Goal: Task Accomplishment & Management: Manage account settings

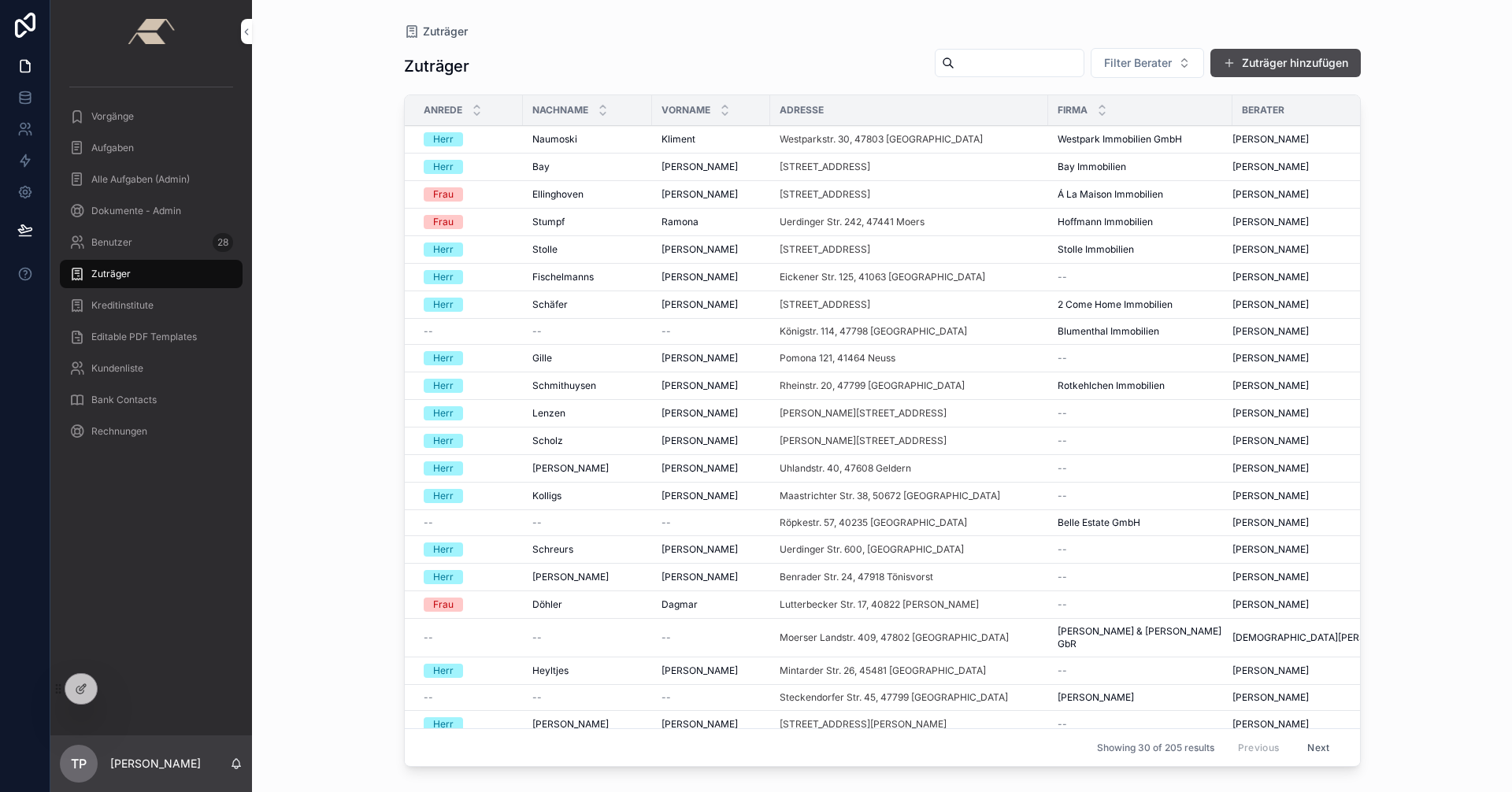
click at [112, 110] on div "Vorgänge" at bounding box center [151, 116] width 164 height 26
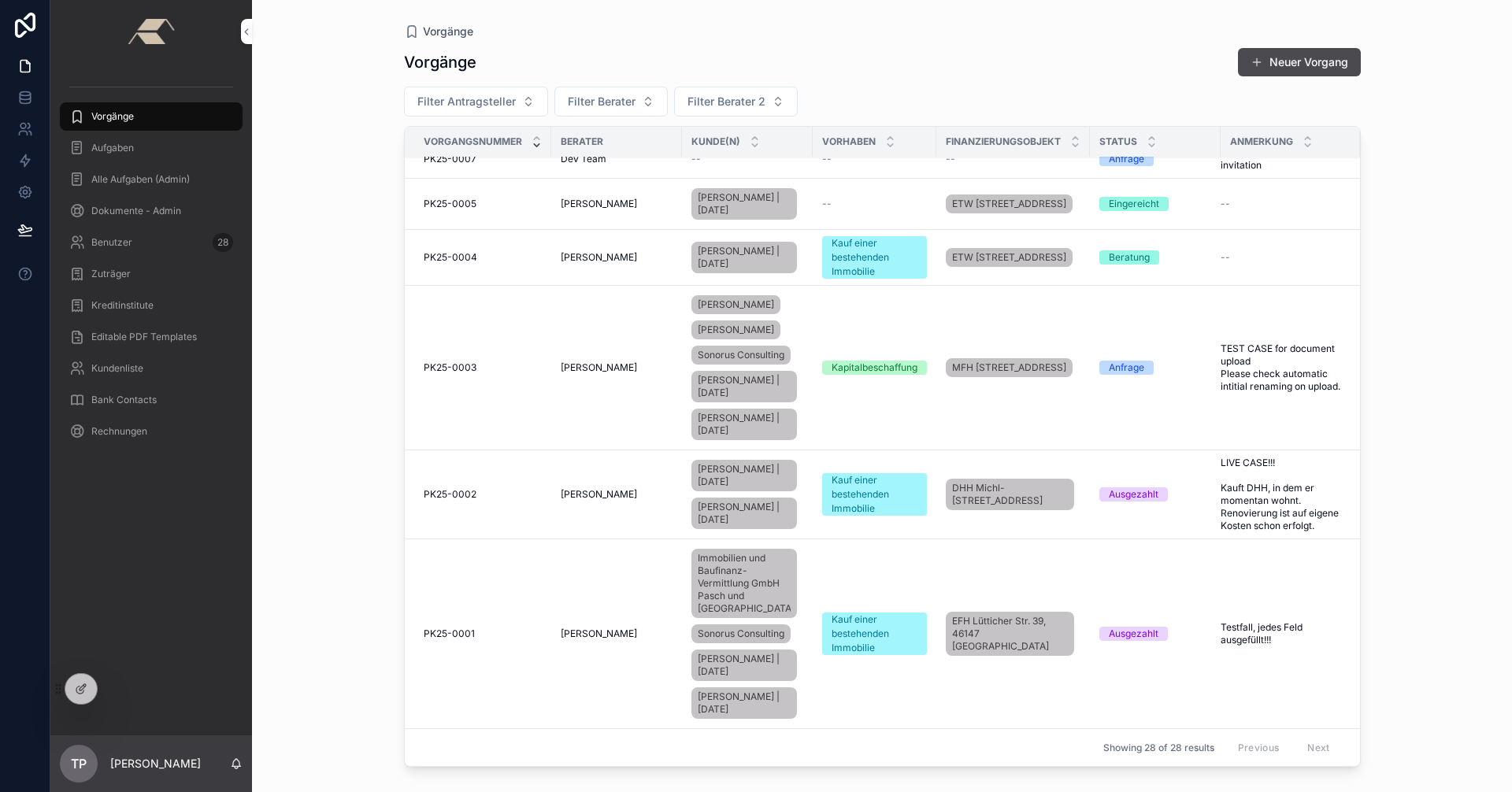
scroll to position [1698, 0]
click at [479, 628] on div "PK25-0001 PK25-0001" at bounding box center [482, 633] width 118 height 12
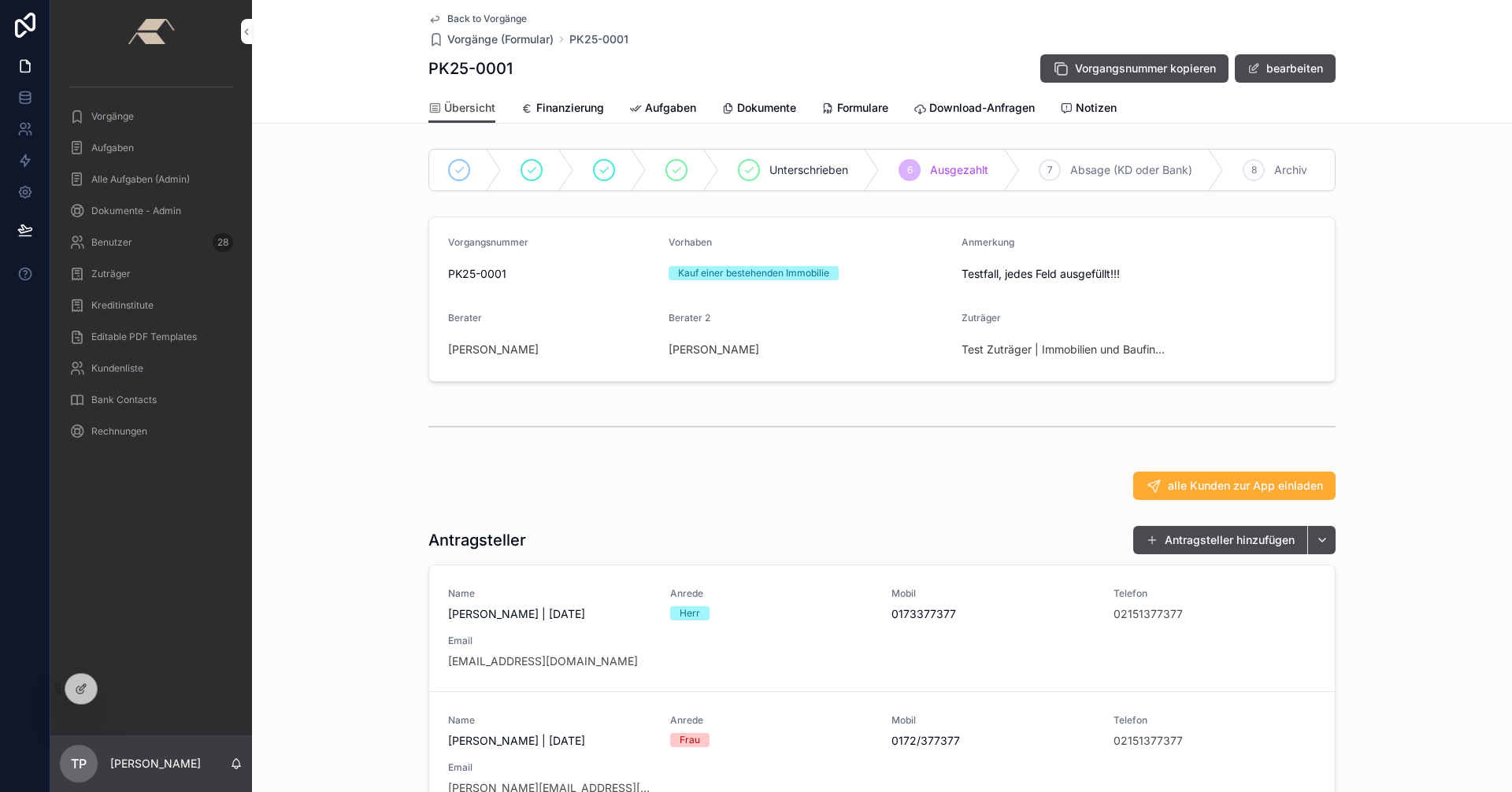
click at [754, 101] on span "Formulare" at bounding box center [863, 107] width 51 height 16
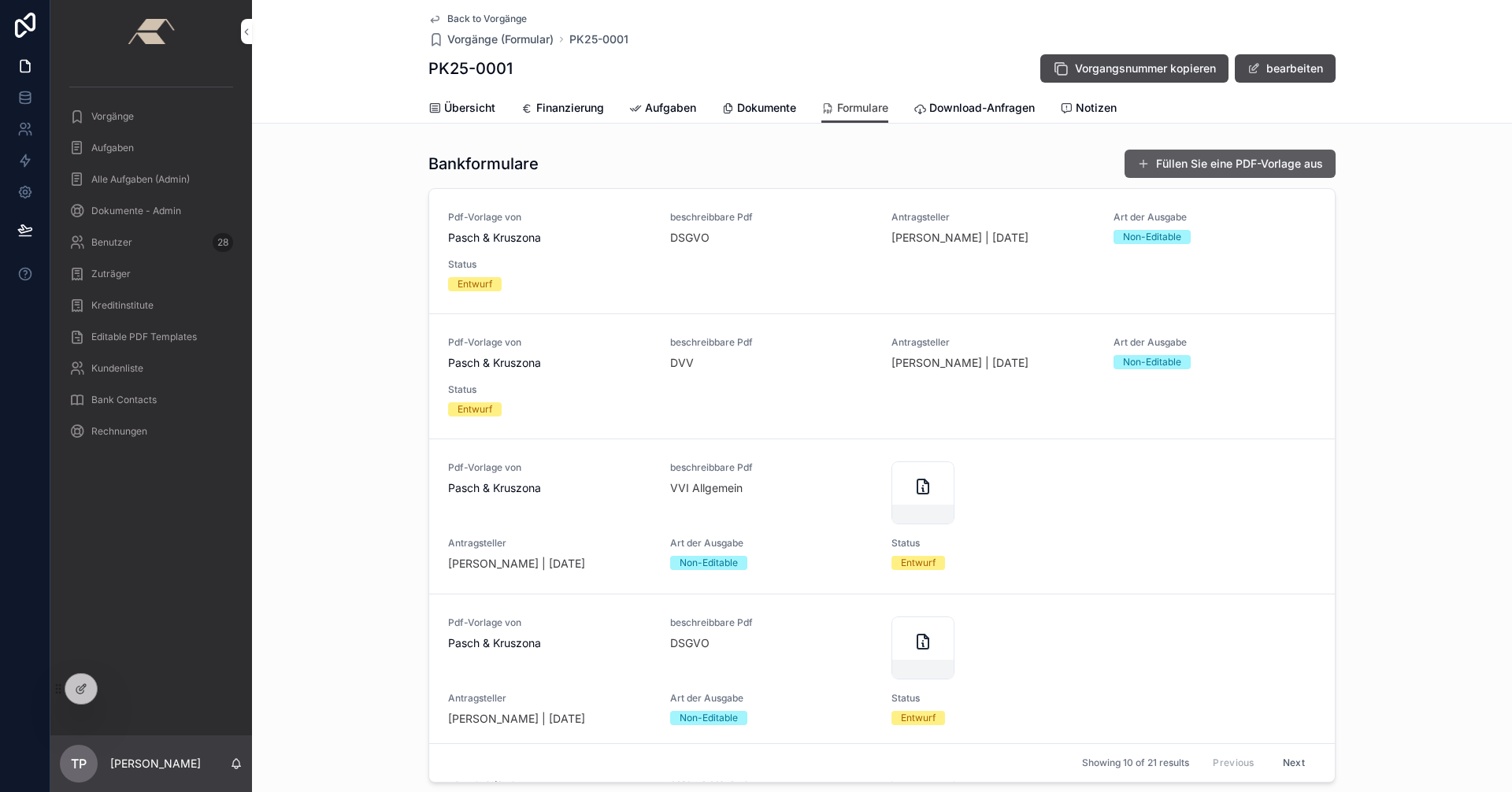
click at [754, 159] on button "Füllen Sie eine PDF-Vorlage aus" at bounding box center [1230, 164] width 211 height 28
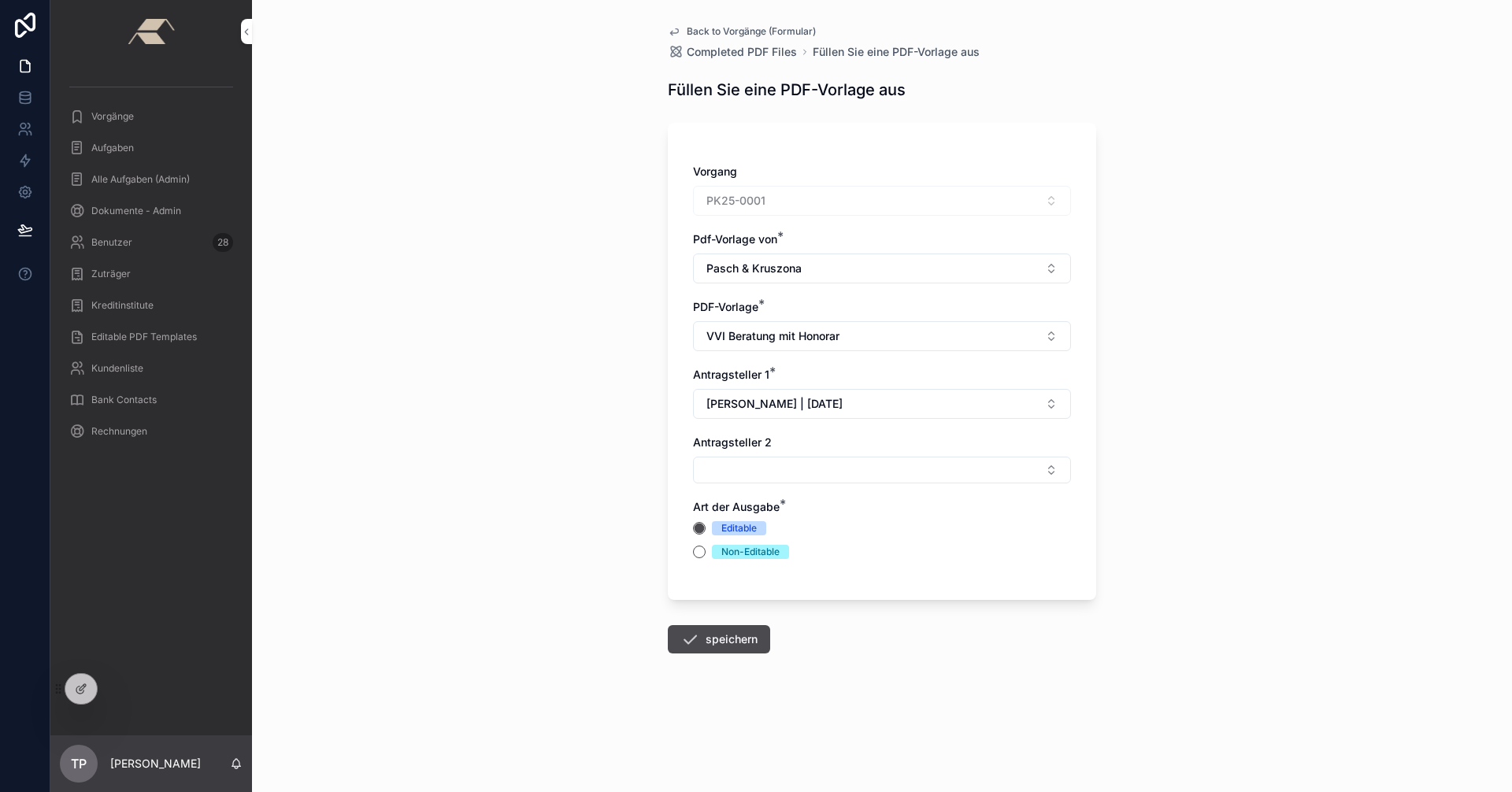
click at [723, 23] on div "Back to Vorgänge (Formular) Completed PDF Files Füllen Sie eine PDF-Vorlage aus…" at bounding box center [881, 377] width 453 height 755
click at [728, 27] on span "Back to Vorgänge (Formular)" at bounding box center [751, 31] width 129 height 12
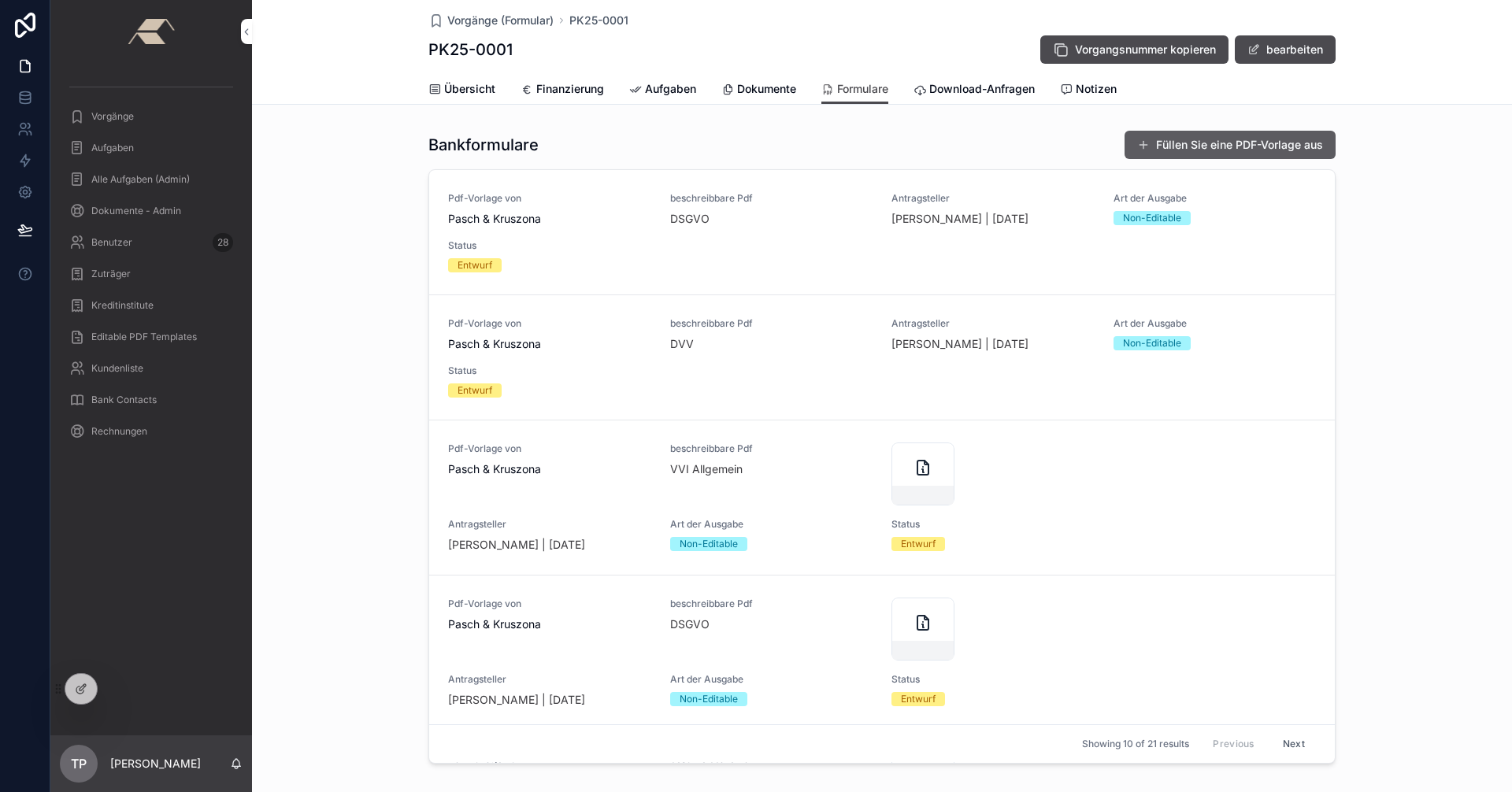
click at [754, 154] on button "Füllen Sie eine PDF-Vorlage aus" at bounding box center [1230, 145] width 211 height 28
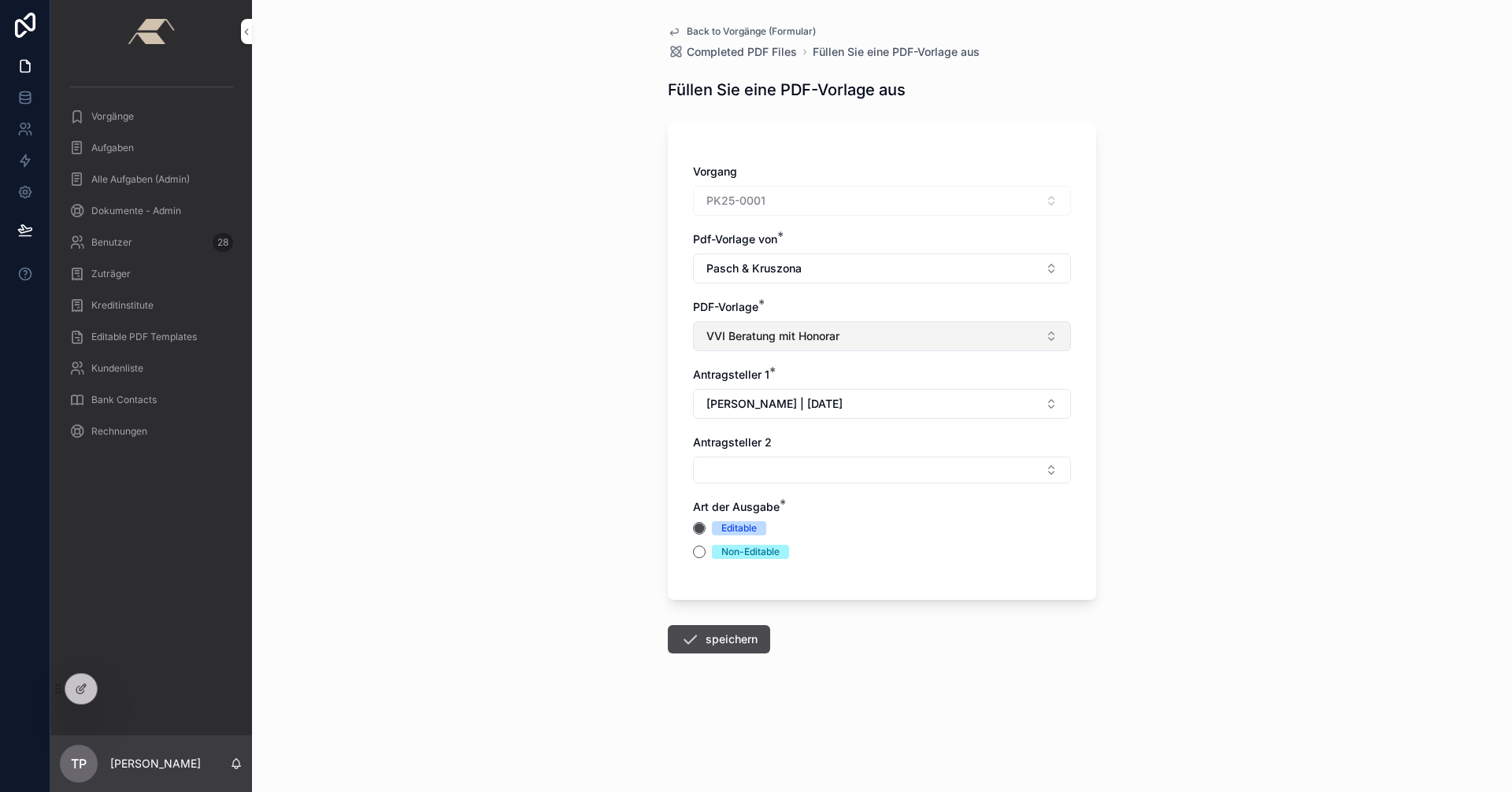
click at [754, 349] on button "VVI Beratung mit Honorar" at bounding box center [882, 336] width 378 height 30
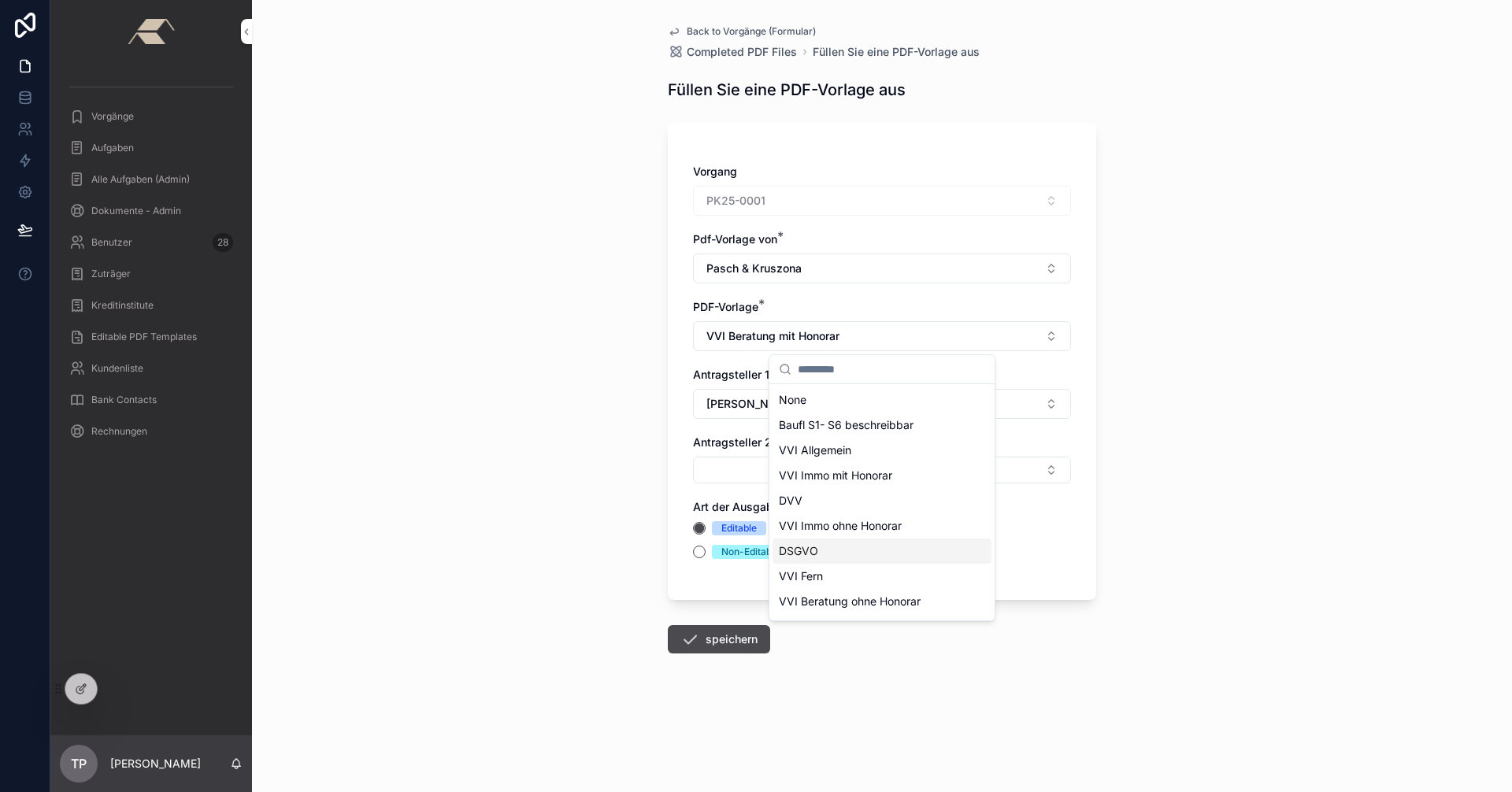
click at [754, 552] on span "DSGVO" at bounding box center [799, 551] width 40 height 16
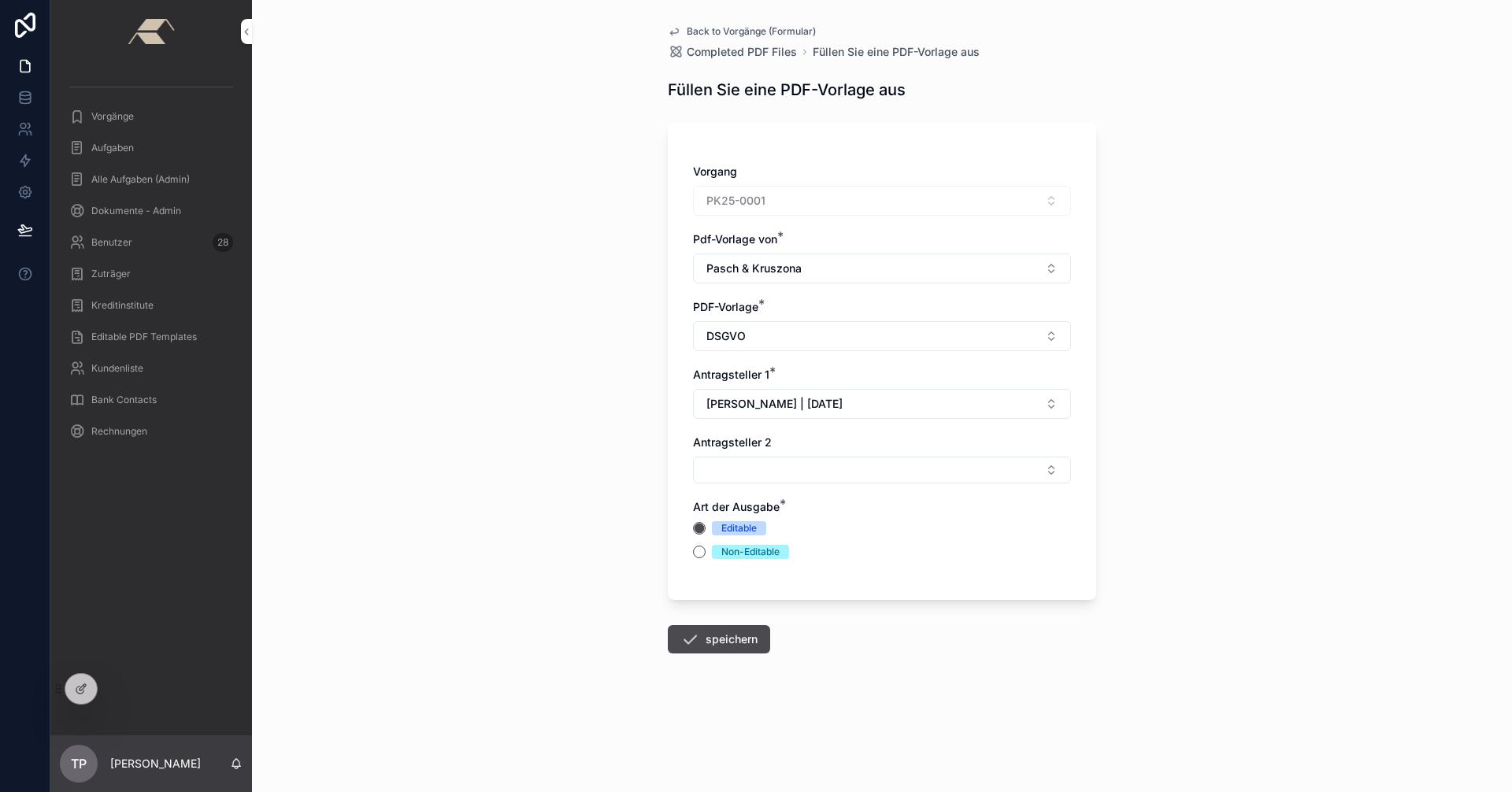
click at [721, 556] on span "Non-Editable" at bounding box center [750, 552] width 77 height 14
click at [705, 556] on button "Non-Editable" at bounding box center [699, 552] width 12 height 12
click at [692, 637] on icon "scrollable content" at bounding box center [690, 639] width 19 height 19
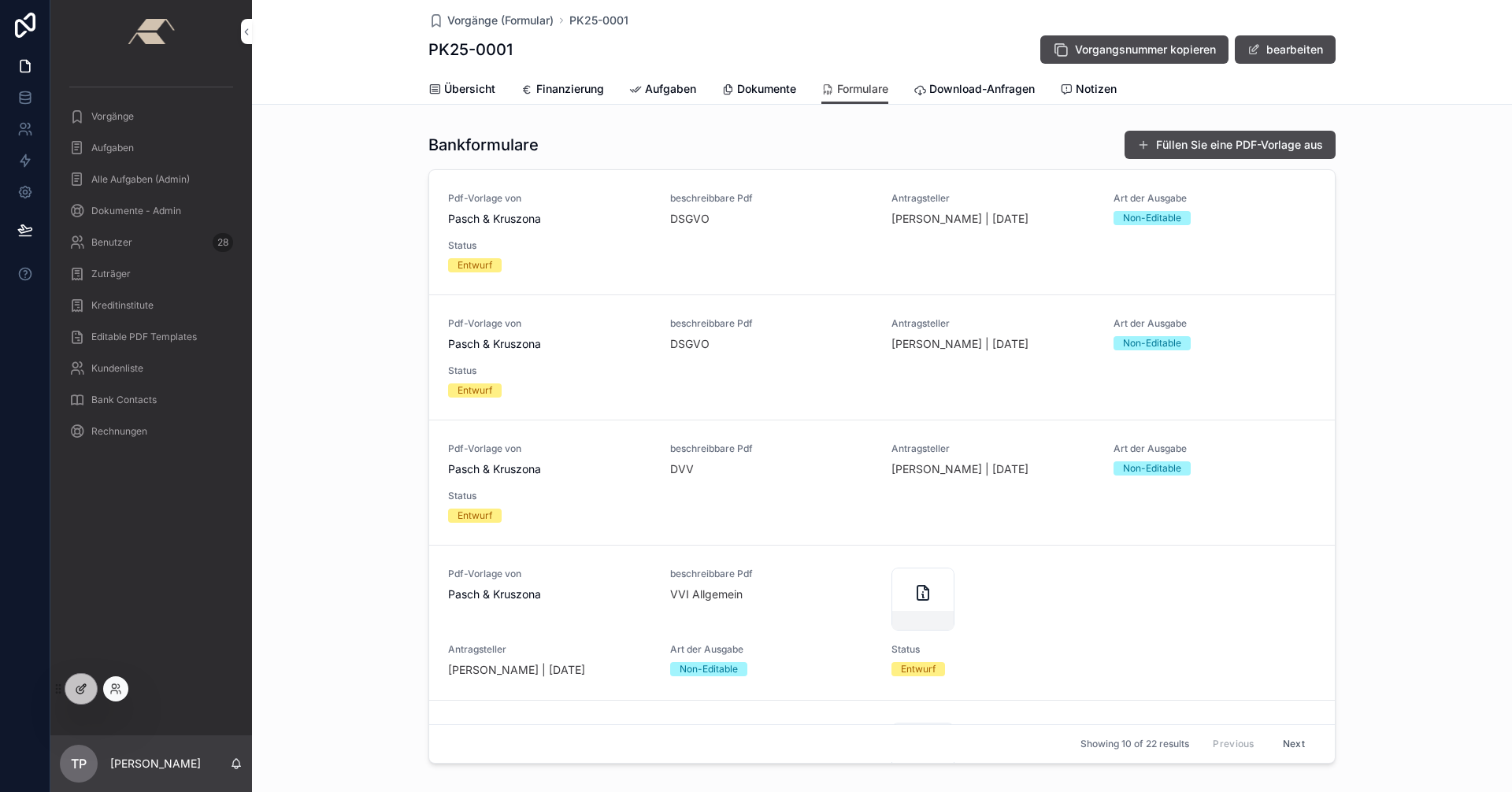
click at [88, 683] on div at bounding box center [81, 689] width 31 height 30
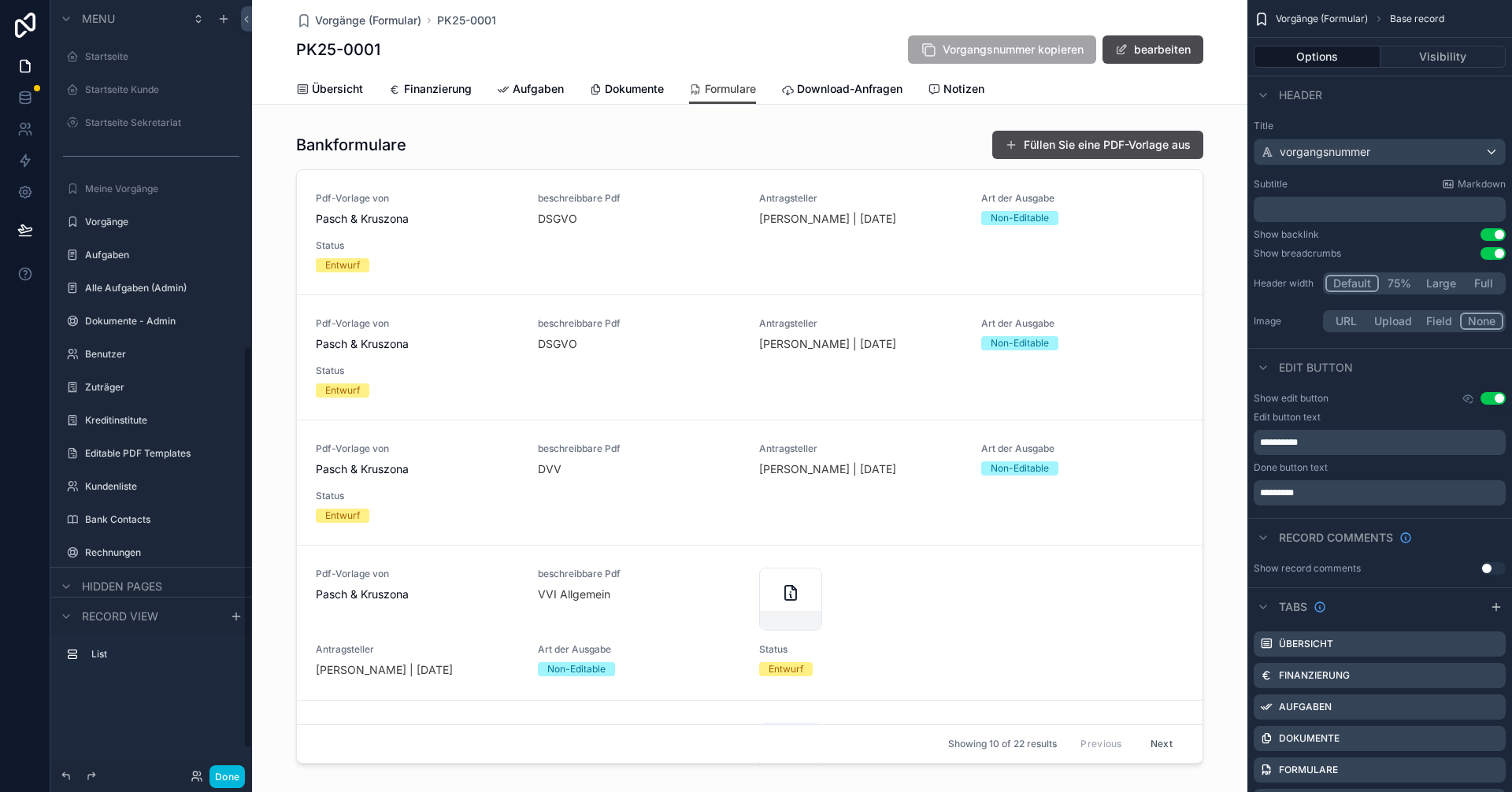
scroll to position [661, 0]
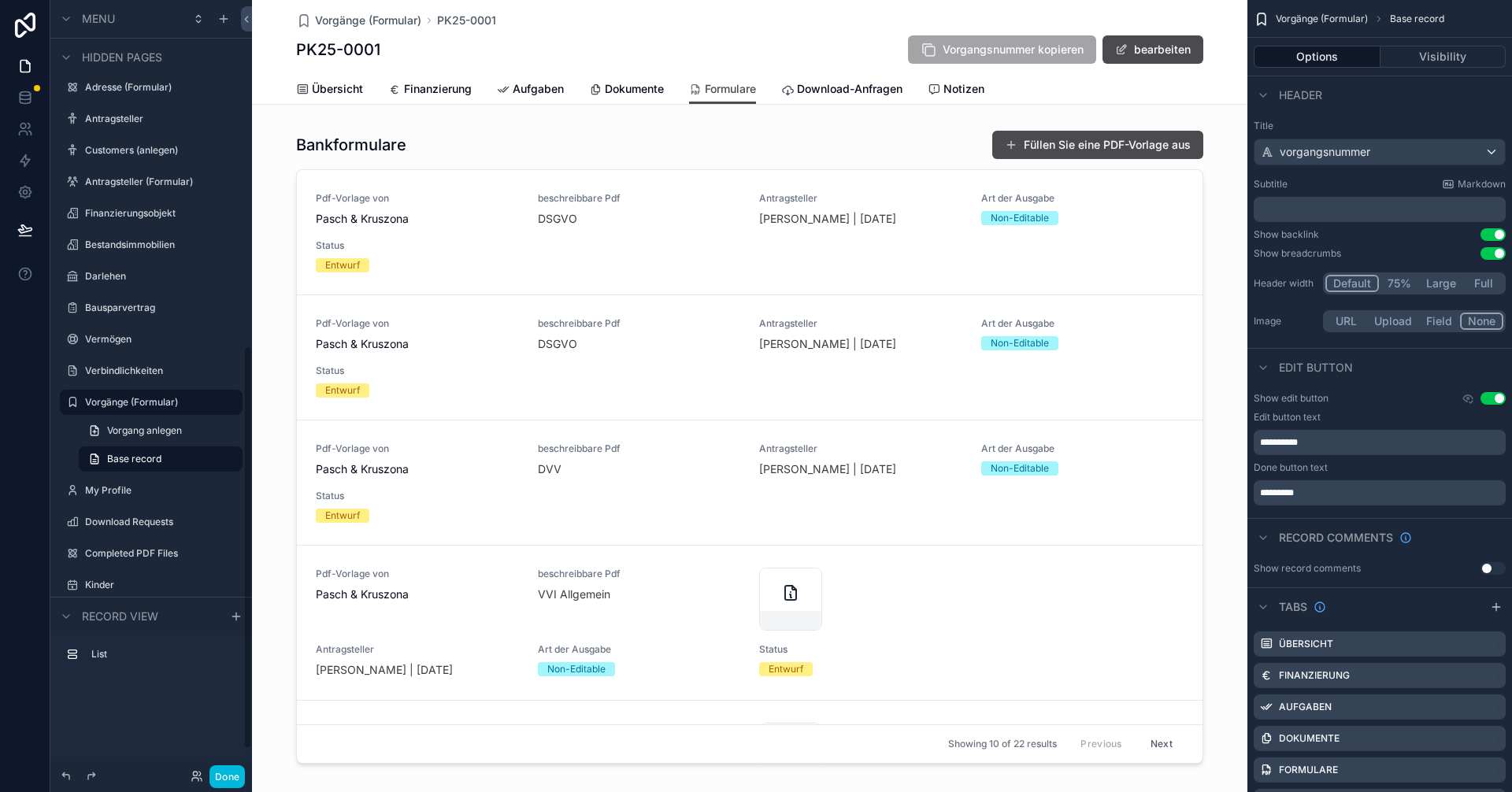
click at [754, 145] on div "scrollable content" at bounding box center [749, 450] width 995 height 653
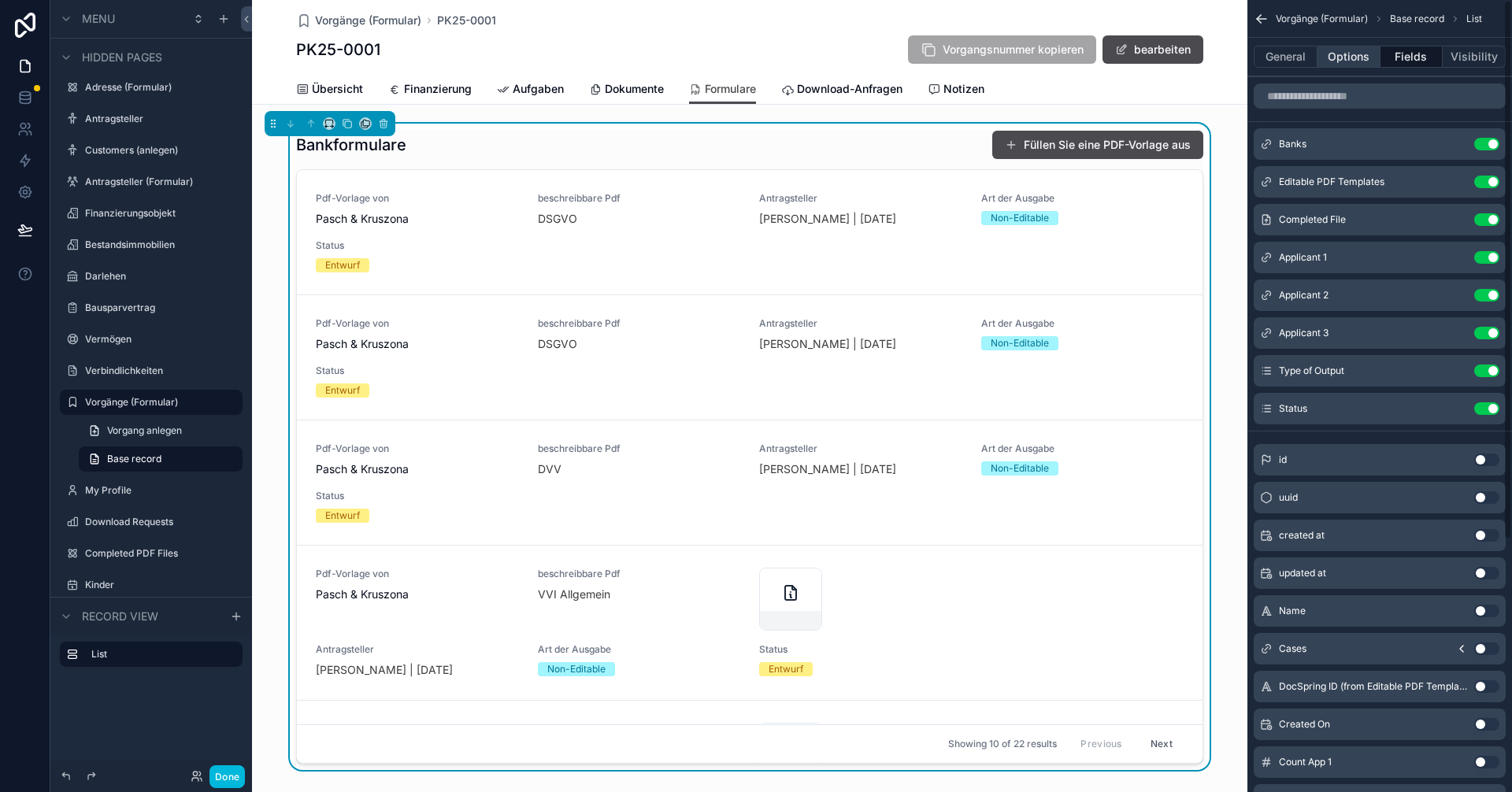
click at [754, 59] on button "Options" at bounding box center [1348, 56] width 63 height 22
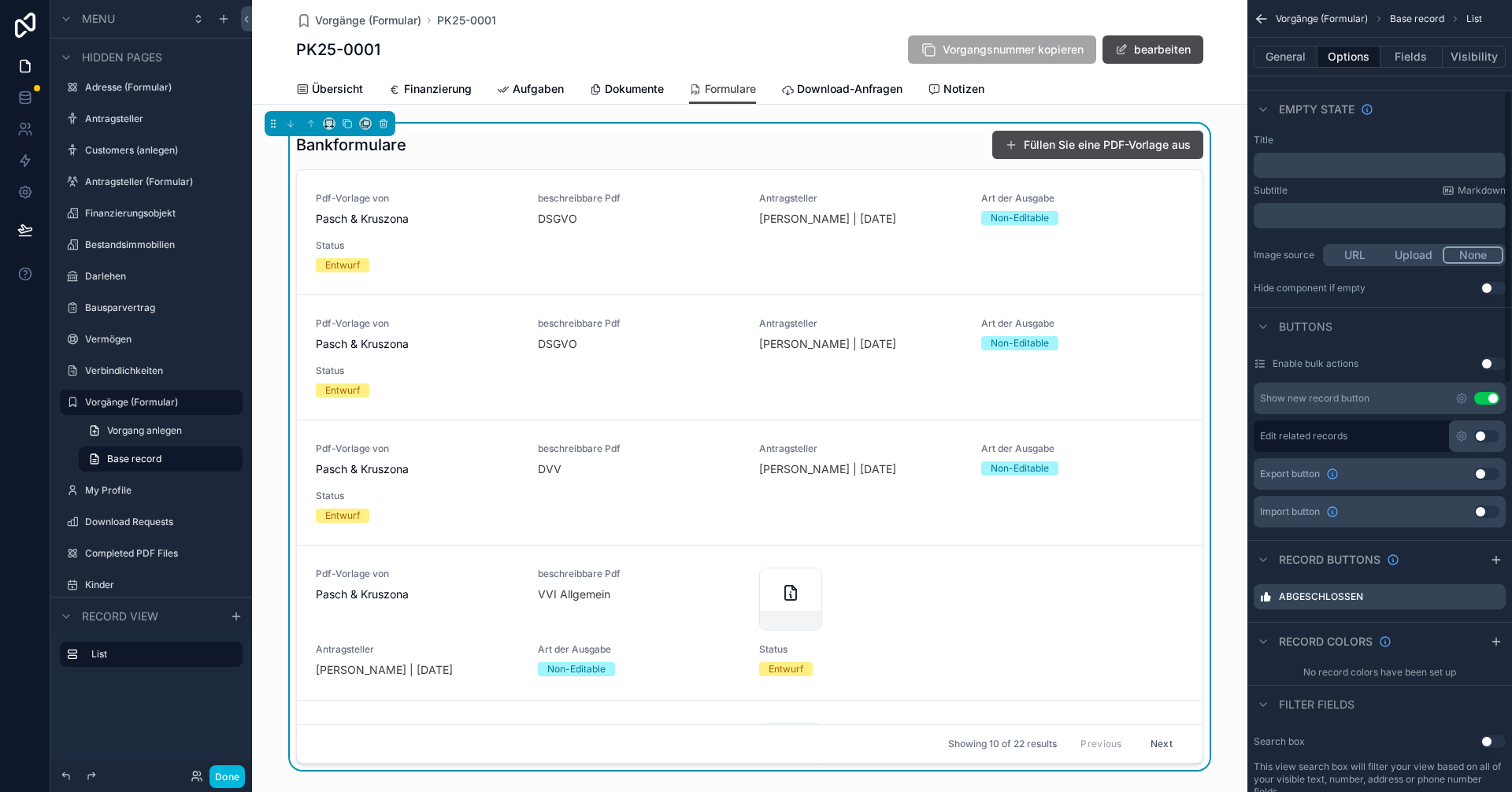
scroll to position [315, 0]
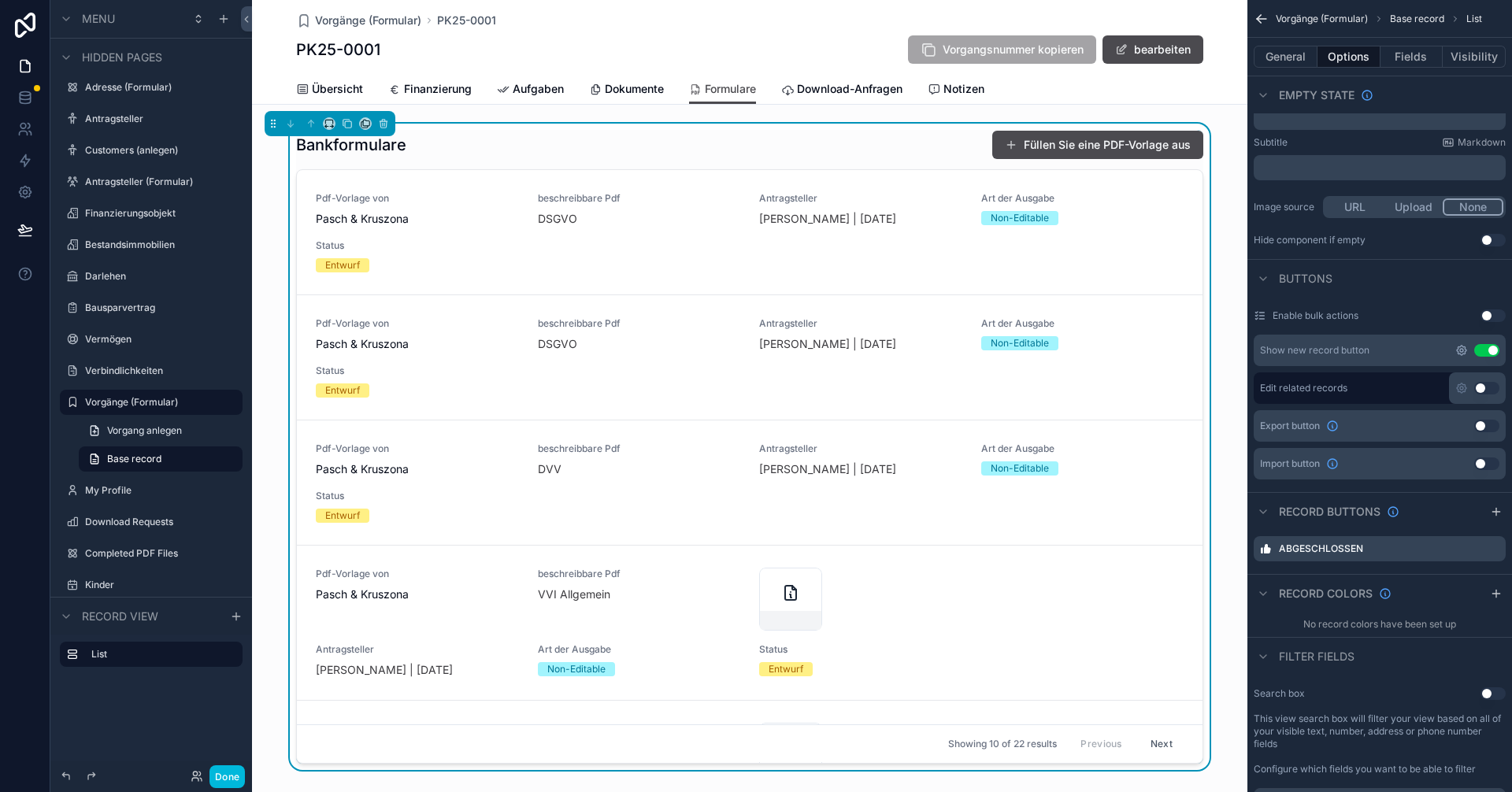
click at [754, 349] on icon "scrollable content" at bounding box center [1462, 350] width 3 height 3
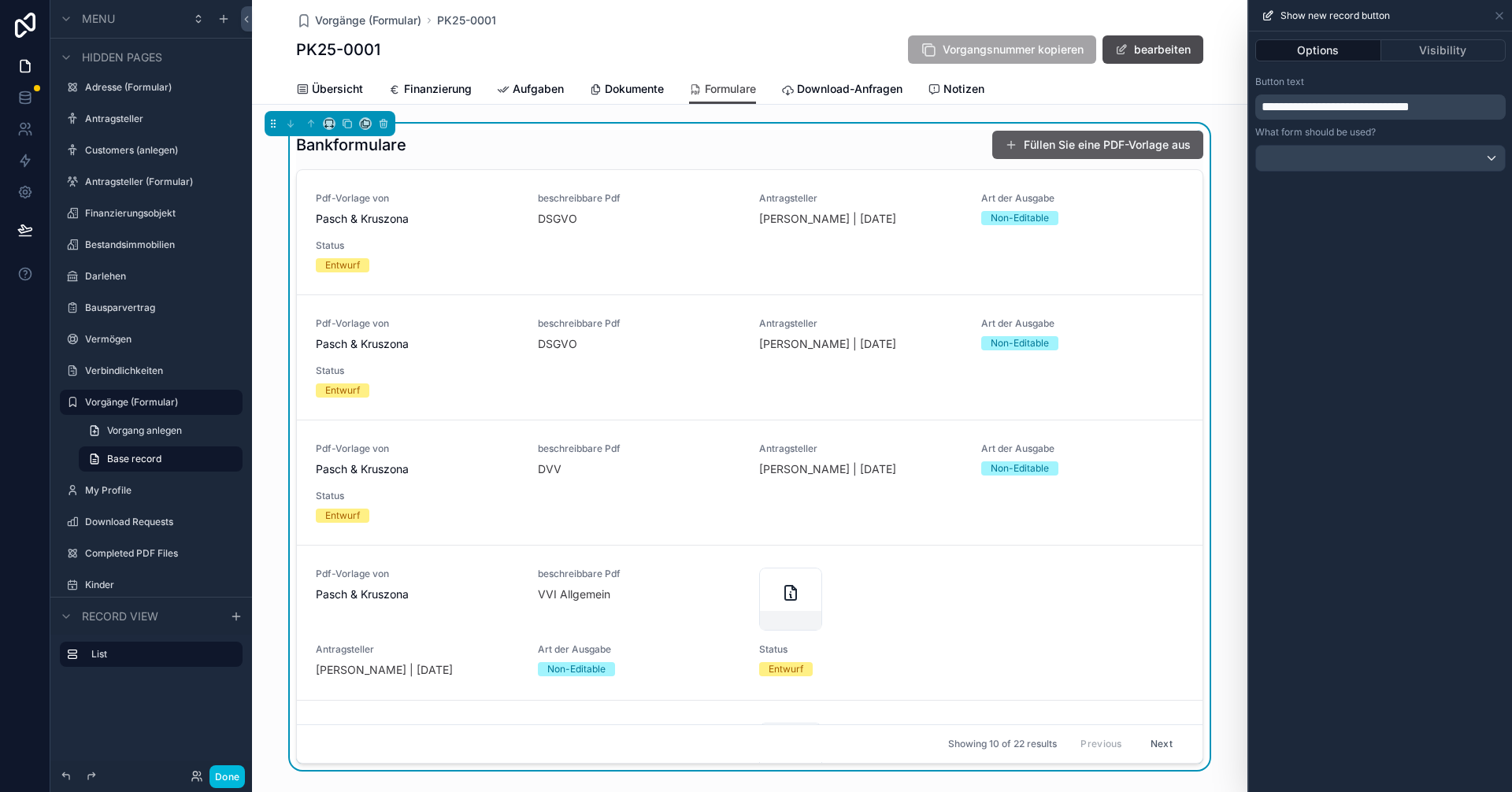
click at [754, 142] on button "Füllen Sie eine PDF-Vorlage aus" at bounding box center [1098, 145] width 211 height 28
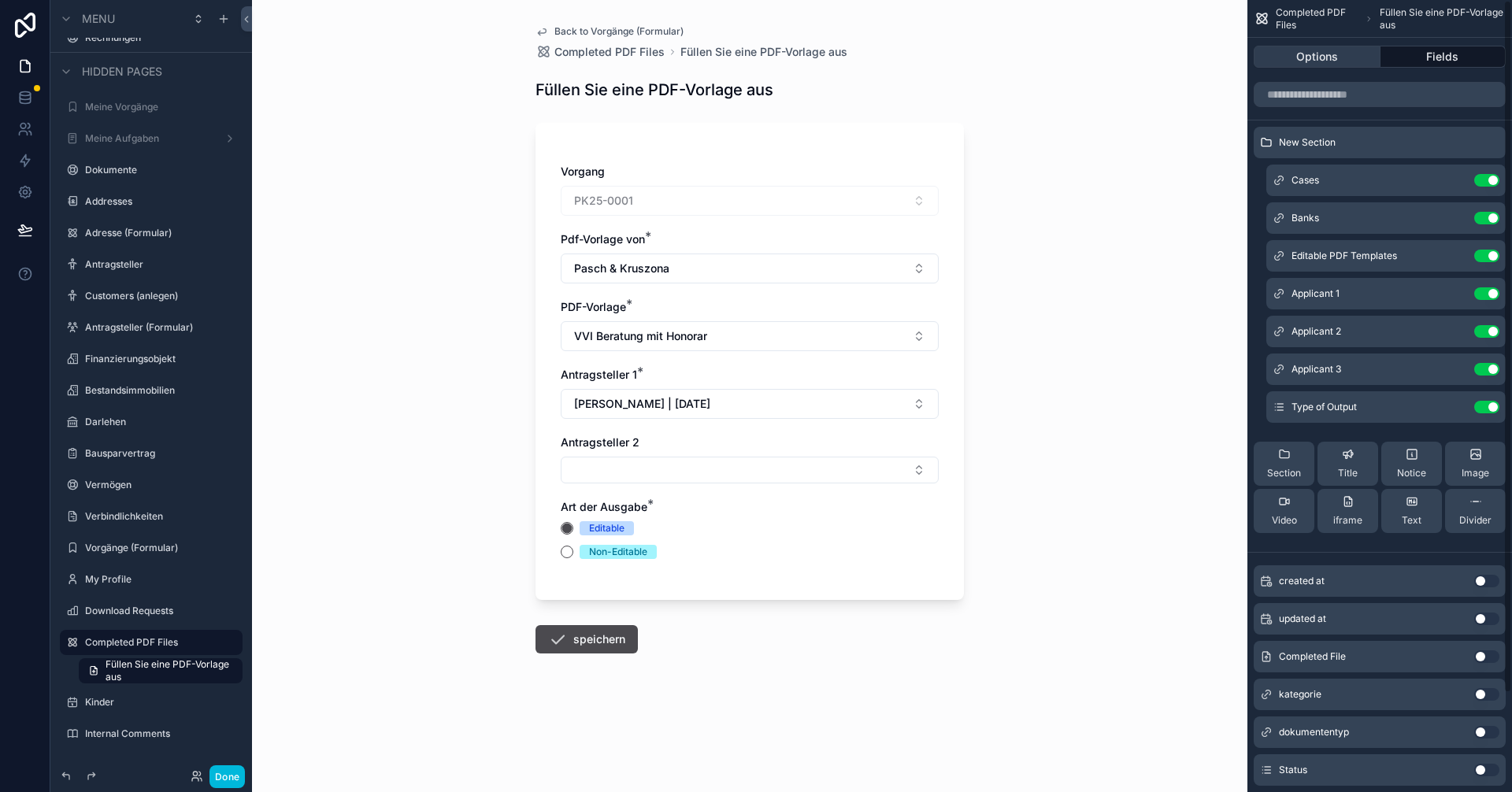
click at [754, 59] on button "Options" at bounding box center [1317, 56] width 127 height 22
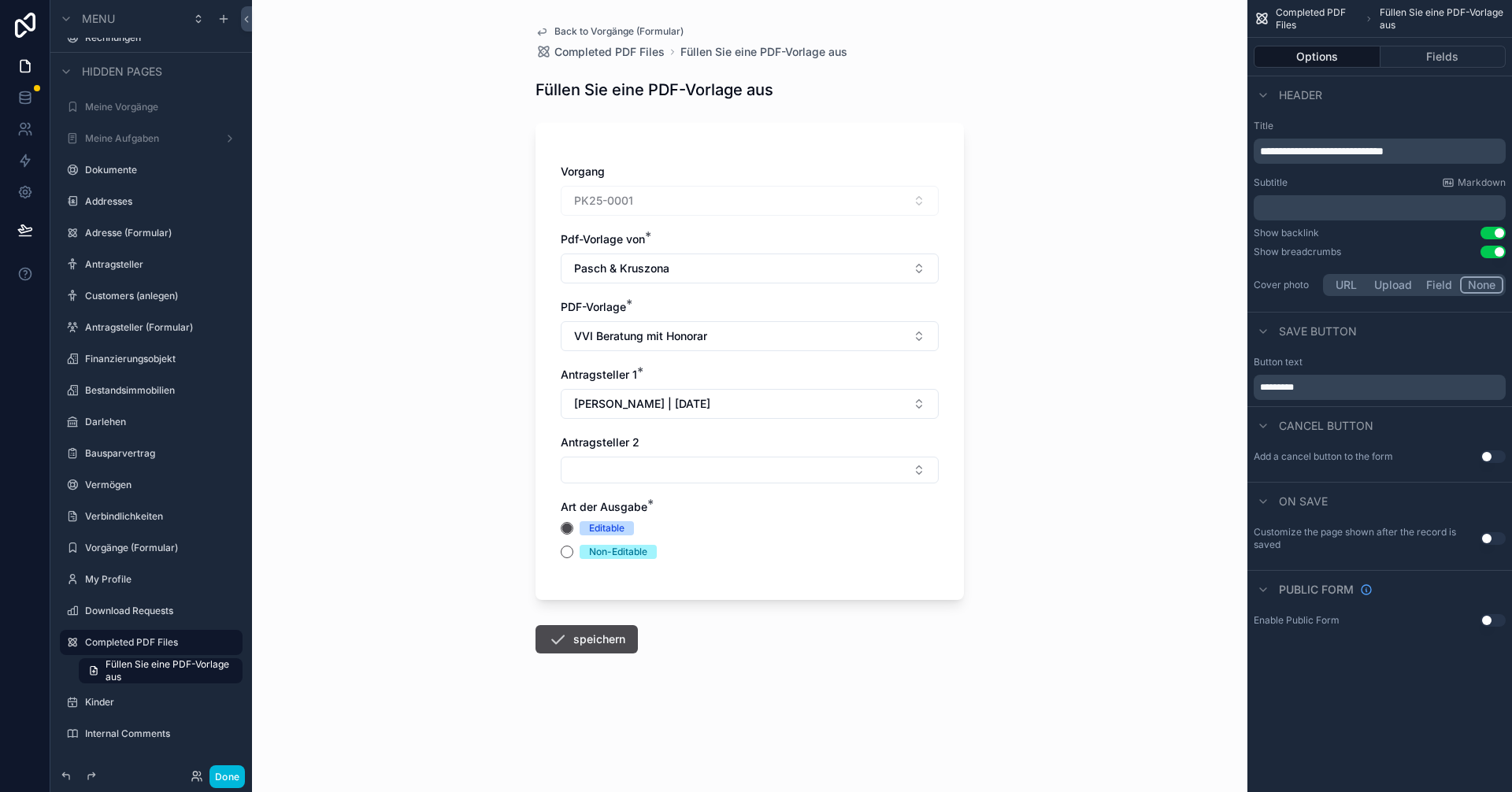
click at [567, 26] on span "Back to Vorgänge (Formular)" at bounding box center [619, 31] width 129 height 12
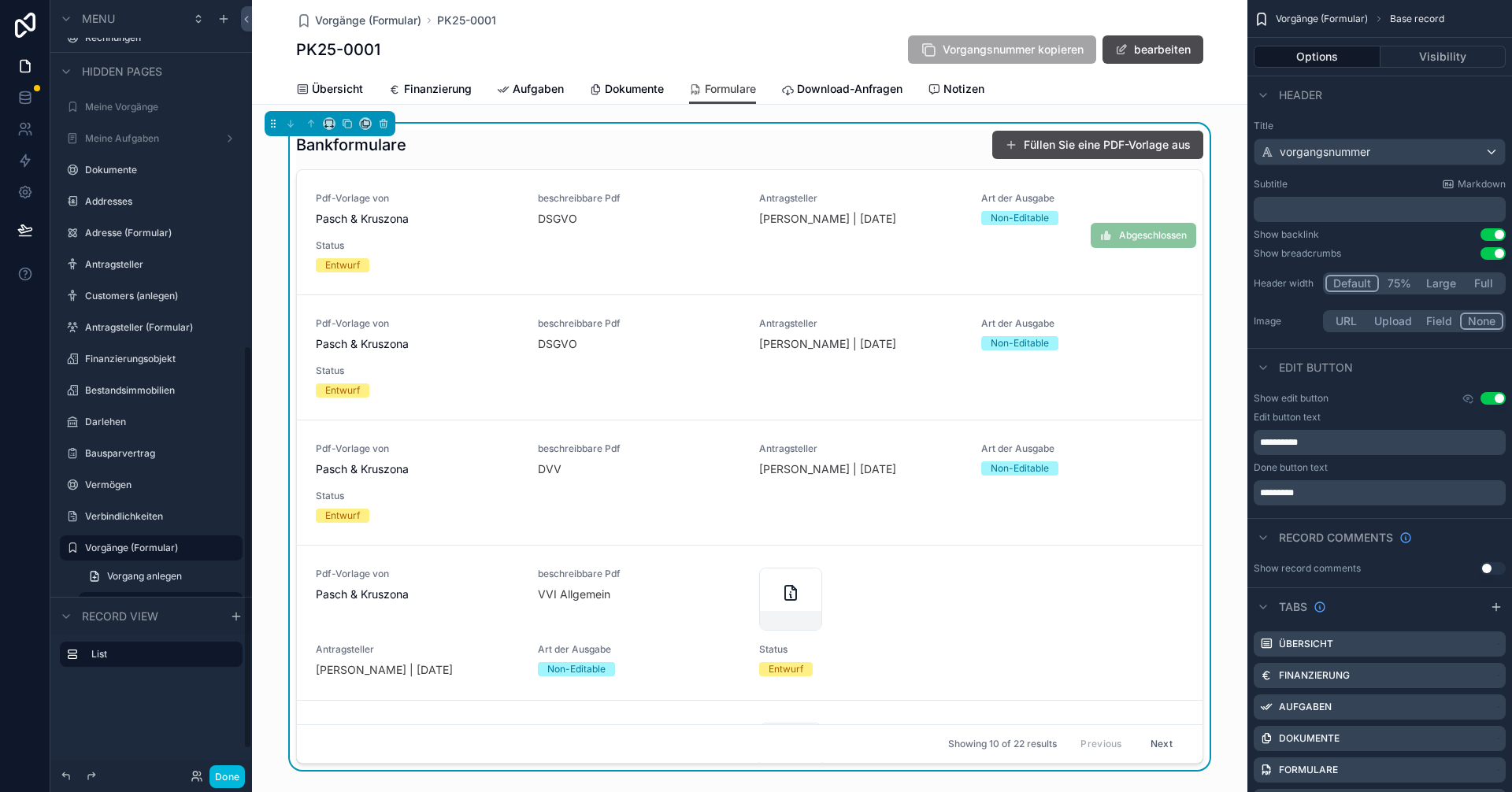
scroll to position [661, 0]
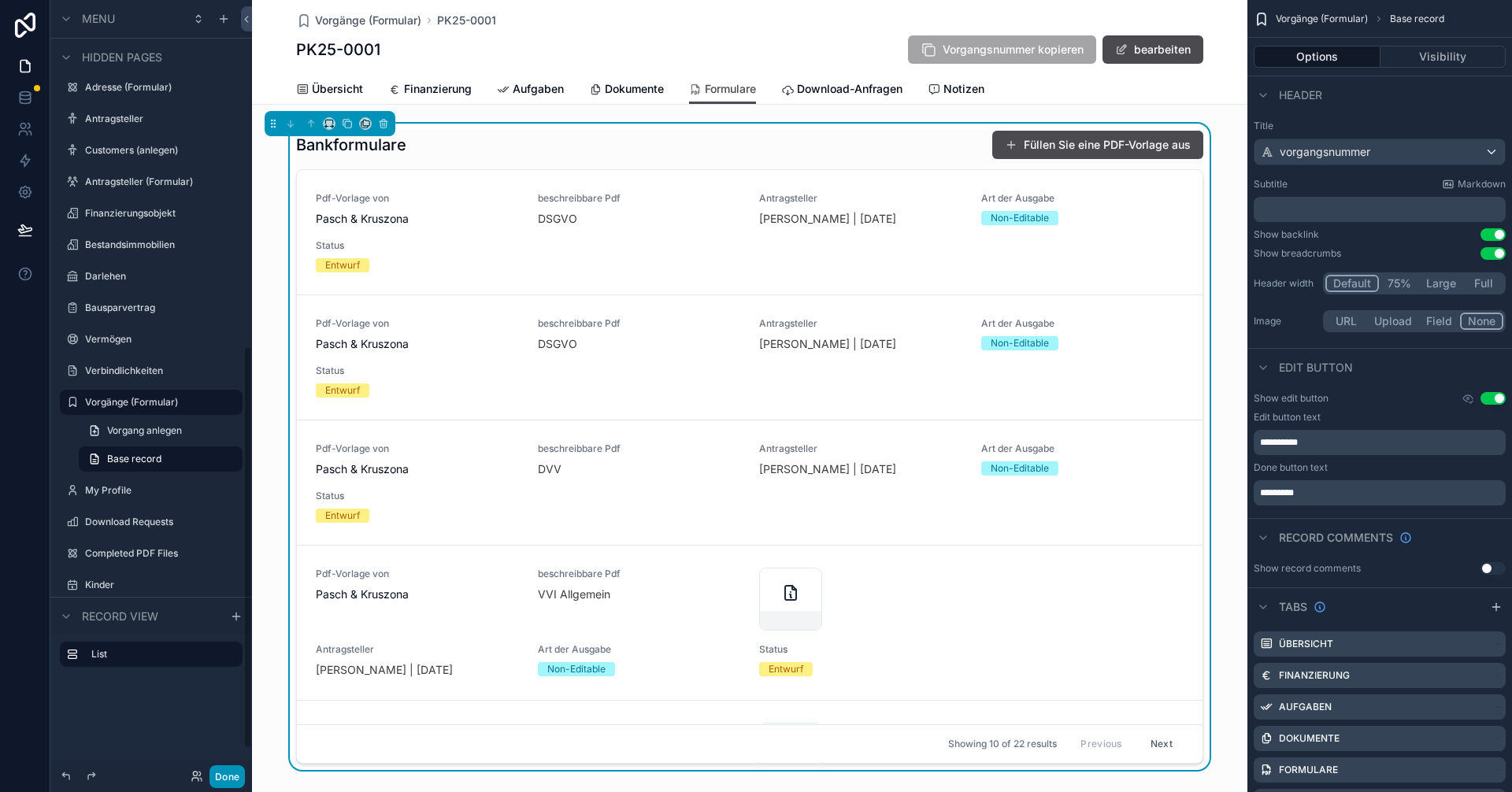
click at [230, 772] on button "Done" at bounding box center [227, 777] width 36 height 23
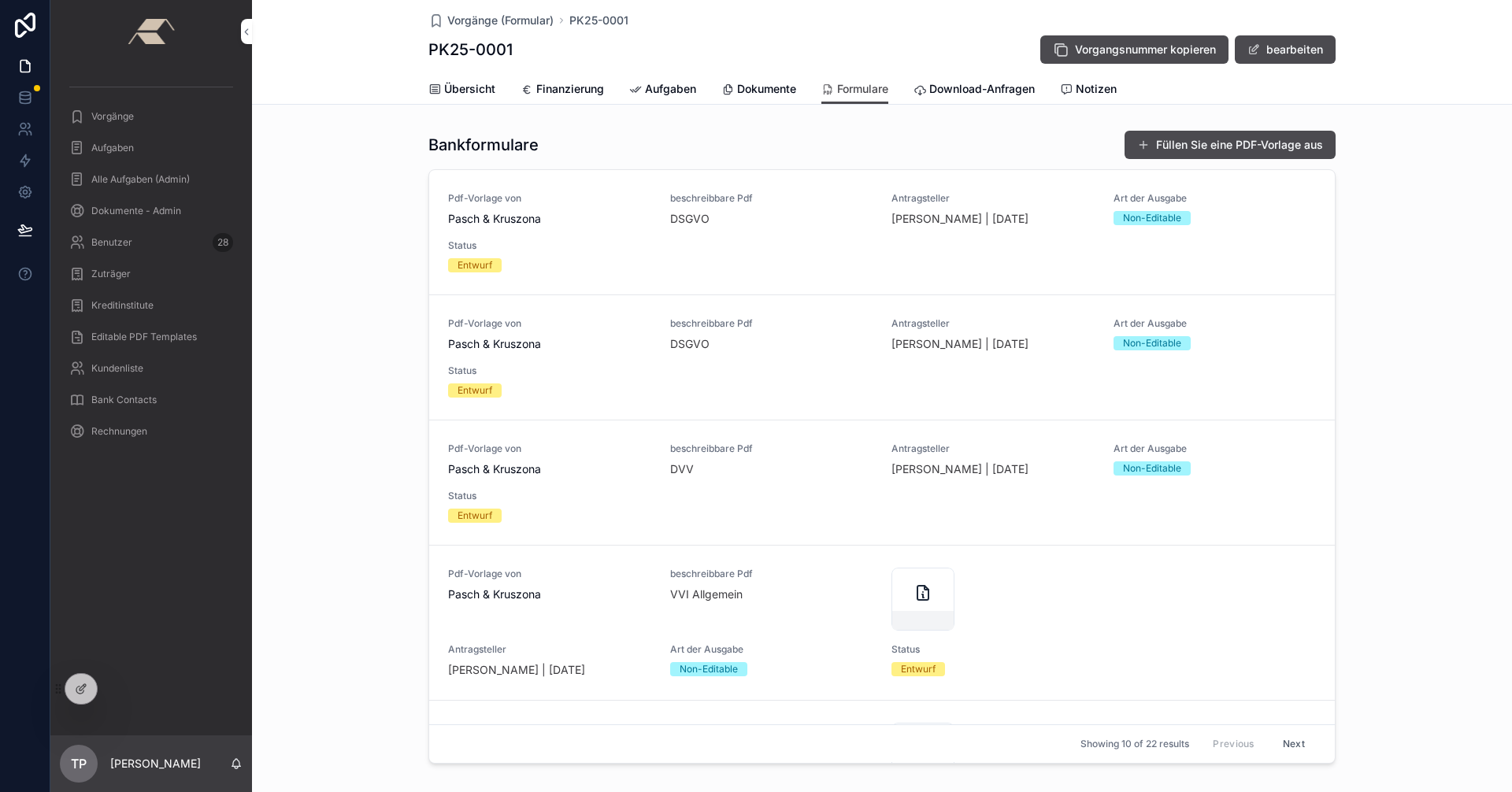
click at [145, 111] on div "Vorgänge" at bounding box center [151, 116] width 164 height 26
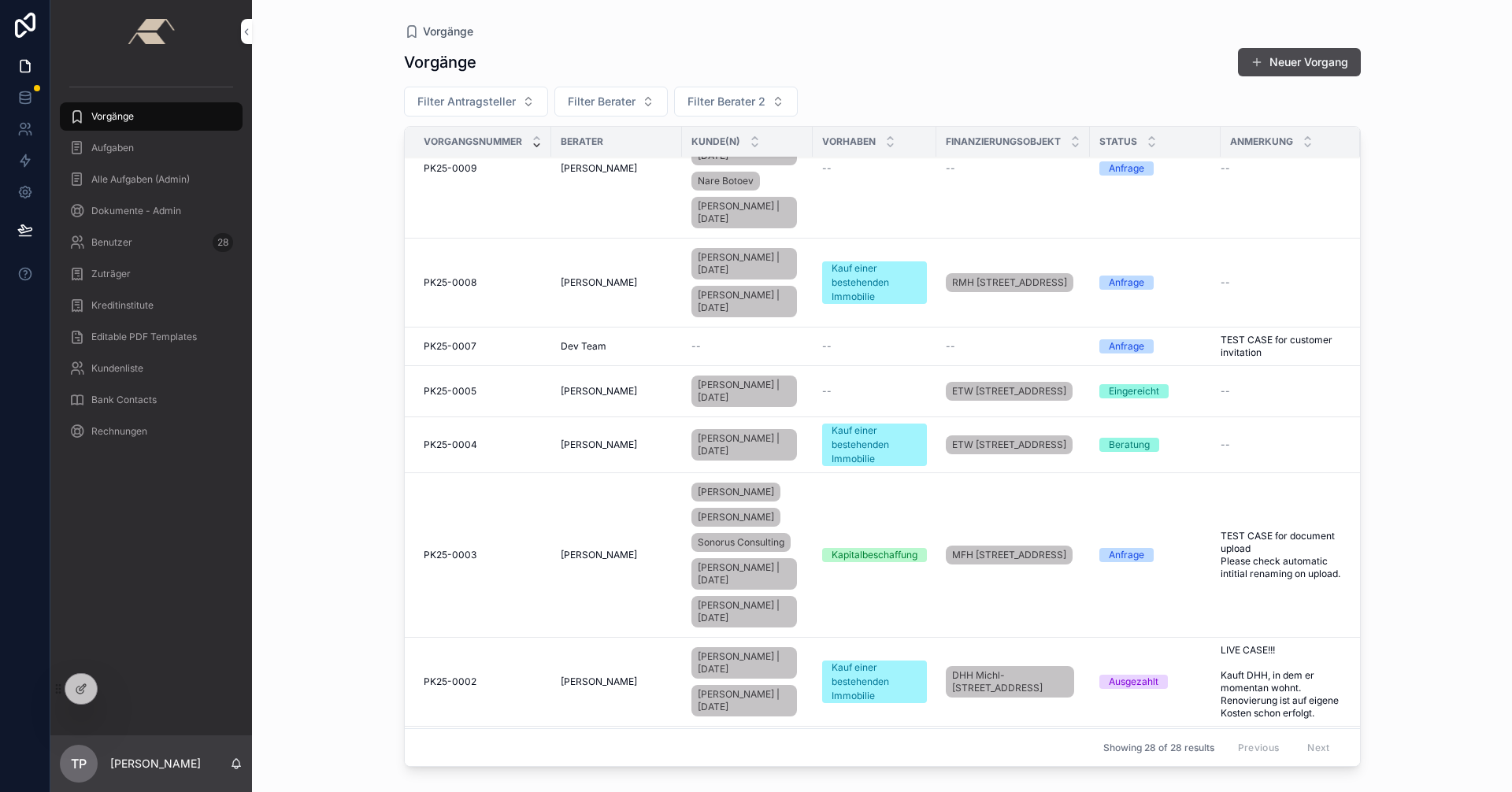
scroll to position [1698, 0]
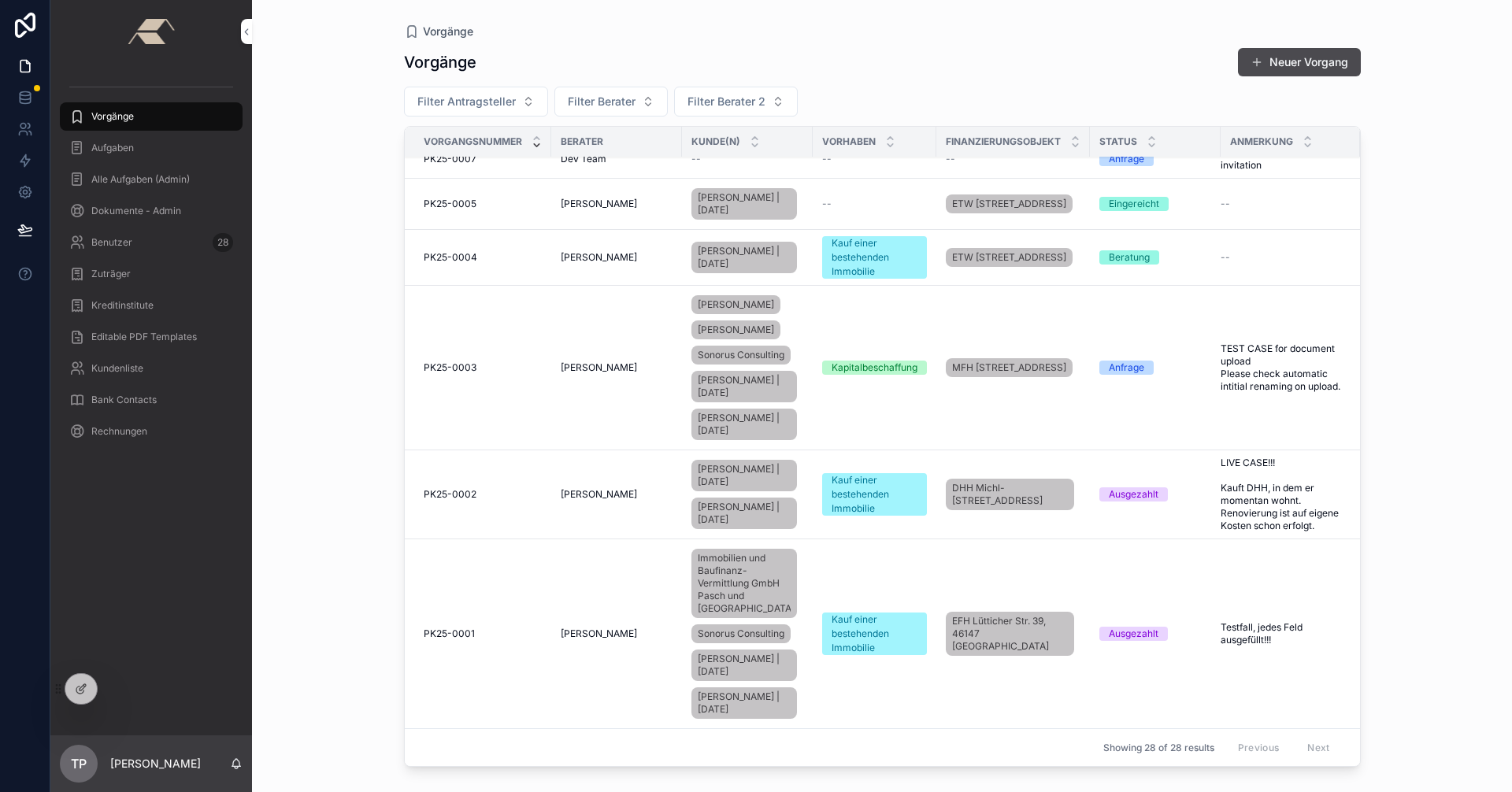
click at [543, 608] on td "PK25-0001 PK25-0001" at bounding box center [477, 634] width 146 height 190
click at [572, 628] on span "[PERSON_NAME]" at bounding box center [599, 633] width 77 height 12
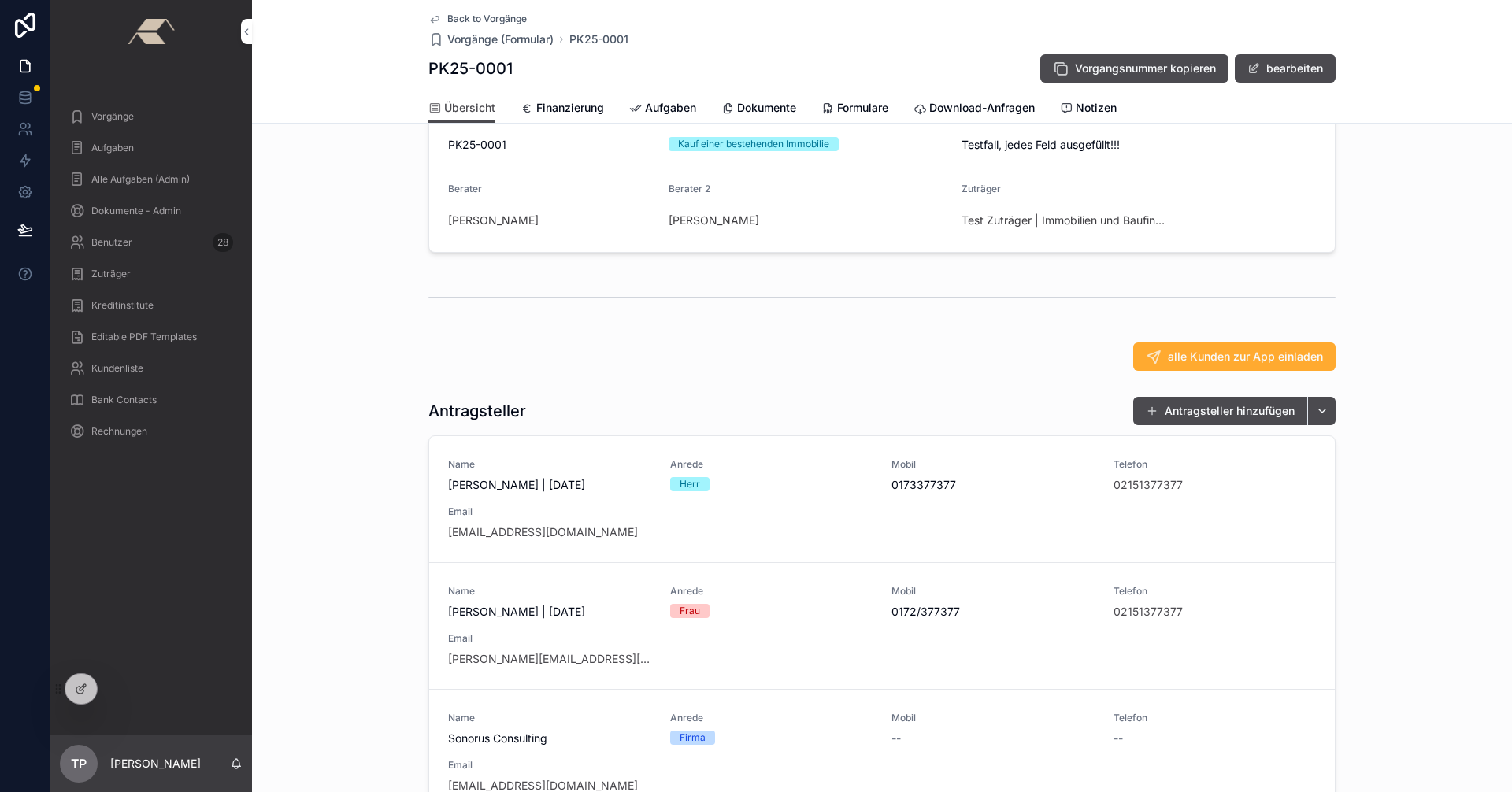
scroll to position [236, 0]
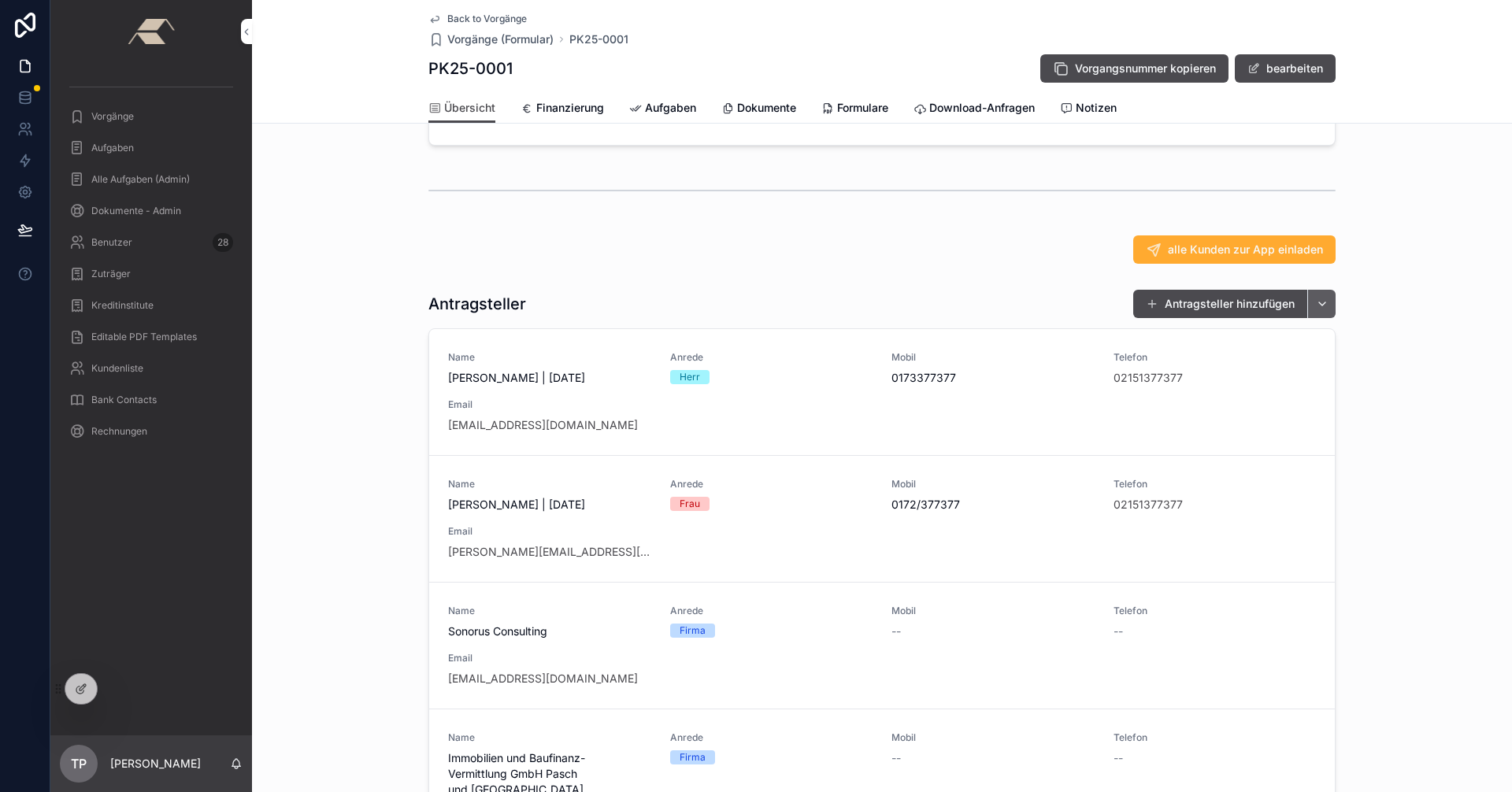
click at [754, 317] on button "scrollable content" at bounding box center [1321, 304] width 28 height 28
type input "*"
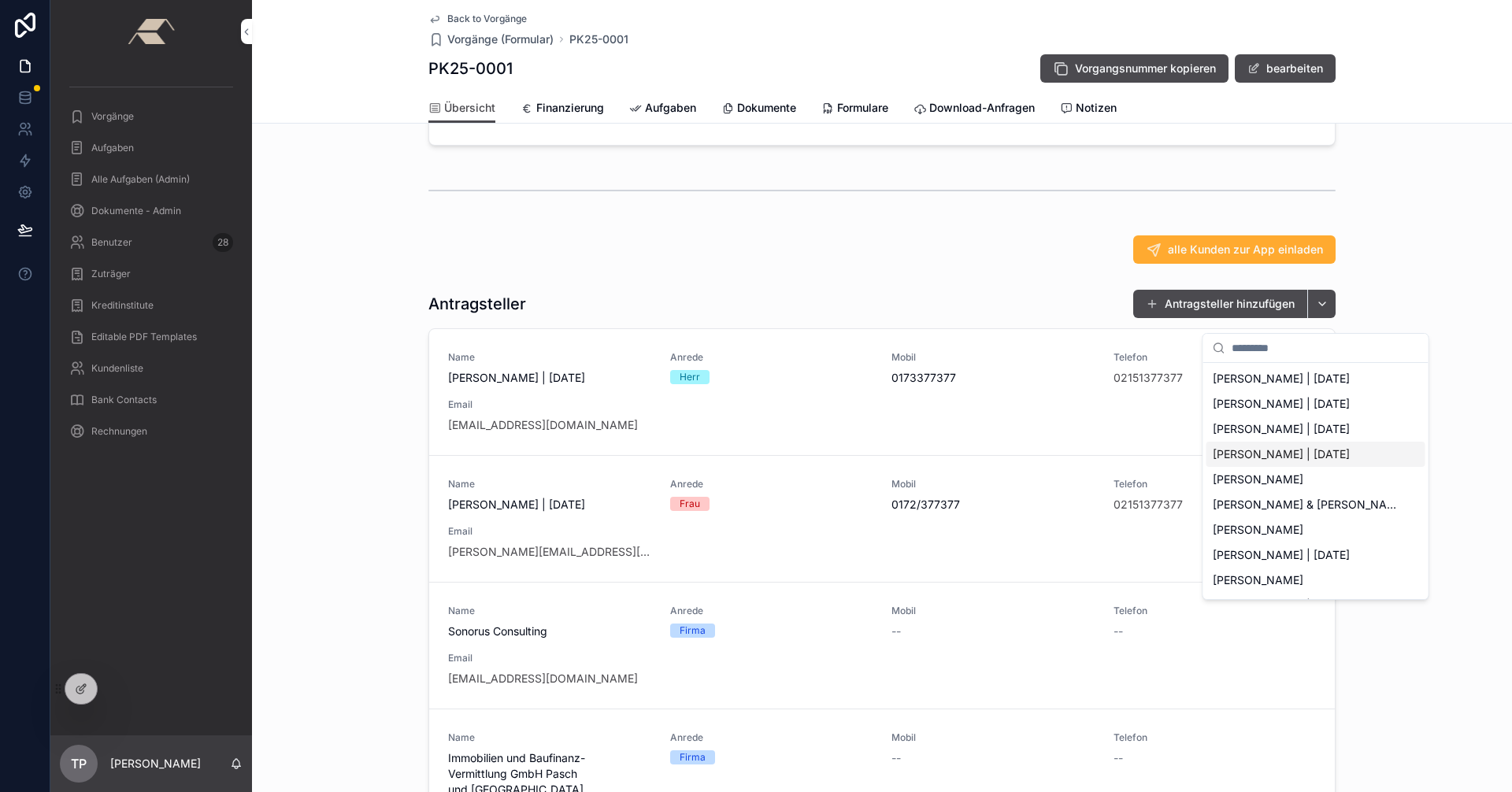
click at [399, 644] on div "Antragsteller Antragsteller hinzufügen Name Philipp Blumenkamp | 25.08.1993 Anr…" at bounding box center [882, 600] width 1260 height 637
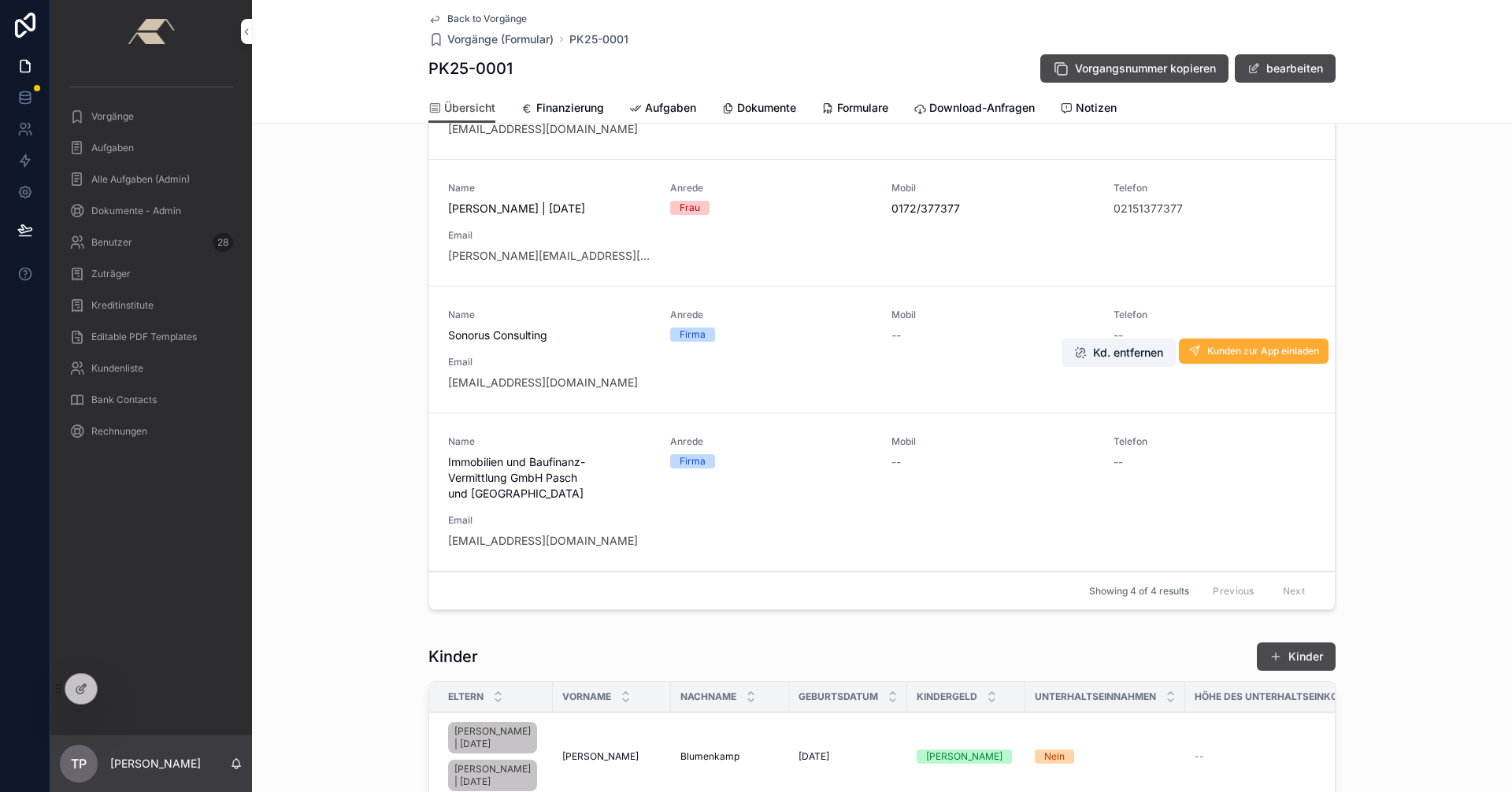
scroll to position [552, 0]
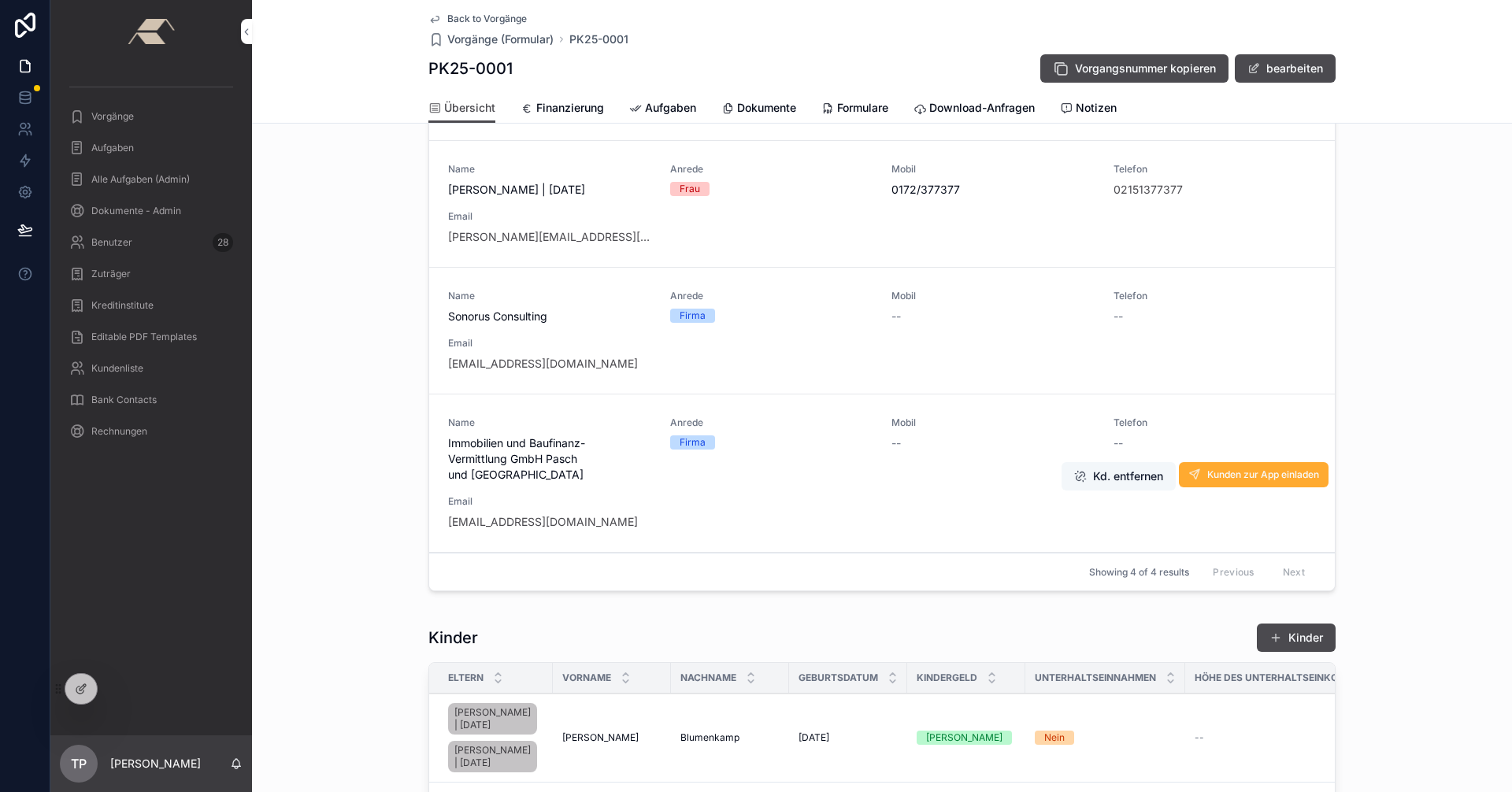
click at [754, 480] on button "Kd. entfernen" at bounding box center [1118, 477] width 114 height 28
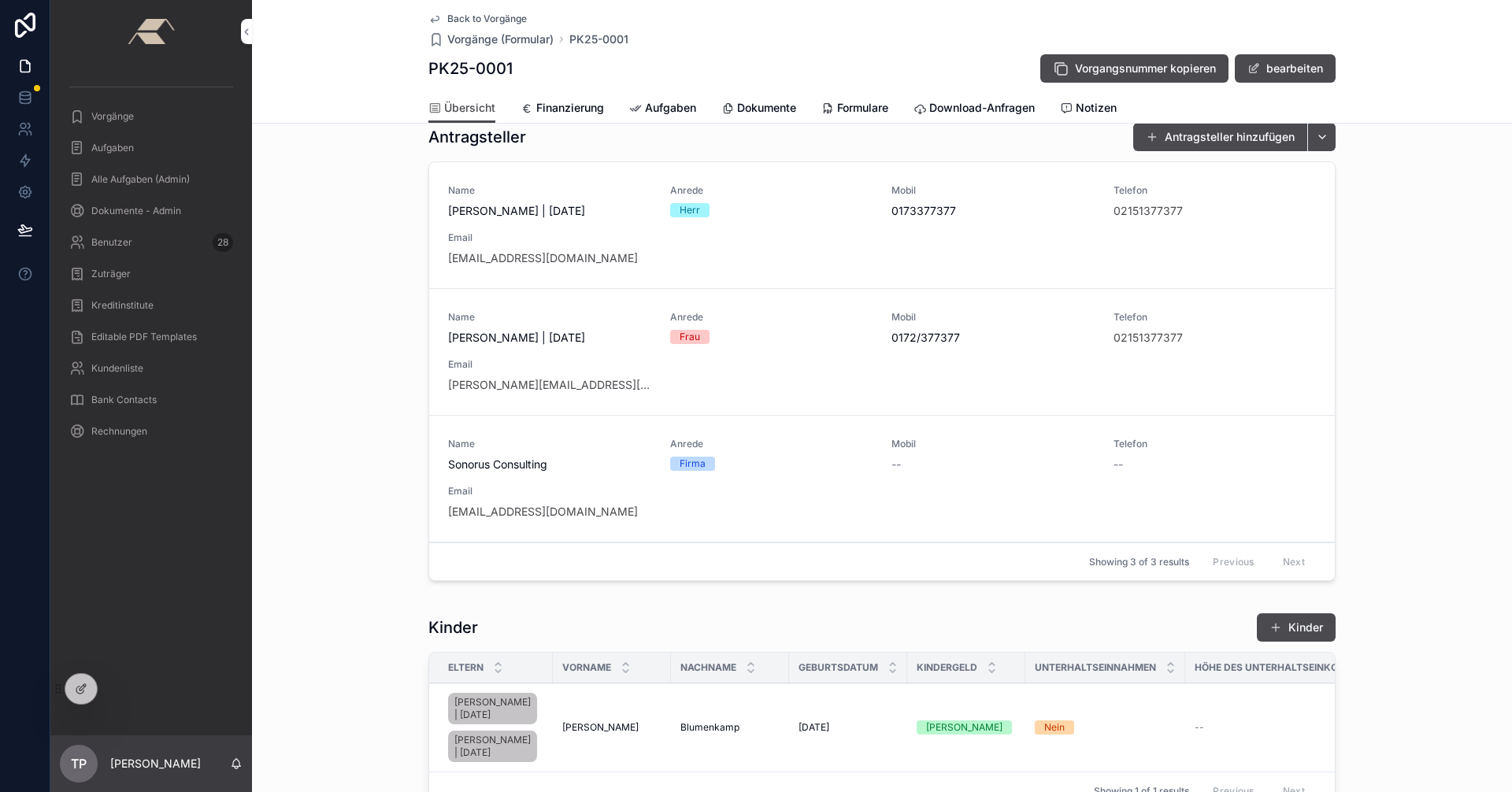
scroll to position [236, 0]
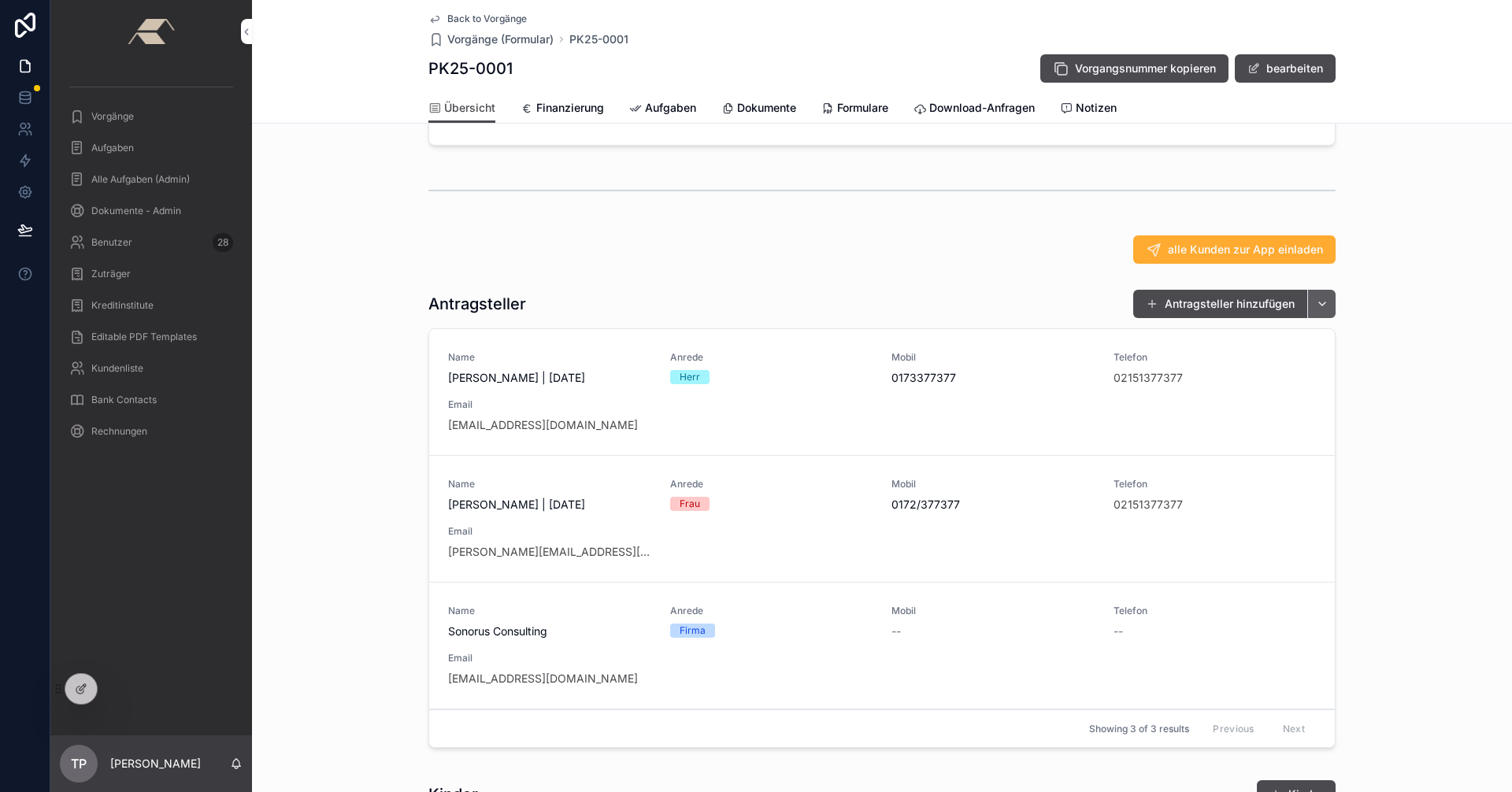
click at [754, 318] on button "scrollable content" at bounding box center [1321, 304] width 28 height 28
type input "***"
click at [754, 463] on div "Antragsteller Antragsteller hinzufügen Name Philipp Blumenkamp | 25.08.1993 Anr…" at bounding box center [882, 521] width 1260 height 478
click at [586, 639] on span "Sonorus Consulting" at bounding box center [550, 631] width 203 height 16
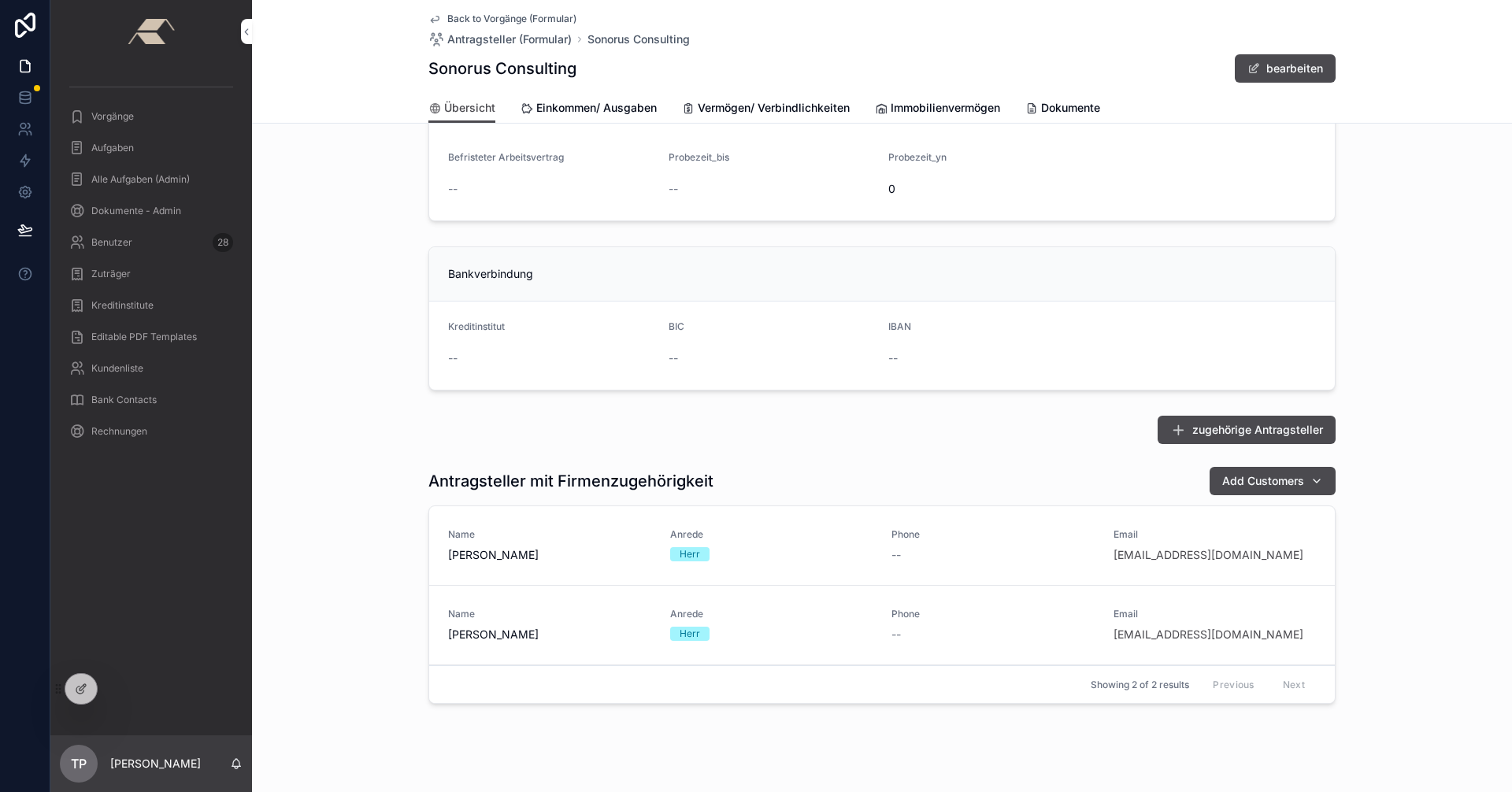
scroll to position [1089, 0]
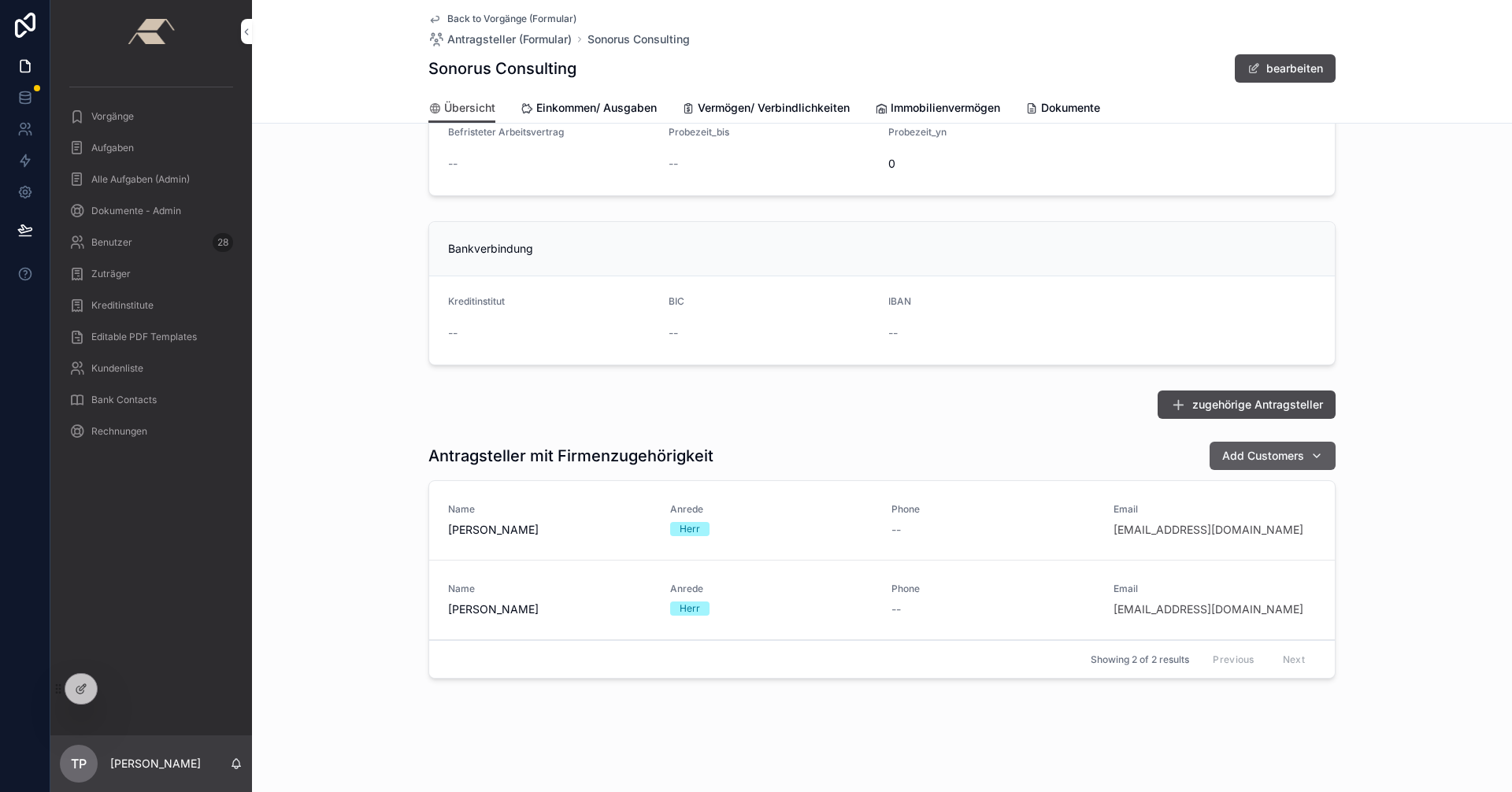
click at [754, 453] on button "Add Customers" at bounding box center [1273, 456] width 126 height 28
type input "*"
click at [604, 406] on div "zugehörige Antragsteller" at bounding box center [882, 405] width 908 height 28
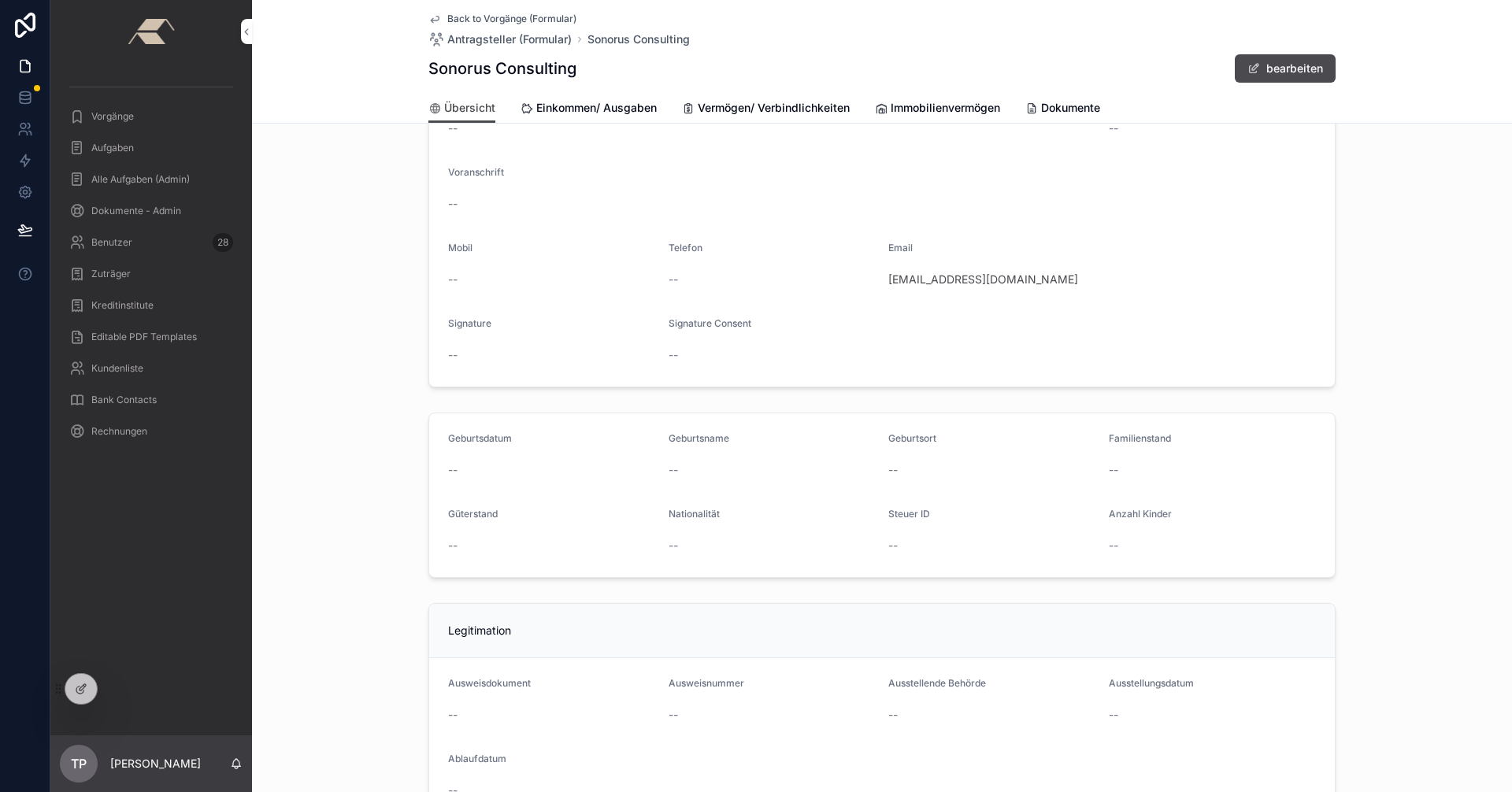
scroll to position [236, 0]
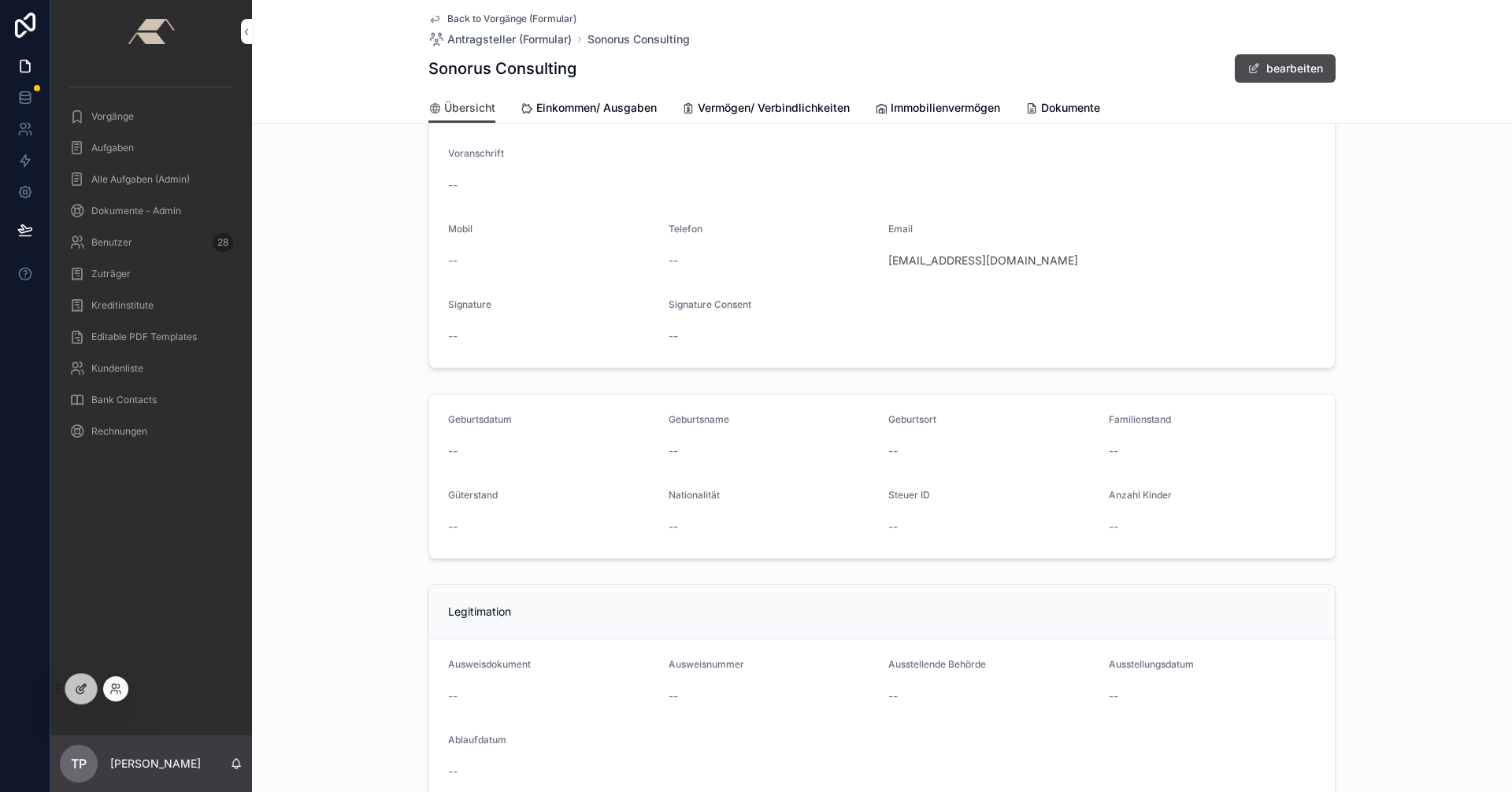
click at [84, 686] on icon at bounding box center [81, 689] width 12 height 12
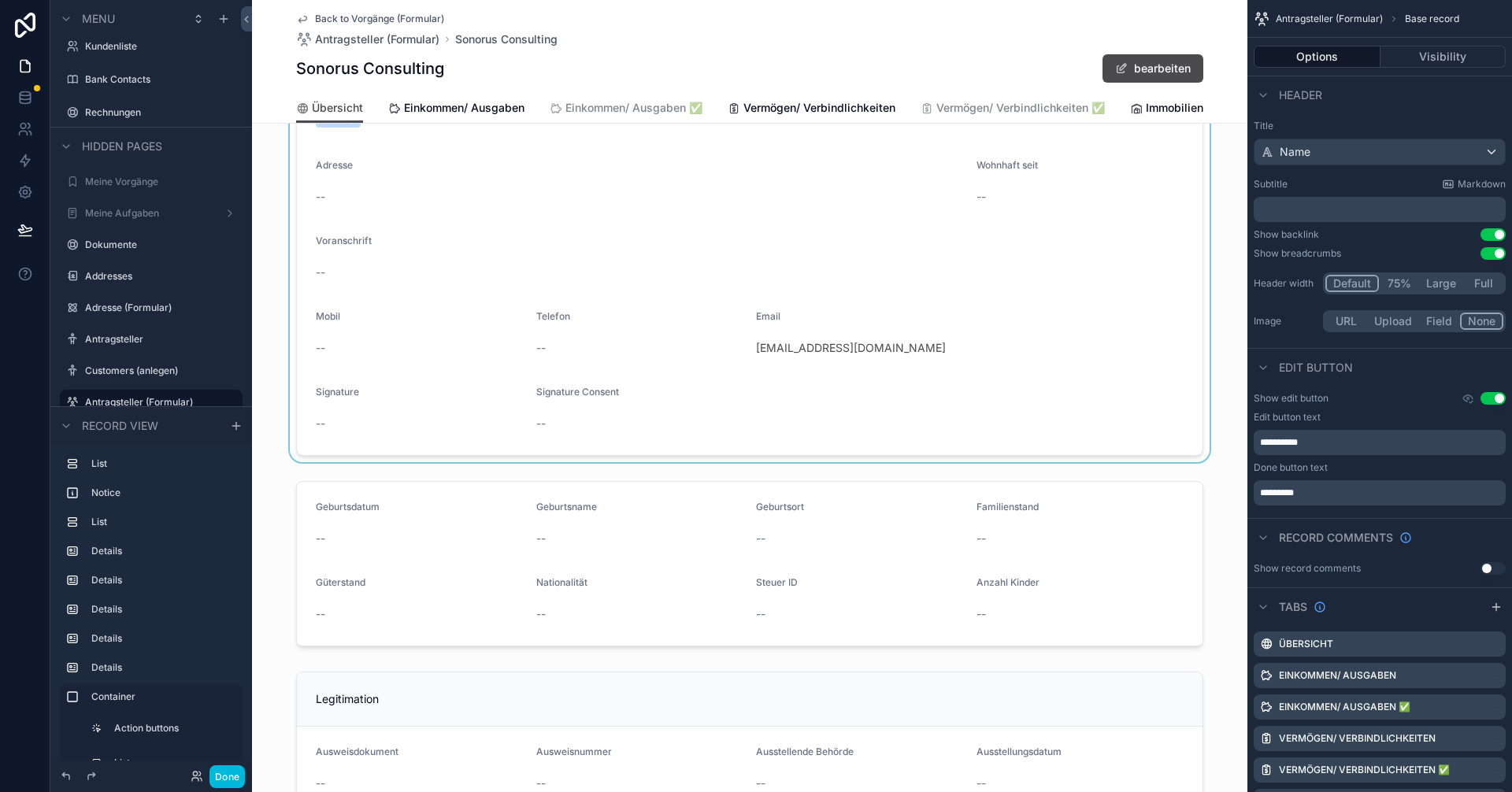
scroll to position [552, 0]
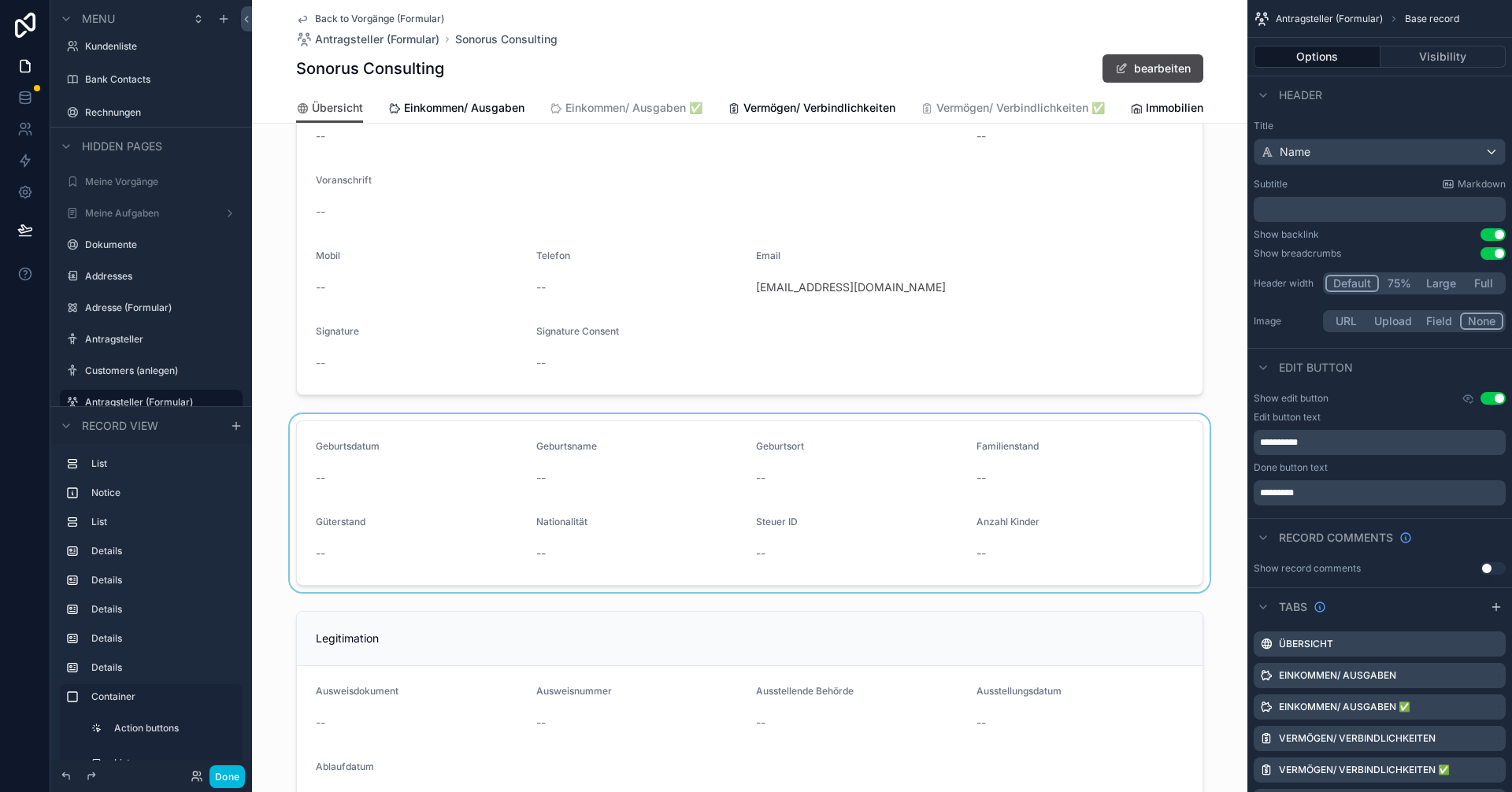
click at [453, 463] on div "scrollable content" at bounding box center [749, 504] width 995 height 178
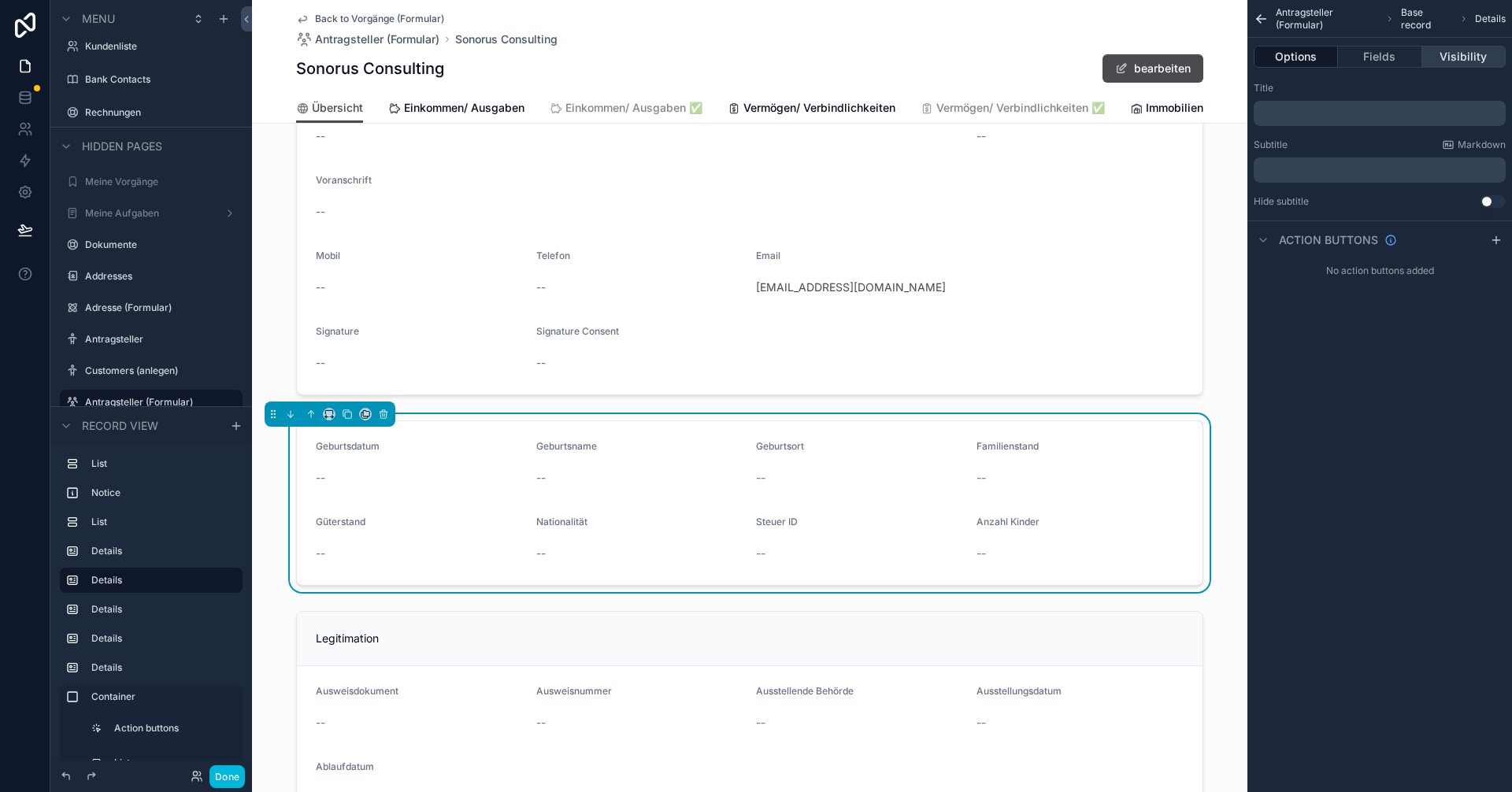
click at [754, 50] on button "Visibility" at bounding box center [1463, 56] width 83 height 22
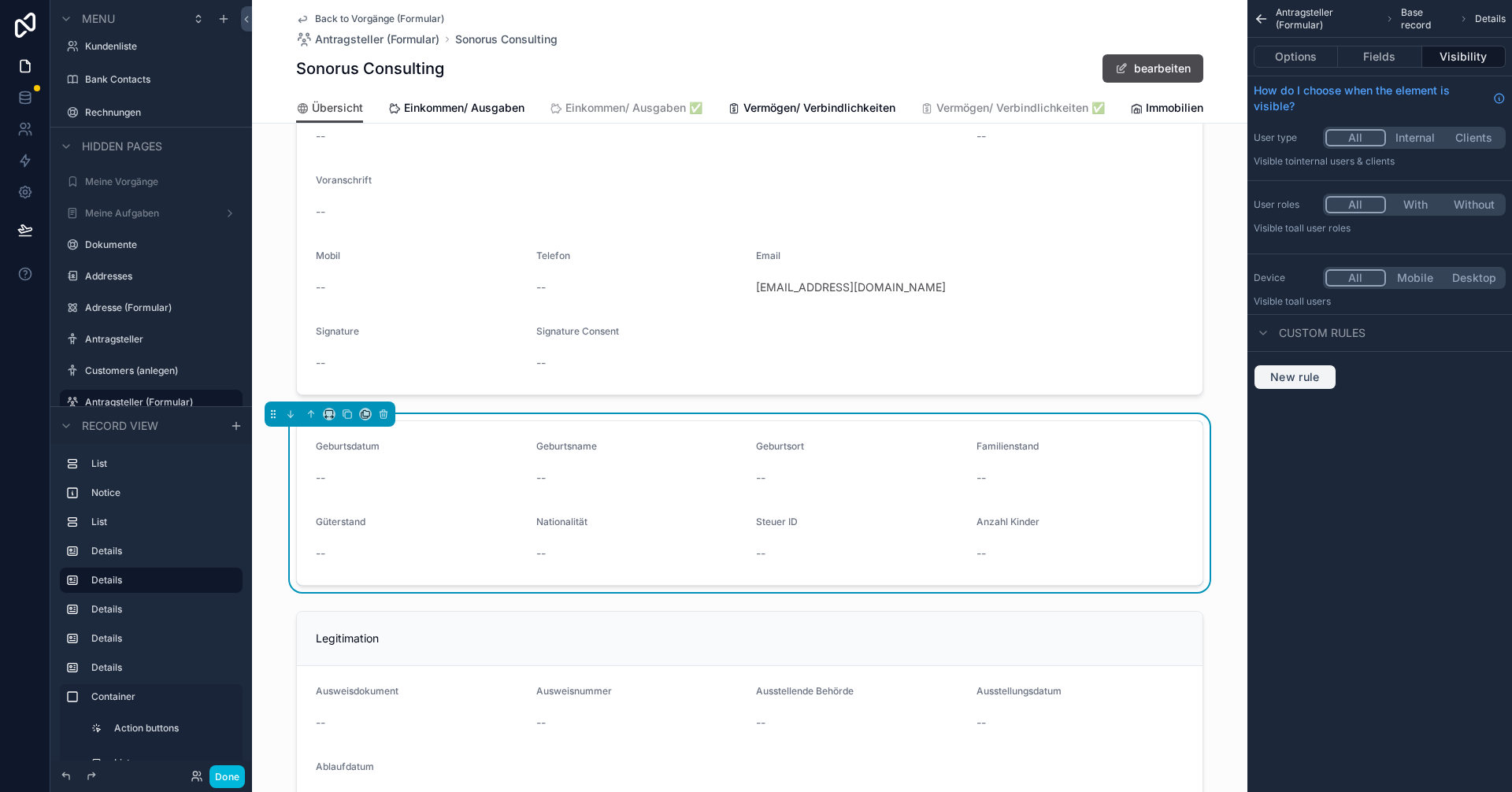
click at [754, 369] on button "New rule" at bounding box center [1295, 377] width 83 height 26
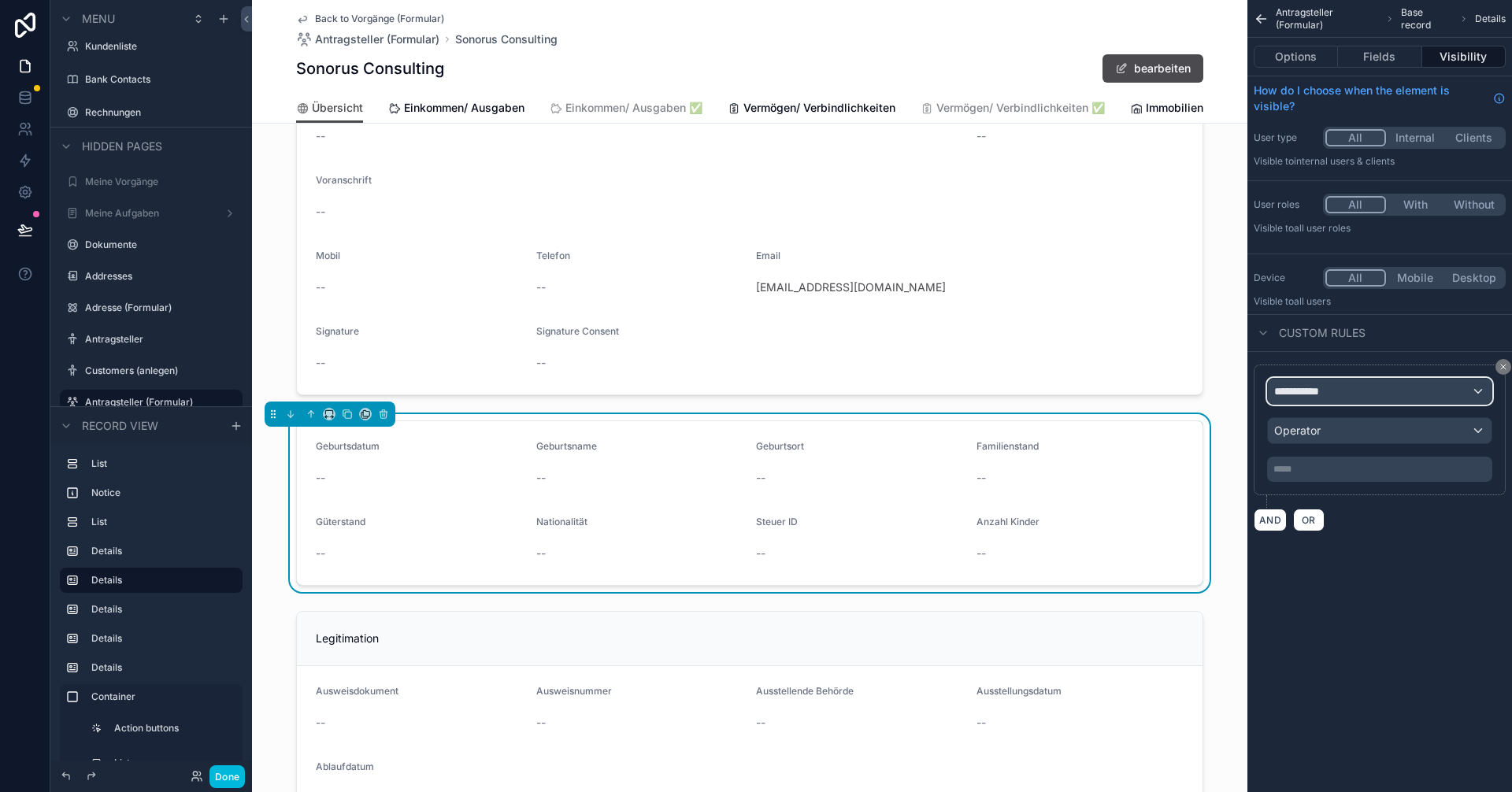
click at [754, 393] on div "**********" at bounding box center [1379, 391] width 224 height 26
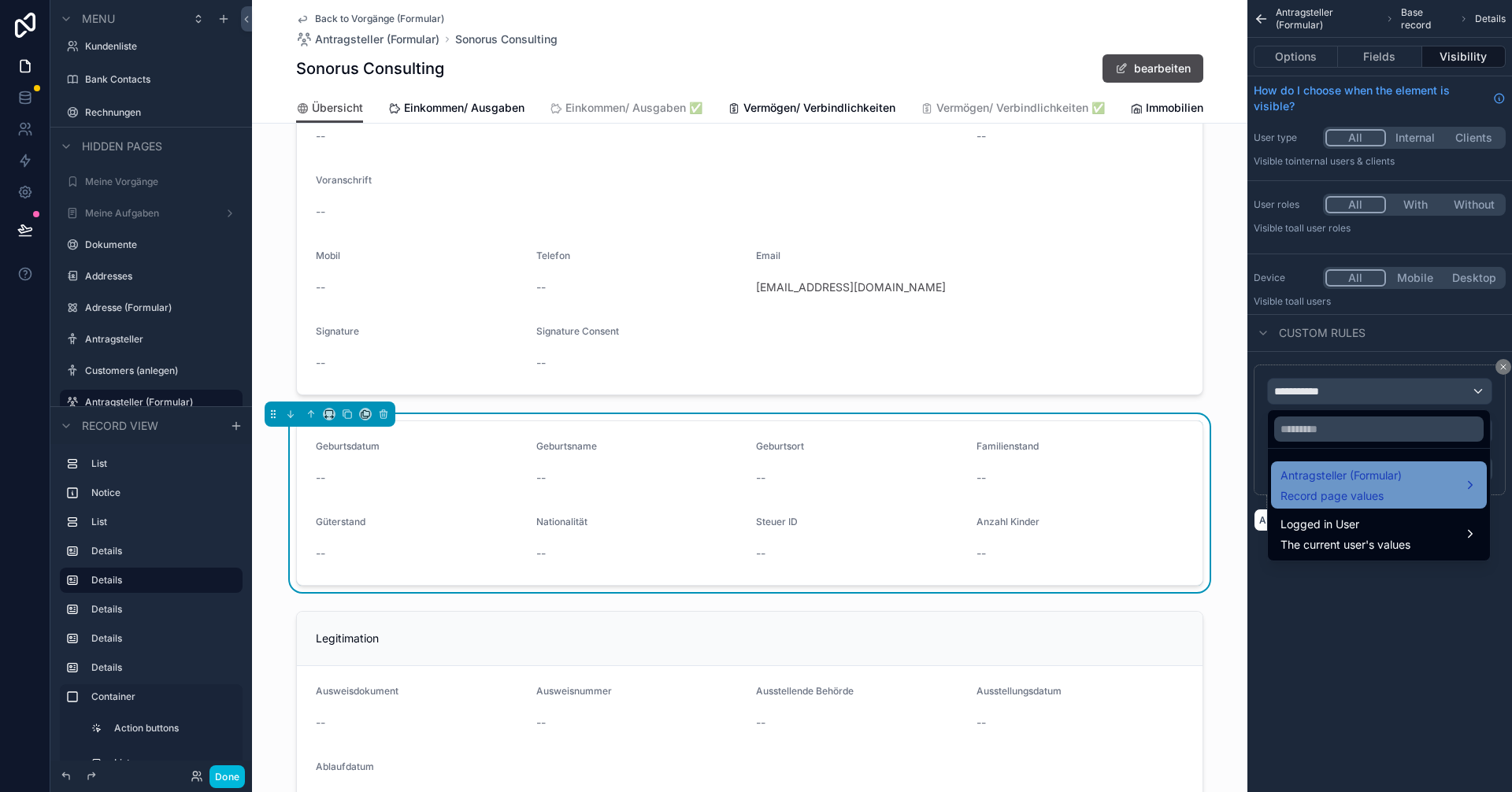
click at [754, 479] on span "Antragsteller (Formular)" at bounding box center [1341, 476] width 121 height 19
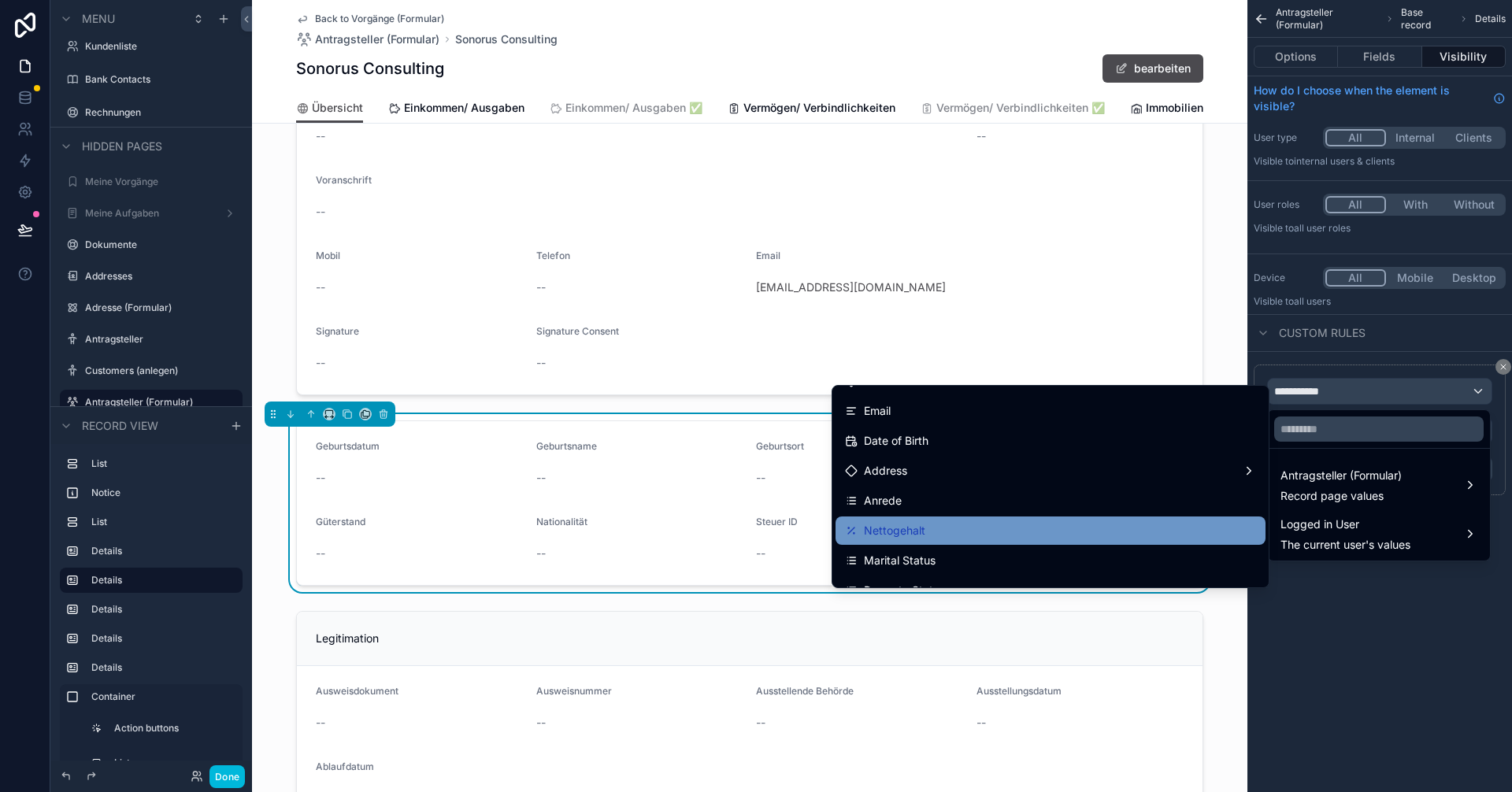
scroll to position [158, 0]
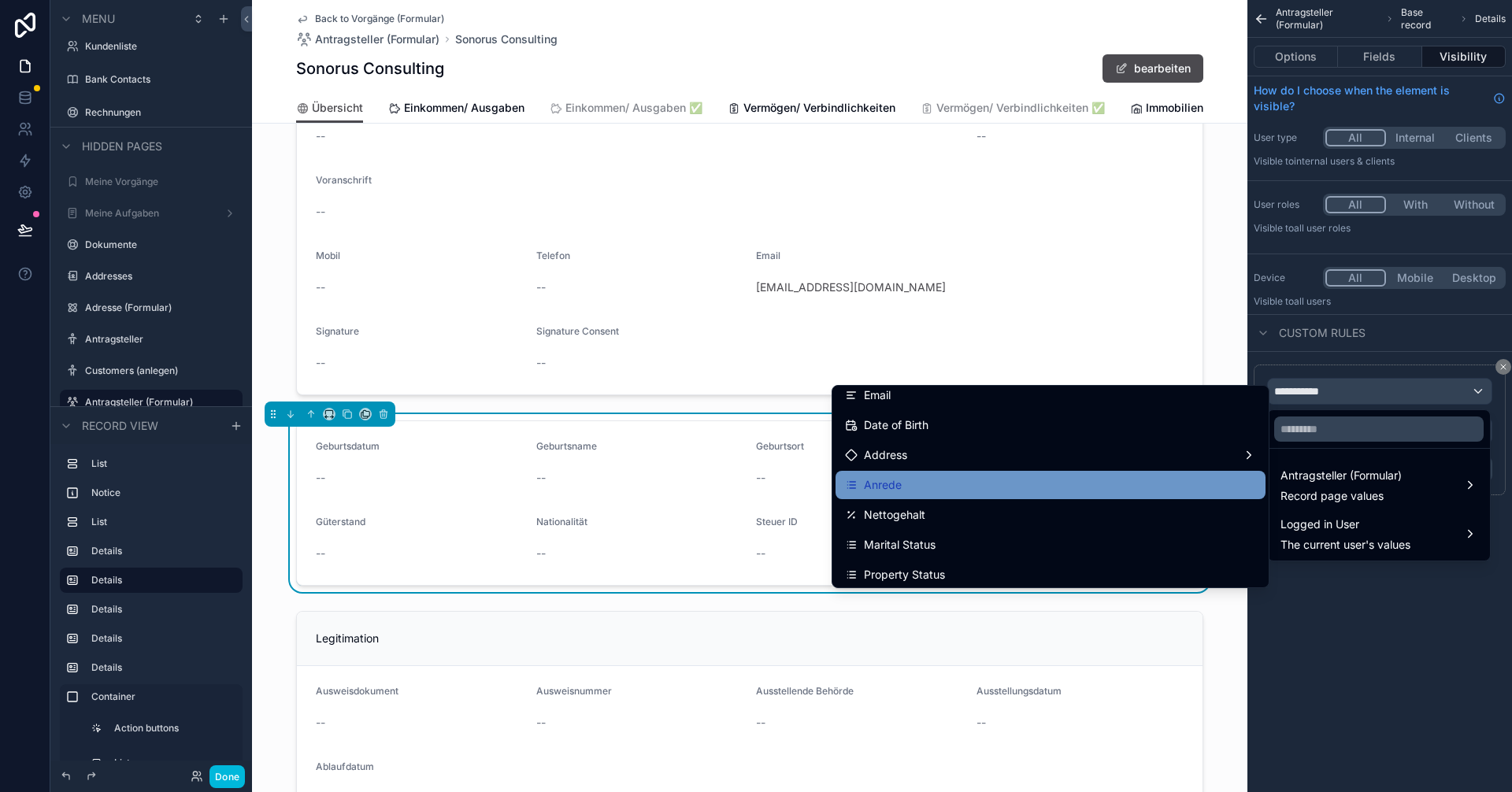
click at [754, 485] on span "Anrede" at bounding box center [883, 485] width 38 height 19
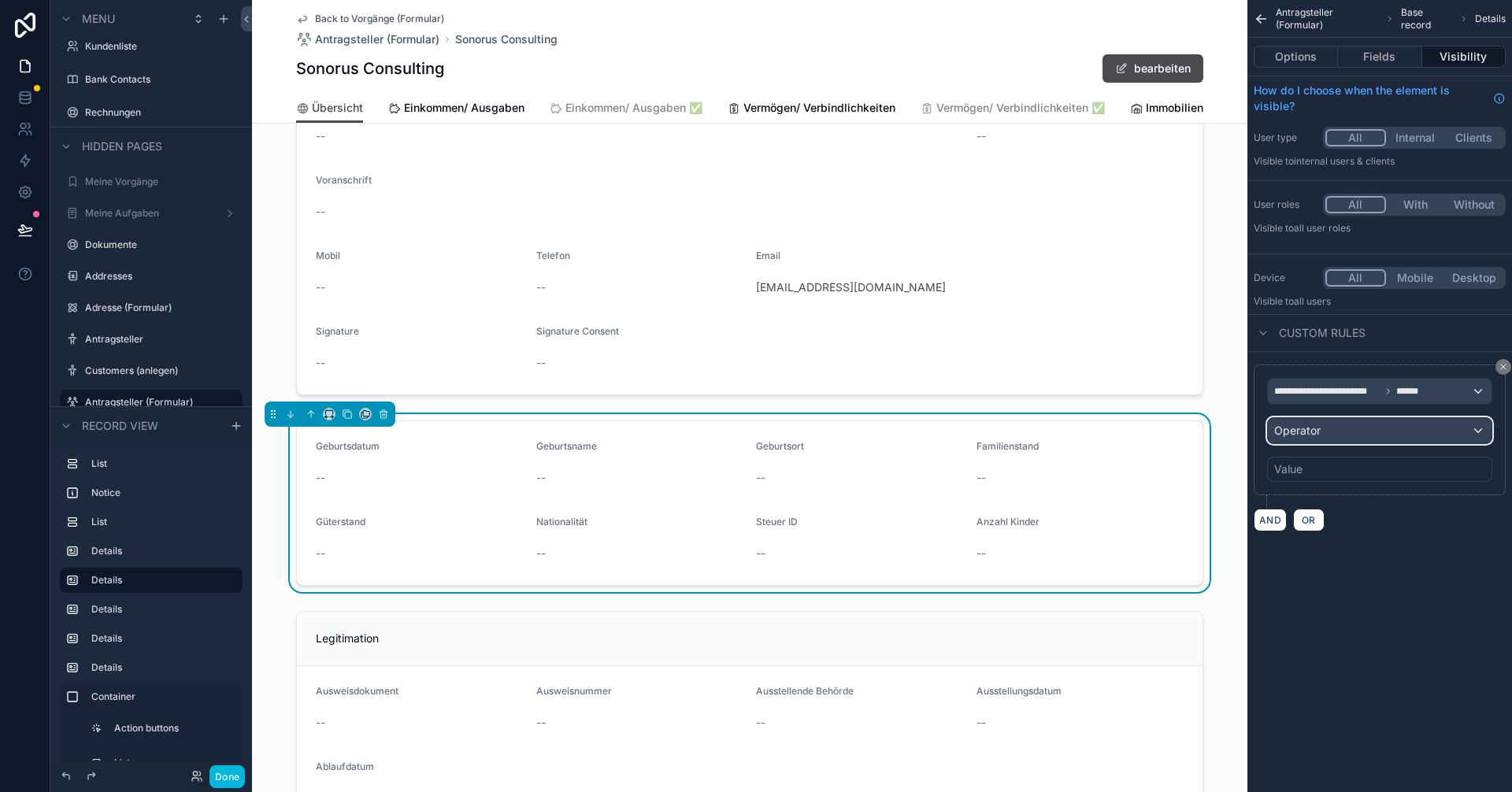
click at [754, 432] on div "Operator" at bounding box center [1379, 430] width 224 height 26
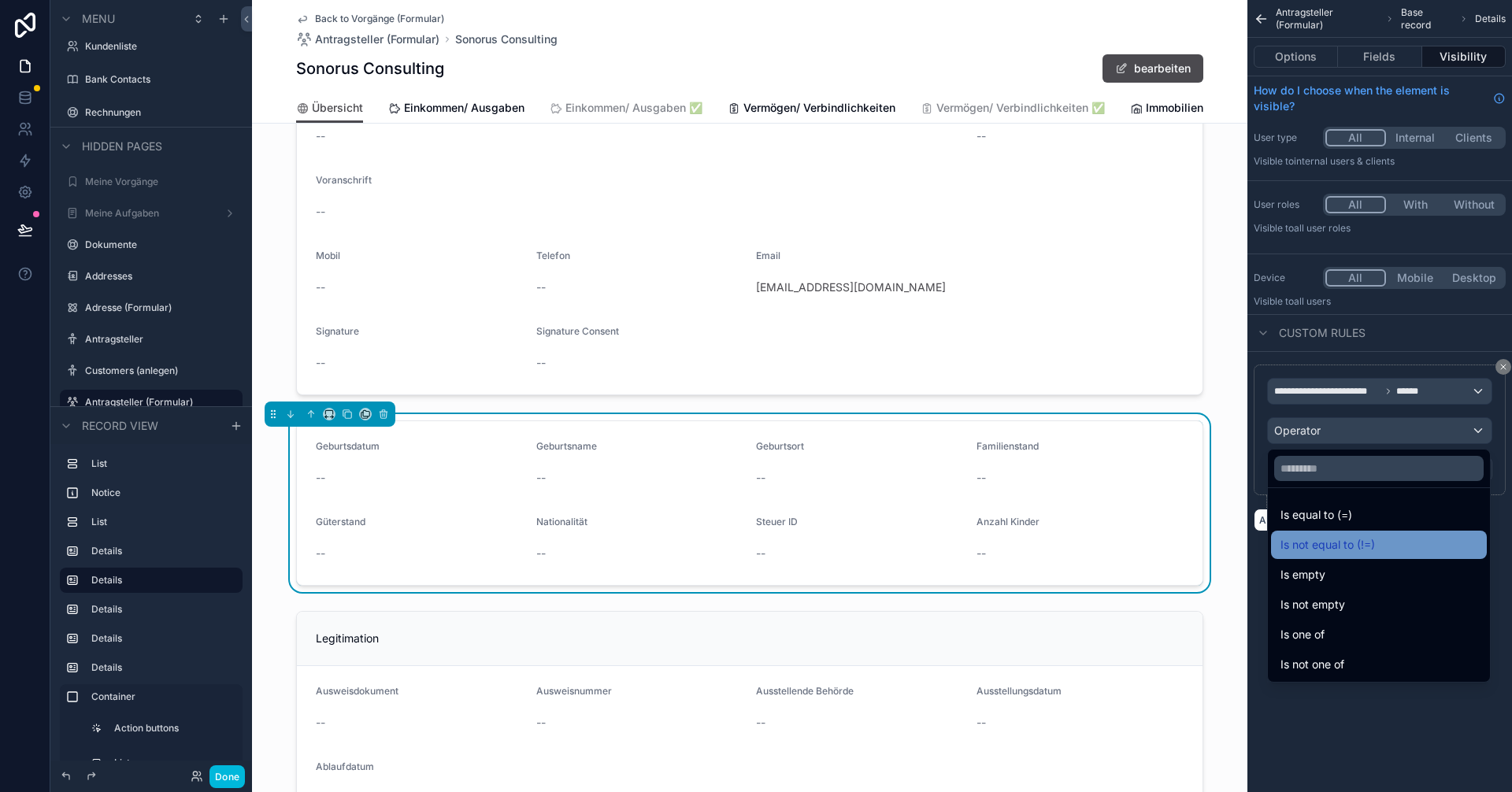
click at [754, 545] on span "Is not equal to (!=)" at bounding box center [1328, 544] width 94 height 19
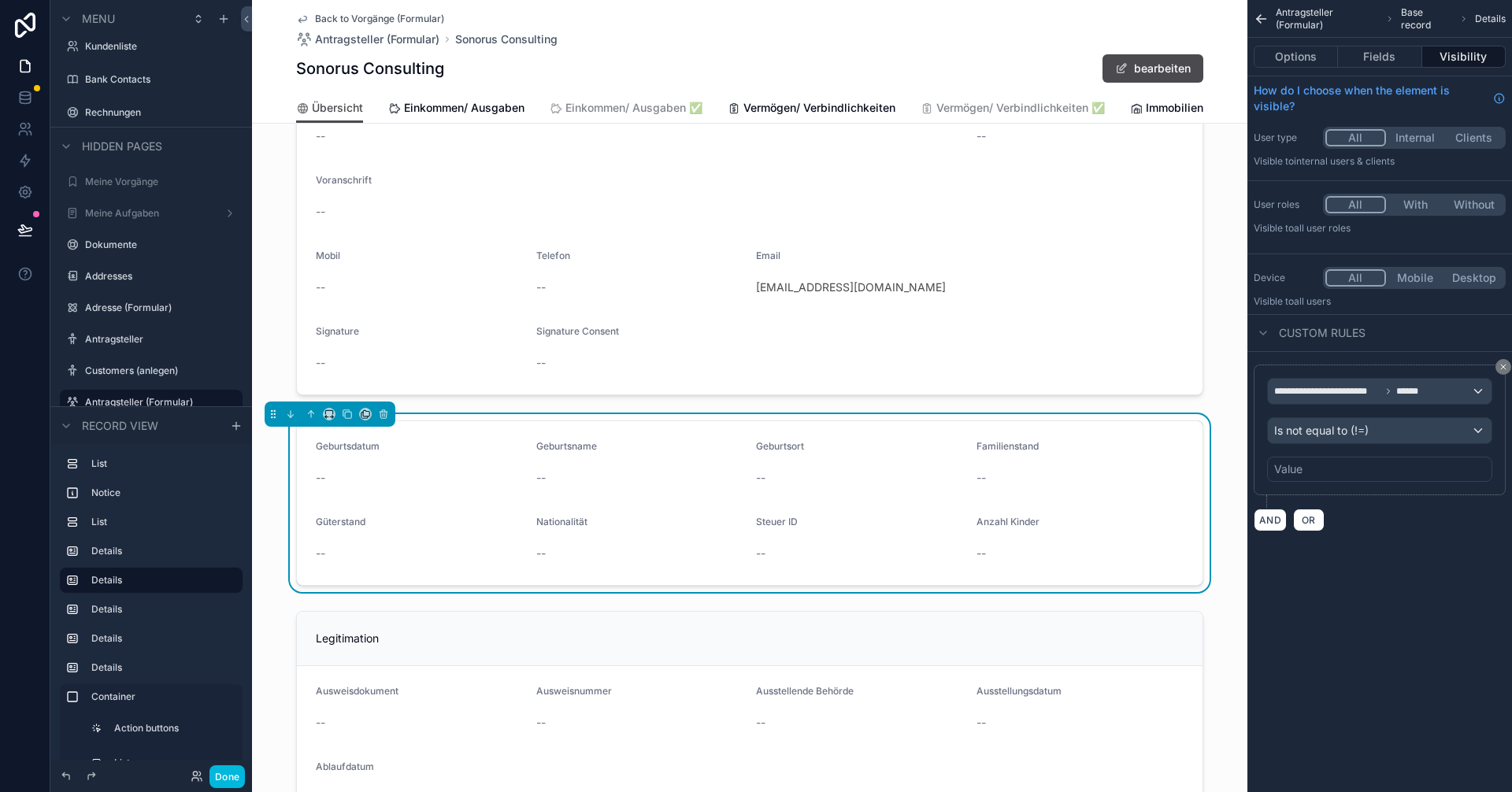
click at [754, 472] on div "Value" at bounding box center [1379, 469] width 225 height 26
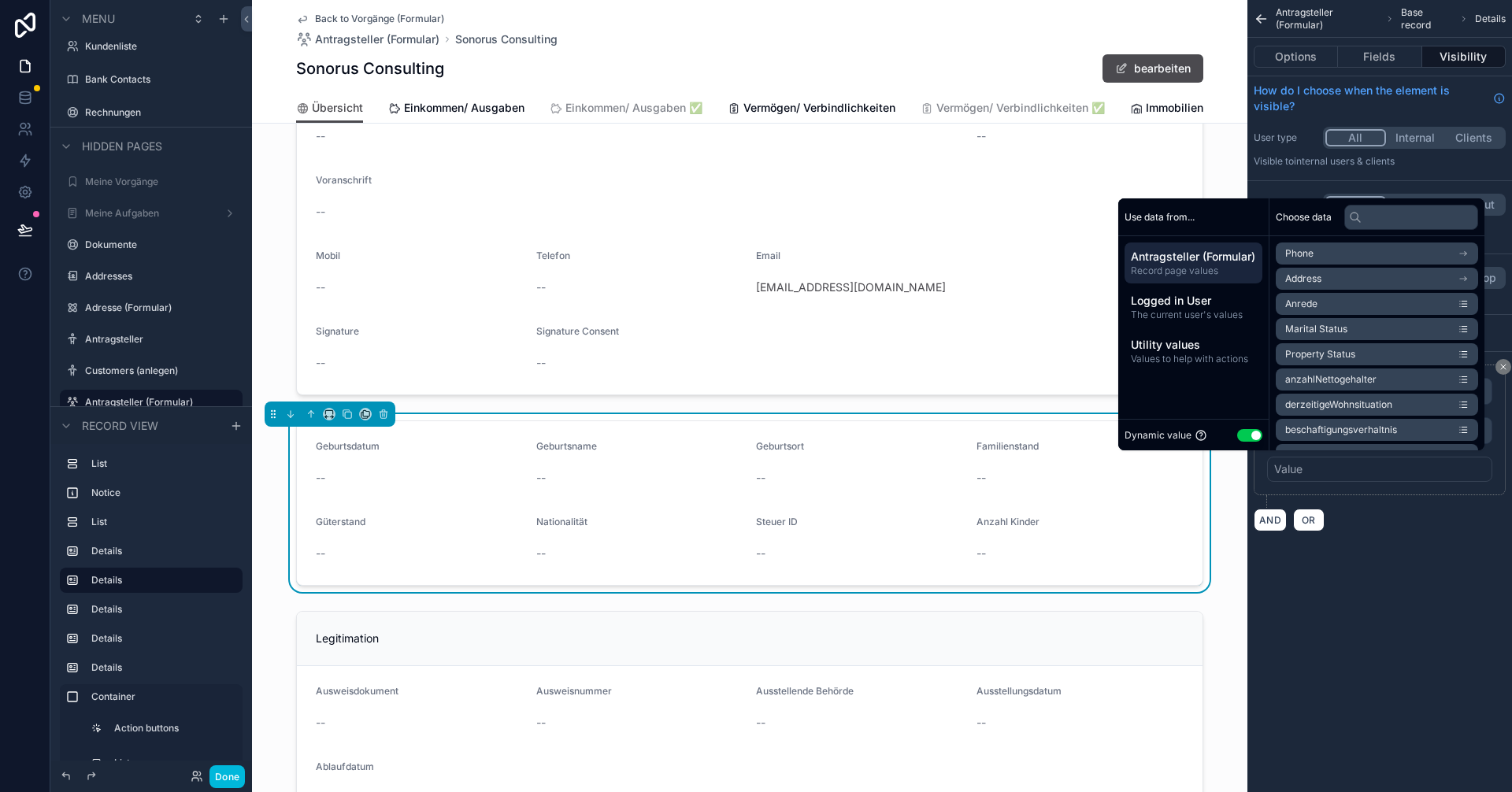
drag, startPoint x: 1230, startPoint y: 433, endPoint x: 1242, endPoint y: 433, distance: 12.0
click at [754, 433] on button "Use setting" at bounding box center [1249, 435] width 26 height 12
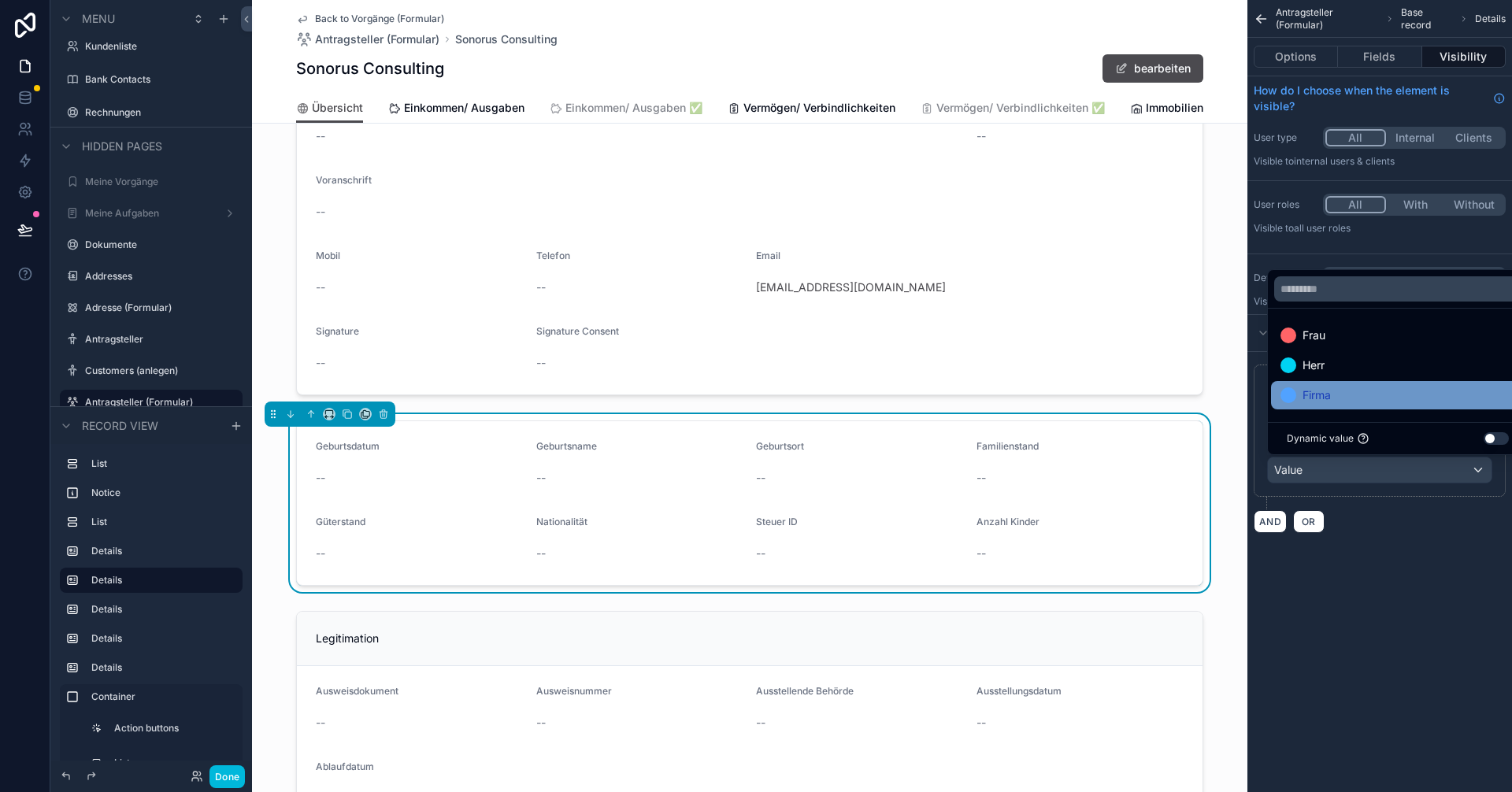
click at [754, 395] on div "Firma" at bounding box center [1398, 395] width 235 height 19
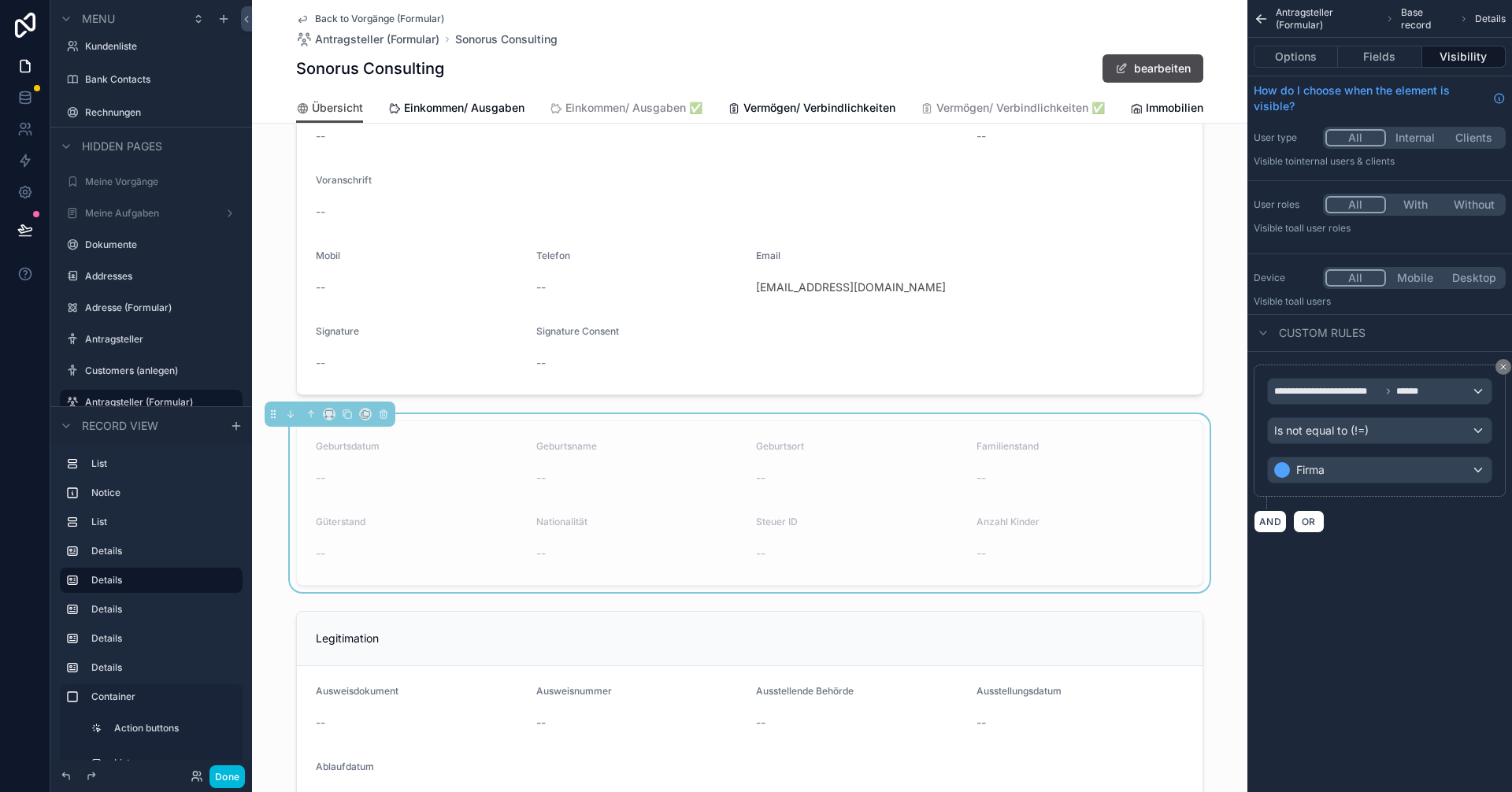
click at [754, 570] on div "**********" at bounding box center [1380, 285] width 264 height 571
click at [220, 777] on button "Done" at bounding box center [227, 777] width 36 height 23
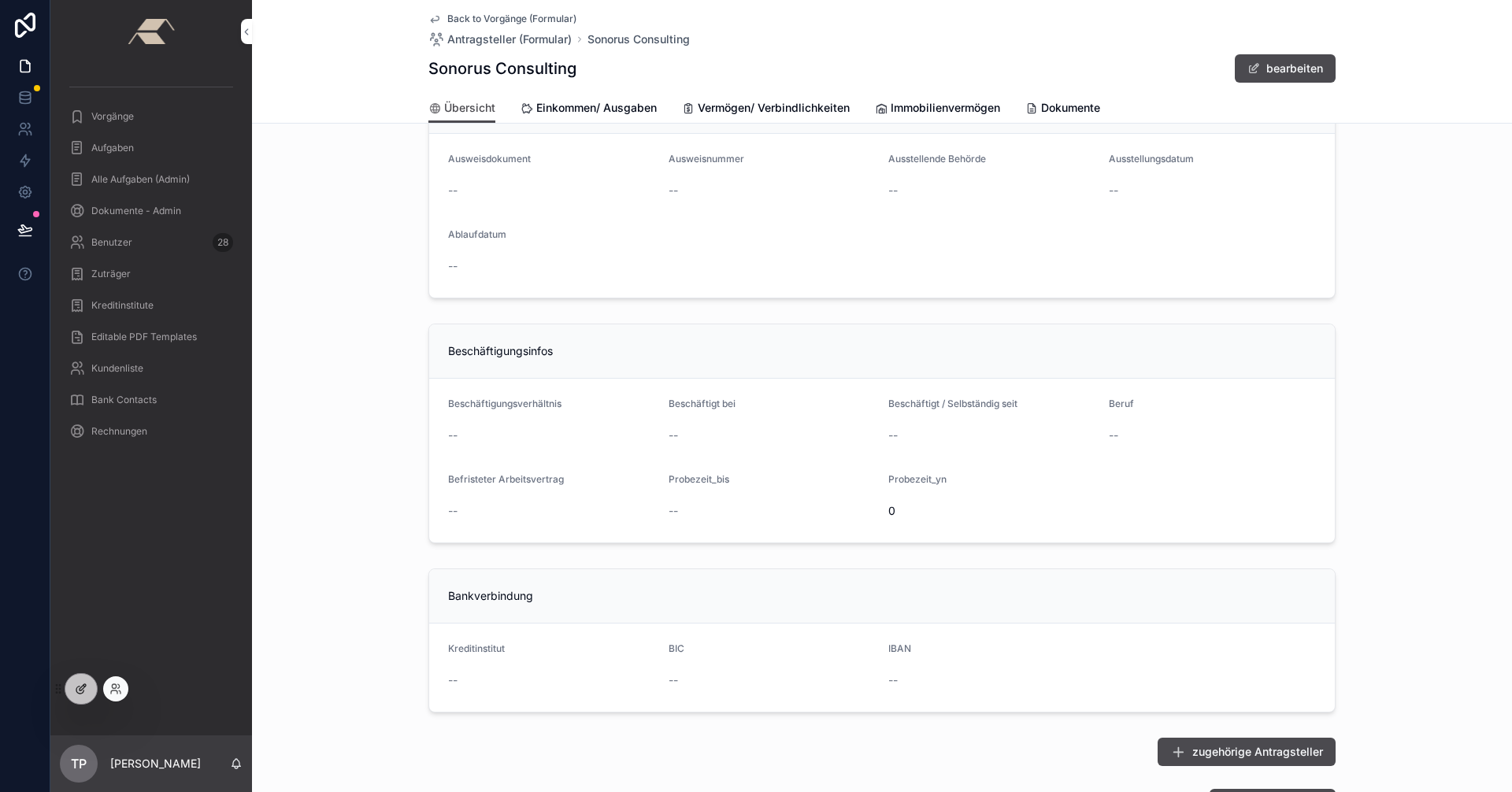
click at [82, 688] on icon at bounding box center [81, 689] width 12 height 12
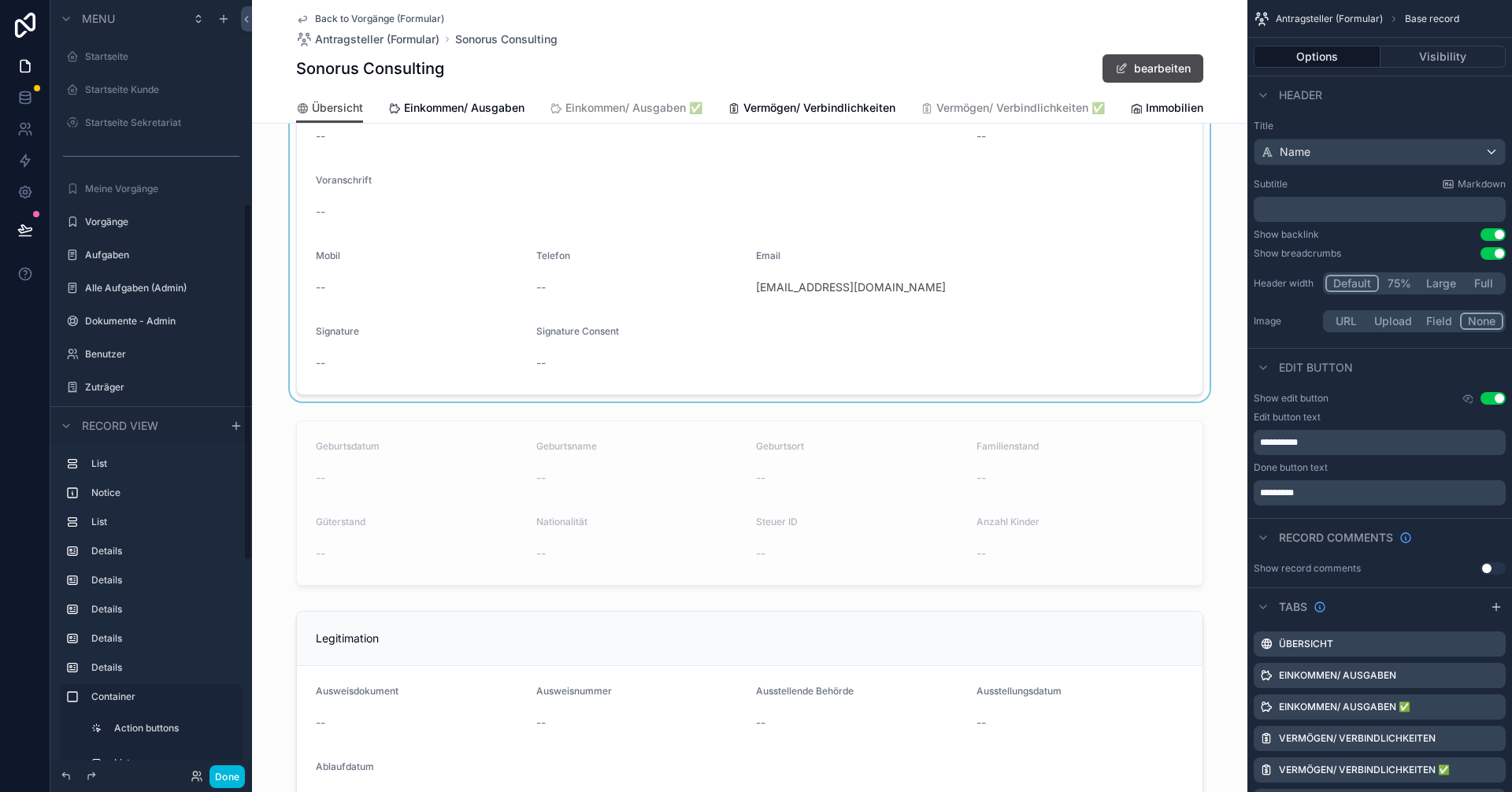
scroll to position [440, 0]
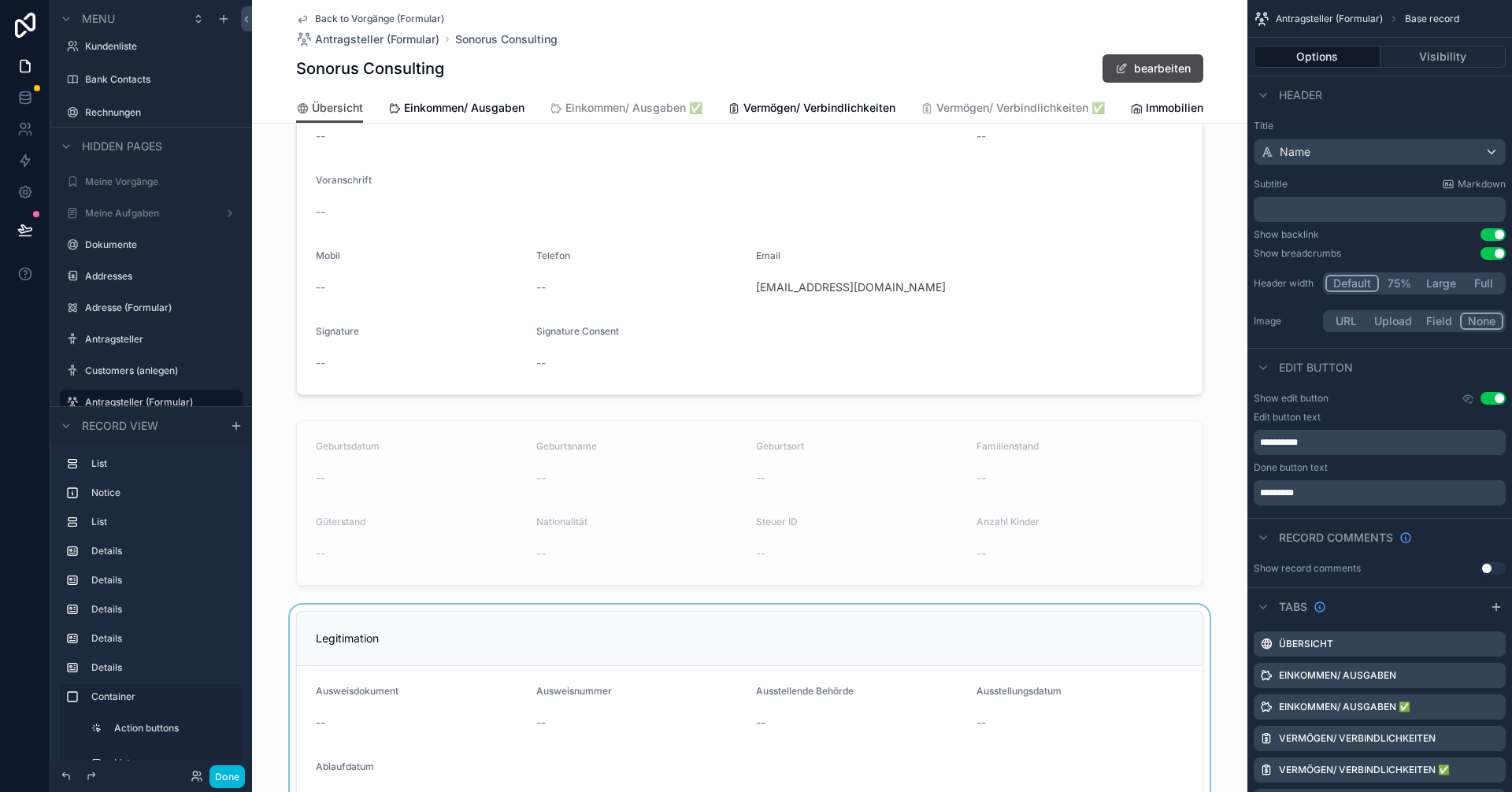
click at [652, 638] on div "scrollable content" at bounding box center [749, 720] width 995 height 232
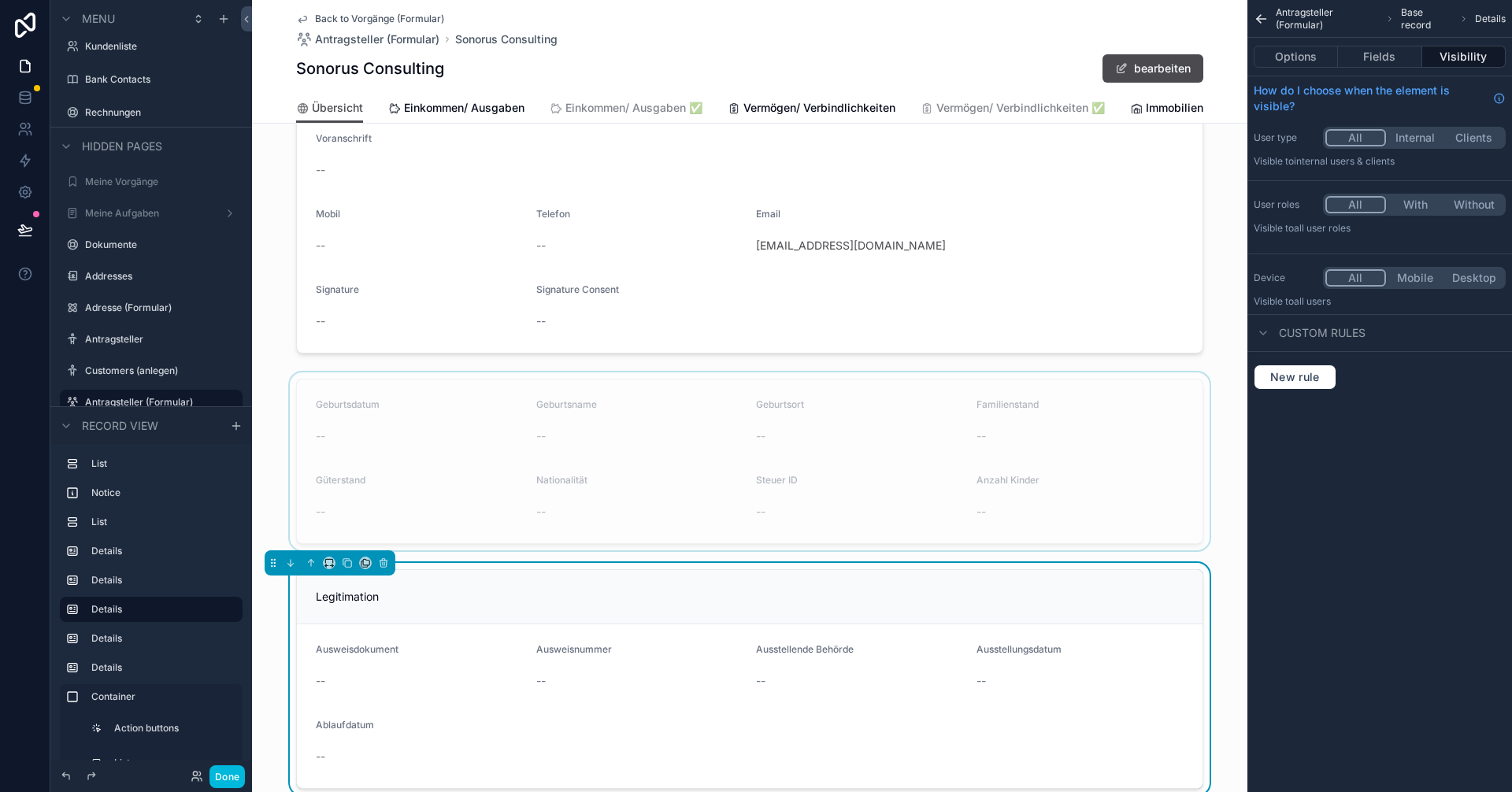
scroll to position [630, 0]
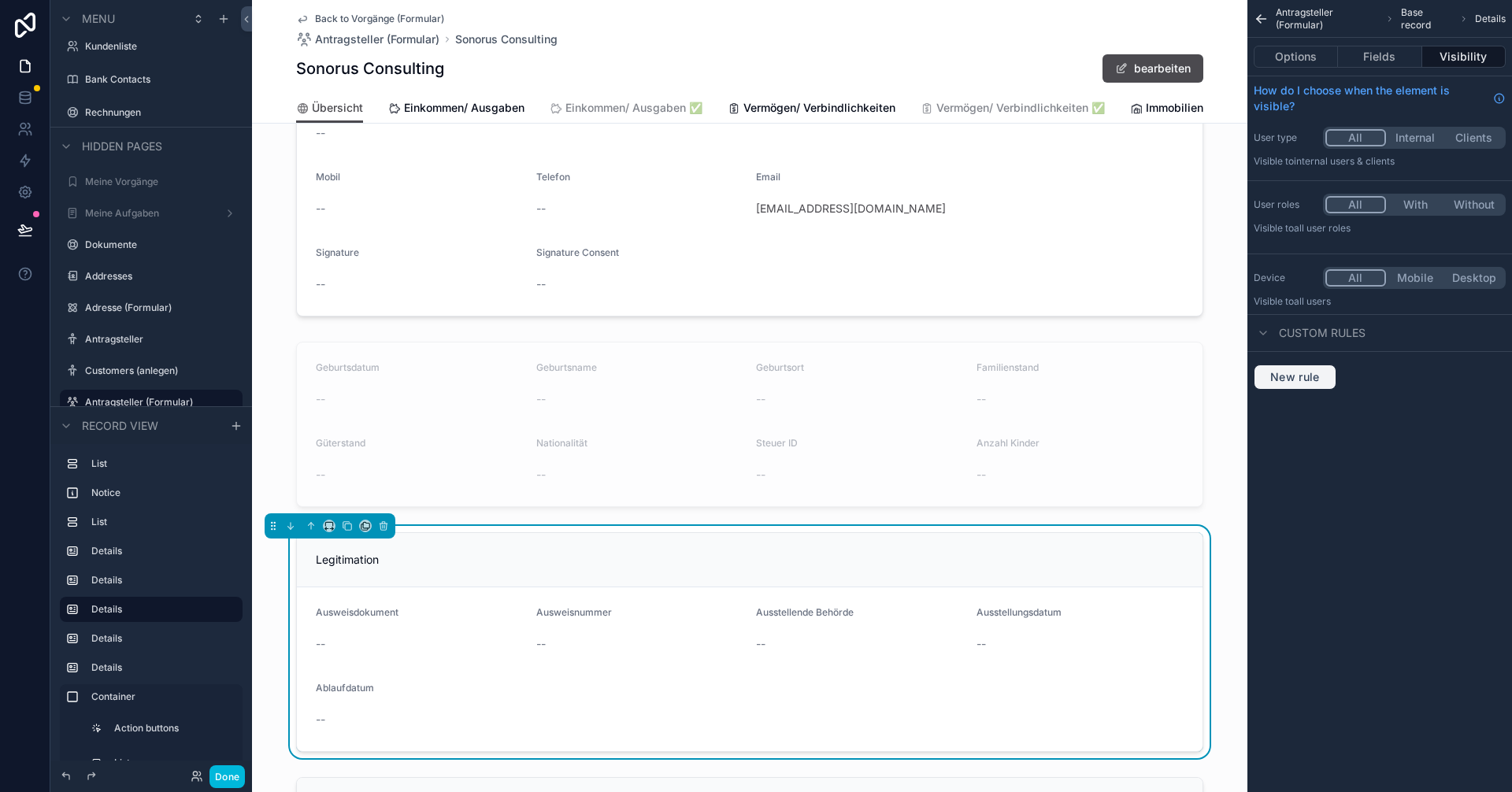
click at [754, 366] on button "New rule" at bounding box center [1295, 377] width 83 height 26
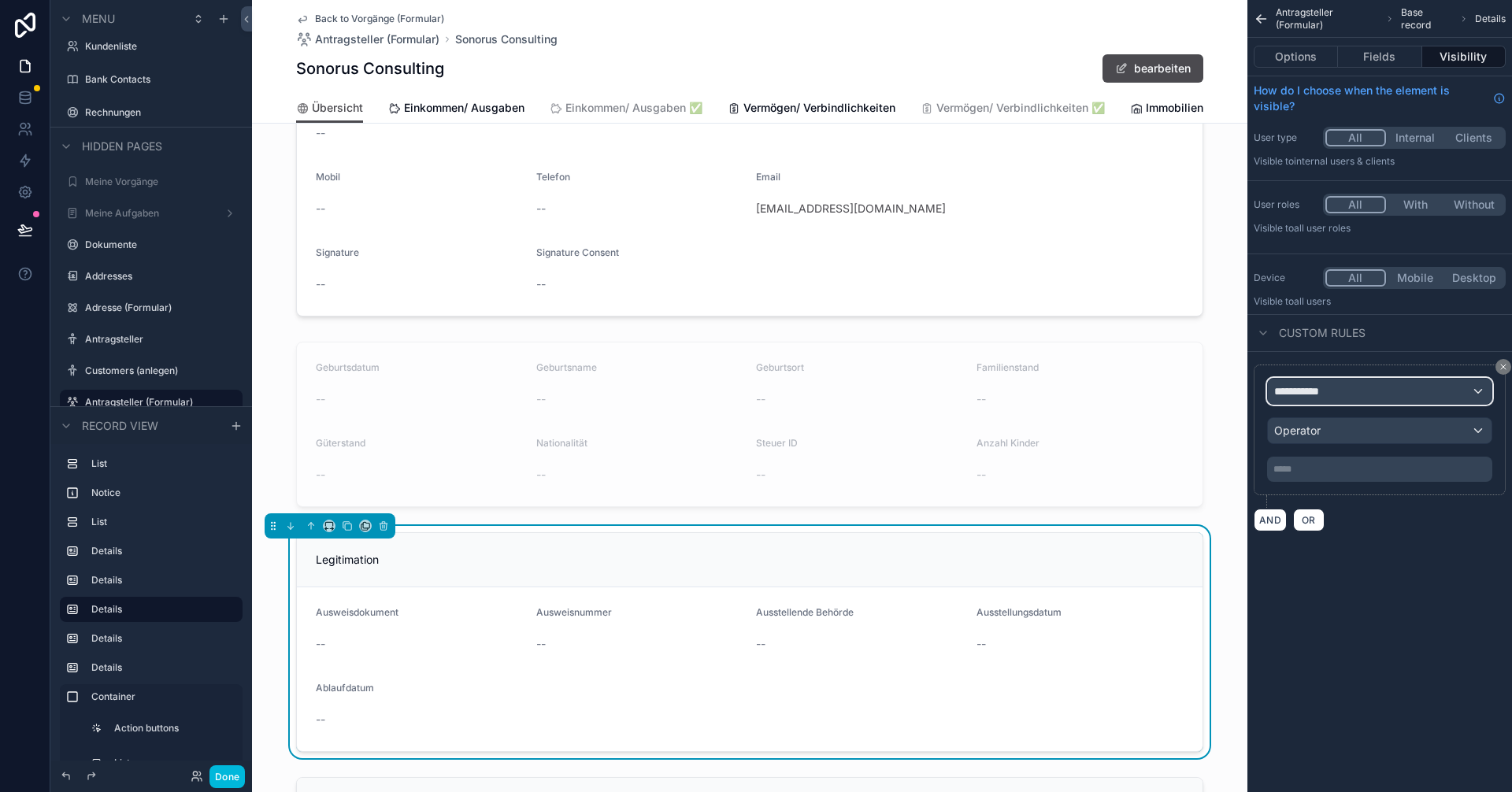
click at [754, 391] on div "**********" at bounding box center [1379, 391] width 224 height 26
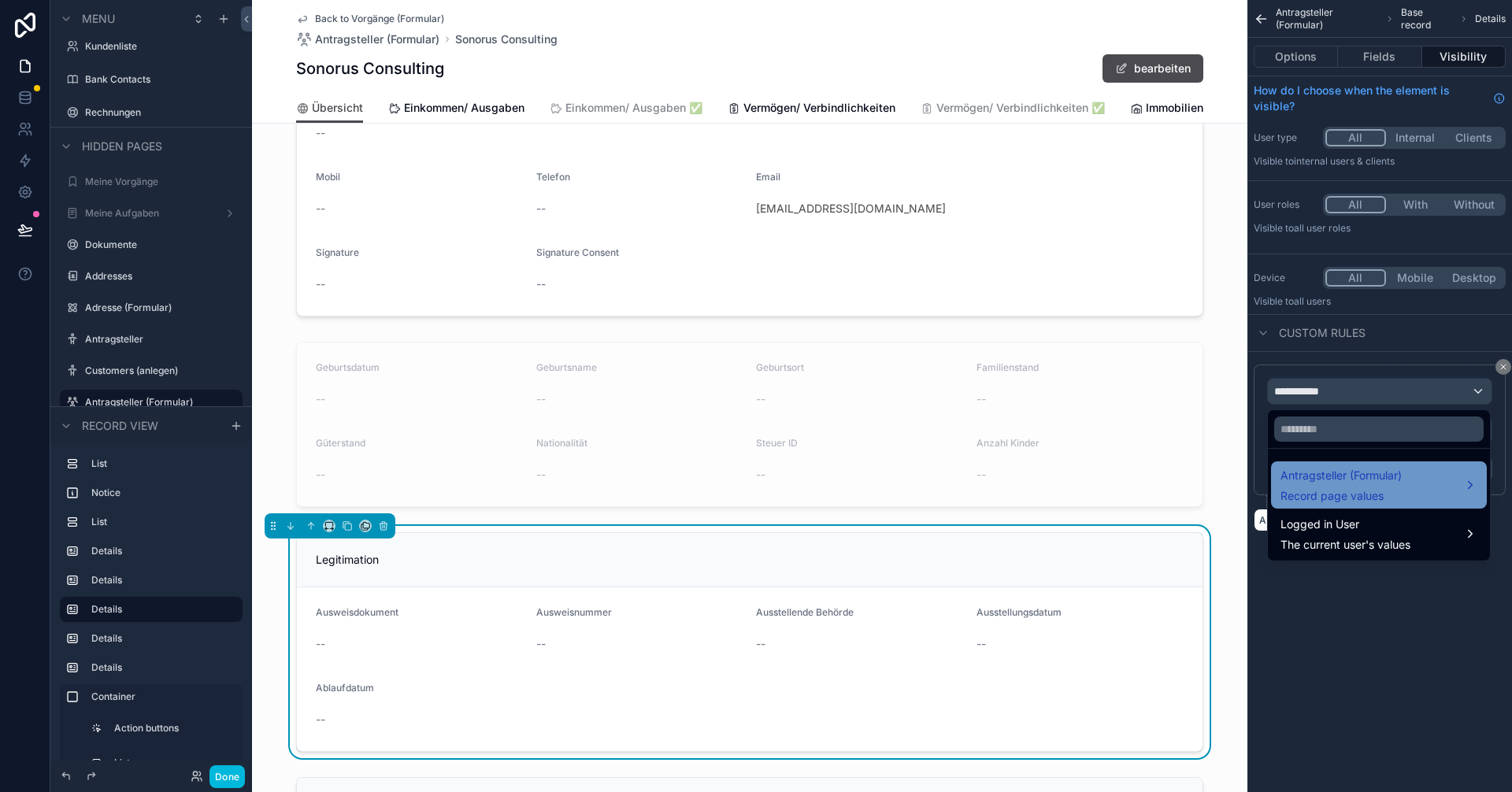
click at [754, 481] on span "Antragsteller (Formular)" at bounding box center [1341, 476] width 121 height 19
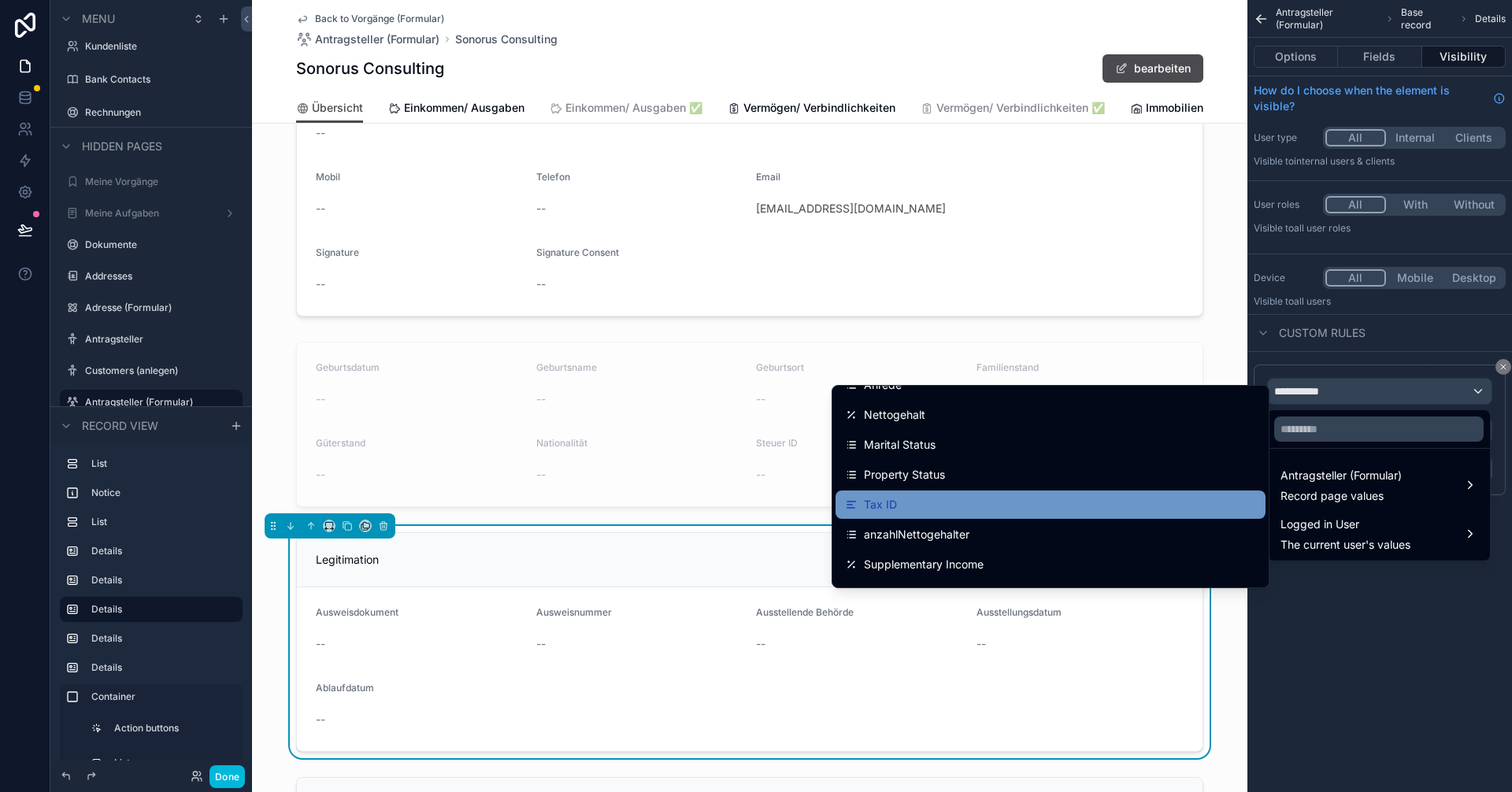
scroll to position [158, 0]
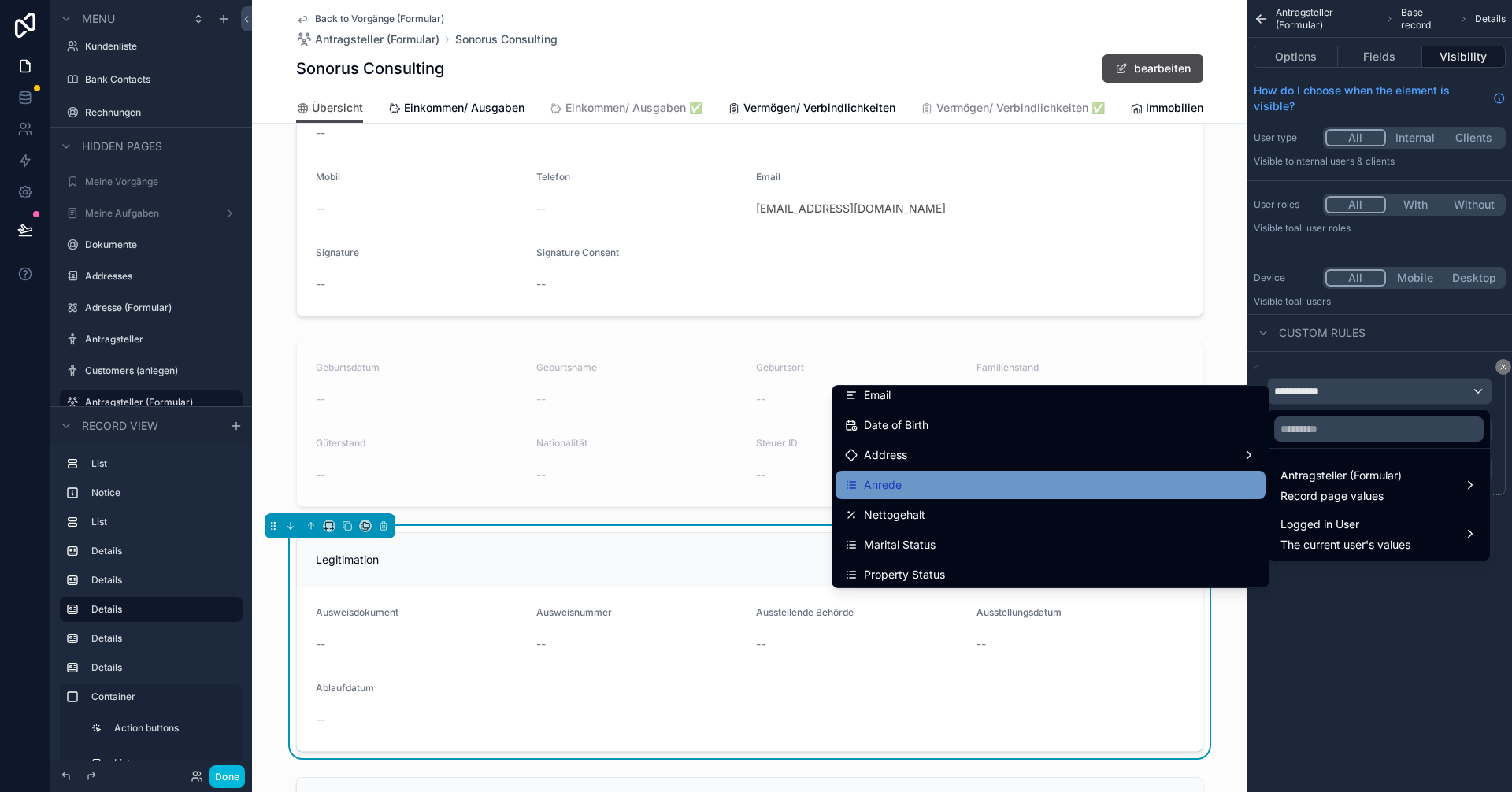
click at [754, 488] on div "Anrede" at bounding box center [1050, 485] width 411 height 19
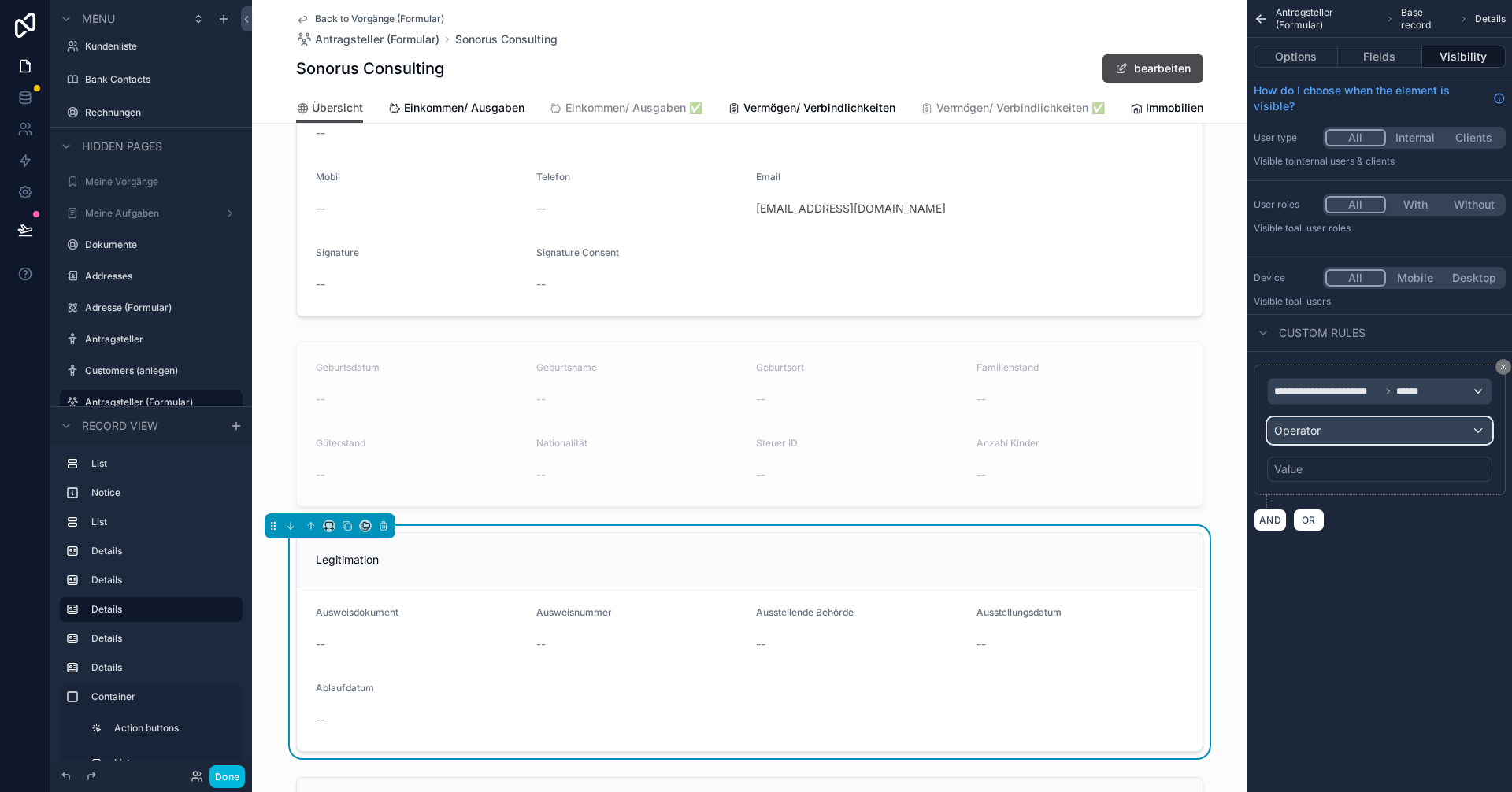
click at [754, 433] on div "Operator" at bounding box center [1379, 430] width 224 height 26
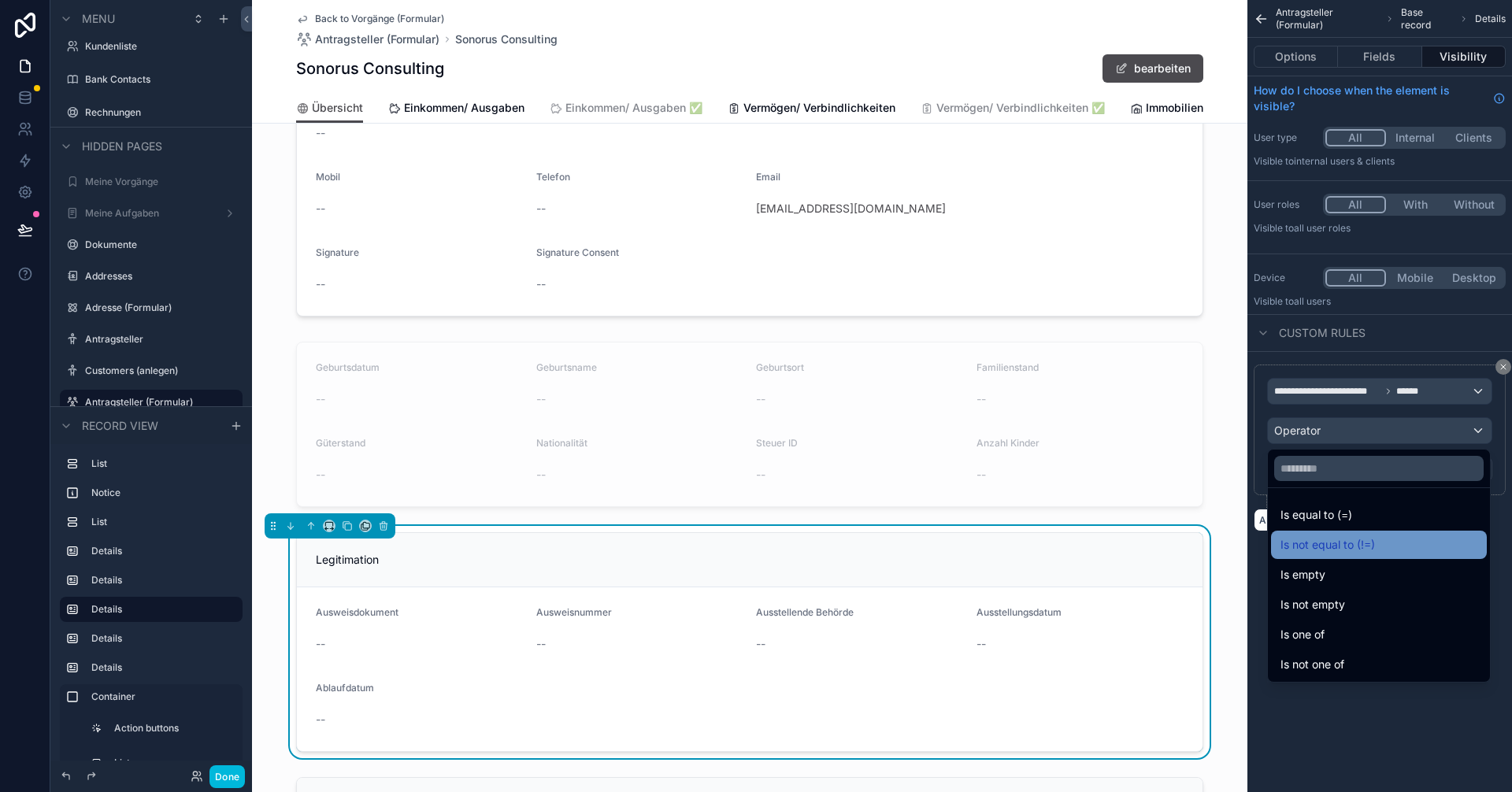
click at [754, 542] on span "Is not equal to (!=)" at bounding box center [1328, 544] width 94 height 19
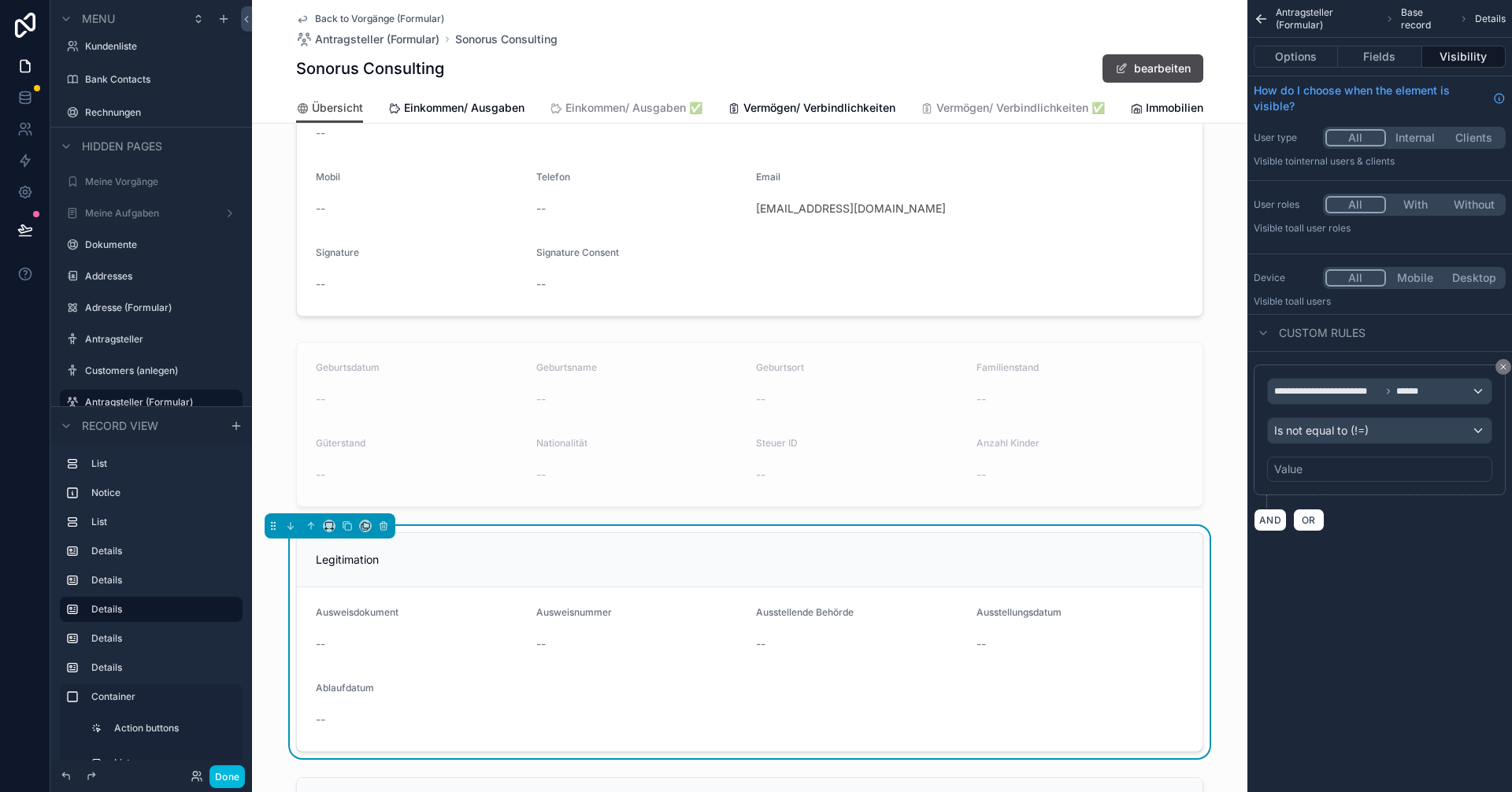
click at [754, 464] on div "Value" at bounding box center [1288, 469] width 28 height 16
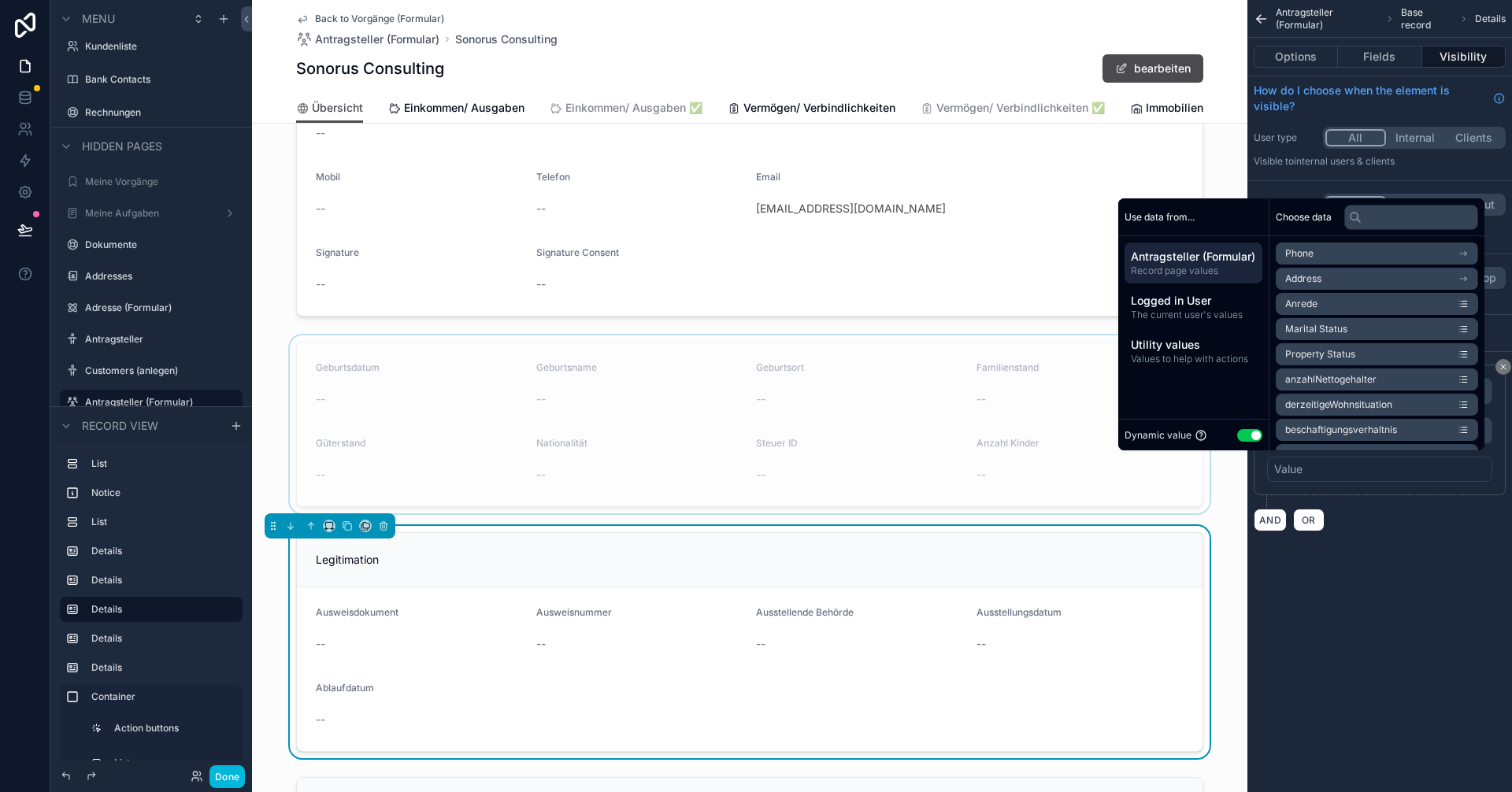
click at [754, 434] on button "Use setting" at bounding box center [1249, 435] width 26 height 12
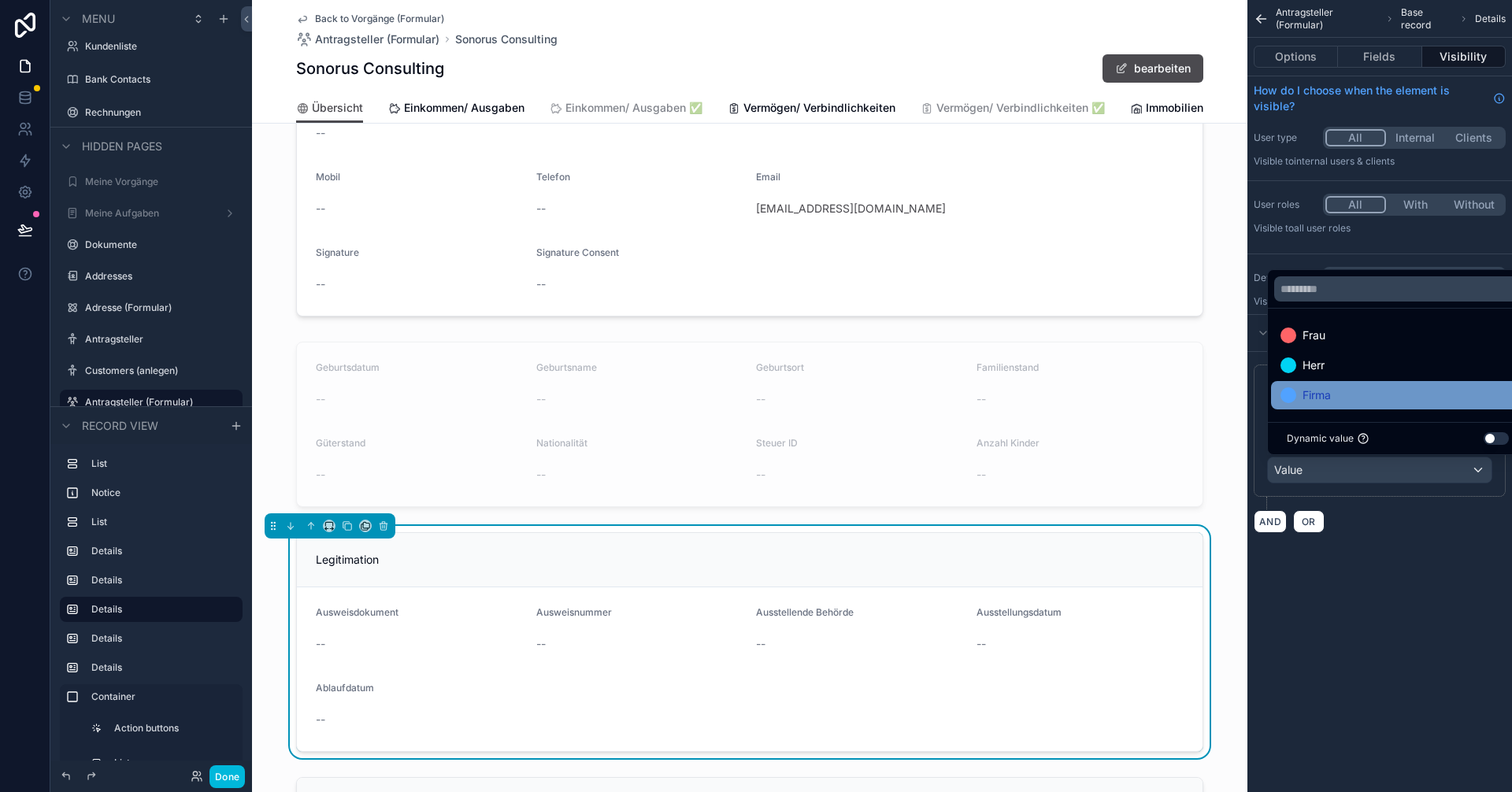
click at [754, 389] on span "Firma" at bounding box center [1316, 395] width 28 height 19
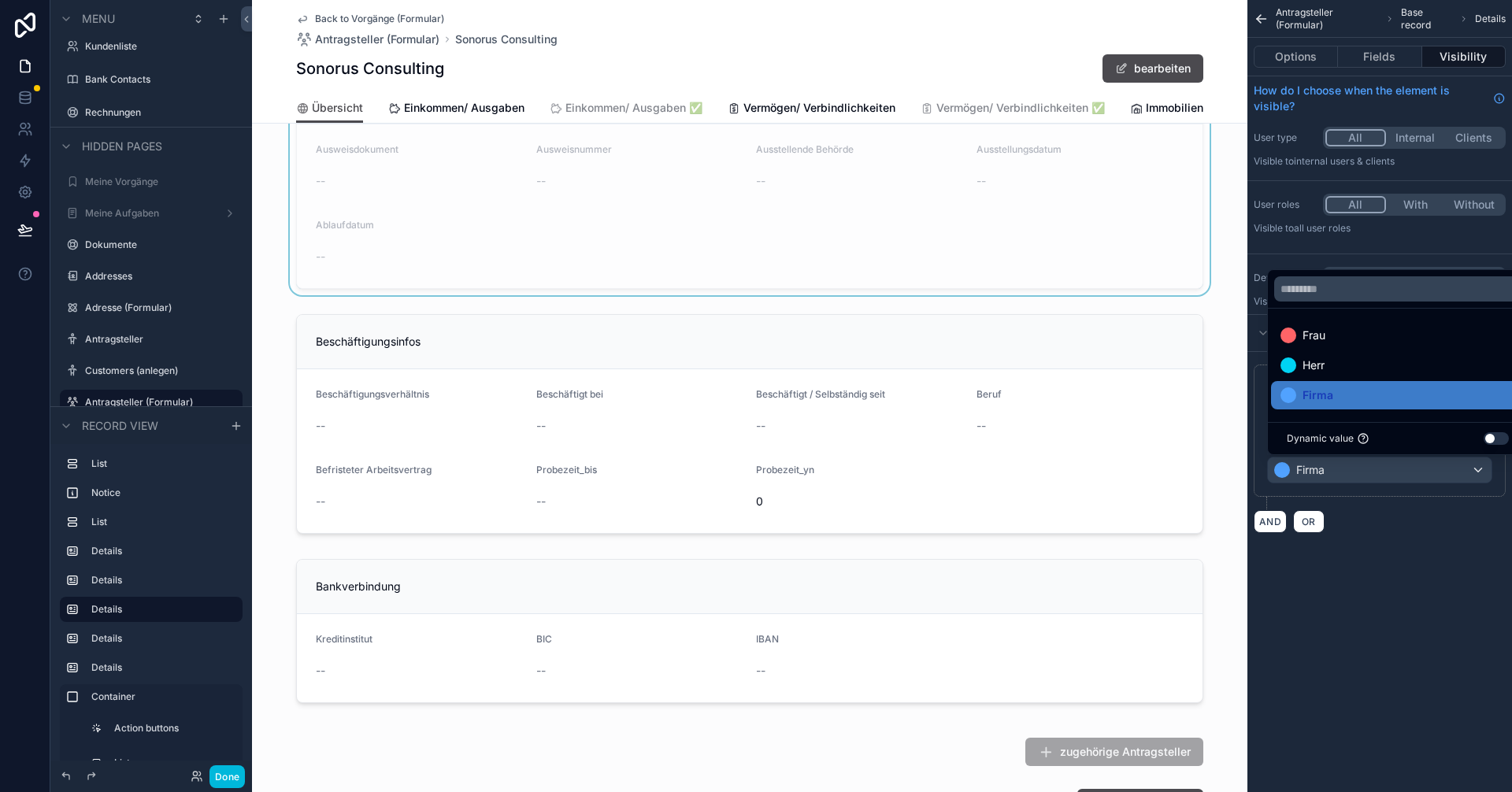
scroll to position [1103, 0]
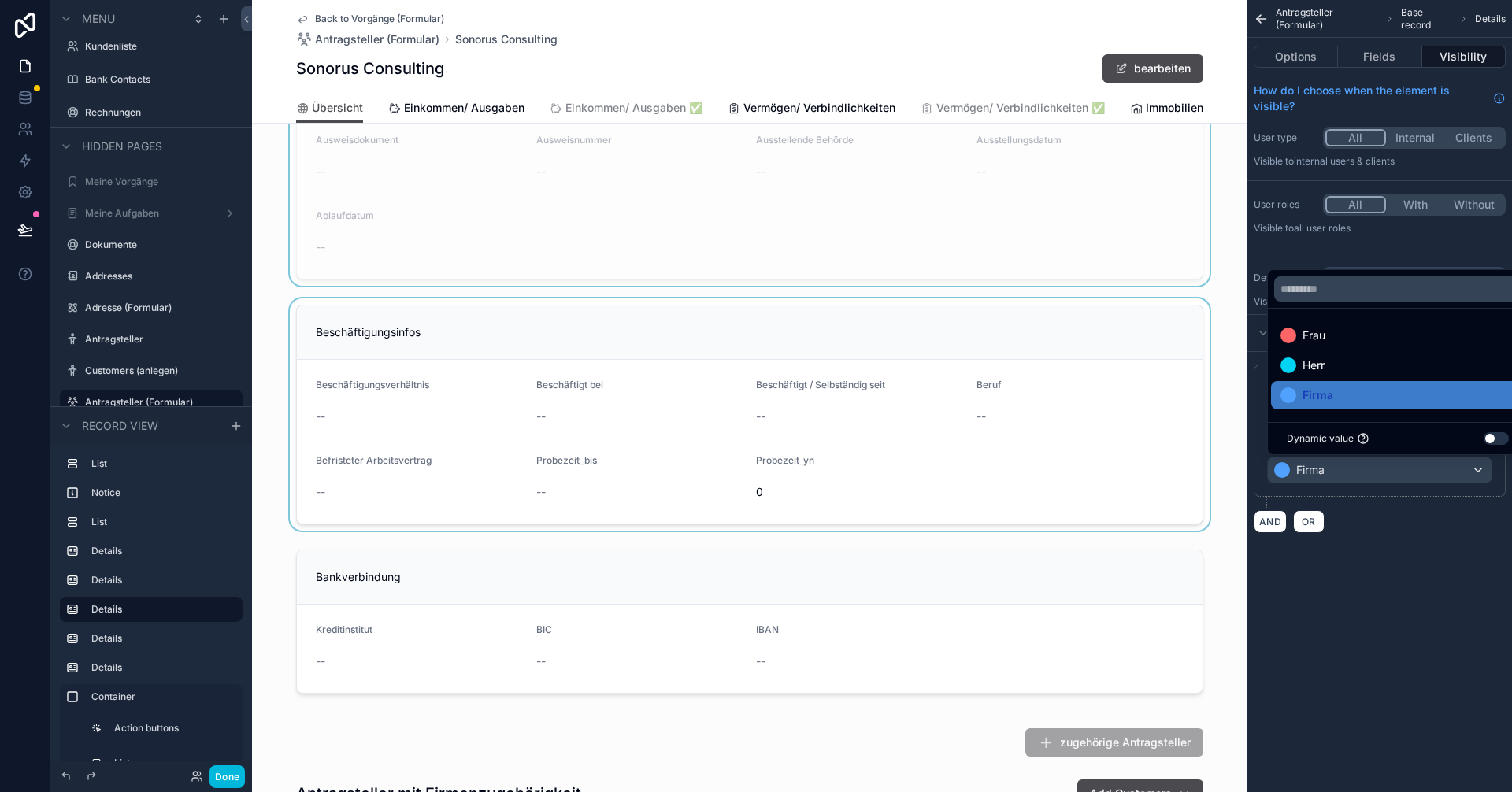
click at [588, 338] on div "scrollable content" at bounding box center [749, 414] width 995 height 232
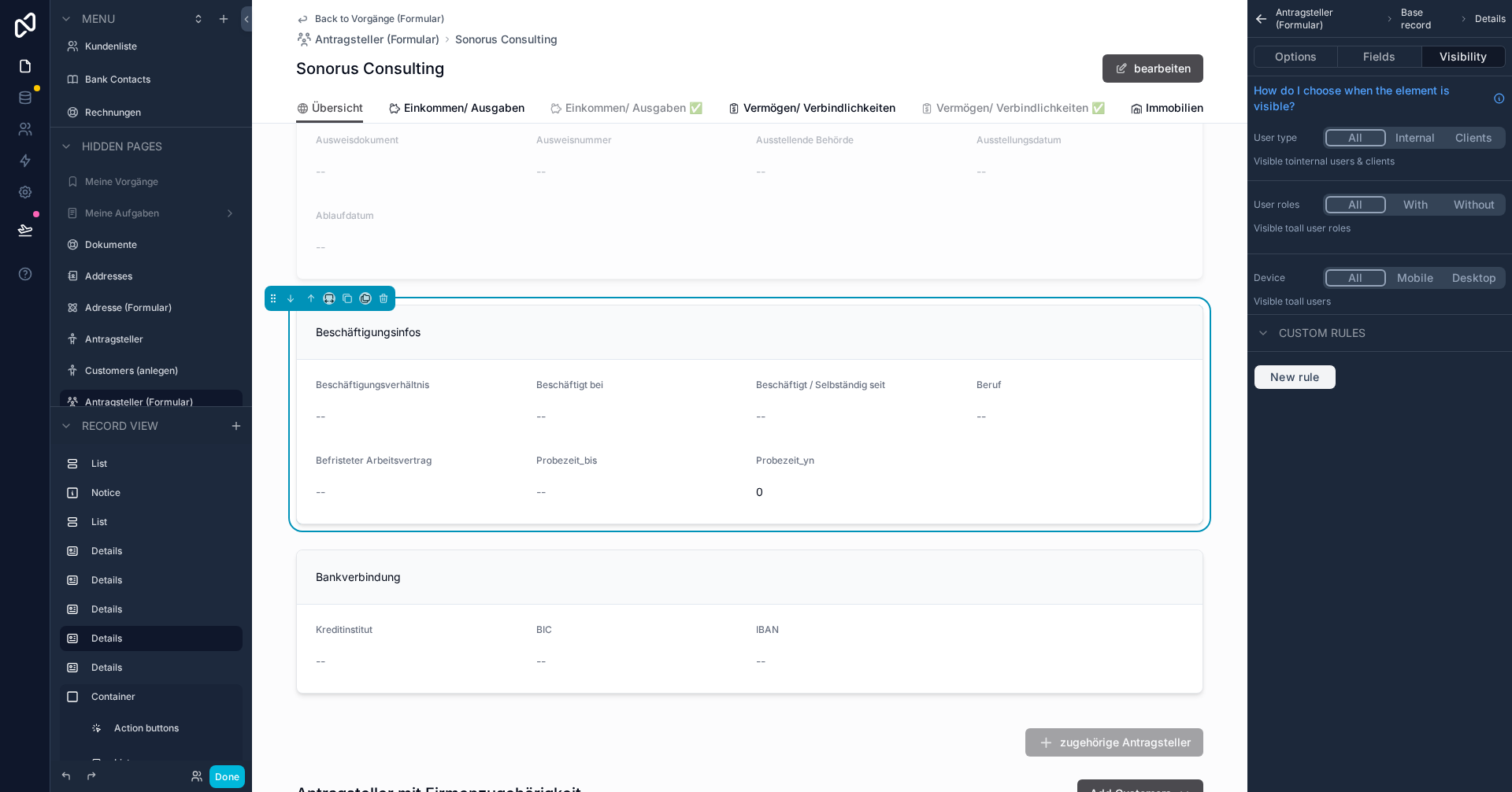
click at [754, 375] on span "New rule" at bounding box center [1295, 377] width 62 height 14
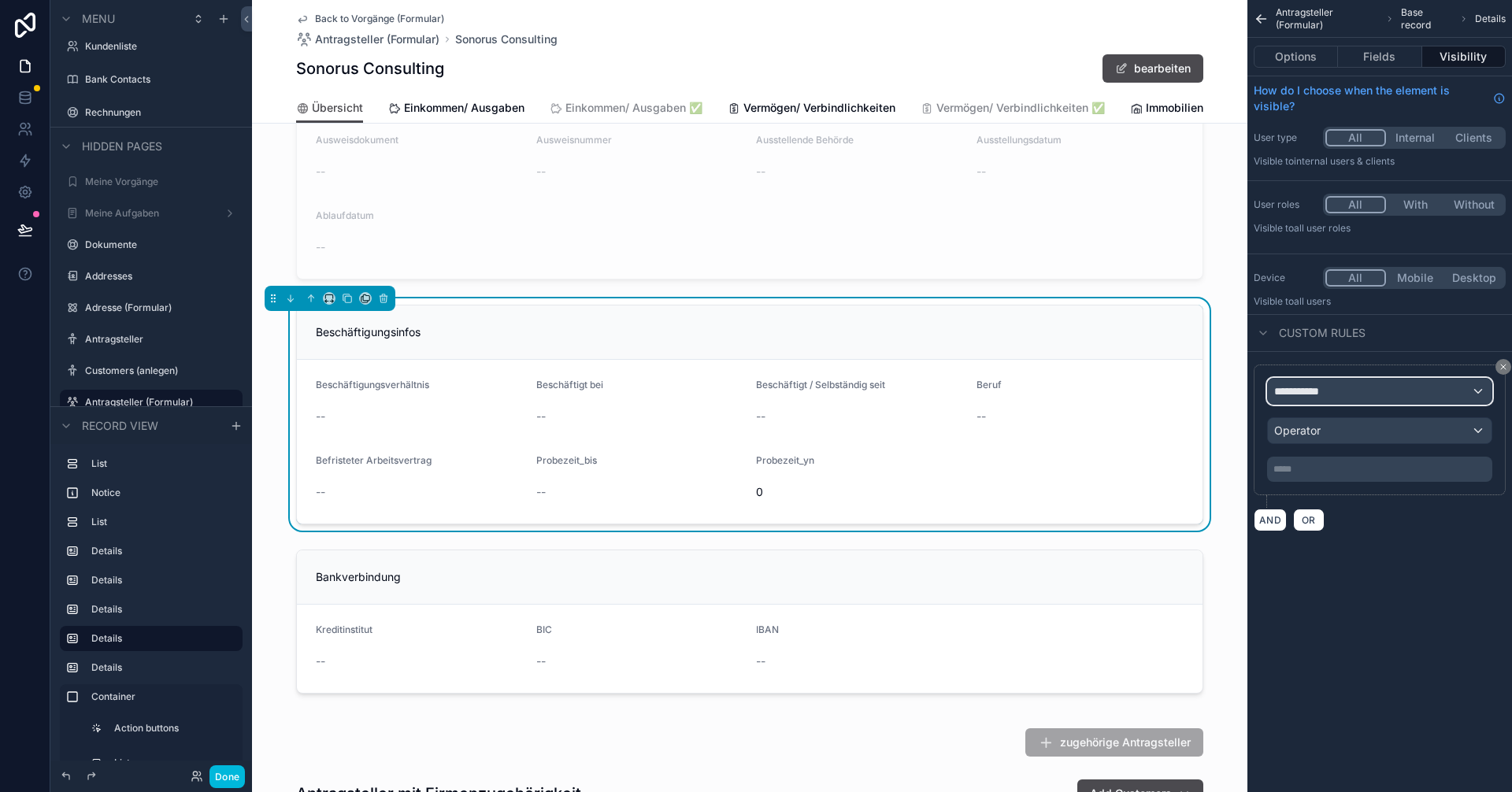
click at [754, 388] on span "**********" at bounding box center [1303, 391] width 59 height 16
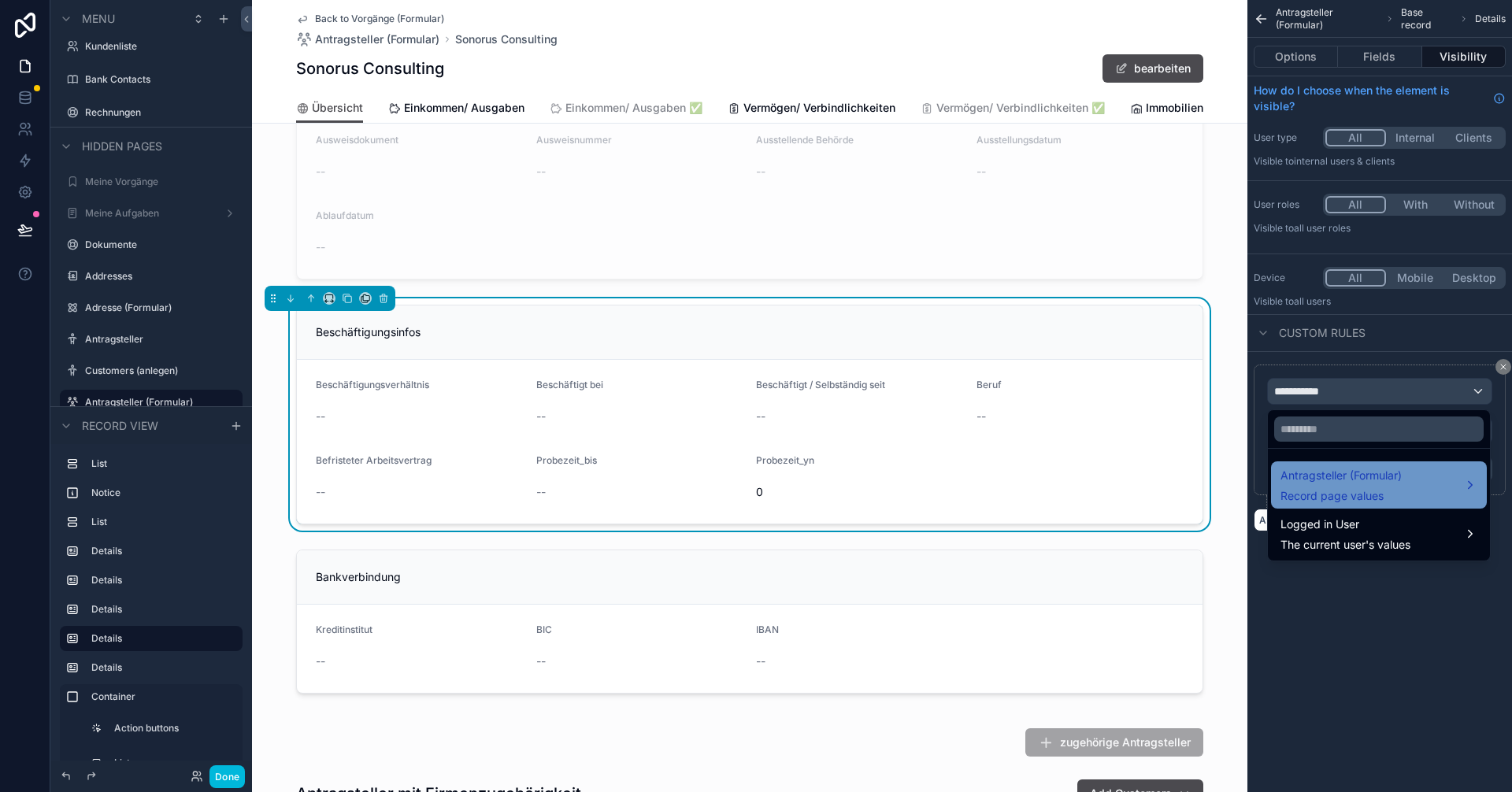
click at [754, 485] on div "Antragsteller (Formular) Record page values" at bounding box center [1341, 486] width 121 height 38
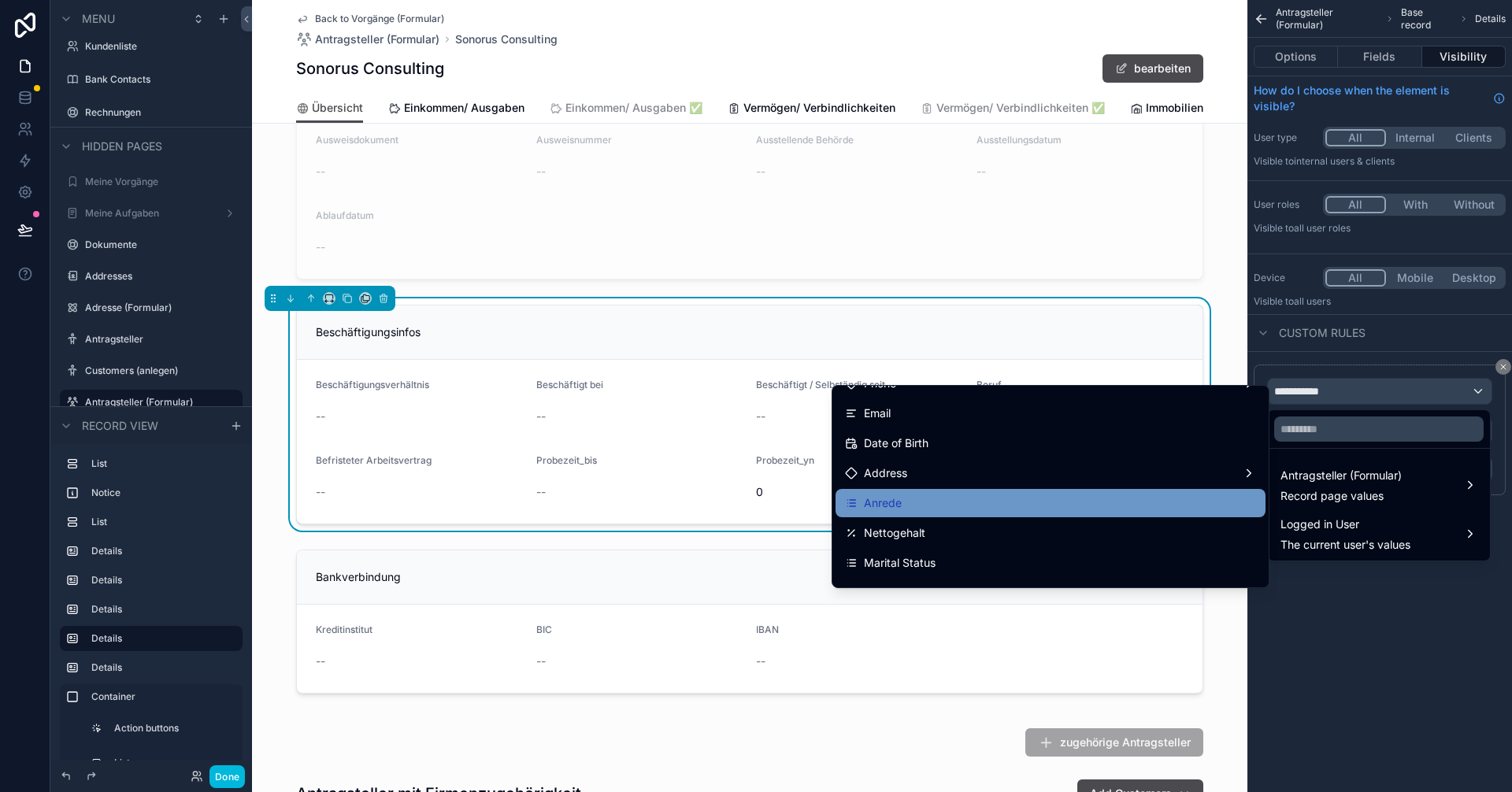
scroll to position [158, 0]
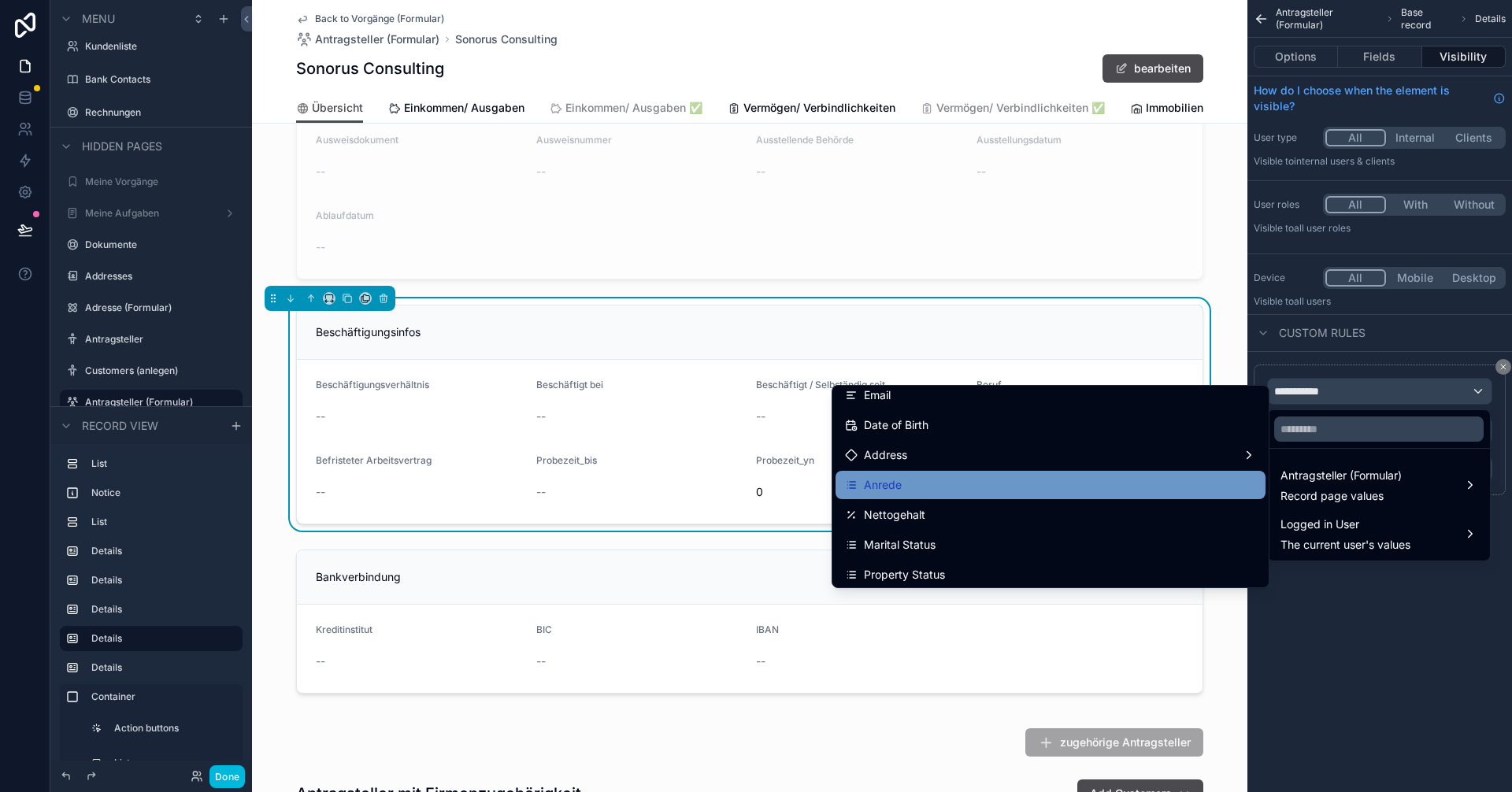
click at [754, 477] on div "Anrede" at bounding box center [1050, 485] width 411 height 19
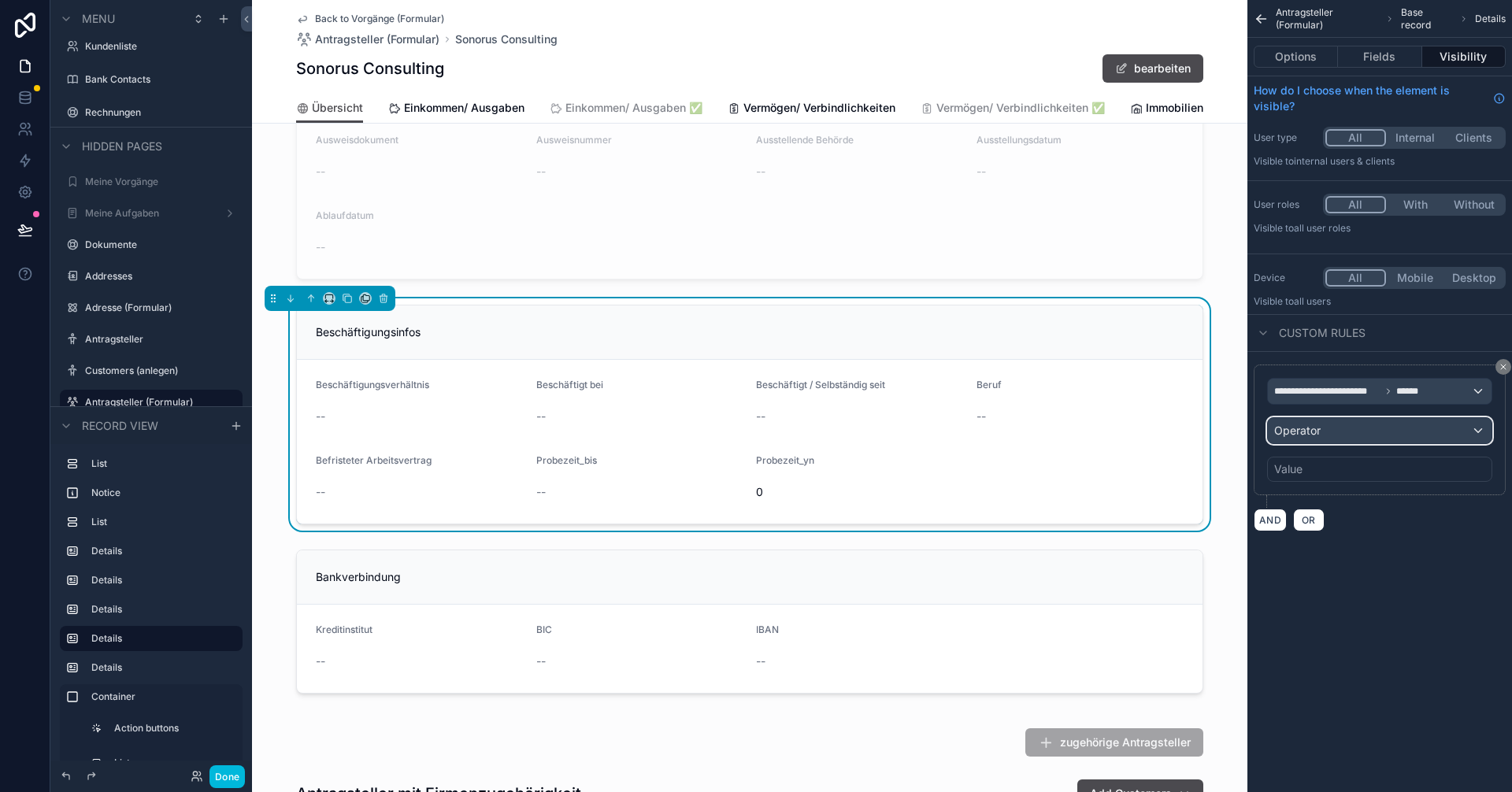
click at [754, 429] on div "Operator" at bounding box center [1379, 430] width 224 height 26
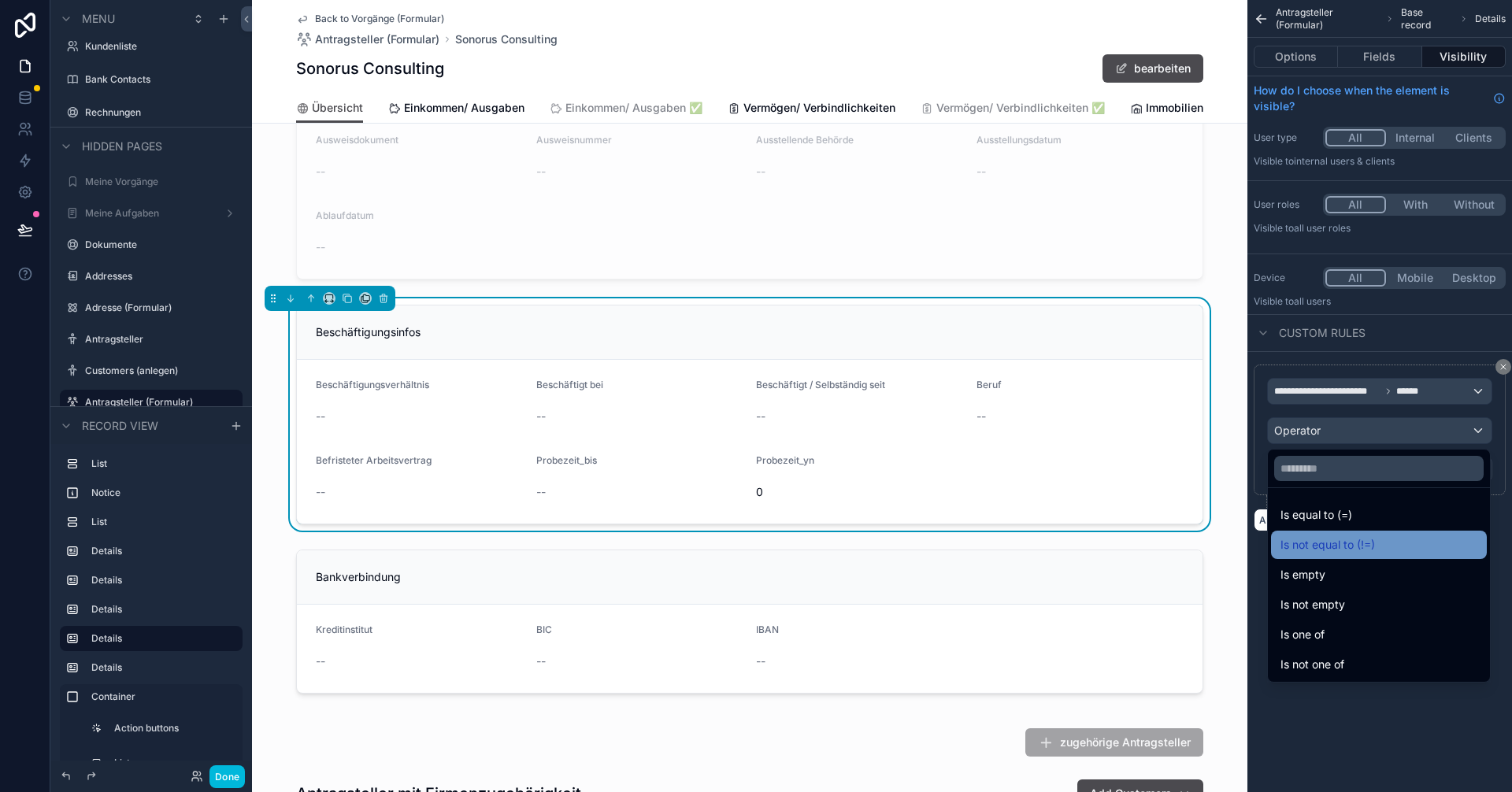
click at [754, 552] on span "Is not equal to (!=)" at bounding box center [1328, 544] width 94 height 19
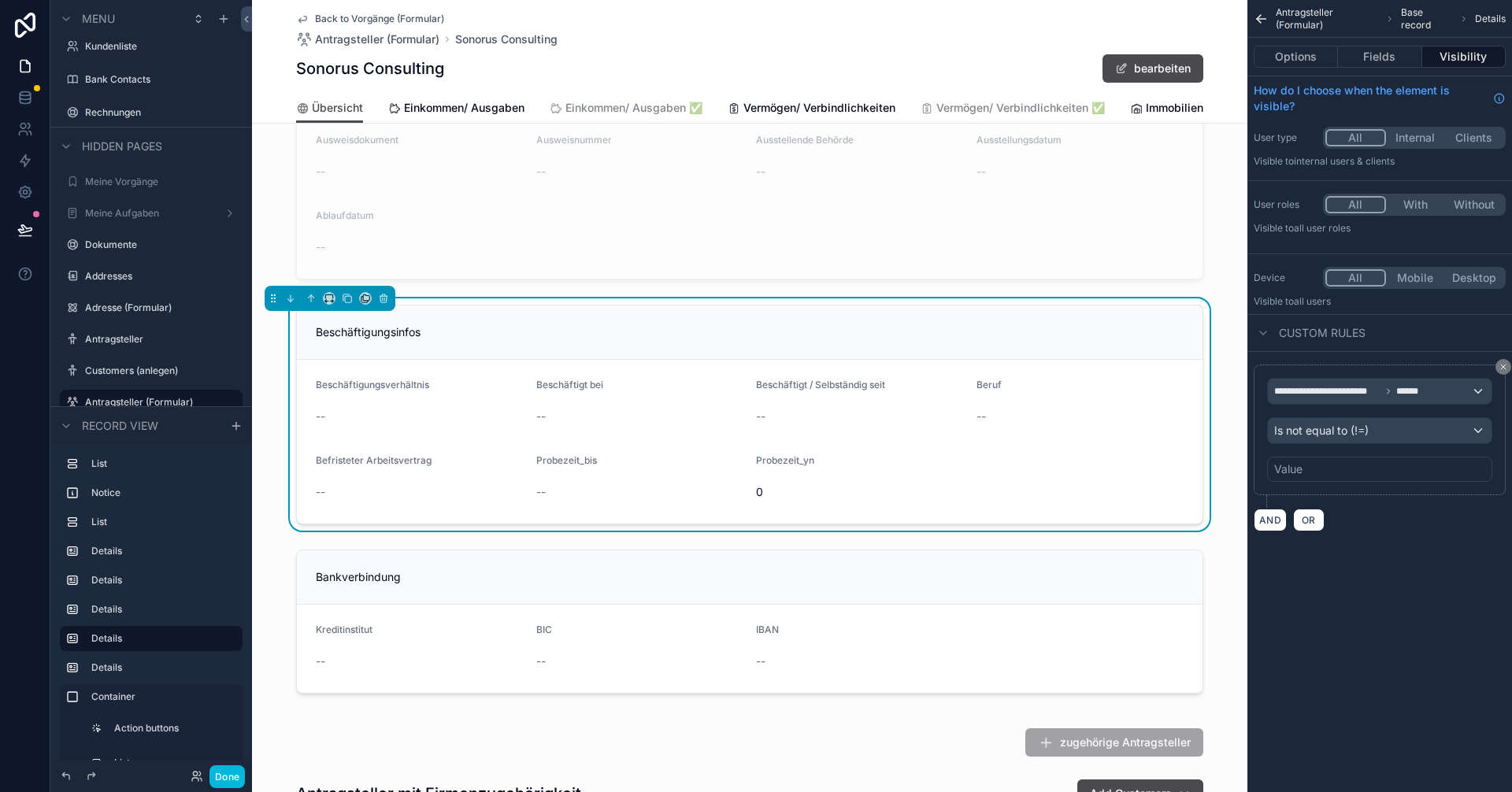
click at [754, 476] on div "Value" at bounding box center [1379, 469] width 225 height 26
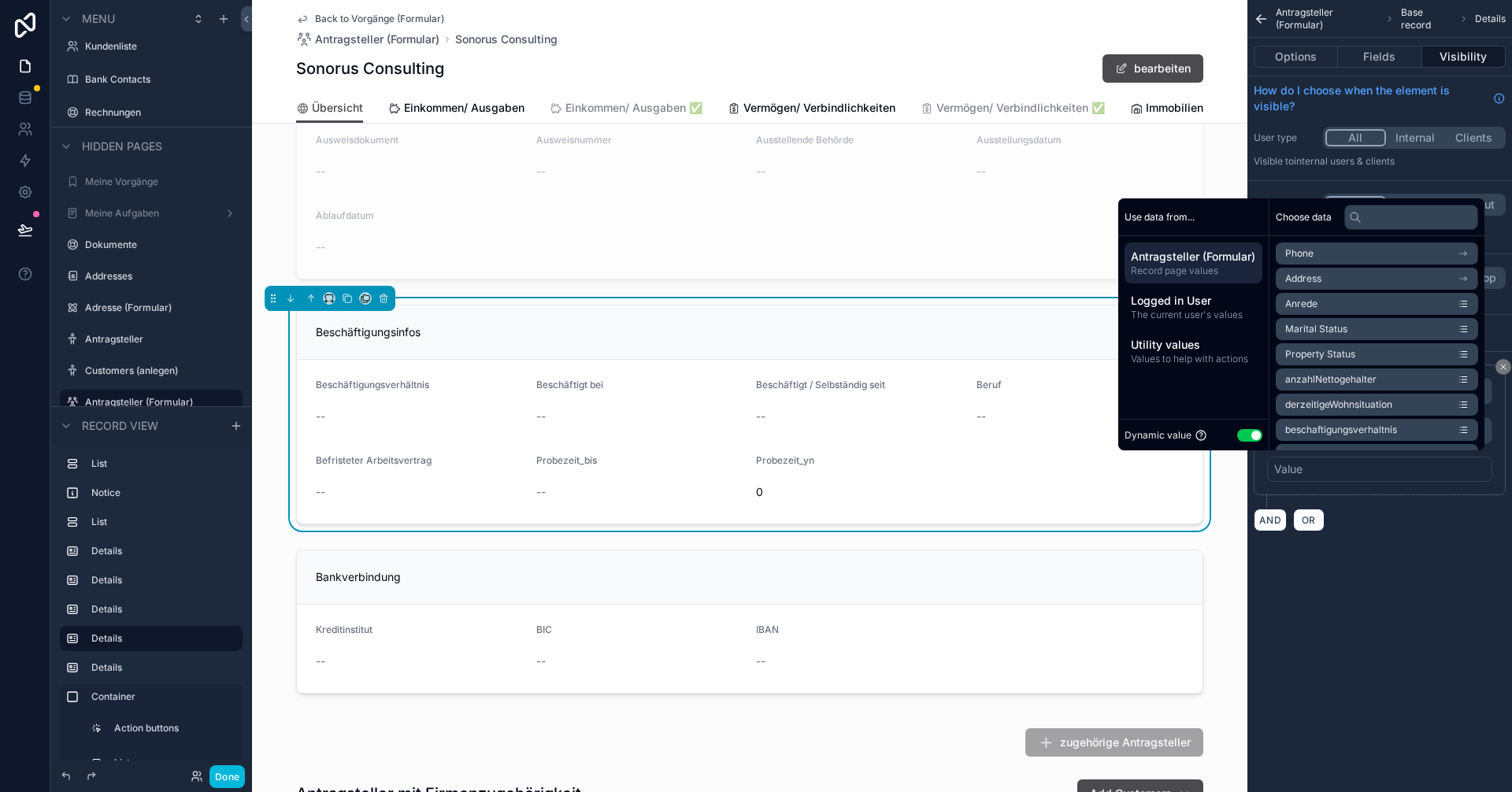
click at [754, 433] on button "Use setting" at bounding box center [1249, 435] width 26 height 12
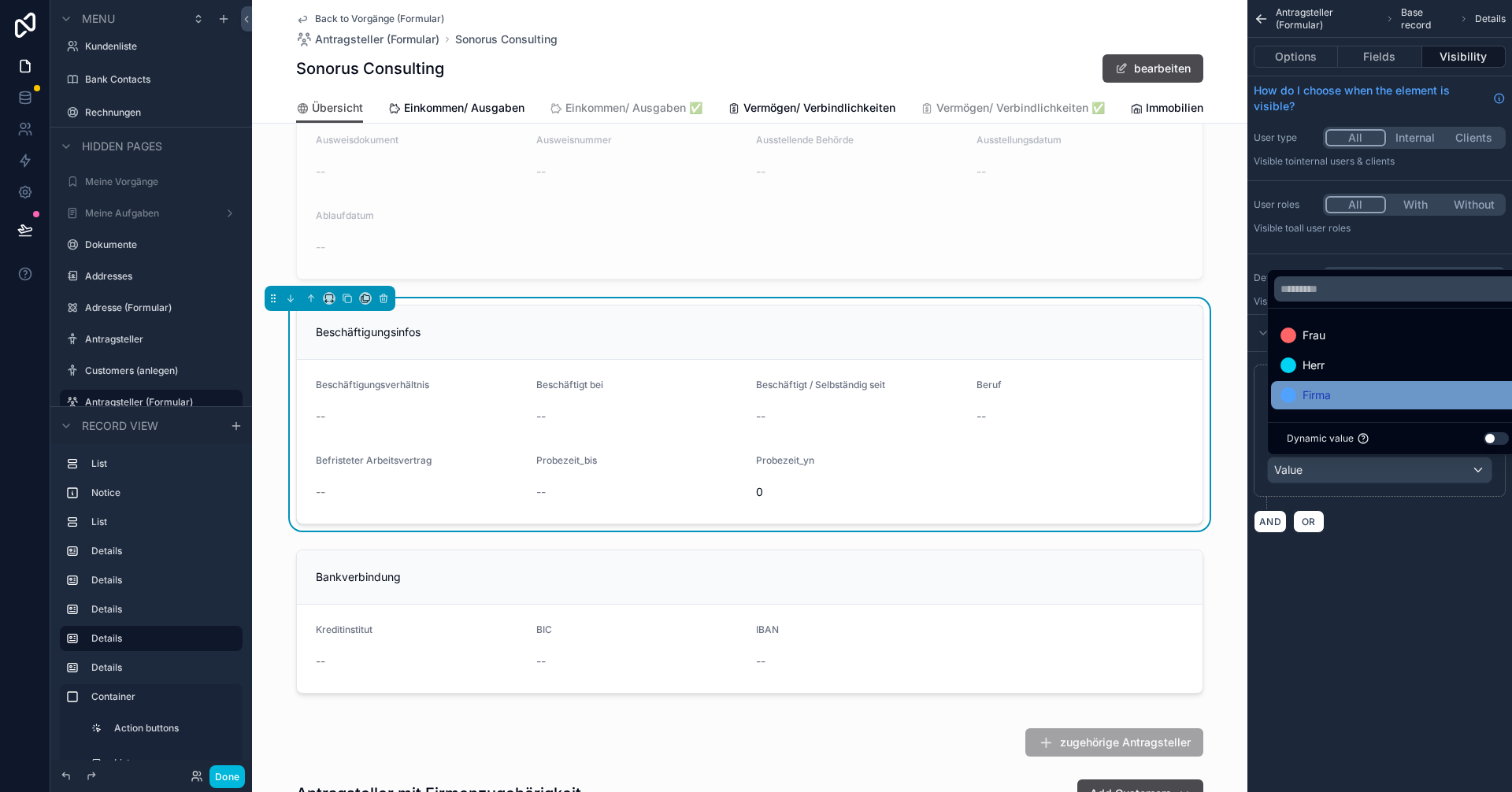
click at [754, 390] on span "Firma" at bounding box center [1316, 395] width 28 height 19
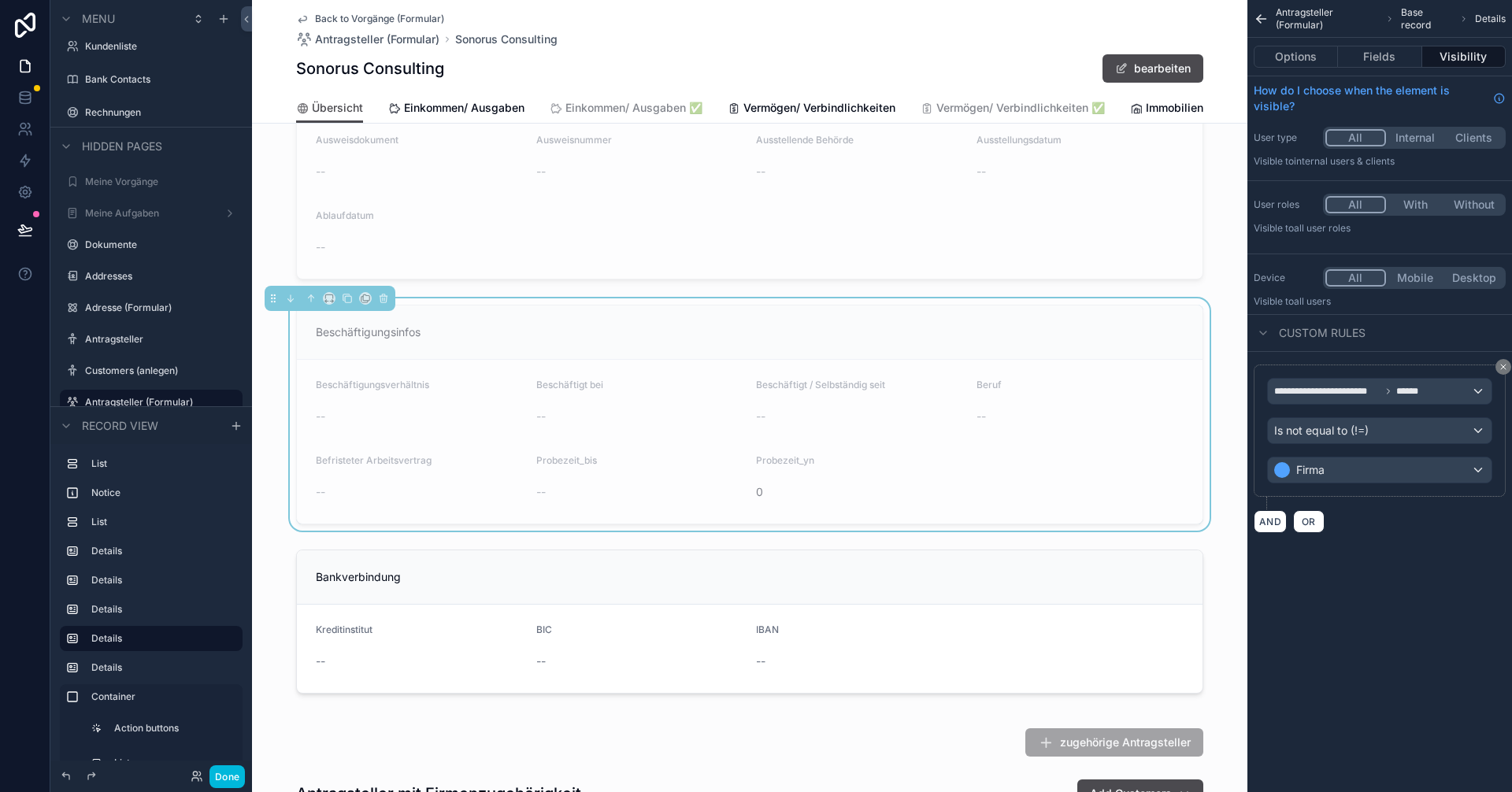
click at [754, 585] on div "**********" at bounding box center [1380, 396] width 264 height 792
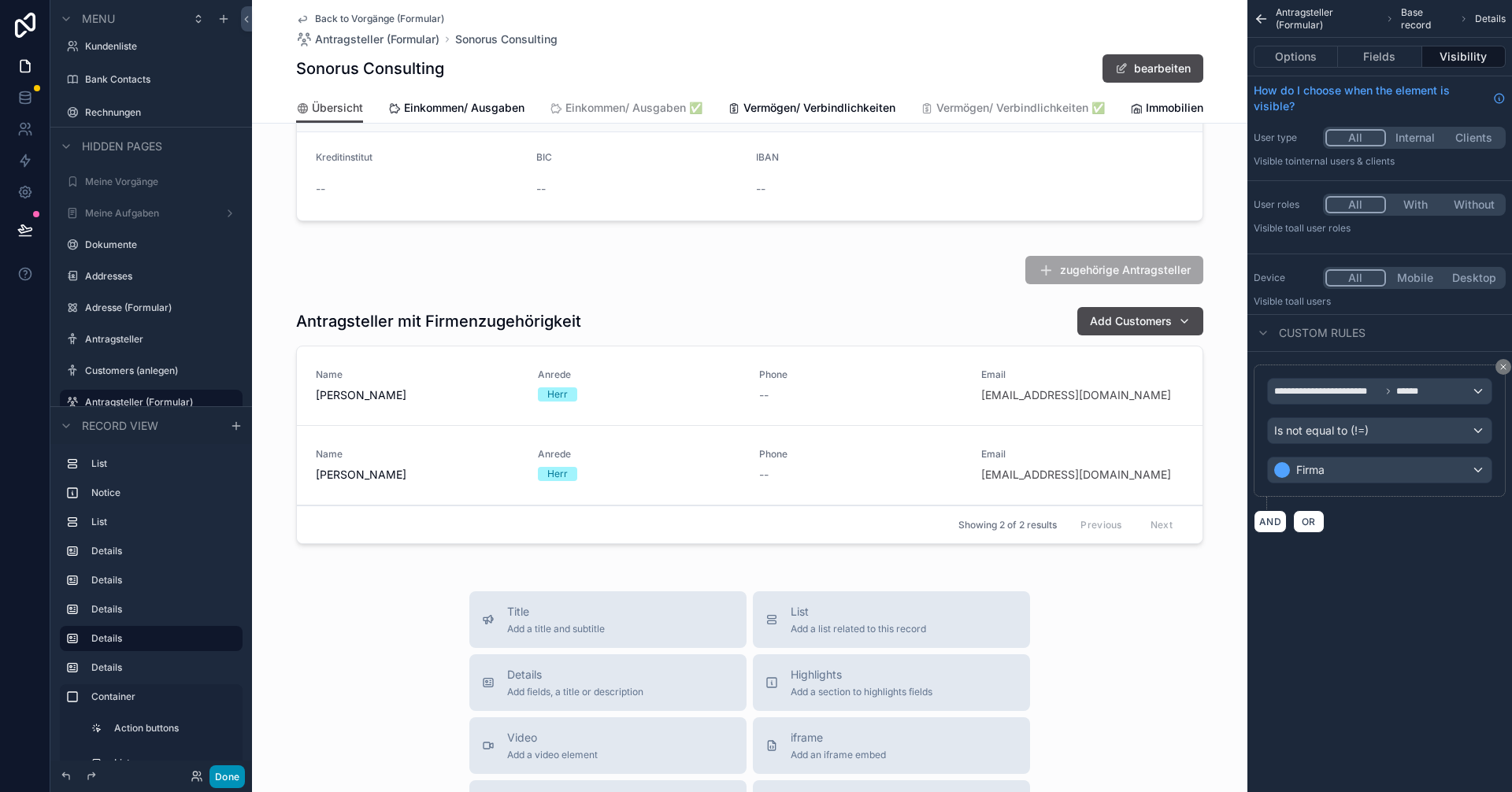
click at [226, 775] on button "Done" at bounding box center [227, 777] width 36 height 23
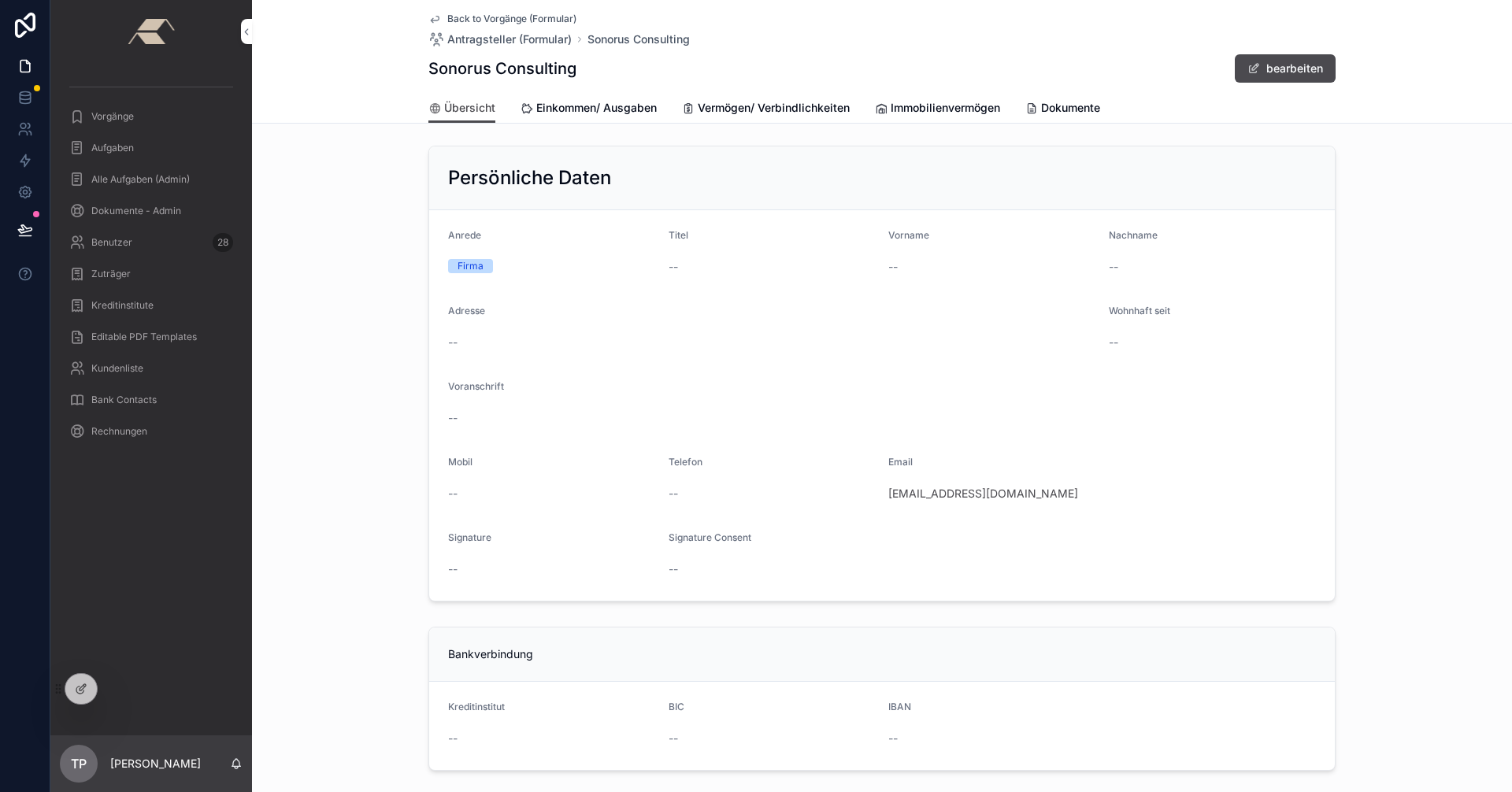
scroll to position [0, 0]
click at [86, 688] on icon at bounding box center [81, 689] width 12 height 12
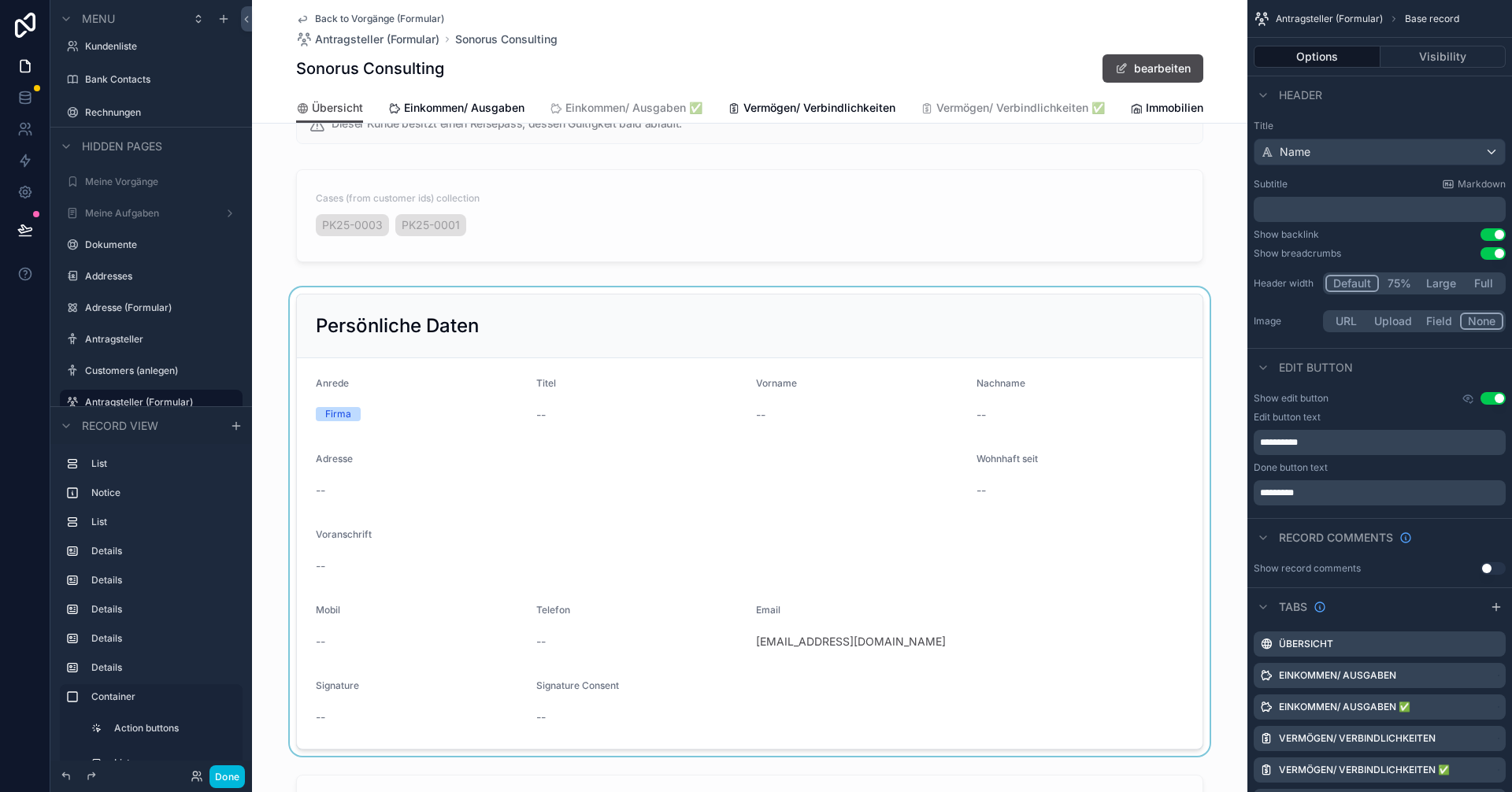
scroll to position [236, 0]
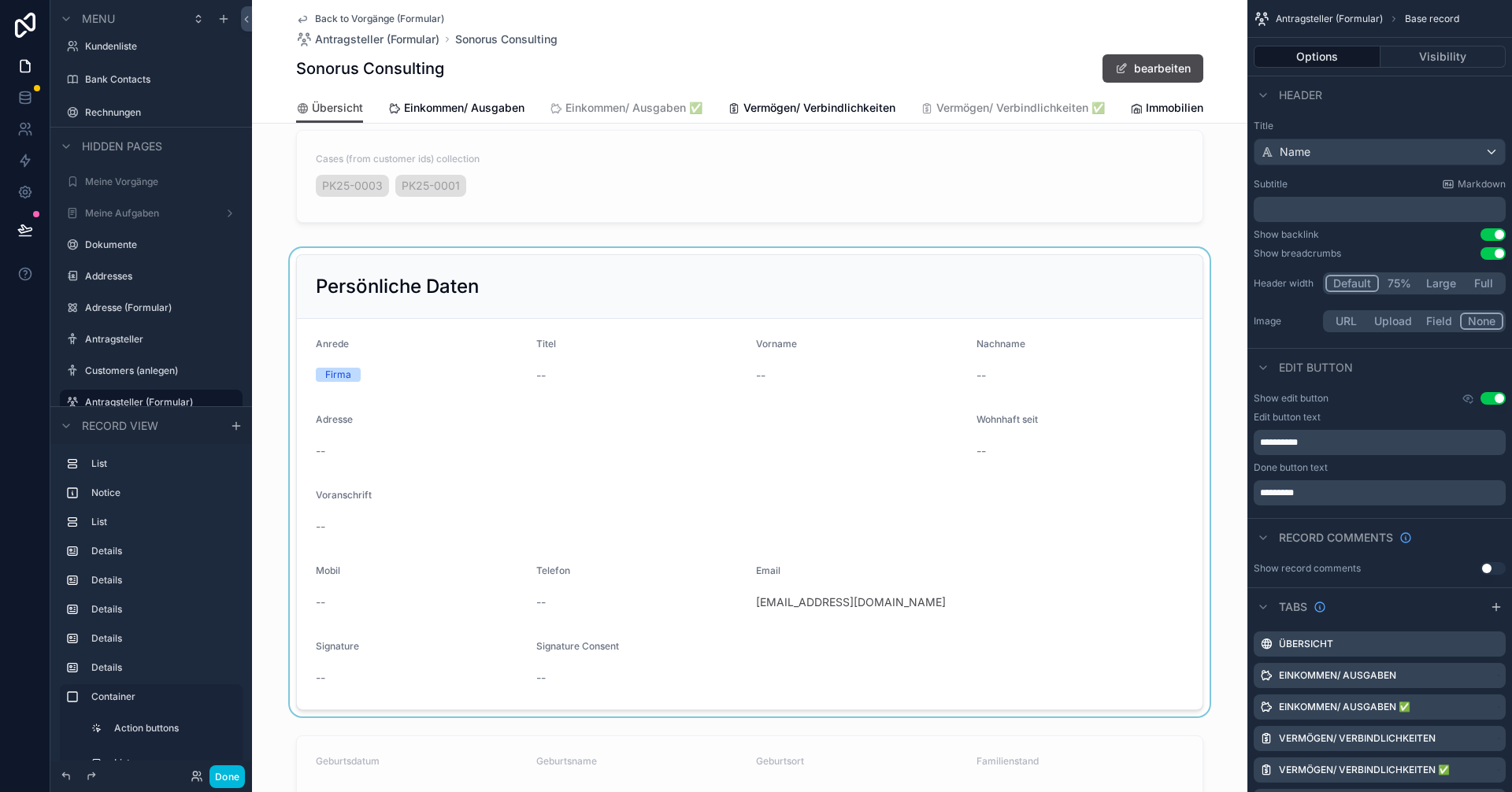
click at [539, 292] on div "scrollable content" at bounding box center [749, 481] width 995 height 468
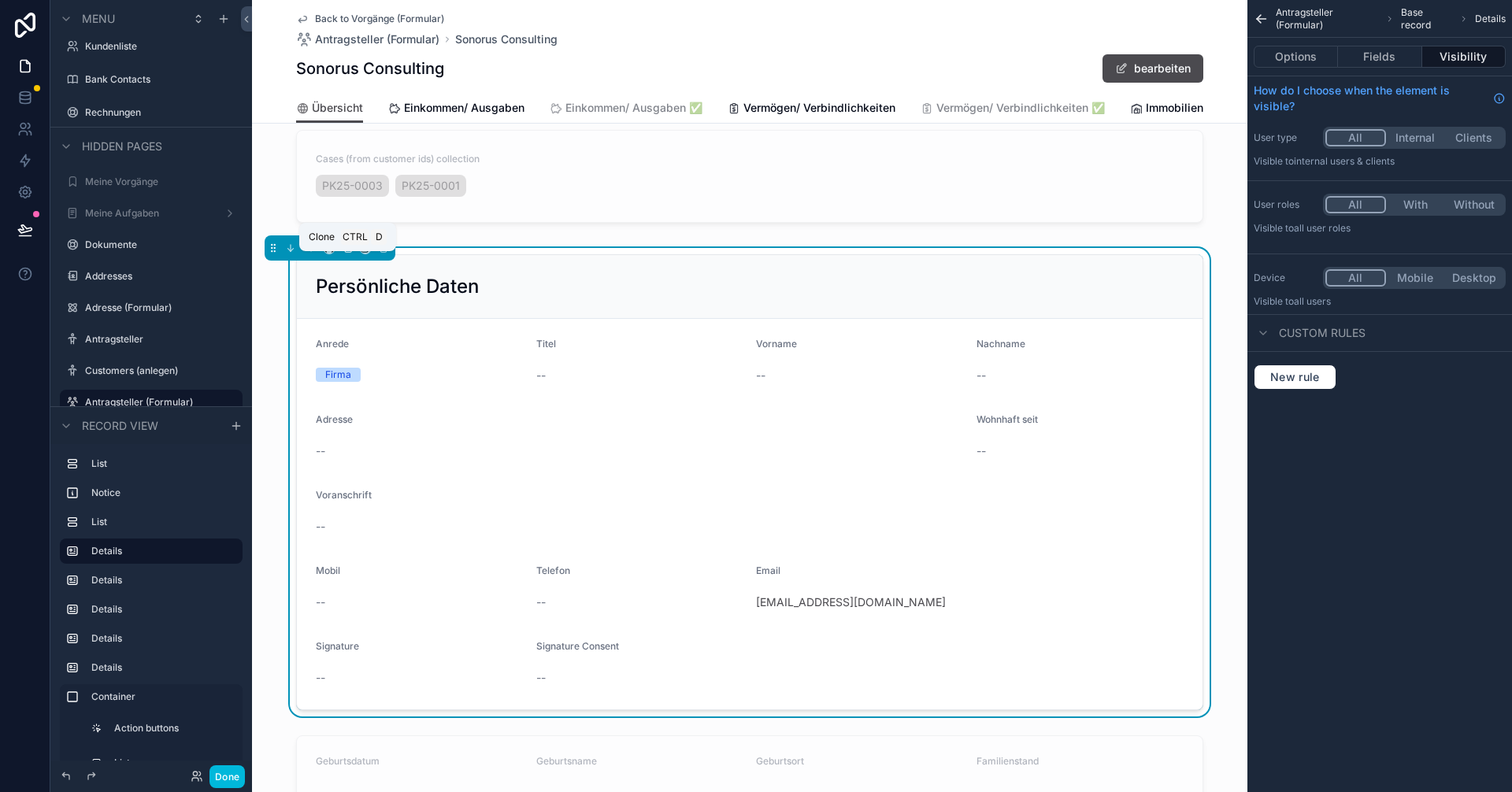
click at [347, 252] on icon "scrollable content" at bounding box center [348, 249] width 7 height 7
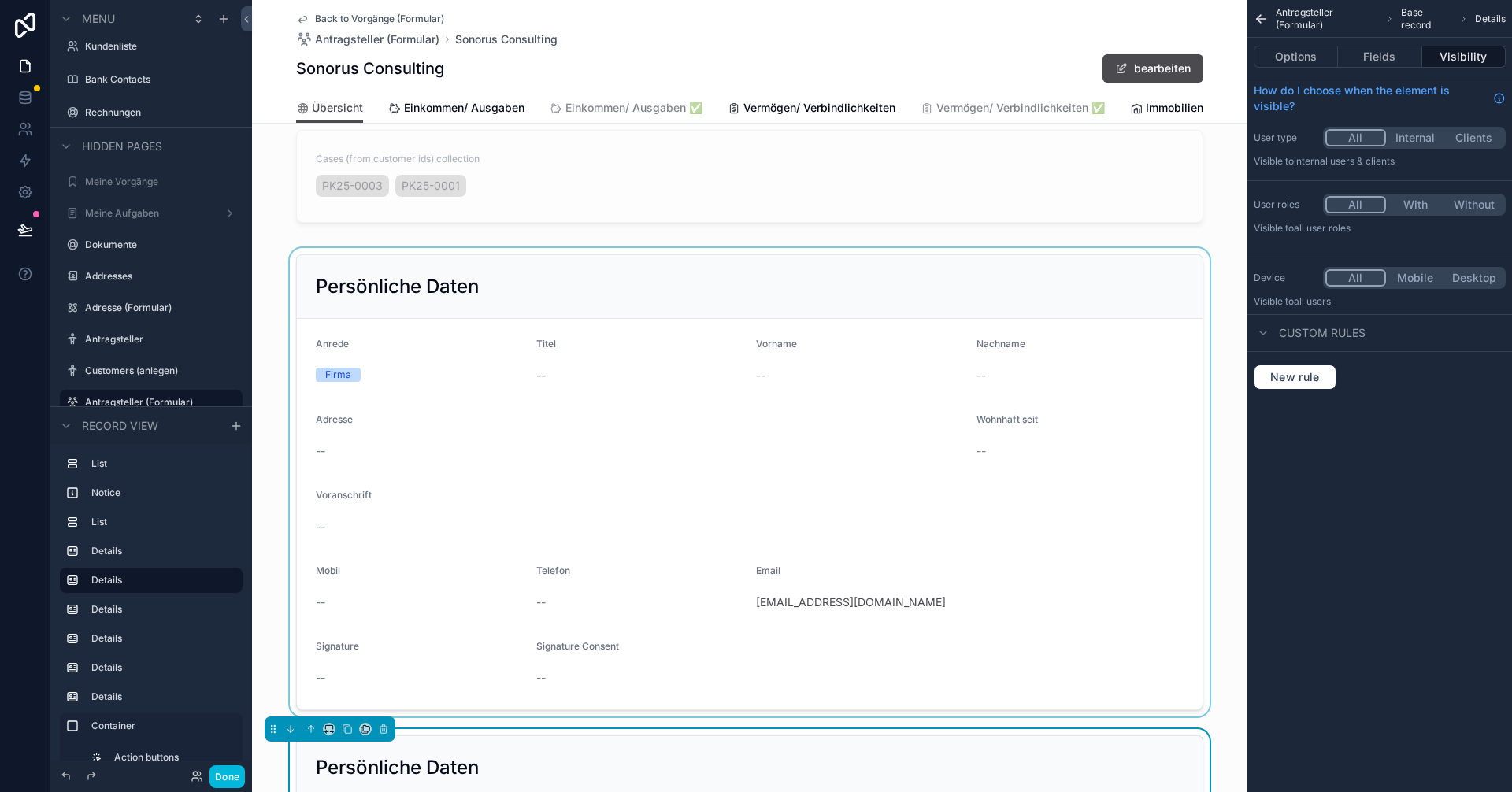
click at [686, 286] on div "scrollable content" at bounding box center [749, 481] width 995 height 468
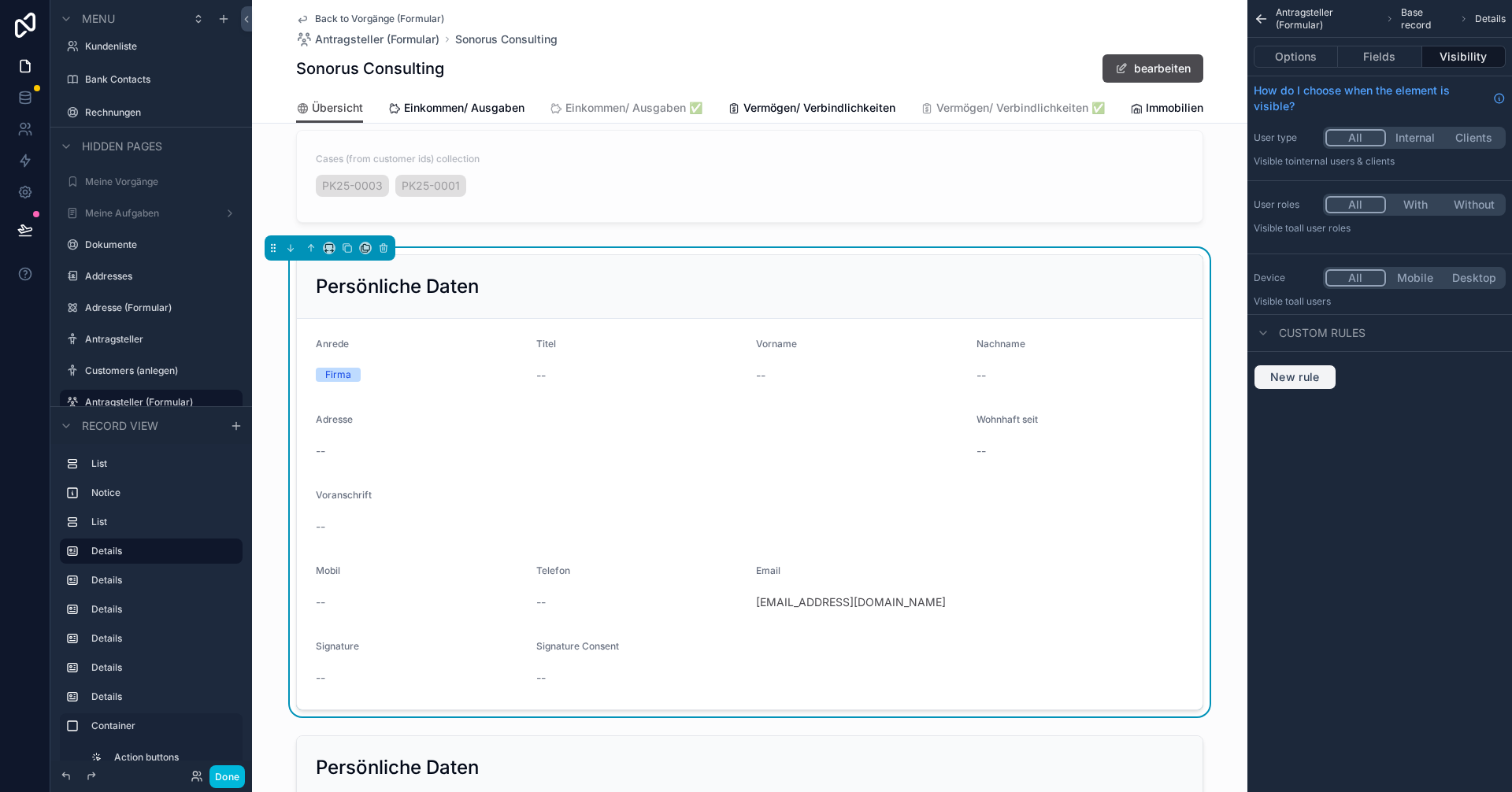
click at [754, 375] on span "New rule" at bounding box center [1295, 377] width 62 height 14
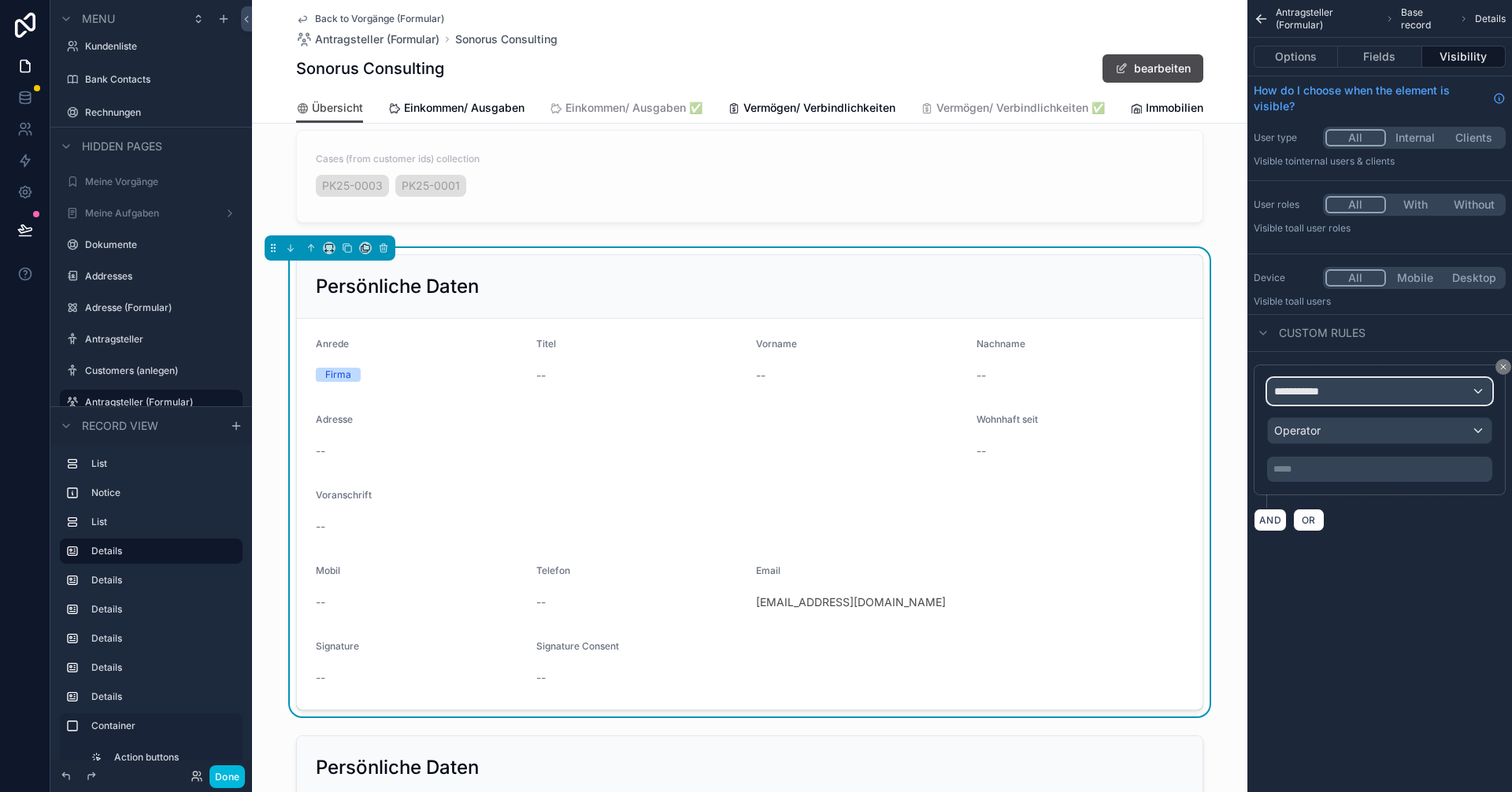
click at [754, 399] on div "**********" at bounding box center [1379, 391] width 224 height 26
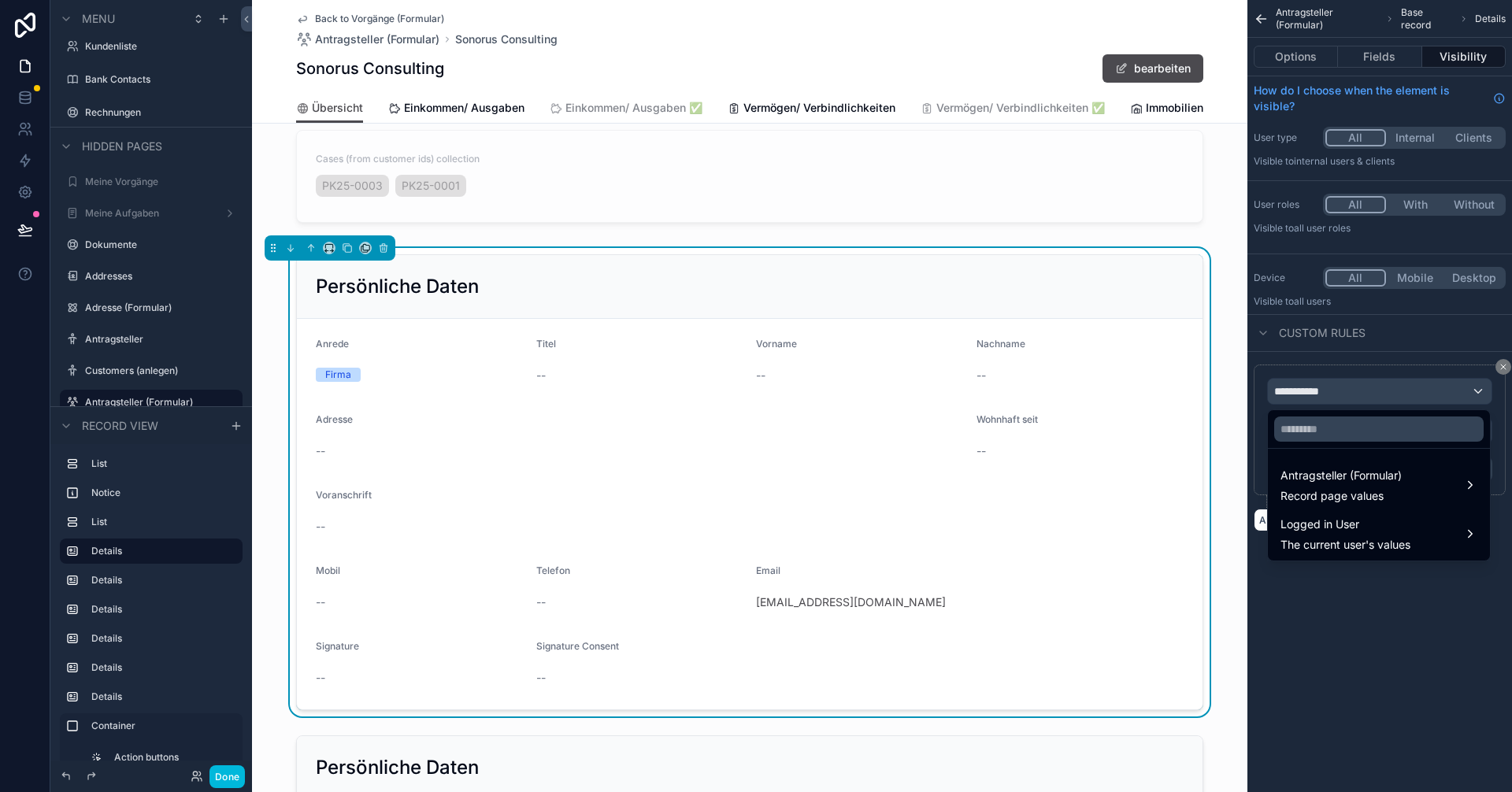
click at [754, 398] on div "scrollable content" at bounding box center [756, 396] width 1512 height 792
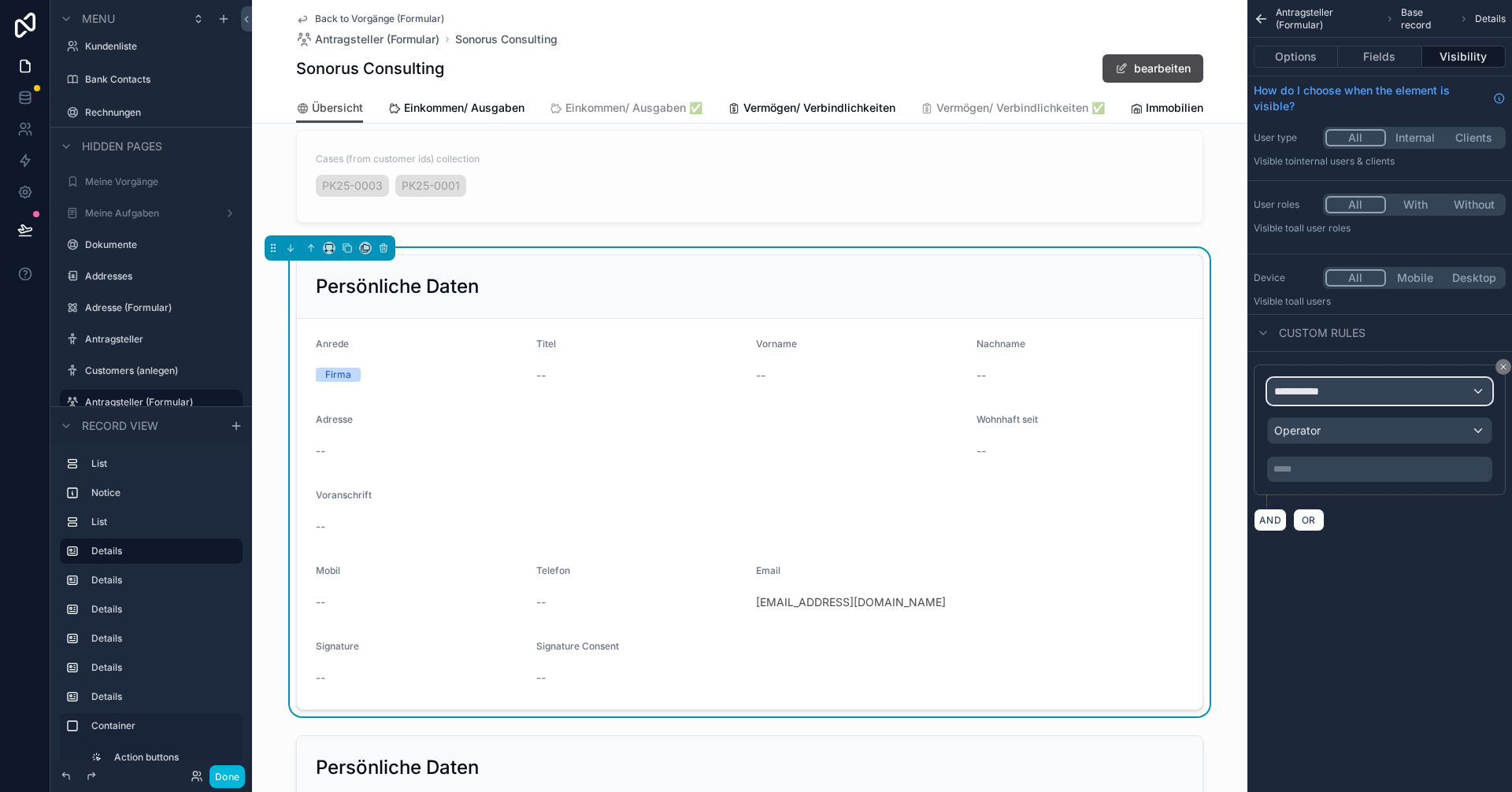
click at [754, 398] on div "**********" at bounding box center [1379, 391] width 224 height 26
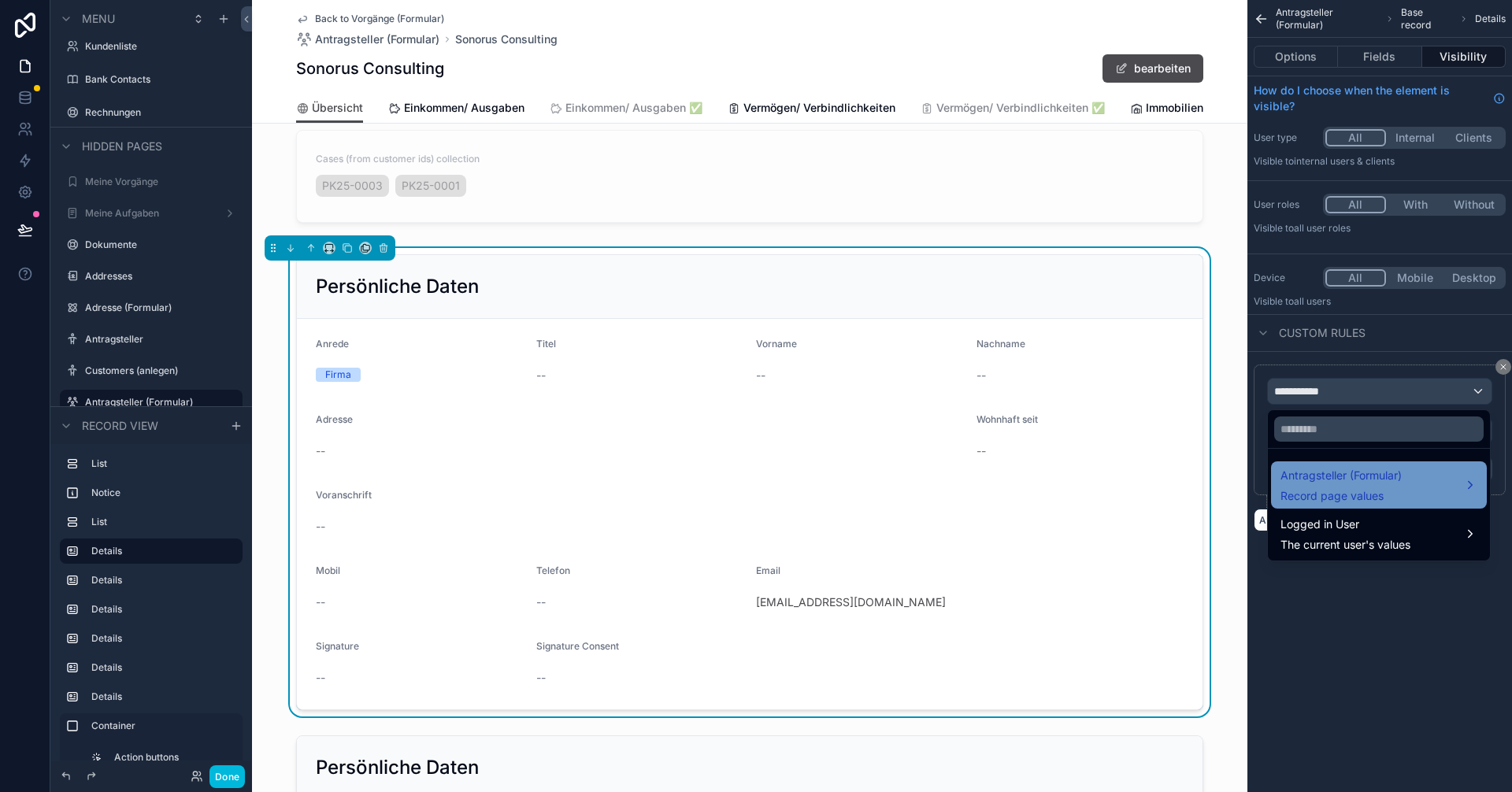
click at [754, 472] on span "Antragsteller (Formular)" at bounding box center [1341, 476] width 121 height 19
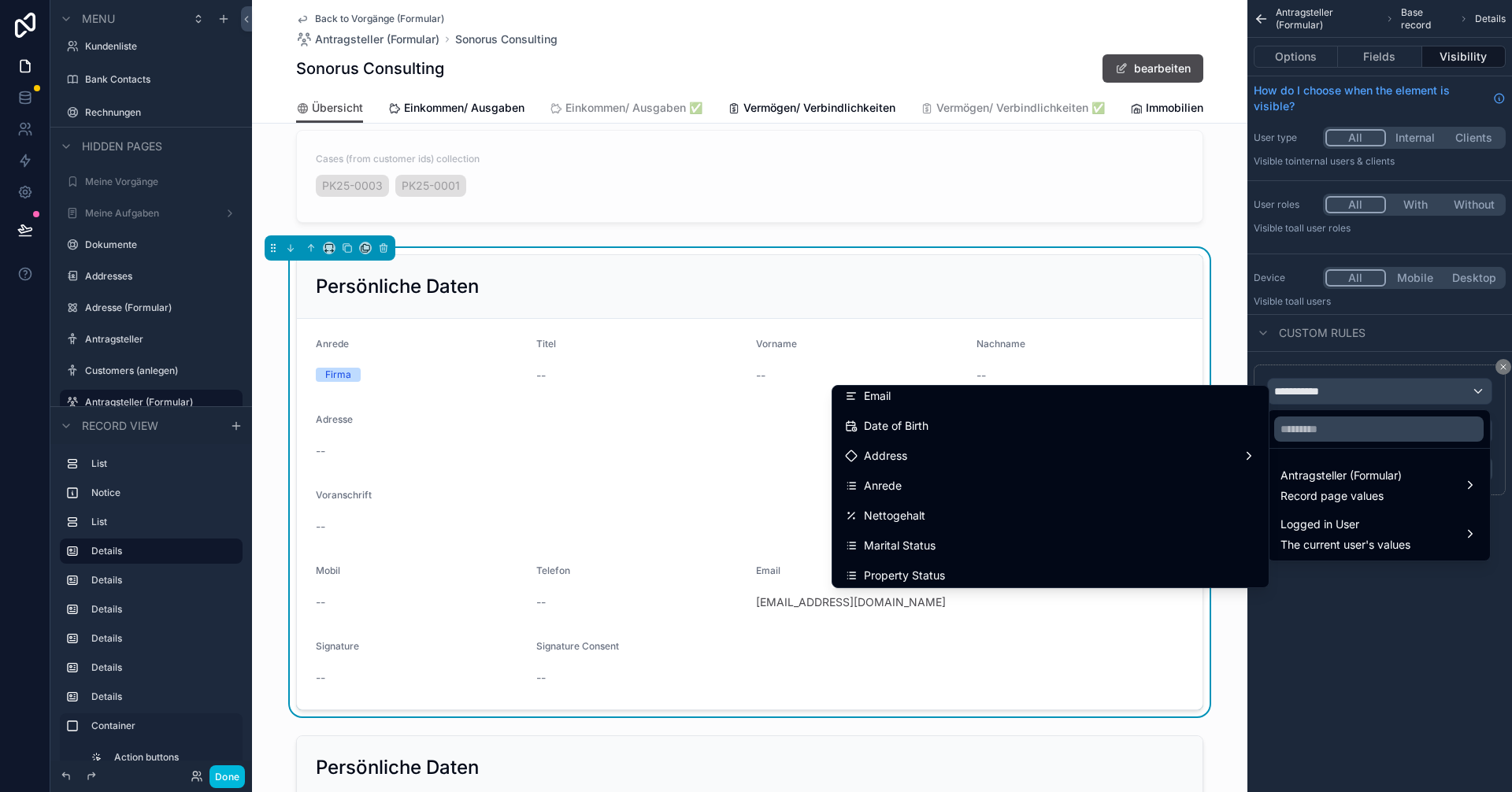
scroll to position [158, 0]
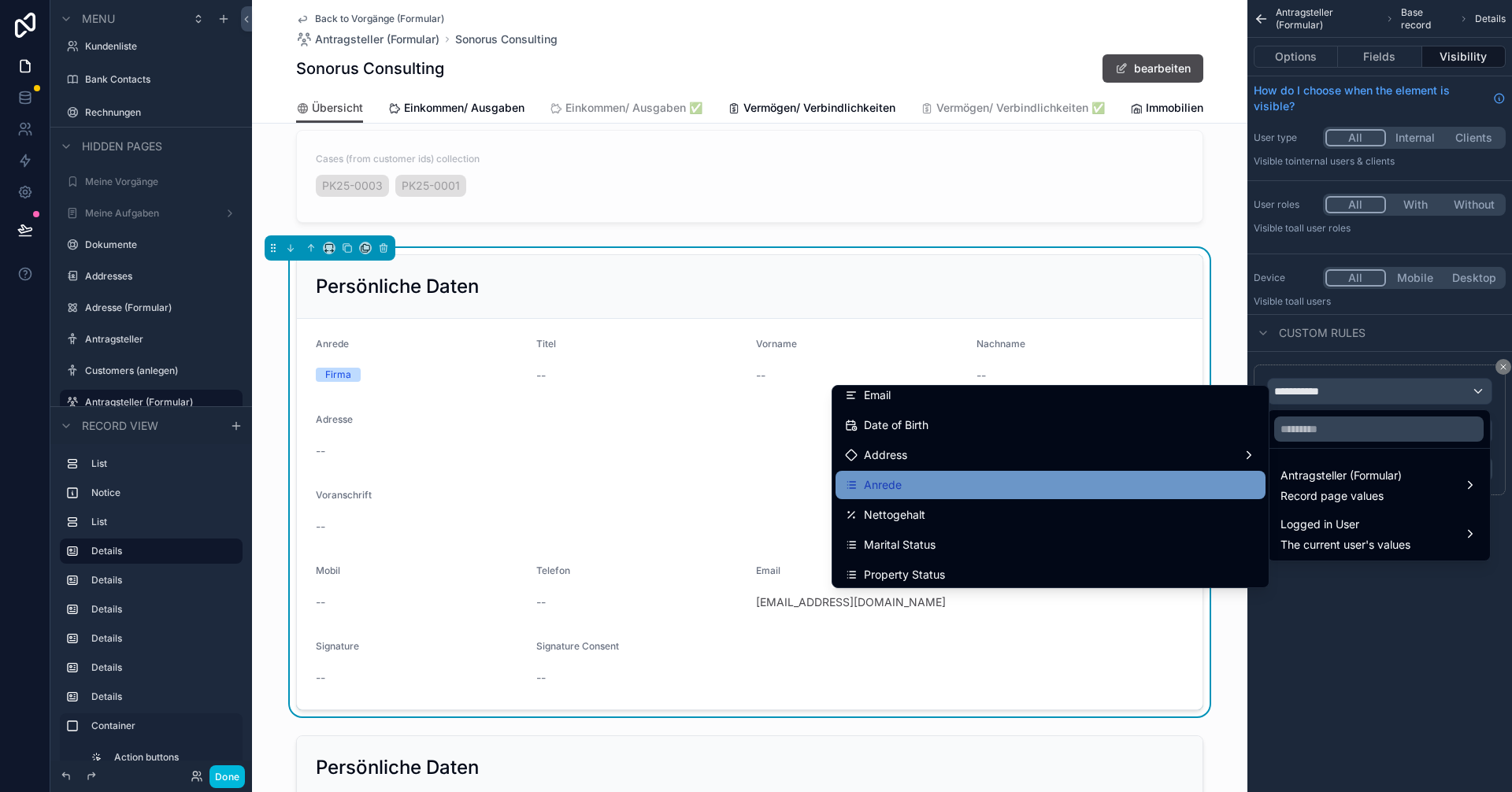
click at [754, 481] on div "Anrede" at bounding box center [1050, 485] width 411 height 19
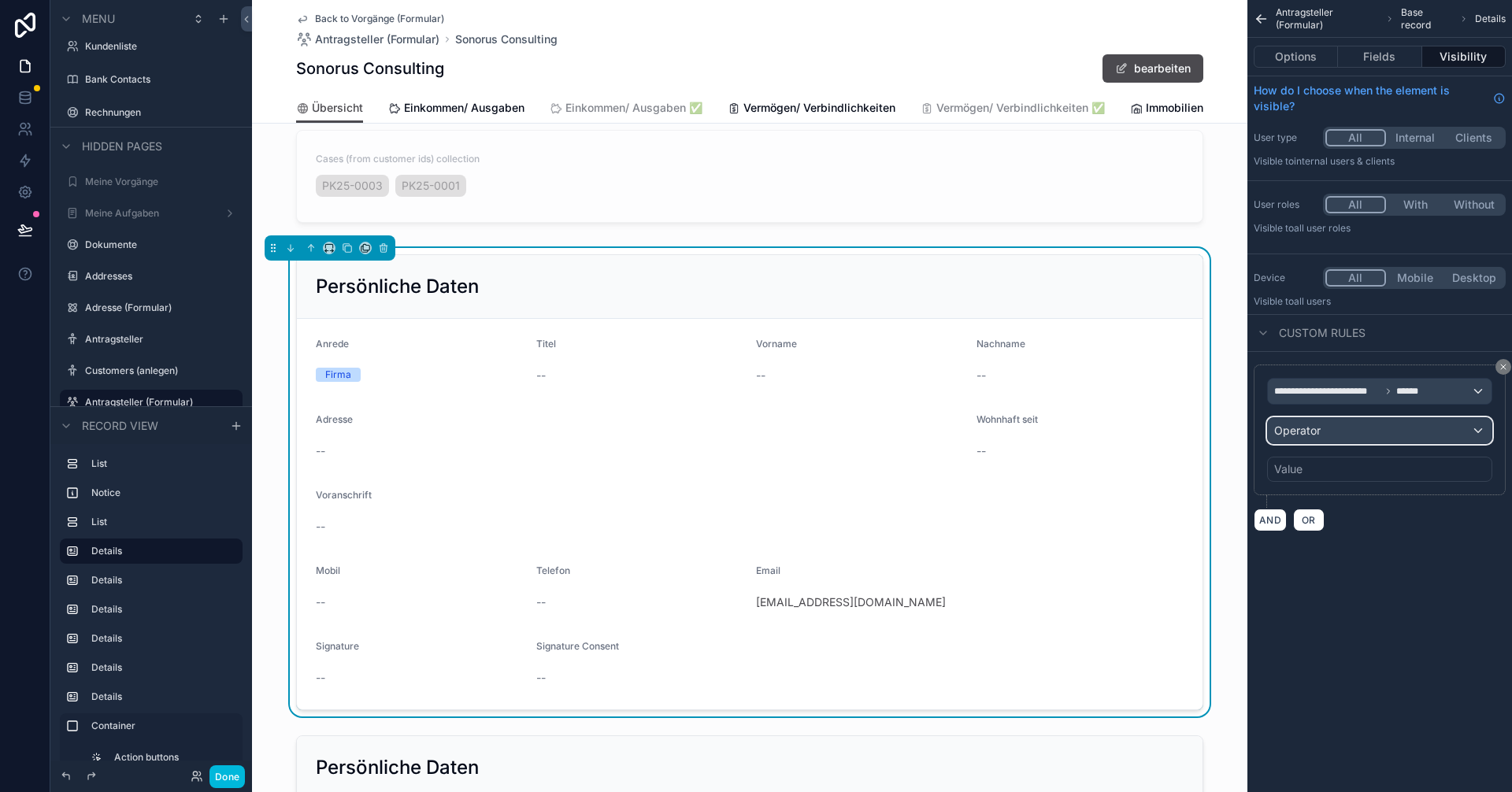
click at [754, 433] on span "Operator" at bounding box center [1297, 430] width 46 height 13
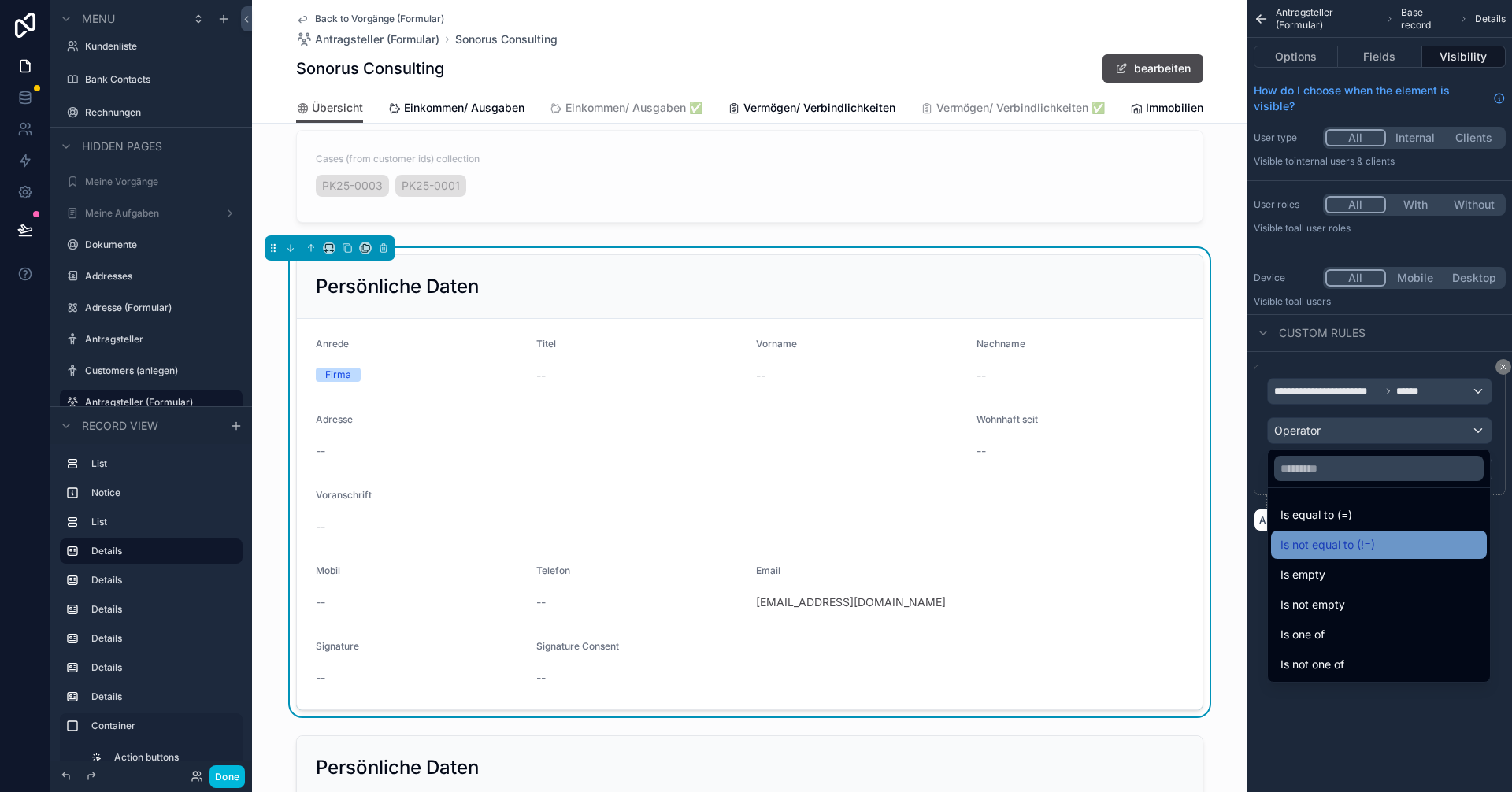
click at [754, 536] on span "Is not equal to (!=)" at bounding box center [1328, 544] width 94 height 19
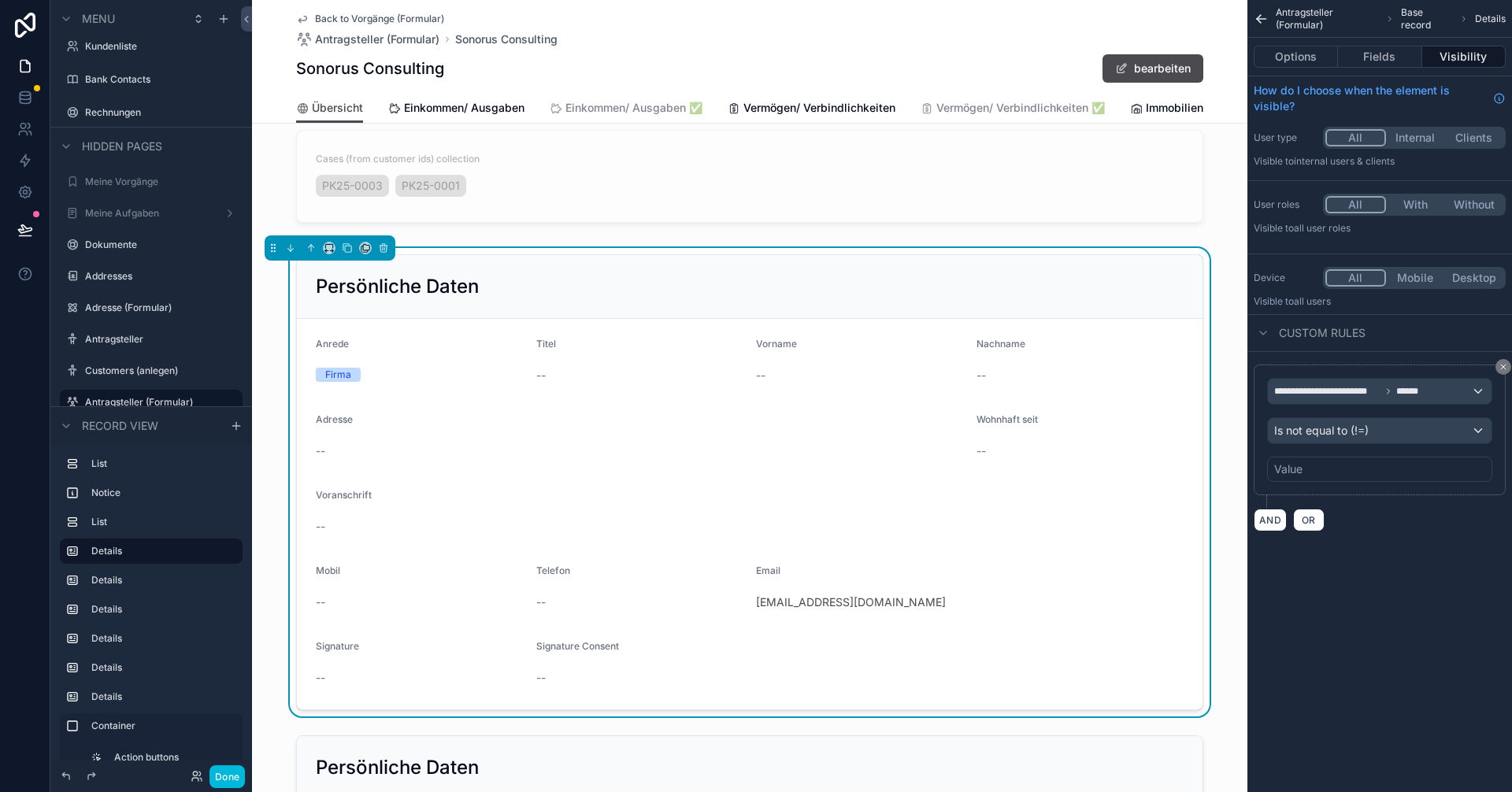
click at [754, 467] on div "Value" at bounding box center [1379, 469] width 225 height 26
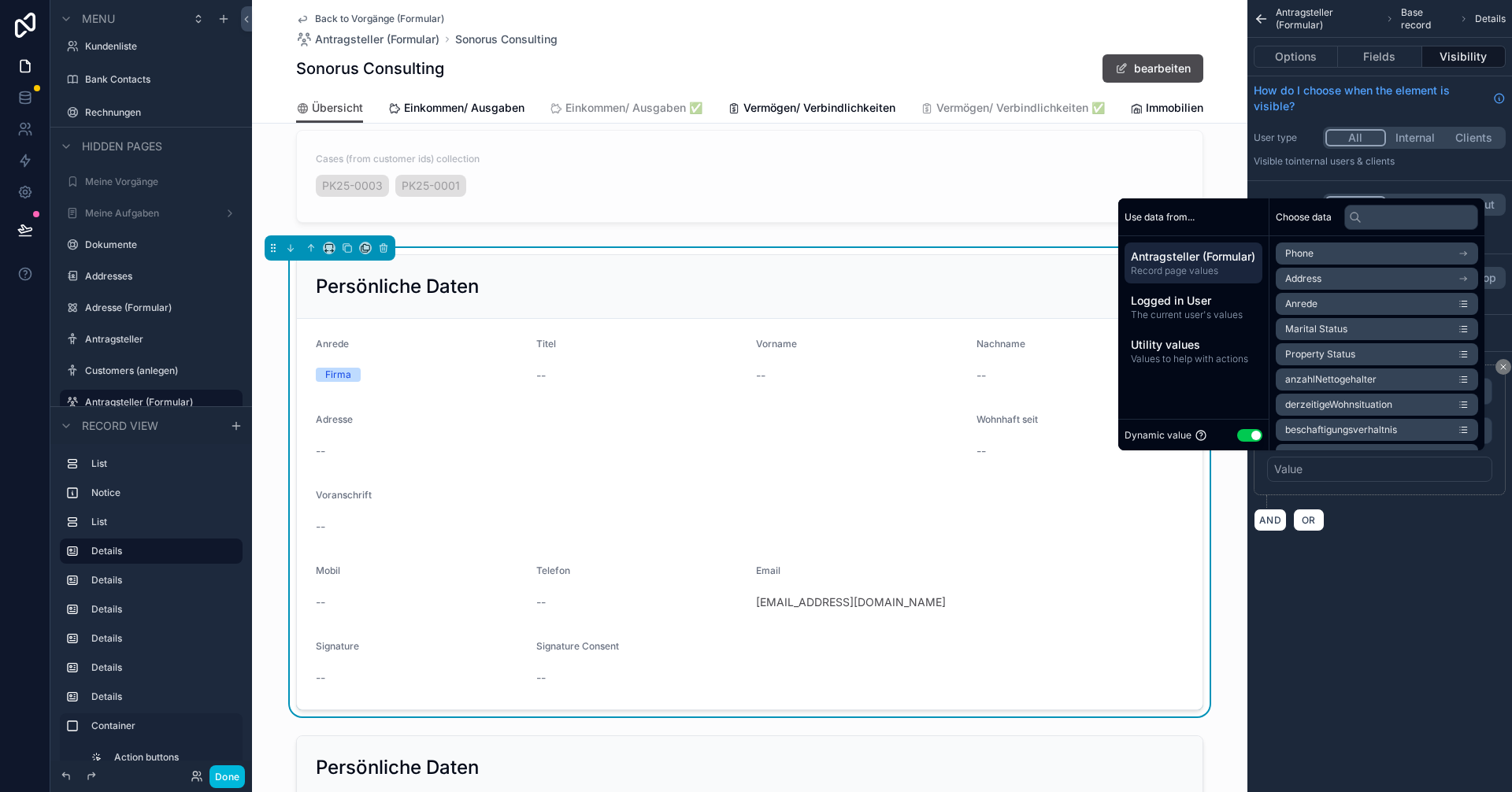
click at [754, 430] on button "Use setting" at bounding box center [1249, 435] width 26 height 12
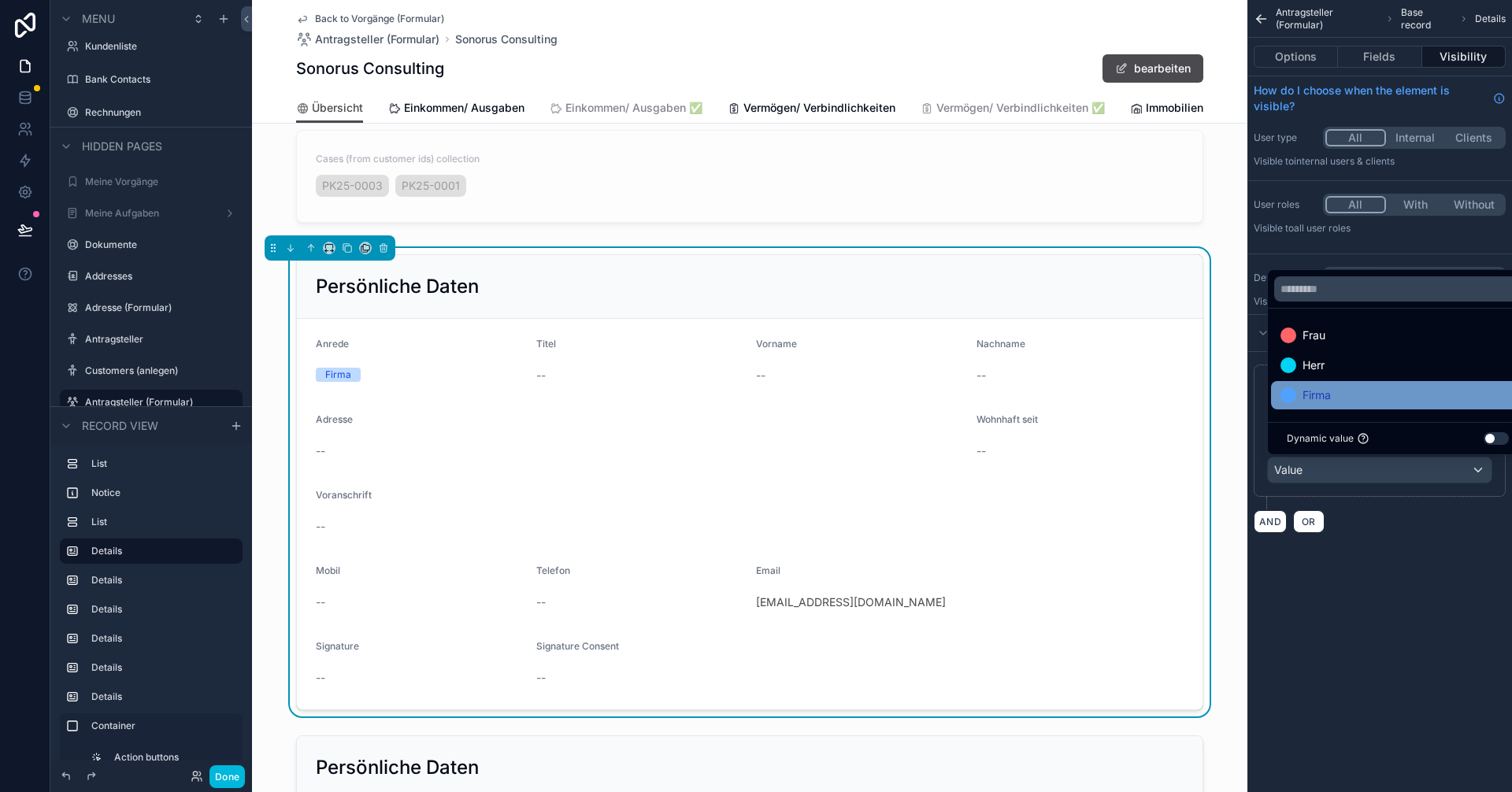
click at [754, 396] on span "Firma" at bounding box center [1316, 395] width 28 height 19
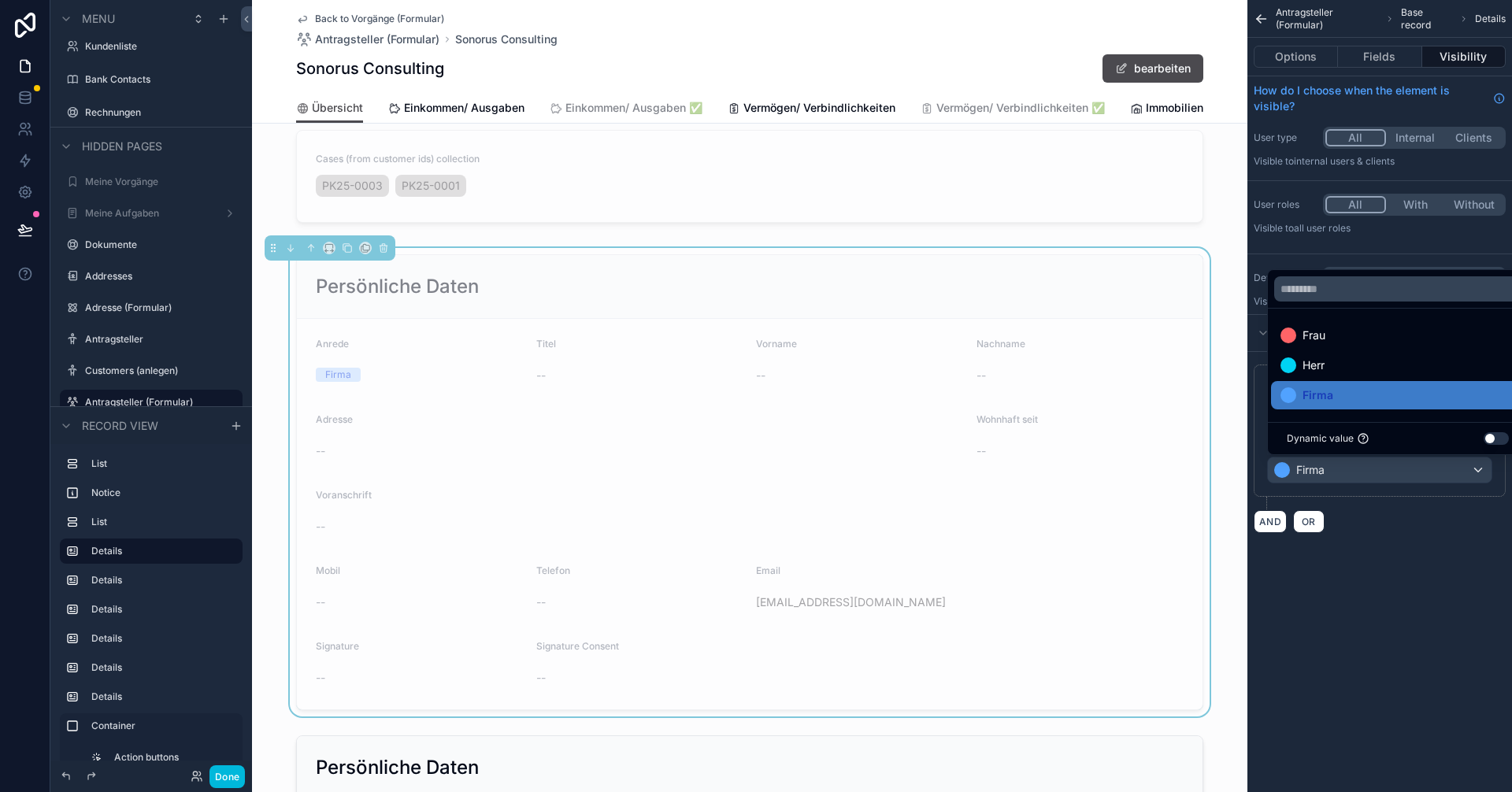
click at [754, 587] on div "**********" at bounding box center [1380, 396] width 264 height 792
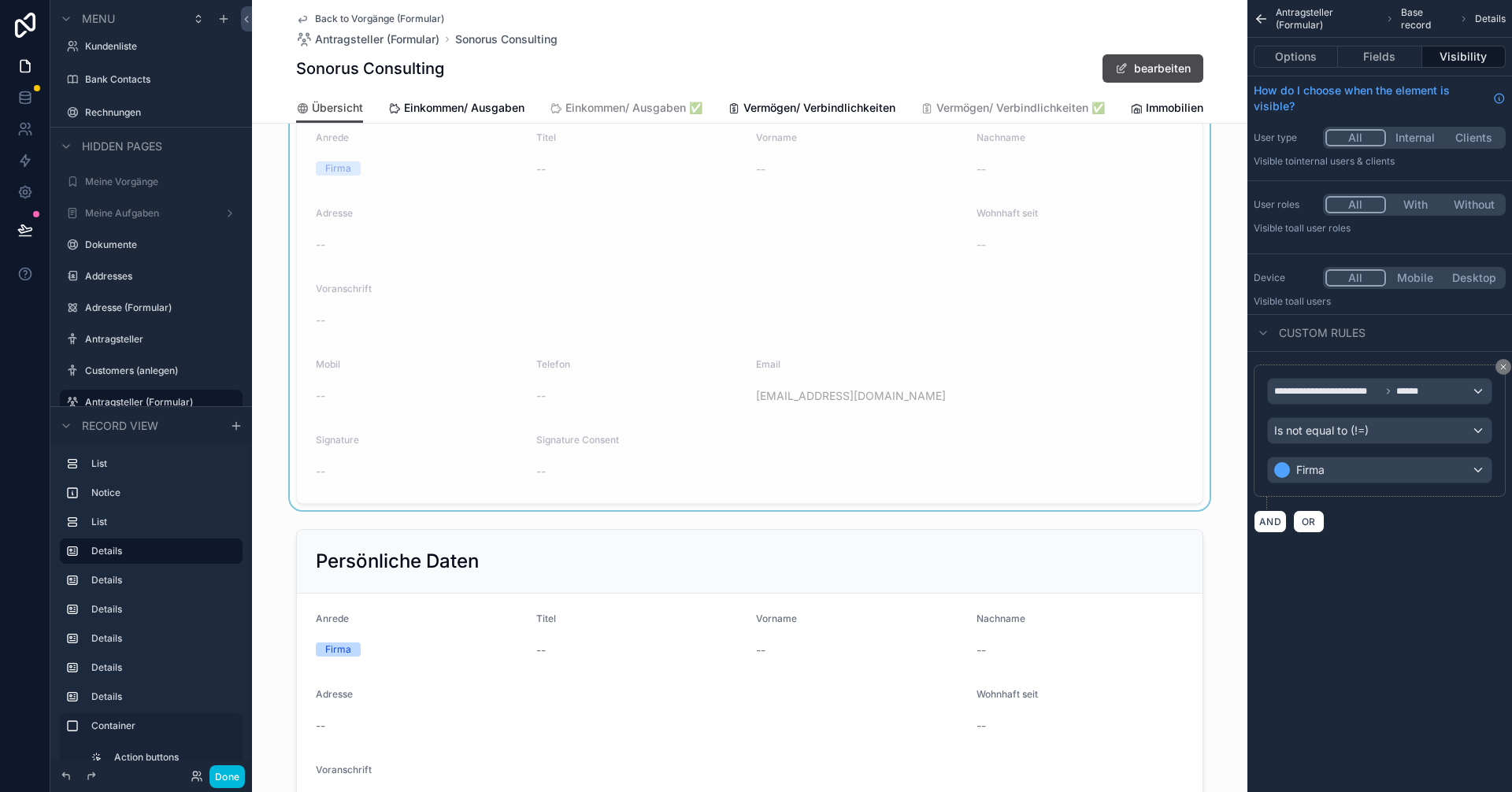
scroll to position [552, 0]
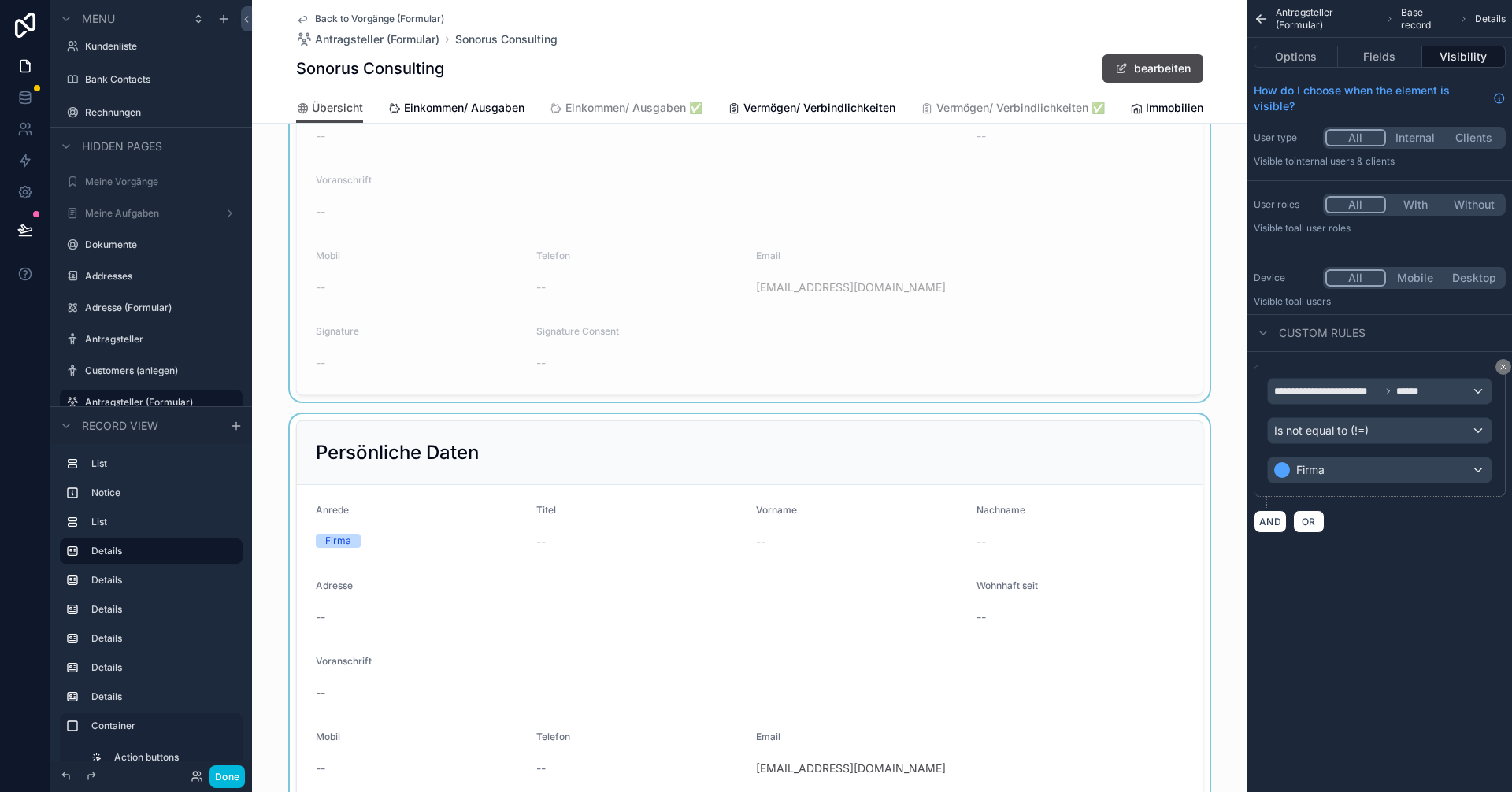
click at [754, 428] on div "scrollable content" at bounding box center [749, 648] width 995 height 468
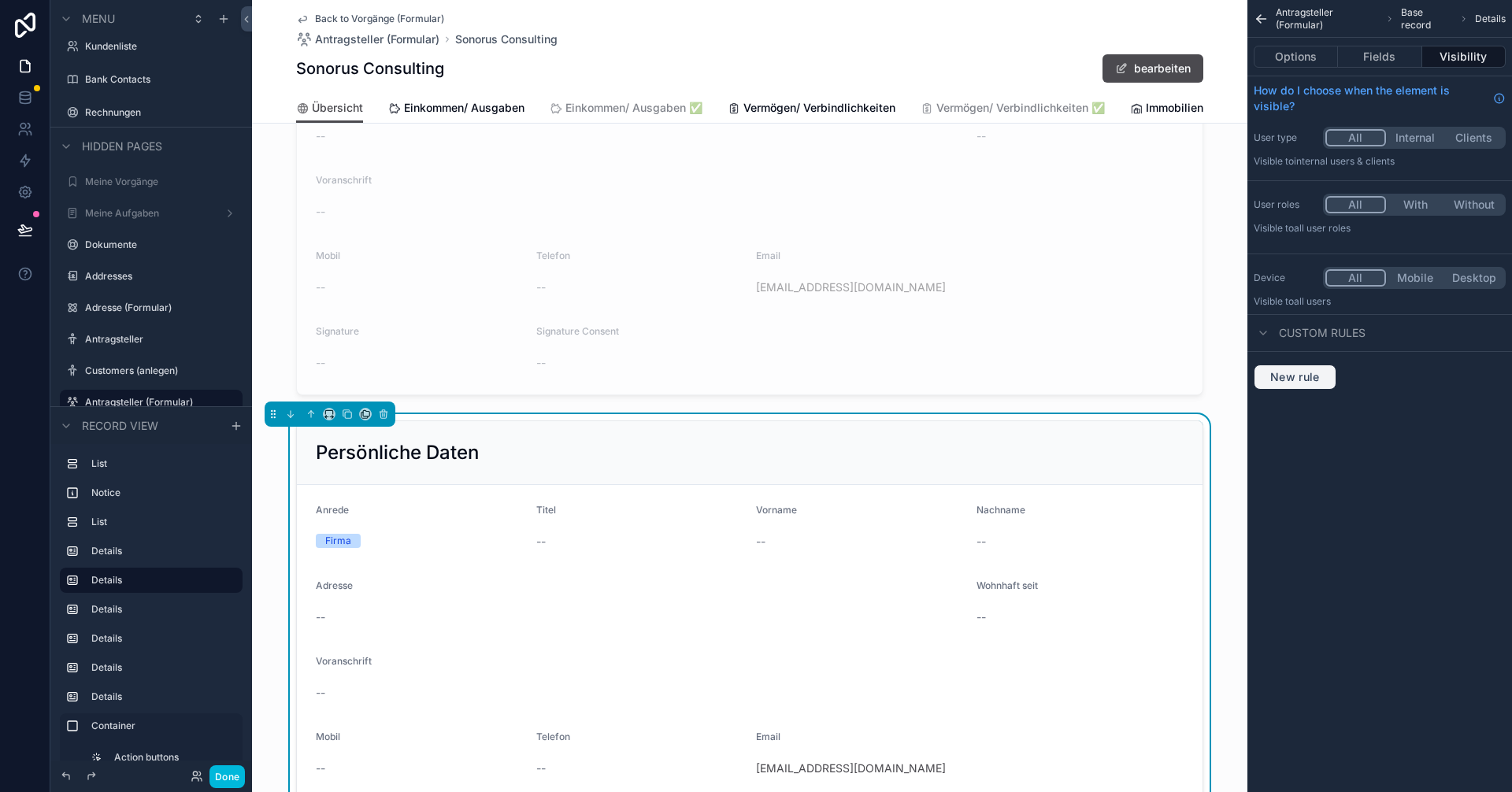
click at [754, 376] on span "New rule" at bounding box center [1295, 377] width 62 height 14
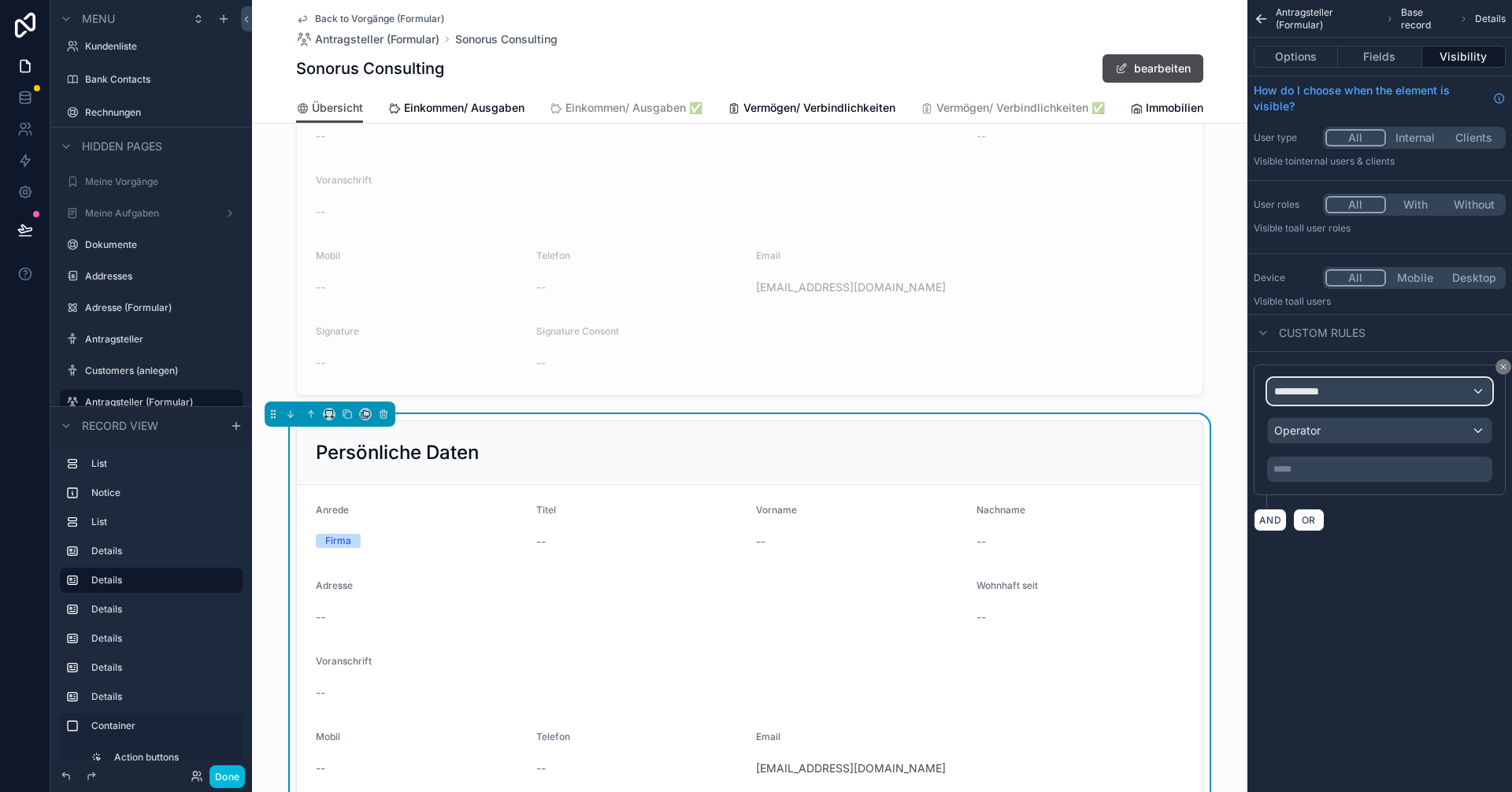
click at [754, 394] on div "**********" at bounding box center [1379, 391] width 224 height 26
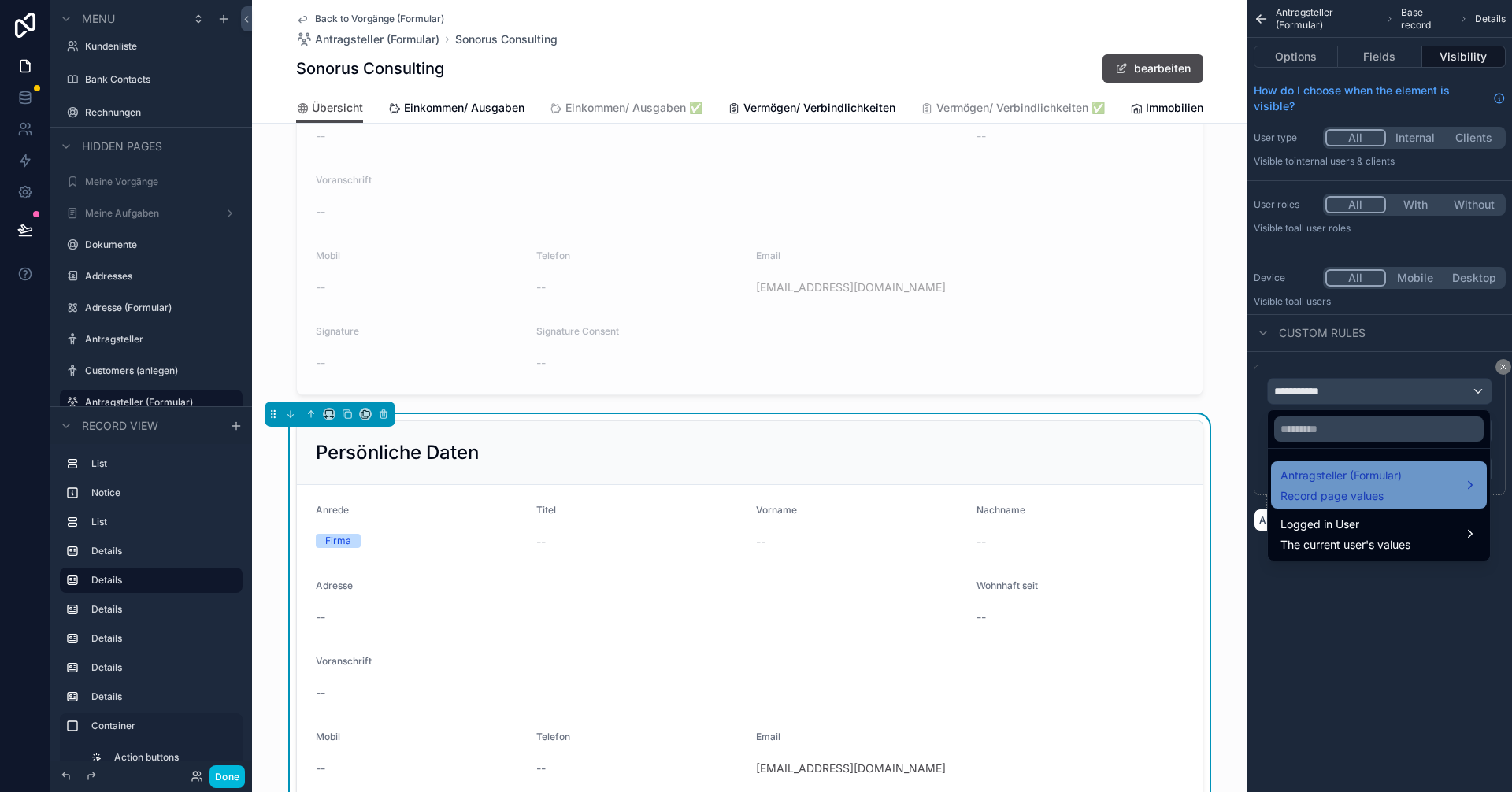
click at [754, 478] on span "Antragsteller (Formular)" at bounding box center [1341, 476] width 121 height 19
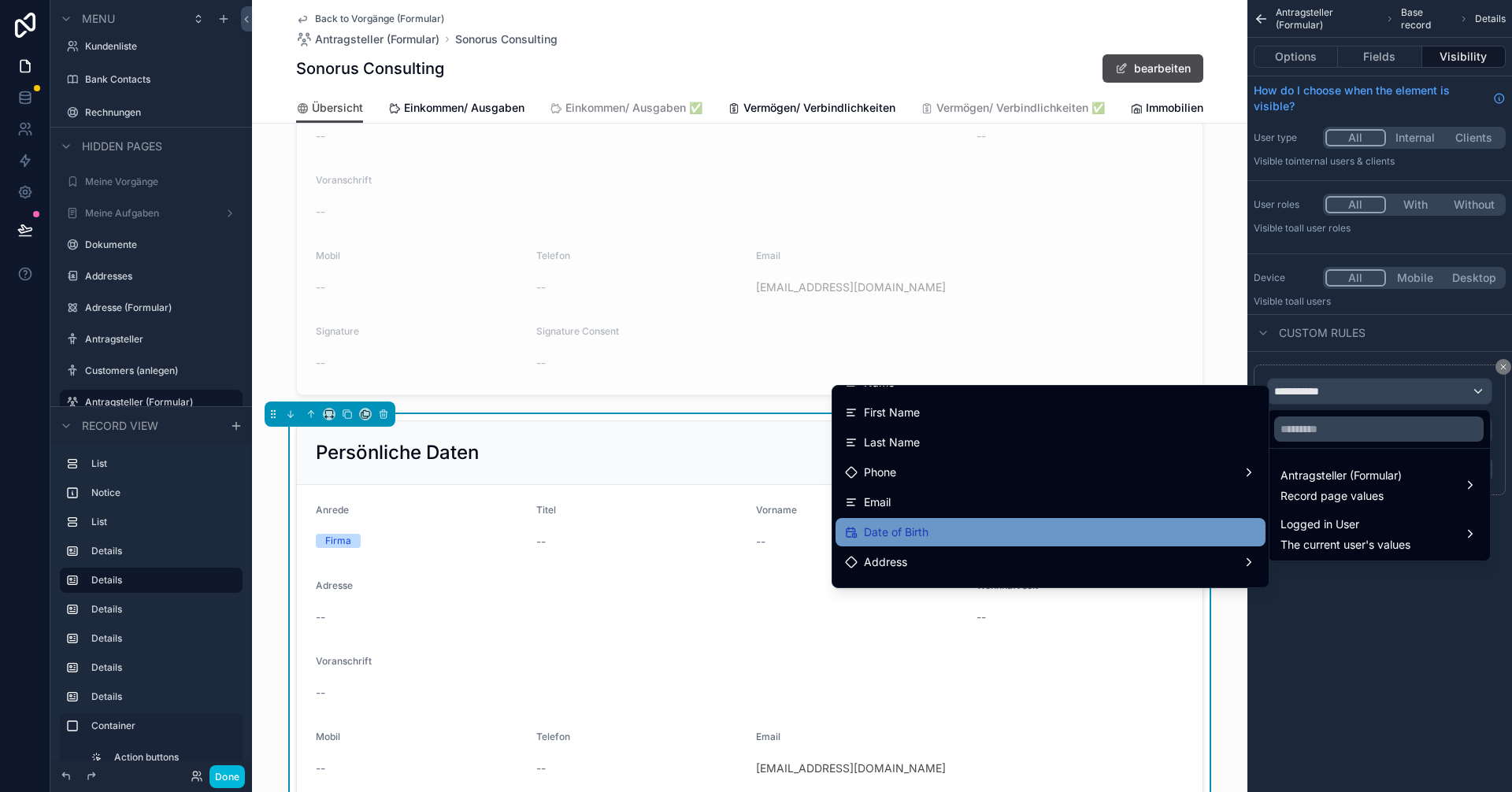
scroll to position [78, 0]
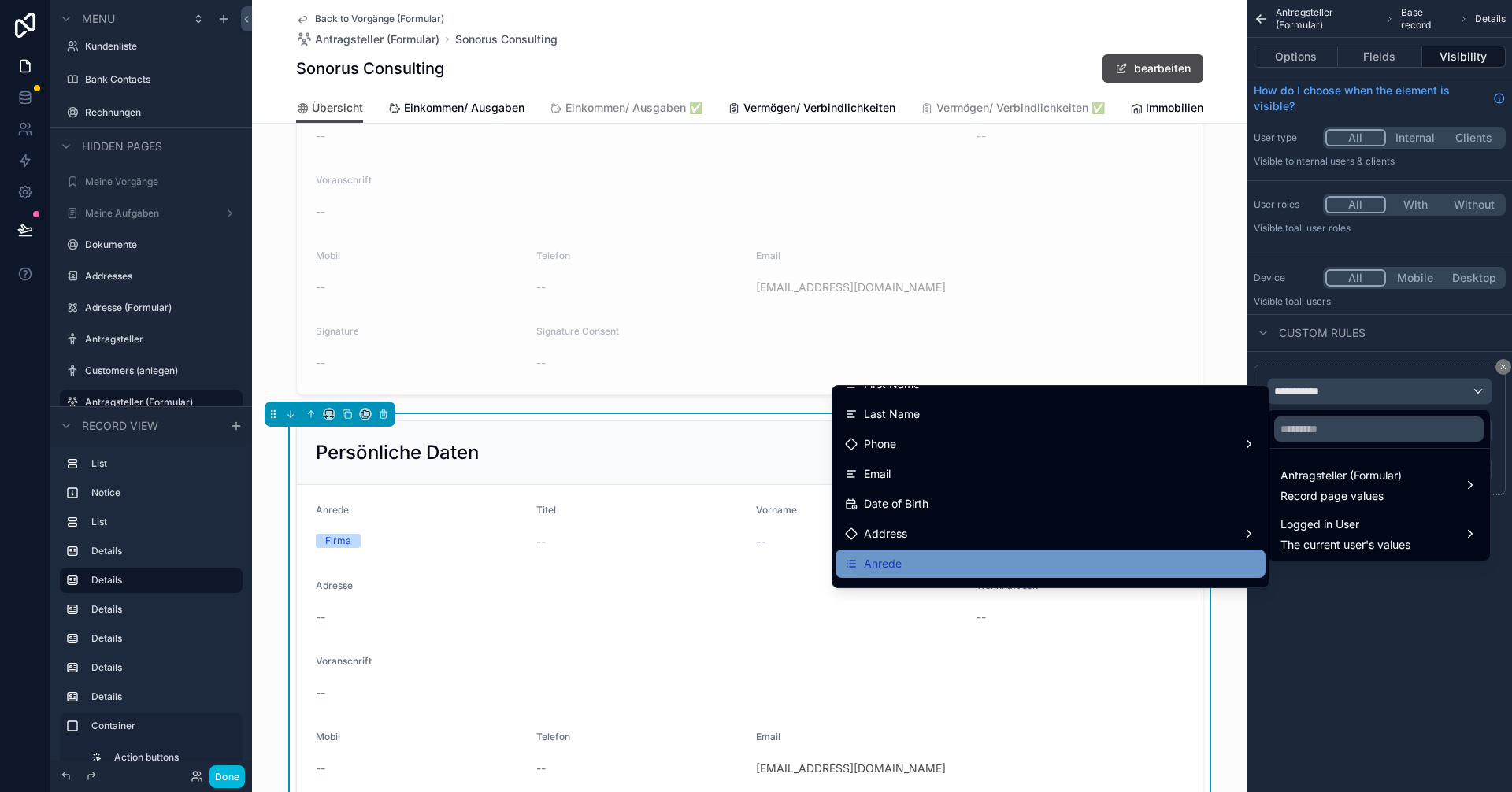
click at [754, 555] on div "Anrede" at bounding box center [1050, 563] width 411 height 19
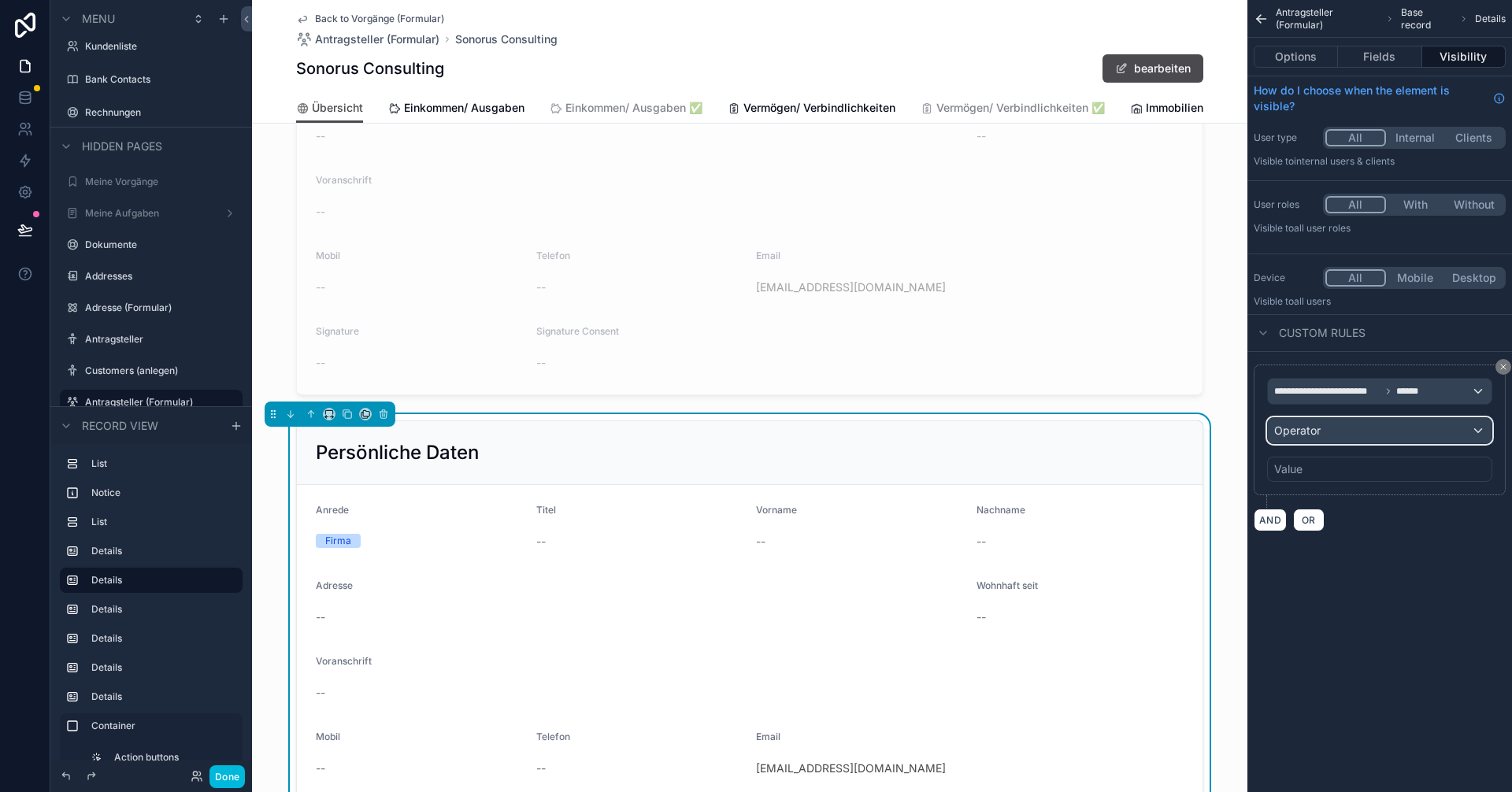
click at [754, 432] on span "Operator" at bounding box center [1297, 430] width 46 height 13
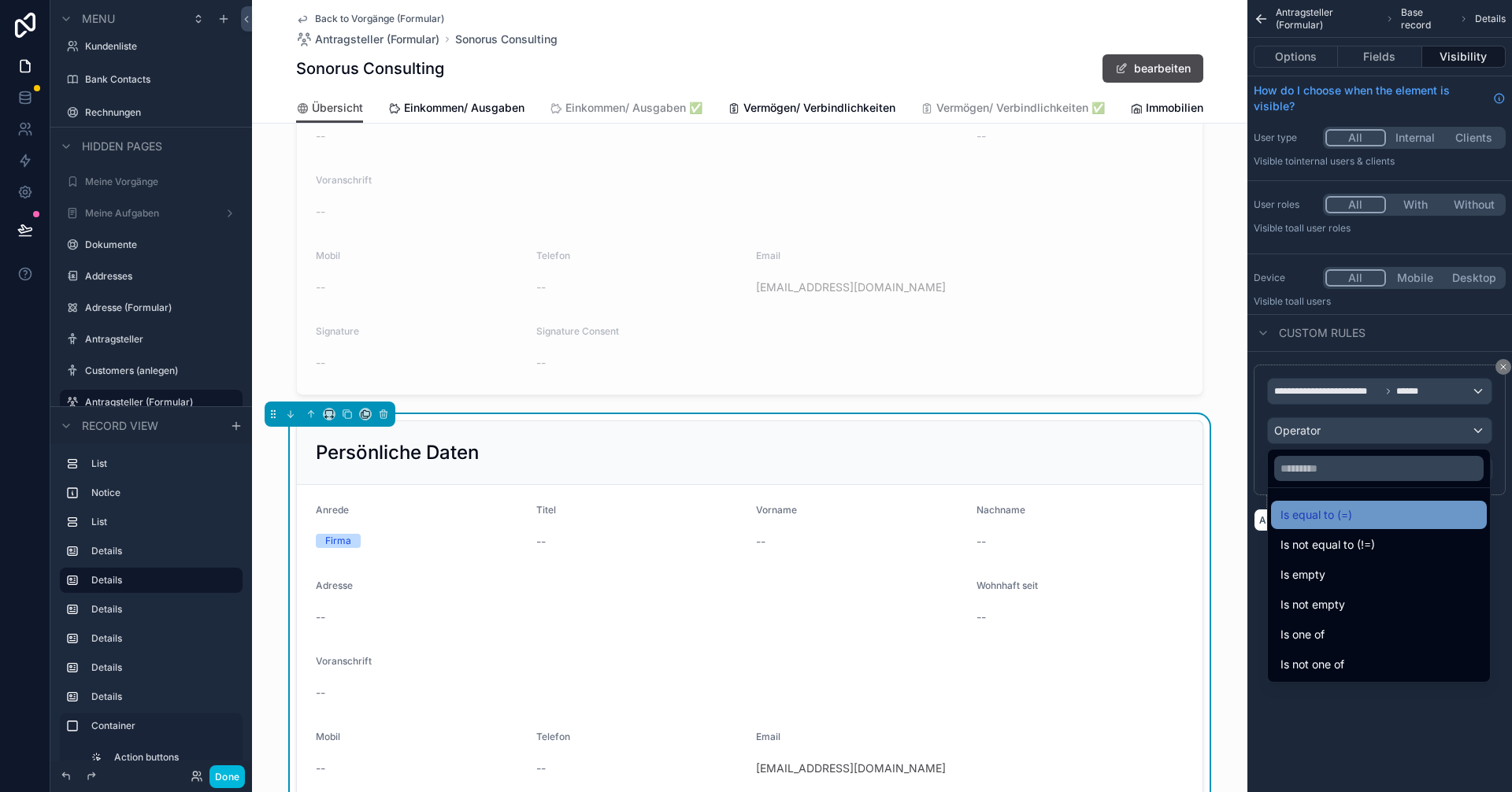
click at [754, 516] on div "Is equal to (=)" at bounding box center [1379, 515] width 197 height 19
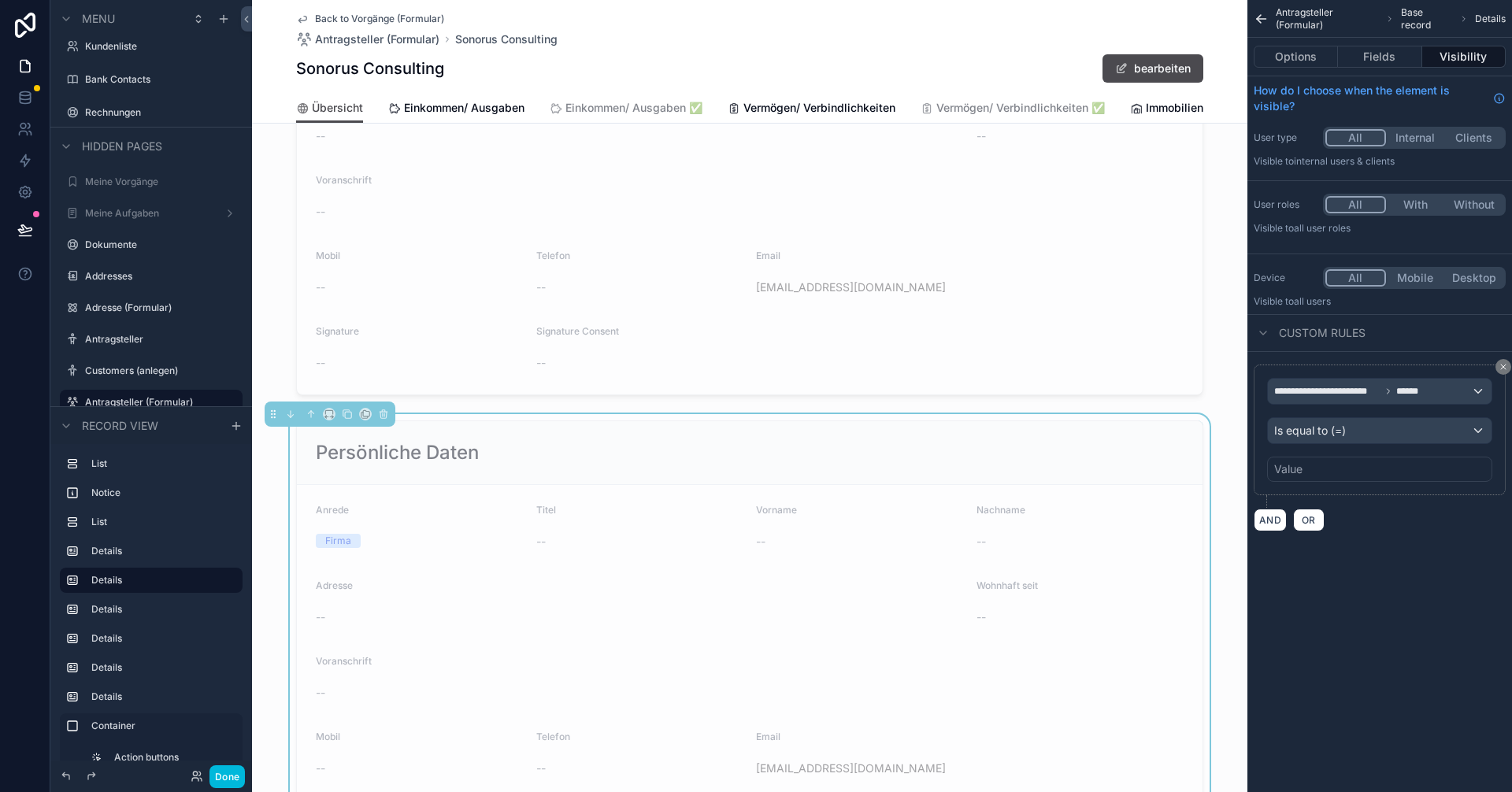
click at [754, 475] on div "Value" at bounding box center [1288, 469] width 28 height 16
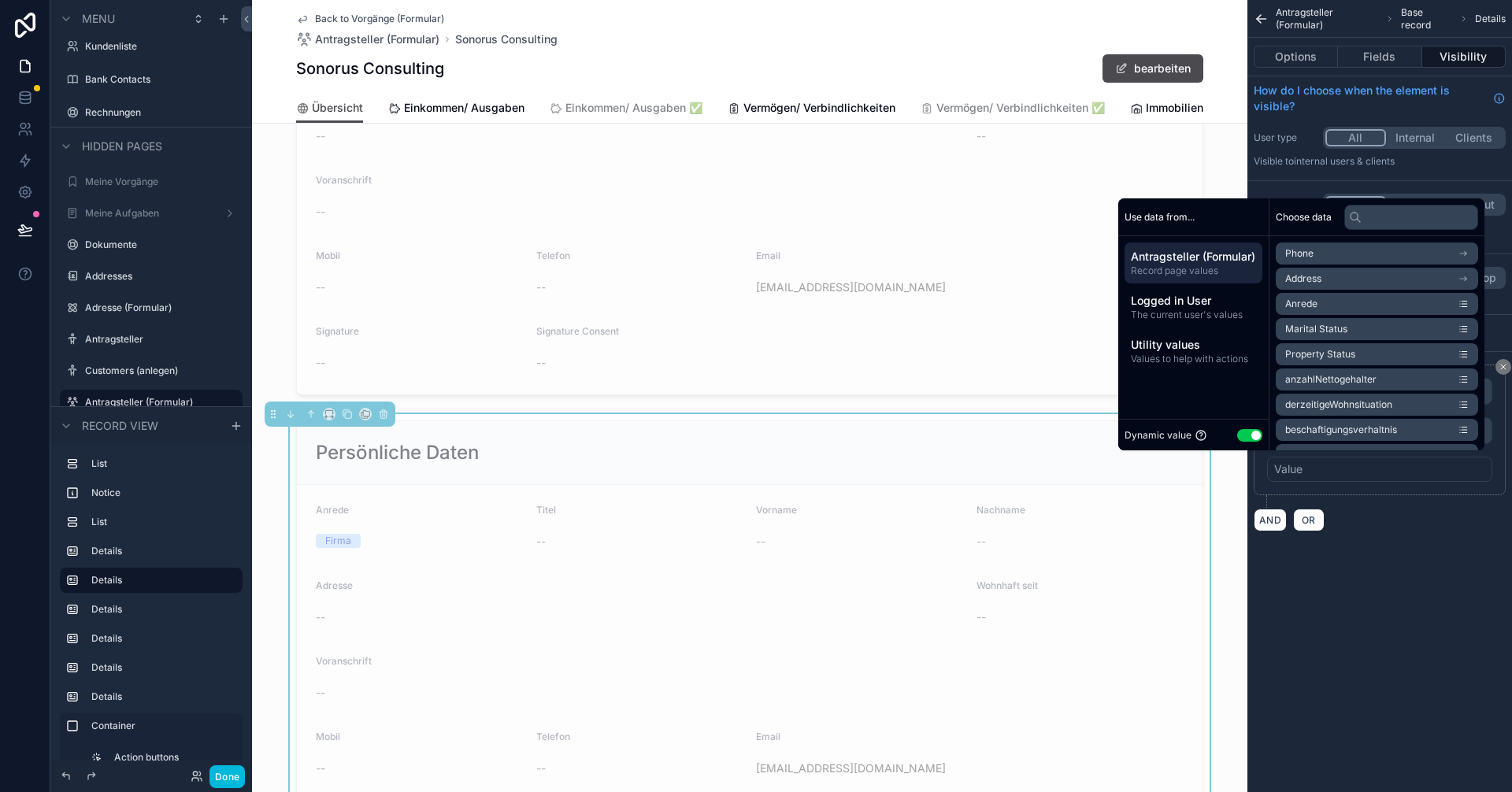
click at [754, 431] on button "Use setting" at bounding box center [1249, 435] width 26 height 12
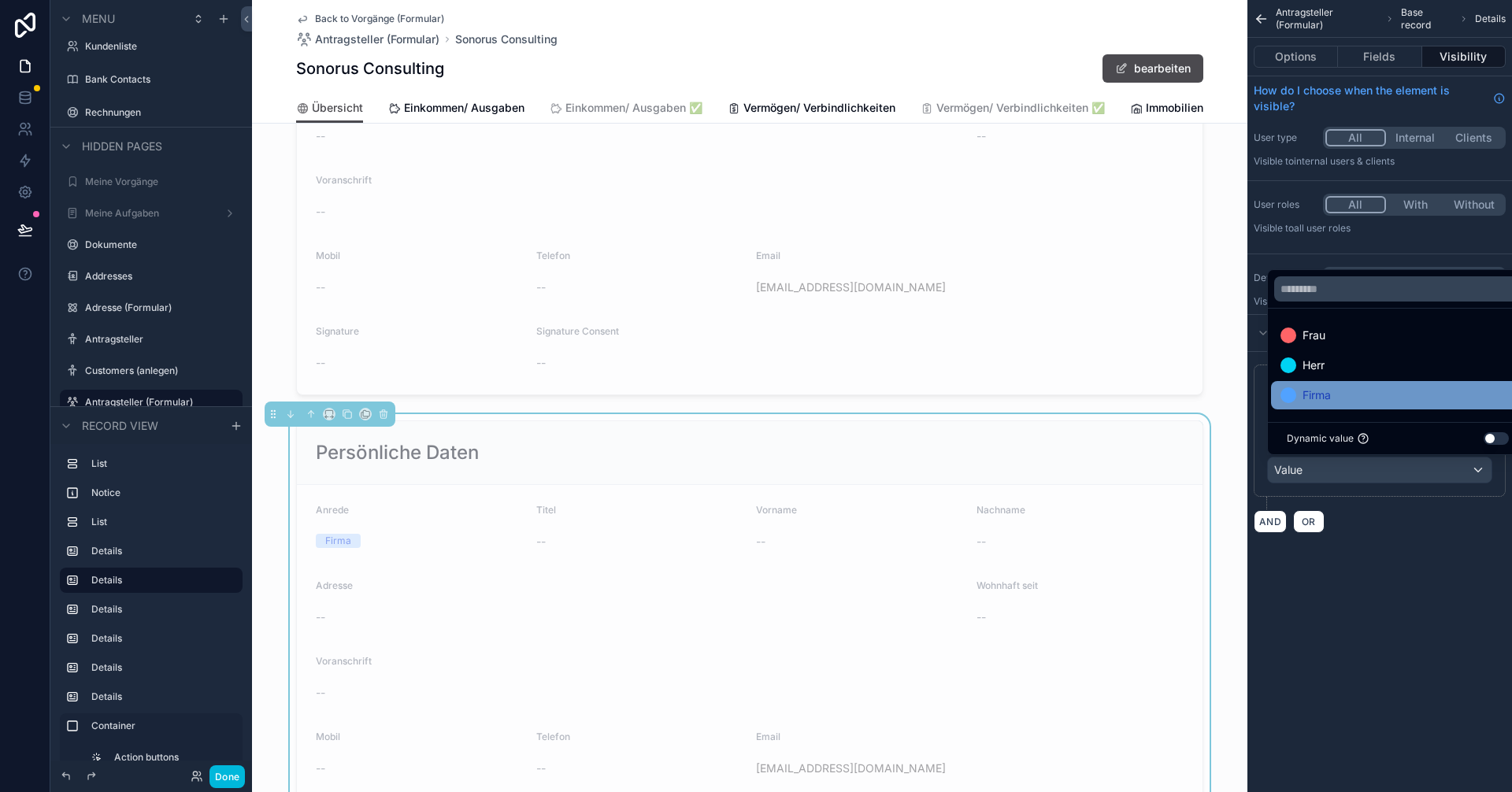
click at [754, 387] on span "Firma" at bounding box center [1316, 395] width 28 height 19
click at [754, 562] on div "**********" at bounding box center [1380, 285] width 264 height 571
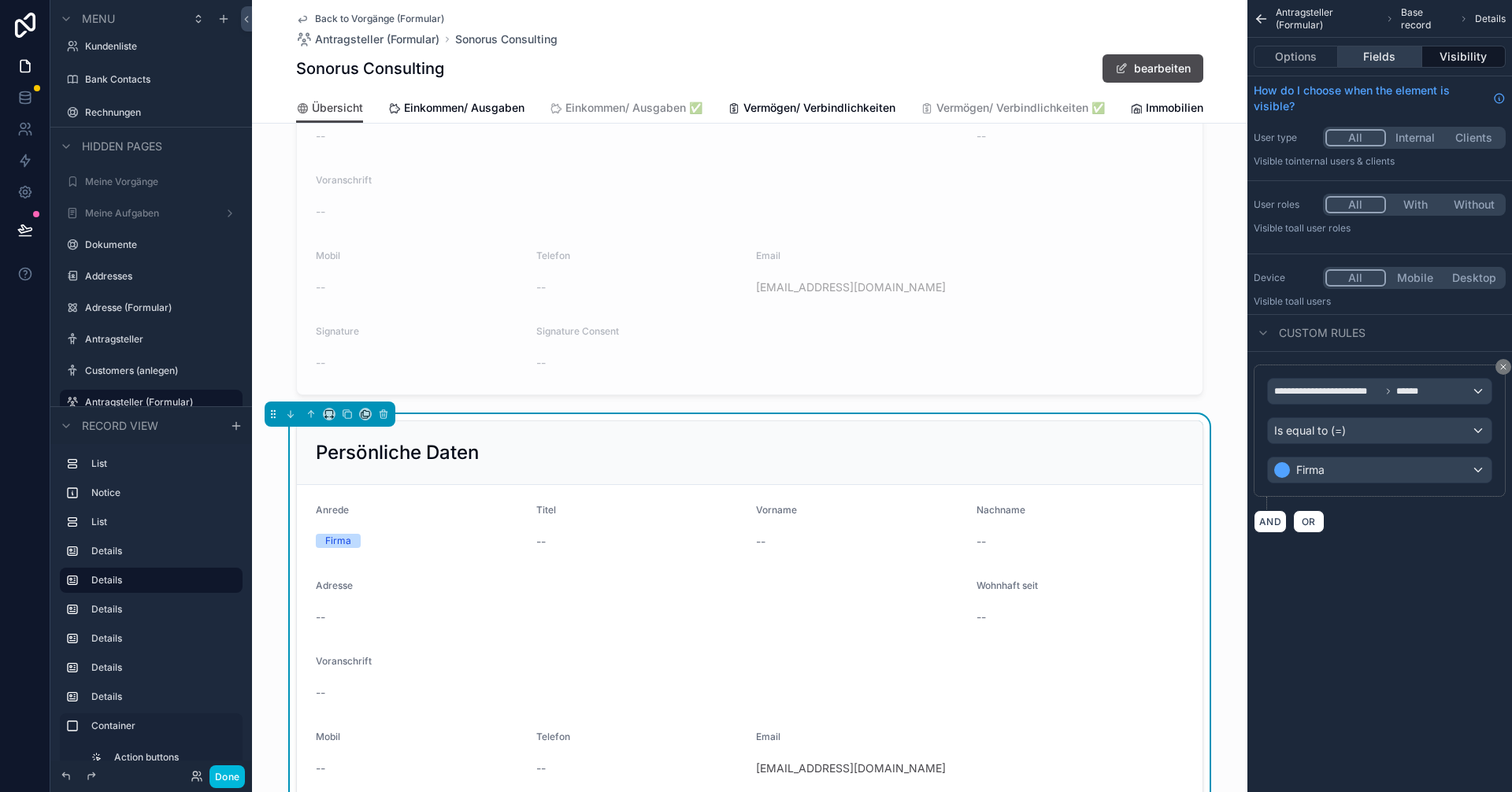
click at [754, 52] on button "Fields" at bounding box center [1379, 56] width 83 height 22
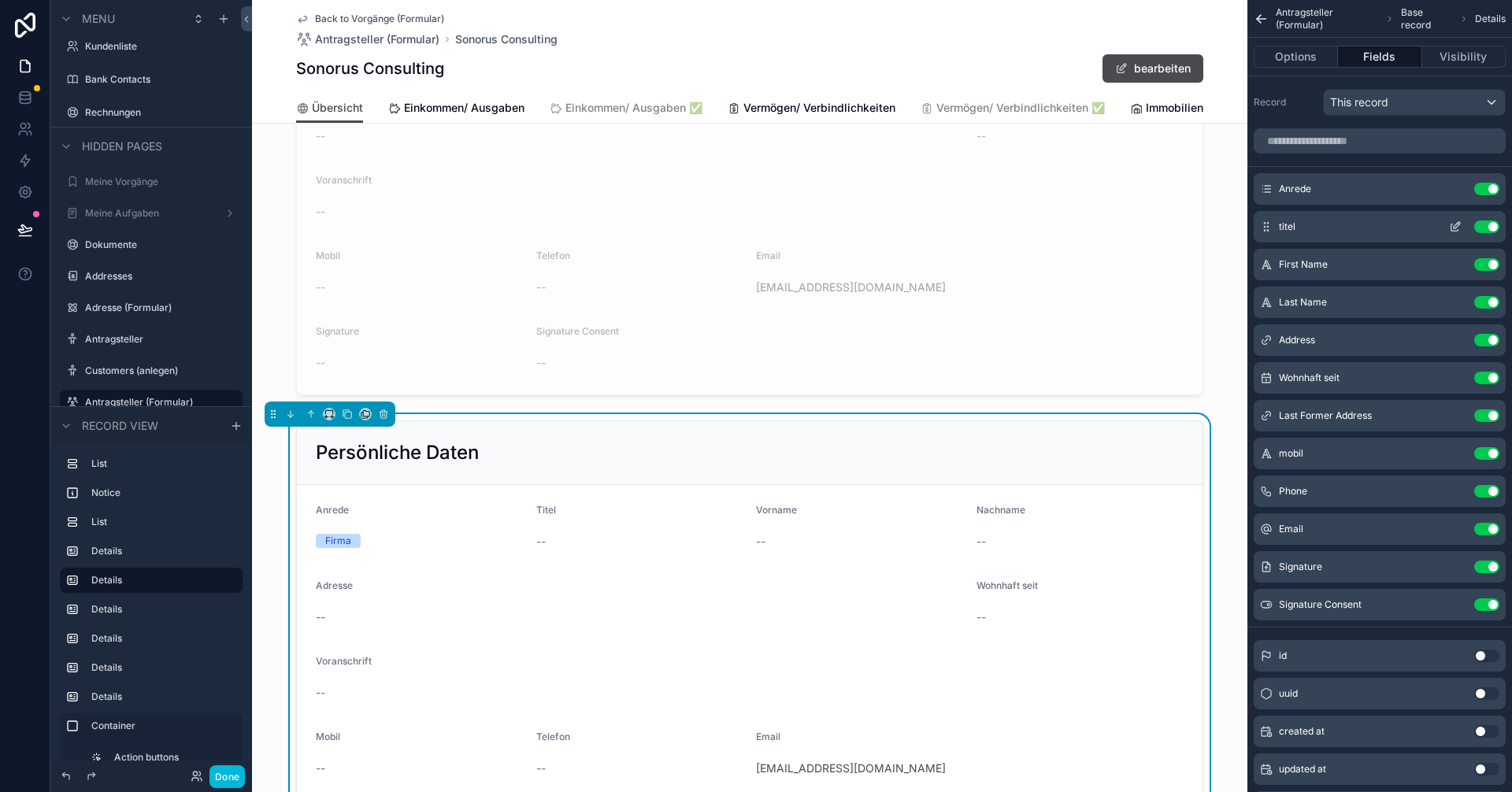
click at [754, 221] on button "Use setting" at bounding box center [1486, 226] width 26 height 12
click at [754, 227] on button "Use setting" at bounding box center [1486, 226] width 26 height 12
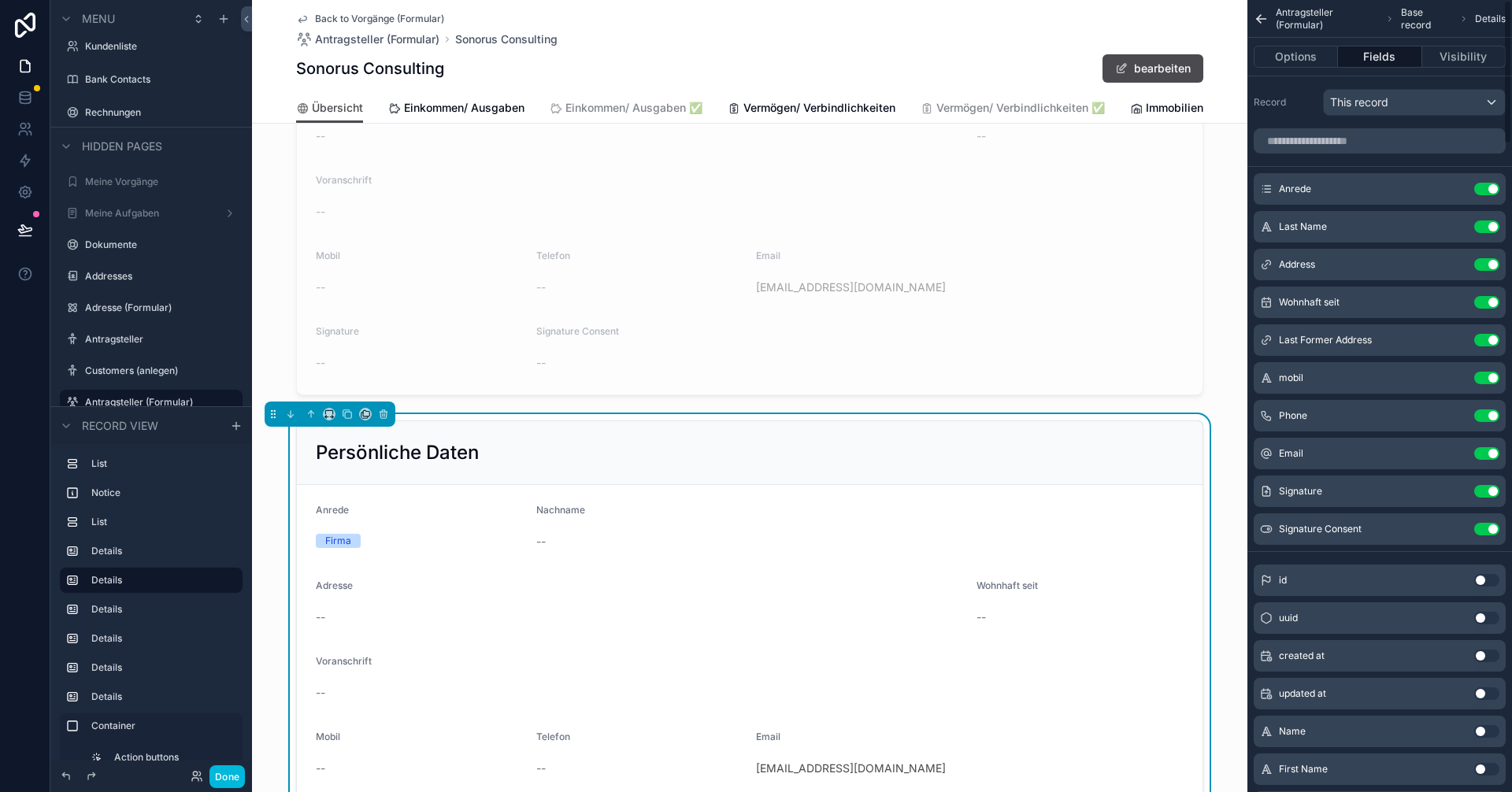
click at [754, 227] on button "Use setting" at bounding box center [1486, 226] width 26 height 12
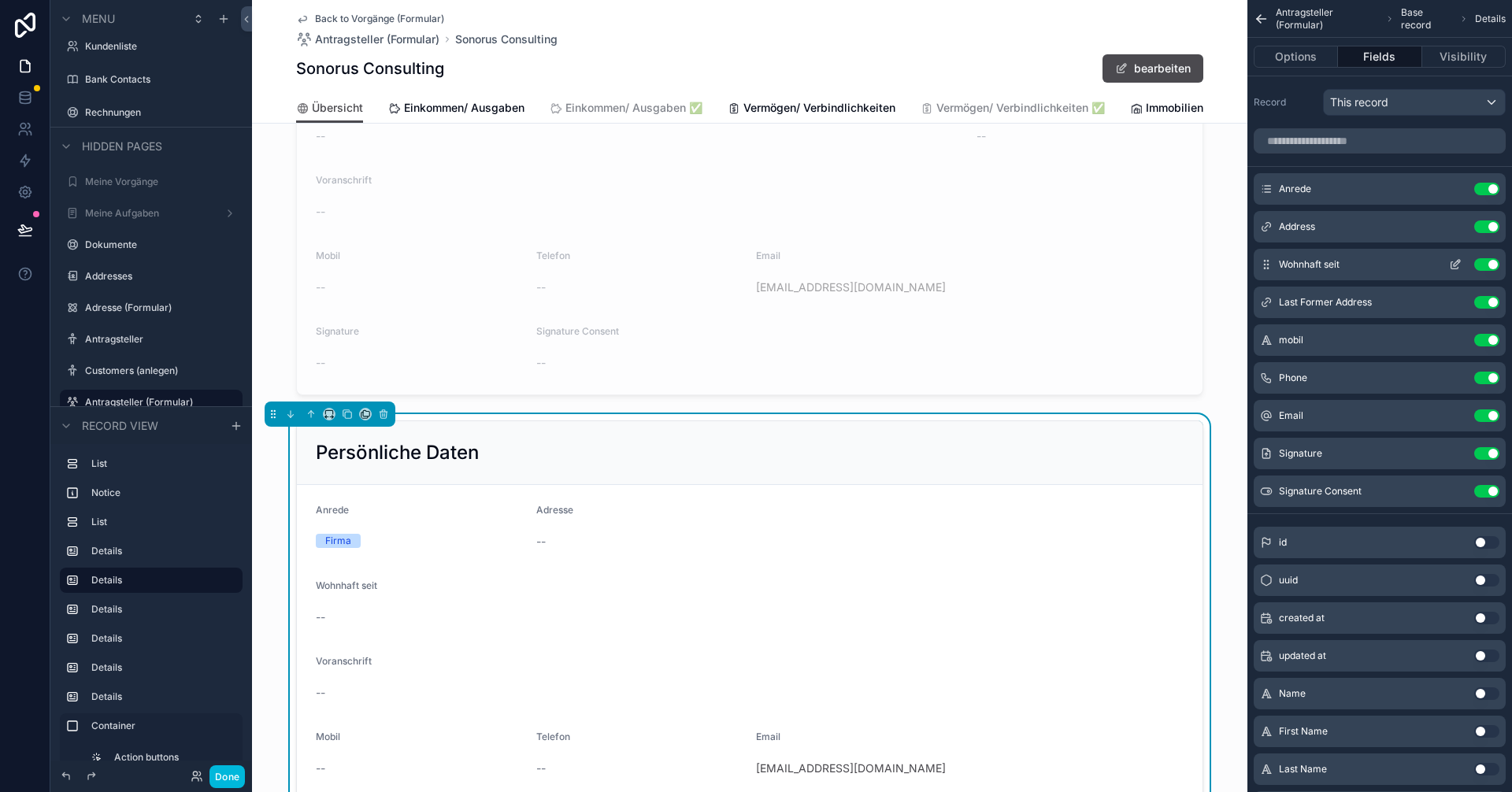
click at [754, 262] on button "Use setting" at bounding box center [1486, 264] width 26 height 12
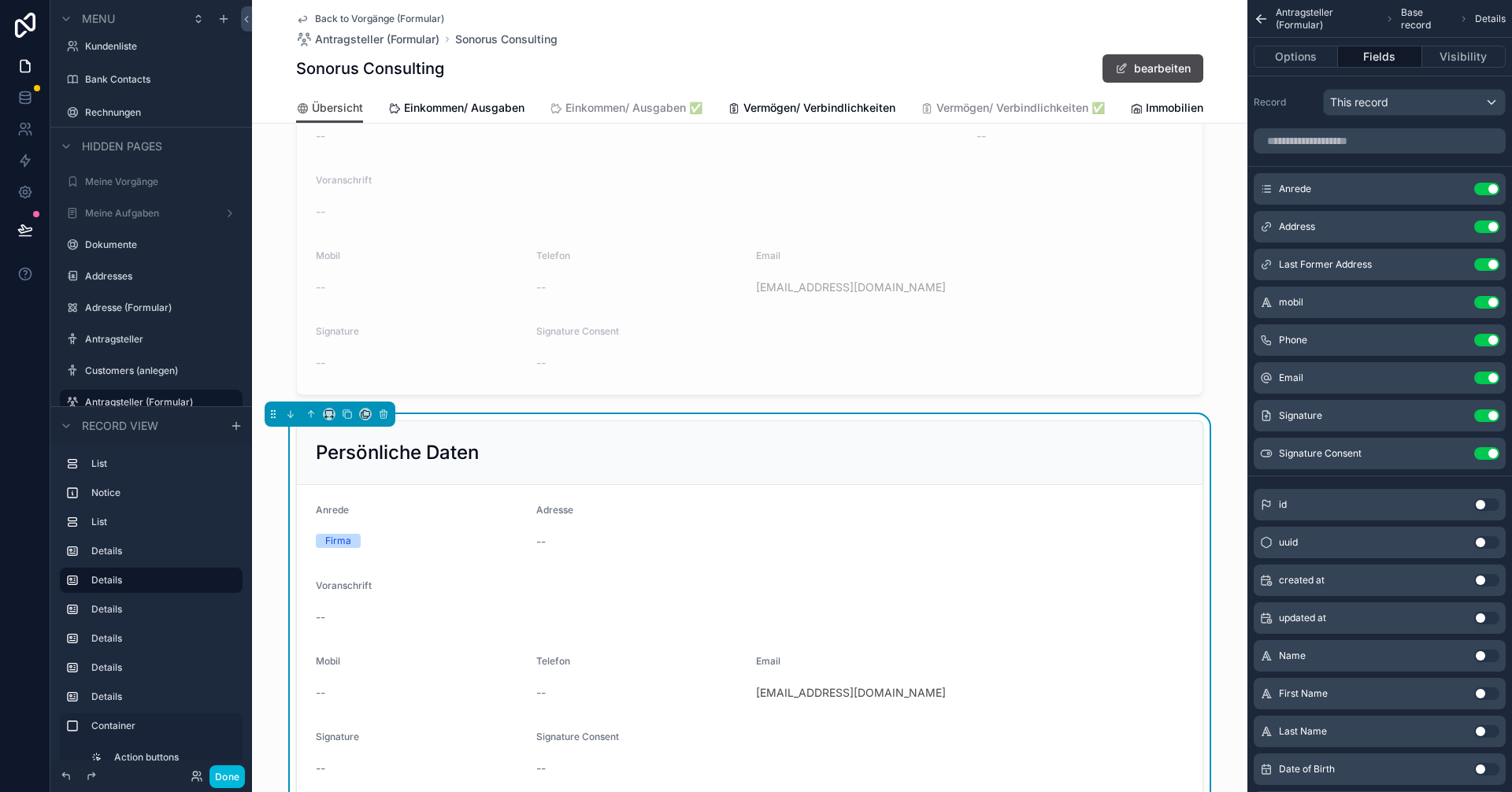
click at [754, 262] on button "Use setting" at bounding box center [1486, 264] width 26 height 12
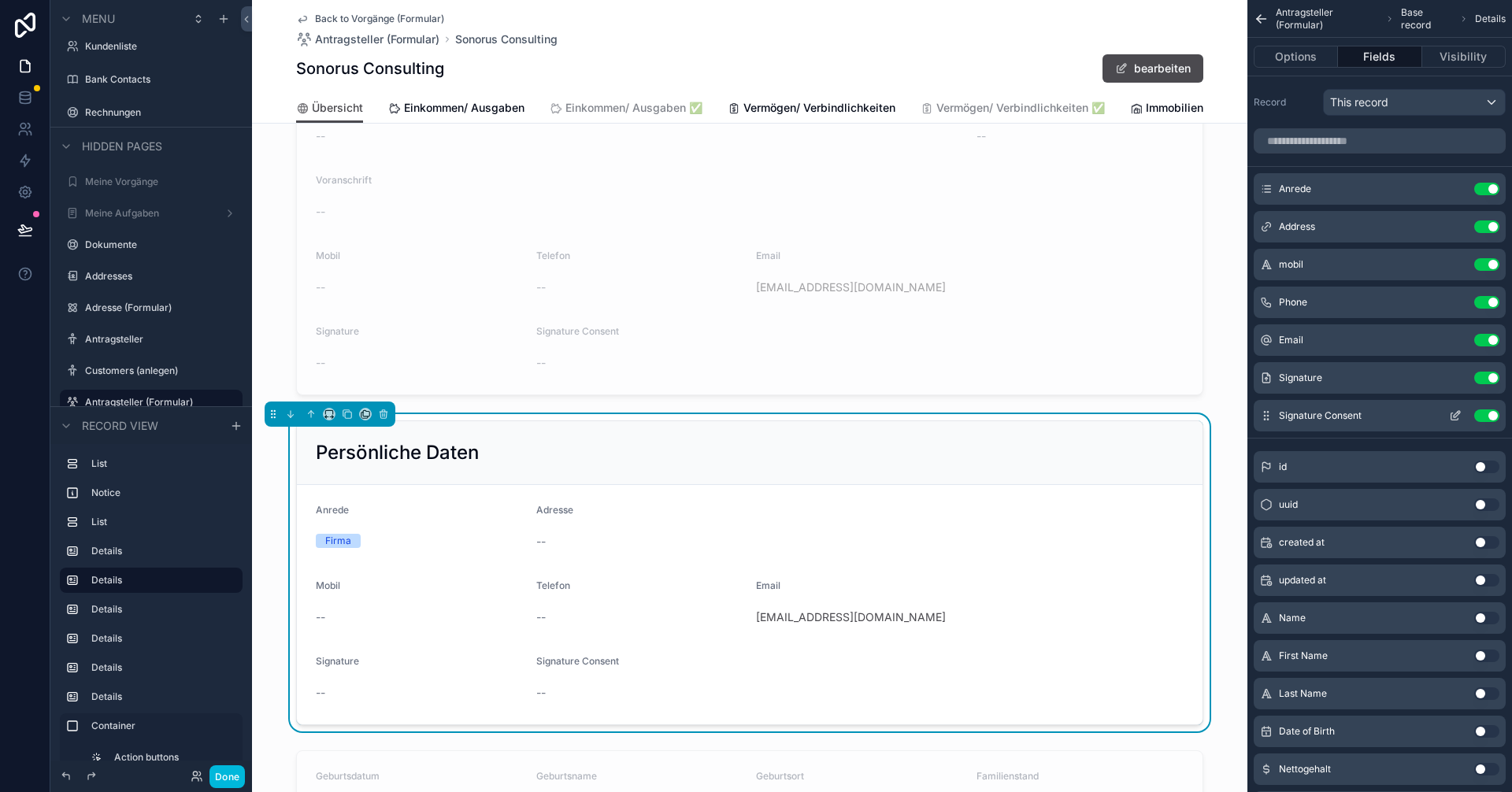
drag, startPoint x: 1494, startPoint y: 376, endPoint x: 1487, endPoint y: 390, distance: 15.7
click at [754, 376] on button "Use setting" at bounding box center [1486, 377] width 26 height 12
click at [754, 386] on div "Signature Consent Use setting" at bounding box center [1379, 378] width 252 height 31
click at [754, 382] on button "Use setting" at bounding box center [1486, 377] width 26 height 12
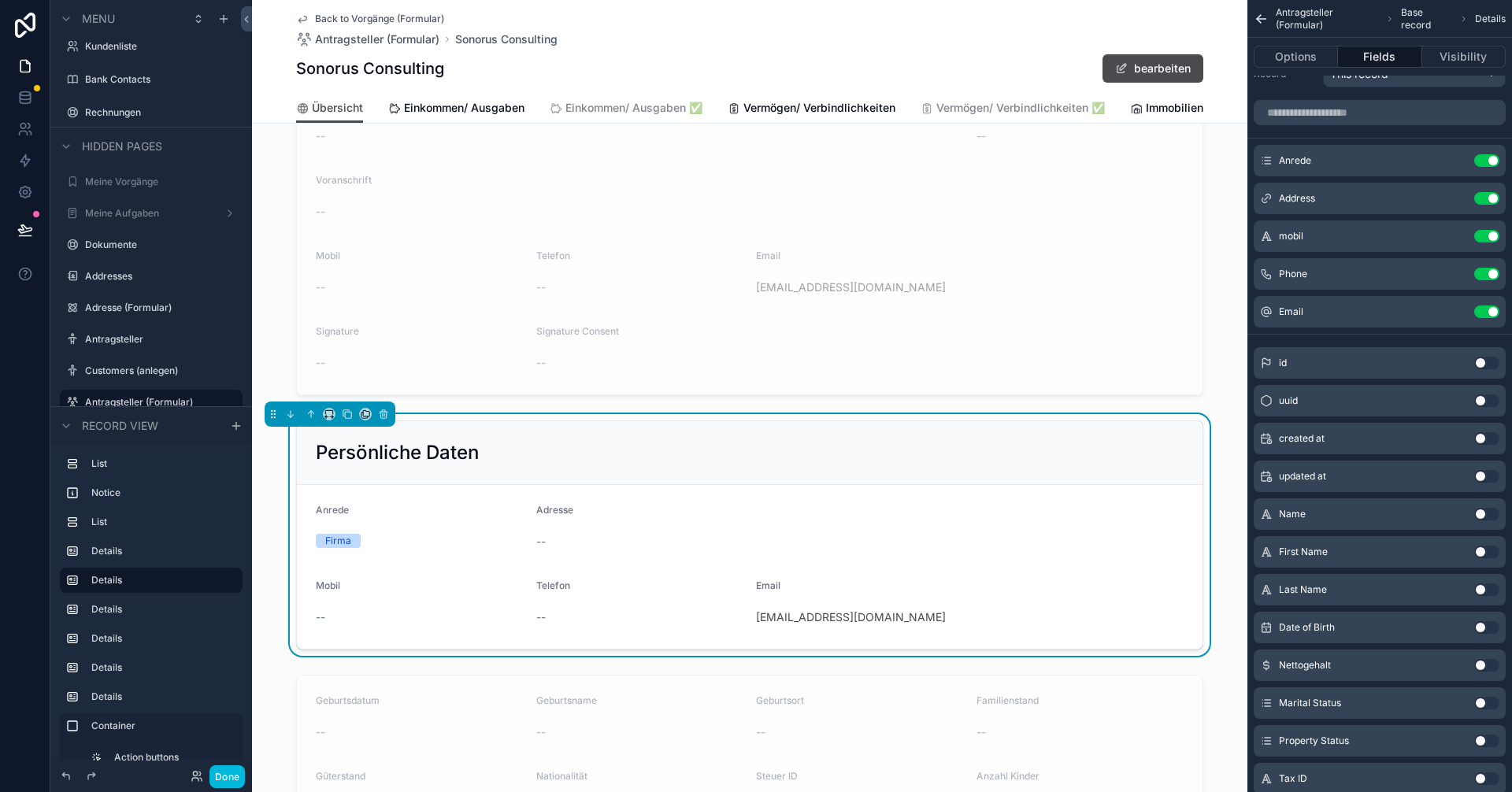
scroll to position [0, 0]
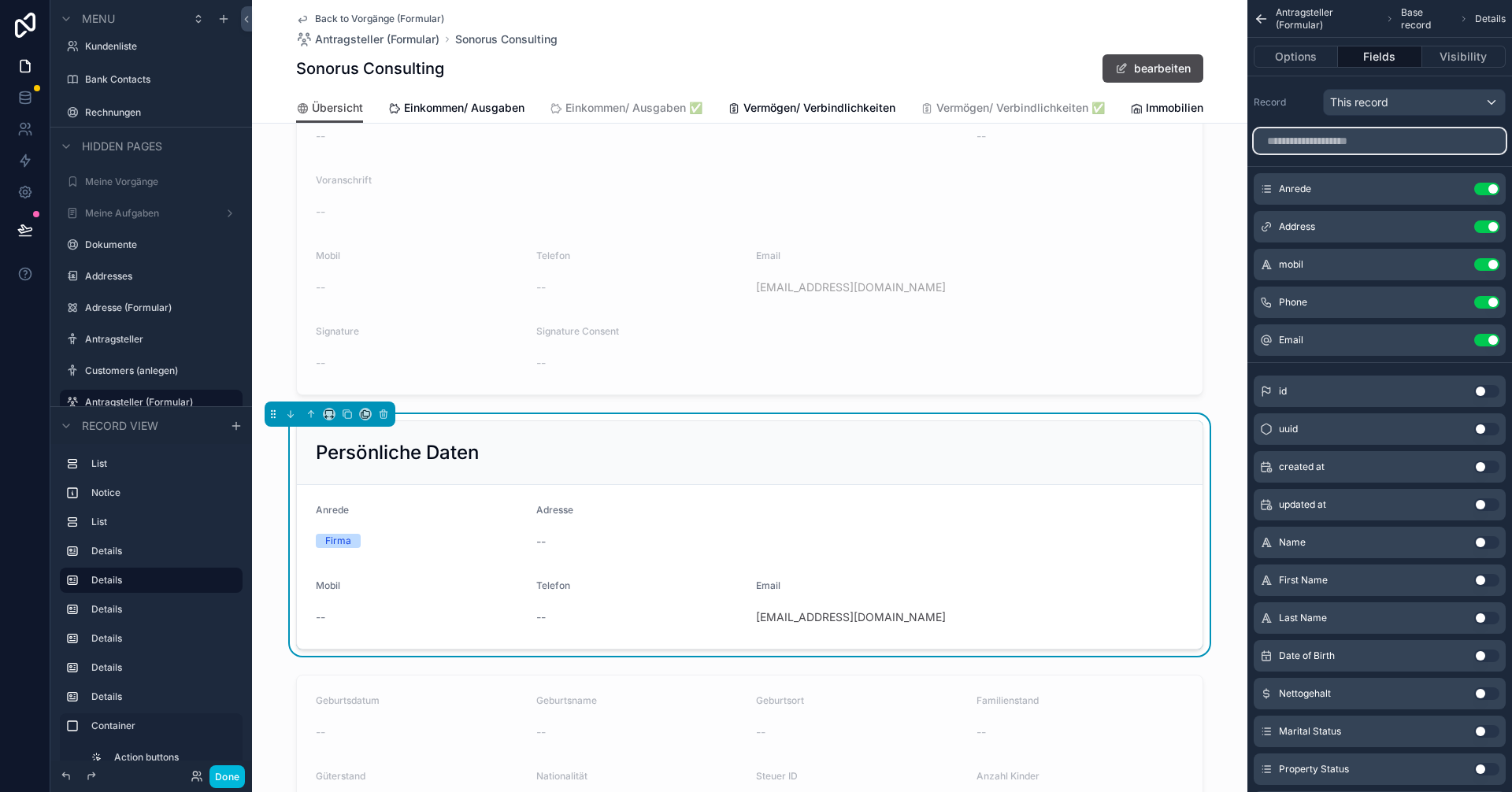
click at [754, 145] on input "scrollable content" at bounding box center [1379, 140] width 252 height 26
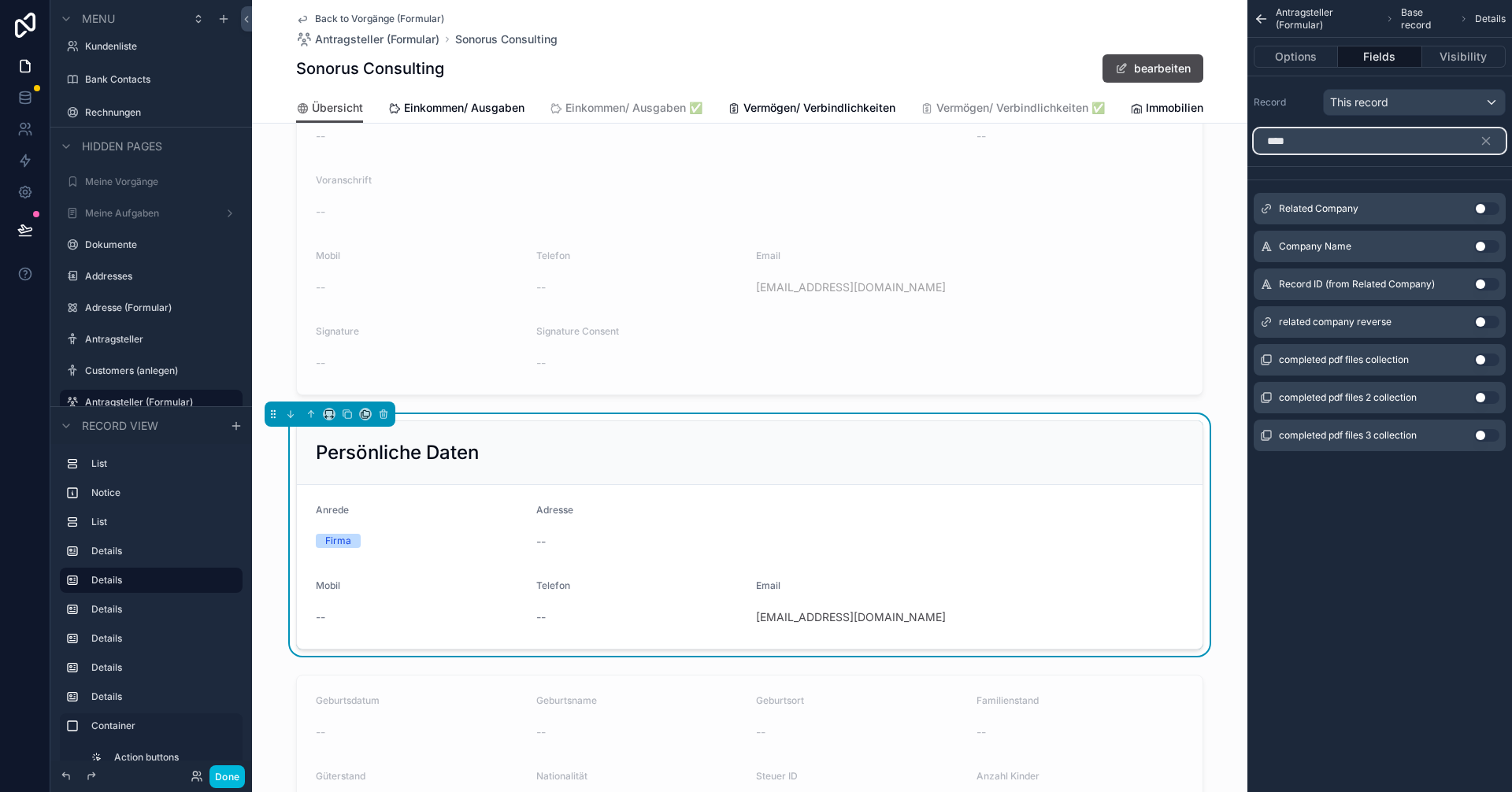
type input "****"
click at [754, 244] on button "Use setting" at bounding box center [1486, 246] width 26 height 12
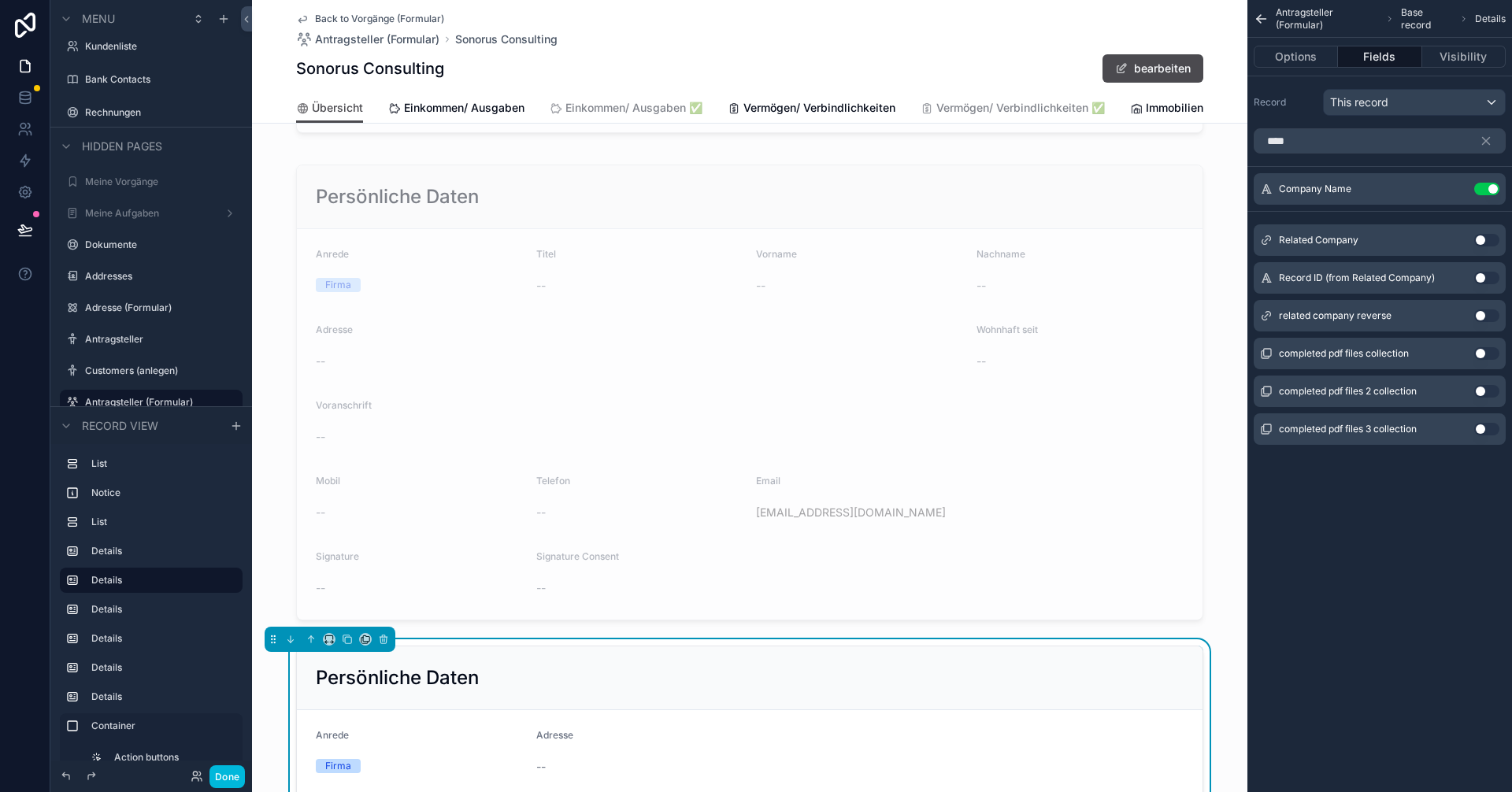
scroll to position [552, 0]
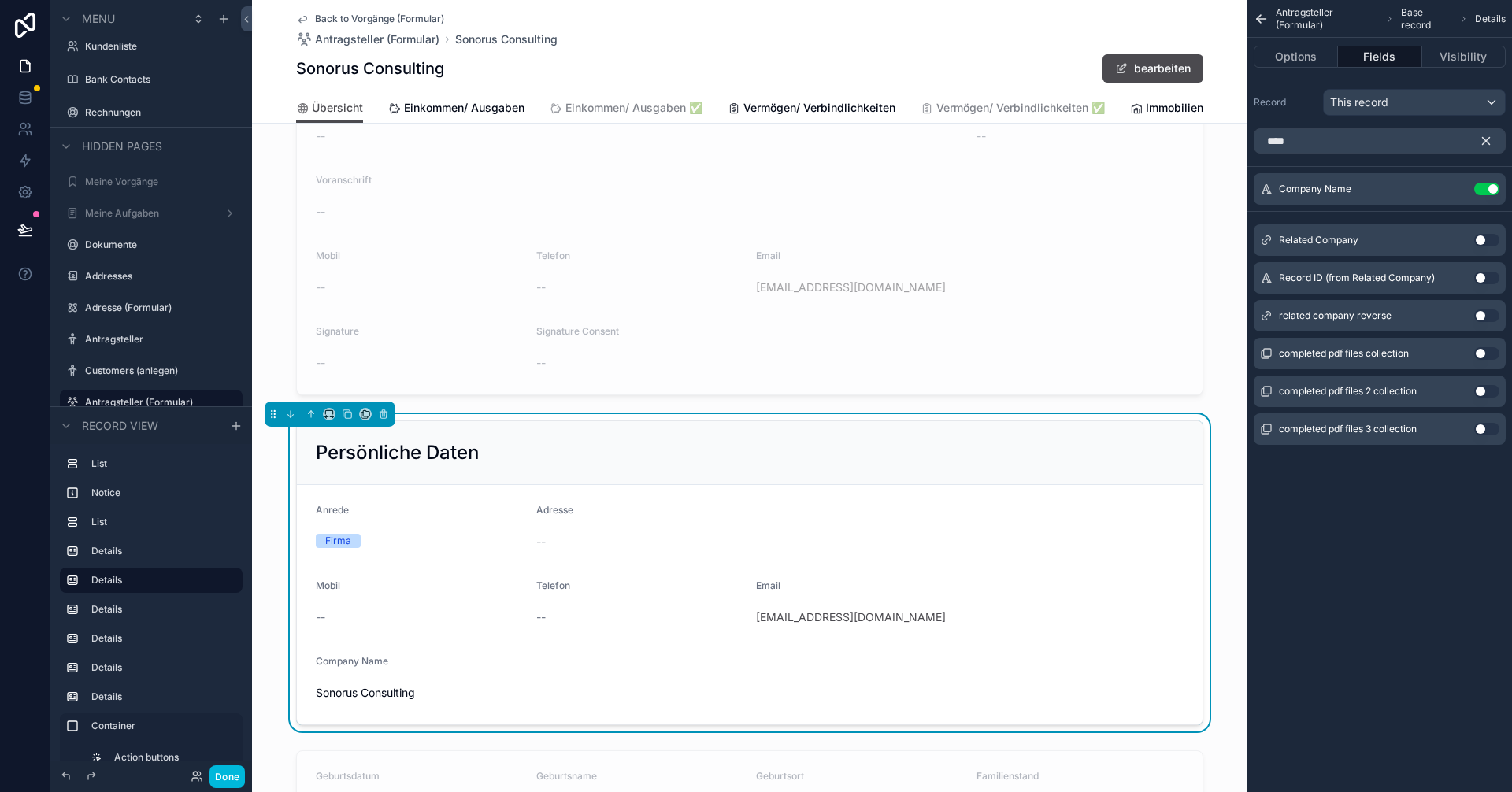
click at [754, 141] on icon "scrollable content" at bounding box center [1486, 141] width 7 height 7
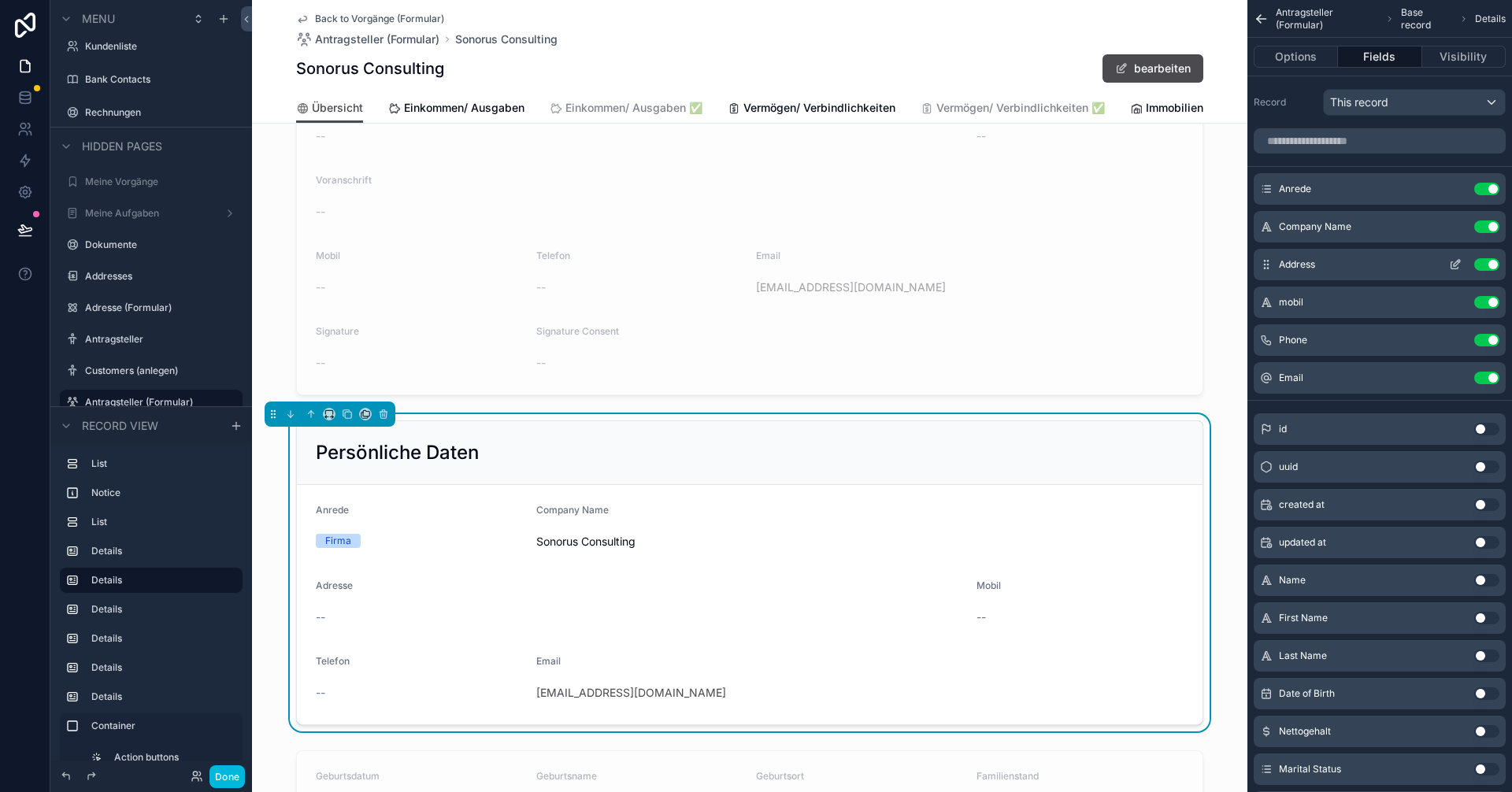
click at [754, 263] on icon "scrollable content" at bounding box center [1455, 264] width 12 height 12
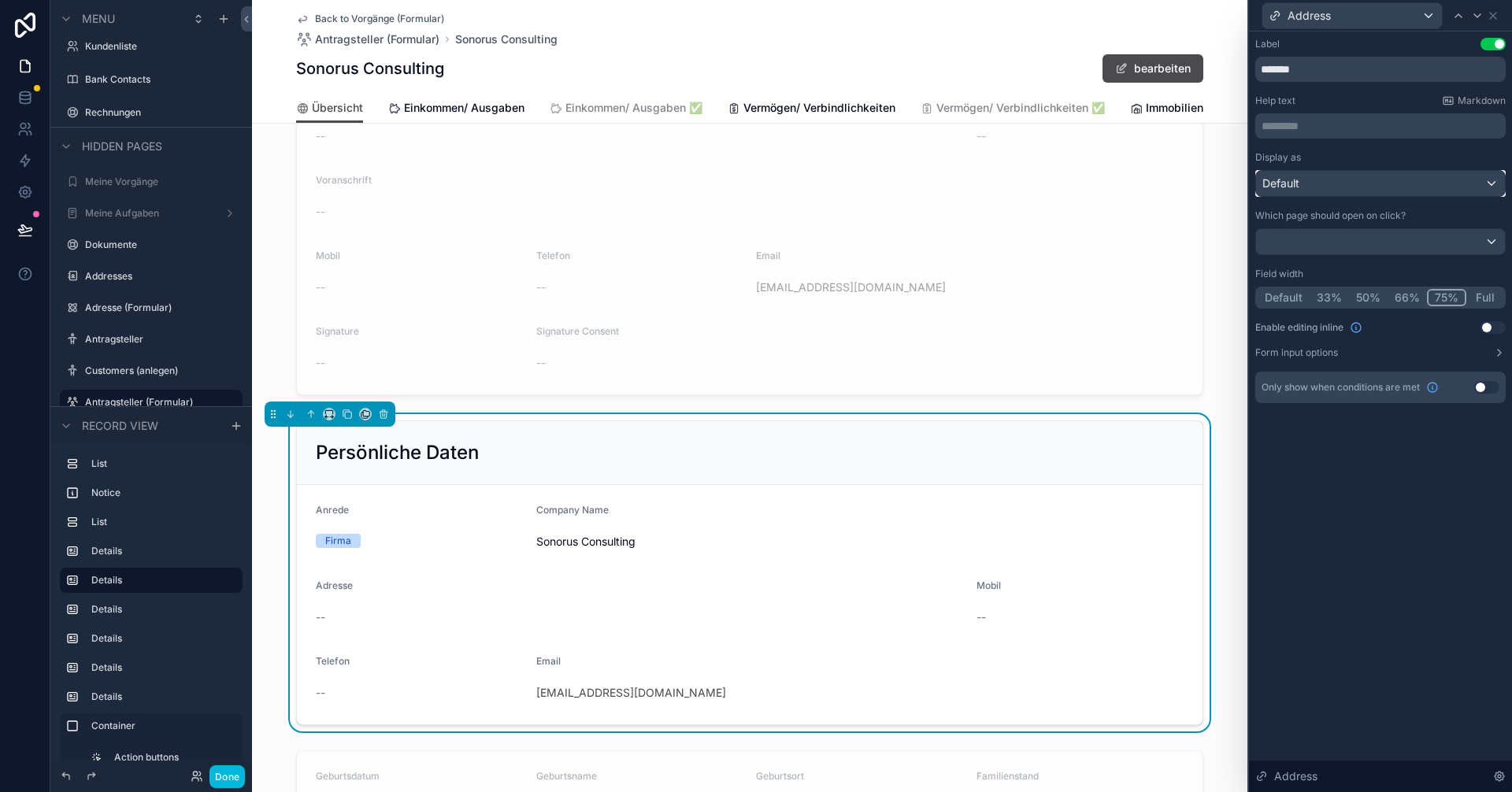
click at [754, 181] on div "Default" at bounding box center [1380, 183] width 249 height 26
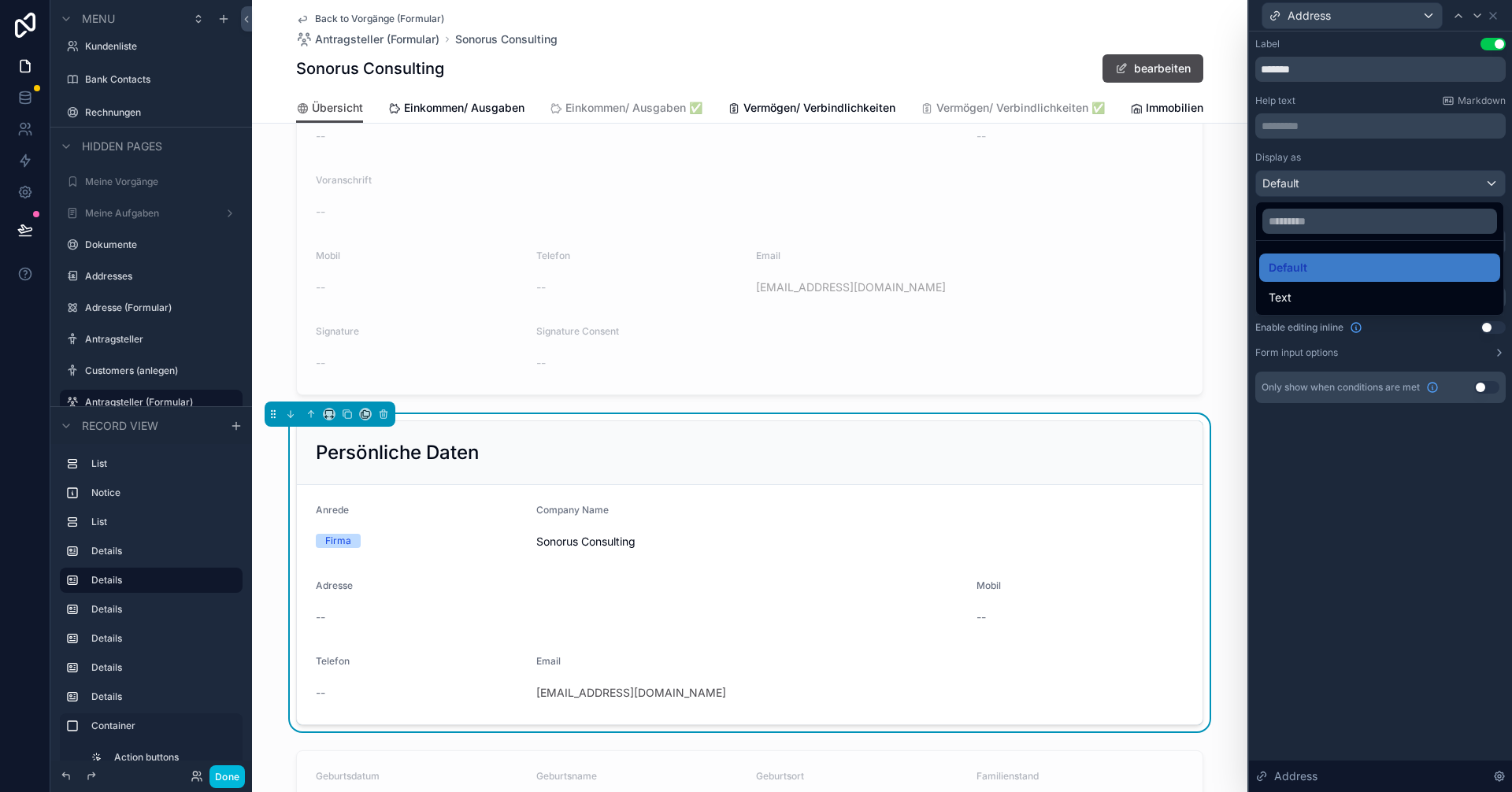
click at [754, 181] on div at bounding box center [1380, 396] width 263 height 792
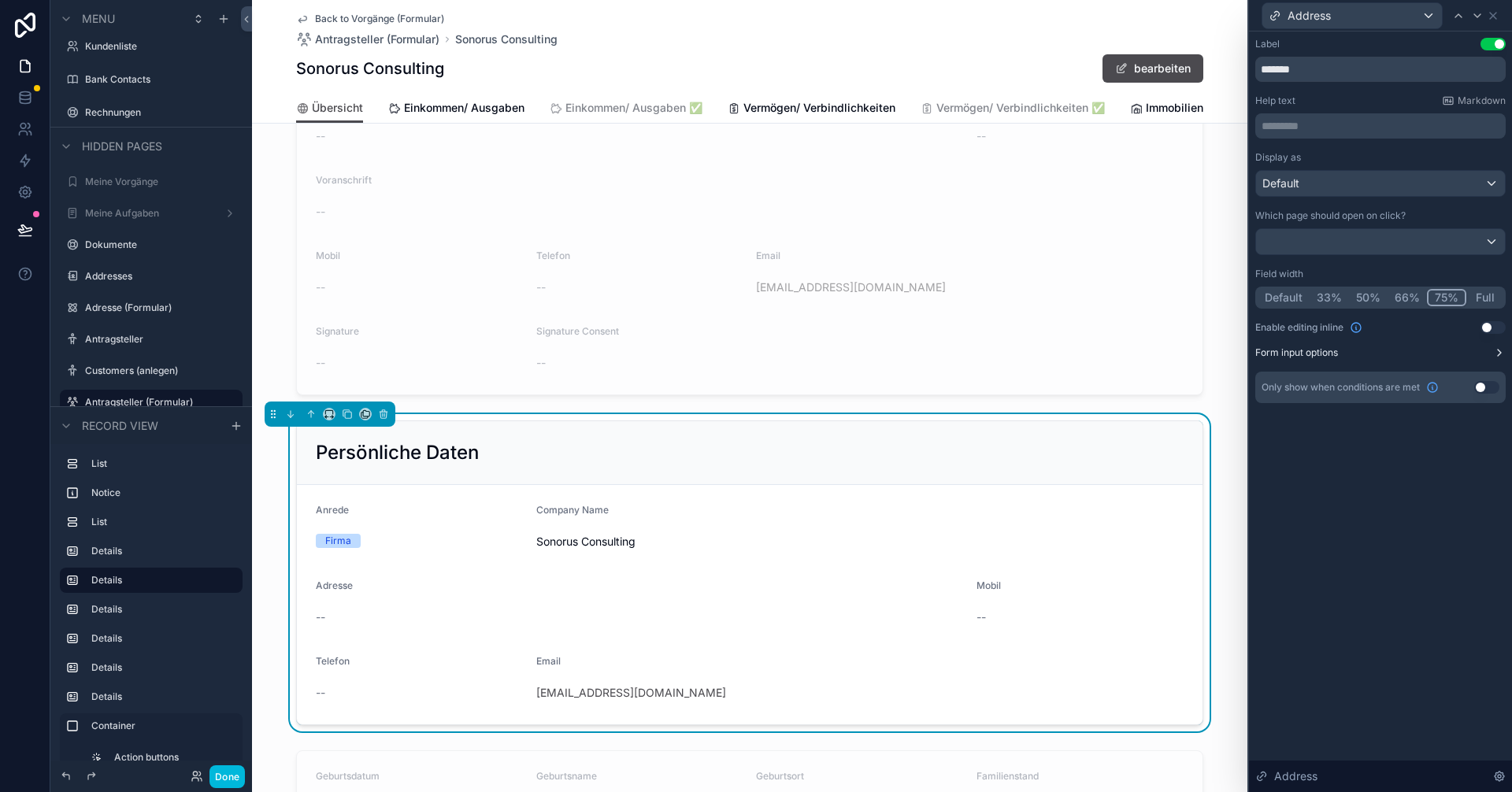
click at [754, 294] on button "Full" at bounding box center [1485, 297] width 37 height 17
click at [754, 16] on icon at bounding box center [1492, 15] width 12 height 12
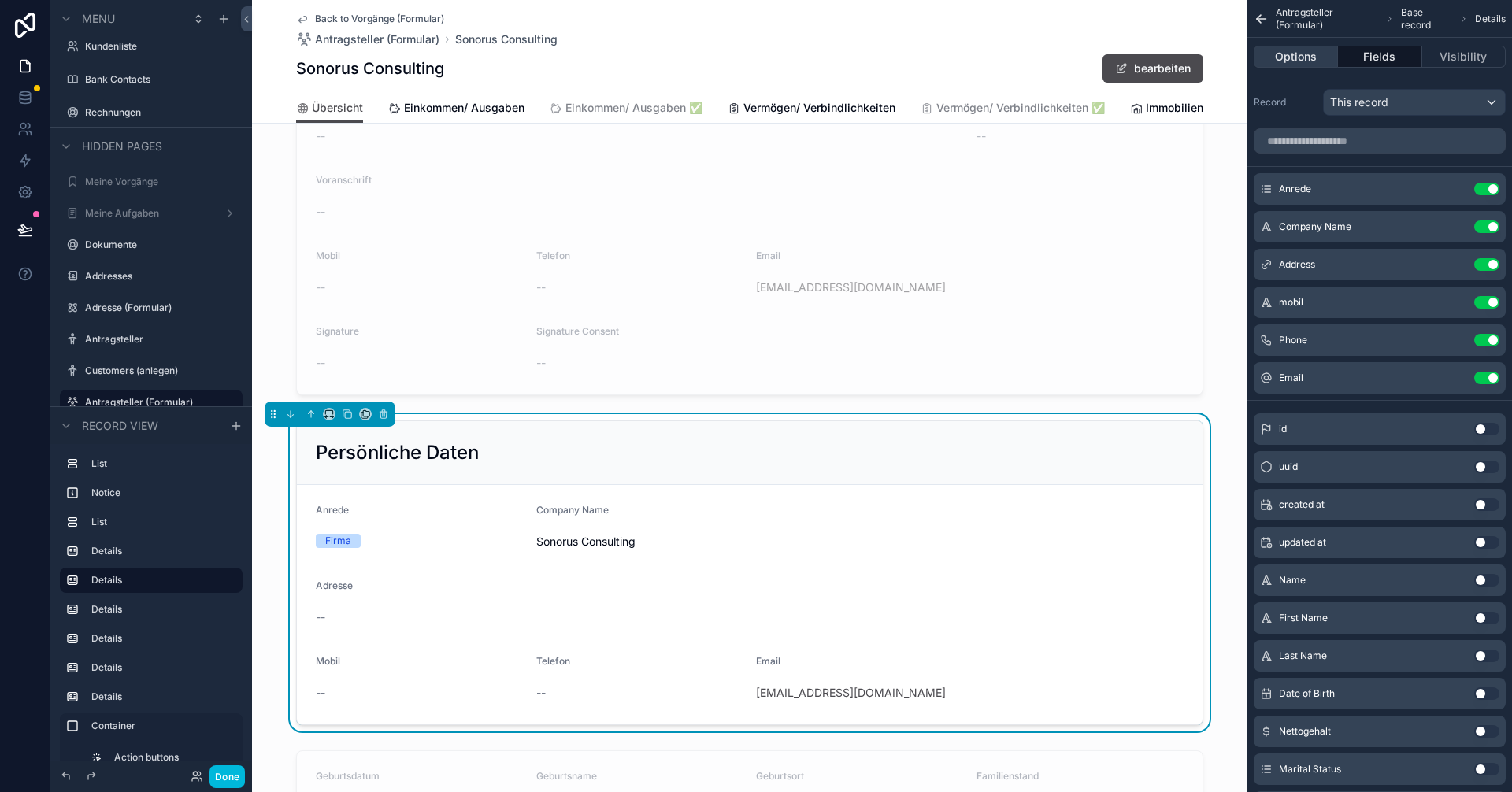
click at [754, 59] on button "Options" at bounding box center [1296, 56] width 84 height 22
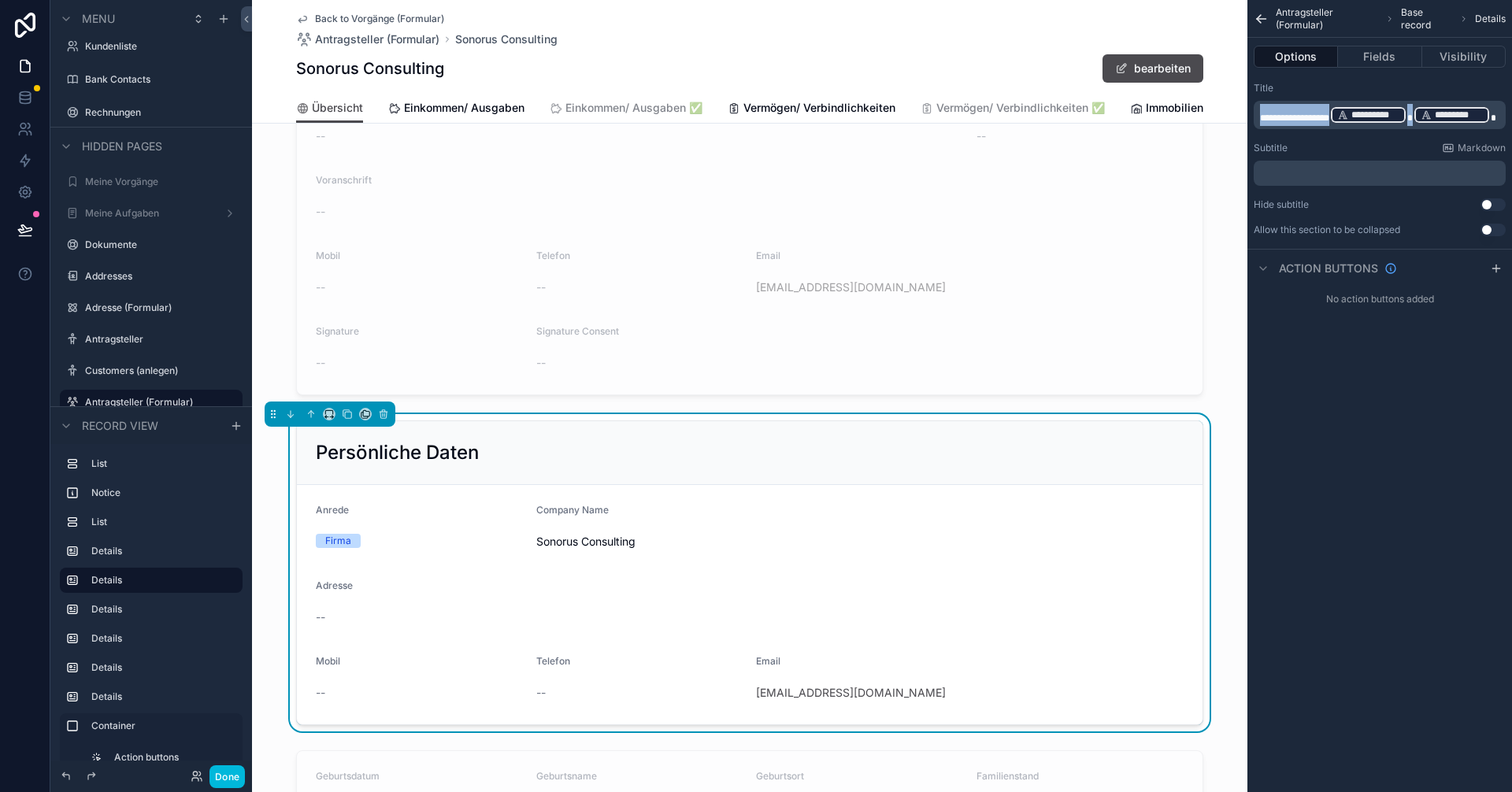
drag, startPoint x: 1503, startPoint y: 111, endPoint x: 1227, endPoint y: 117, distance: 276.1
click at [754, 117] on div "Startseite Startseite Kunde Startseite Sekretariat Meine Vorgänge Vorgänge Aufg…" at bounding box center [882, 396] width 1260 height 792
click at [754, 59] on button "Fields" at bounding box center [1379, 56] width 83 height 22
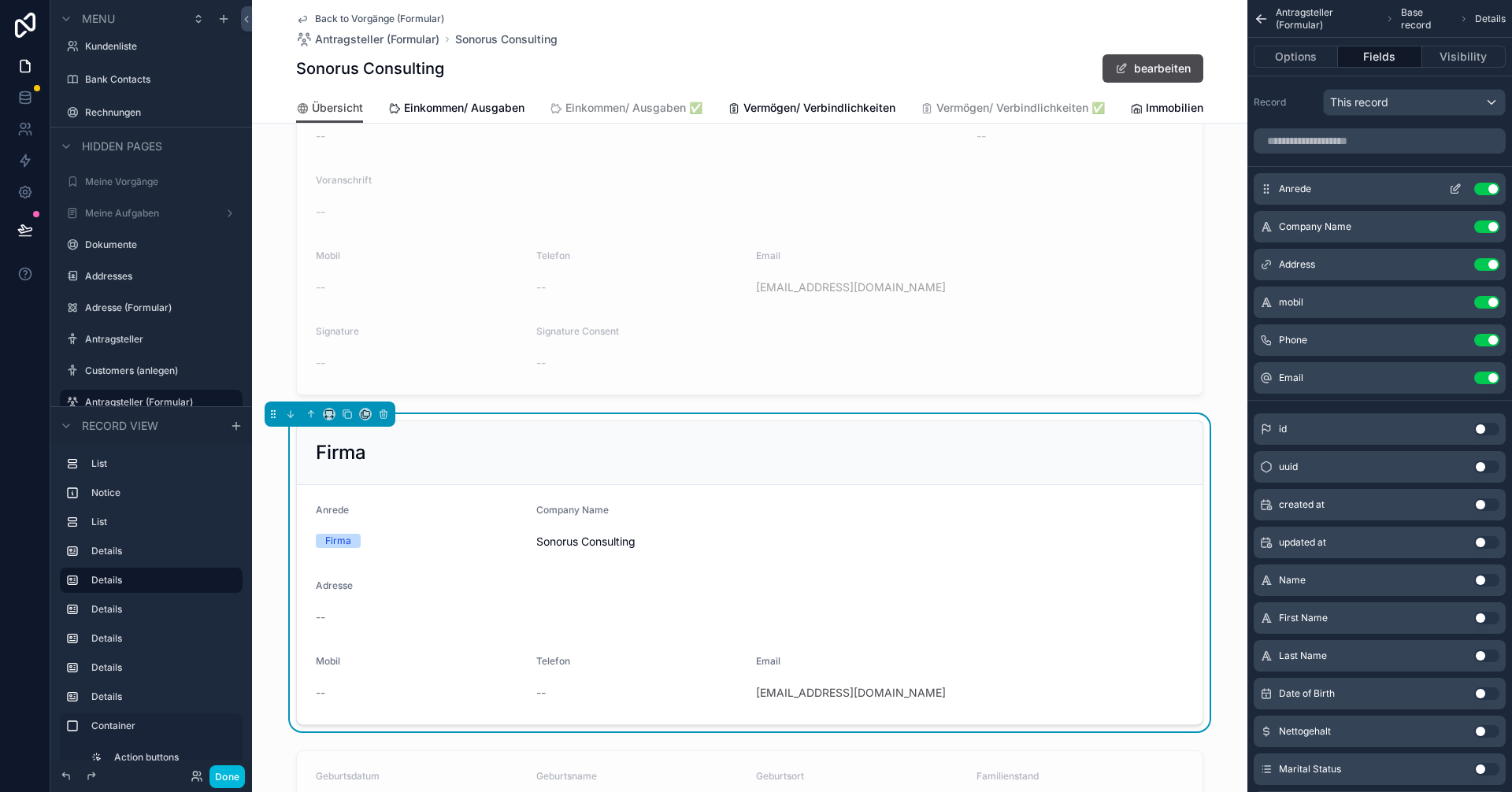
click at [754, 187] on button "Use setting" at bounding box center [1486, 188] width 26 height 12
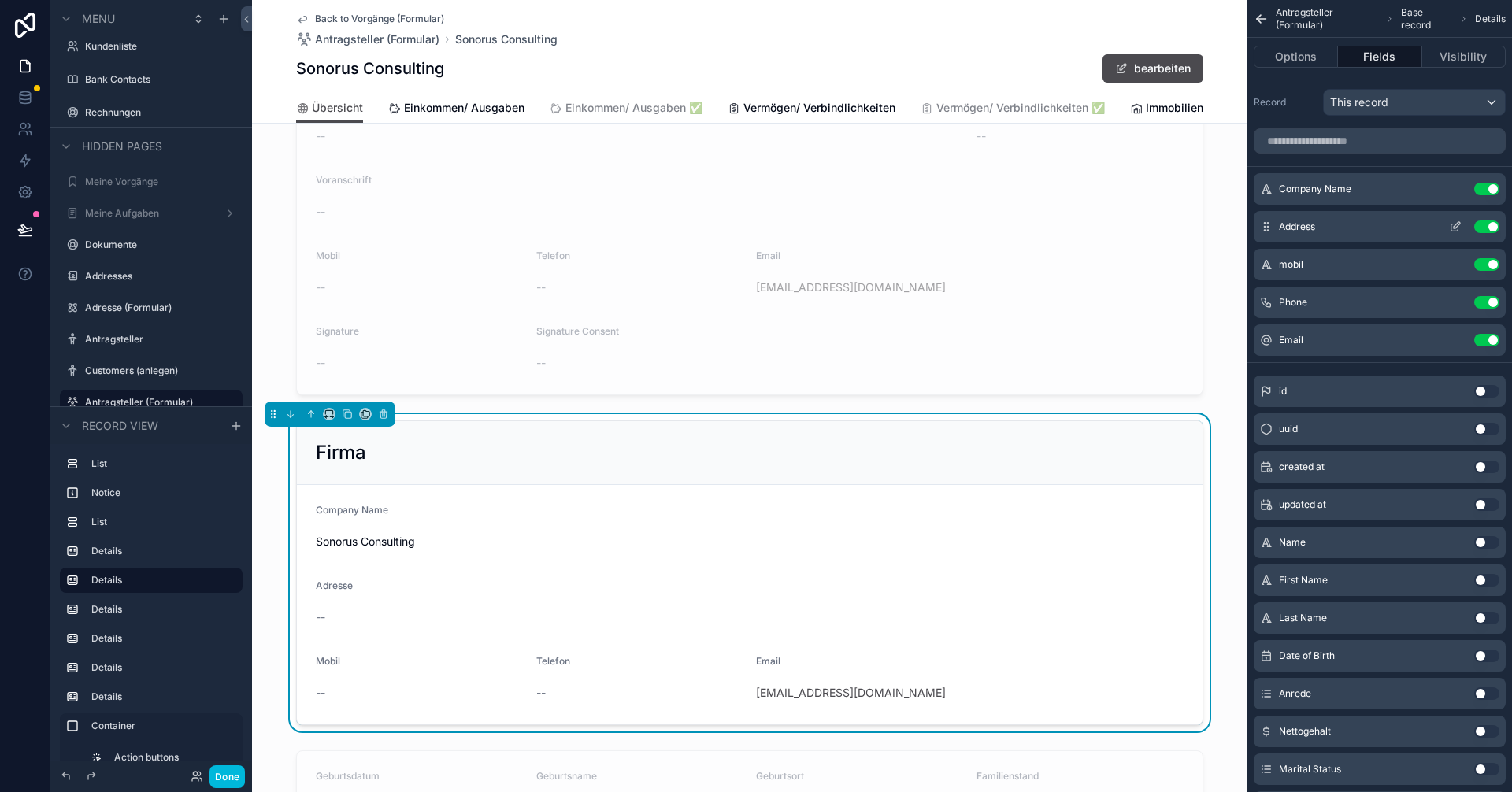
click at [754, 229] on icon "scrollable content" at bounding box center [1455, 226] width 12 height 12
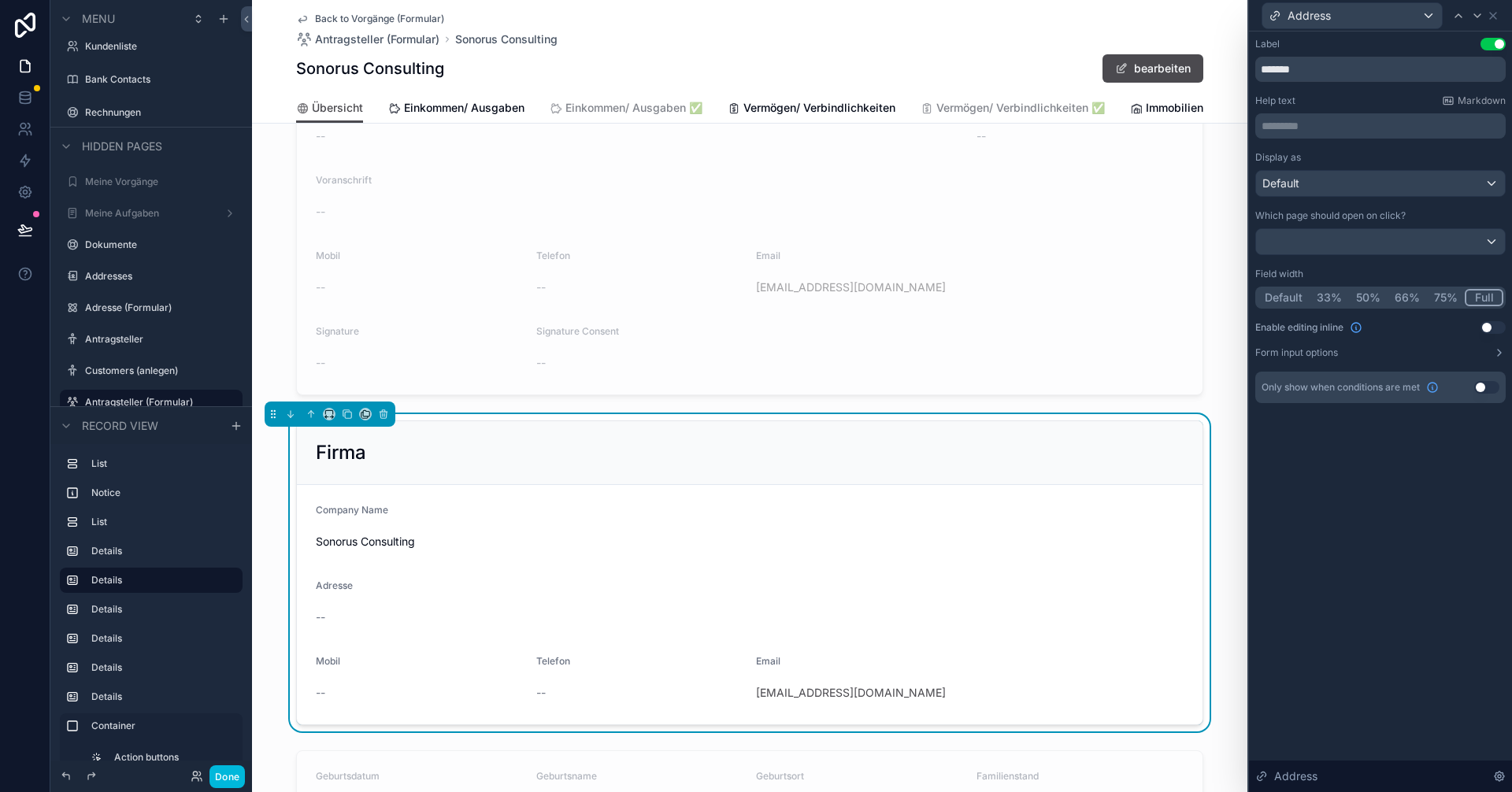
click at [754, 295] on button "75%" at bounding box center [1446, 297] width 38 height 17
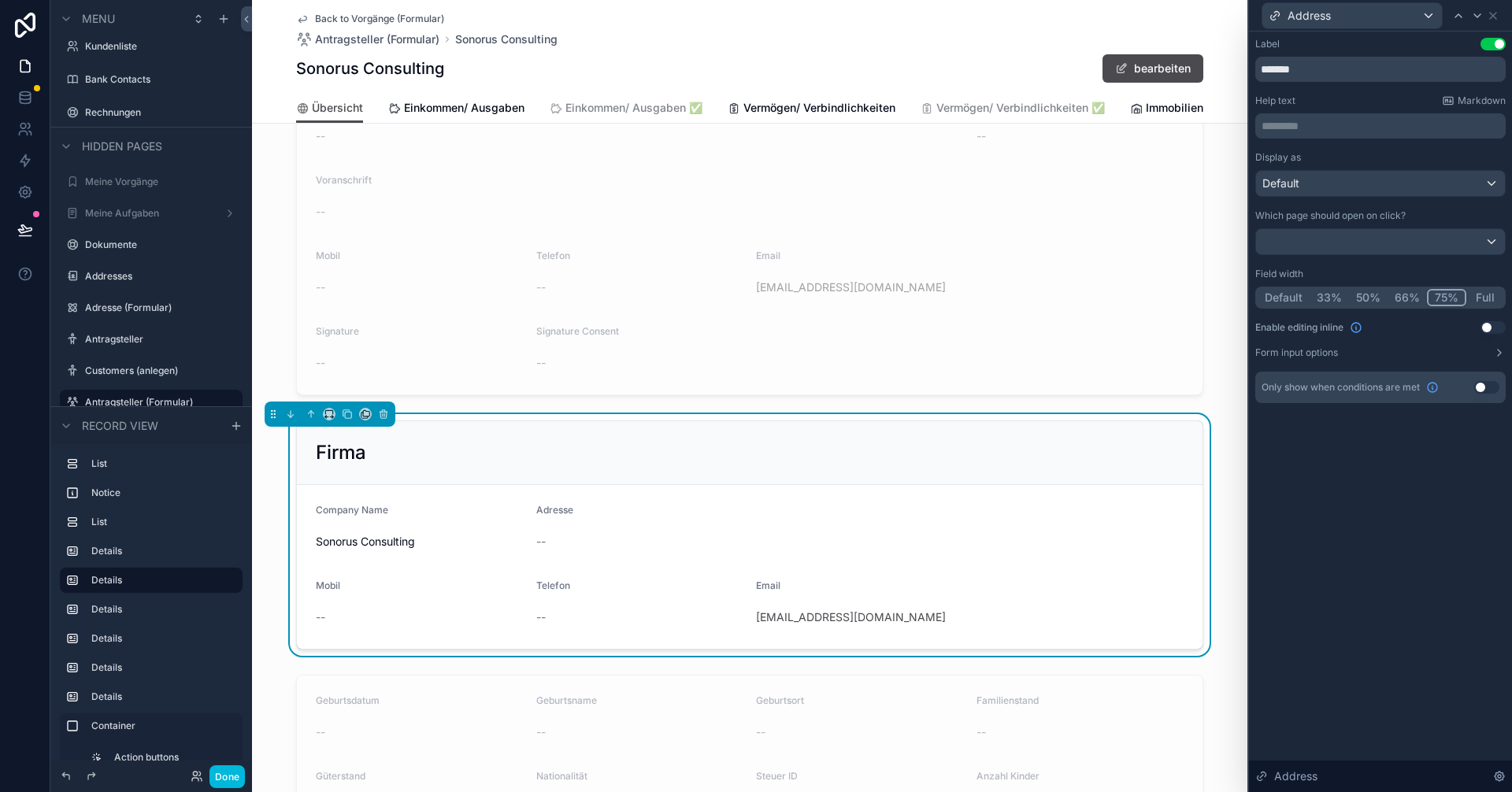
click at [754, 296] on button "50%" at bounding box center [1368, 297] width 39 height 17
click at [754, 296] on button "66%" at bounding box center [1409, 297] width 40 height 17
click at [754, 14] on icon at bounding box center [1492, 15] width 12 height 12
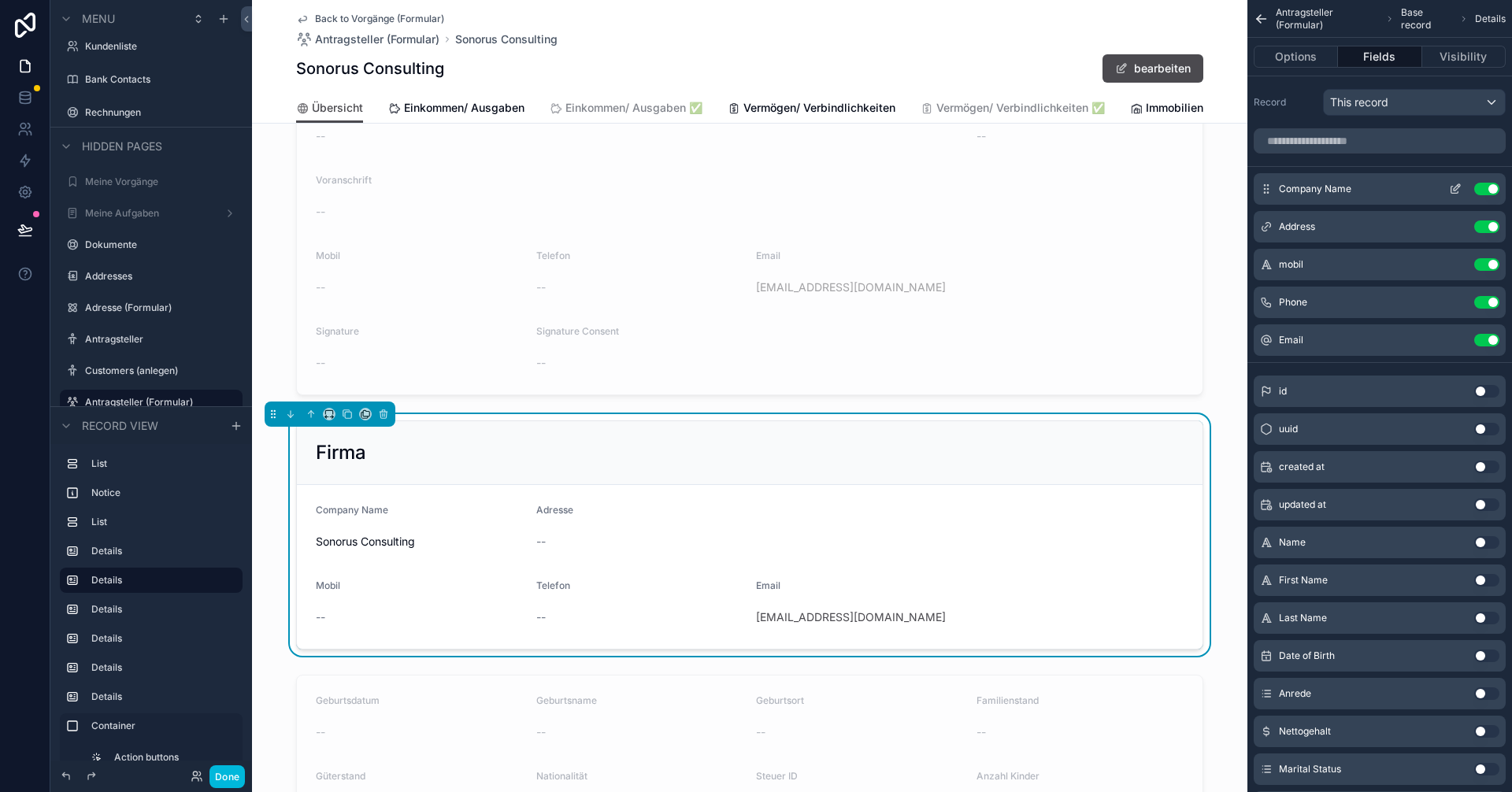
click at [754, 187] on icon "scrollable content" at bounding box center [1457, 187] width 7 height 7
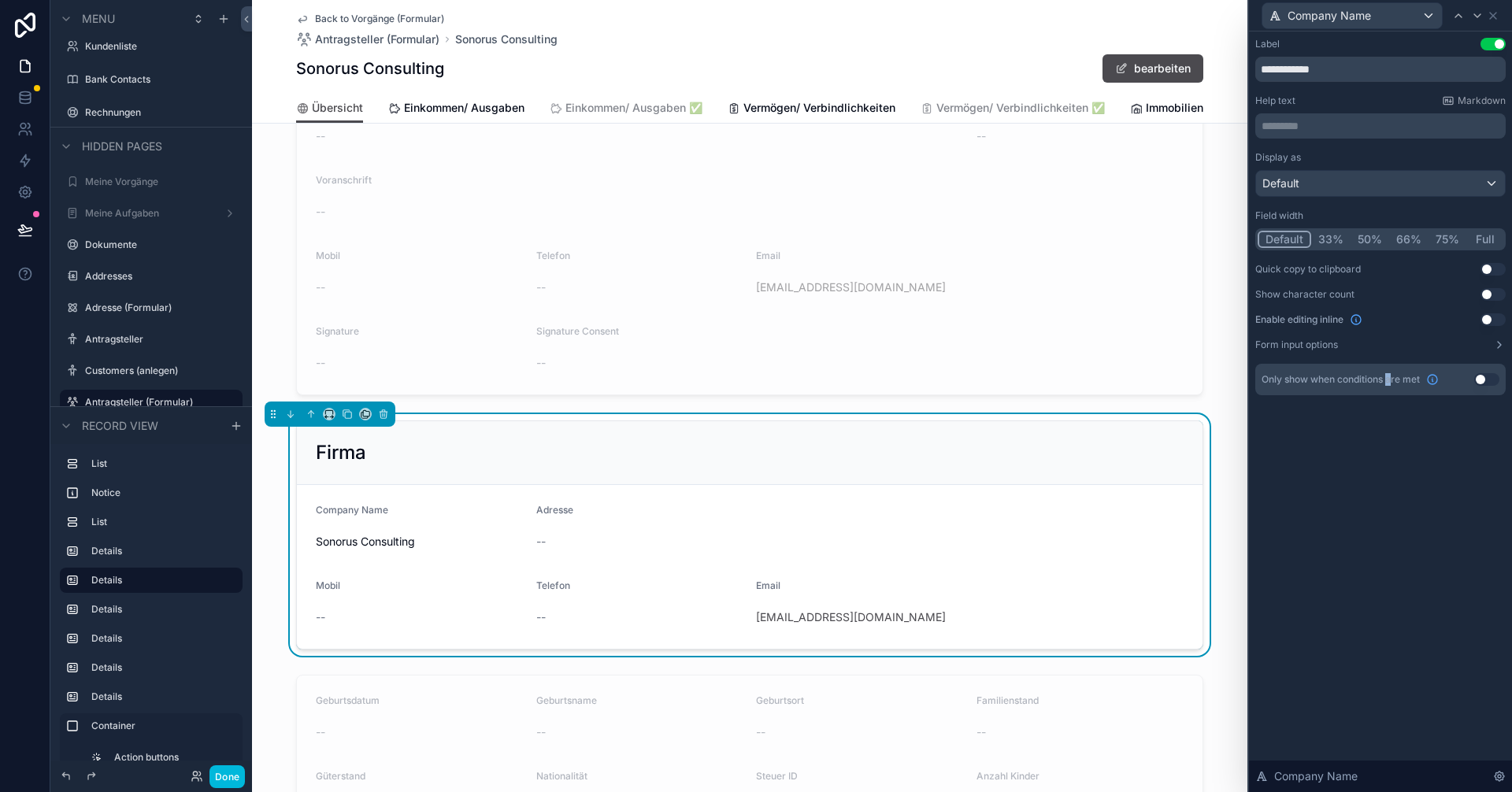
click at [754, 468] on div "**********" at bounding box center [1380, 411] width 263 height 761
click at [754, 12] on icon at bounding box center [1493, 16] width 7 height 7
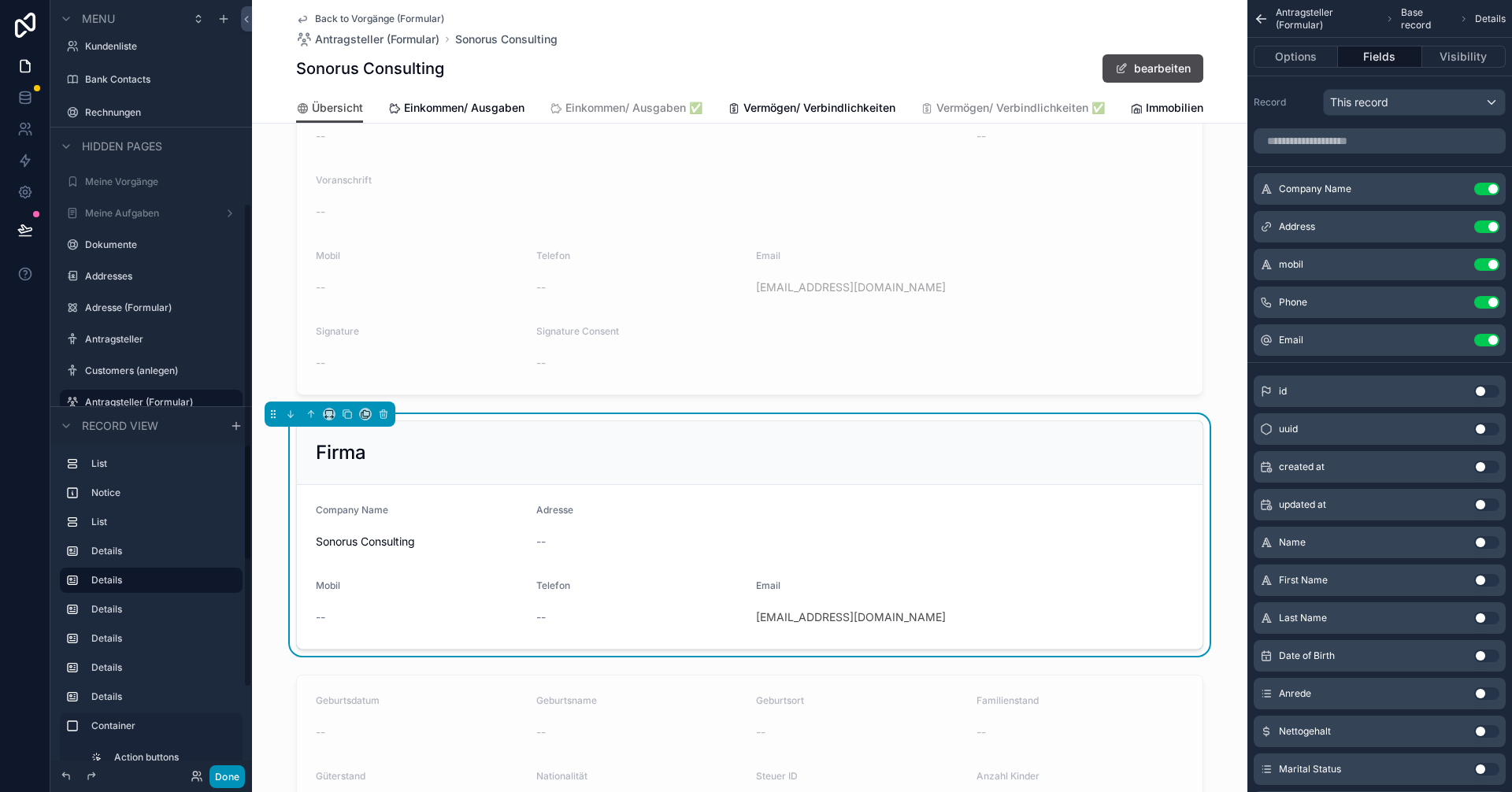
click at [231, 771] on button "Done" at bounding box center [227, 777] width 36 height 23
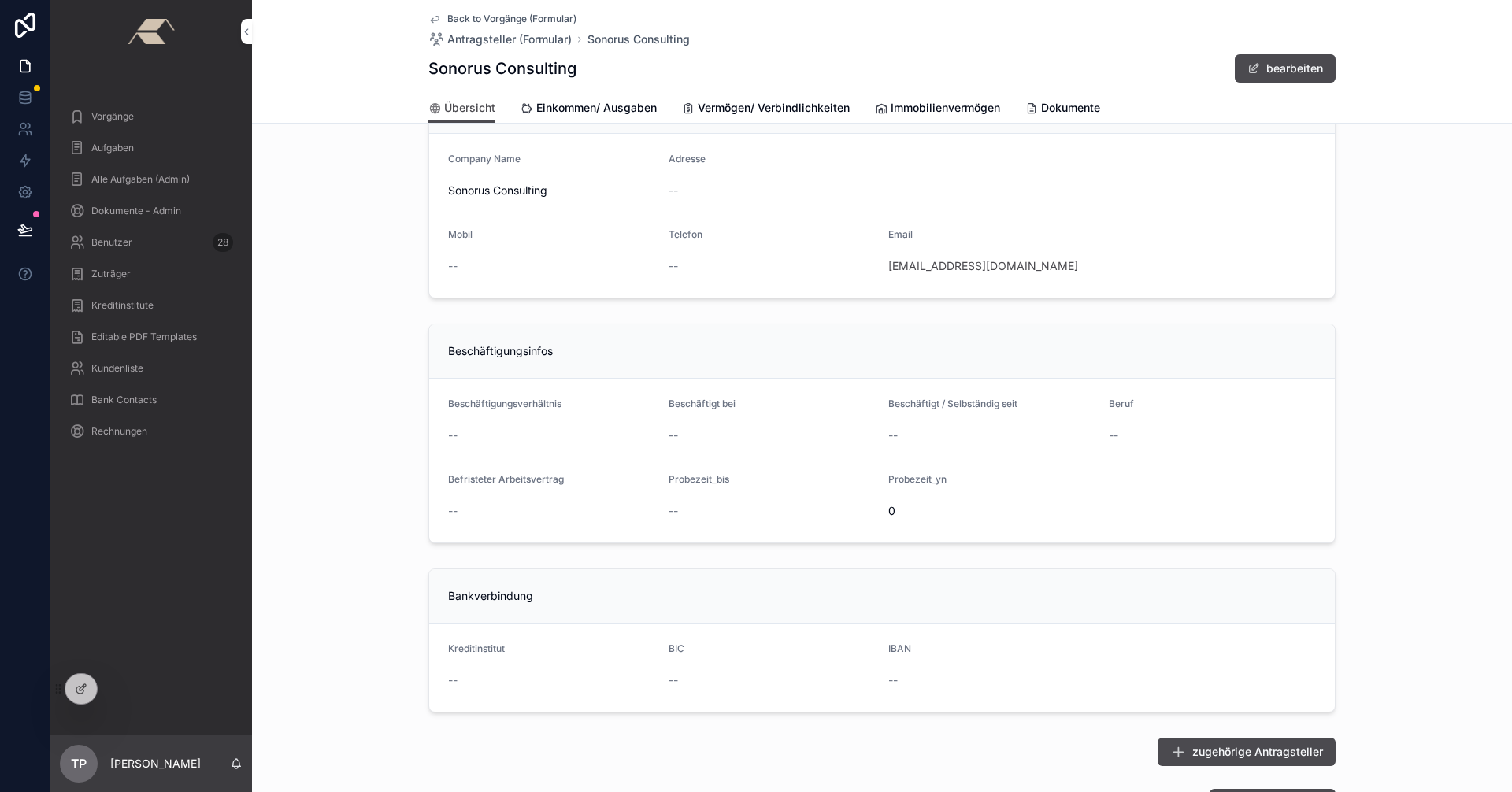
scroll to position [0, 0]
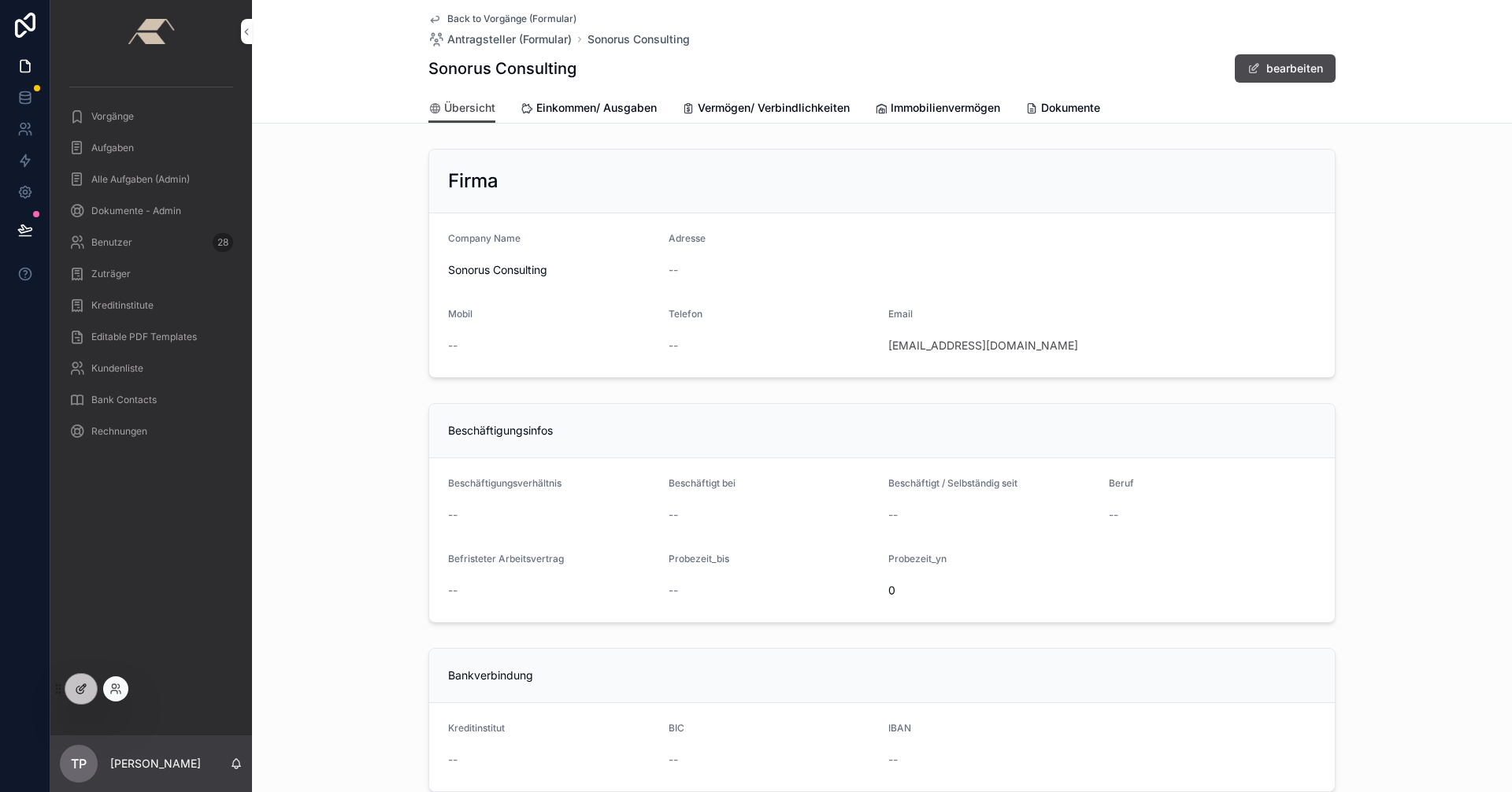
click at [83, 685] on icon at bounding box center [83, 688] width 7 height 7
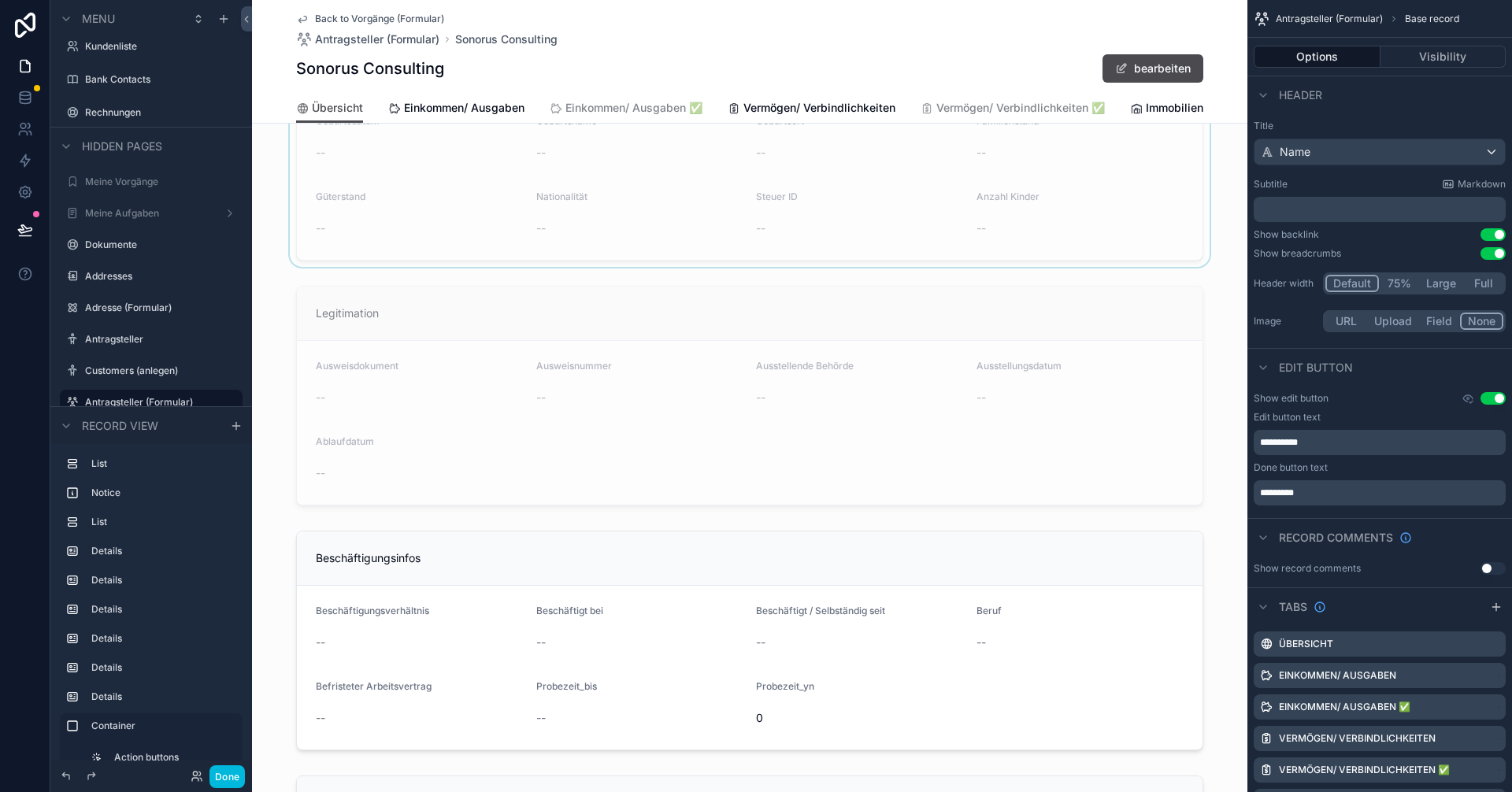
scroll to position [1181, 0]
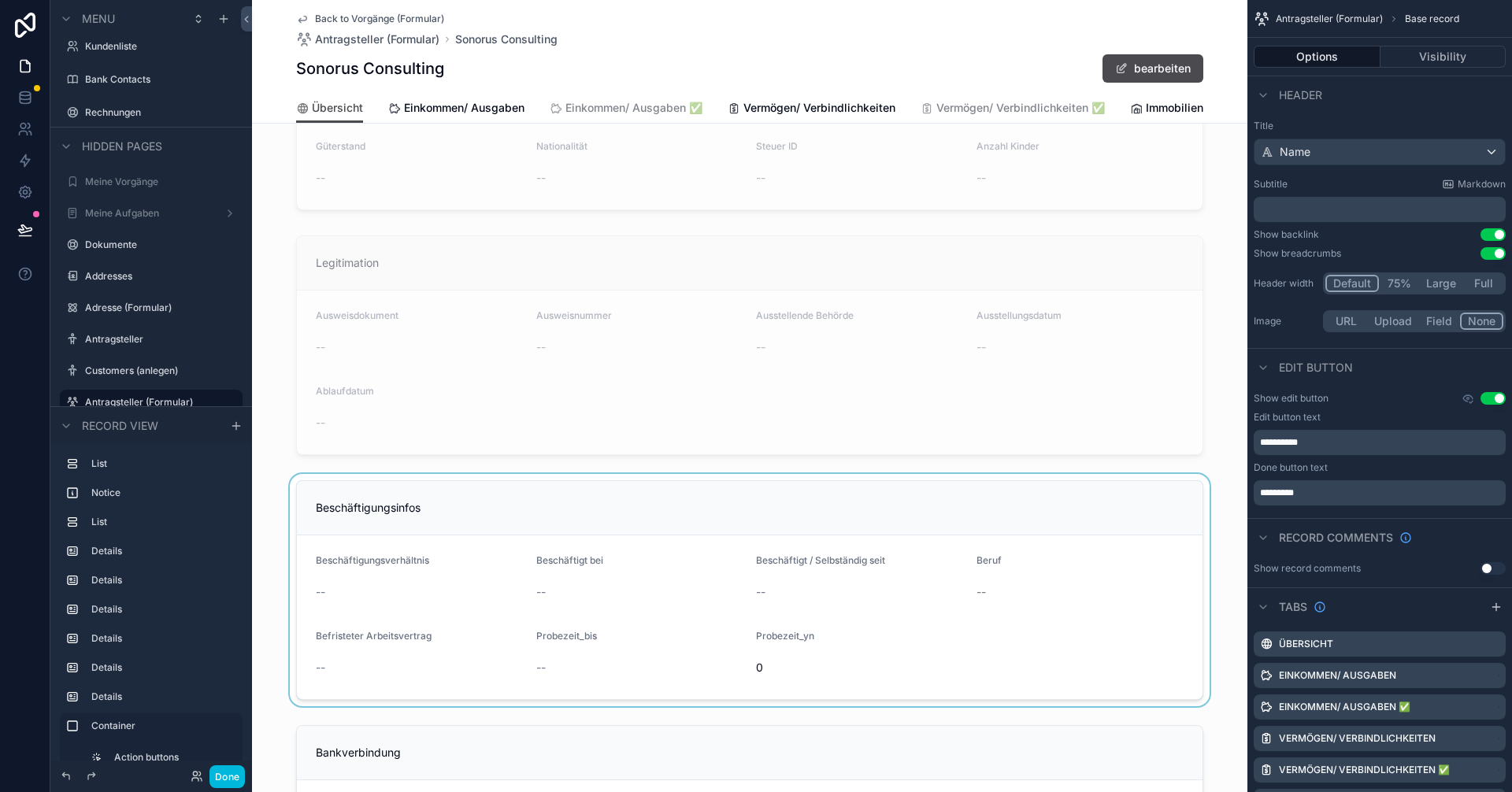
click at [533, 524] on div "scrollable content" at bounding box center [749, 590] width 995 height 232
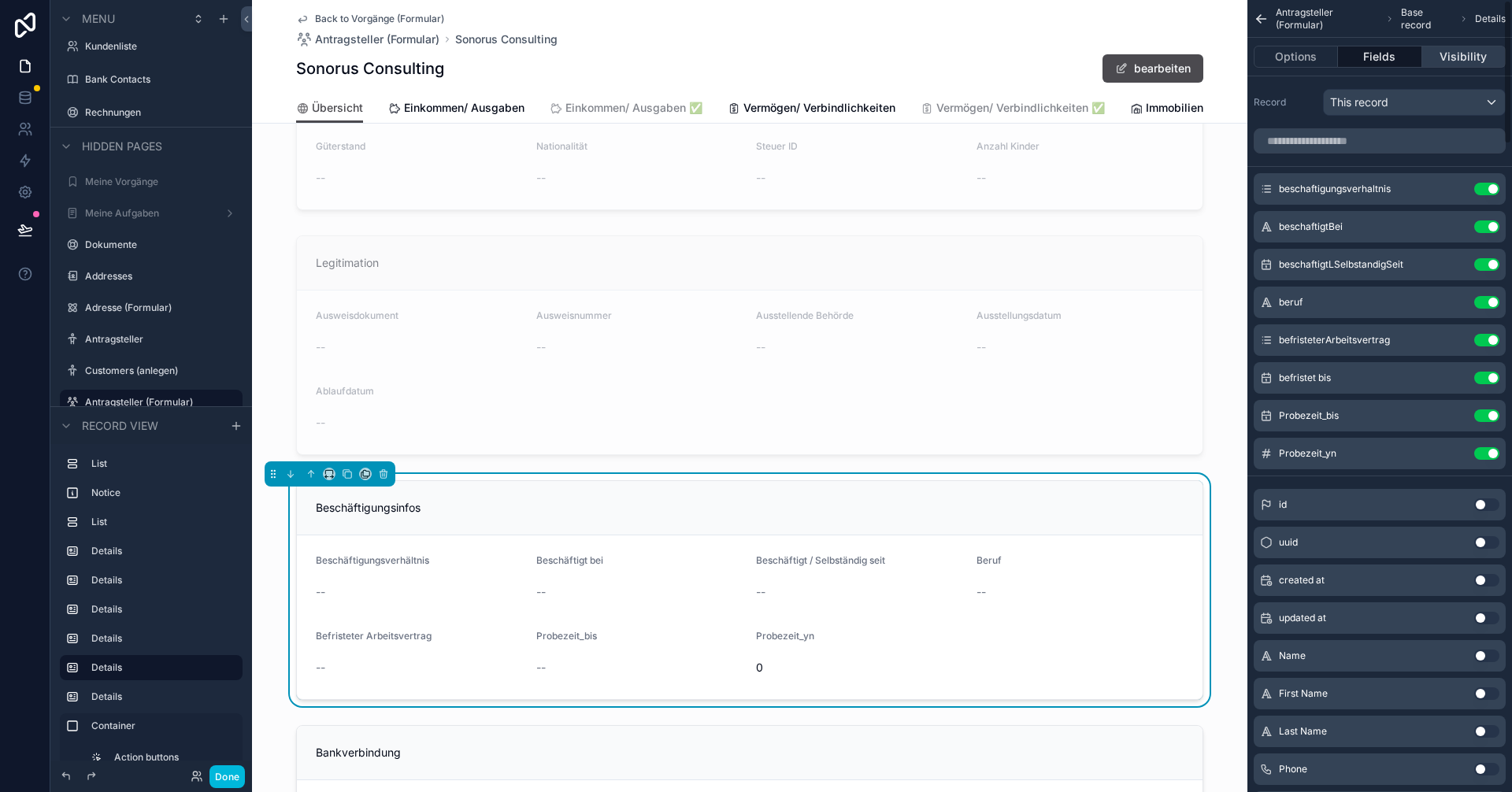
click at [754, 58] on button "Visibility" at bounding box center [1463, 56] width 83 height 22
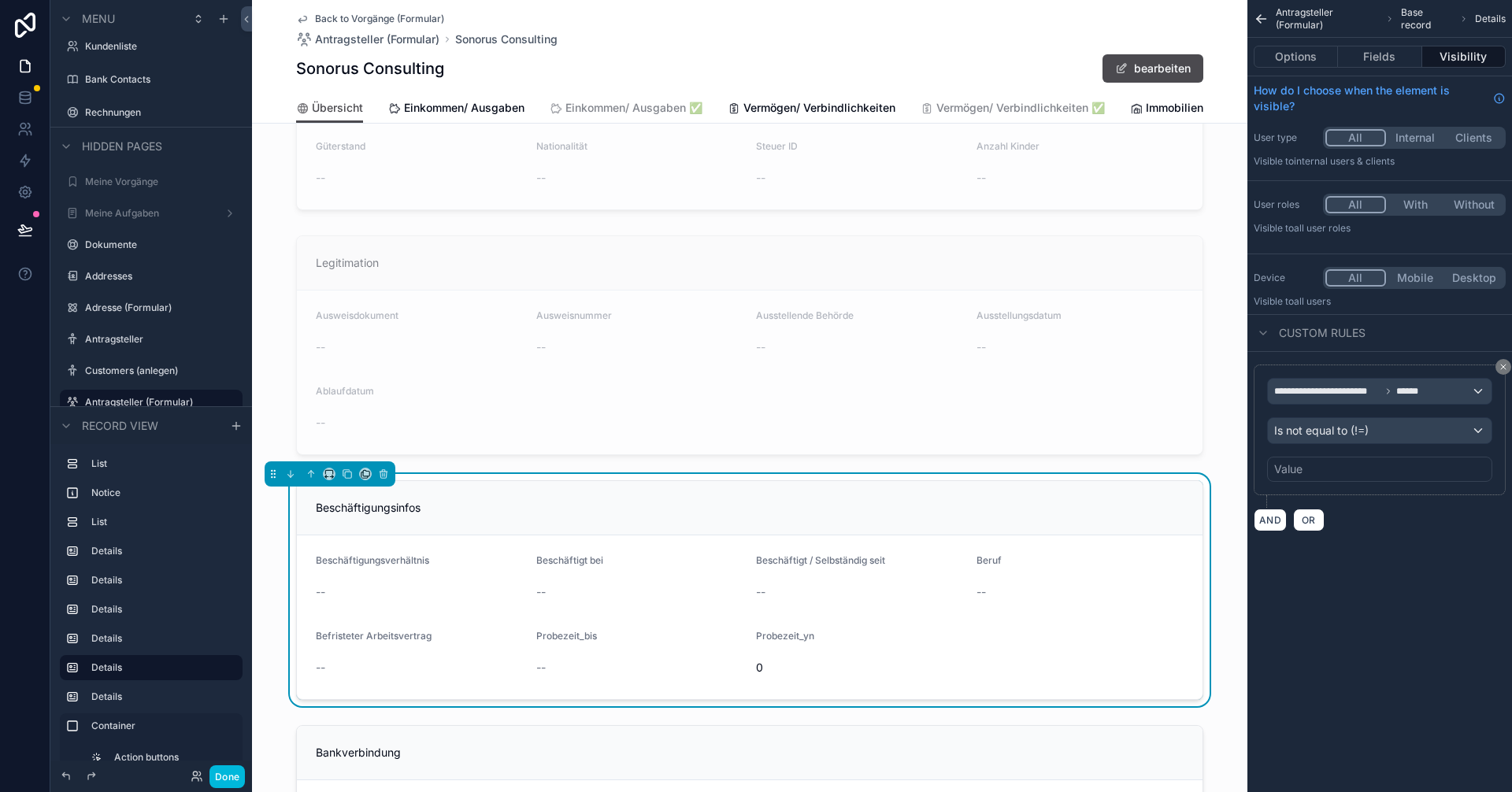
click at [754, 466] on div "Value" at bounding box center [1288, 469] width 28 height 16
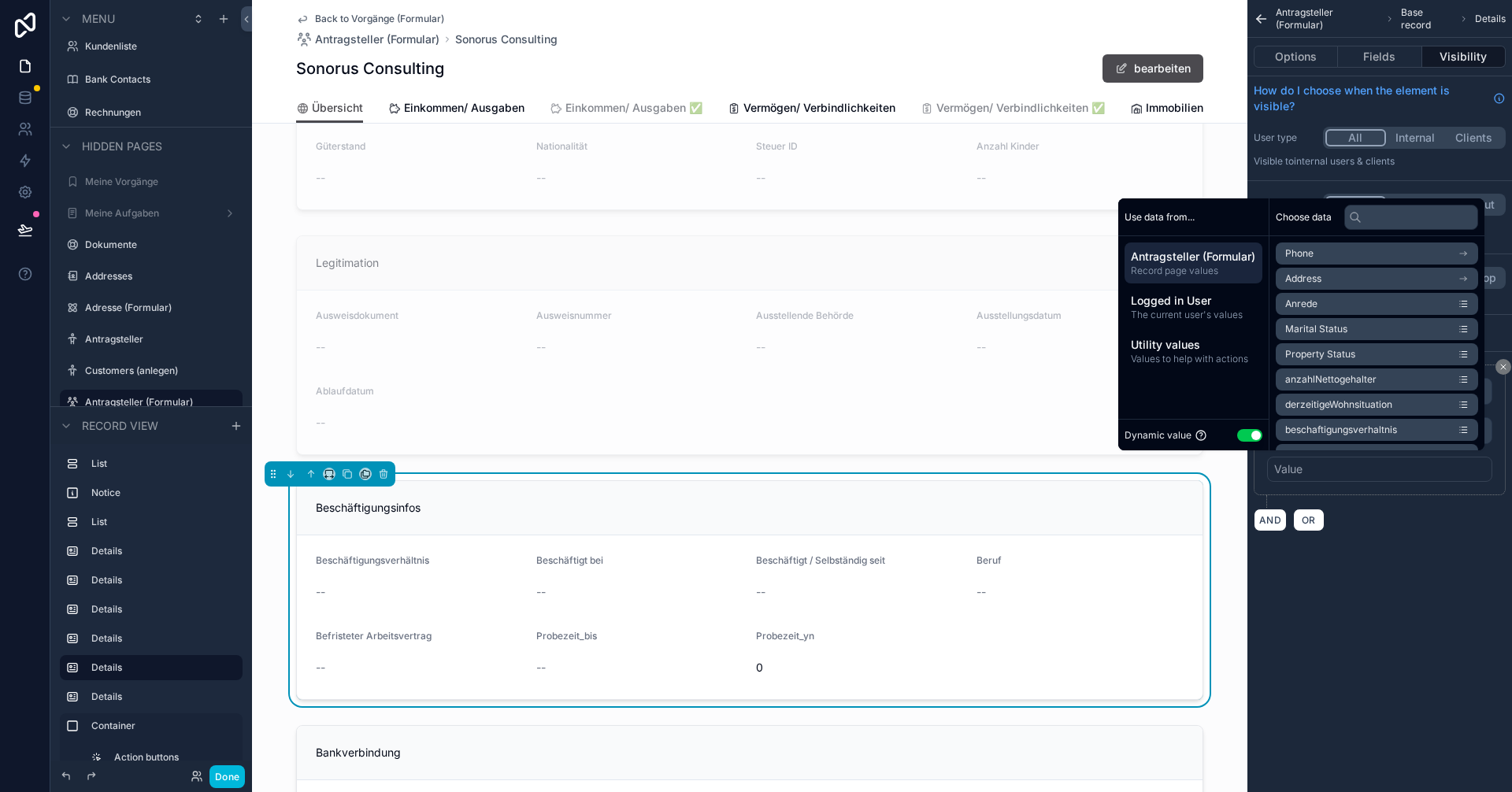
click at [754, 439] on button "Use setting" at bounding box center [1249, 435] width 26 height 12
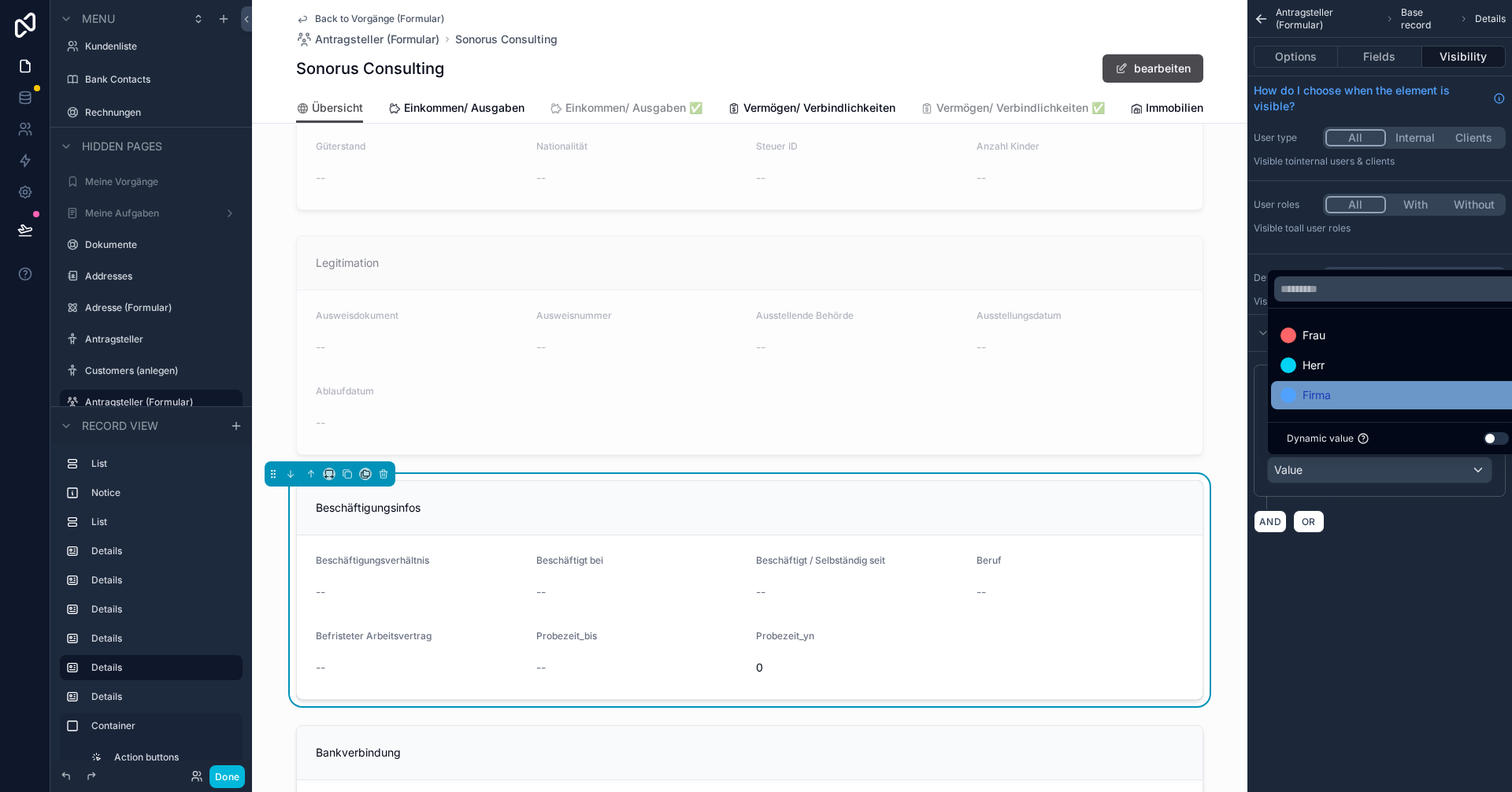
click at [754, 394] on span "Firma" at bounding box center [1316, 395] width 28 height 19
click at [754, 555] on div "**********" at bounding box center [1380, 285] width 264 height 571
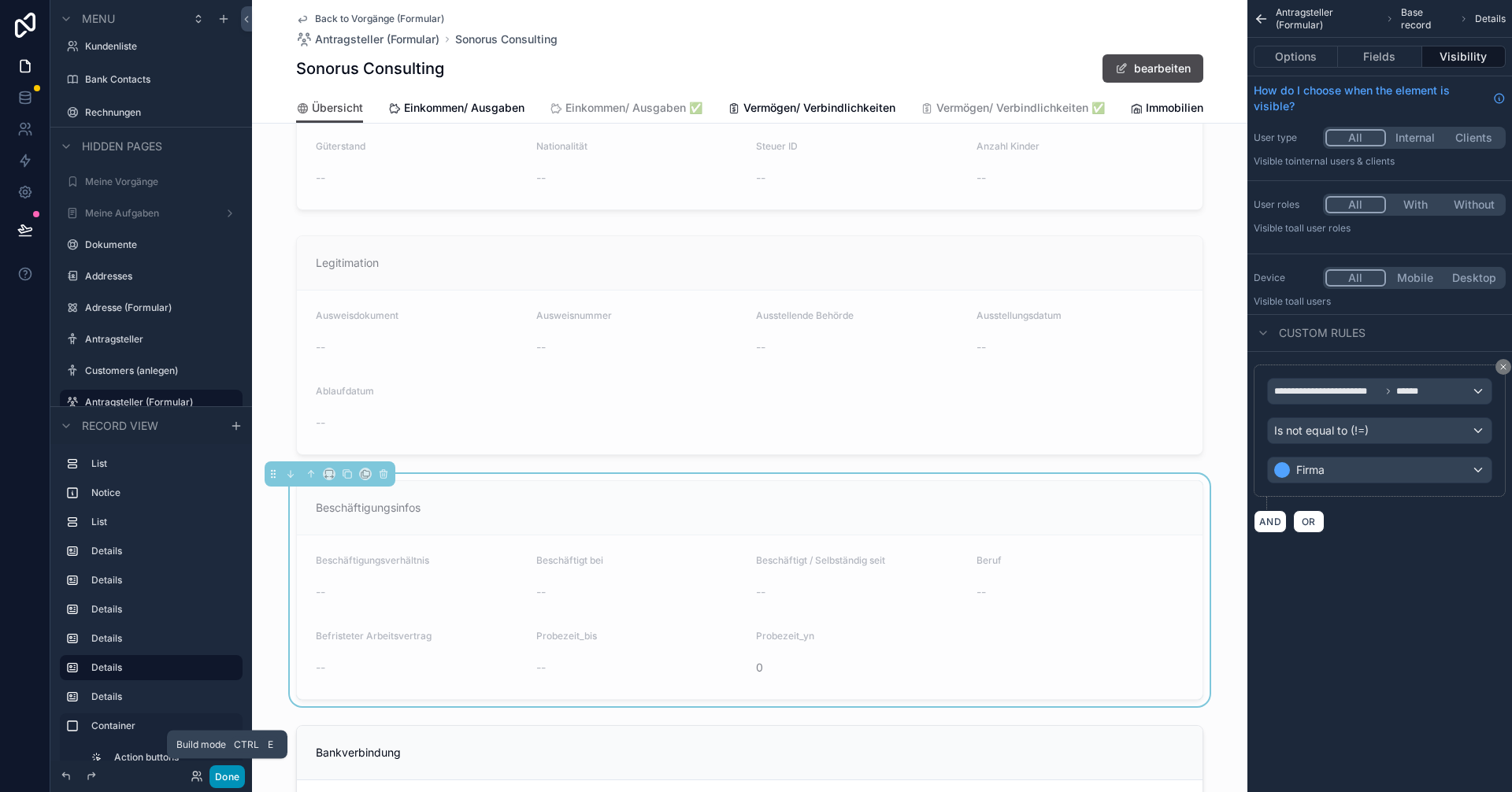
click at [231, 771] on button "Done" at bounding box center [227, 777] width 36 height 23
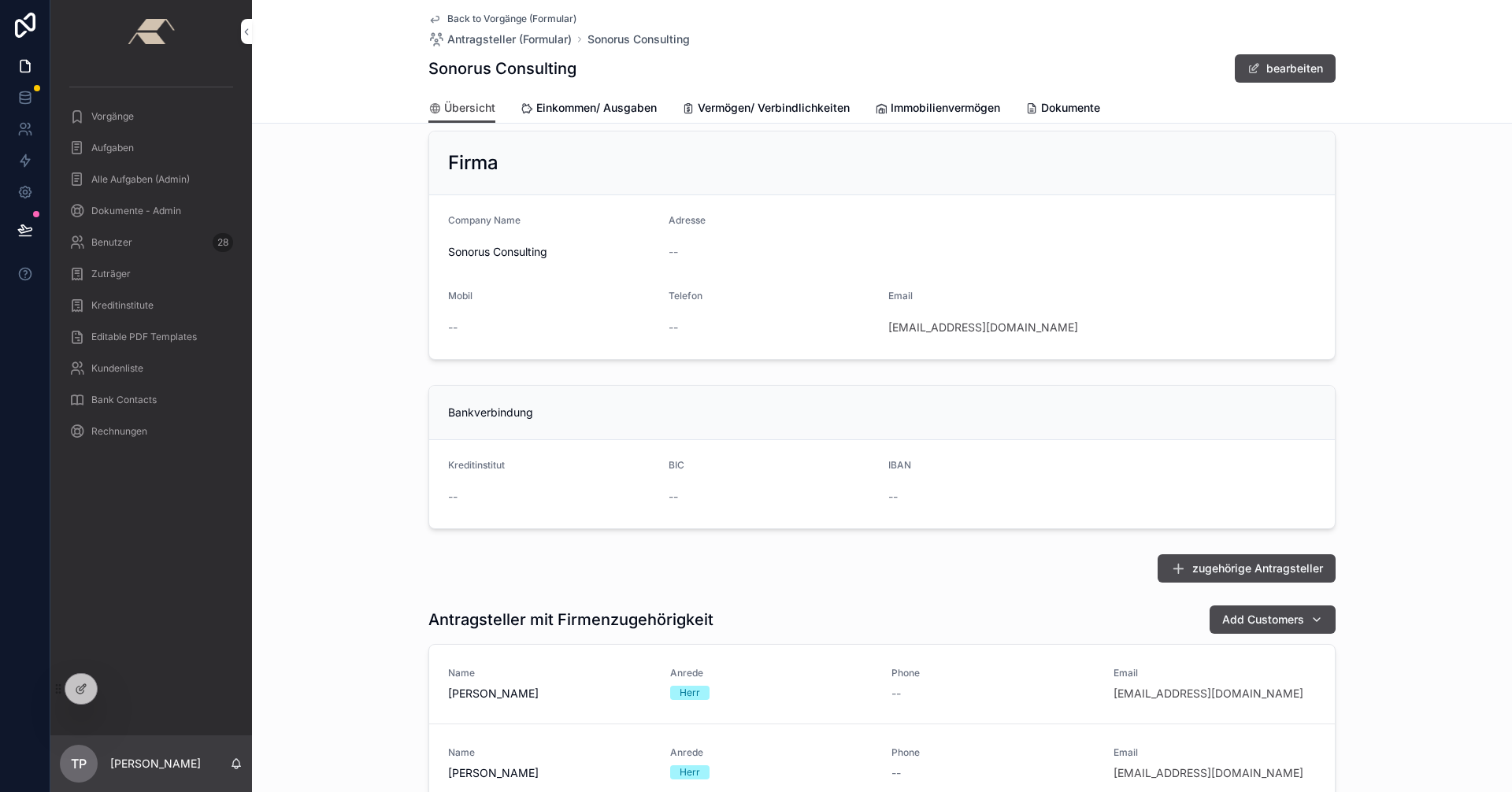
scroll to position [0, 0]
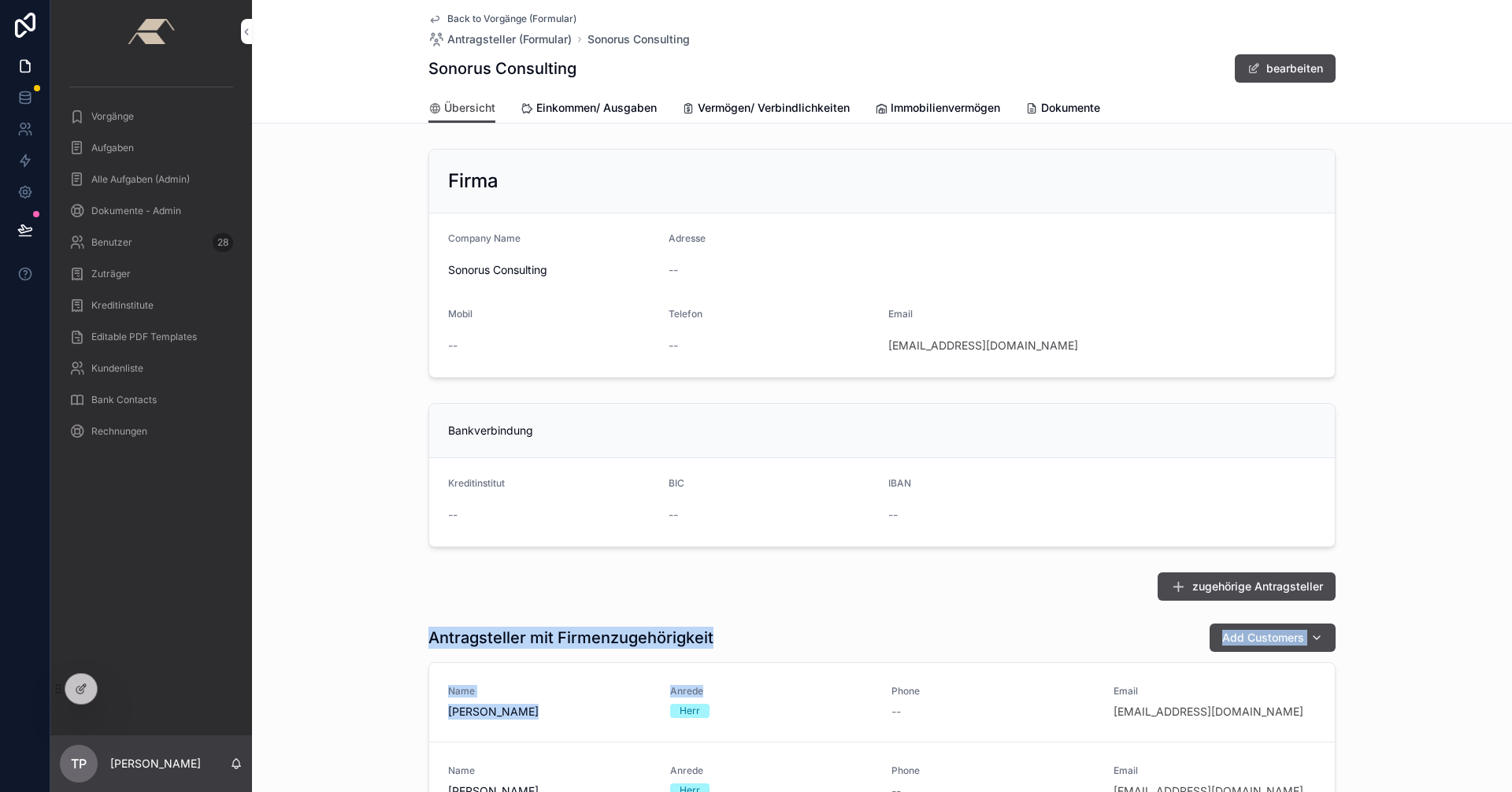
drag, startPoint x: 422, startPoint y: 642, endPoint x: 731, endPoint y: 660, distance: 309.5
click at [730, 660] on div "Antragsteller mit Firmenzugehörigkeit Add Customers Name Loukas Eliades Anrede …" at bounding box center [881, 745] width 926 height 257
click at [748, 625] on div "Antragsteller mit Firmenzugehörigkeit Add Customers" at bounding box center [882, 638] width 908 height 30
click at [575, 109] on span "Einkommen/ Ausgaben" at bounding box center [596, 107] width 121 height 16
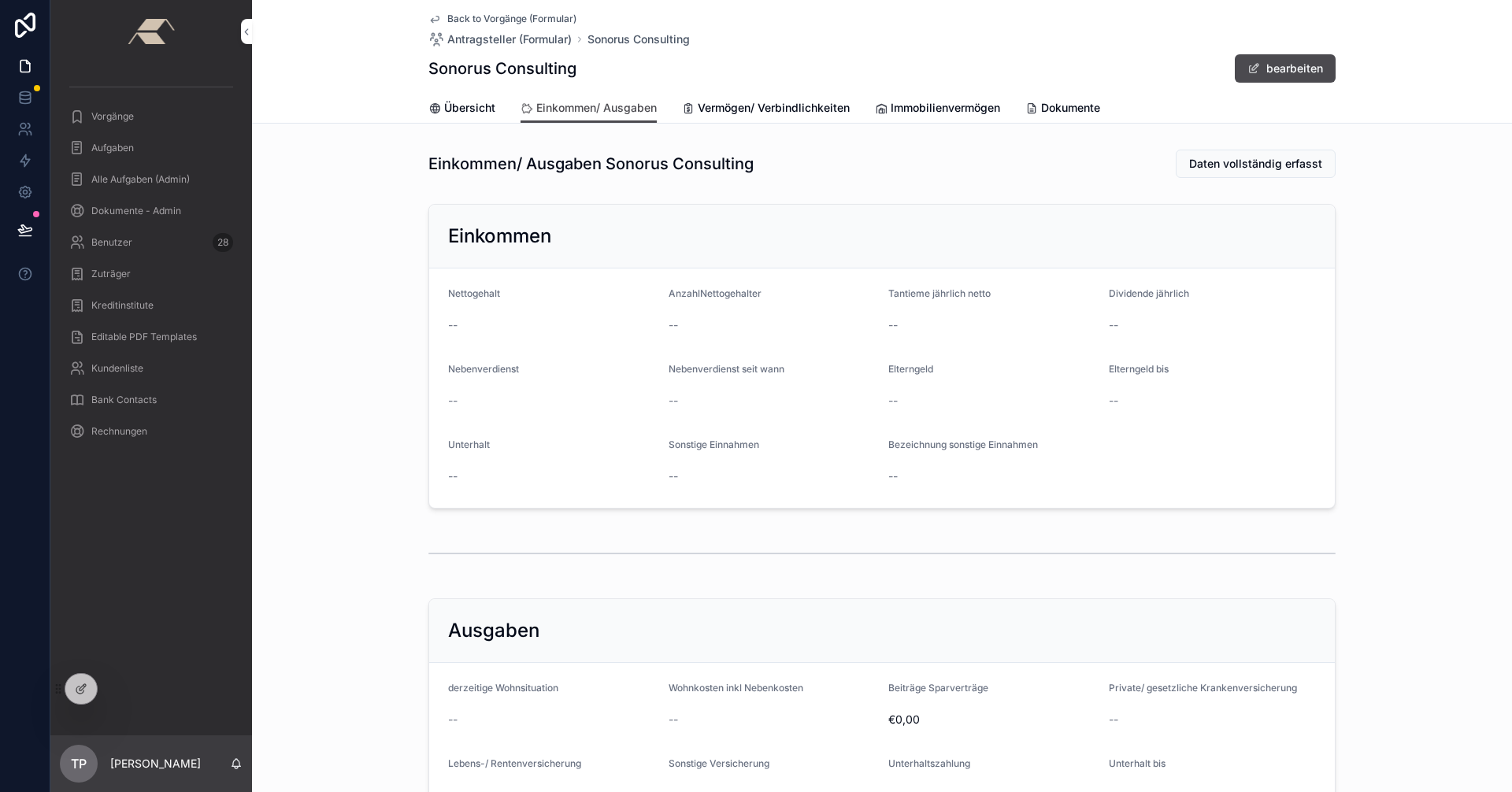
click at [452, 101] on span "Übersicht" at bounding box center [470, 107] width 51 height 16
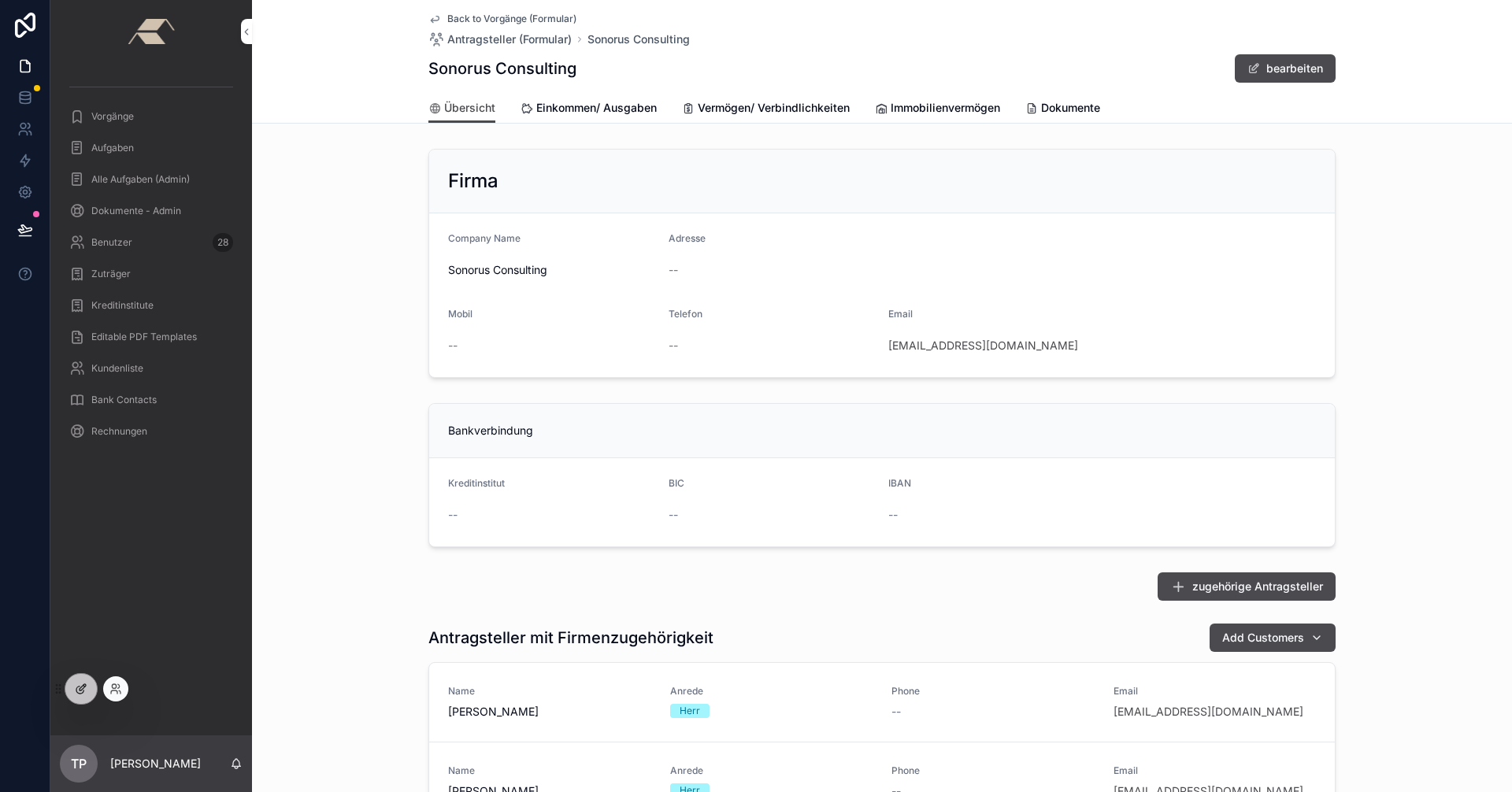
click at [86, 686] on icon at bounding box center [81, 689] width 12 height 12
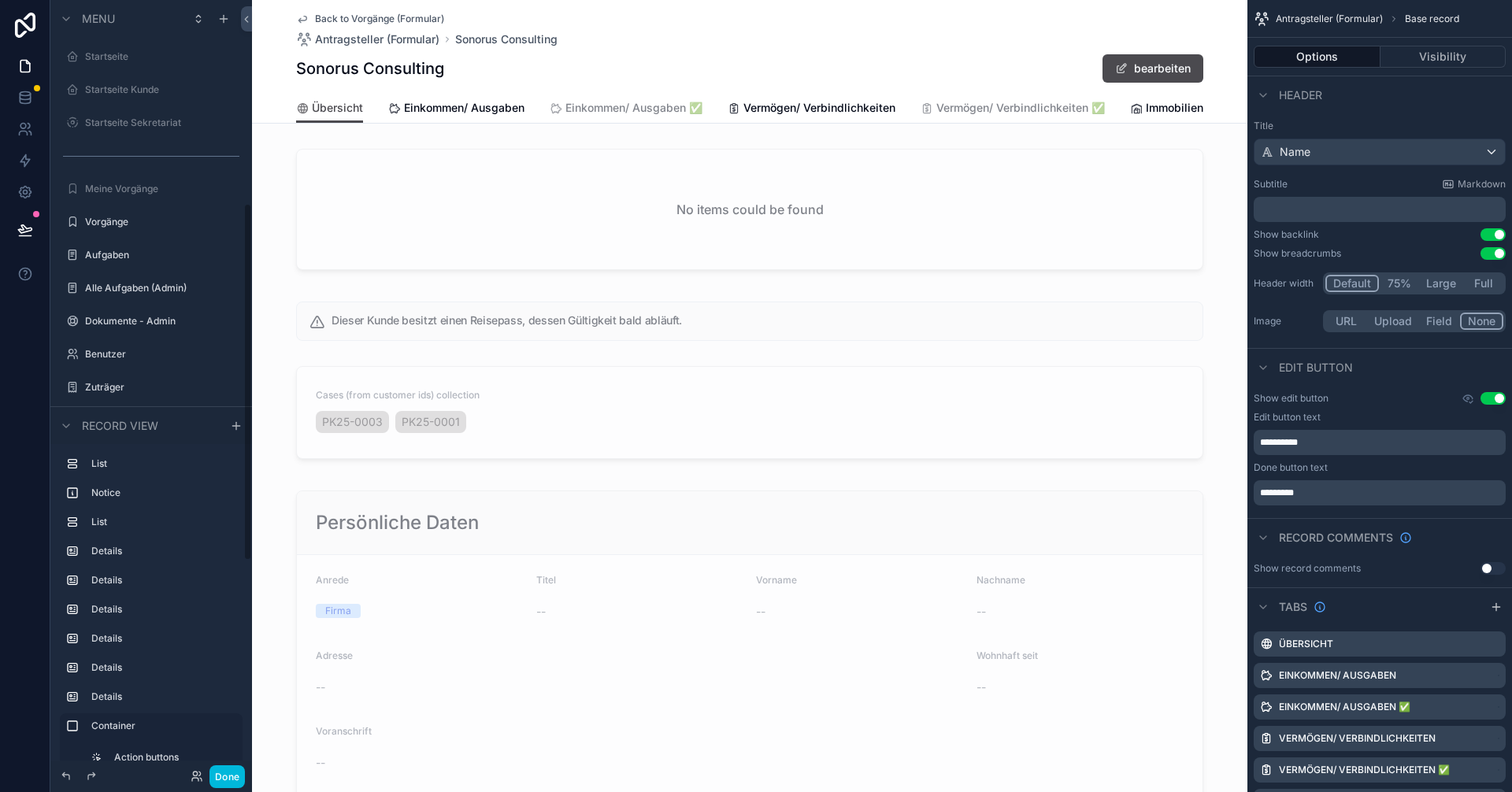
scroll to position [440, 0]
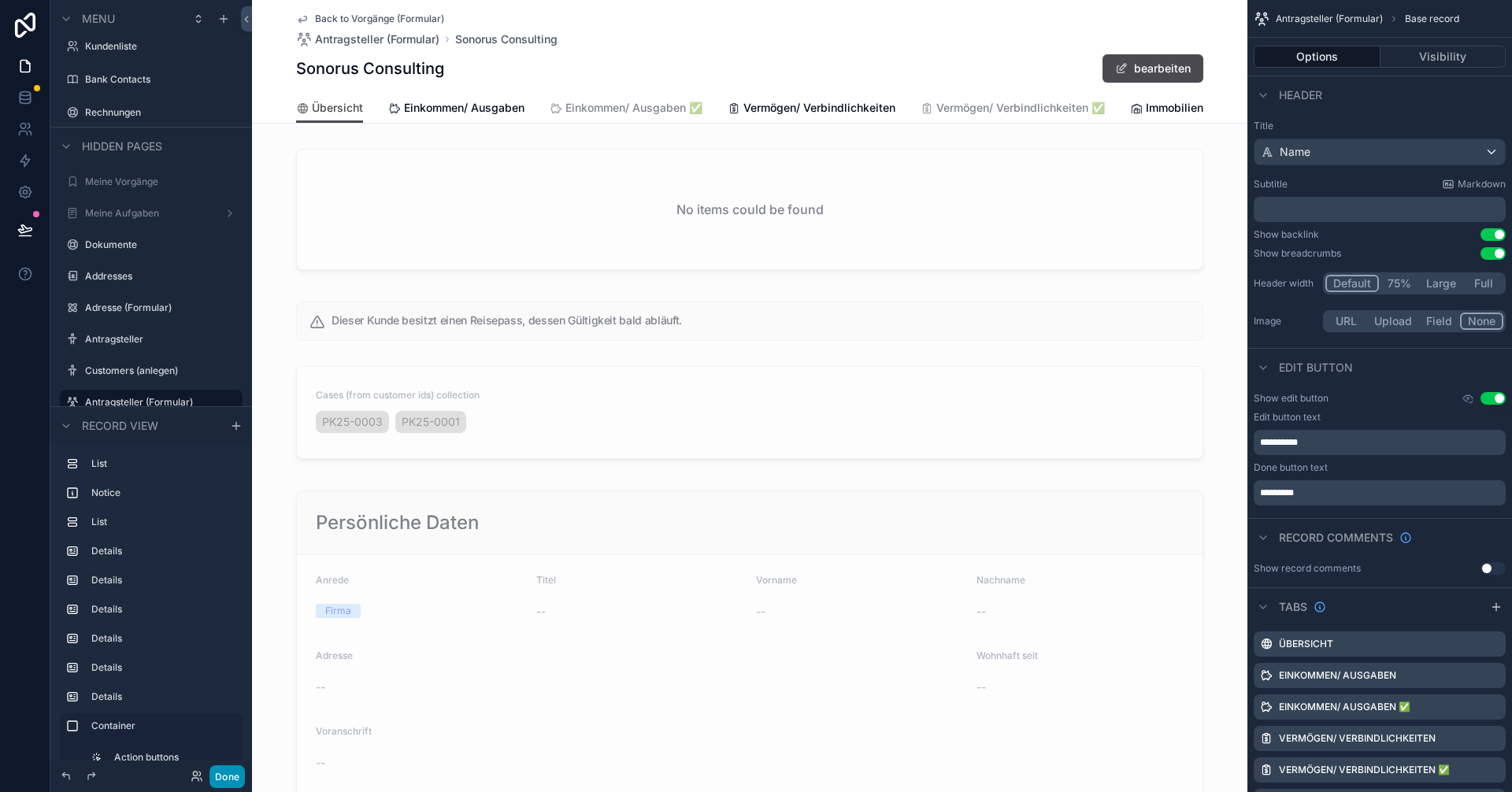
click at [230, 774] on button "Done" at bounding box center [227, 777] width 36 height 23
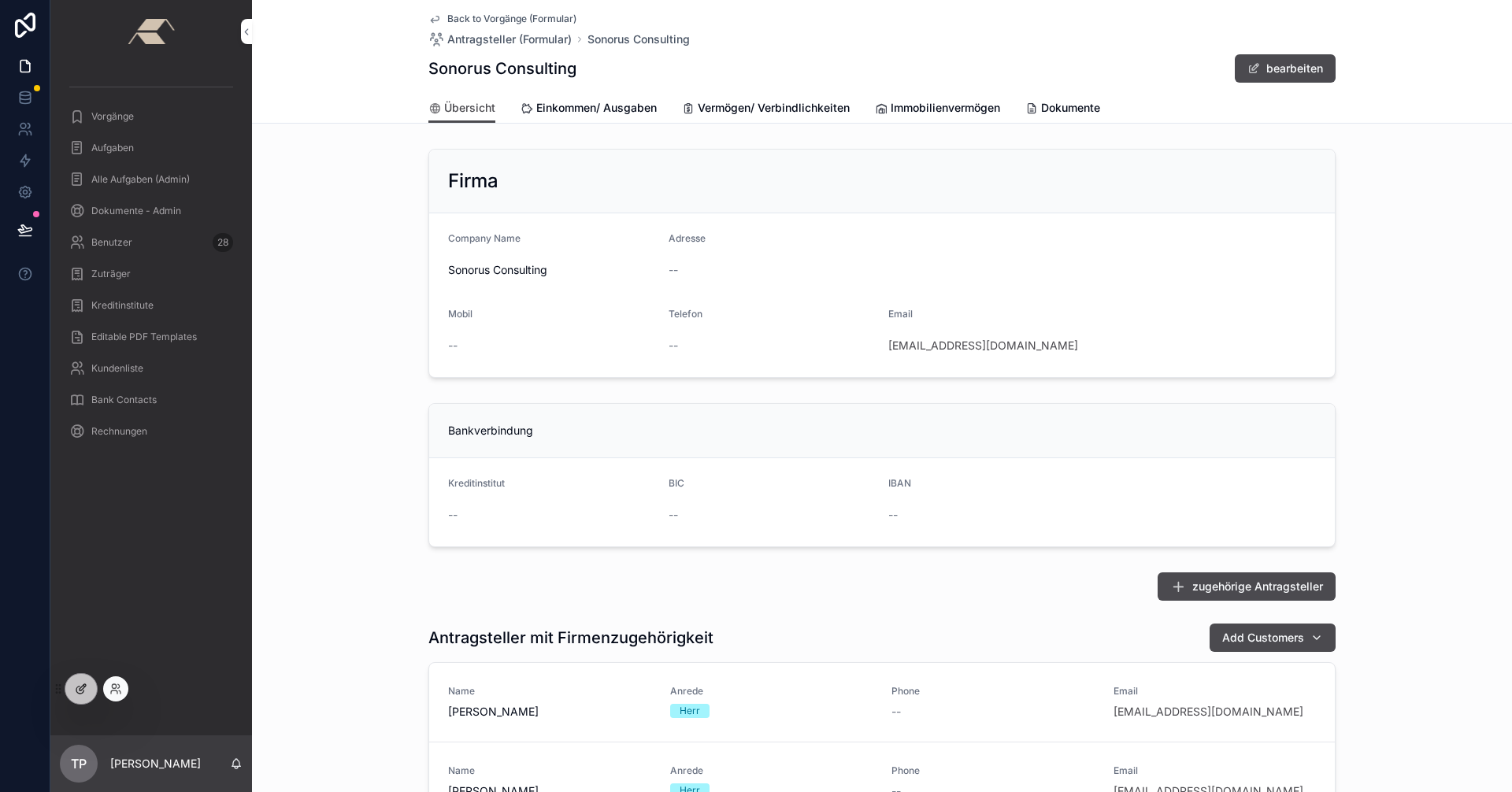
click at [79, 688] on icon at bounding box center [81, 689] width 12 height 12
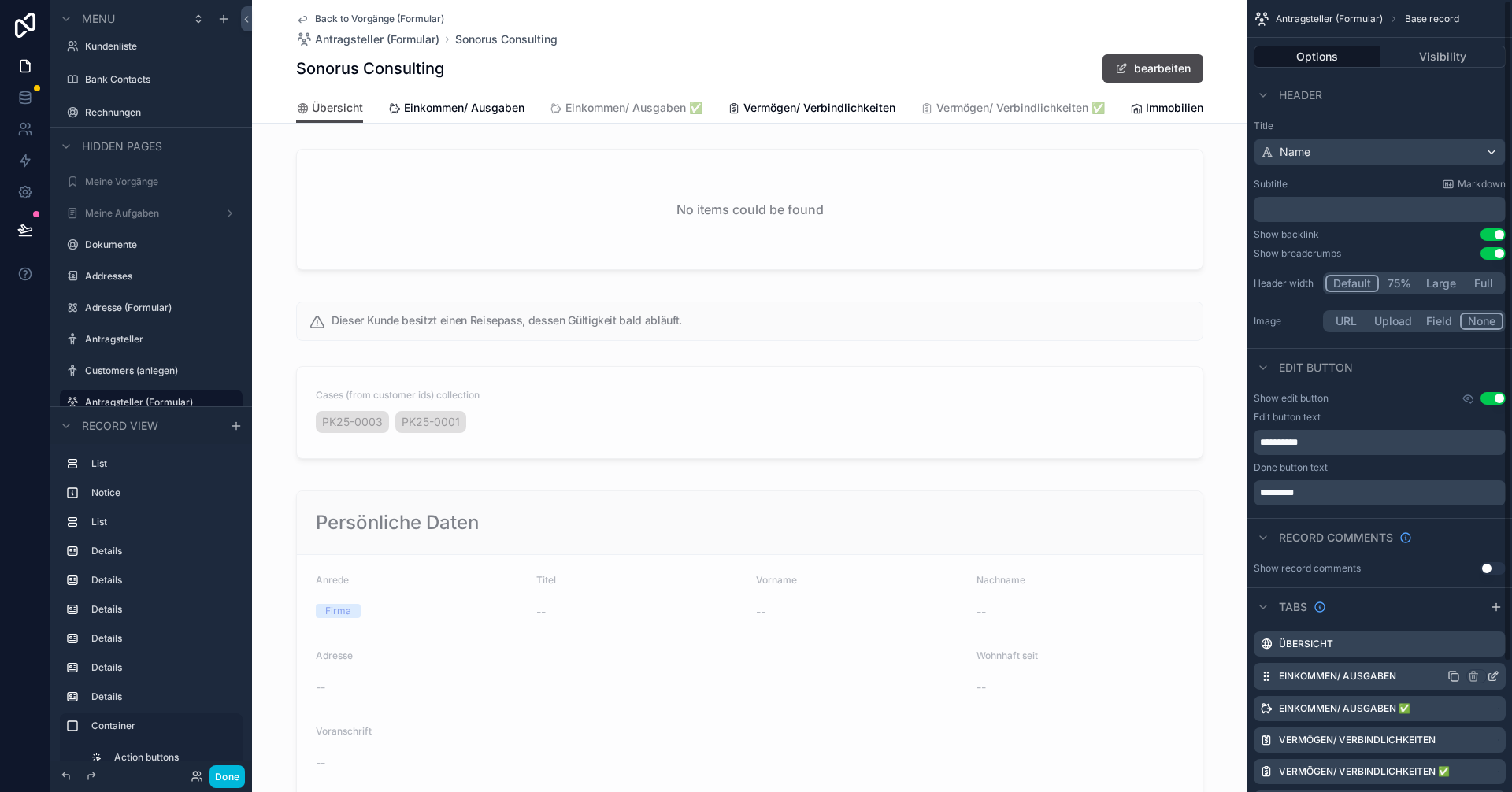
click at [754, 677] on icon "scrollable content" at bounding box center [1495, 675] width 7 height 7
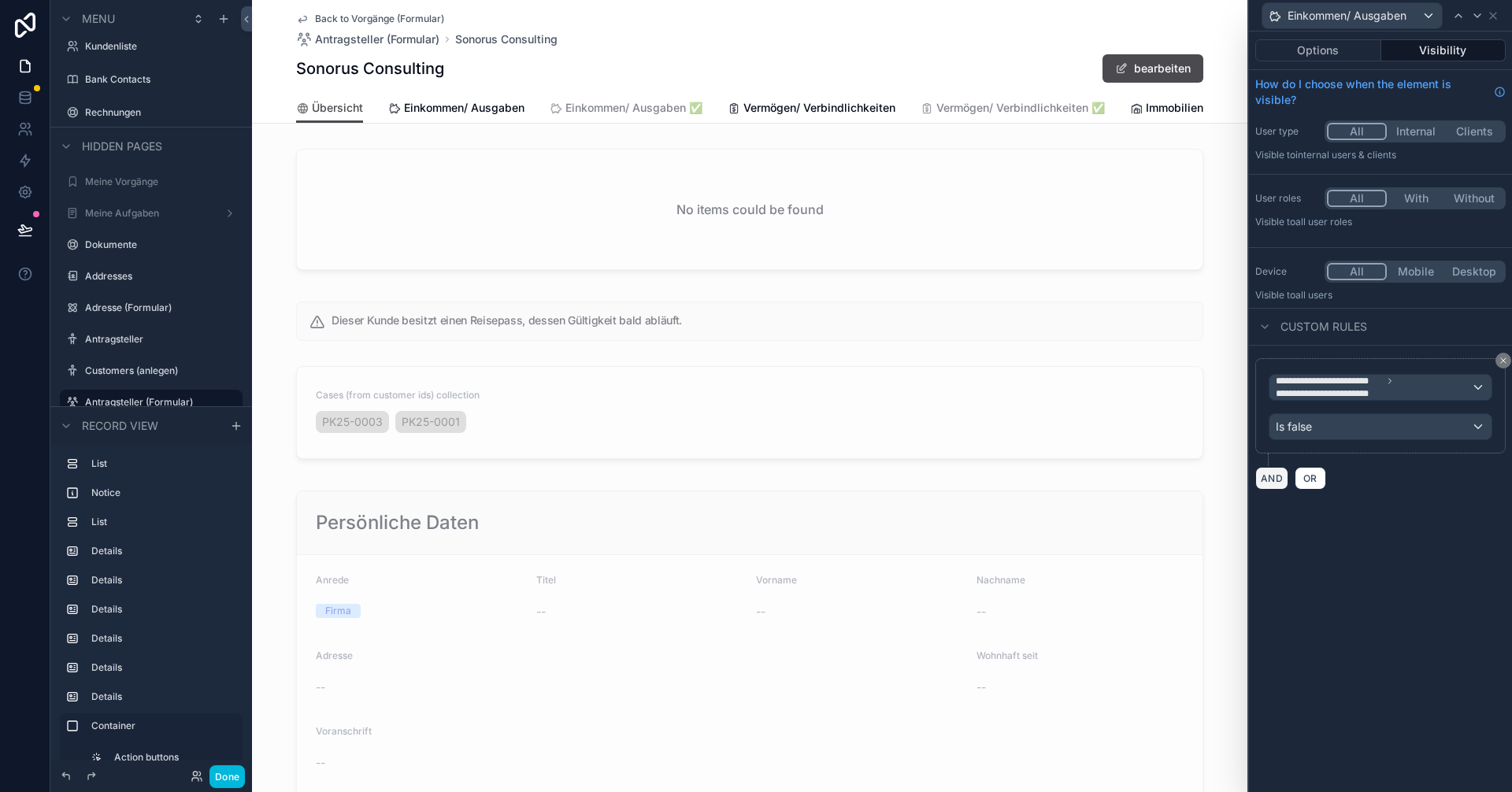
click at [754, 476] on button "AND" at bounding box center [1272, 478] width 33 height 23
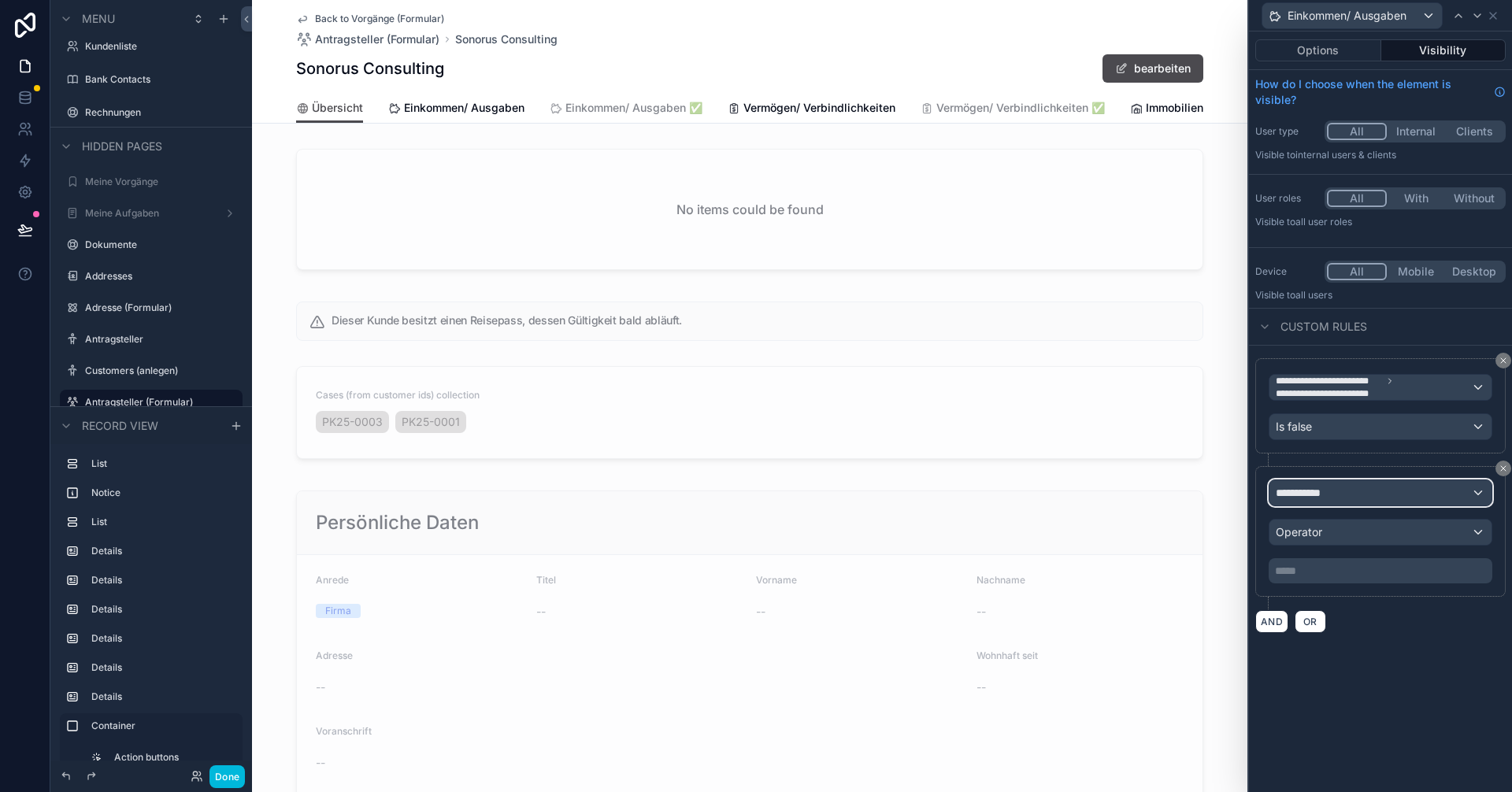
click at [754, 489] on span "**********" at bounding box center [1305, 492] width 59 height 16
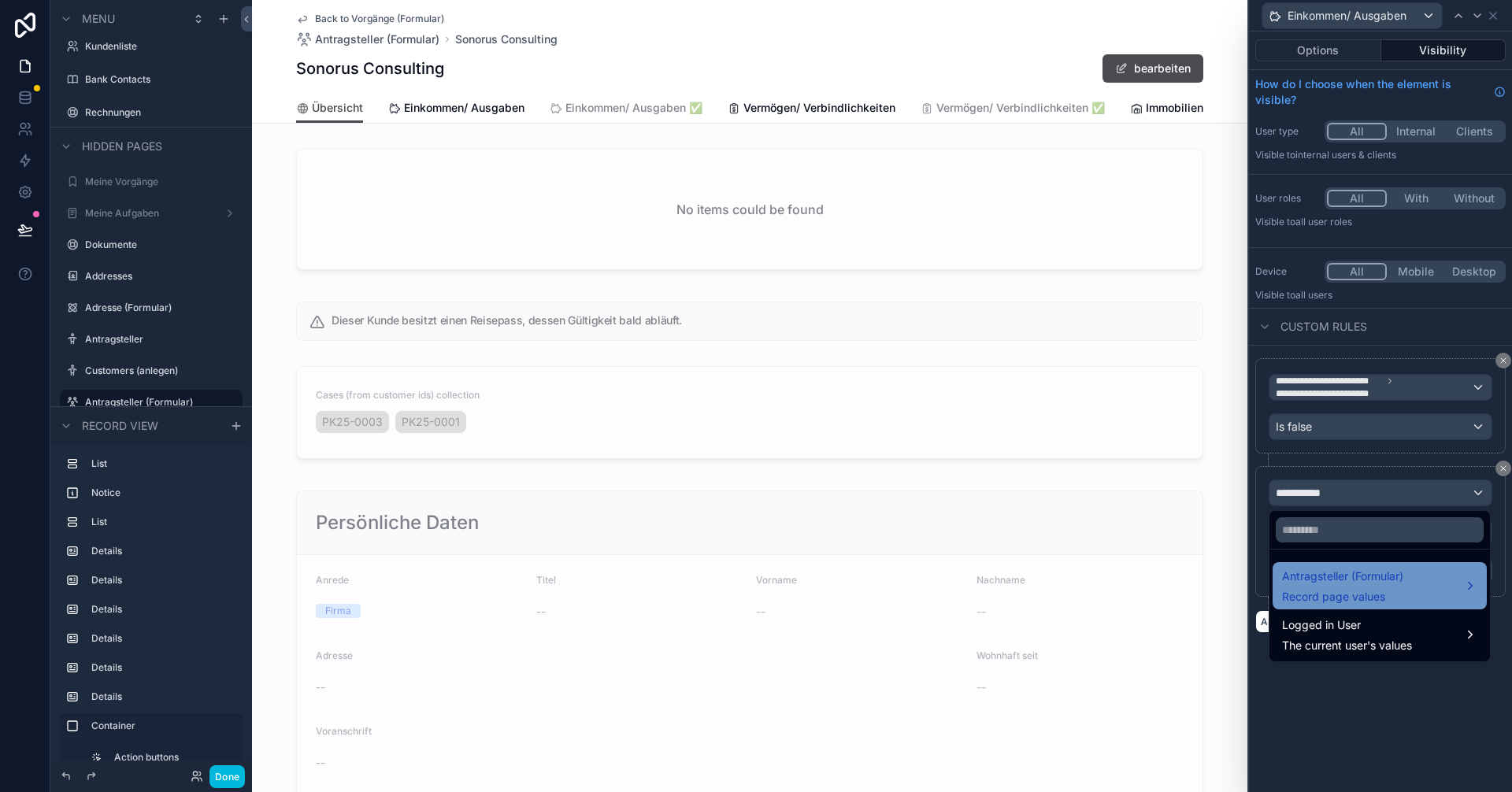
click at [754, 571] on span "Antragsteller (Formular)" at bounding box center [1342, 576] width 121 height 19
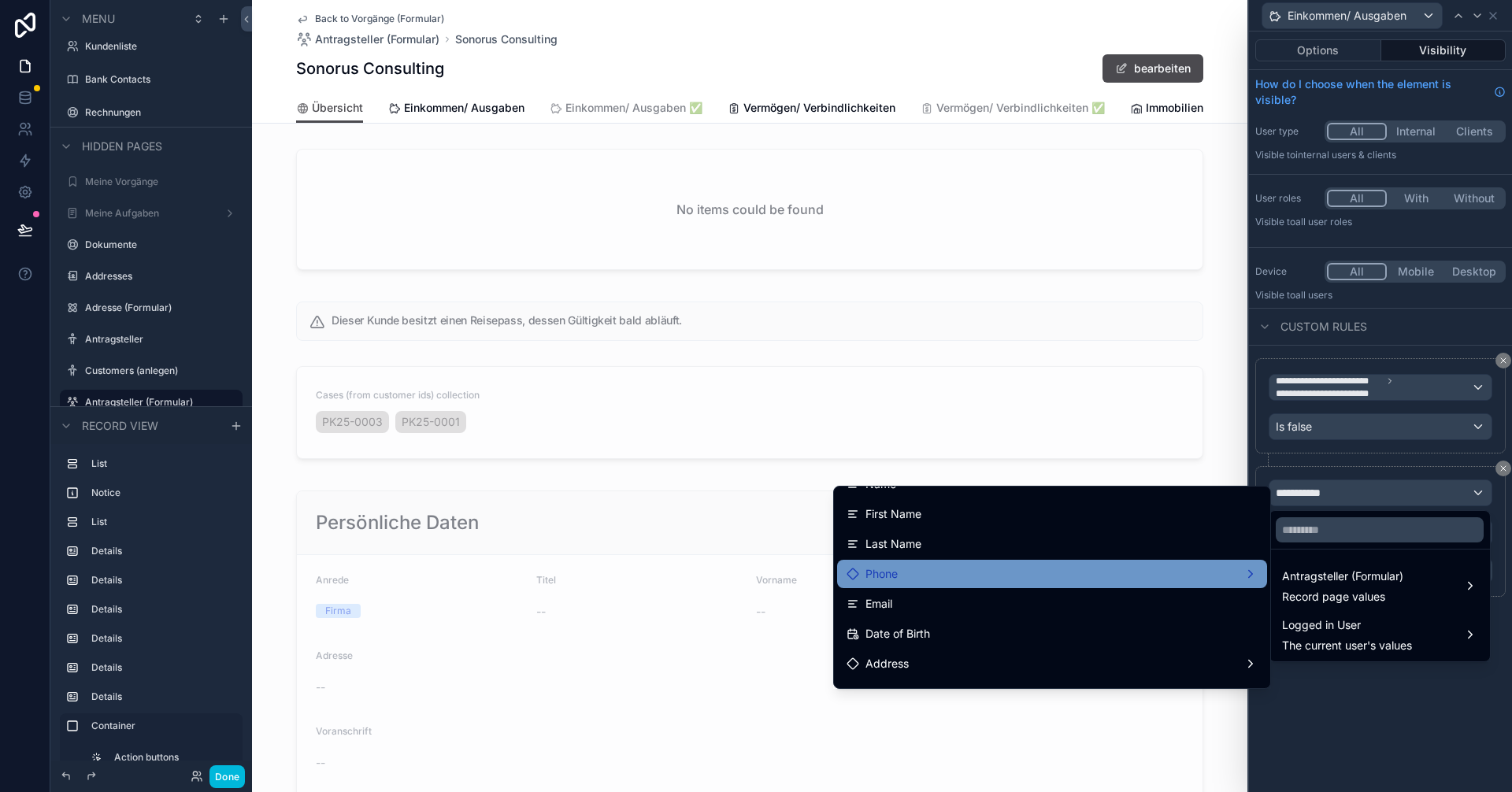
scroll to position [78, 0]
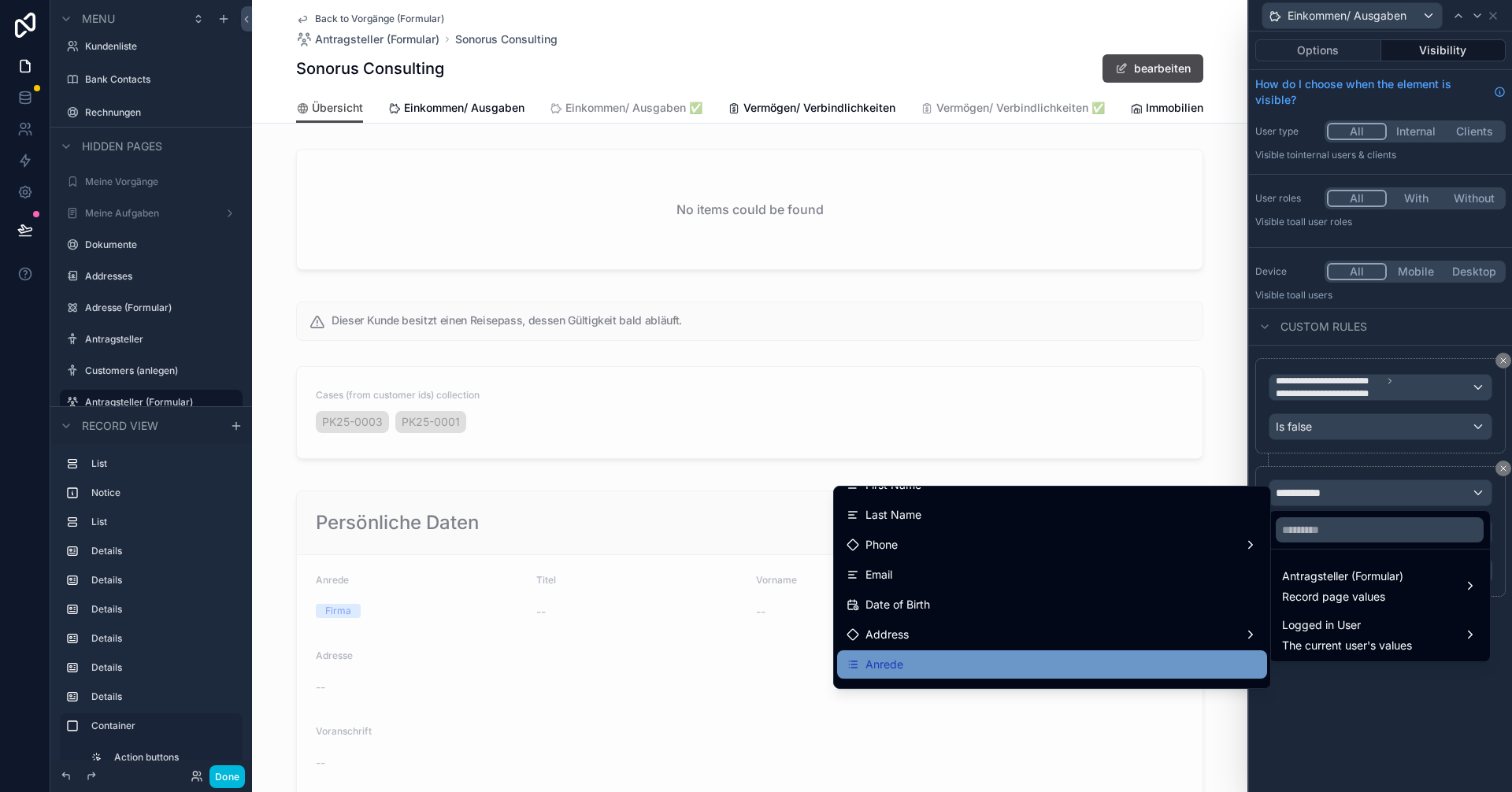
click at [754, 656] on div "Anrede" at bounding box center [1052, 664] width 411 height 19
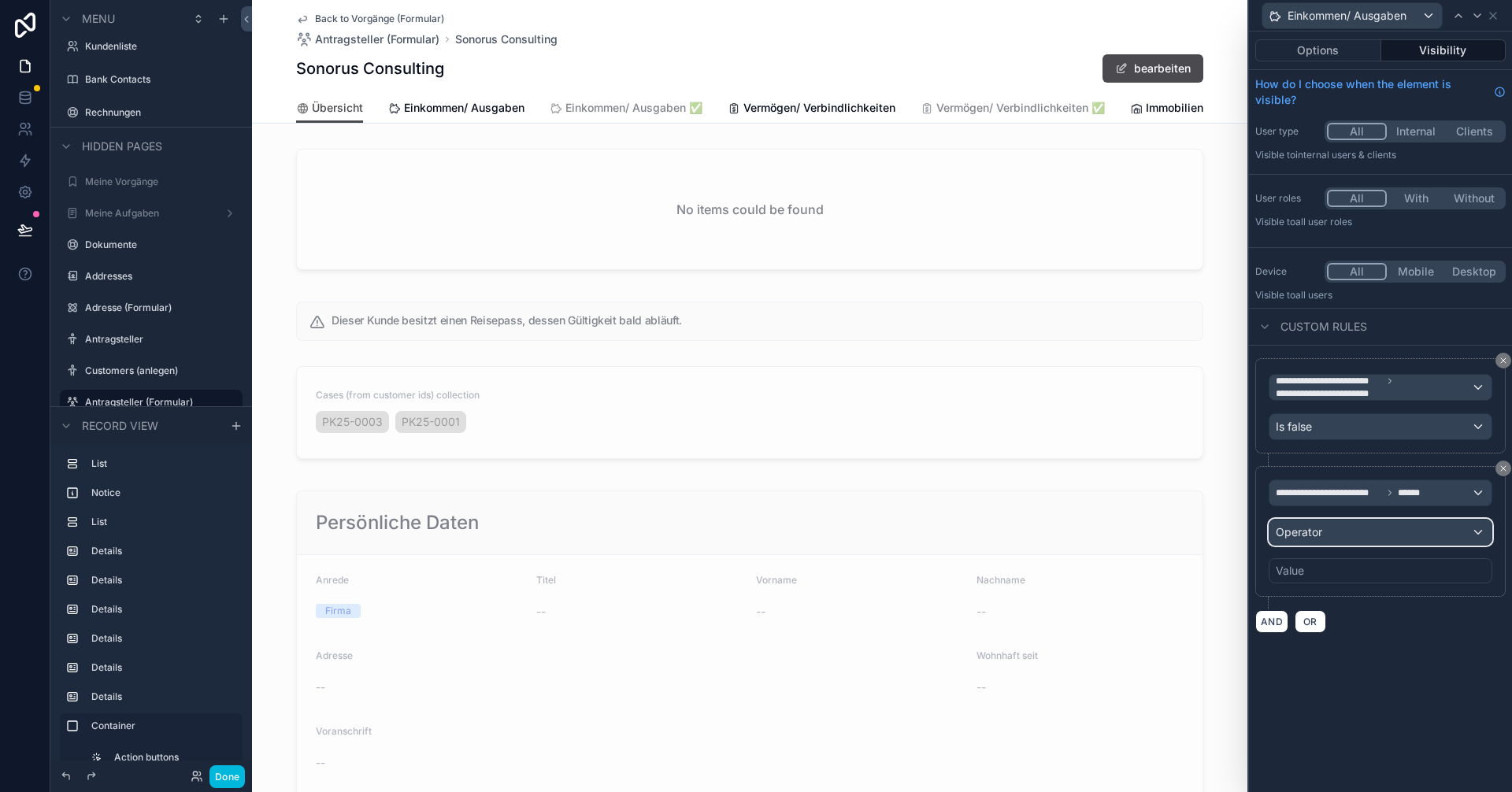
click at [754, 533] on div "Operator" at bounding box center [1380, 532] width 222 height 26
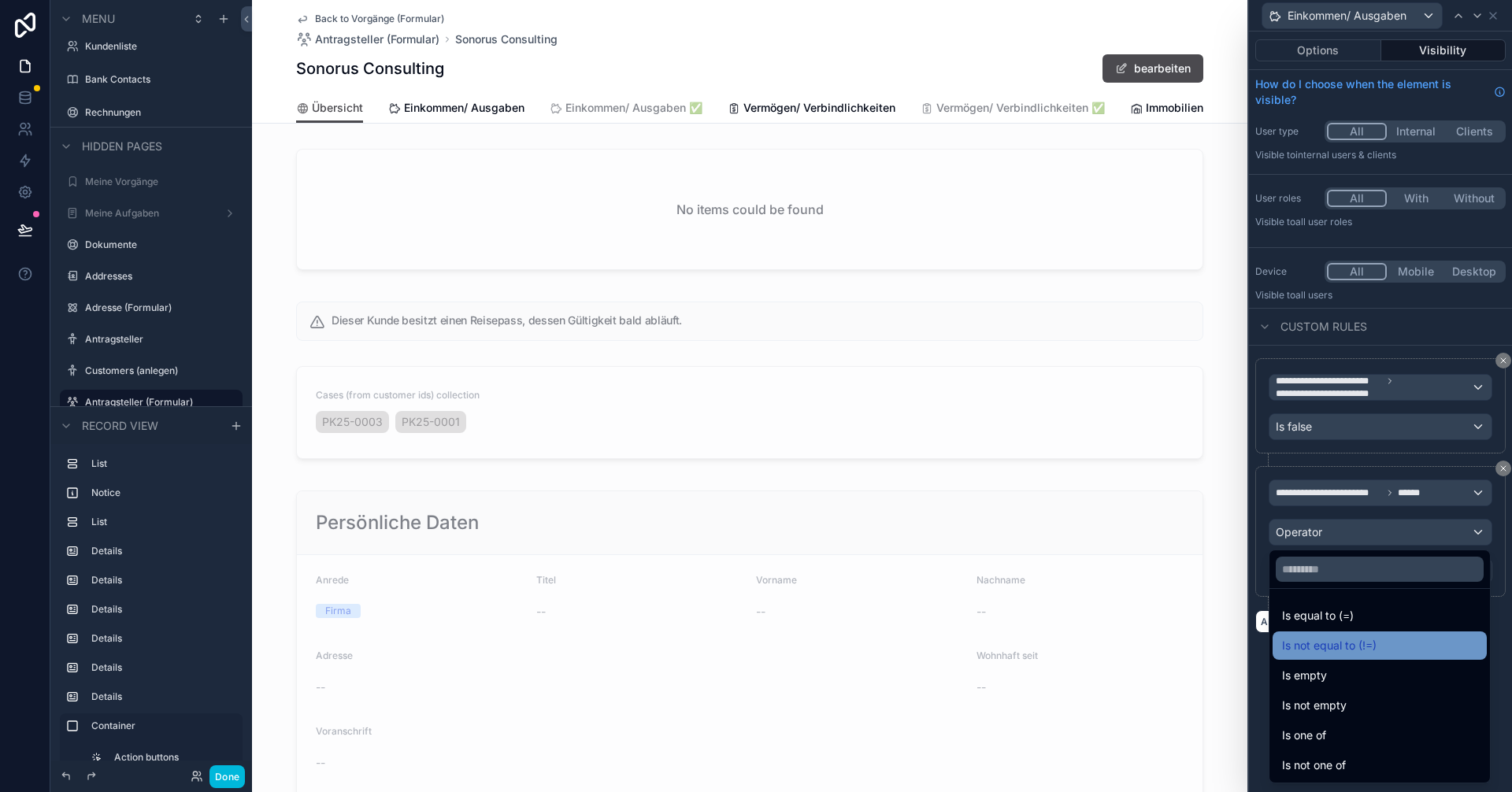
click at [754, 640] on span "Is not equal to (!=)" at bounding box center [1329, 646] width 94 height 19
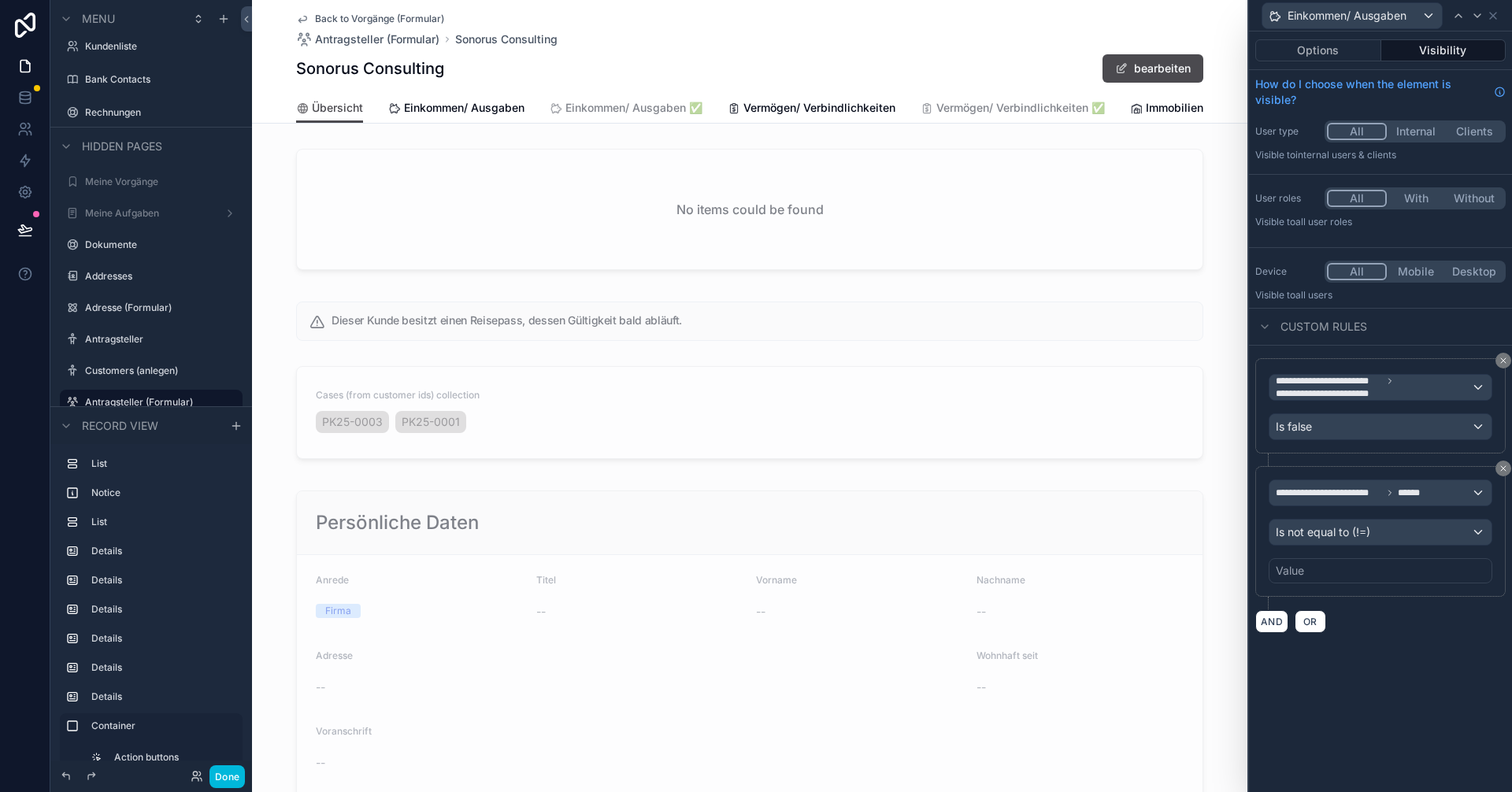
click at [754, 565] on div "Value" at bounding box center [1290, 571] width 28 height 16
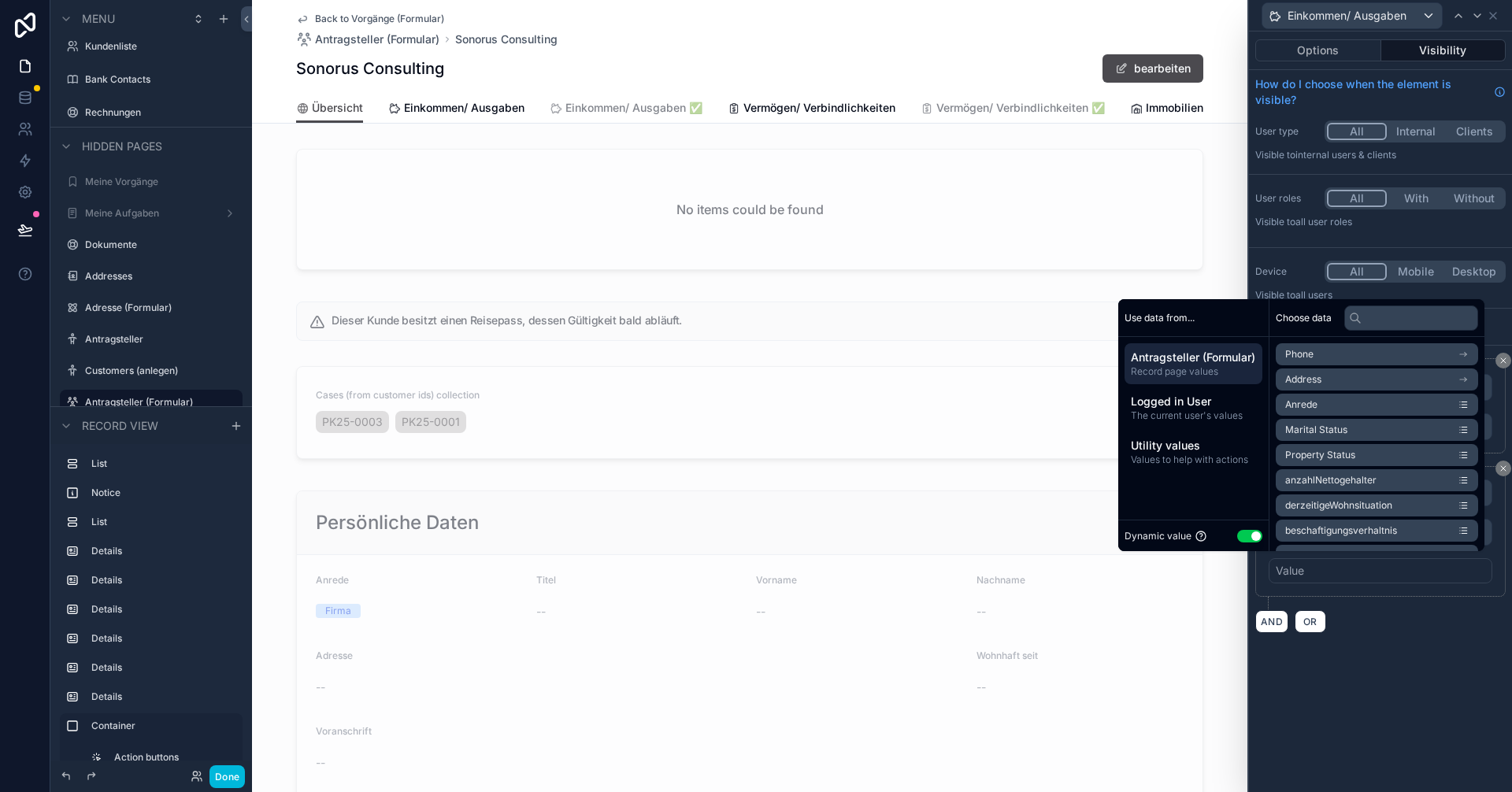
click at [754, 532] on button "Use setting" at bounding box center [1249, 536] width 26 height 12
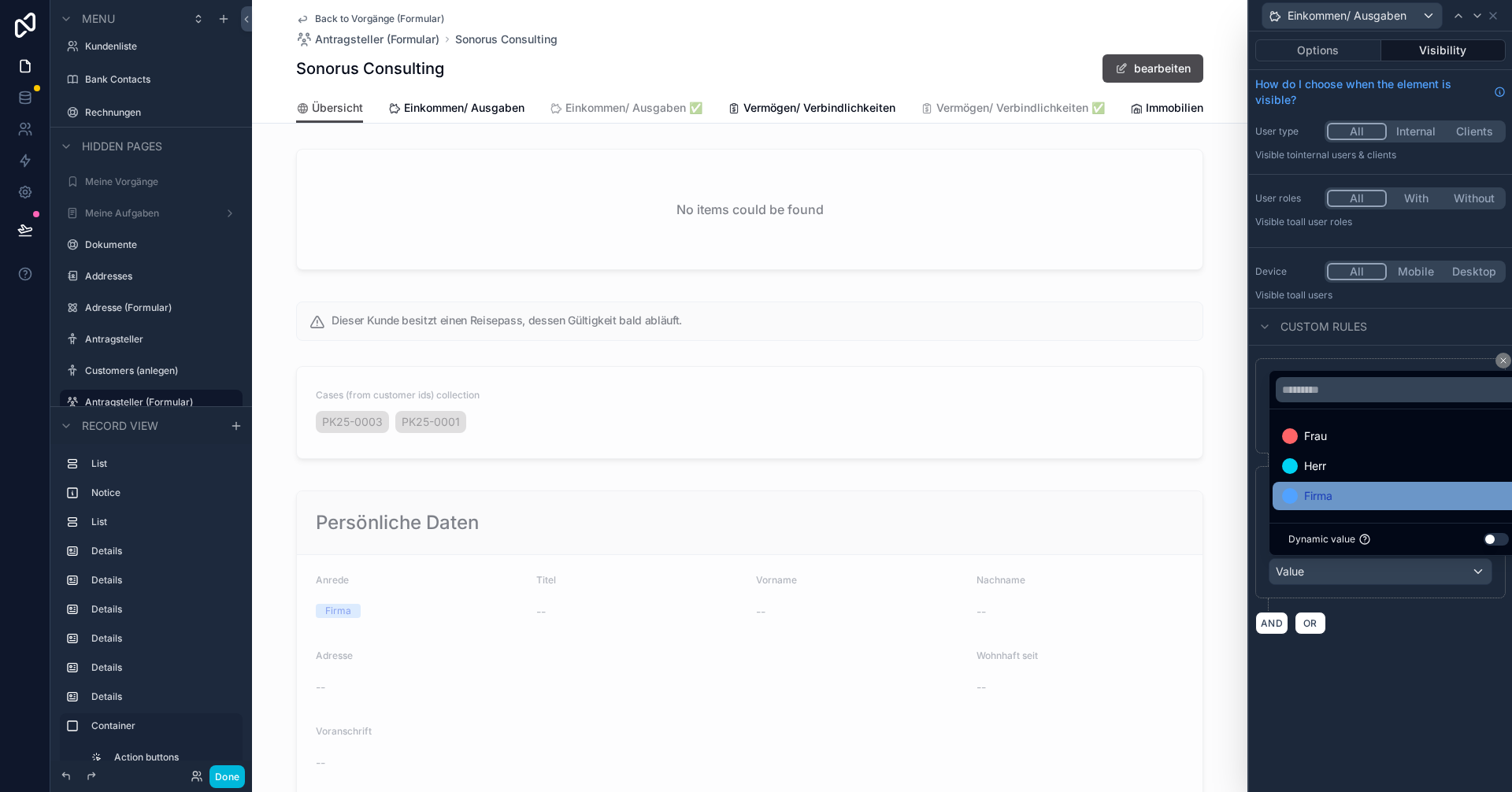
click at [754, 494] on span "Firma" at bounding box center [1318, 496] width 28 height 19
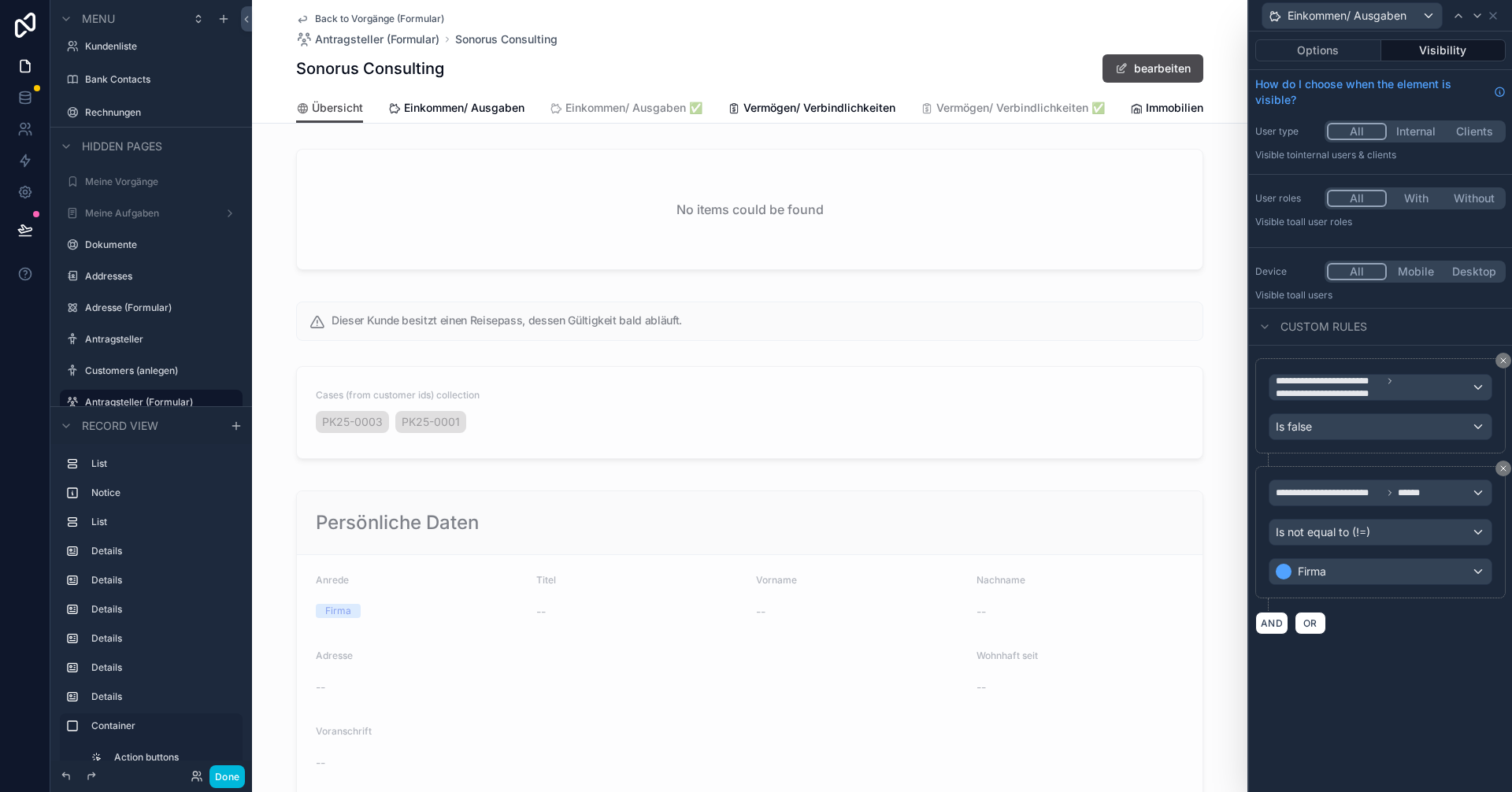
click at [754, 673] on div "**********" at bounding box center [1380, 411] width 263 height 761
click at [237, 775] on button "Done" at bounding box center [227, 777] width 36 height 23
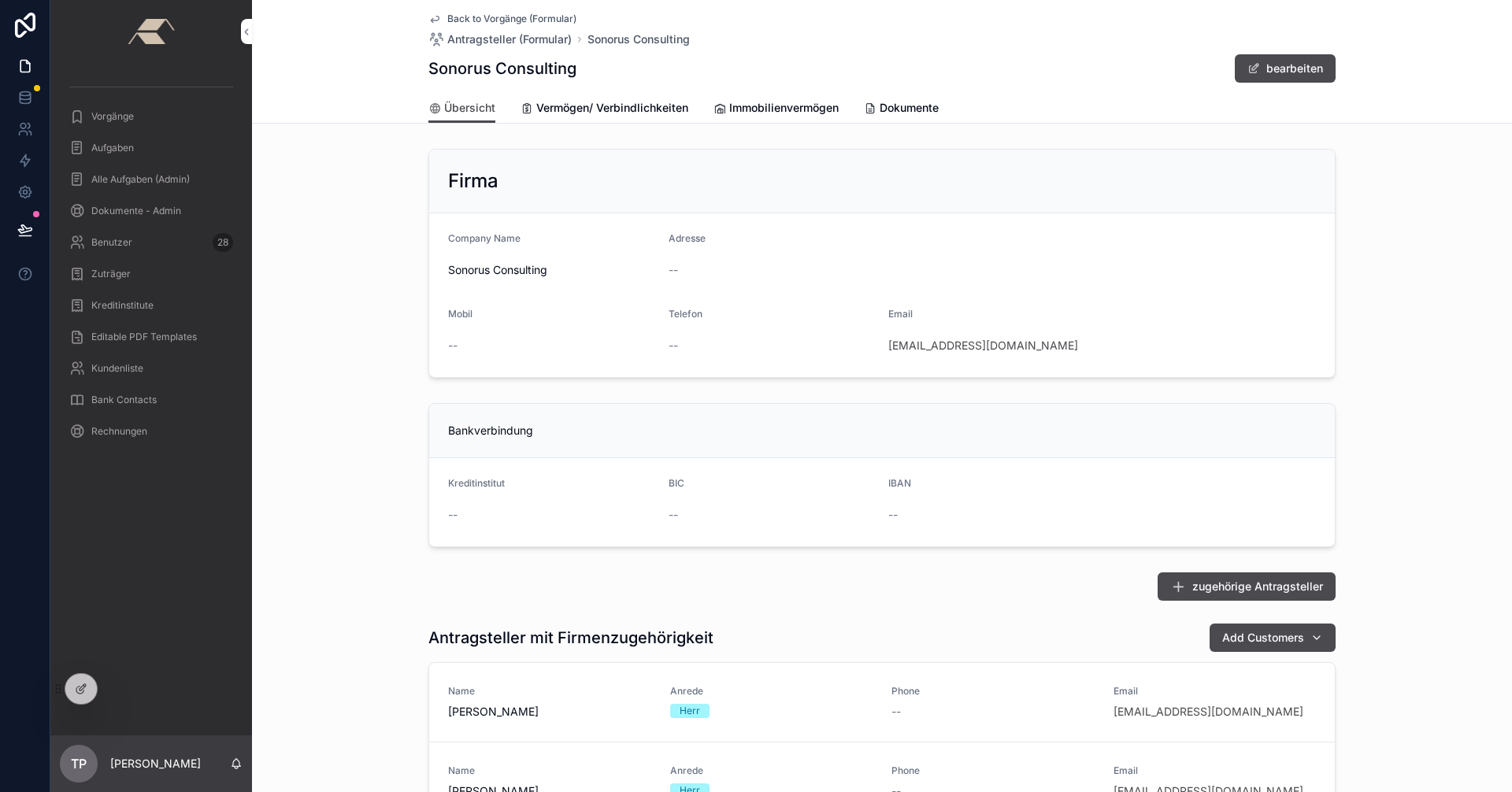
click at [606, 111] on span "Vermögen/ Verbindlichkeiten" at bounding box center [612, 107] width 152 height 16
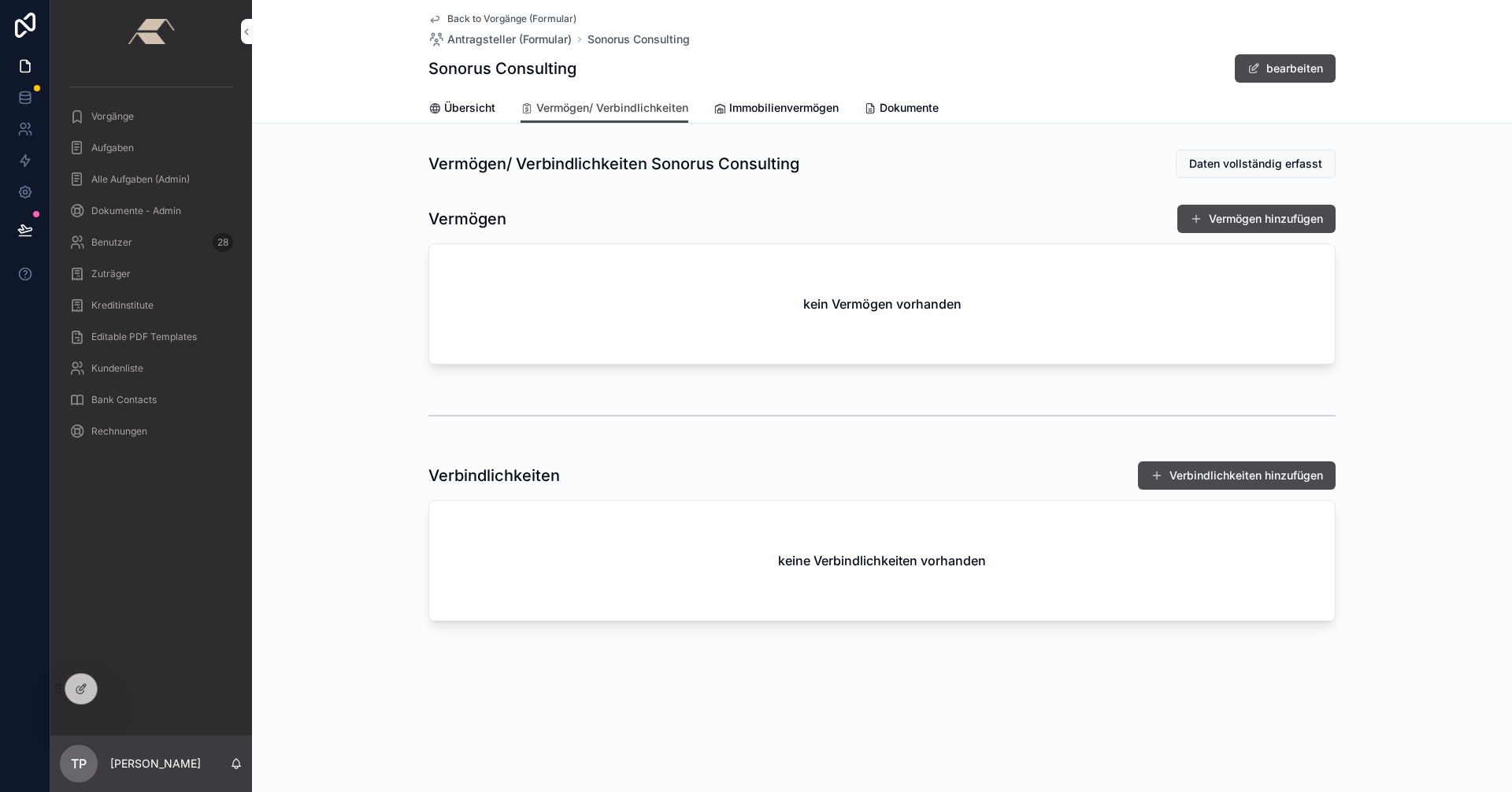
click at [754, 108] on span "Immobilienvermögen" at bounding box center [784, 107] width 110 height 16
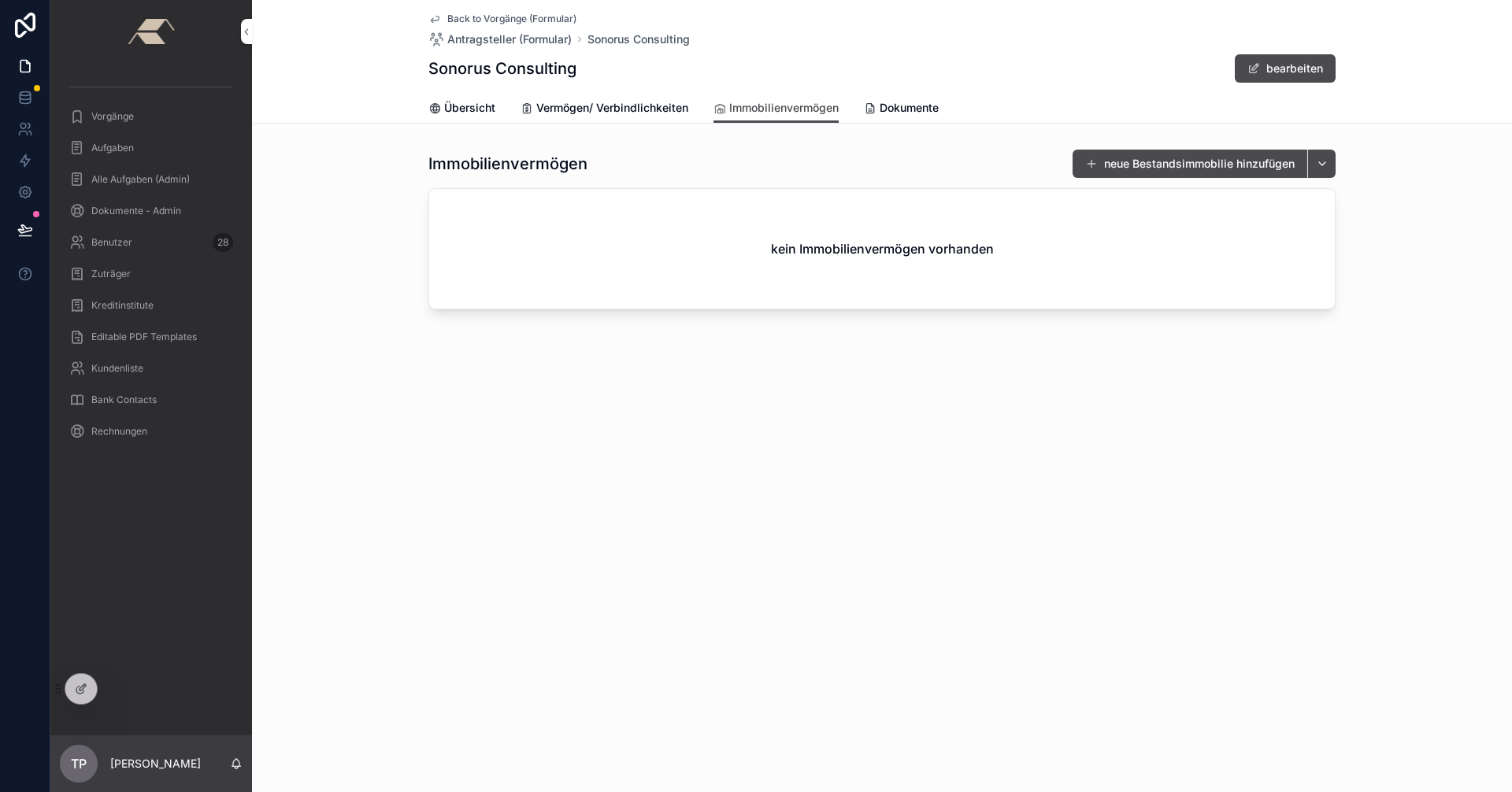
click at [471, 111] on span "Übersicht" at bounding box center [470, 107] width 51 height 16
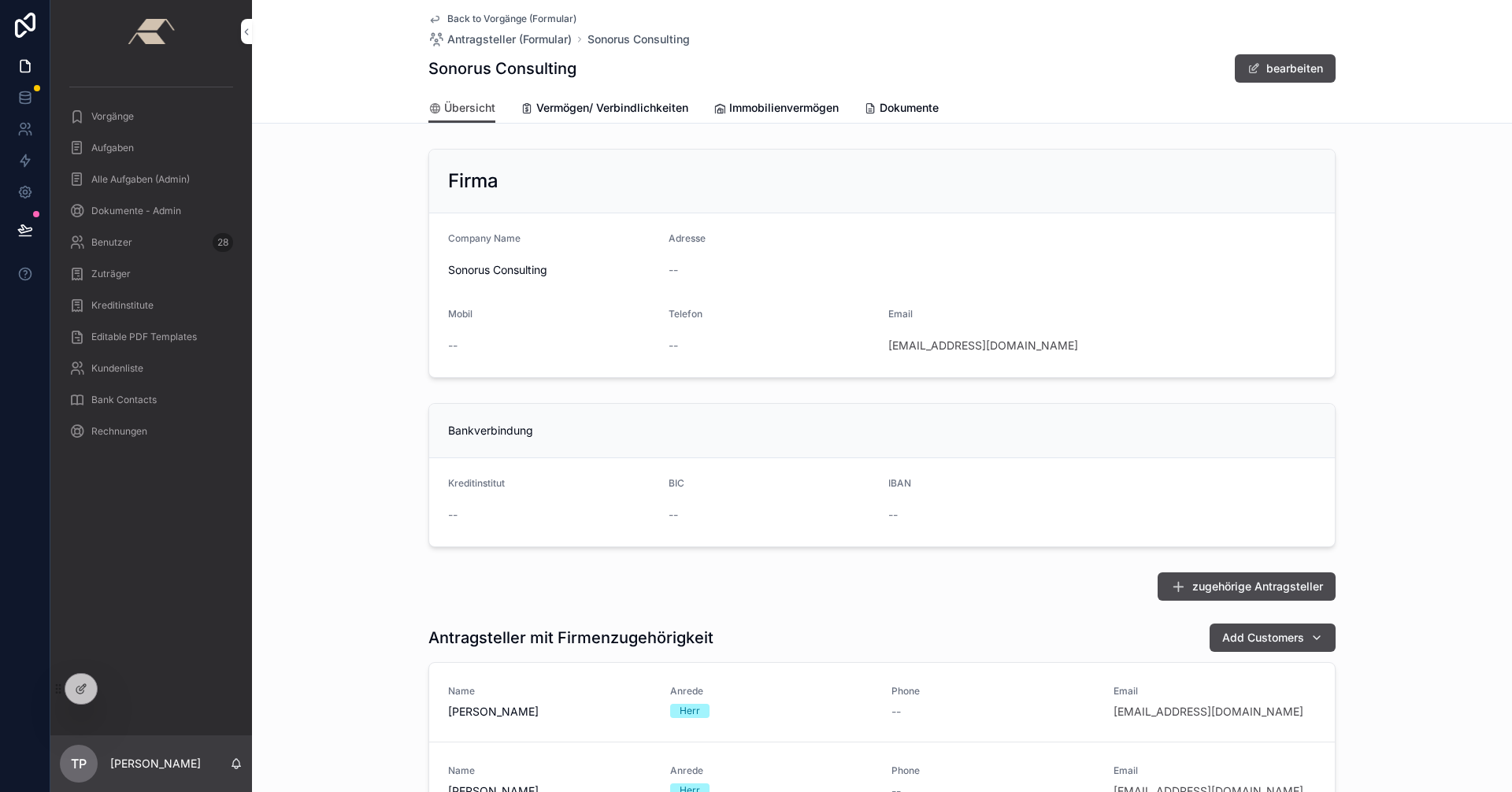
click at [453, 21] on span "Back to Vorgänge (Formular)" at bounding box center [512, 18] width 129 height 12
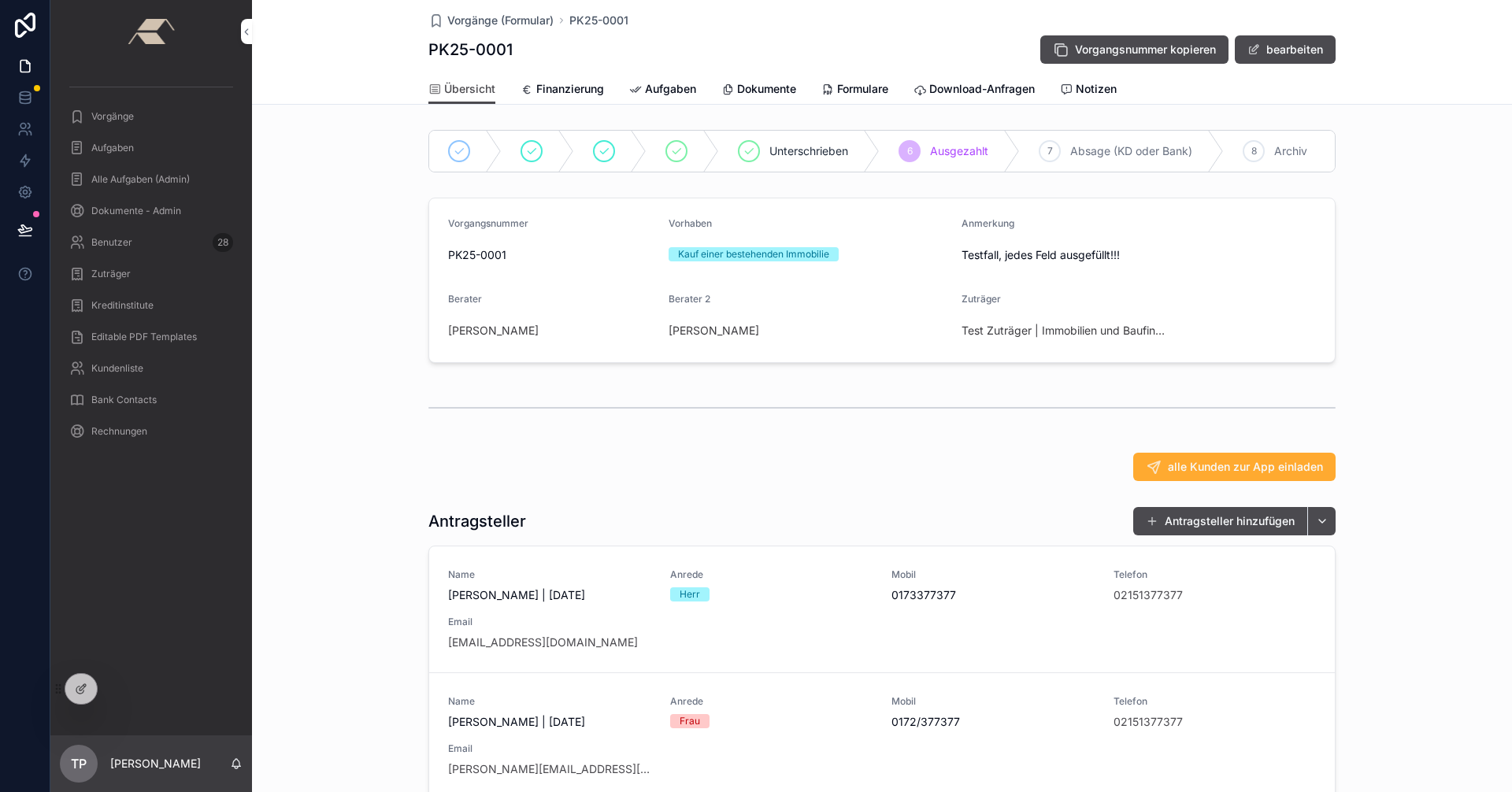
click at [754, 88] on icon "scrollable content" at bounding box center [1066, 89] width 12 height 12
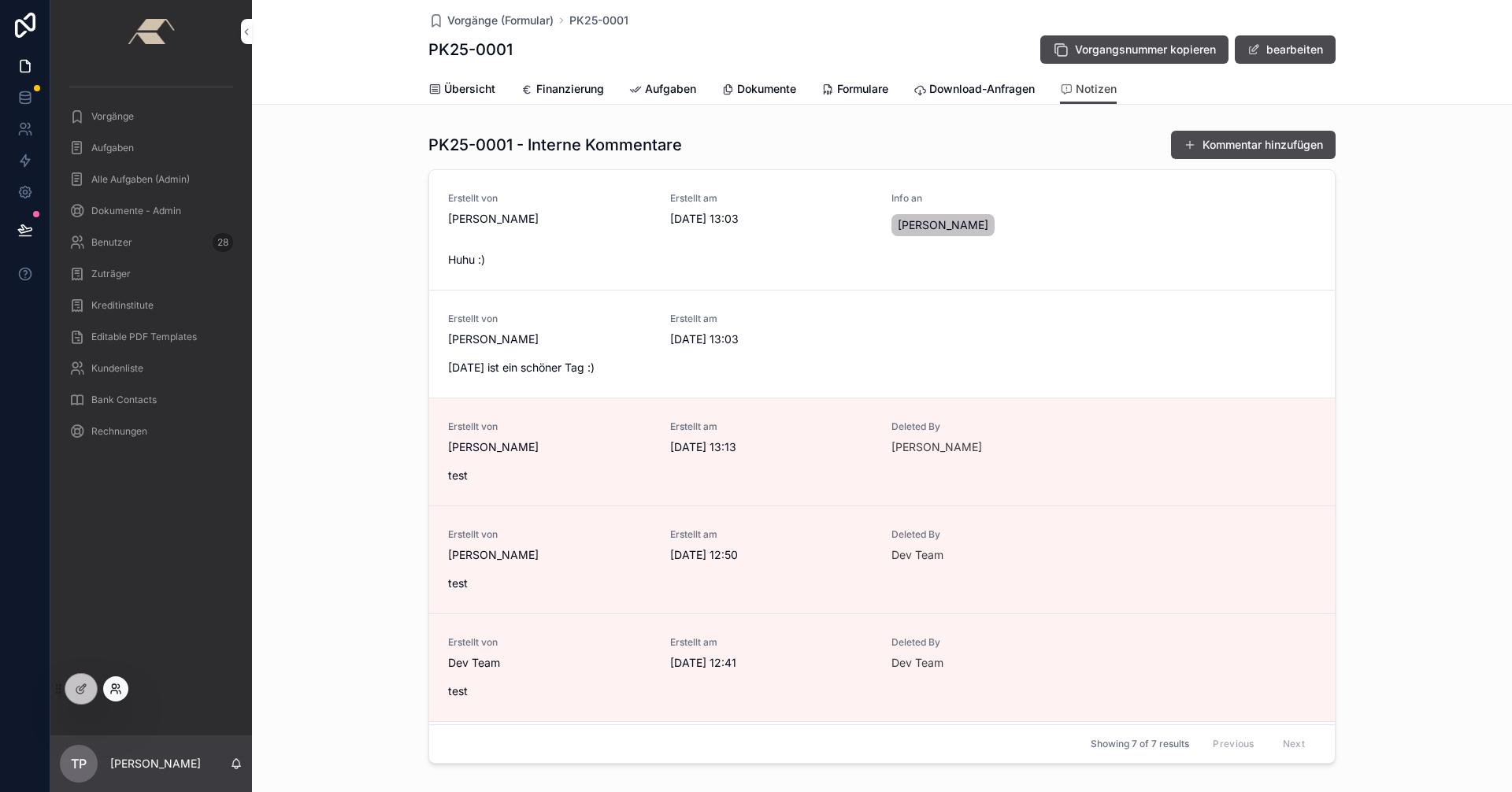
click at [111, 685] on icon at bounding box center [116, 689] width 12 height 12
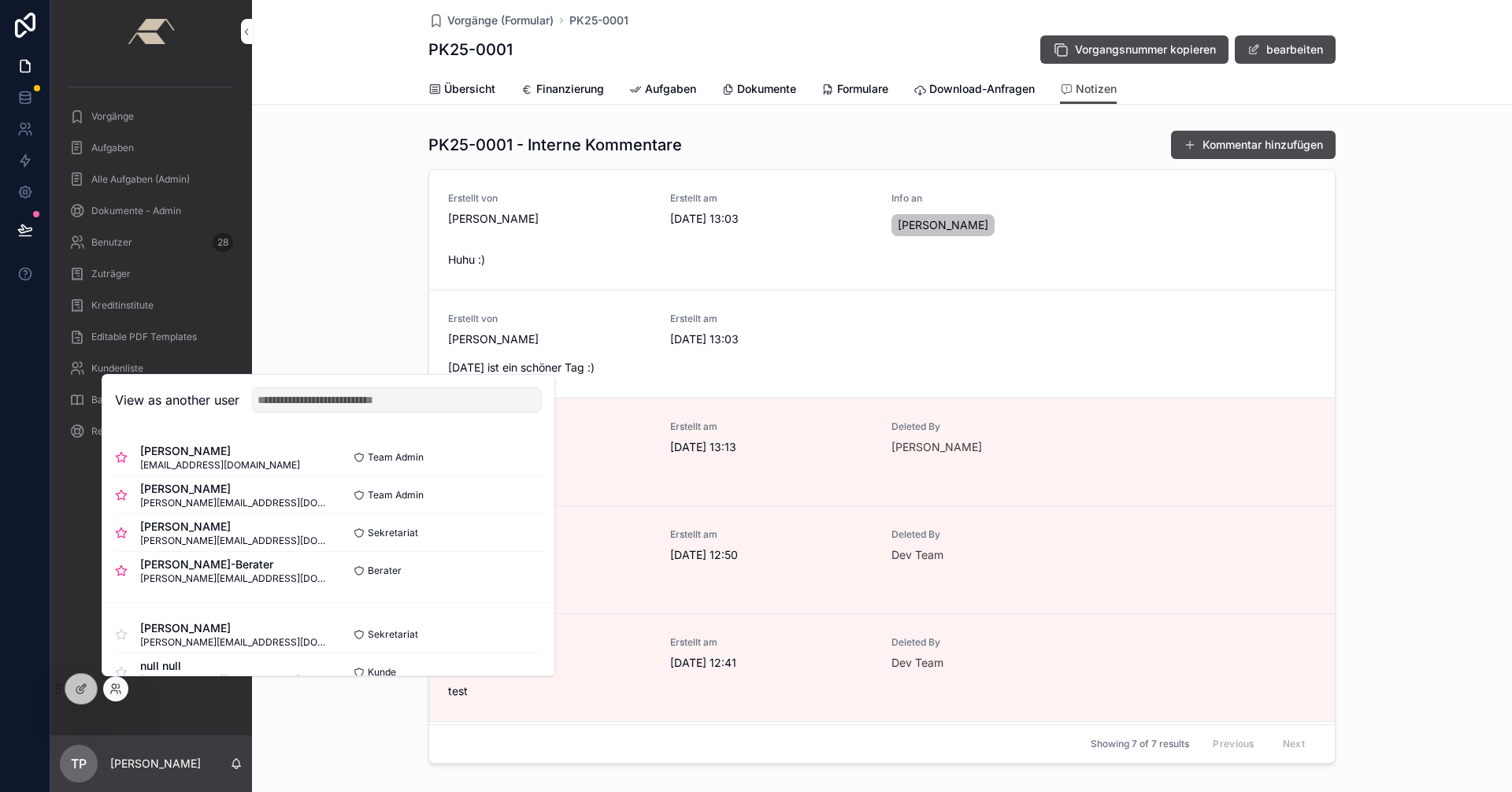
click at [446, 86] on span "Übersicht" at bounding box center [470, 88] width 51 height 16
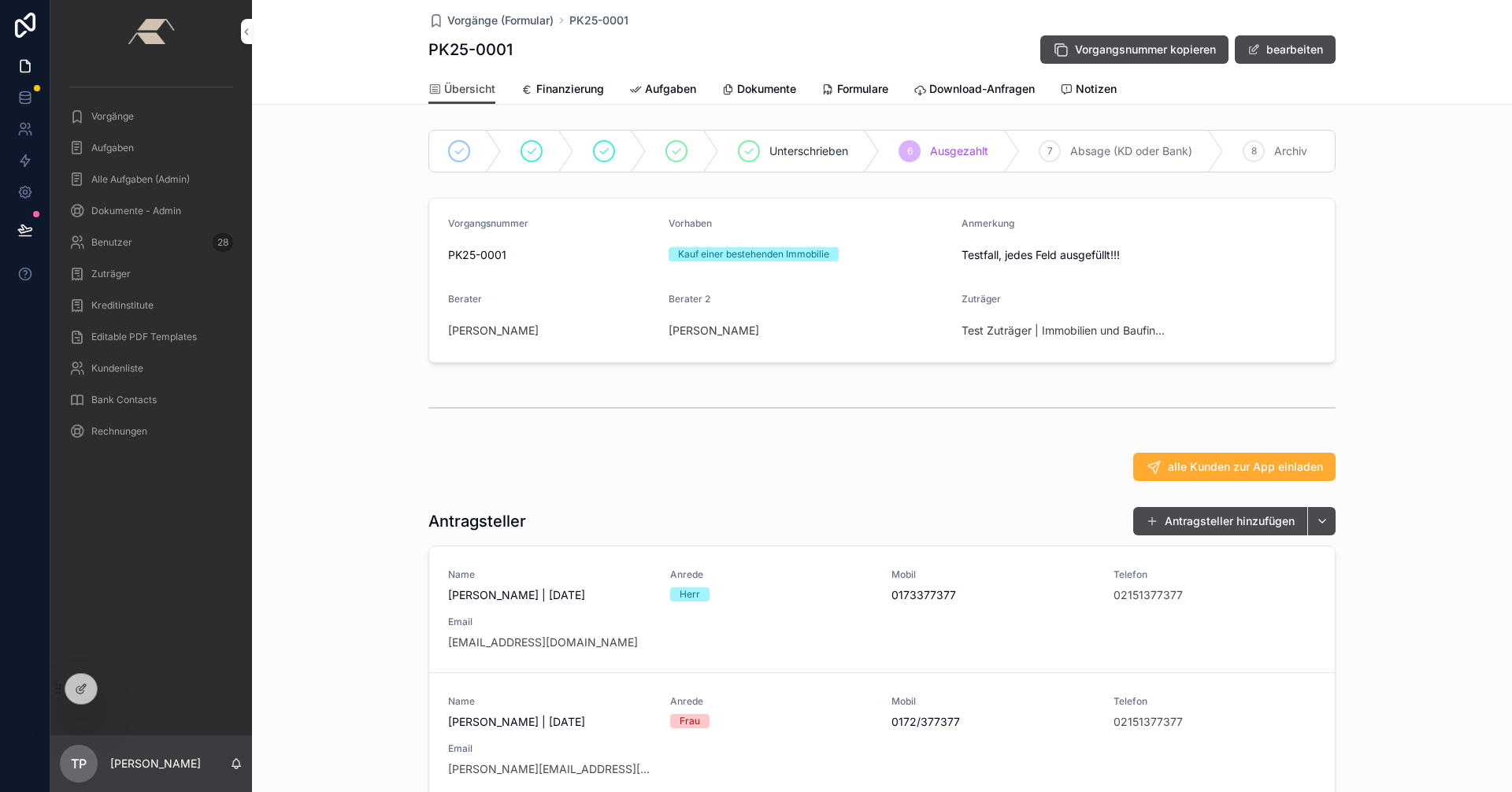
click at [754, 90] on span "Notizen" at bounding box center [1097, 88] width 41 height 16
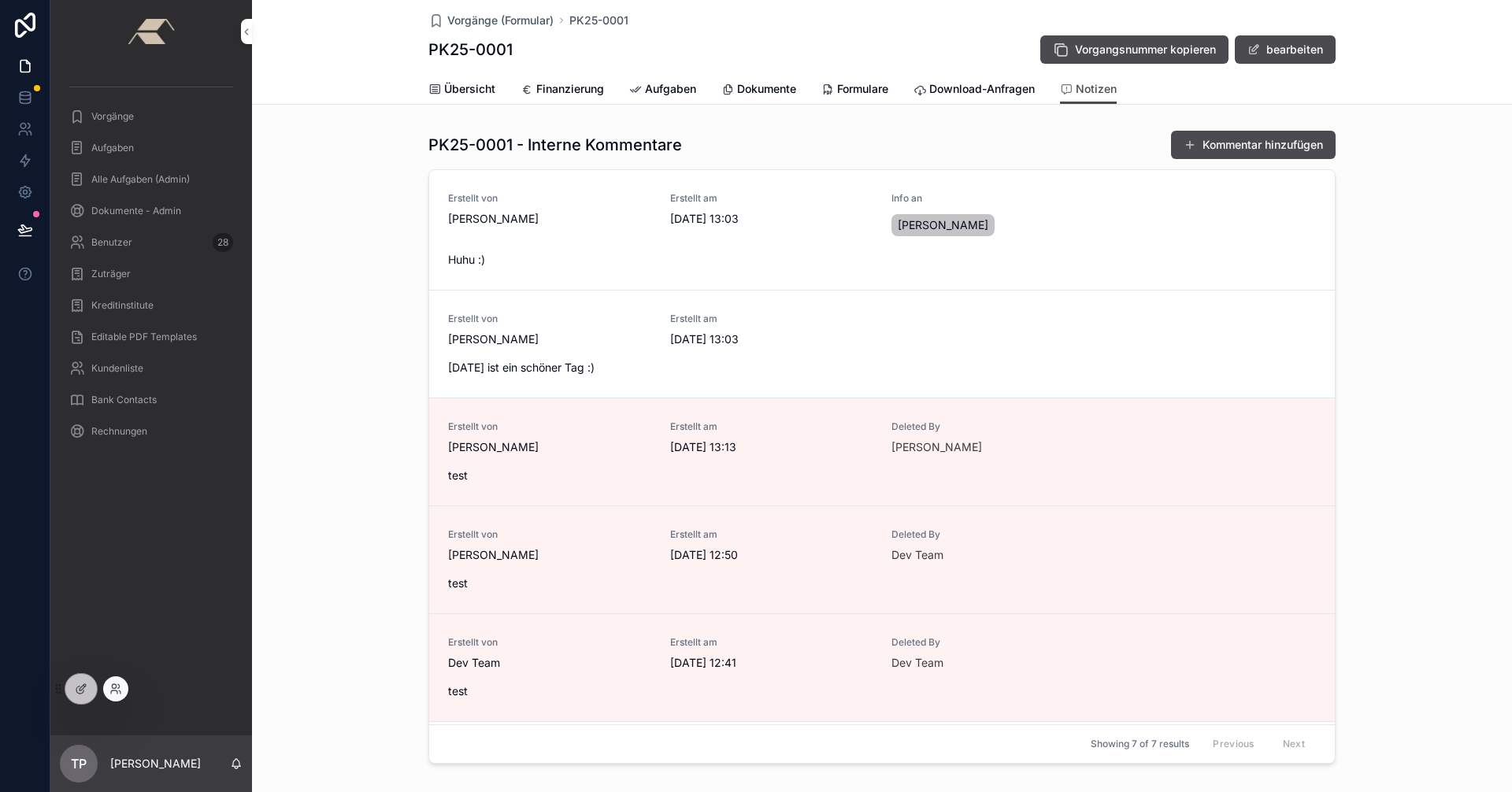
click at [124, 690] on div at bounding box center [116, 689] width 26 height 26
click at [111, 688] on icon at bounding box center [113, 686] width 4 height 4
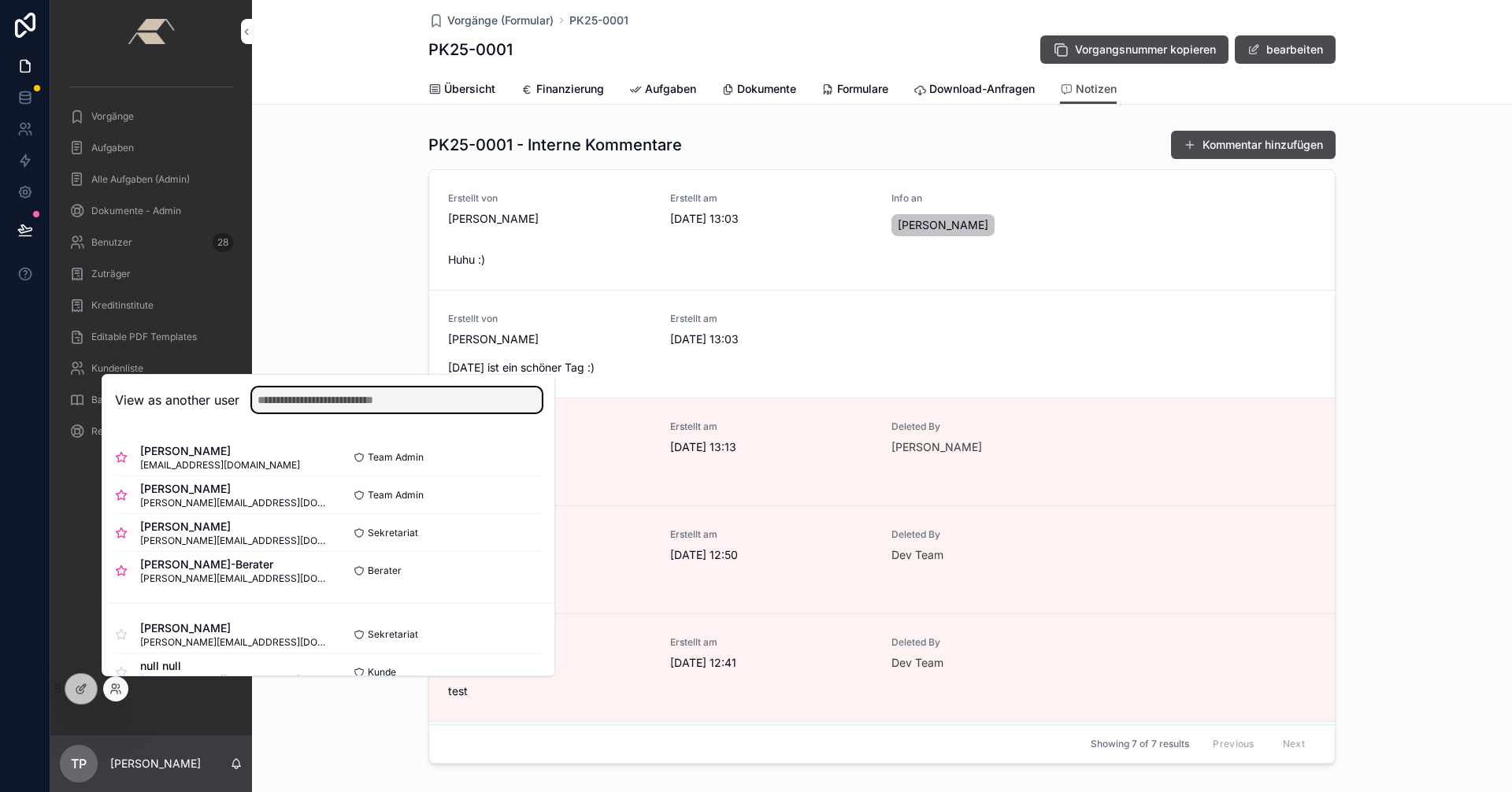
click at [320, 408] on input "text" at bounding box center [396, 400] width 290 height 26
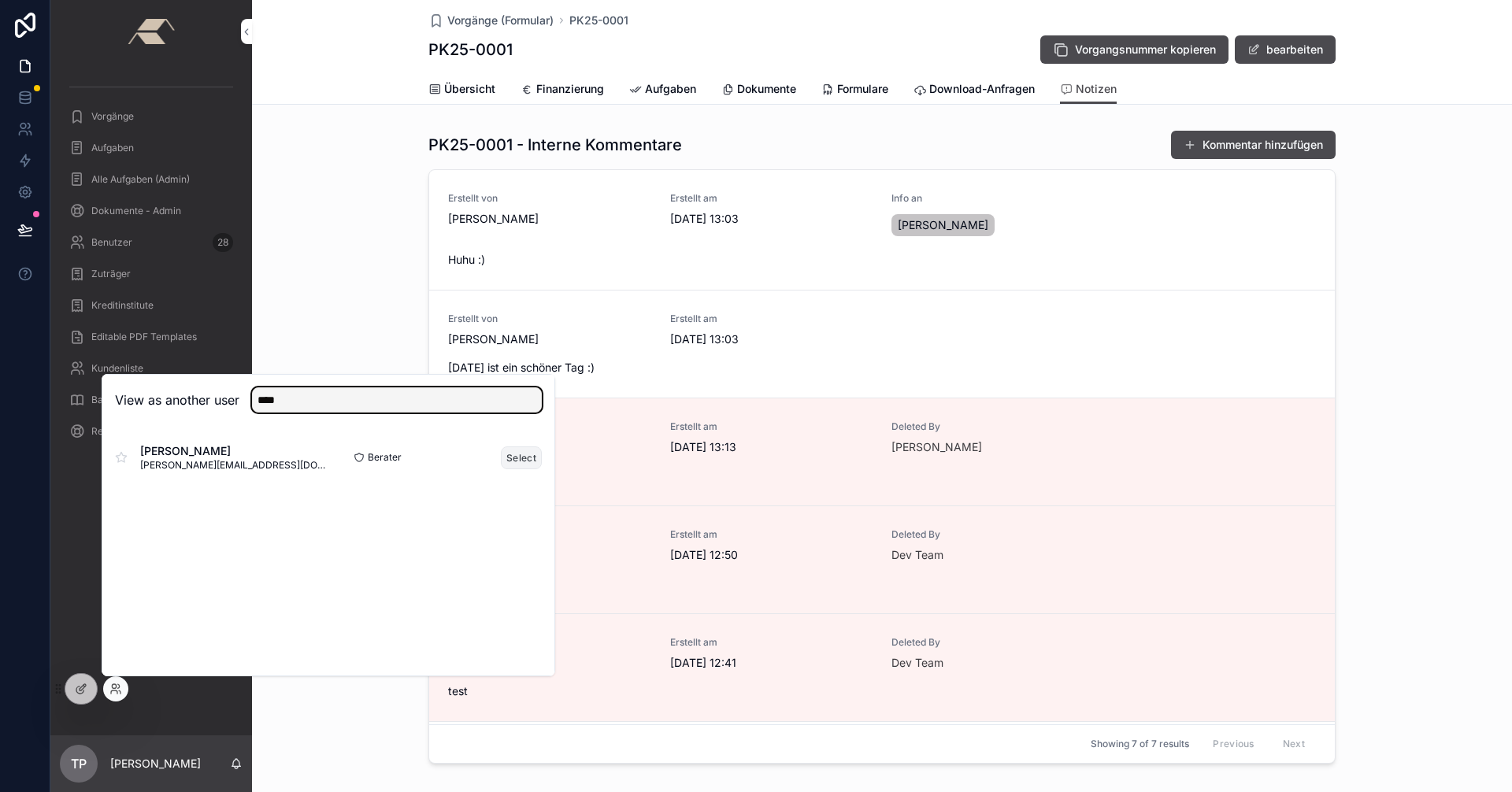
type input "****"
click at [523, 458] on button "Select" at bounding box center [521, 458] width 41 height 23
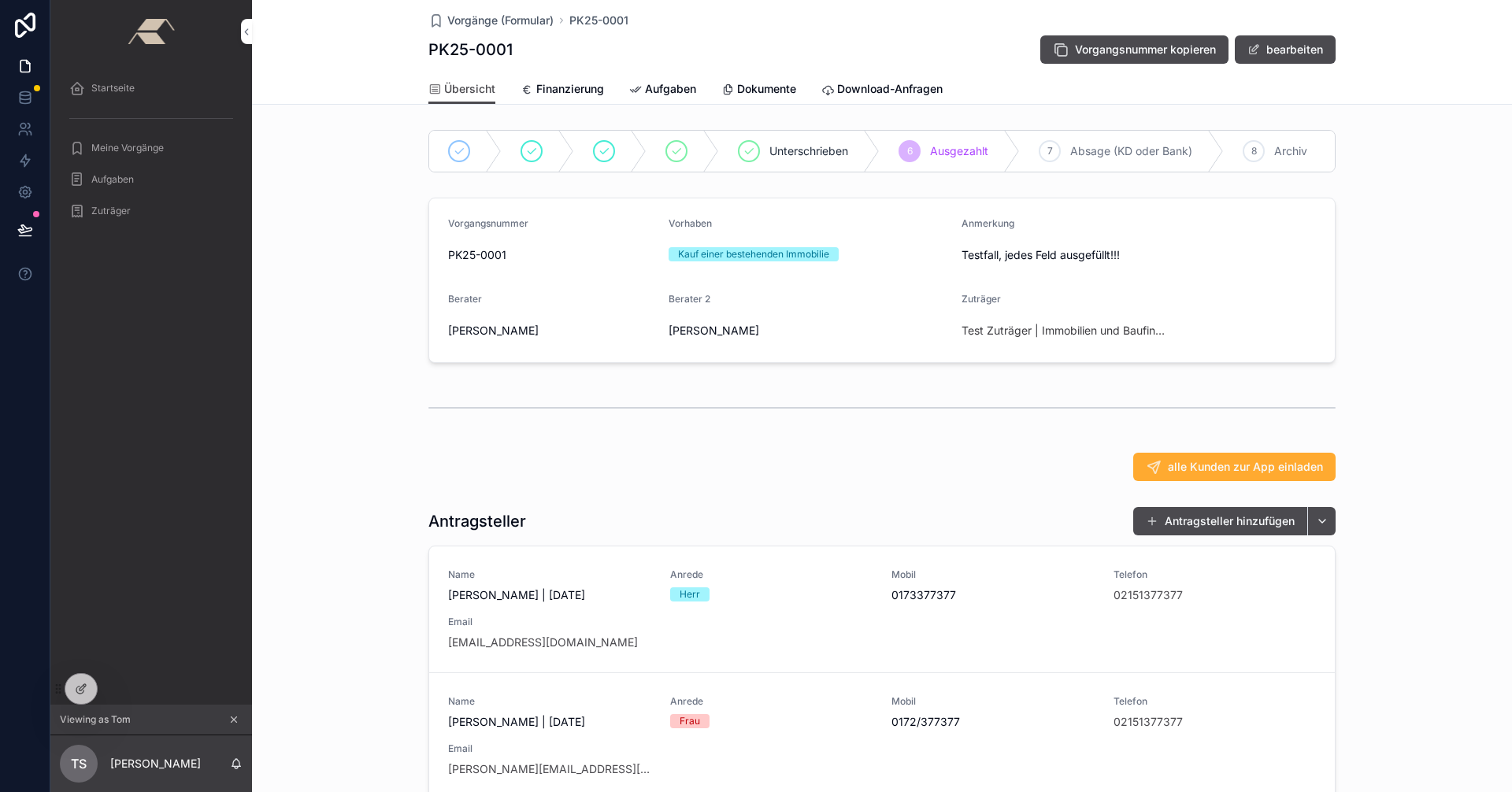
click at [231, 717] on icon "scrollable content" at bounding box center [234, 719] width 11 height 11
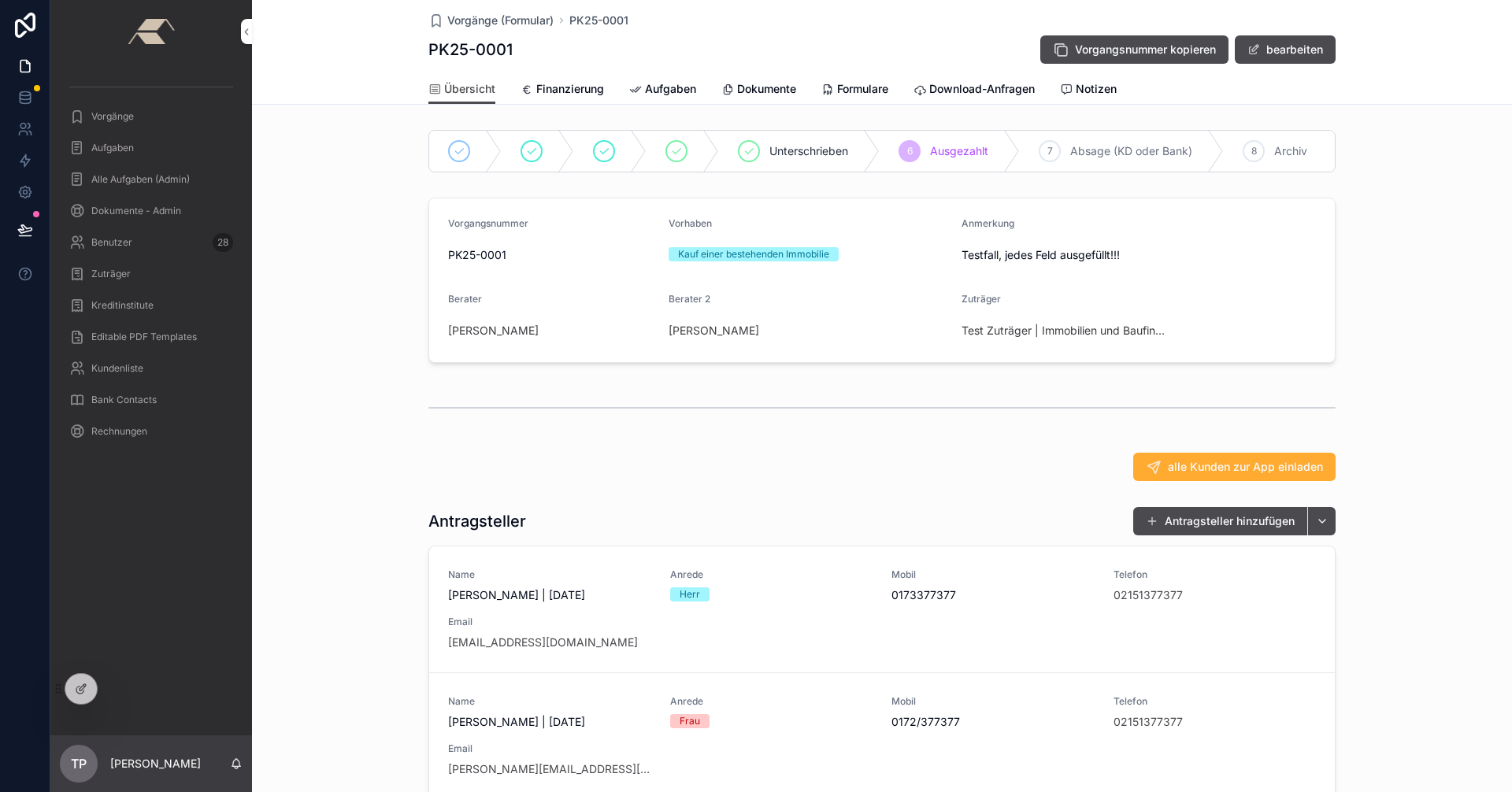
click at [1084, 88] on span "Notizen" at bounding box center [1097, 88] width 41 height 16
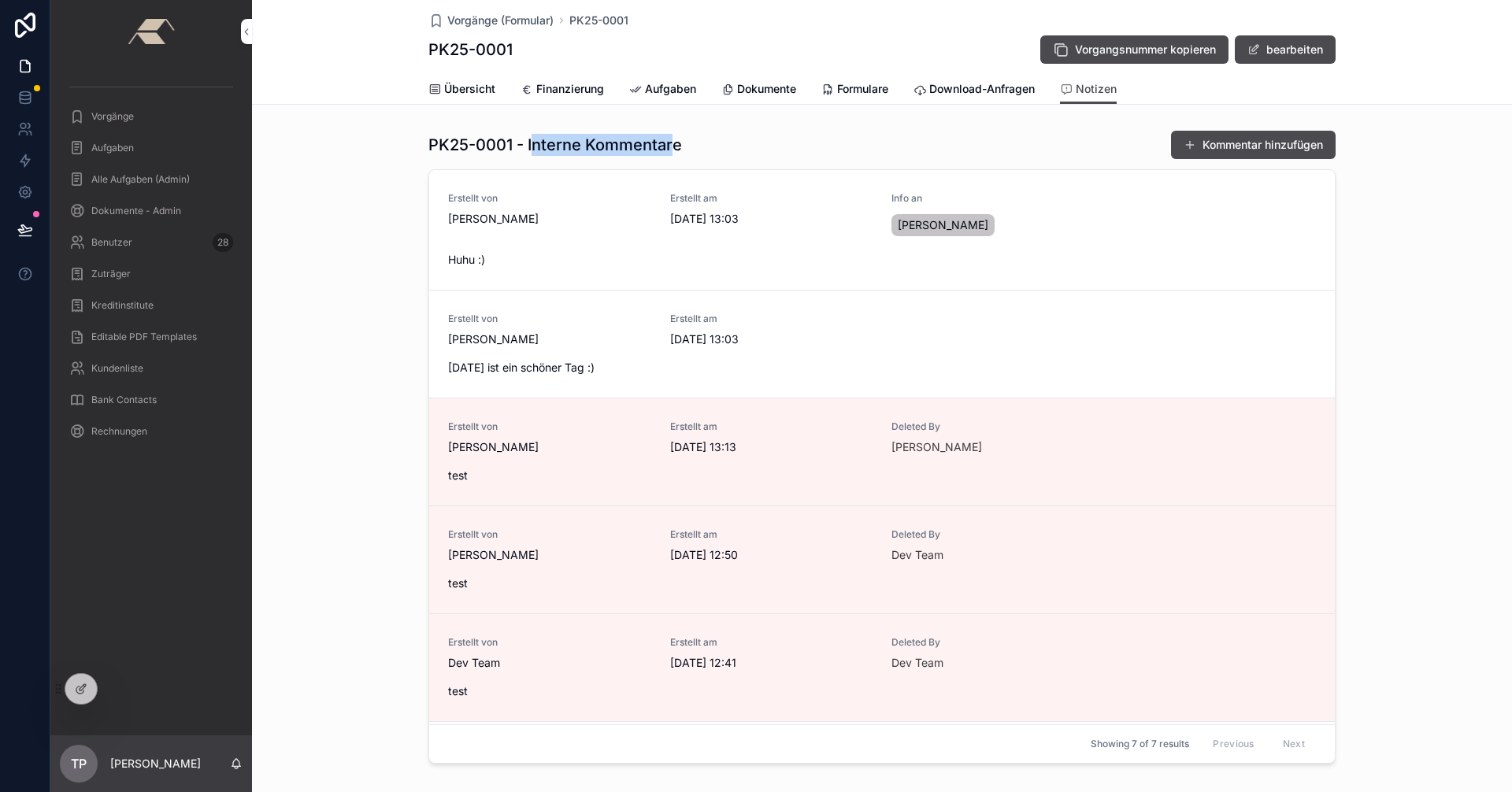
drag, startPoint x: 529, startPoint y: 145, endPoint x: 689, endPoint y: 140, distance: 160.1
click at [675, 140] on h1 "PK25-0001 - Interne Kommentare" at bounding box center [555, 145] width 254 height 22
click at [80, 688] on icon at bounding box center [83, 688] width 7 height 7
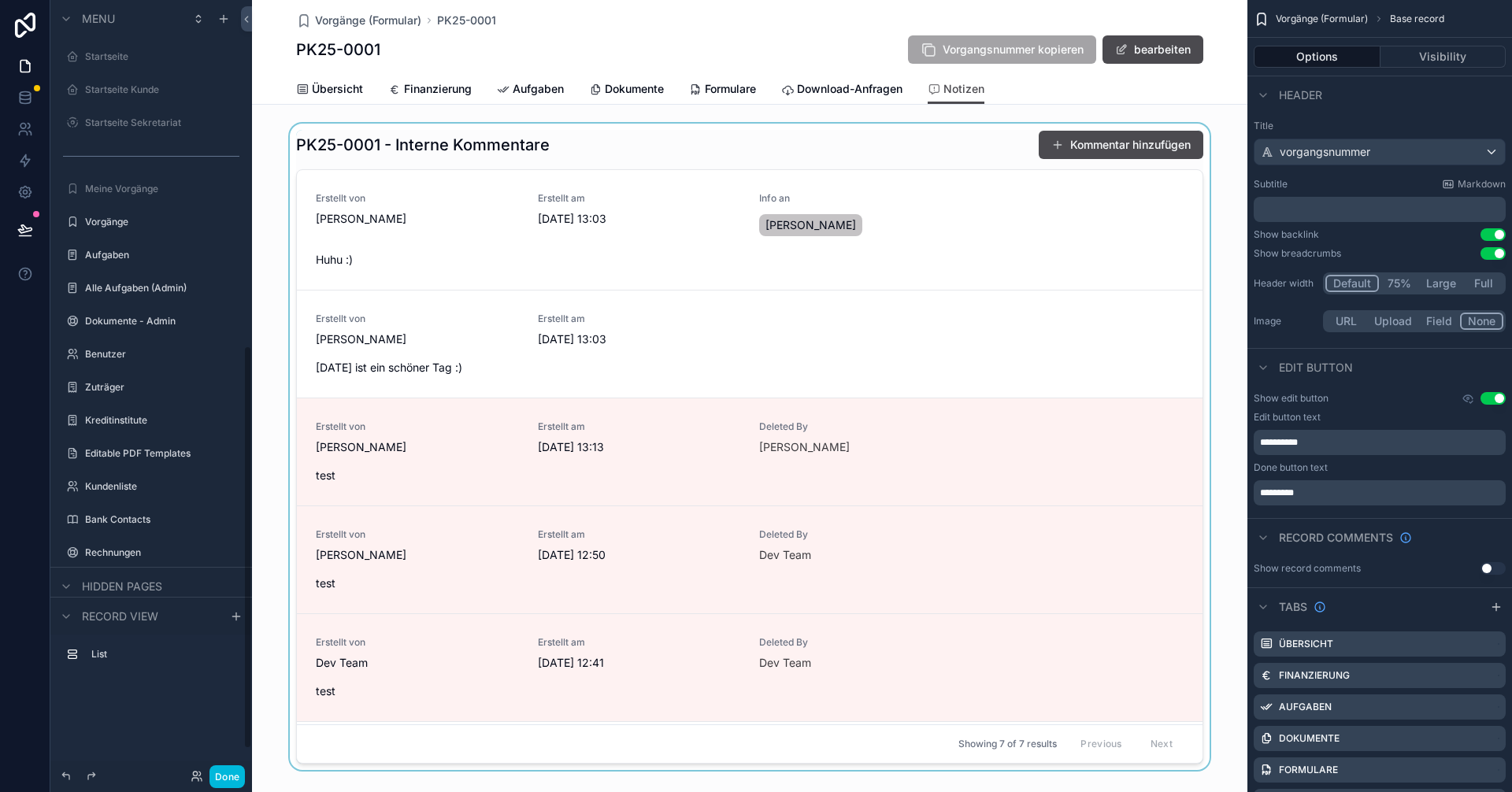
scroll to position [661, 0]
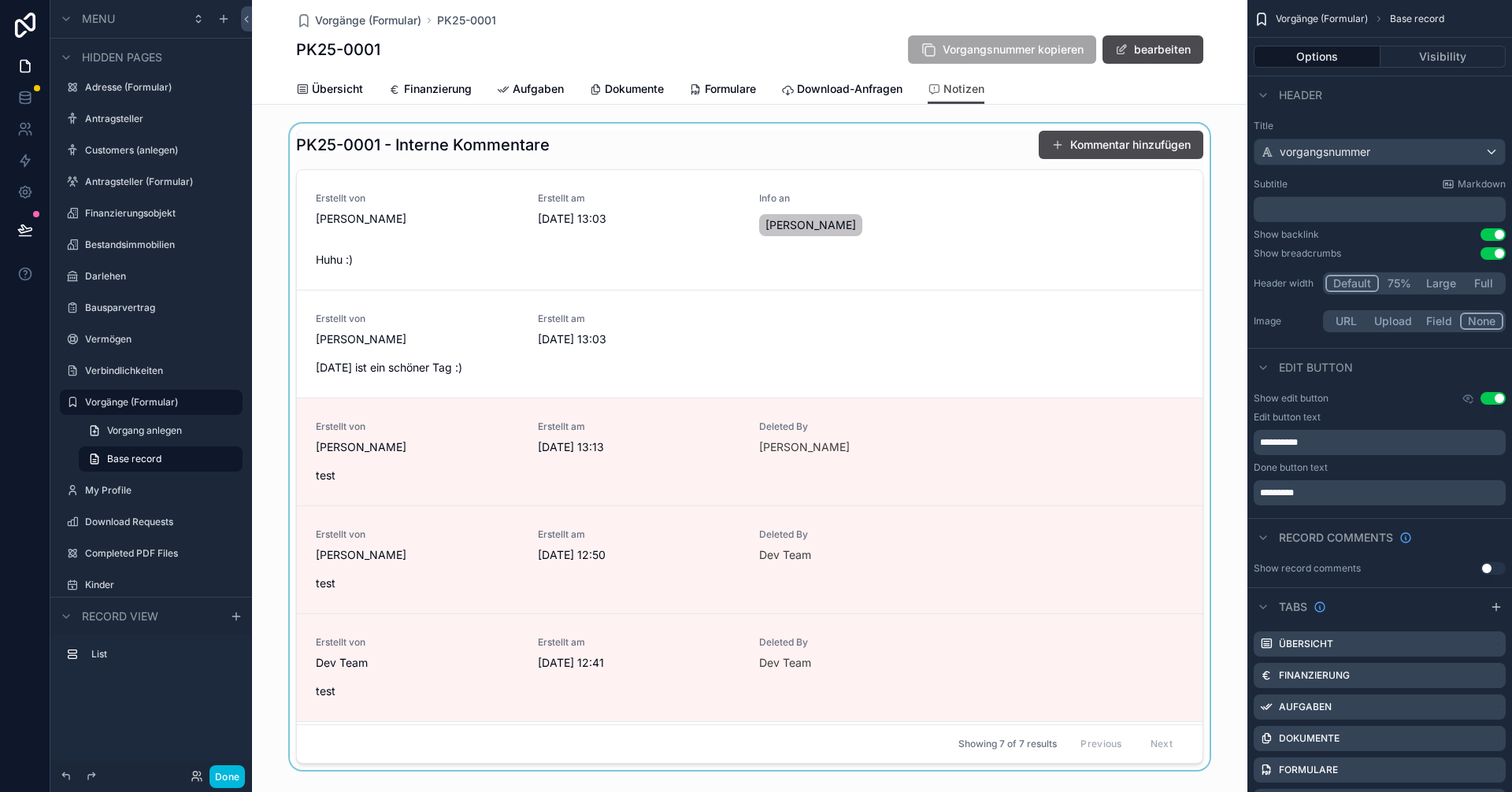
click at [893, 314] on div "scrollable content" at bounding box center [749, 450] width 995 height 653
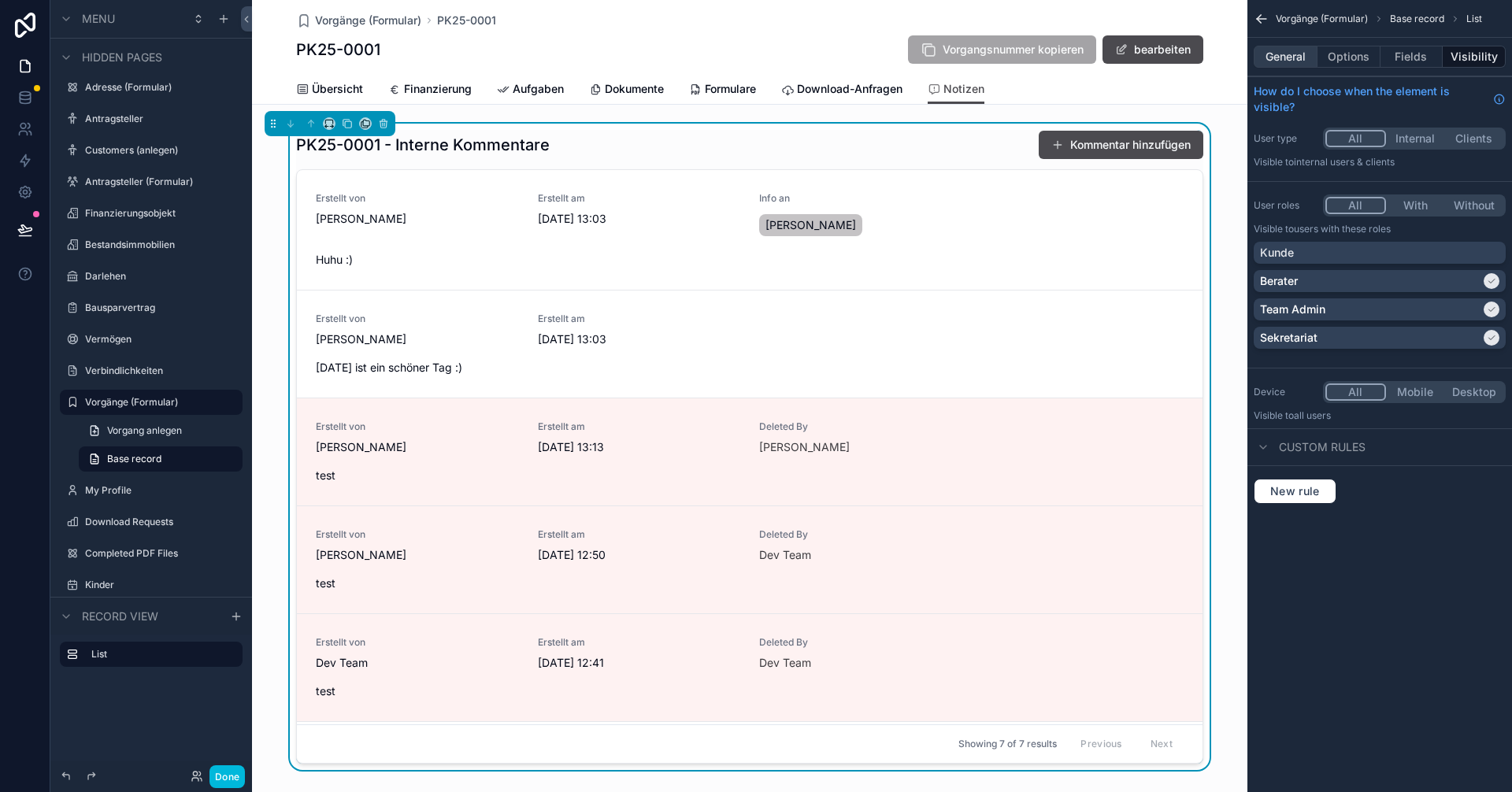
click at [1290, 53] on button "General" at bounding box center [1285, 56] width 64 height 22
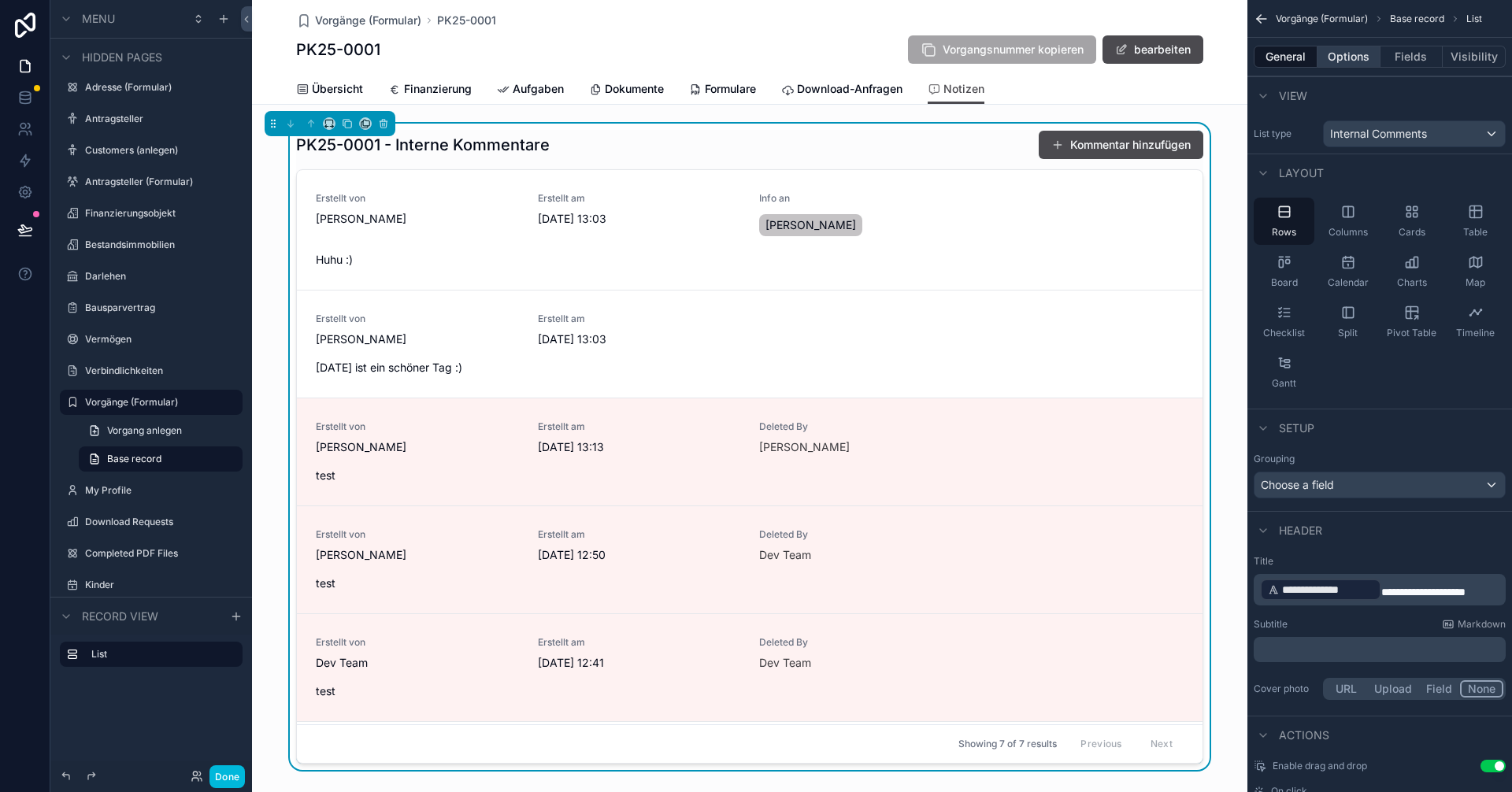
click at [1341, 59] on button "Options" at bounding box center [1348, 56] width 63 height 22
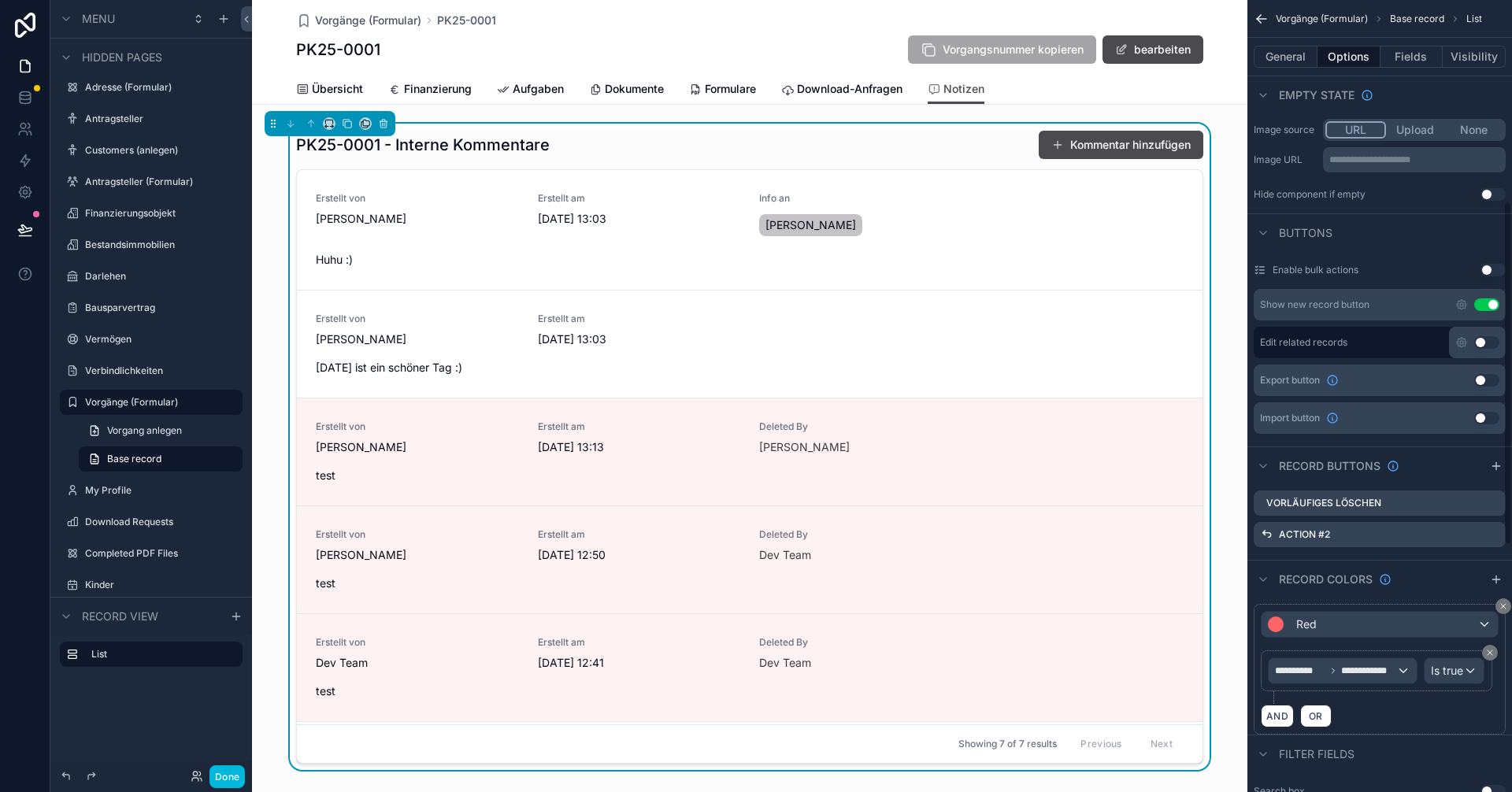
scroll to position [472, 0]
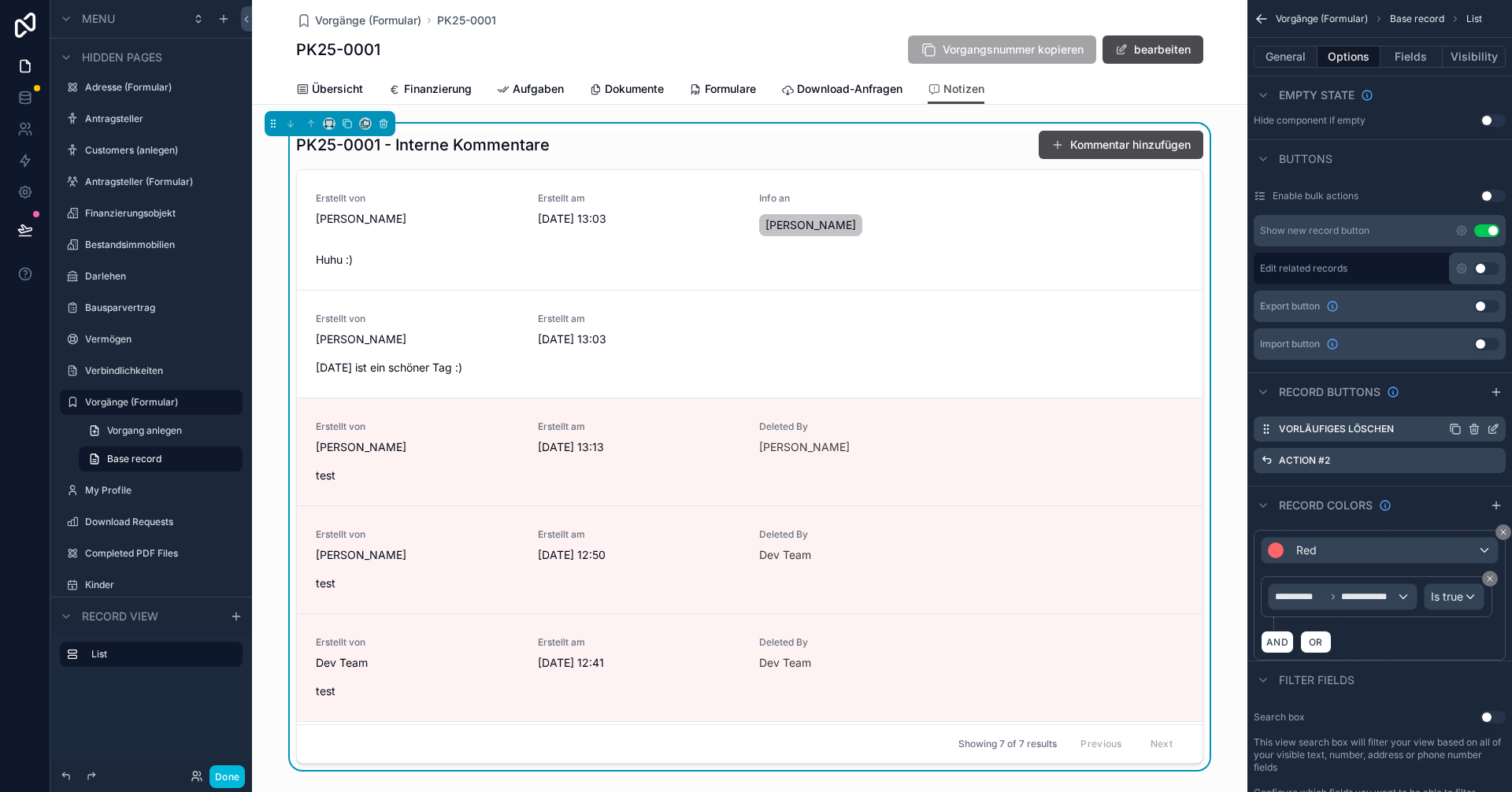
click at [1492, 427] on icon "scrollable content" at bounding box center [1492, 429] width 12 height 12
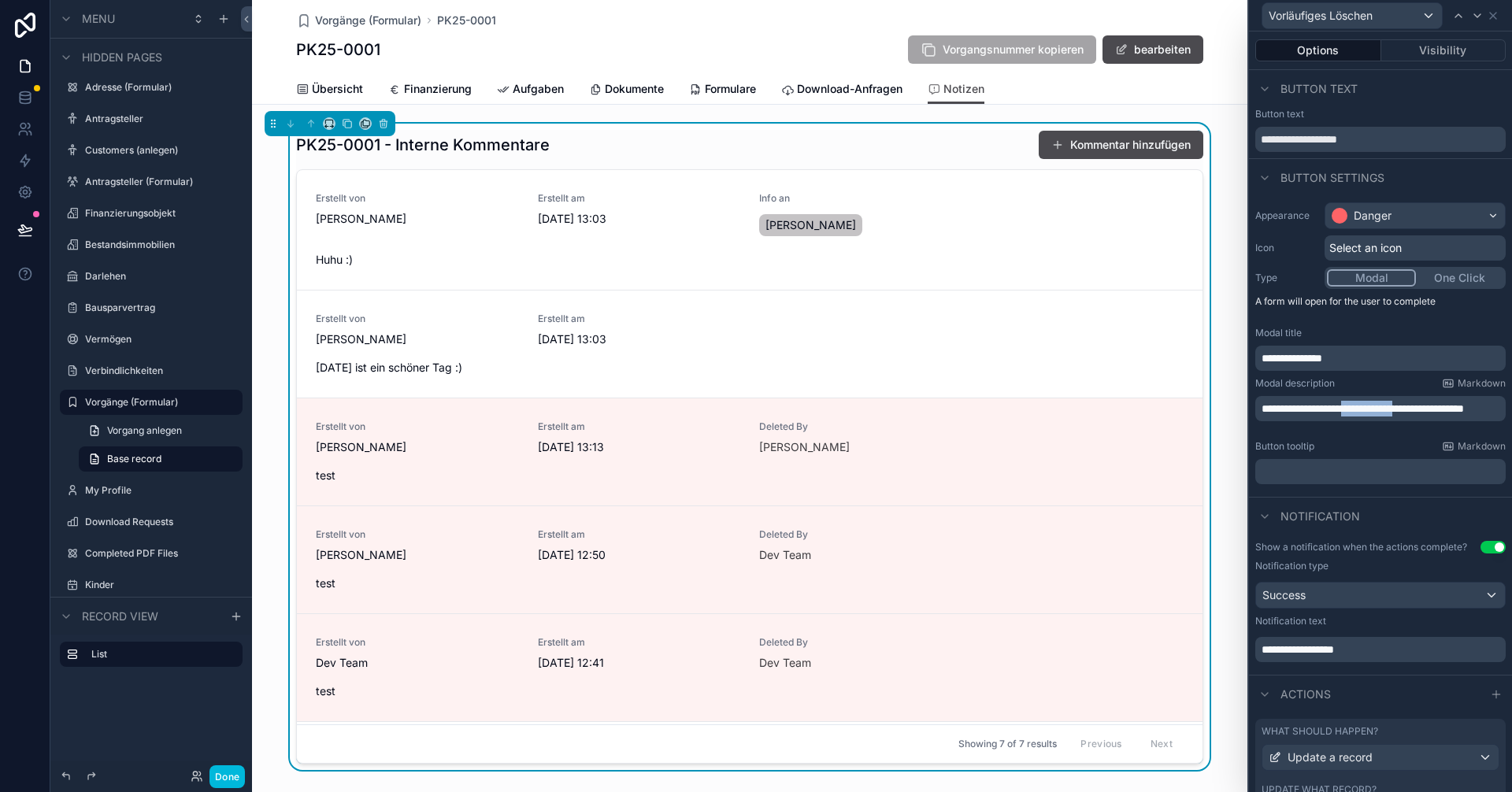
drag, startPoint x: 1367, startPoint y: 406, endPoint x: 1445, endPoint y: 408, distance: 78.0
click at [1448, 406] on span "**********" at bounding box center [1363, 408] width 202 height 11
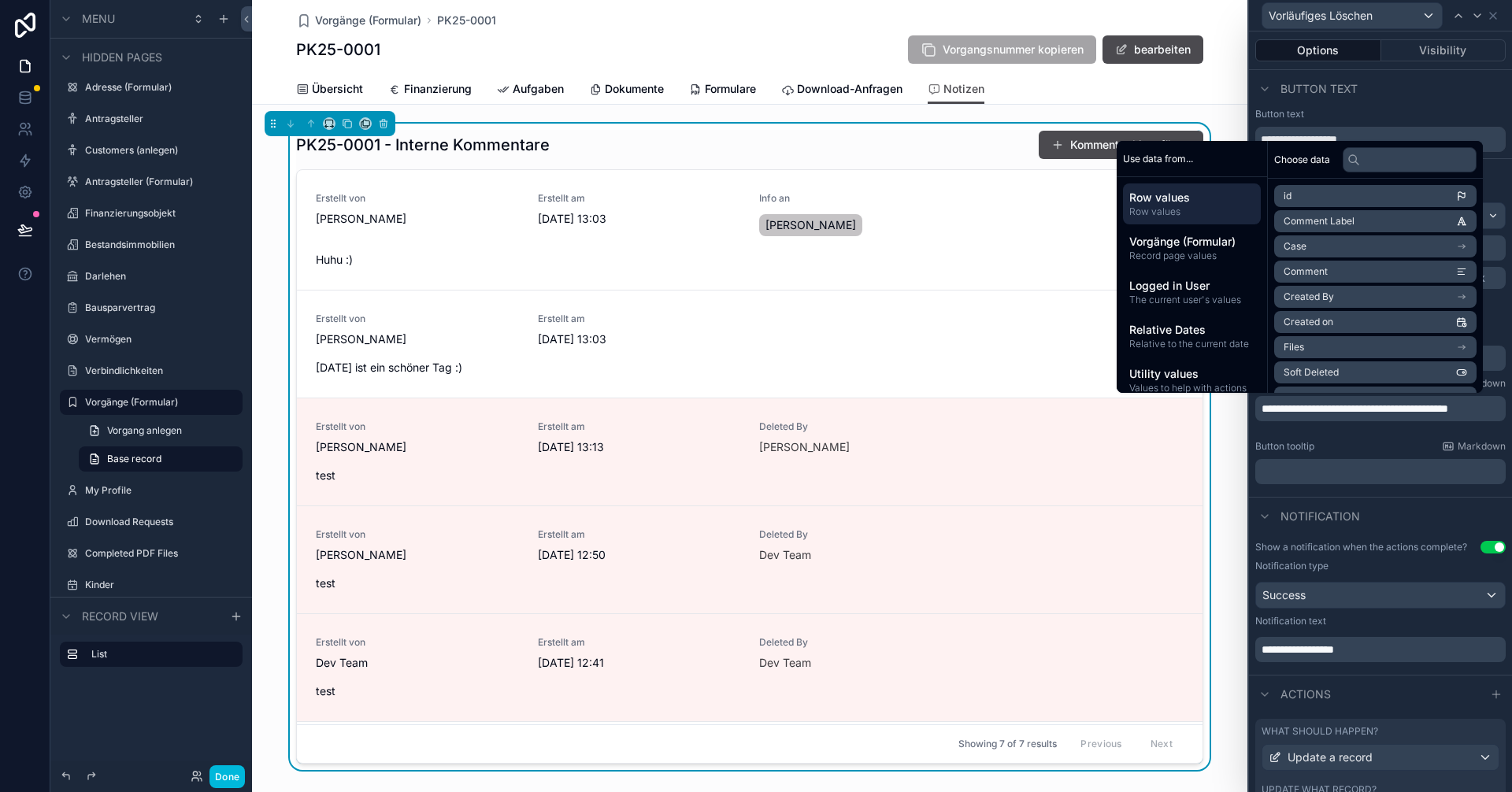
click at [1405, 476] on p "﻿" at bounding box center [1382, 472] width 241 height 16
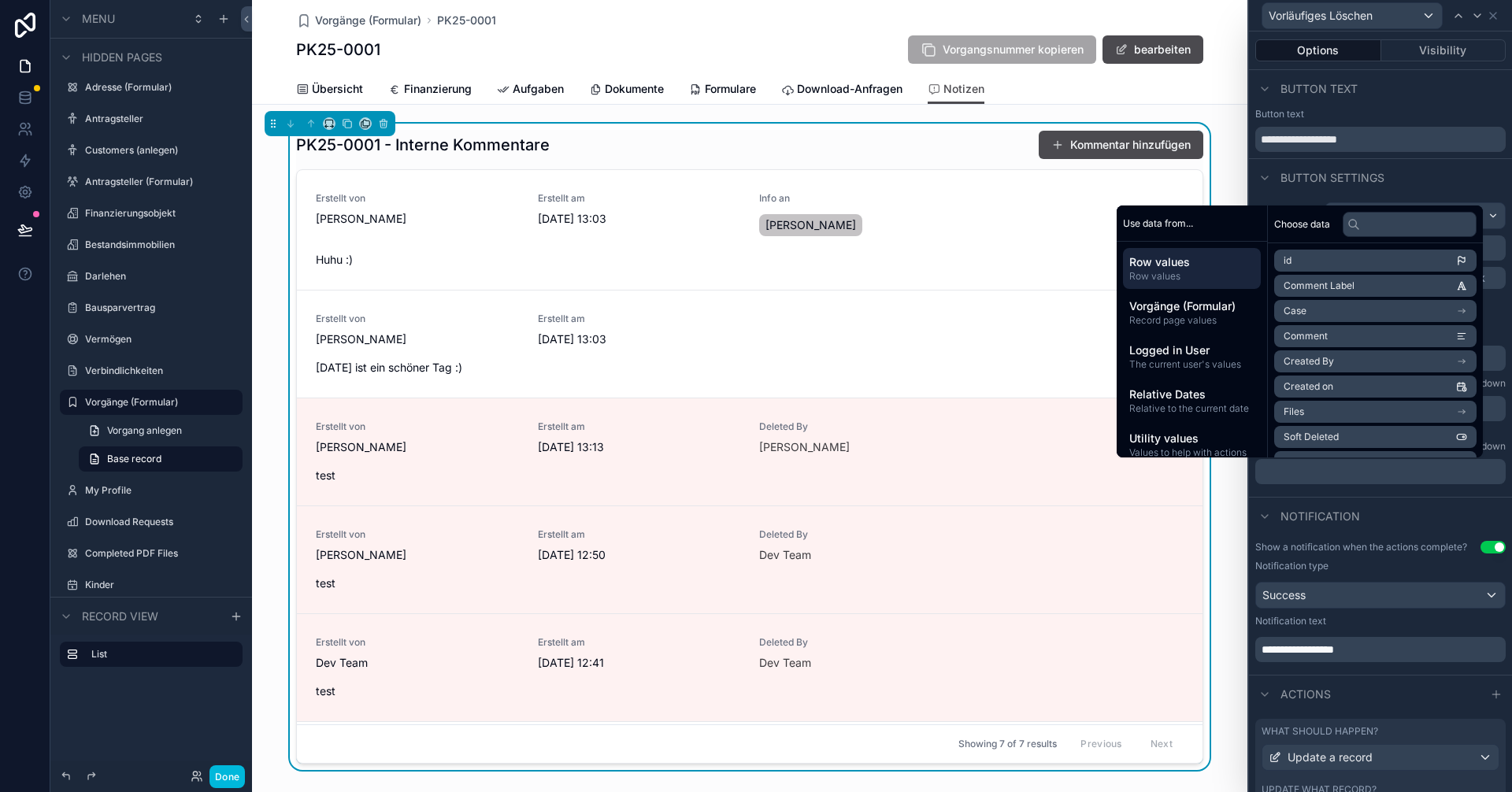
click at [1419, 492] on div "**********" at bounding box center [1380, 346] width 263 height 301
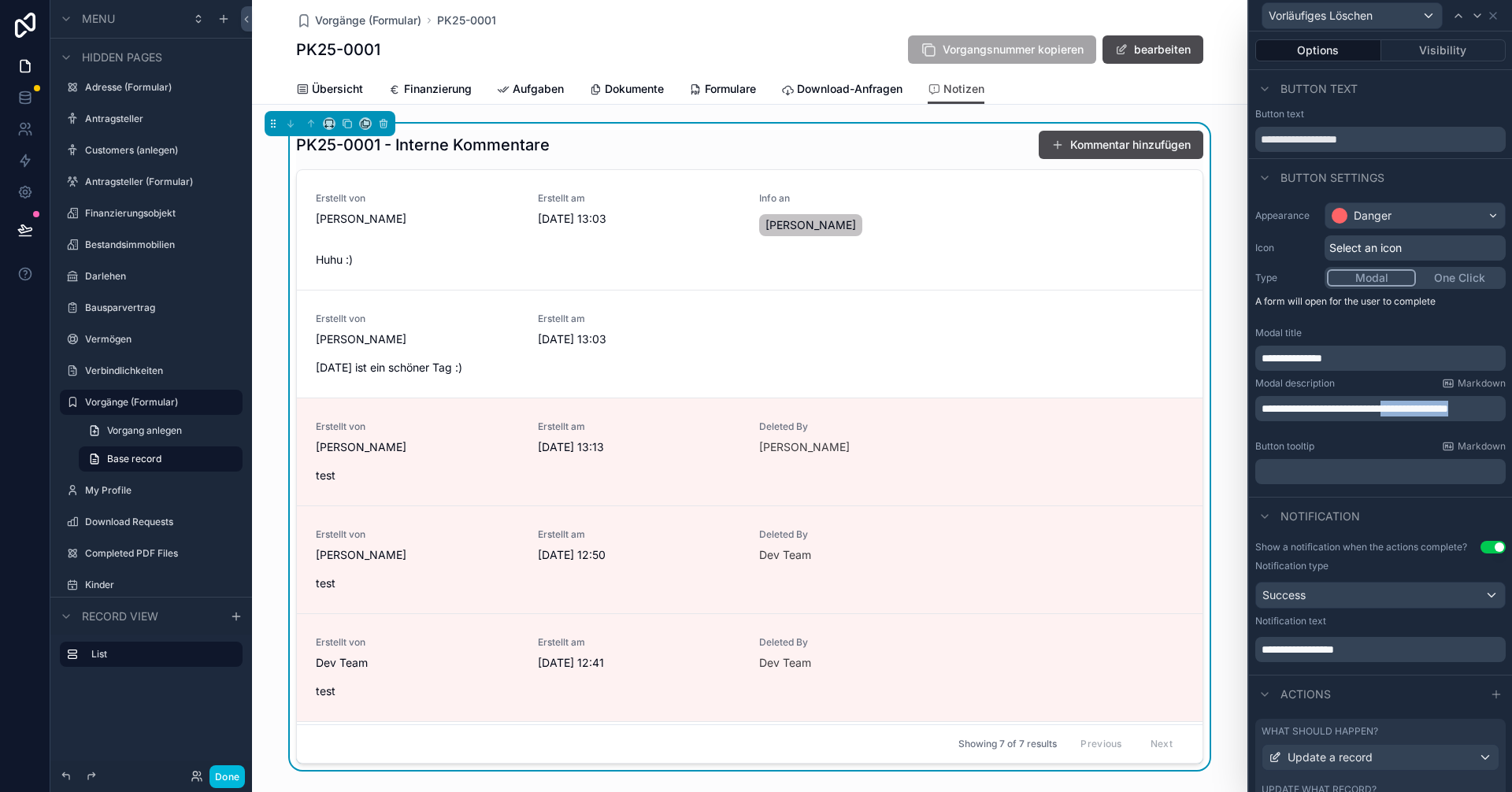
drag, startPoint x: 1413, startPoint y: 407, endPoint x: 1474, endPoint y: 477, distance: 92.8
click at [1474, 477] on div "**********" at bounding box center [1380, 343] width 263 height 295
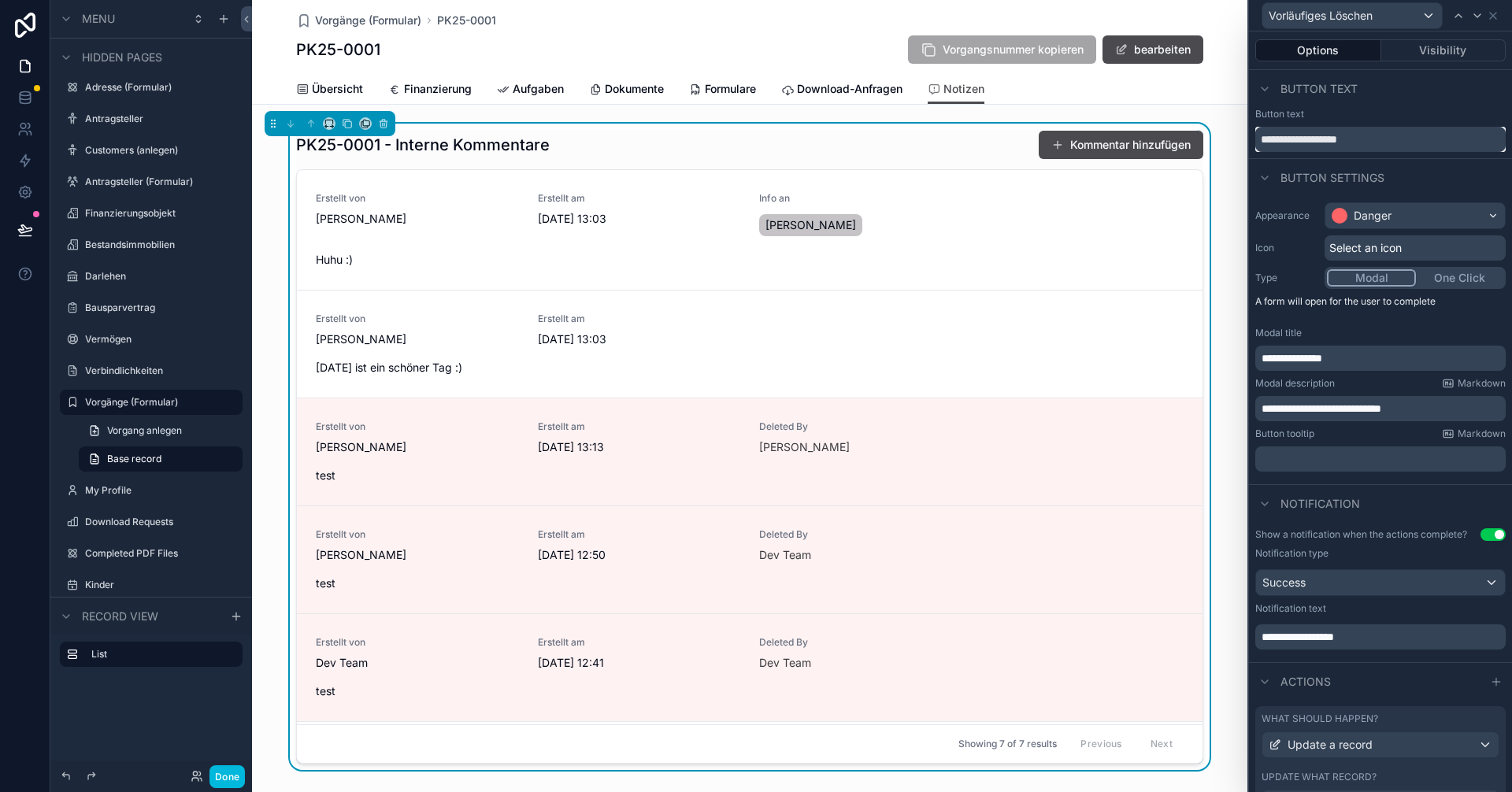
drag, startPoint x: 1323, startPoint y: 139, endPoint x: 1228, endPoint y: 156, distance: 96.5
click at [1228, 156] on div "**********" at bounding box center [756, 396] width 1512 height 792
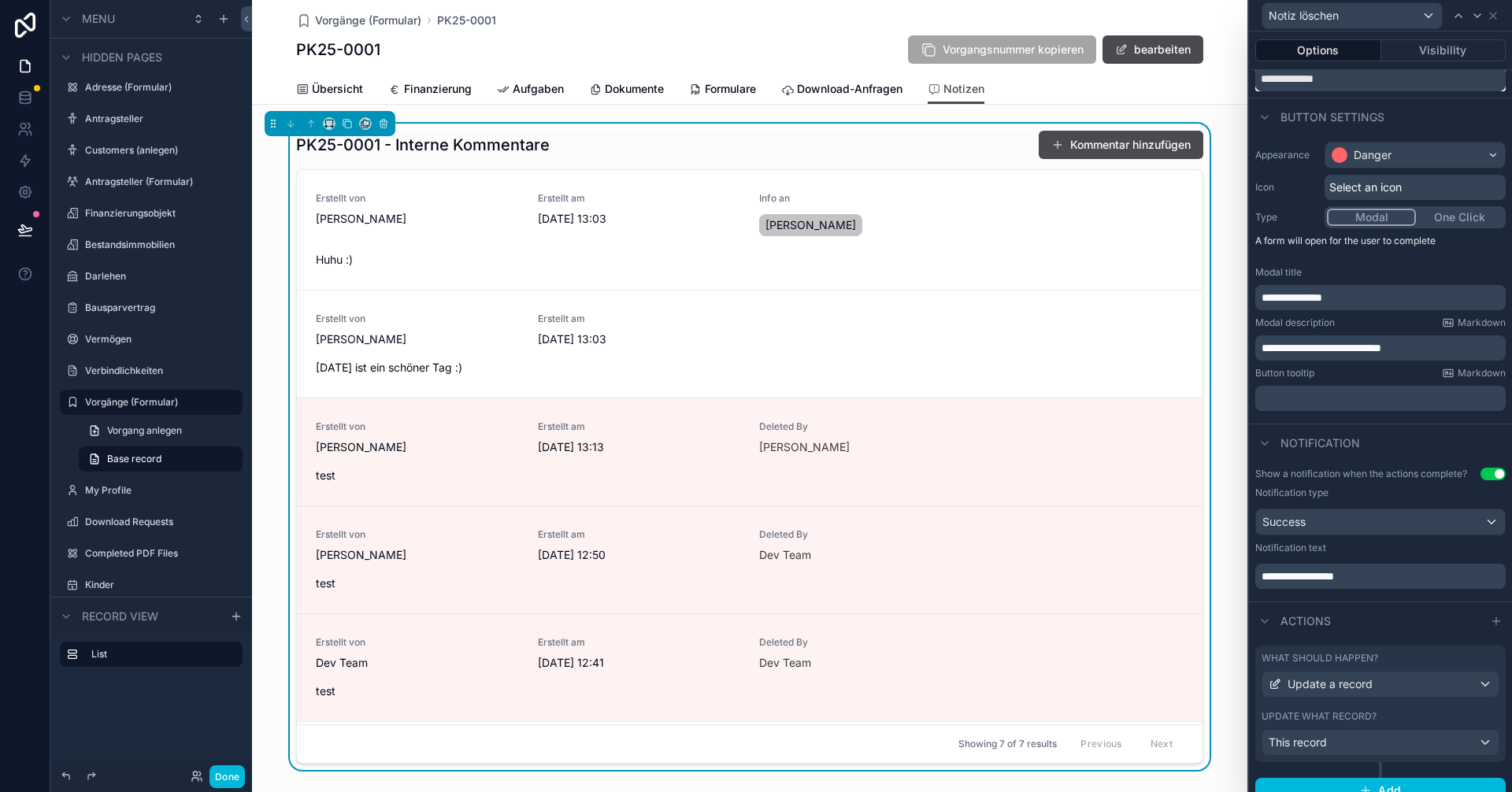
scroll to position [77, 0]
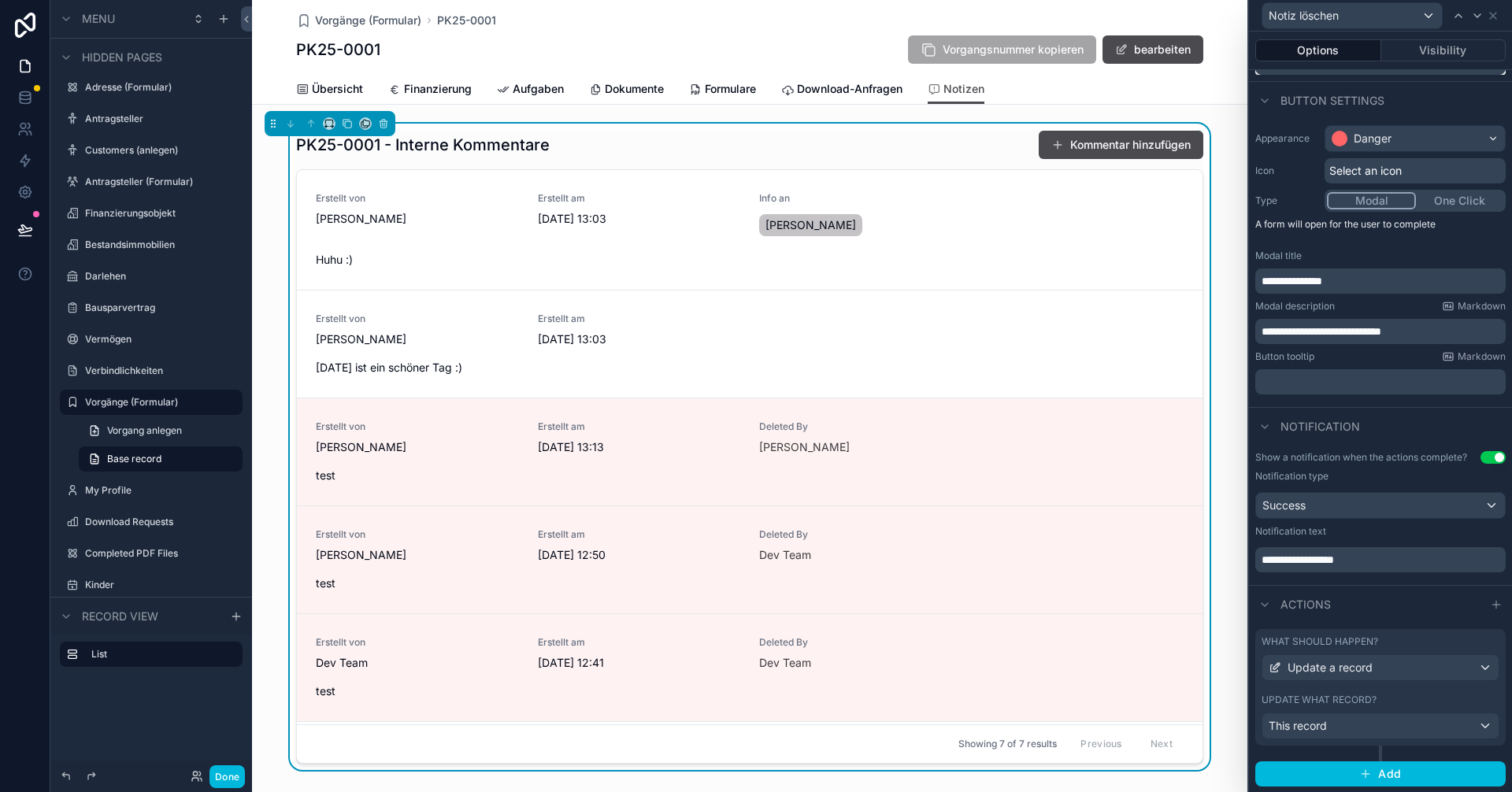
type input "**********"
click at [1299, 562] on span "**********" at bounding box center [1298, 559] width 73 height 11
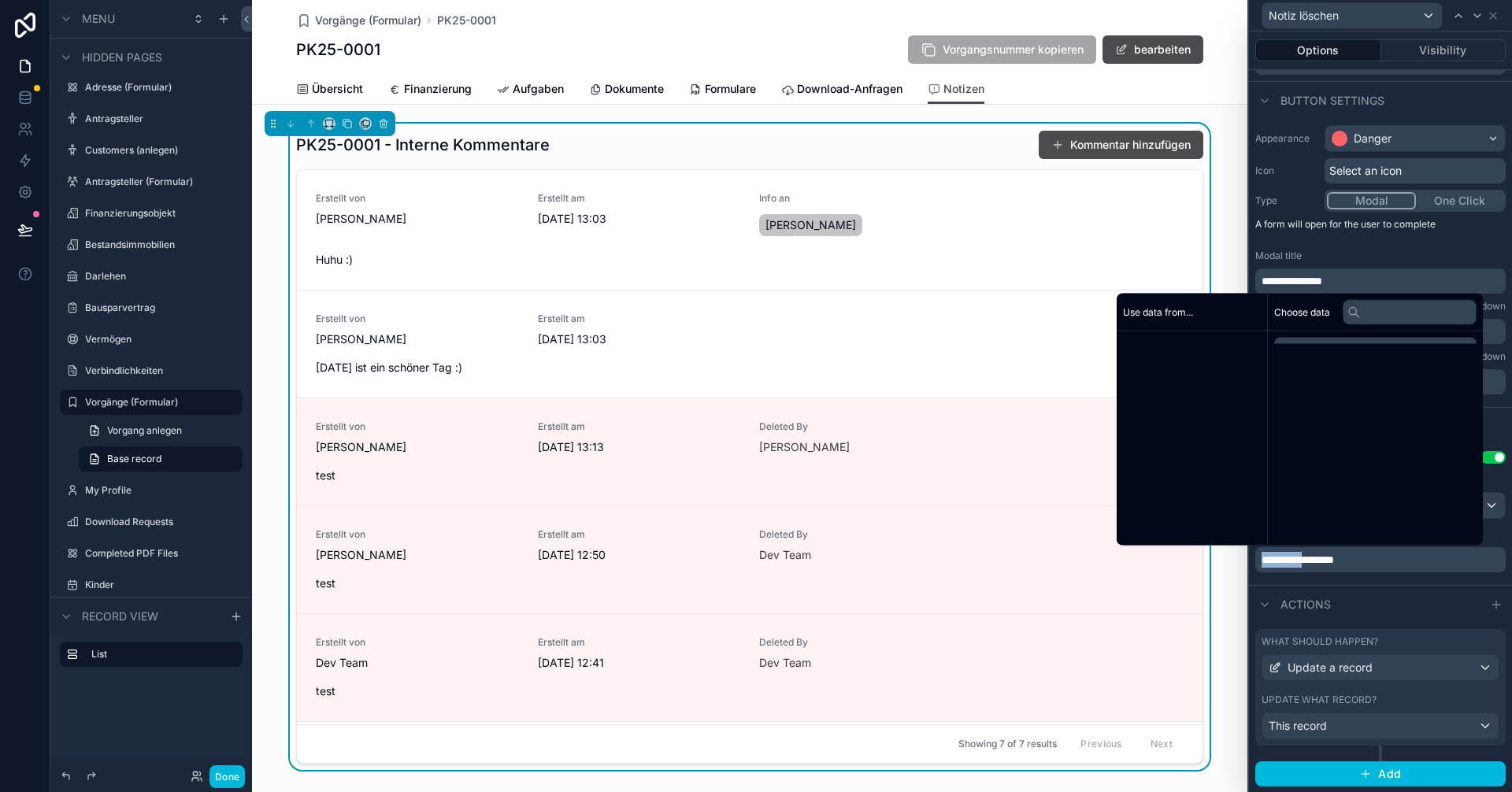
click at [1299, 562] on span "**********" at bounding box center [1298, 559] width 73 height 11
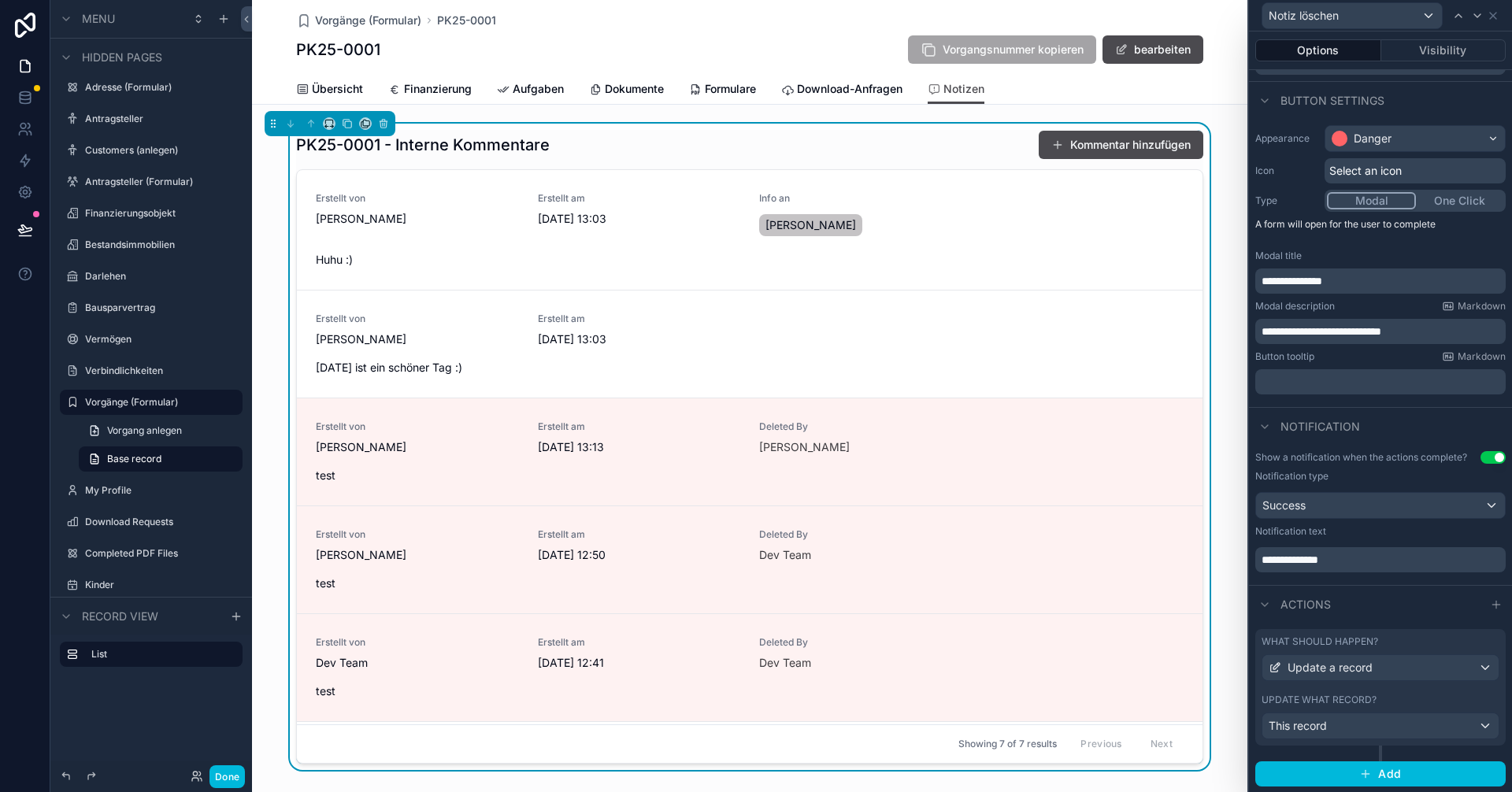
click at [1377, 582] on div "**********" at bounding box center [1380, 515] width 263 height 140
click at [1442, 730] on div "This record" at bounding box center [1381, 726] width 236 height 26
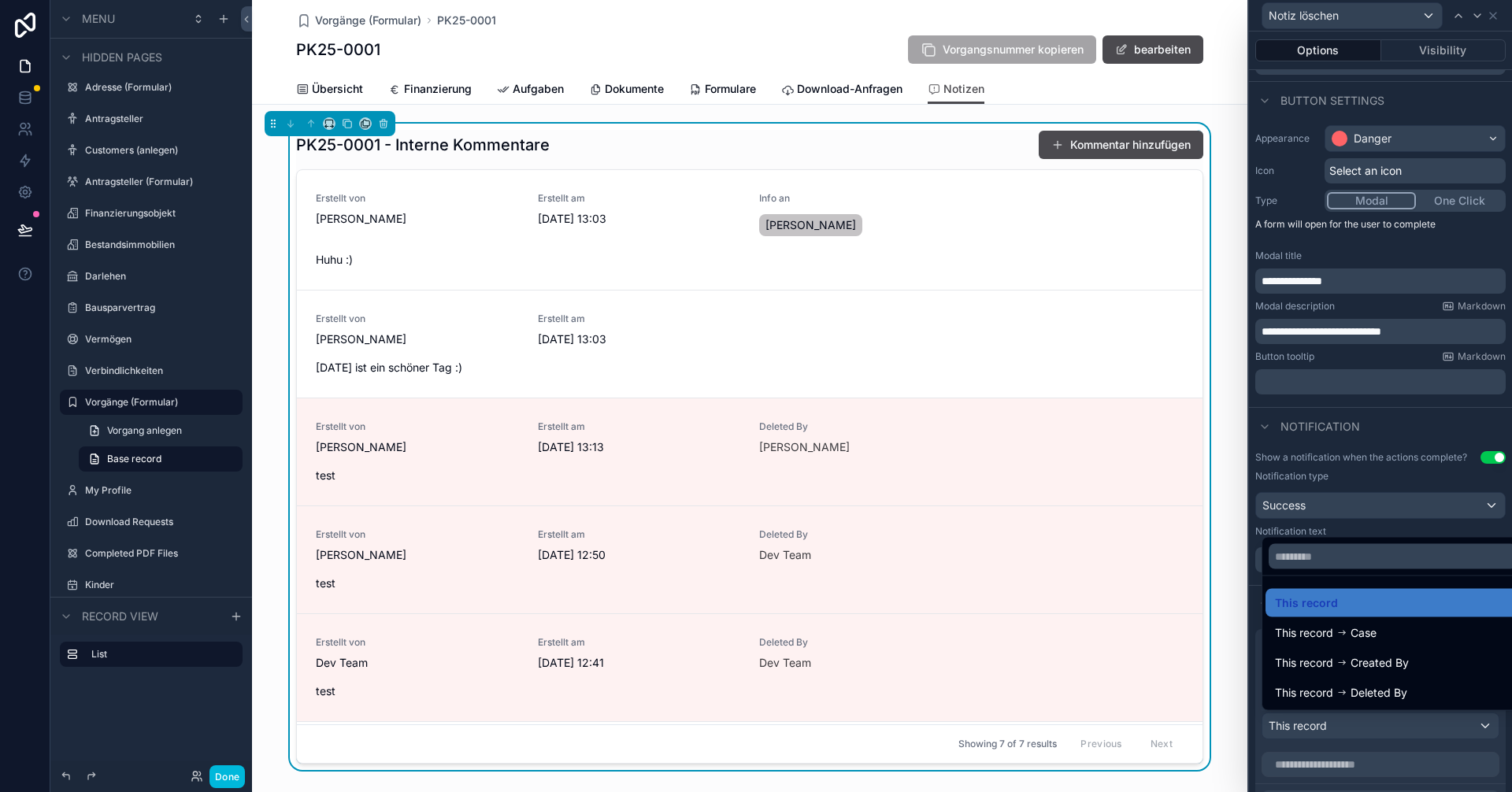
click at [1442, 730] on div at bounding box center [1380, 396] width 263 height 792
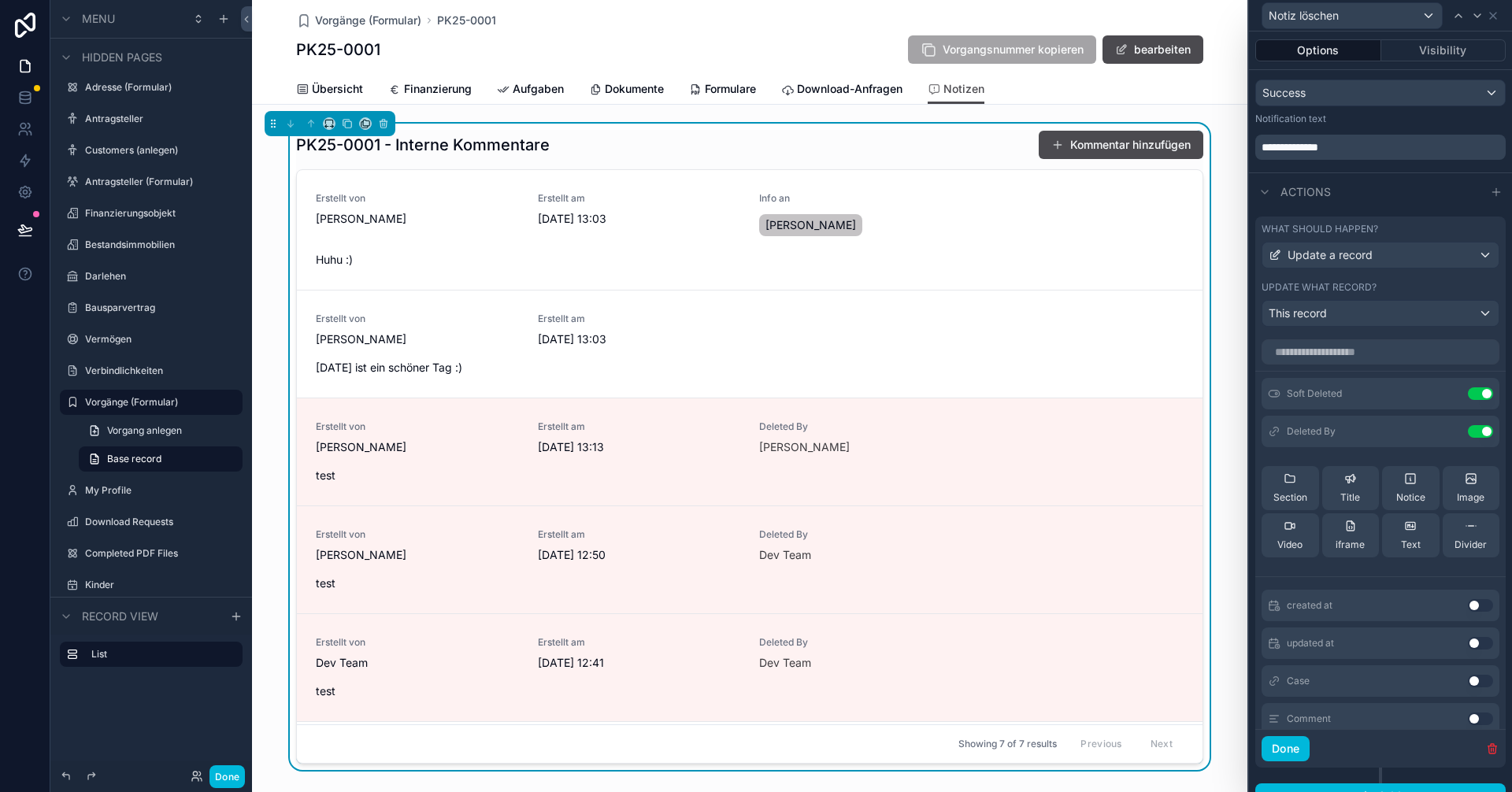
scroll to position [512, 0]
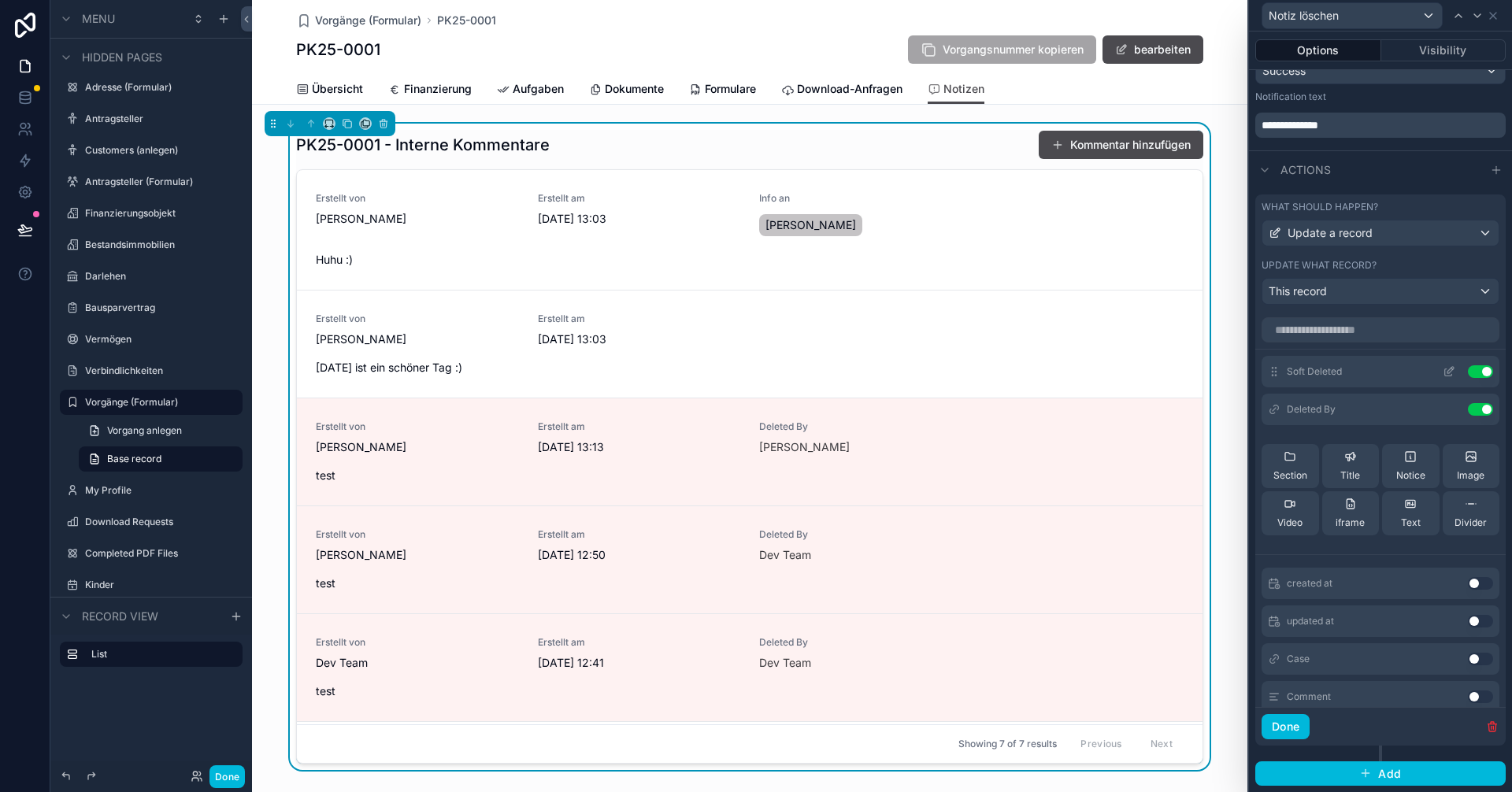
click at [1443, 369] on icon at bounding box center [1448, 371] width 12 height 12
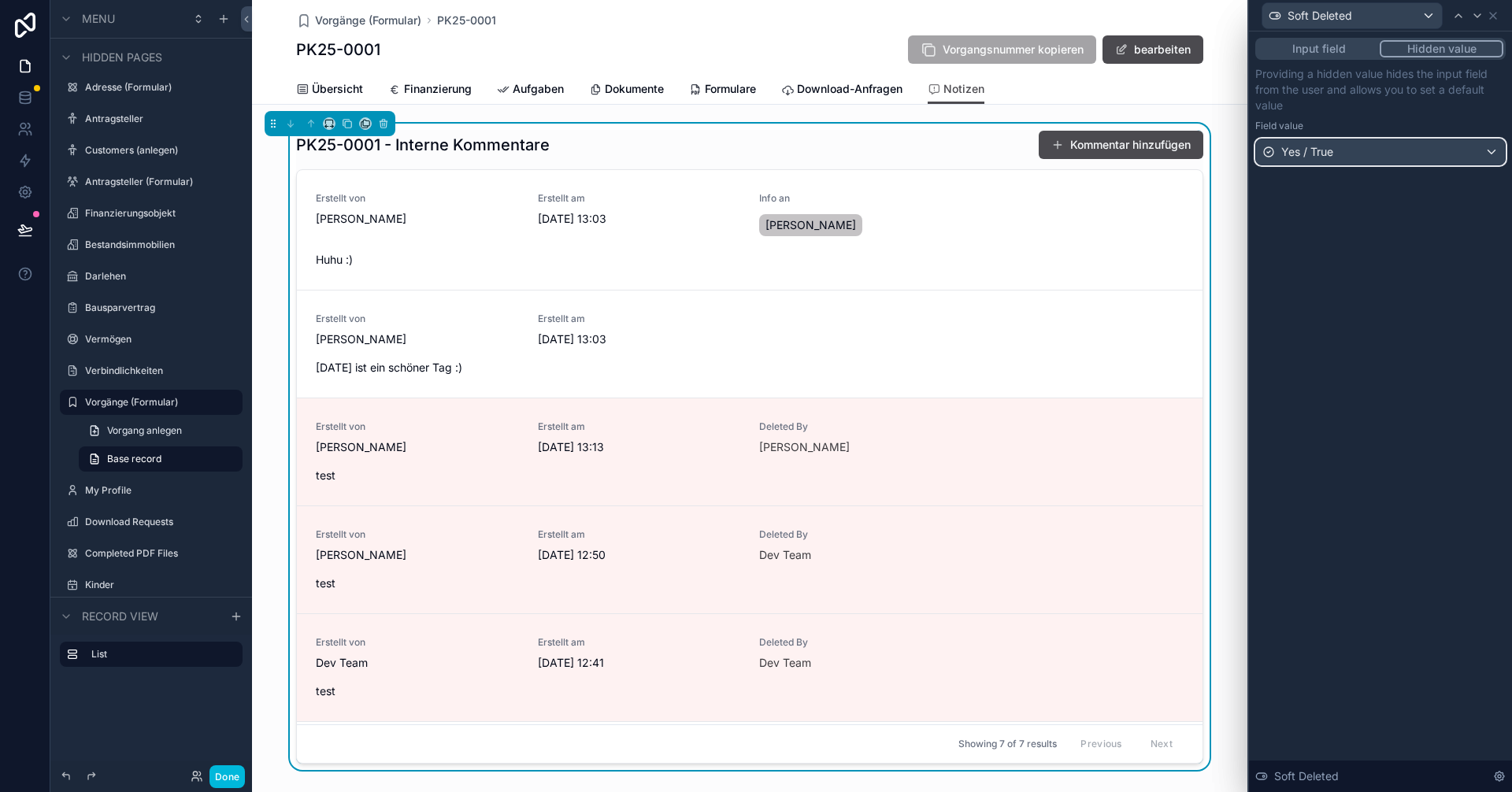
click at [1471, 153] on div "Yes / True" at bounding box center [1380, 152] width 249 height 26
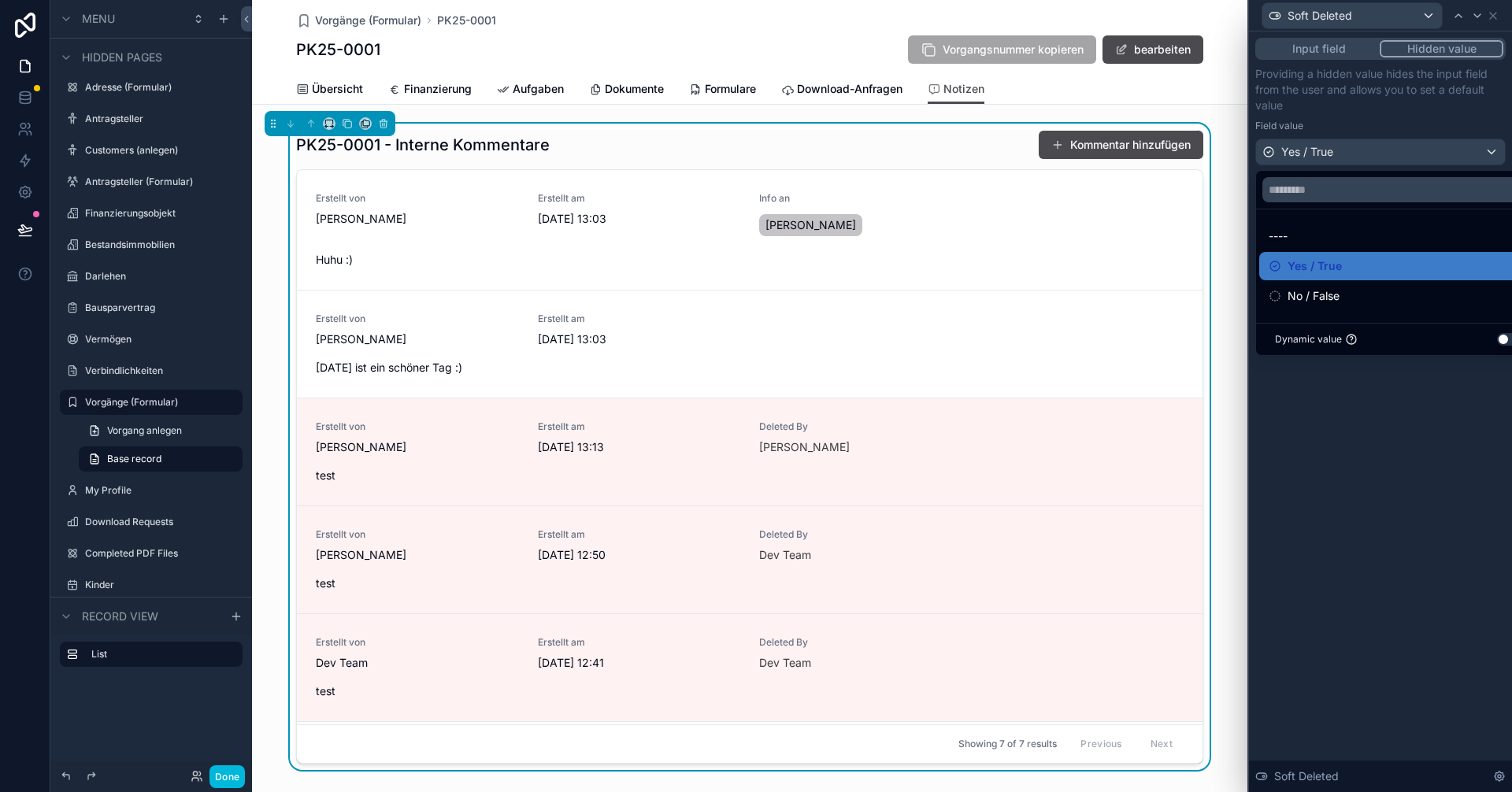
click at [1469, 150] on div at bounding box center [1380, 396] width 263 height 792
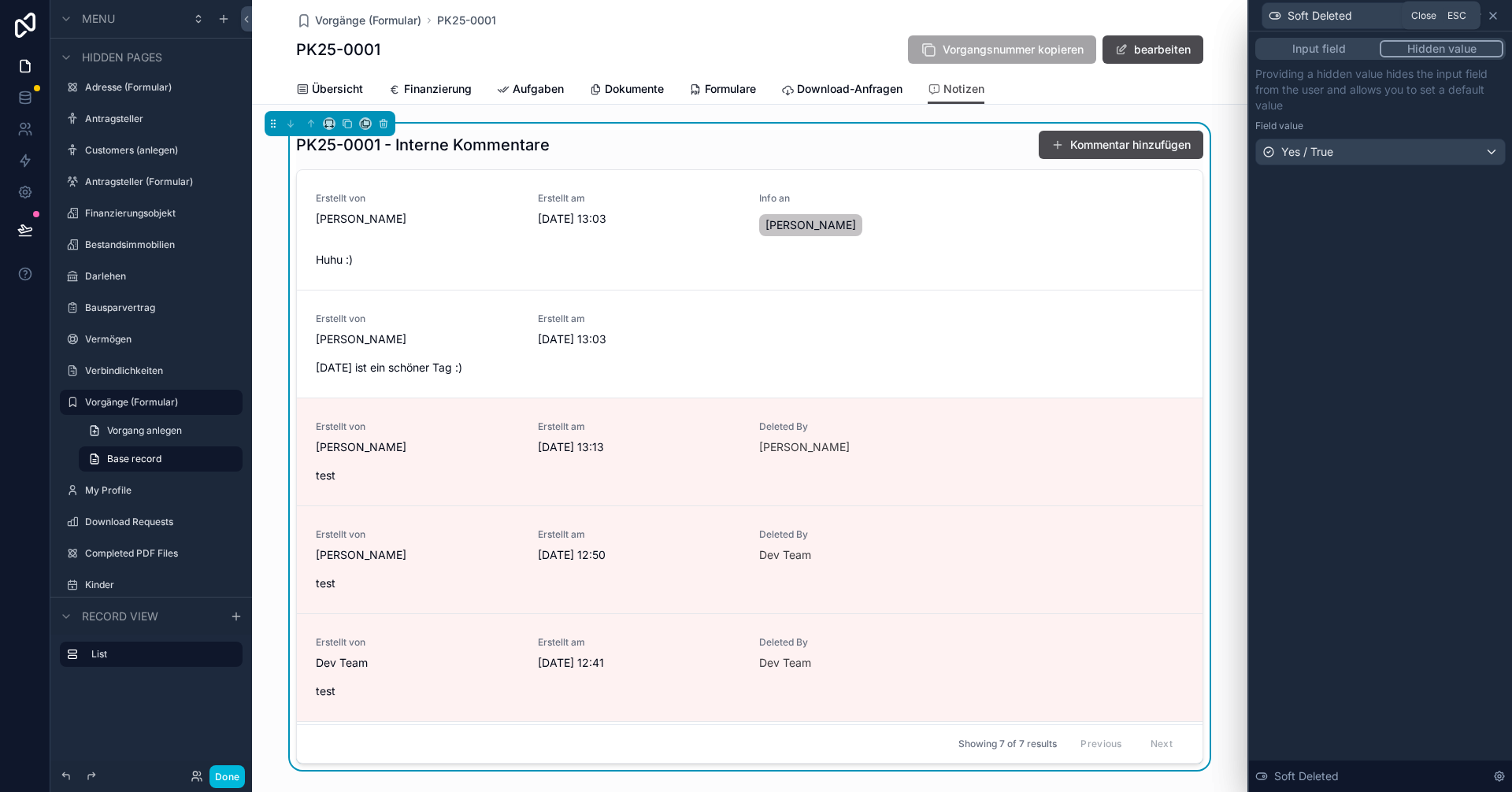
click at [1492, 13] on icon at bounding box center [1492, 15] width 12 height 12
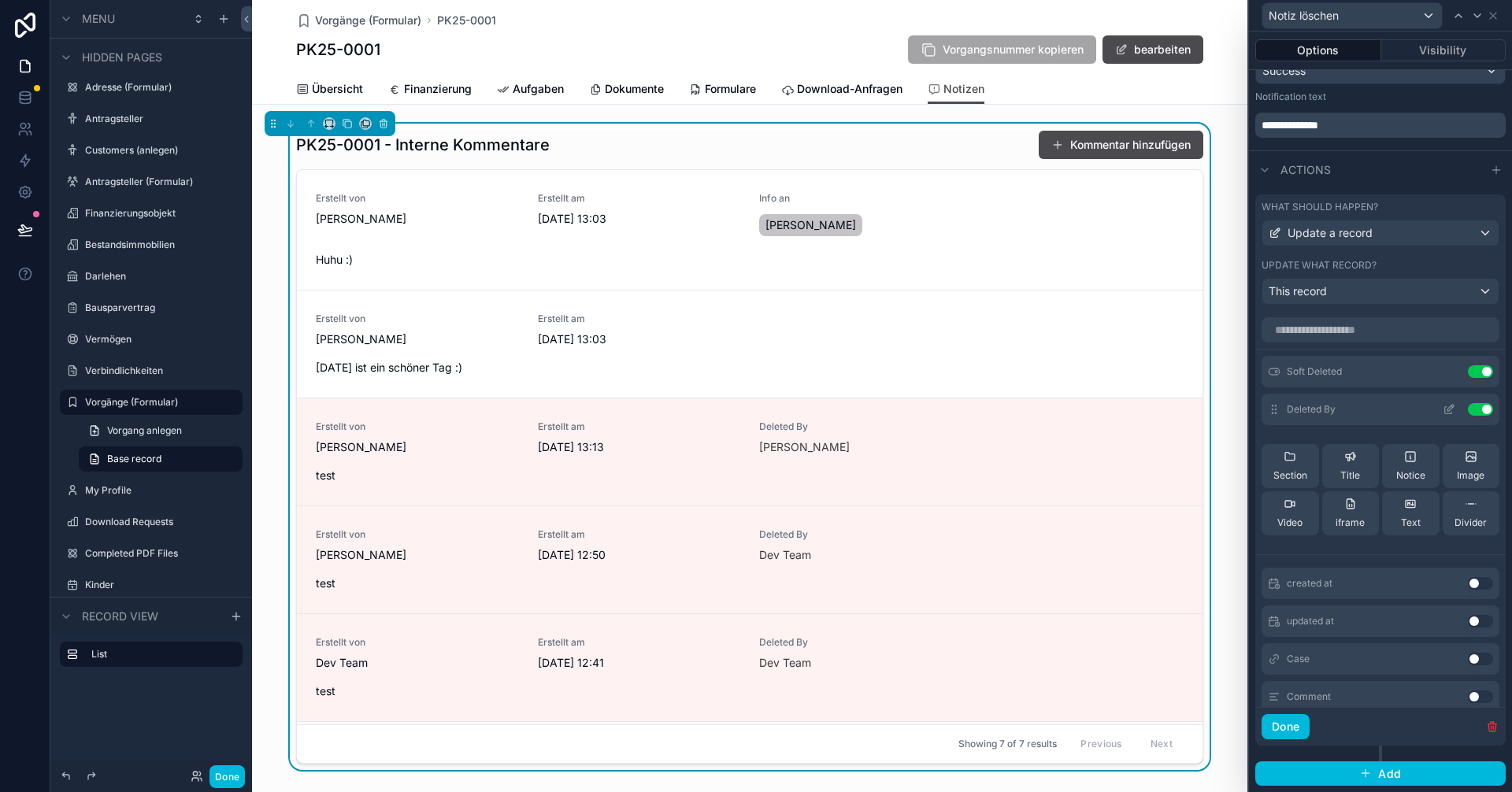
click at [1448, 409] on icon at bounding box center [1451, 408] width 7 height 7
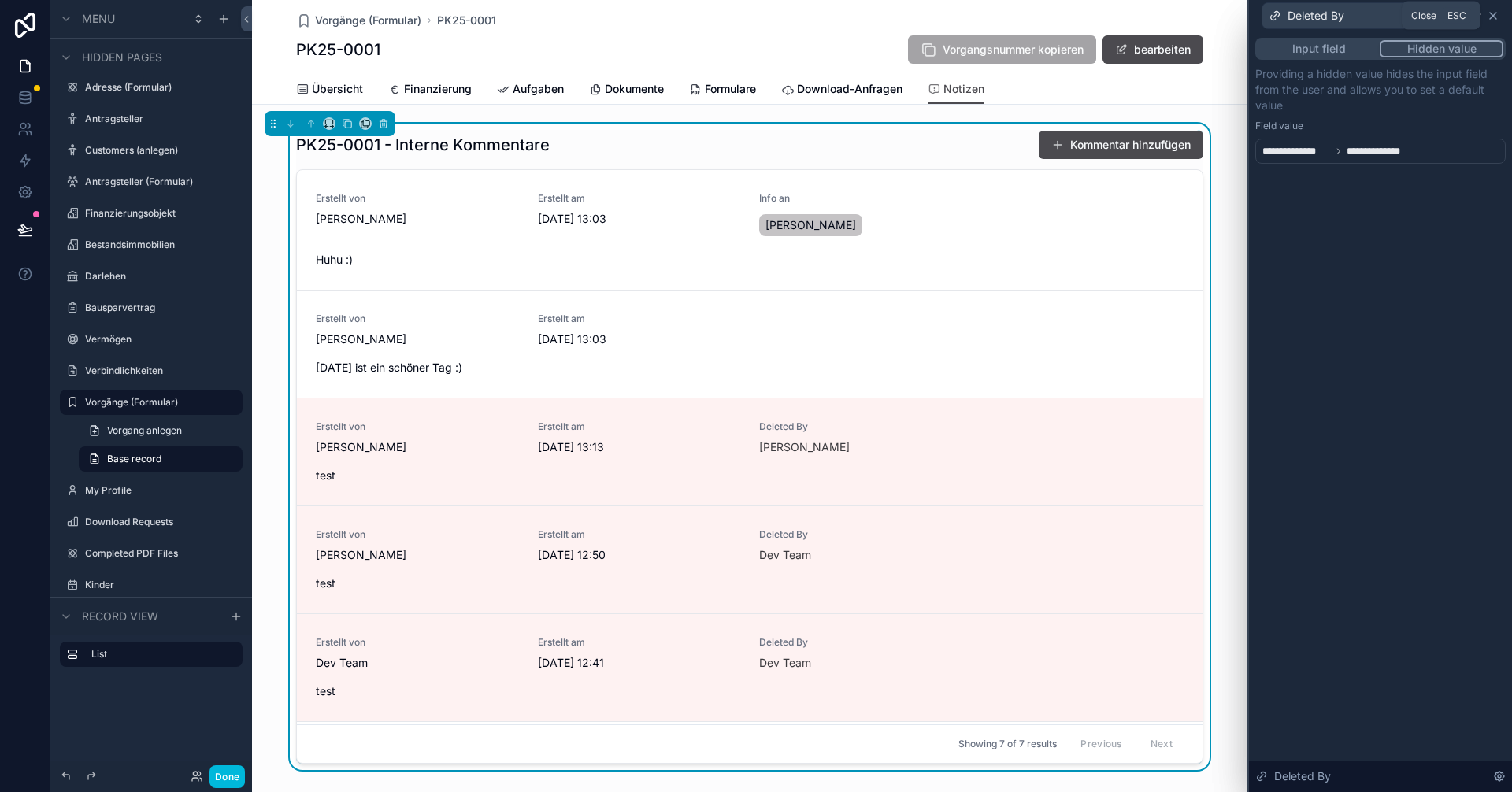
click at [1498, 12] on icon at bounding box center [1492, 15] width 12 height 12
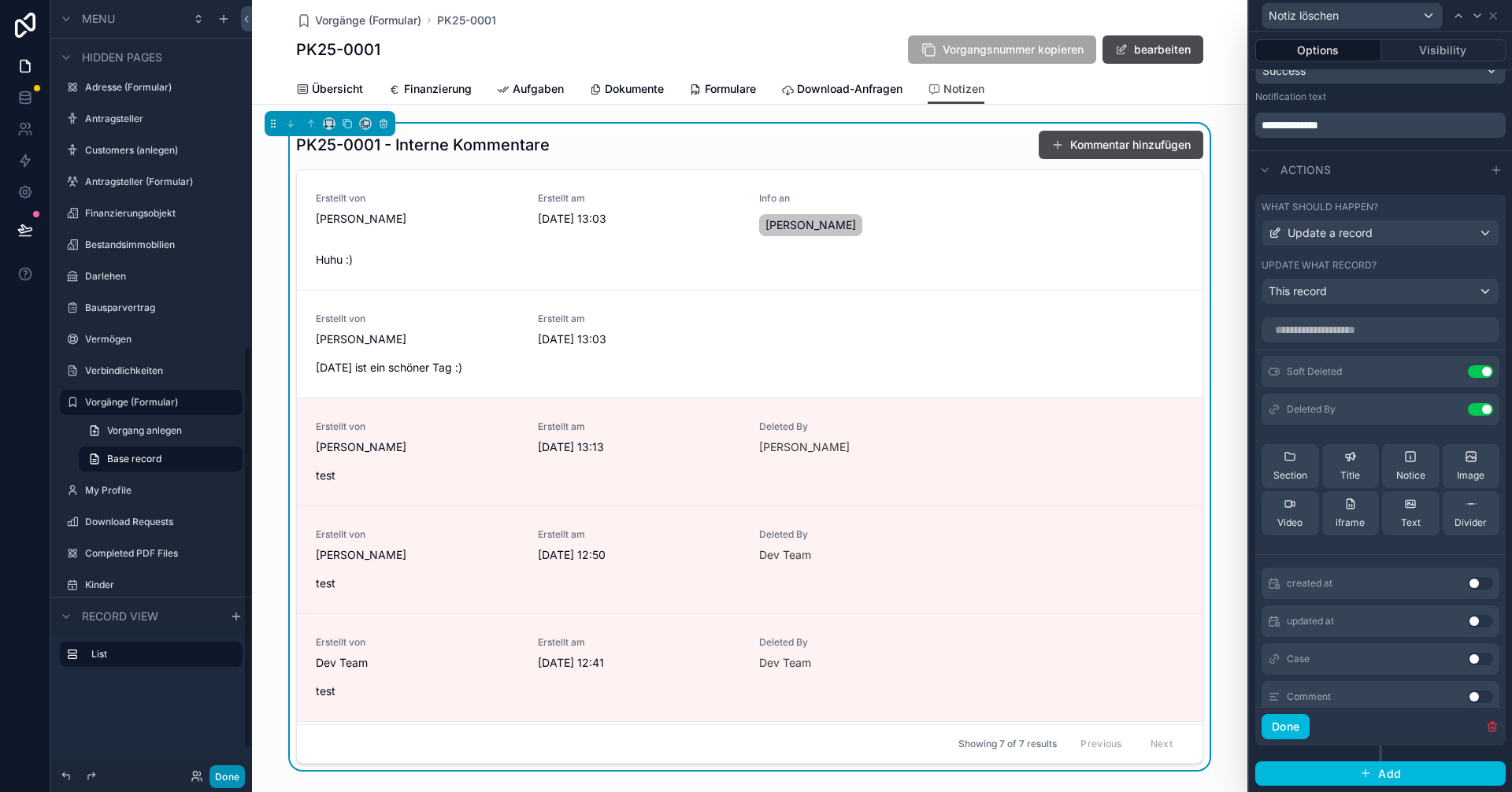
click at [228, 774] on button "Done" at bounding box center [227, 777] width 36 height 23
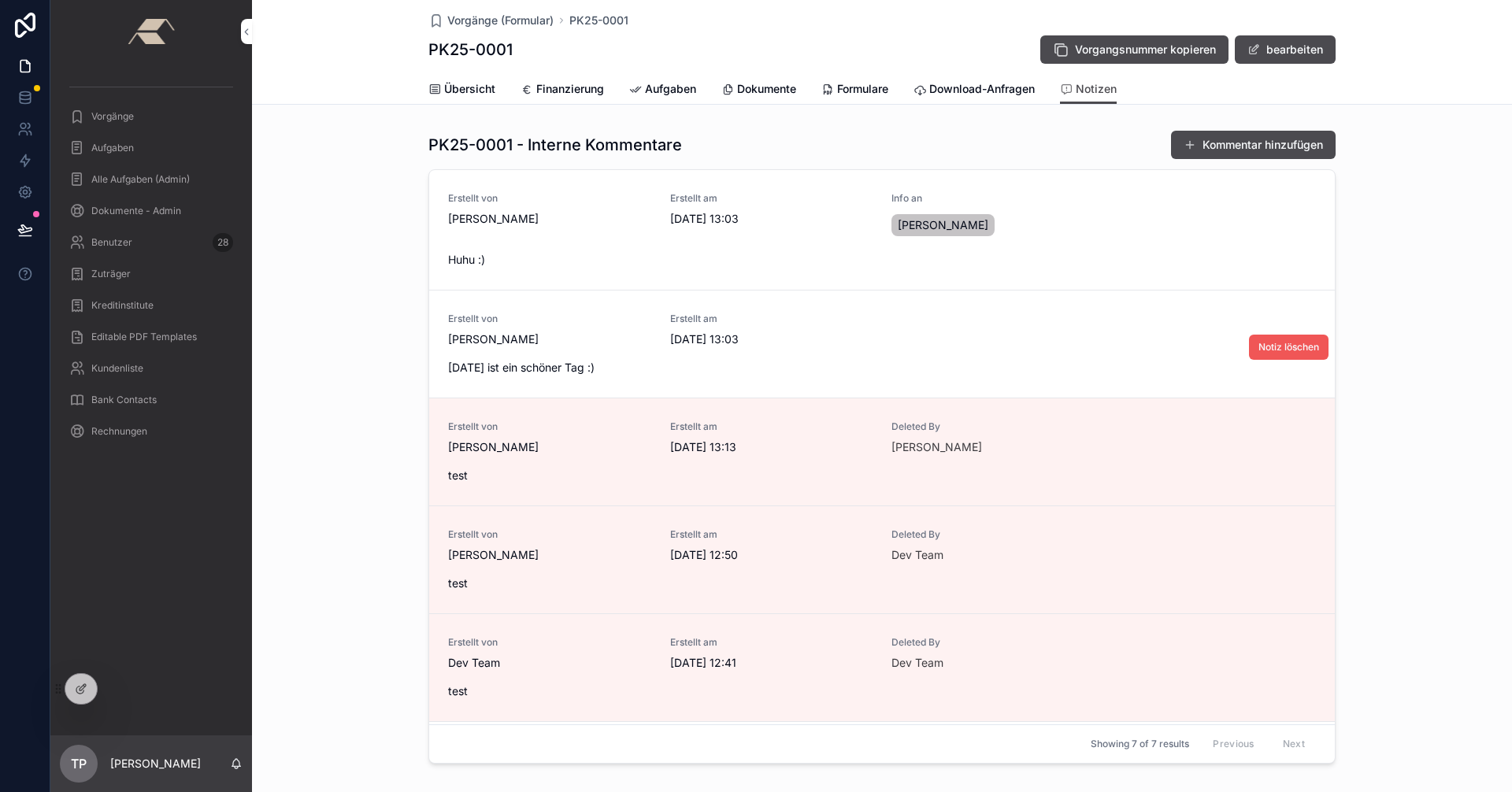
click at [1258, 348] on span "Notiz löschen" at bounding box center [1288, 347] width 60 height 12
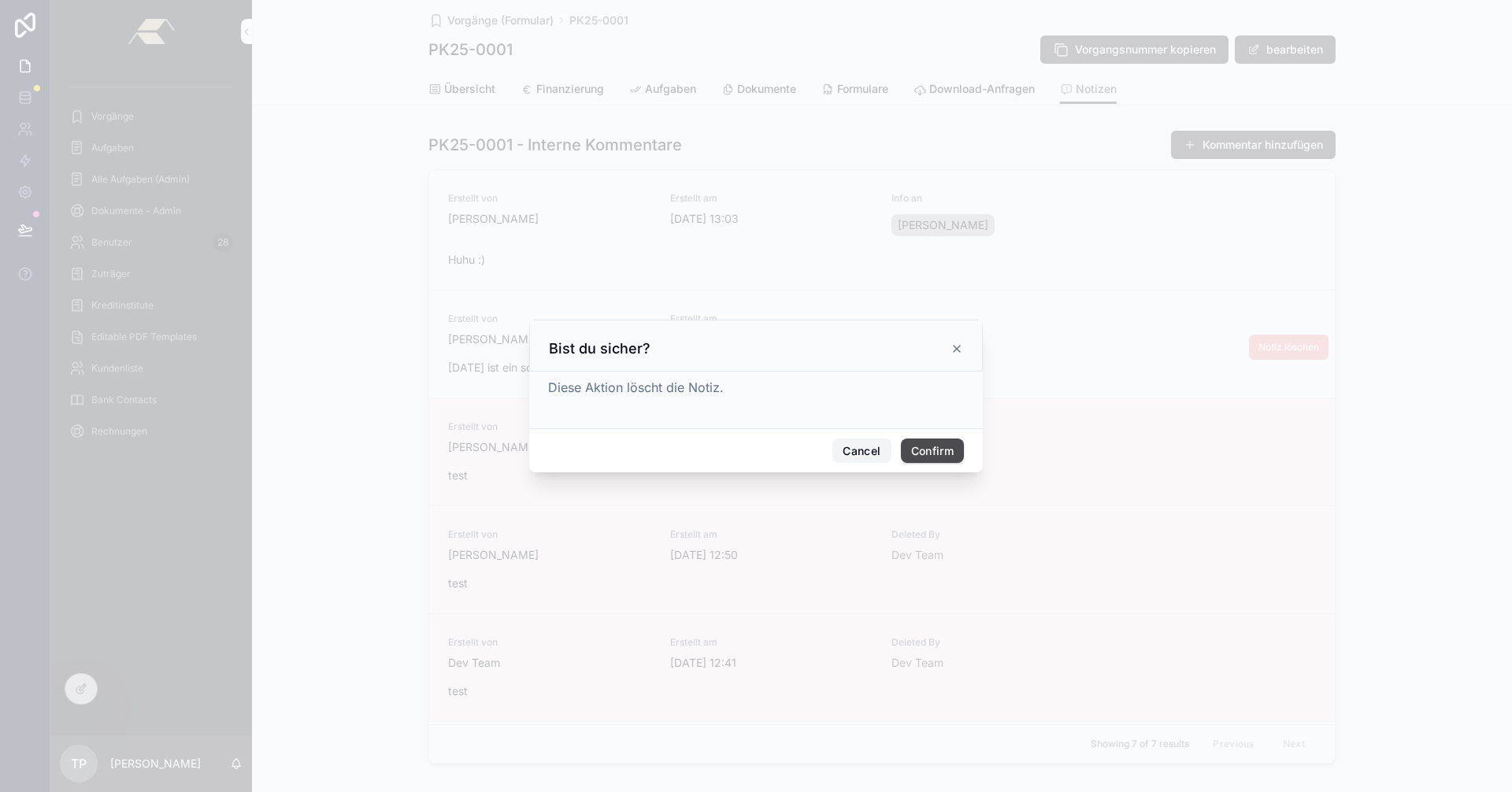
click at [882, 459] on button "Cancel" at bounding box center [861, 451] width 59 height 26
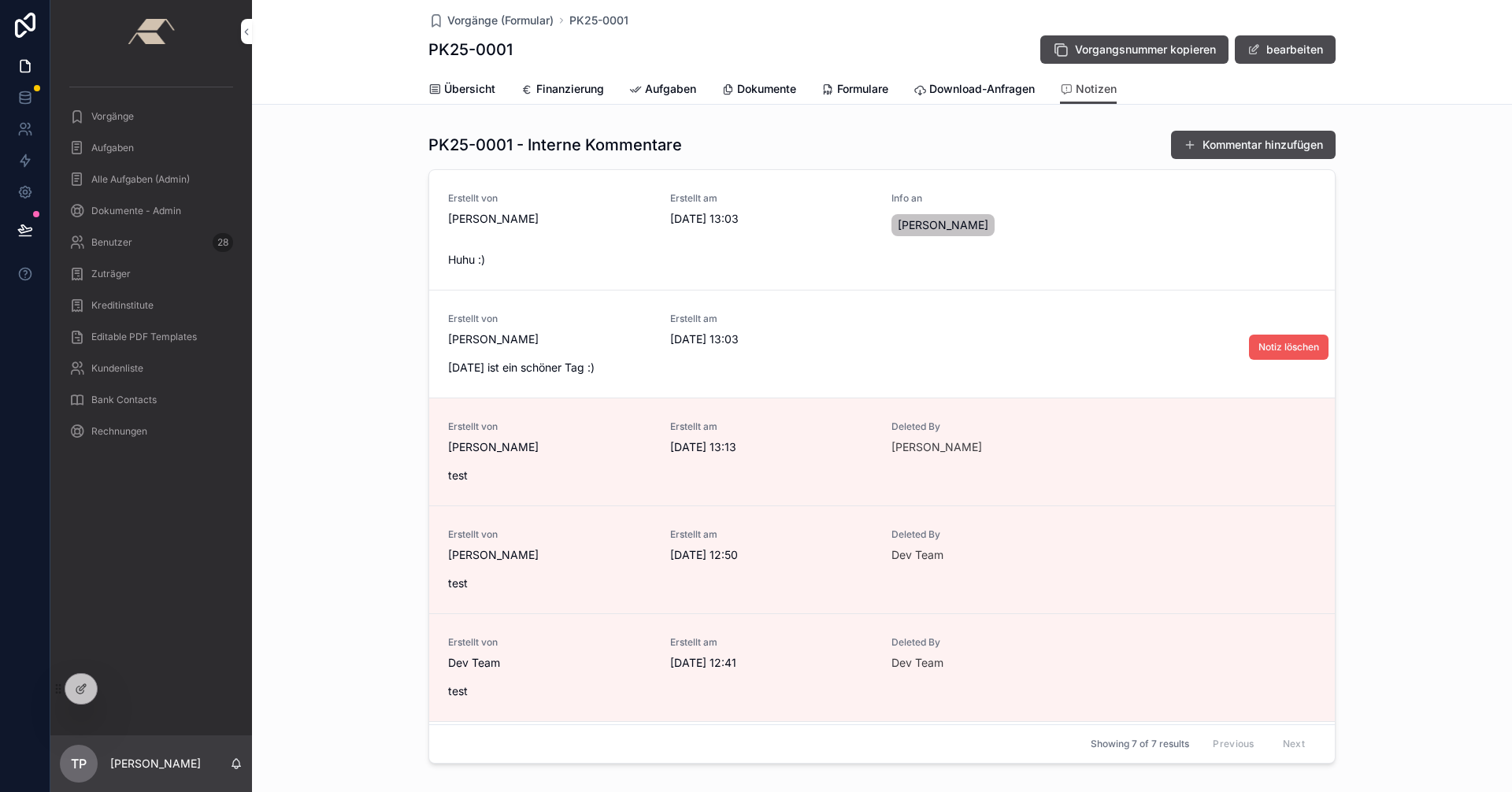
click at [1287, 350] on span "Notiz löschen" at bounding box center [1288, 347] width 60 height 12
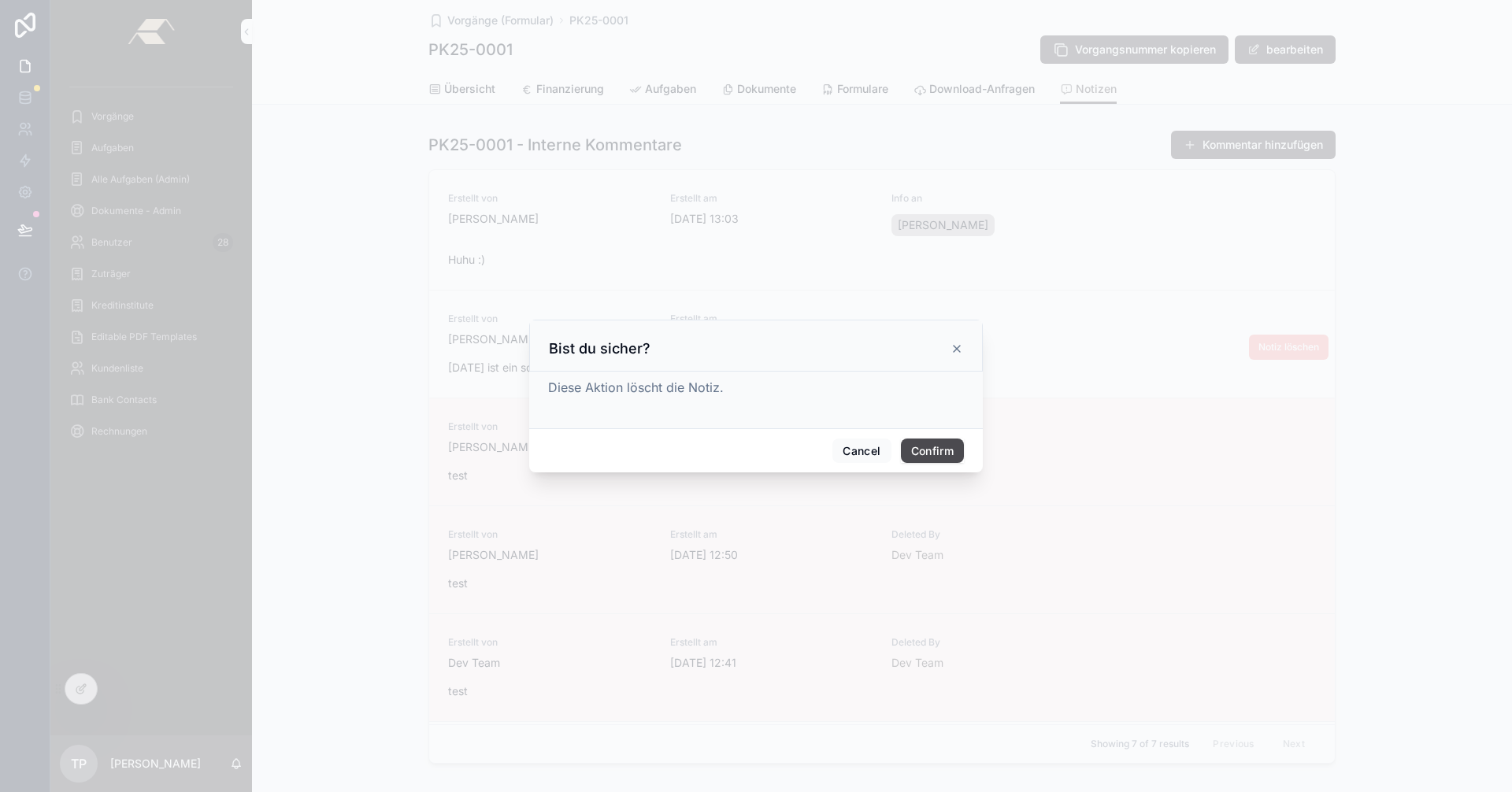
click at [935, 449] on button "Confirm" at bounding box center [932, 451] width 63 height 26
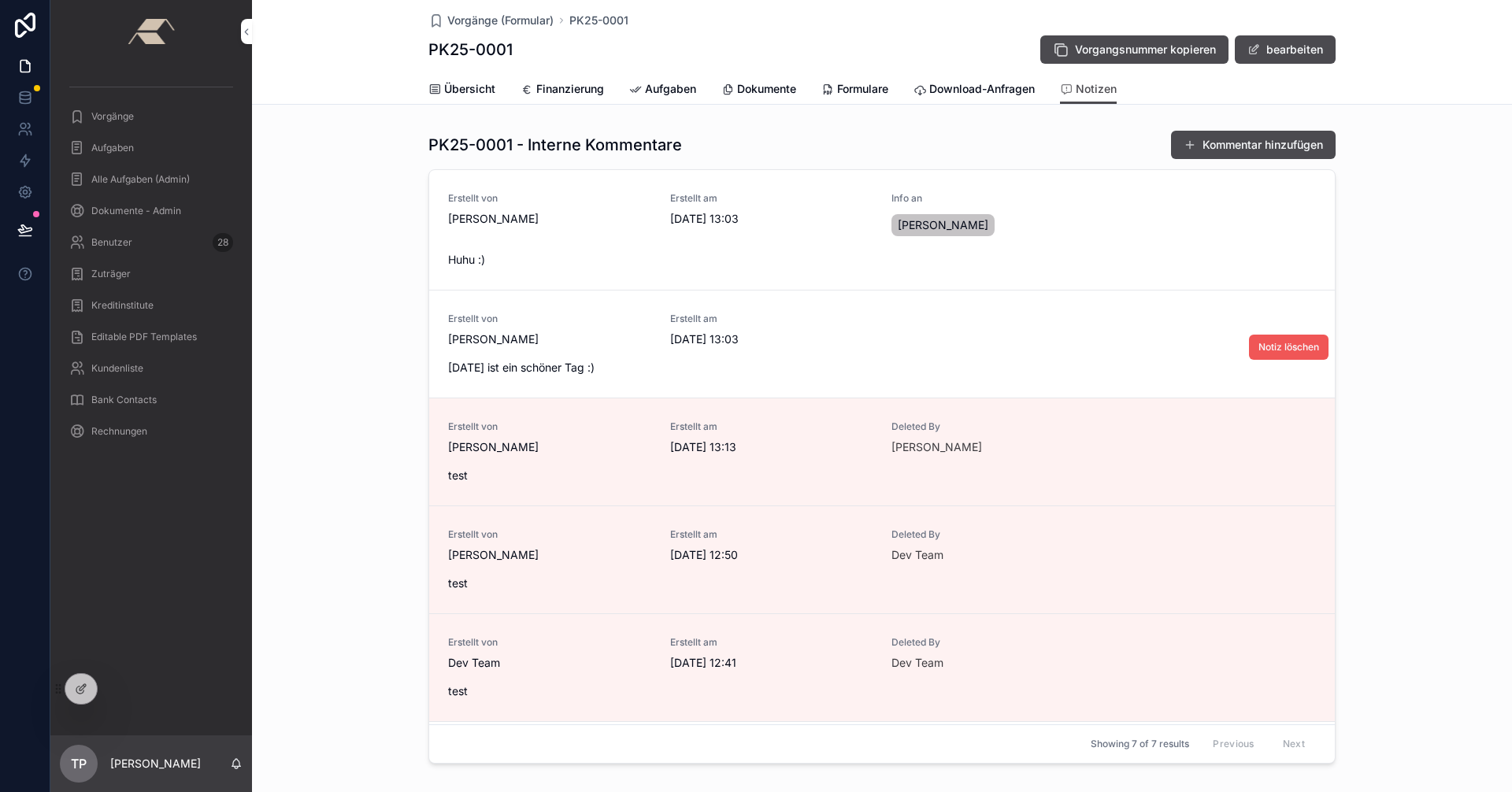
click at [1262, 344] on span "Notiz löschen" at bounding box center [1288, 347] width 60 height 12
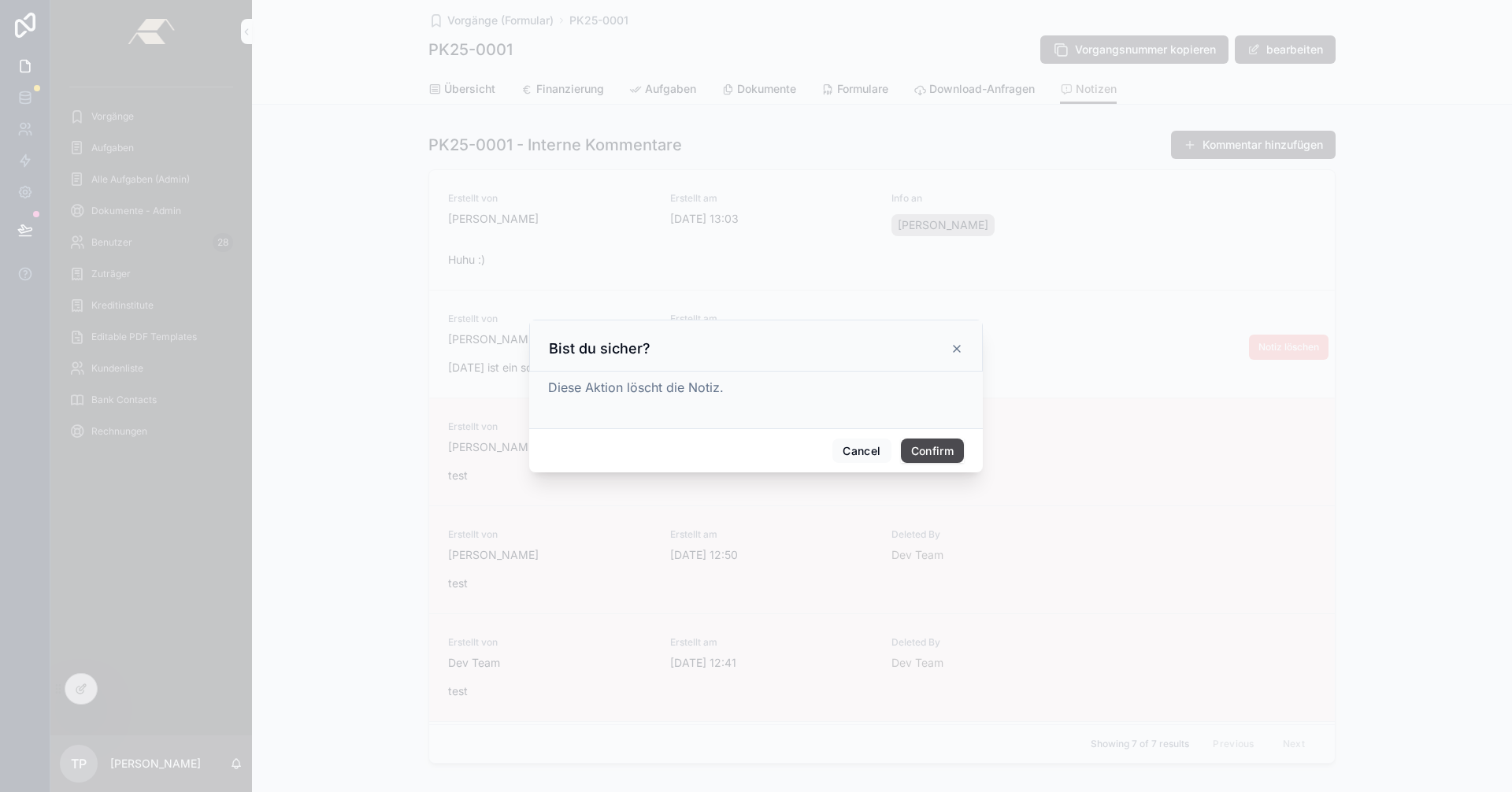
click at [935, 452] on button "Confirm" at bounding box center [932, 451] width 63 height 26
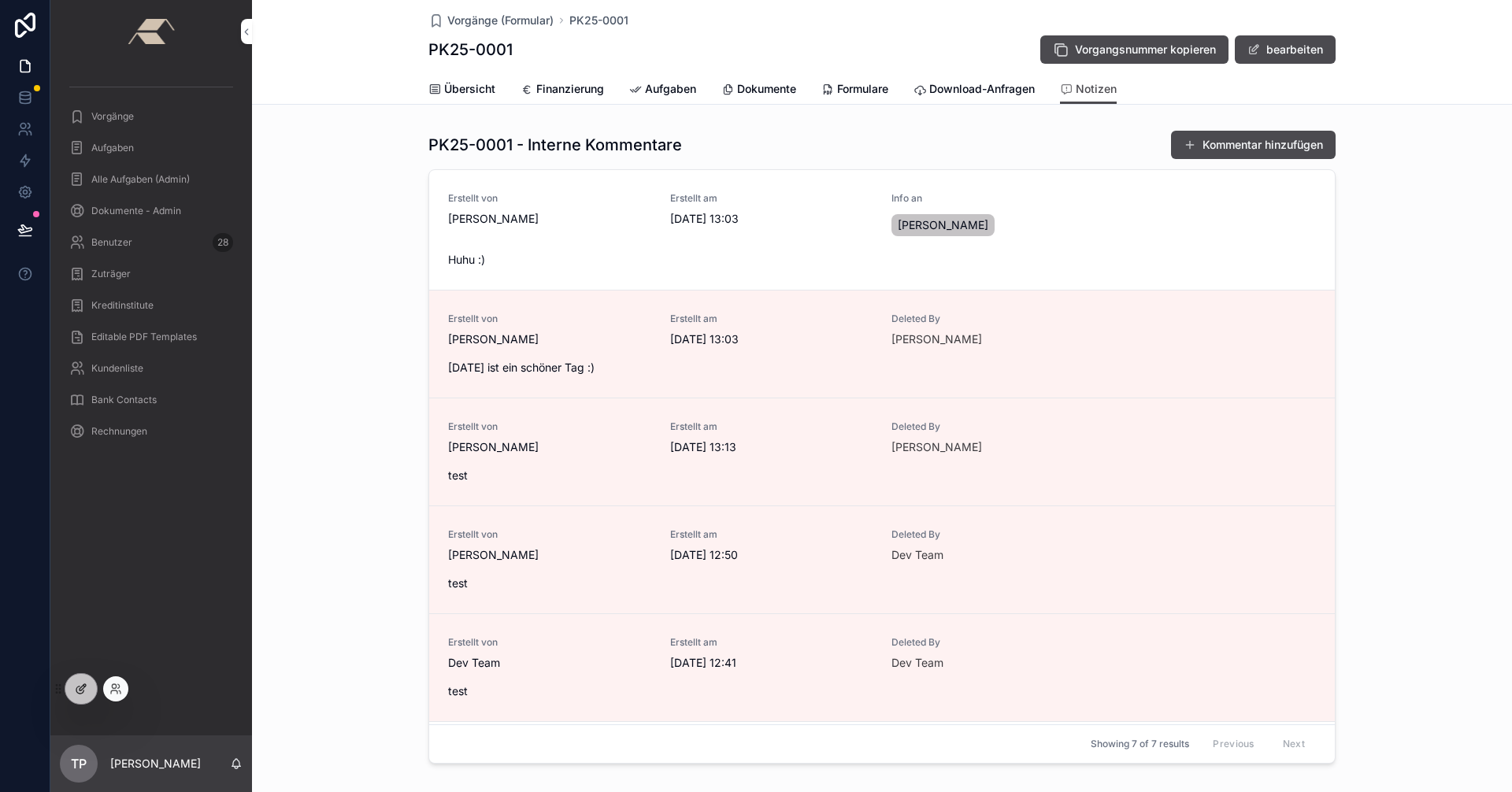
click at [87, 695] on div at bounding box center [81, 689] width 31 height 30
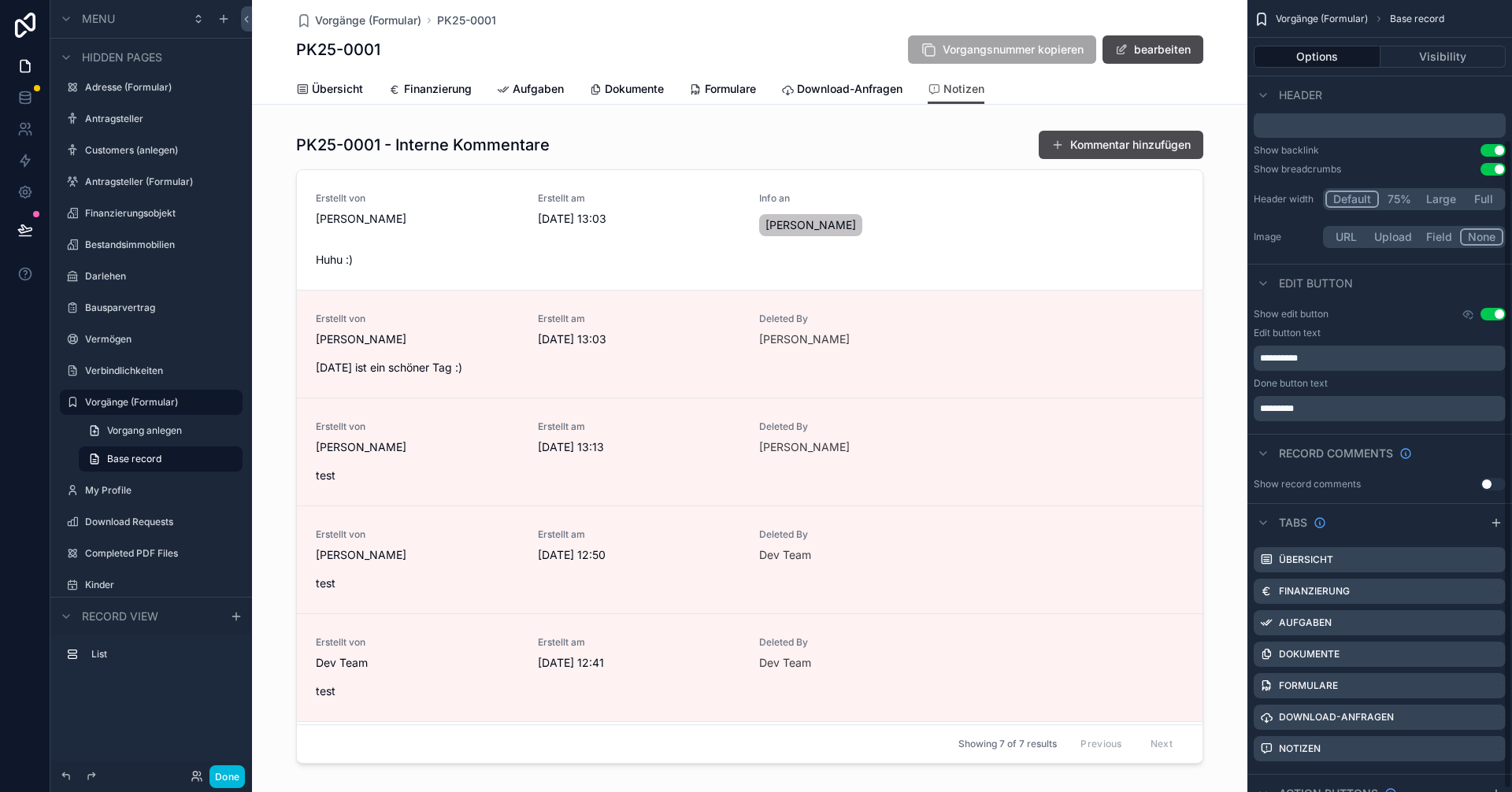
scroll to position [173, 0]
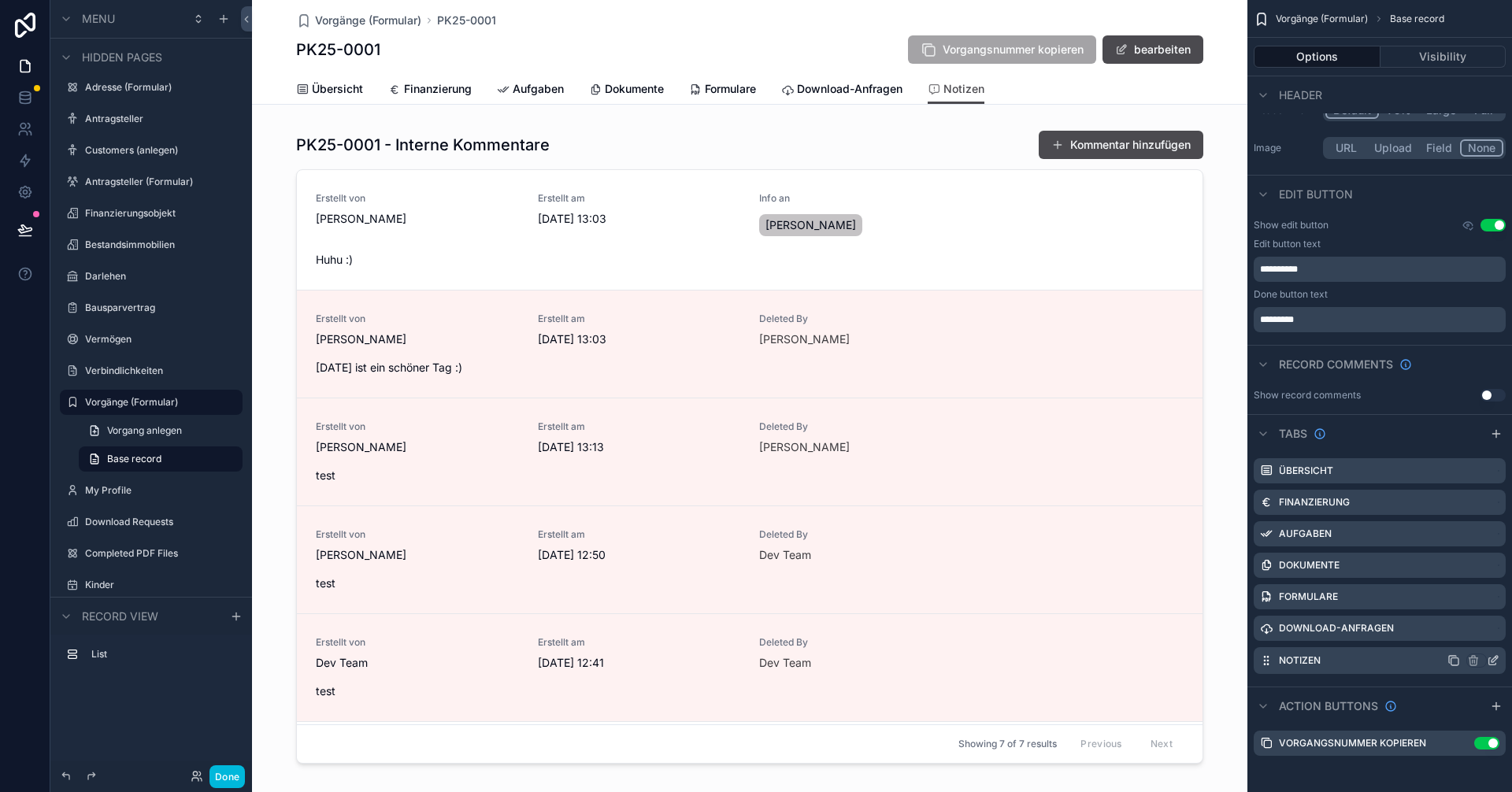
click at [1496, 662] on icon "scrollable content" at bounding box center [1492, 660] width 12 height 12
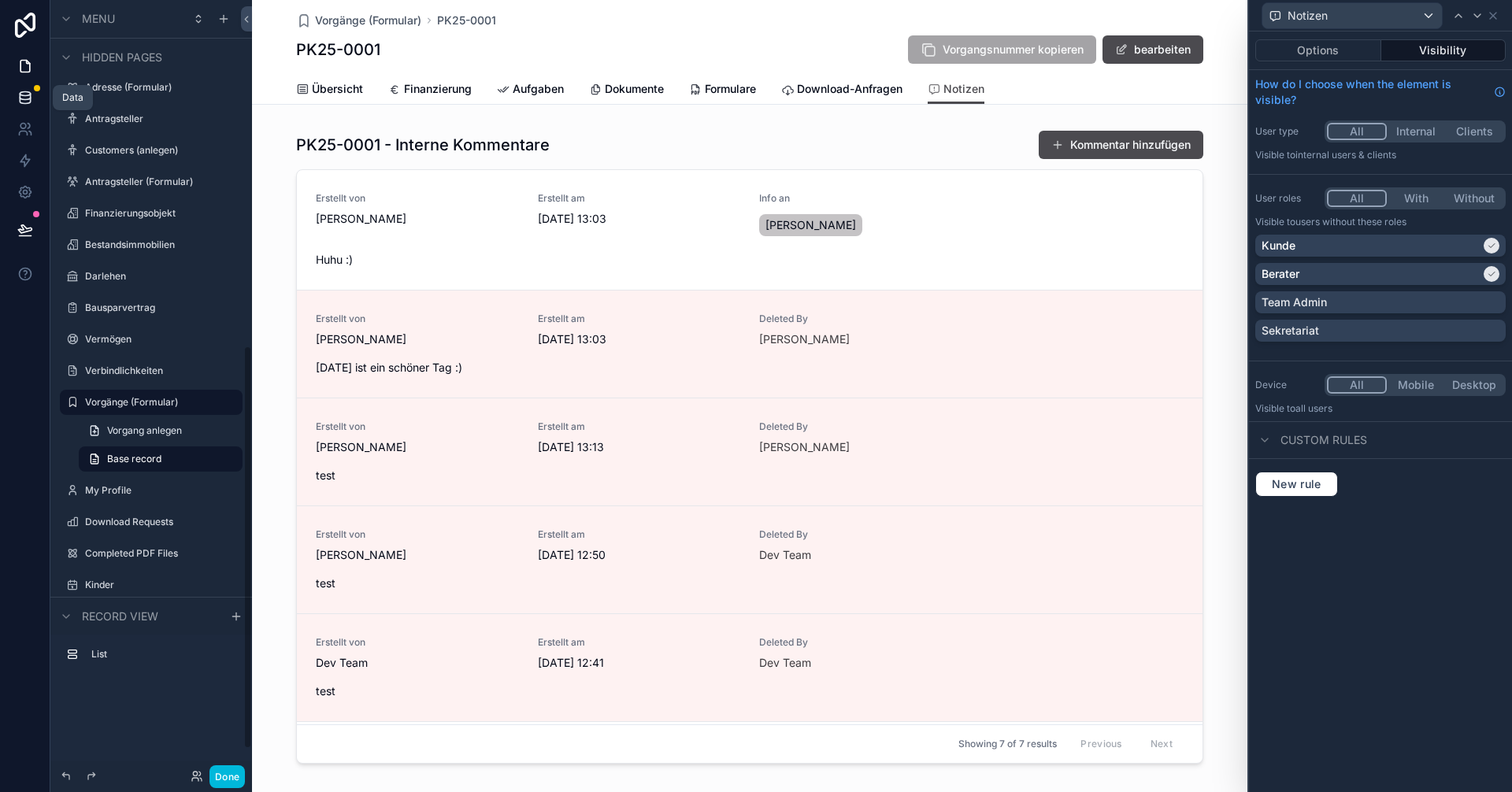
click at [35, 92] on link at bounding box center [25, 97] width 50 height 31
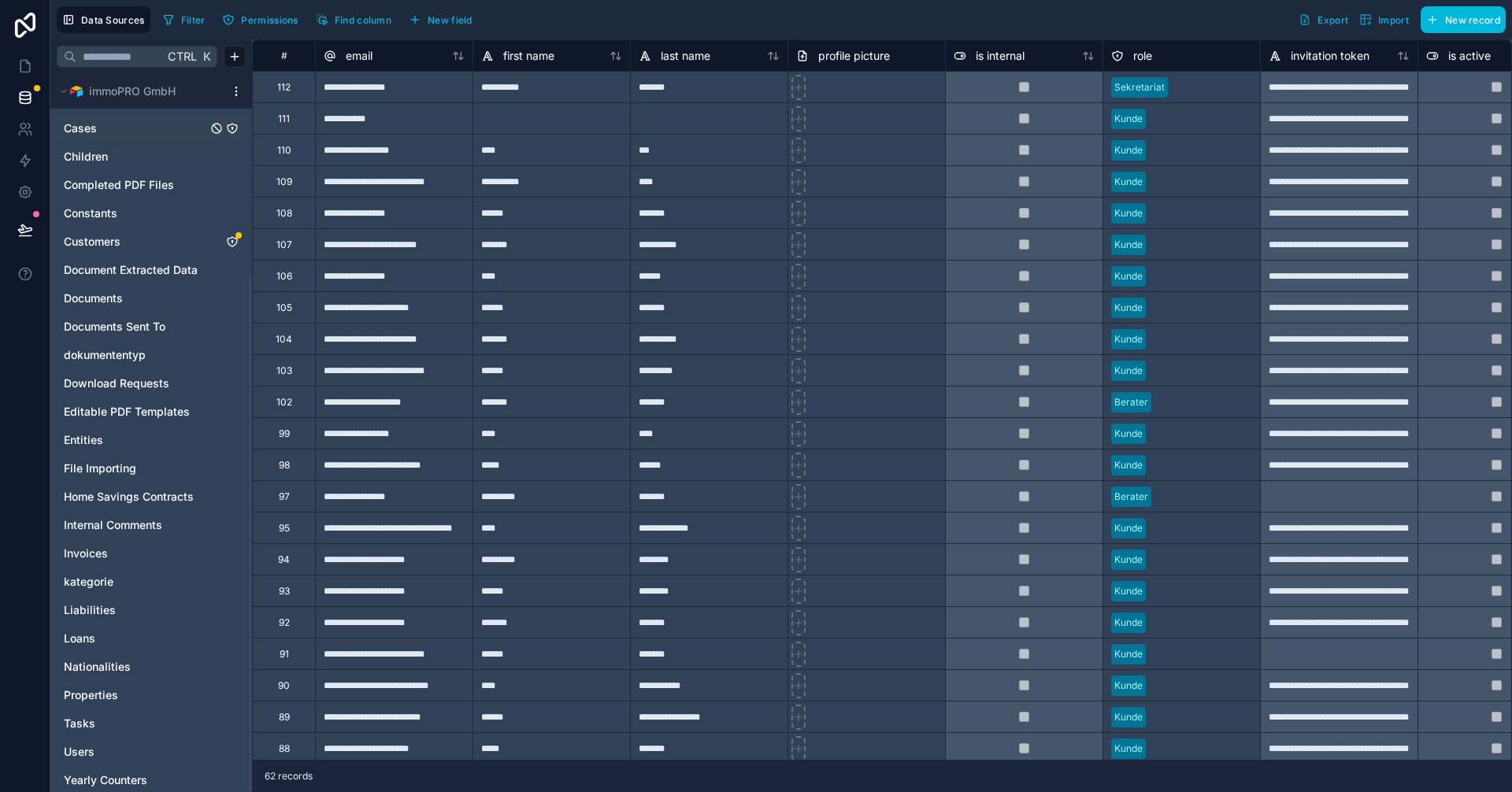
scroll to position [280, 0]
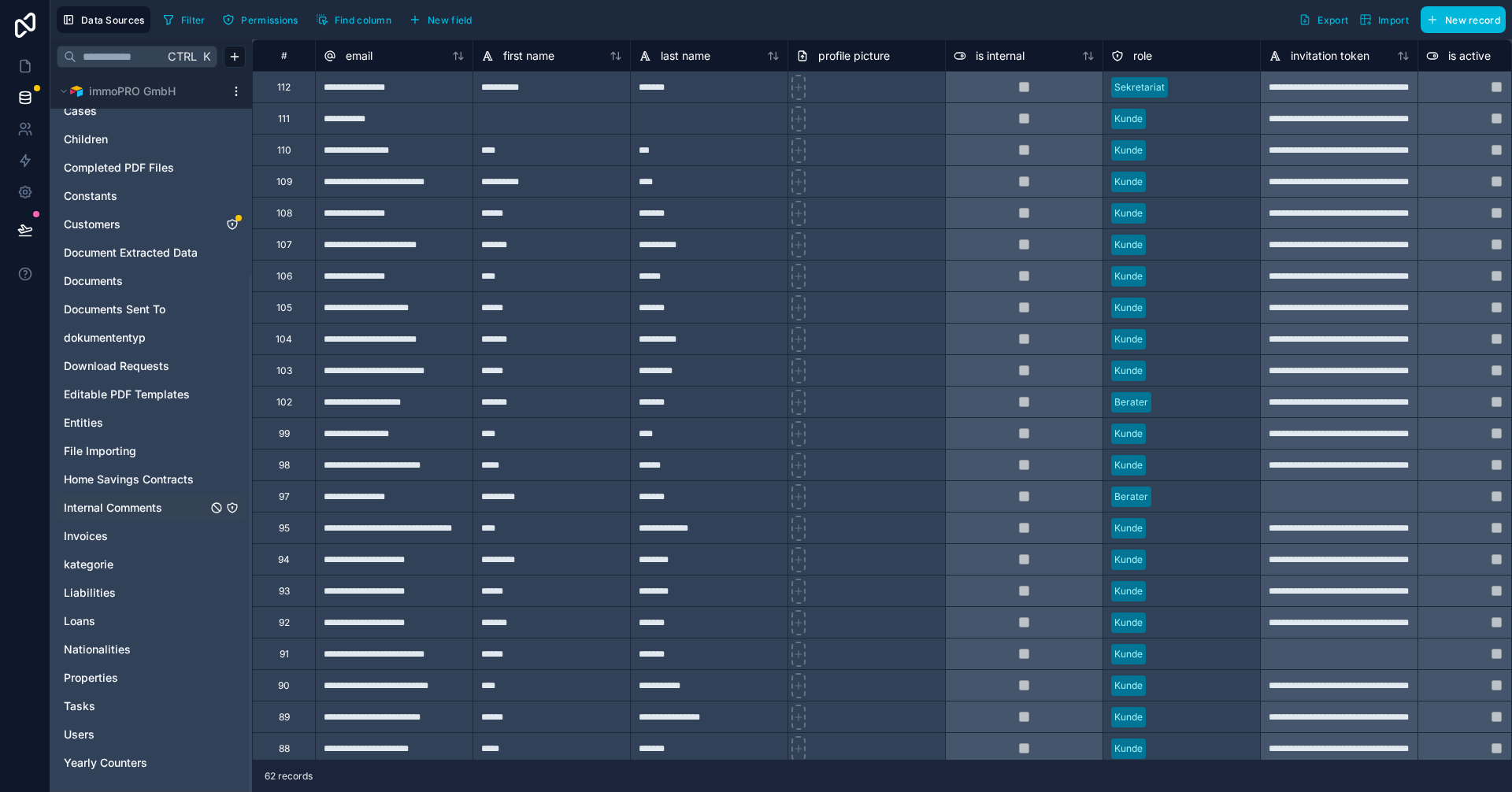
click at [116, 506] on span "Internal Comments" at bounding box center [112, 508] width 98 height 16
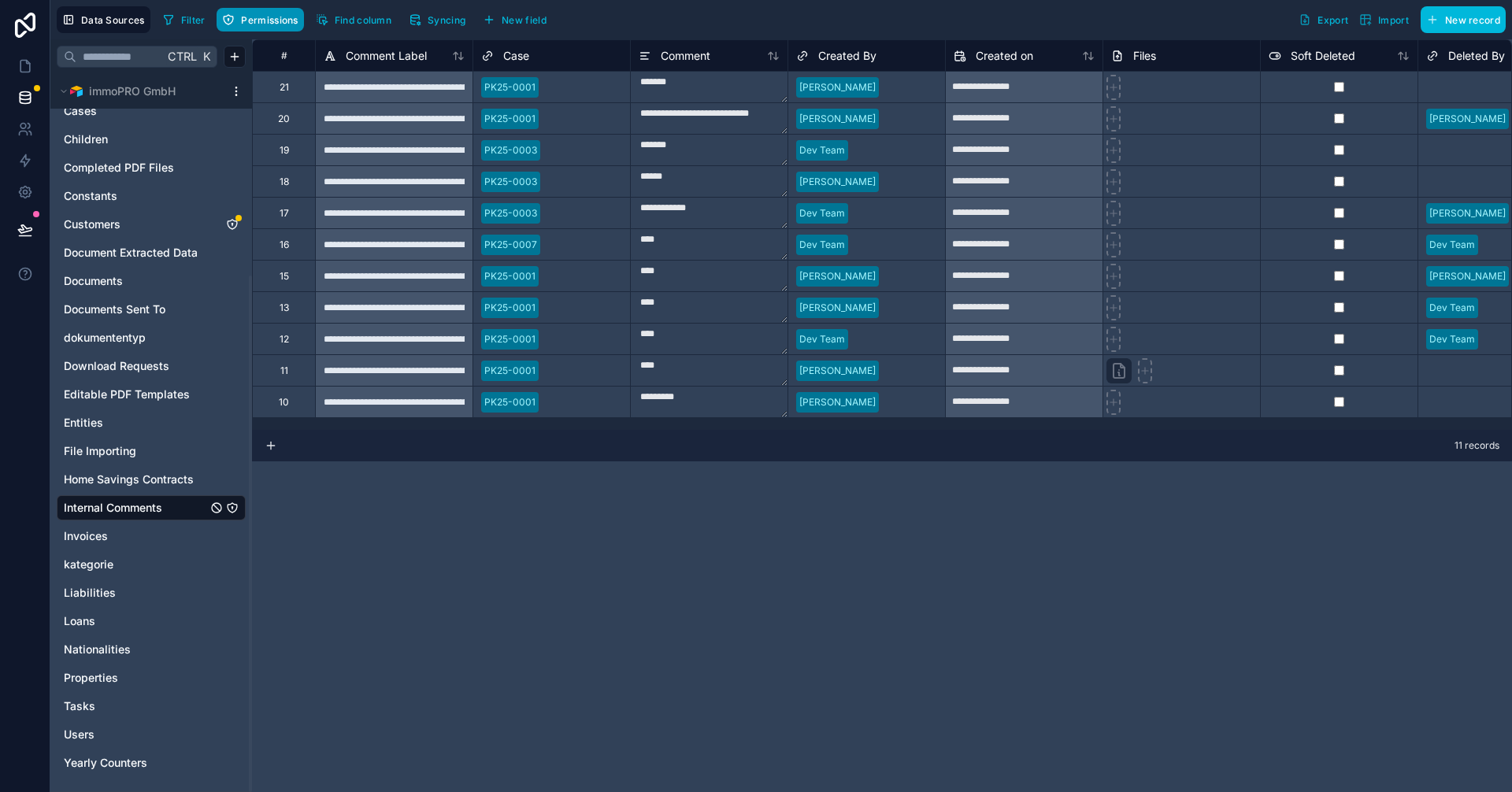
click at [258, 21] on span "Permissions" at bounding box center [269, 20] width 57 height 12
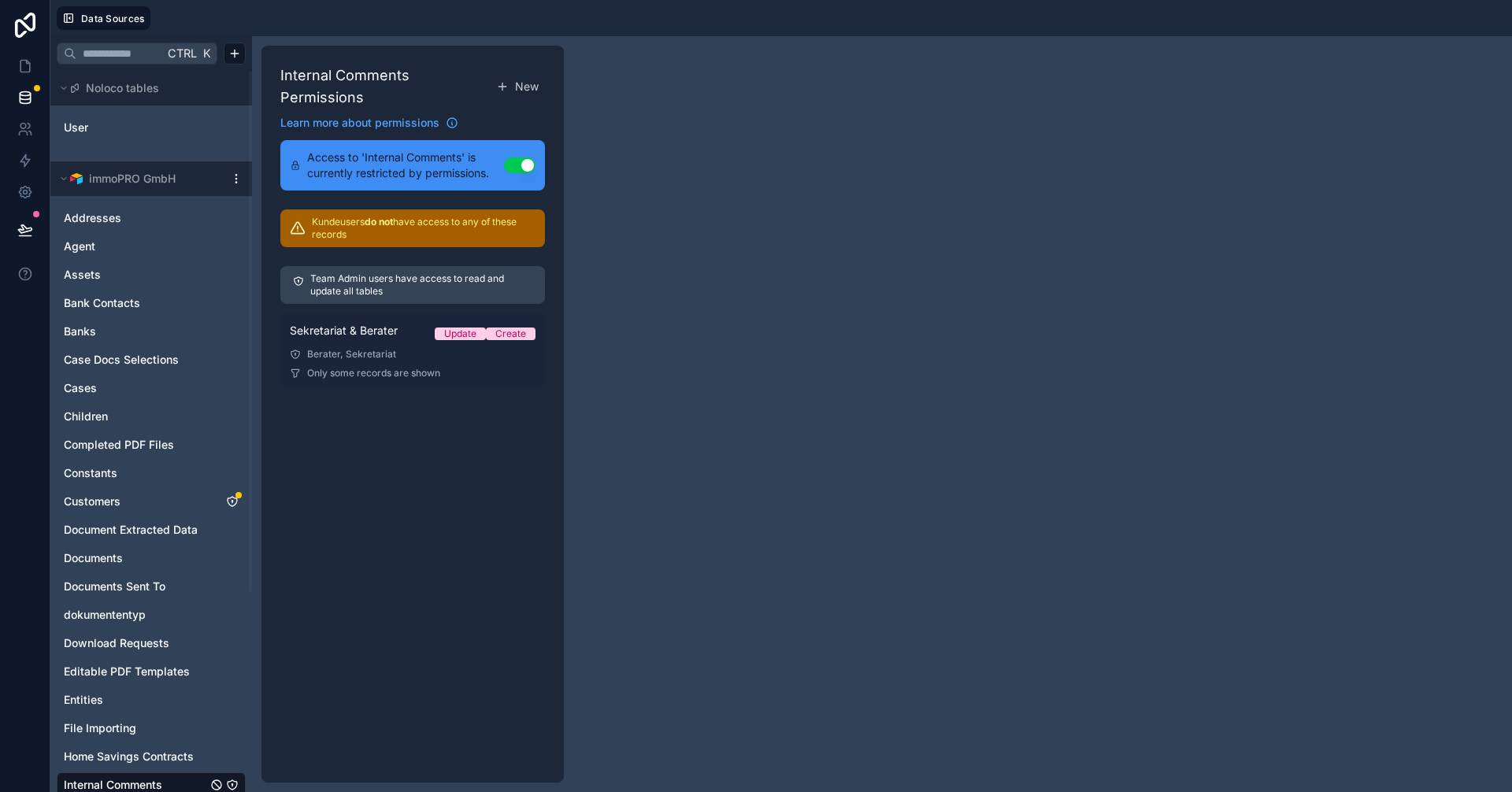
click at [369, 353] on div "Berater, Sekretariat" at bounding box center [413, 353] width 246 height 12
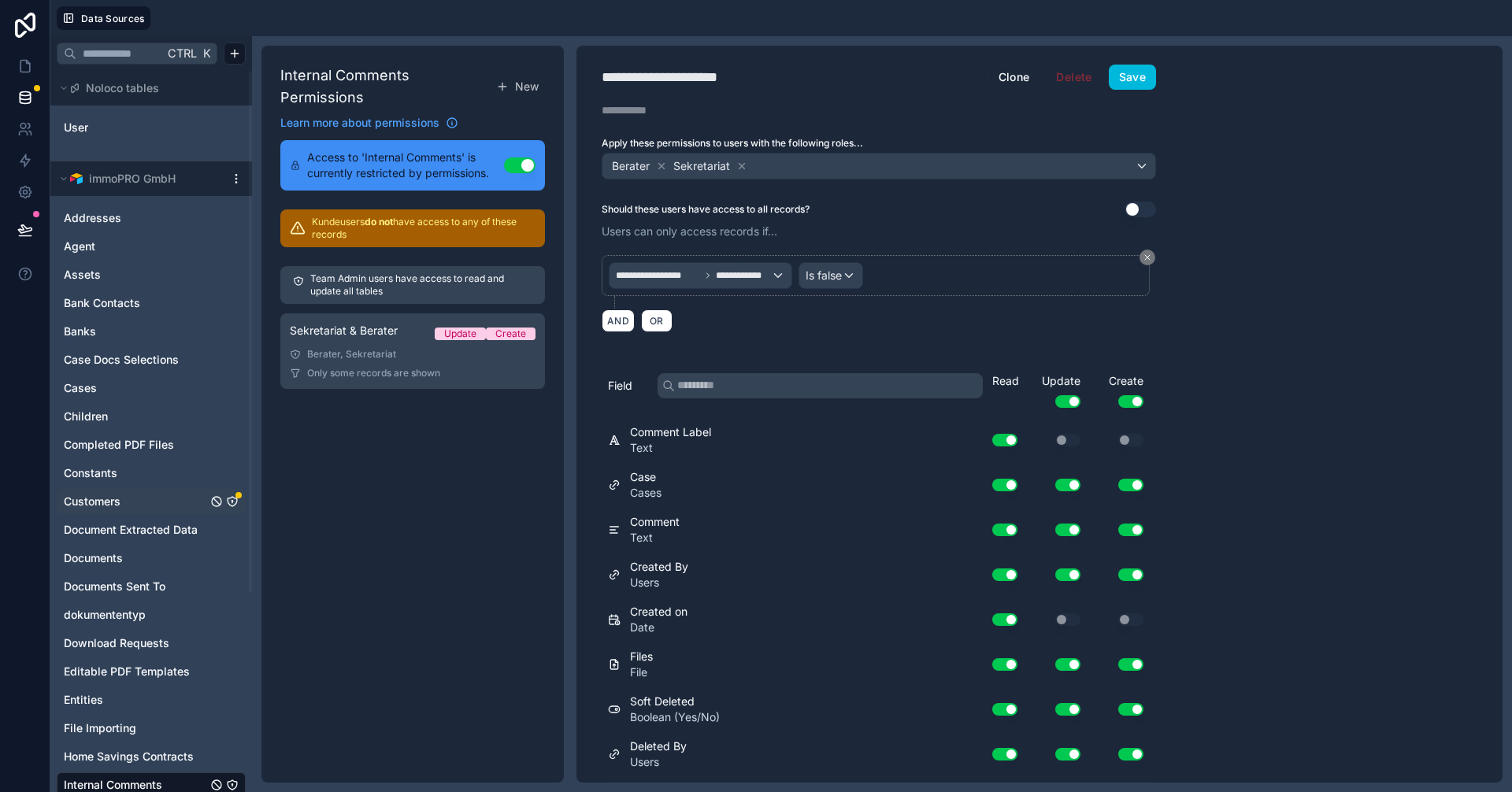
click at [159, 499] on link "Customers" at bounding box center [135, 501] width 144 height 16
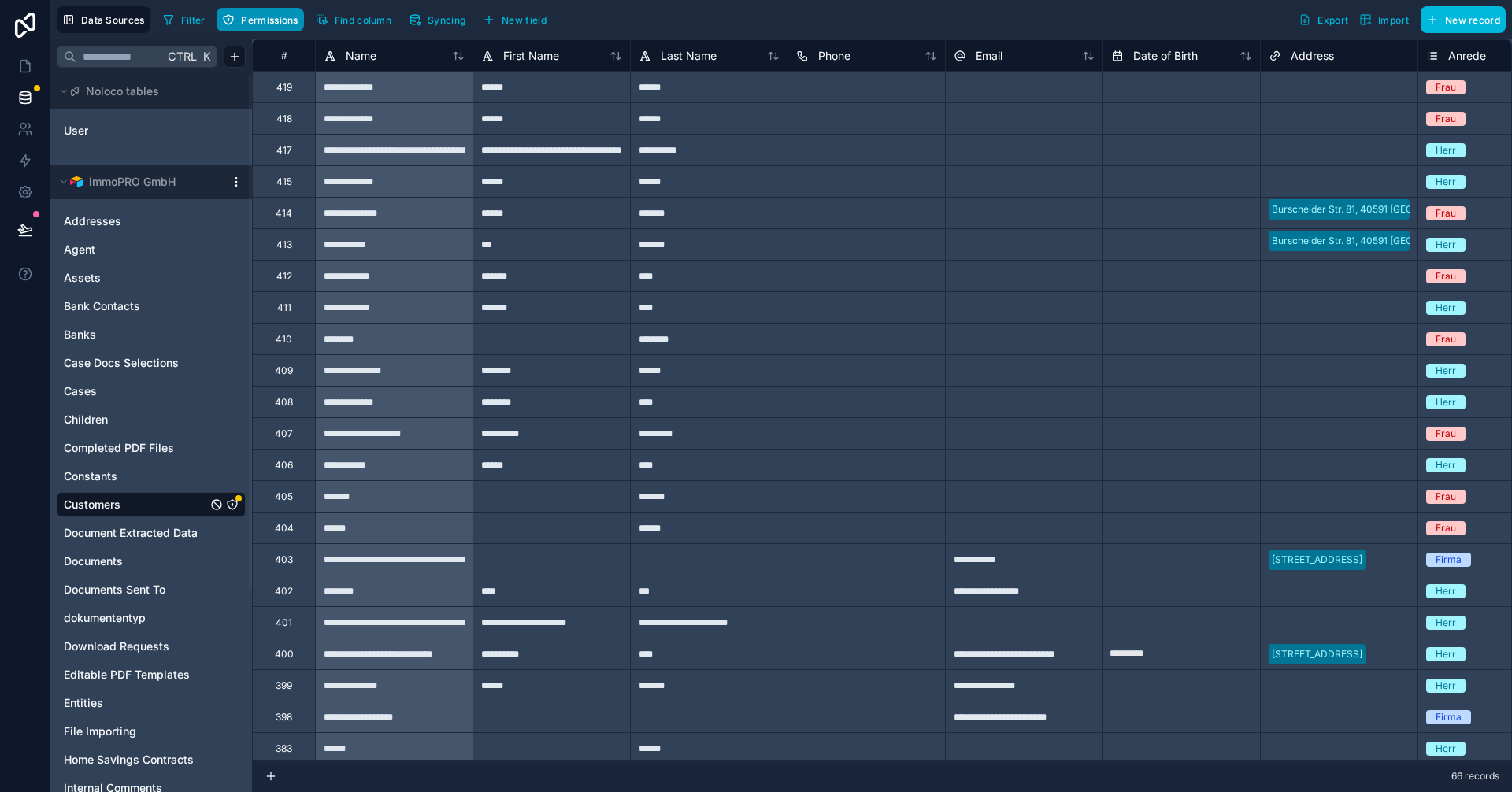
click at [231, 25] on icon "button" at bounding box center [228, 19] width 12 height 12
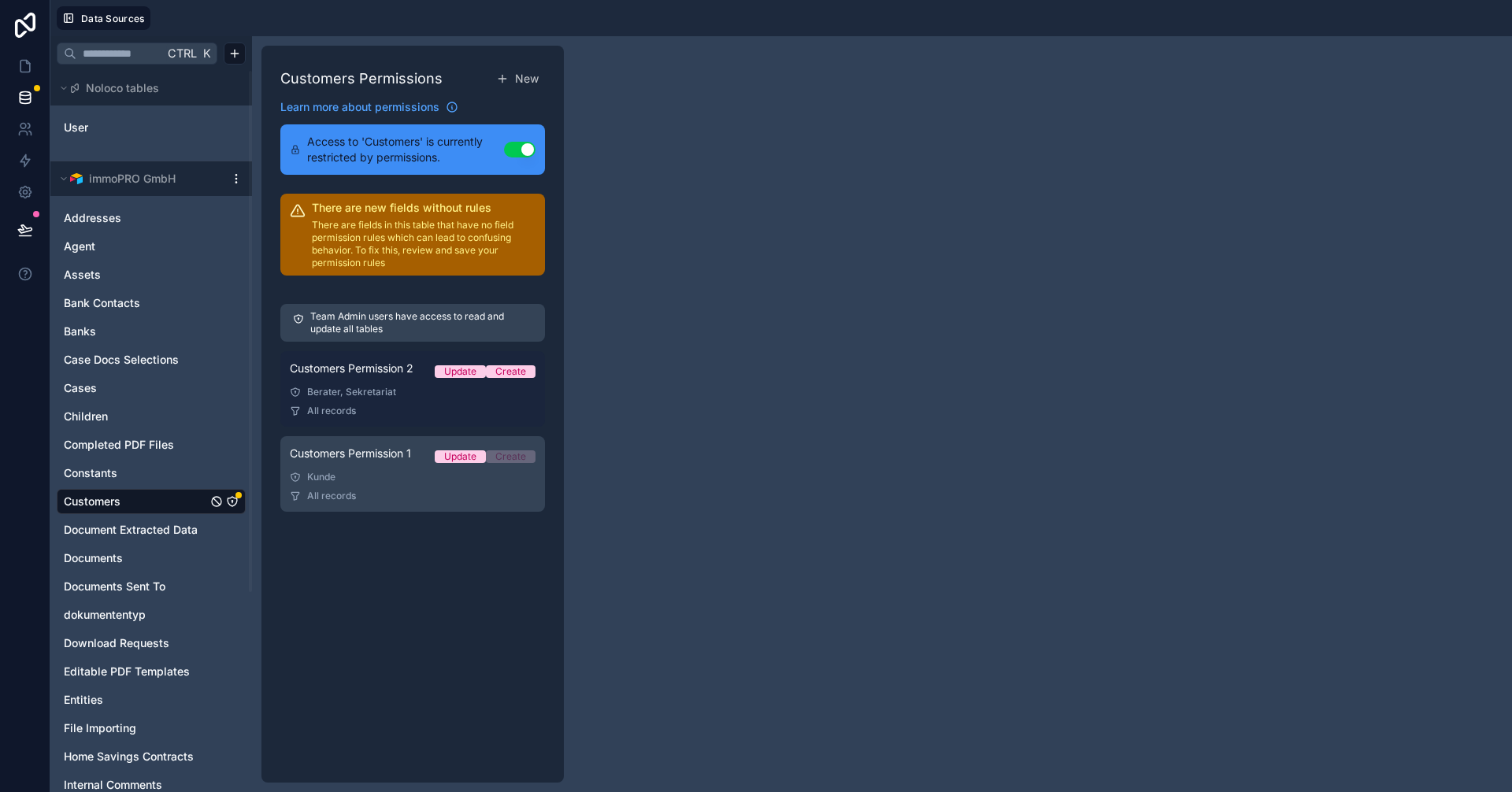
click at [375, 391] on div "Berater, Sekretariat" at bounding box center [413, 391] width 246 height 12
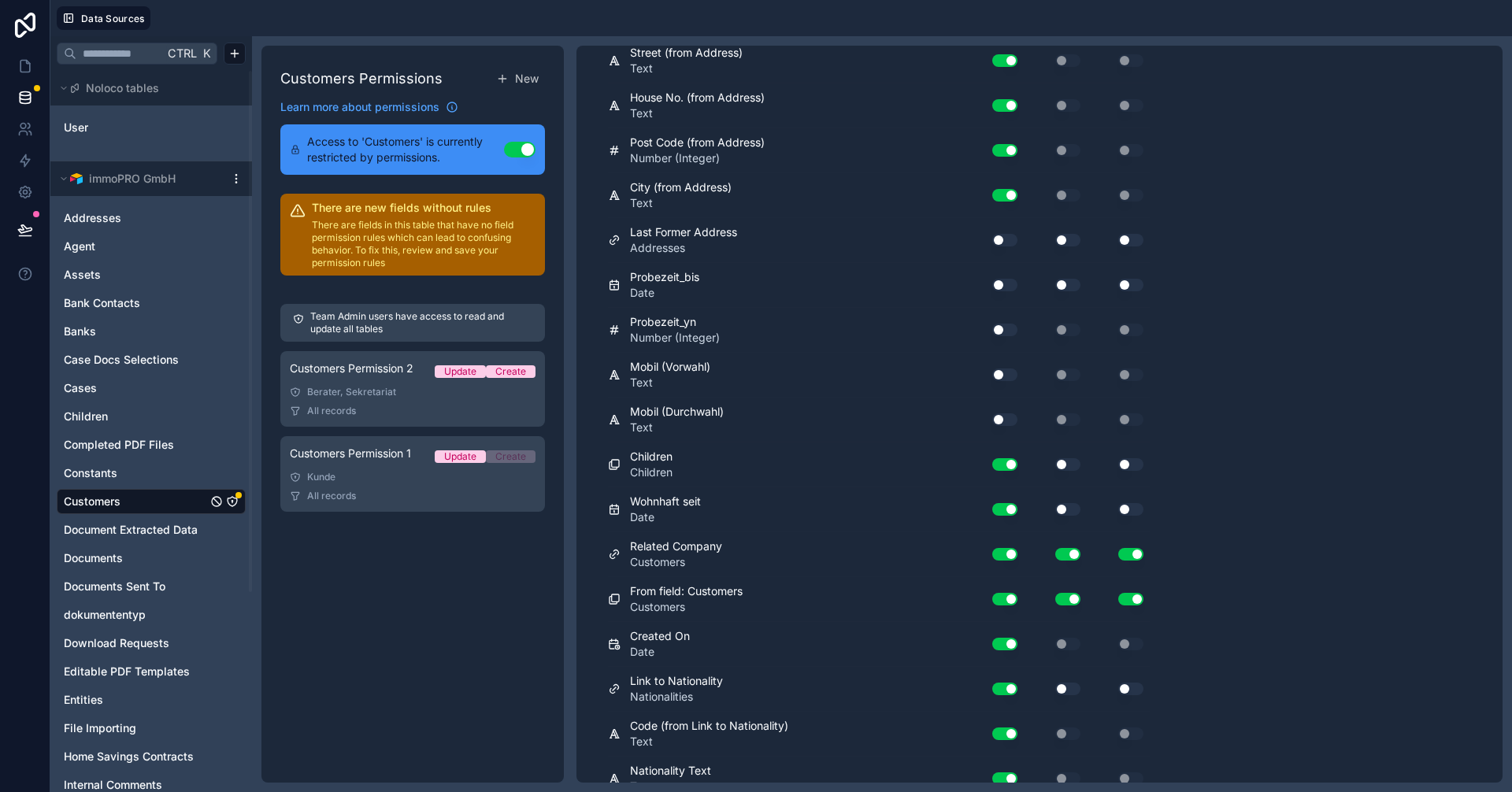
scroll to position [3544, 0]
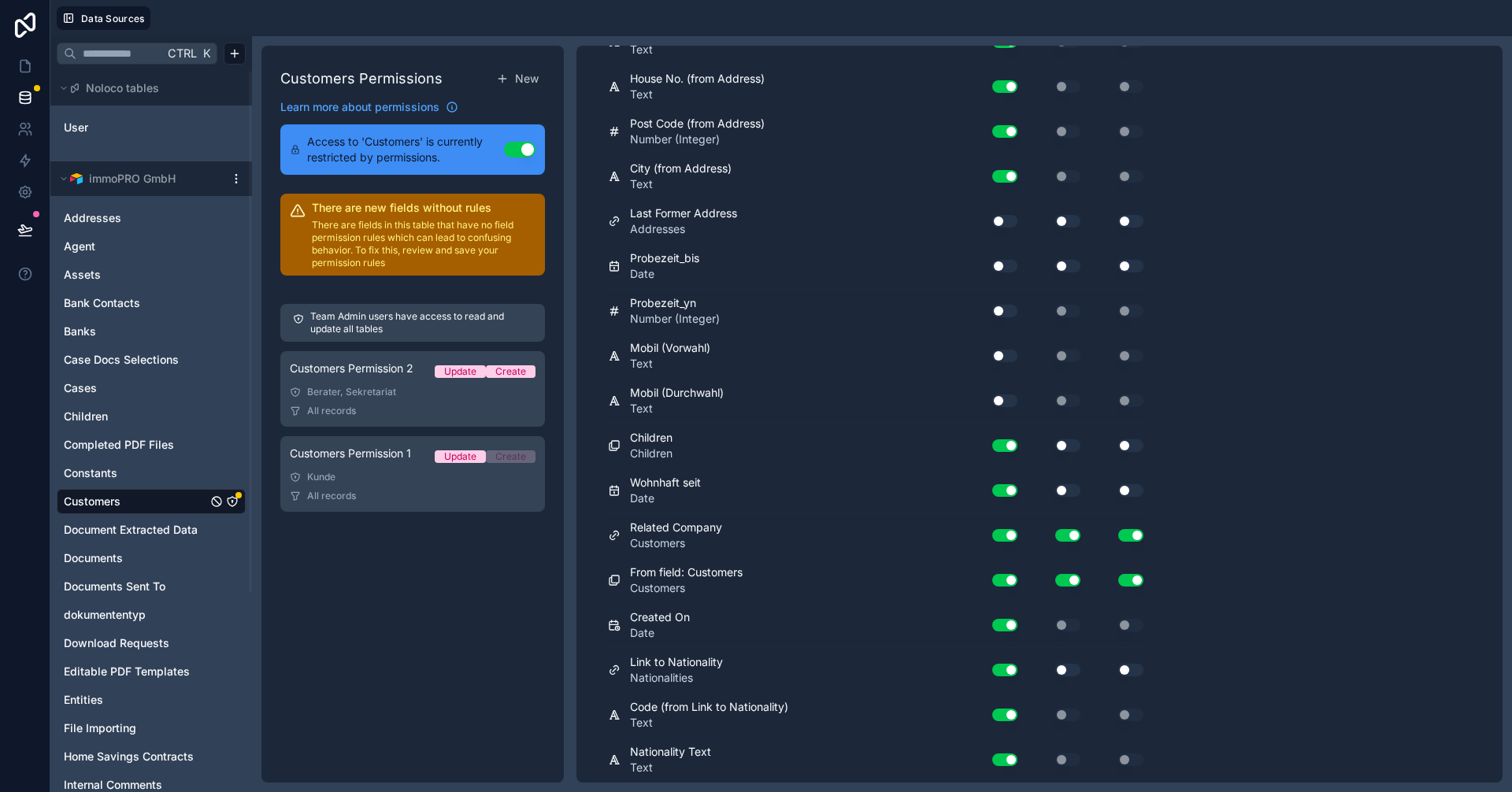
click at [998, 218] on button "Use setting" at bounding box center [1005, 221] width 26 height 12
click at [1001, 264] on button "Use setting" at bounding box center [1005, 266] width 26 height 12
click at [1006, 305] on button "Use setting" at bounding box center [1005, 311] width 26 height 12
click at [1006, 354] on button "Use setting" at bounding box center [1005, 355] width 26 height 12
click at [1005, 401] on button "Use setting" at bounding box center [1005, 401] width 26 height 12
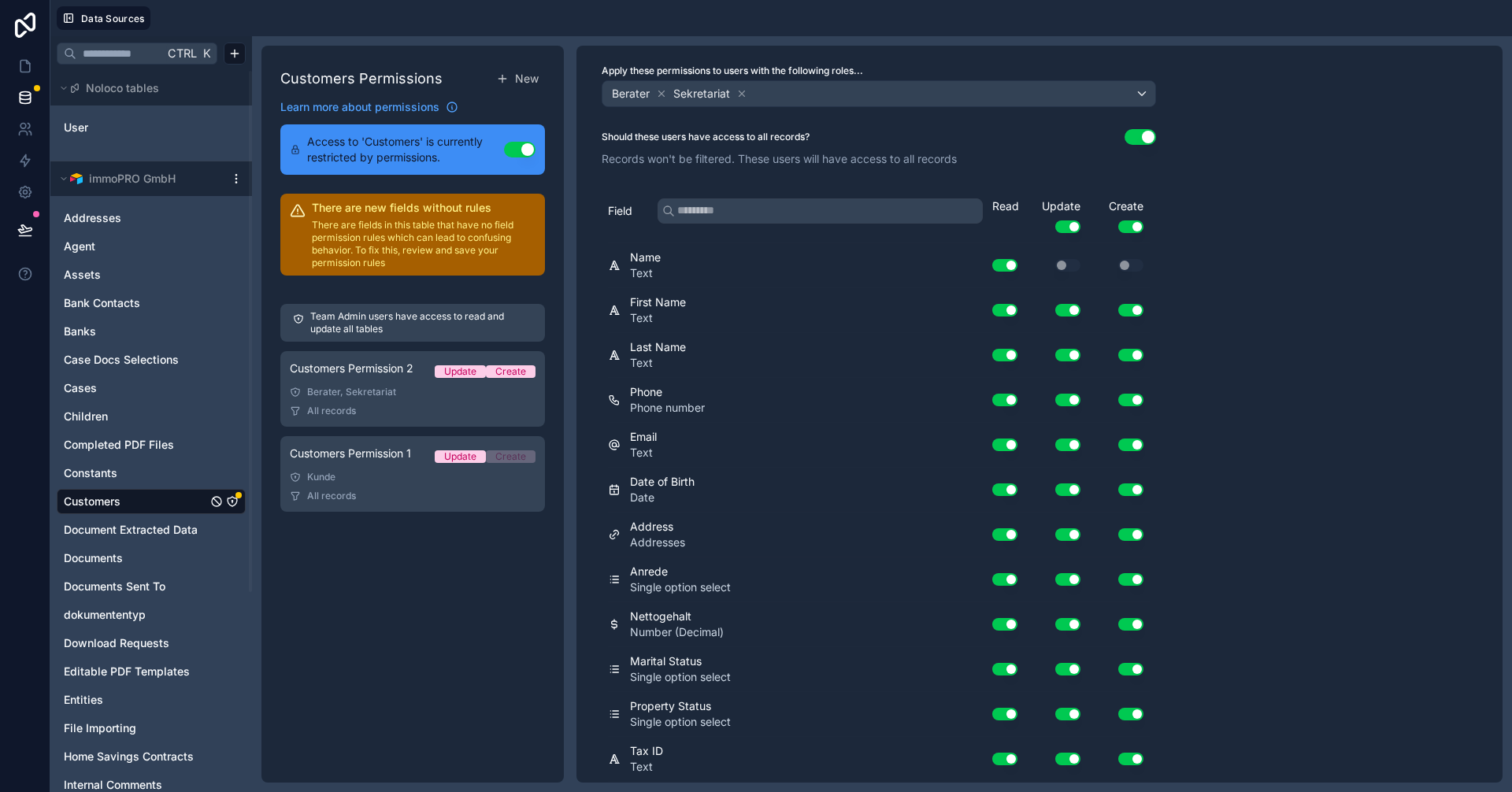
scroll to position [0, 0]
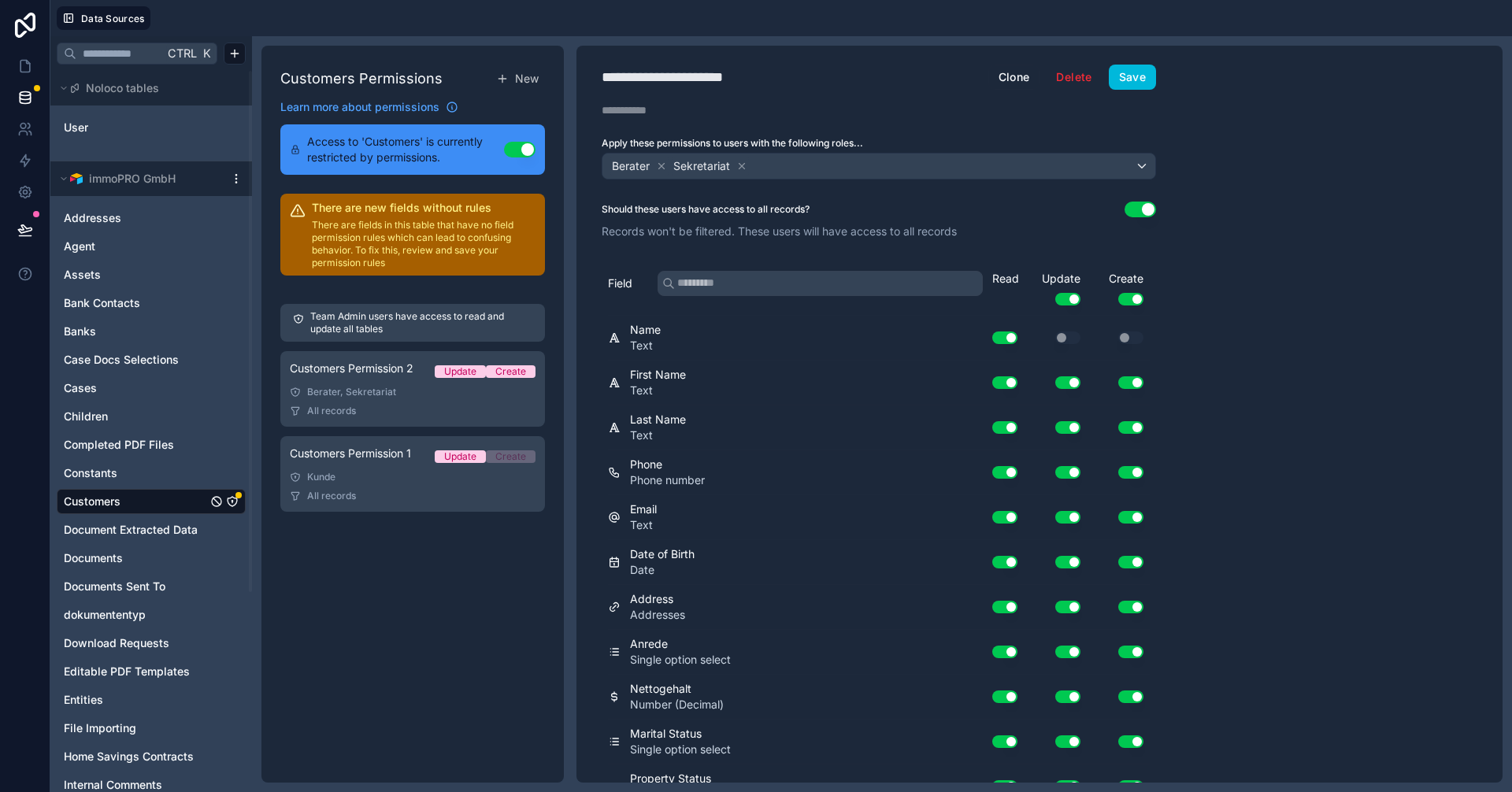
click at [711, 69] on div "**********" at bounding box center [690, 77] width 176 height 22
drag, startPoint x: 673, startPoint y: 76, endPoint x: 578, endPoint y: 77, distance: 95.0
click at [578, 77] on div "**********" at bounding box center [879, 77] width 604 height 26
type div "**********"
drag, startPoint x: 817, startPoint y: 73, endPoint x: 882, endPoint y: 123, distance: 82.0
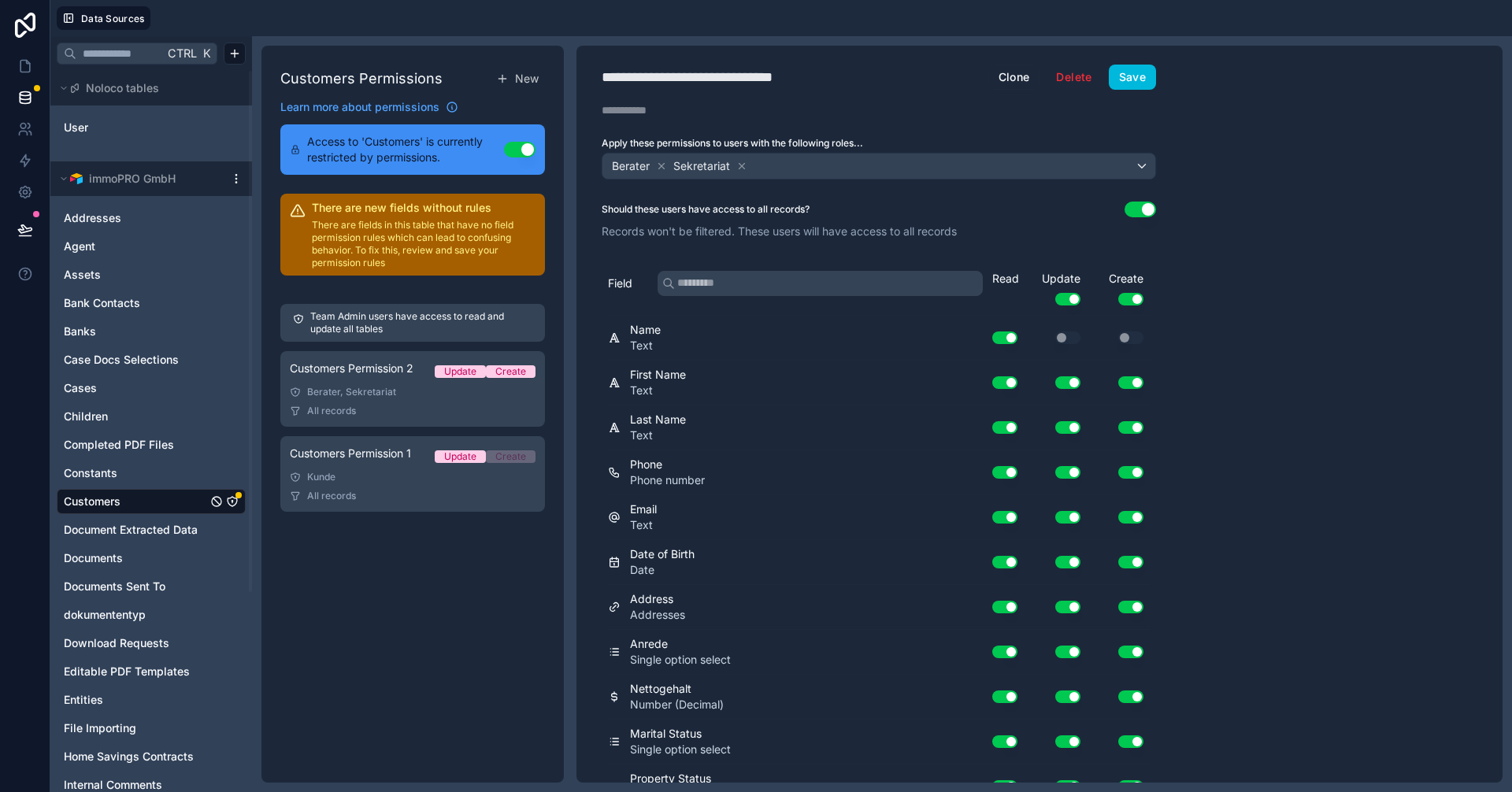
click at [818, 73] on div "**********" at bounding box center [717, 77] width 230 height 22
click at [1146, 76] on button "Save" at bounding box center [1132, 77] width 47 height 26
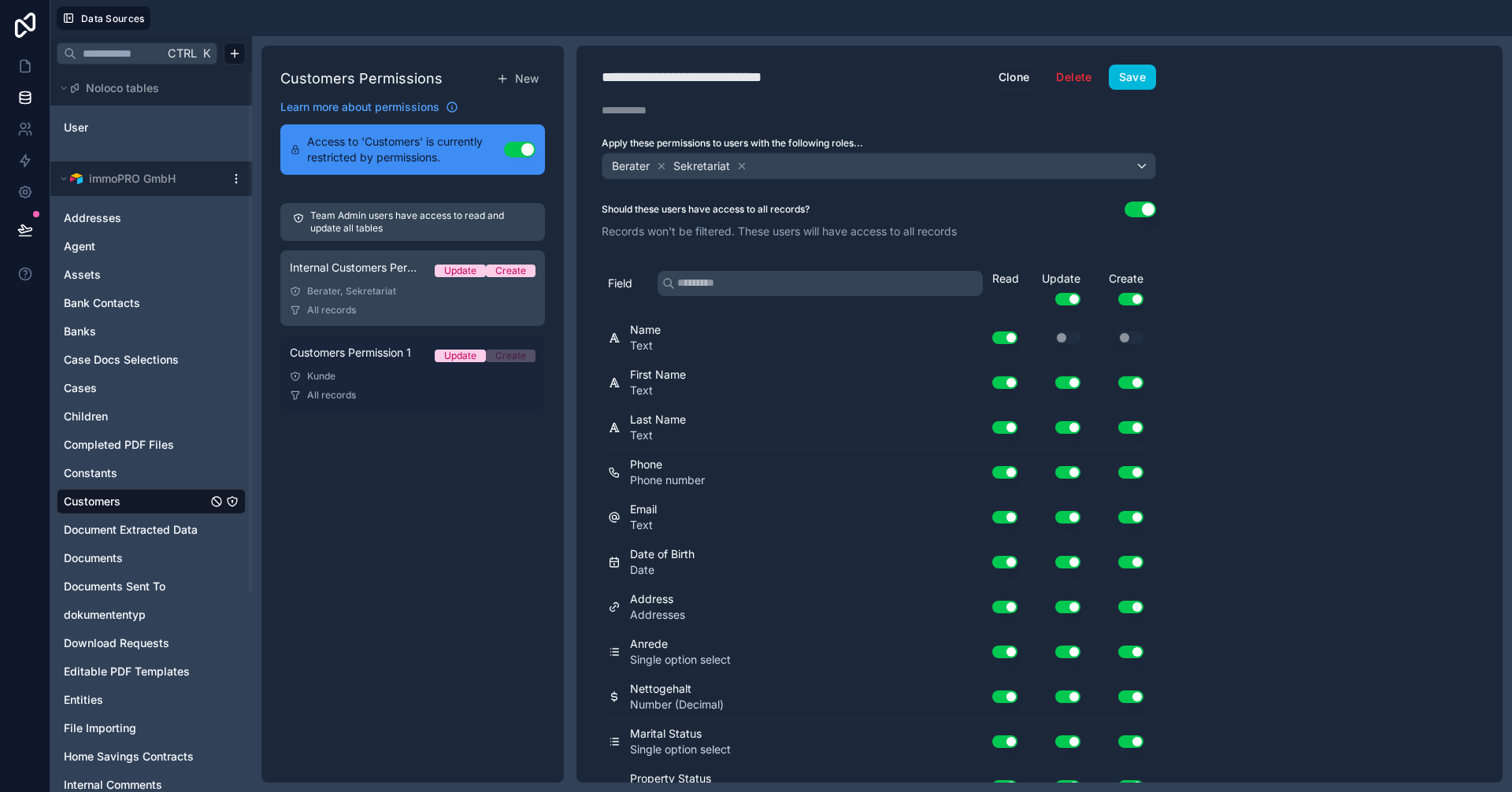
click at [358, 379] on div "Kunde" at bounding box center [413, 376] width 246 height 12
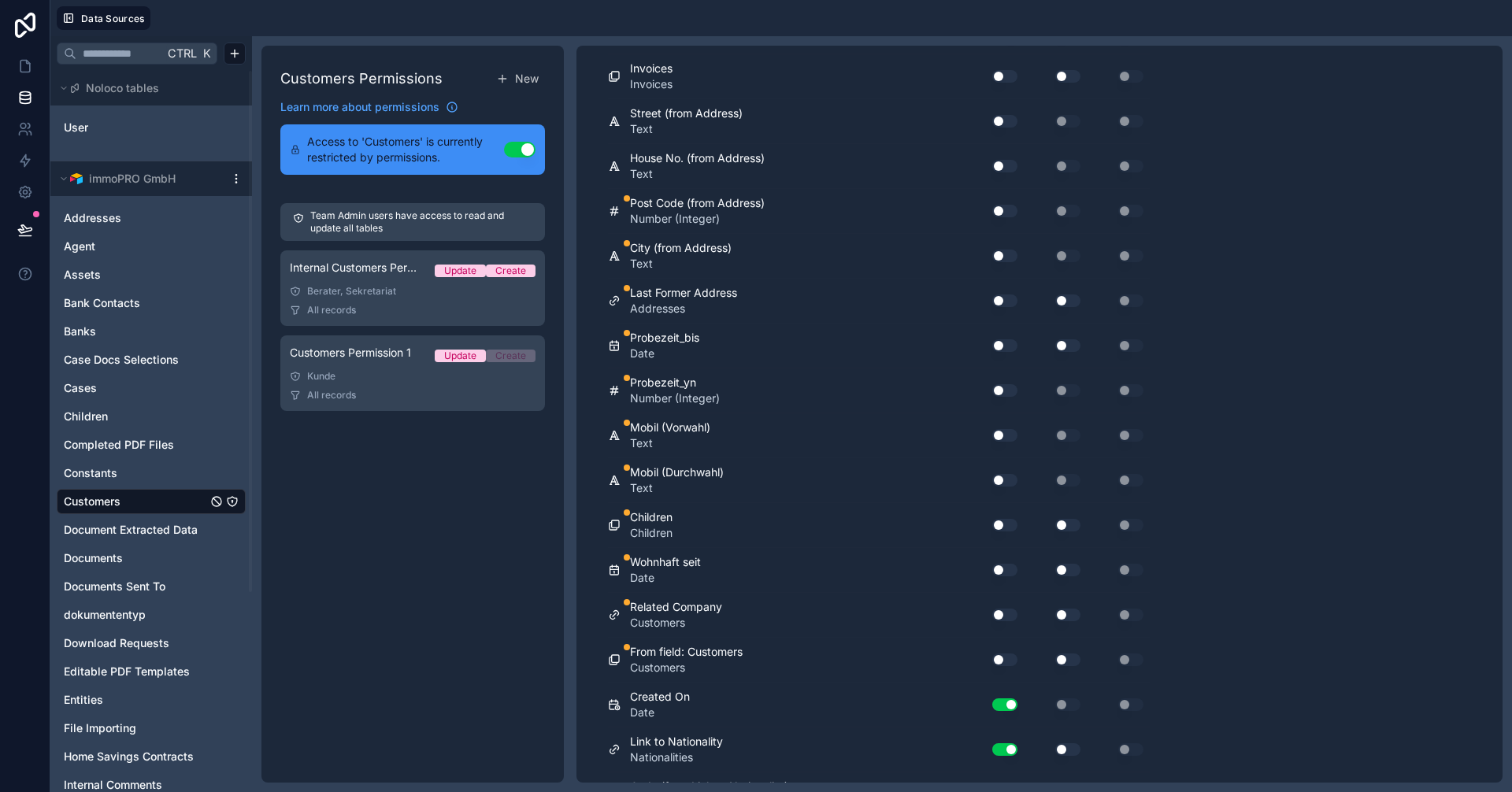
scroll to position [3386, 0]
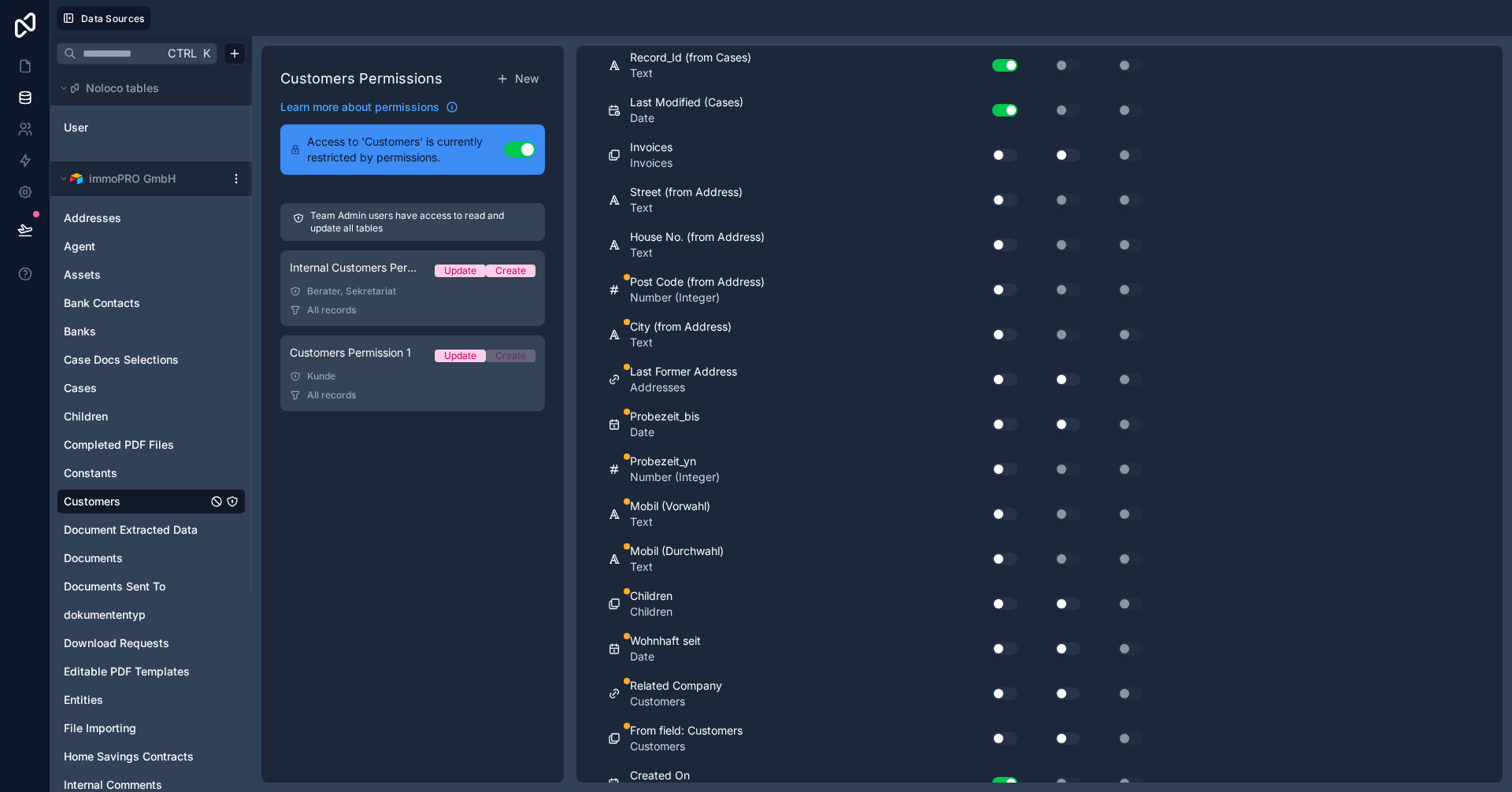
click at [1005, 197] on button "Use setting" at bounding box center [1005, 200] width 26 height 12
click at [1003, 242] on button "Use setting" at bounding box center [1005, 244] width 26 height 12
click at [1004, 288] on button "Use setting" at bounding box center [1005, 289] width 26 height 12
click at [1002, 156] on button "Use setting" at bounding box center [1005, 154] width 26 height 12
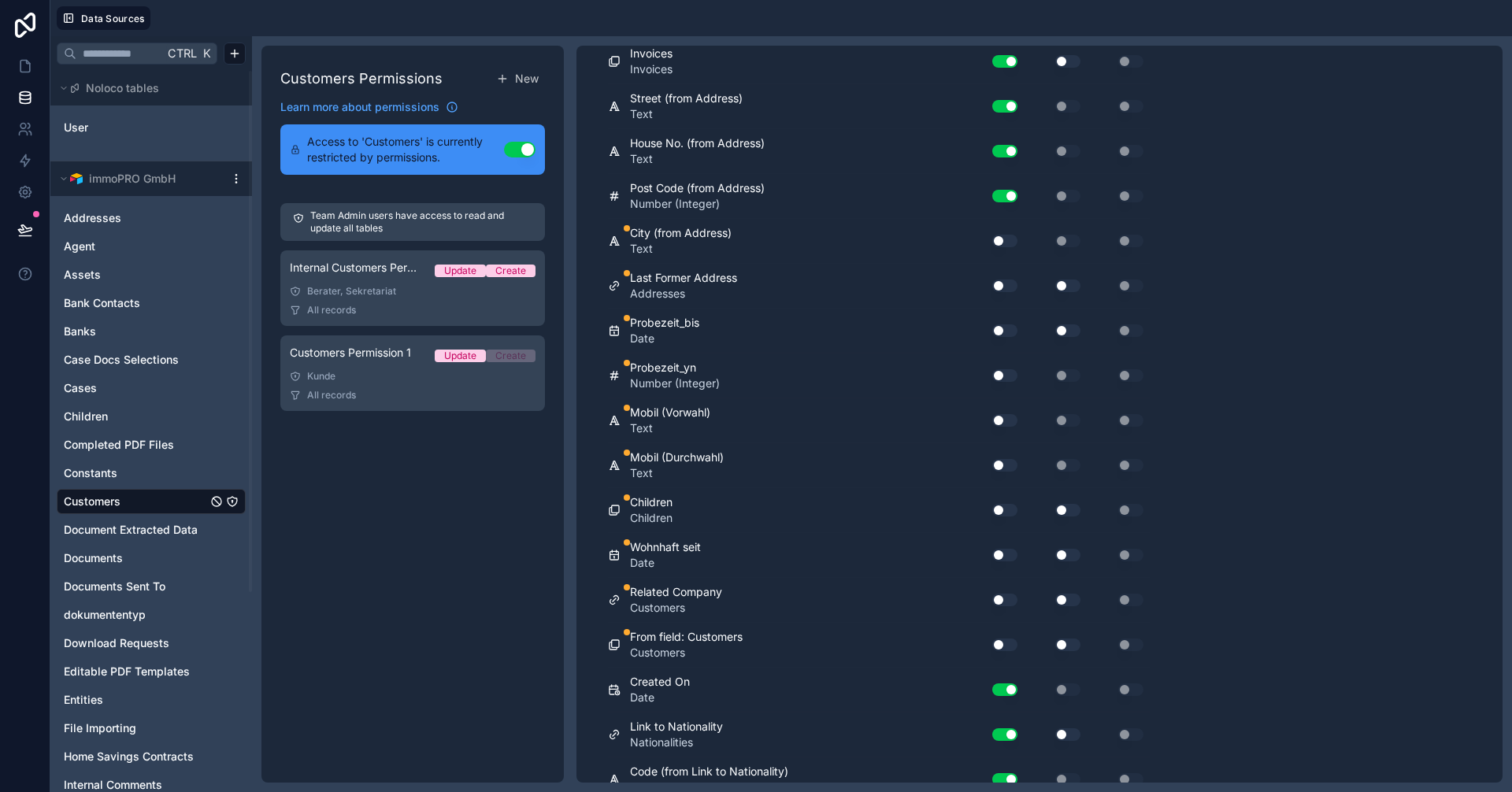
scroll to position [3543, 0]
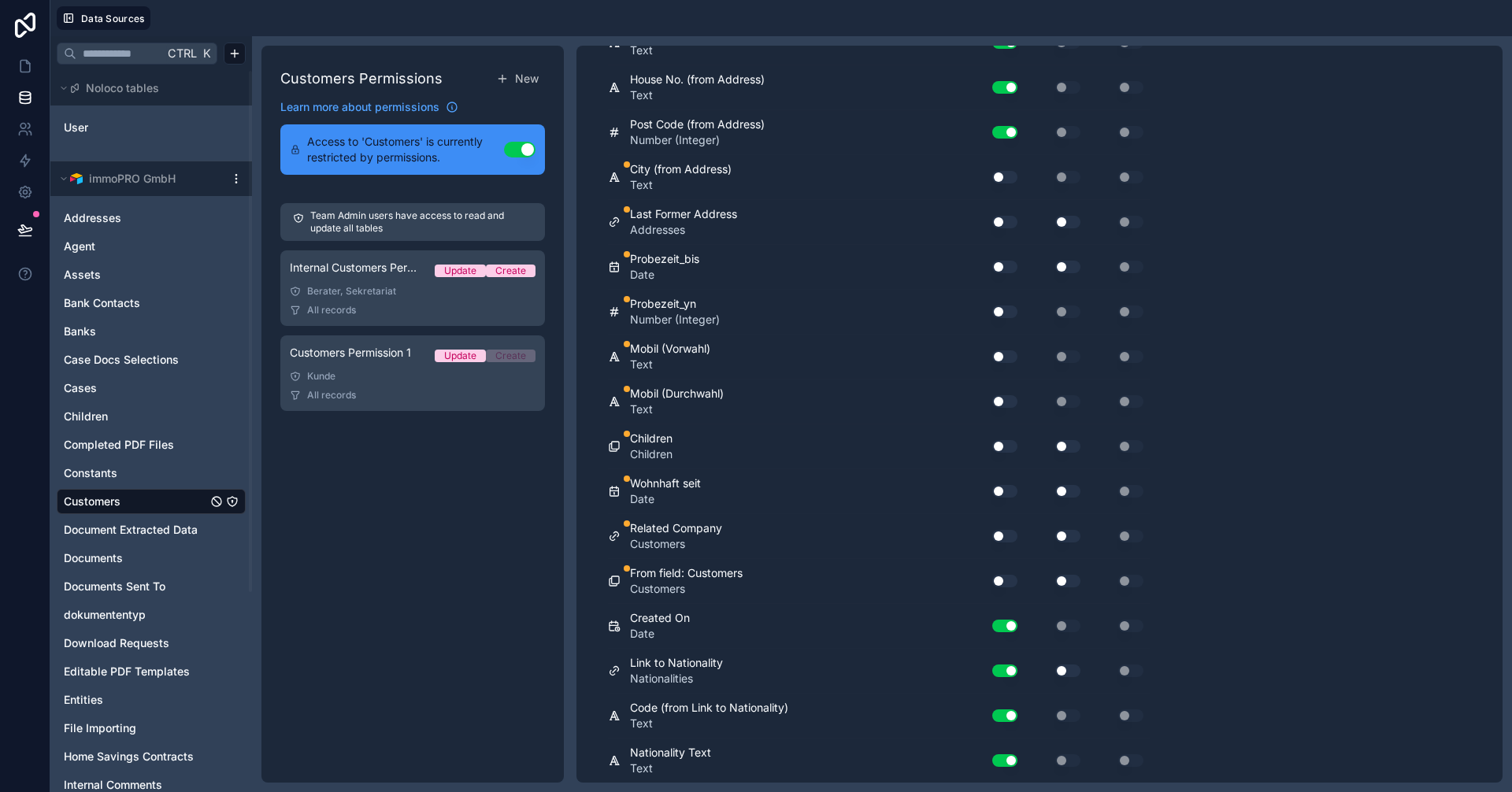
click at [1002, 174] on button "Use setting" at bounding box center [1005, 177] width 26 height 12
click at [1008, 219] on button "Use setting" at bounding box center [1005, 221] width 26 height 12
click at [1005, 267] on button "Use setting" at bounding box center [1005, 267] width 26 height 12
drag, startPoint x: 1007, startPoint y: 314, endPoint x: 1016, endPoint y: 331, distance: 19.2
click at [1007, 314] on button "Use setting" at bounding box center [1005, 311] width 26 height 12
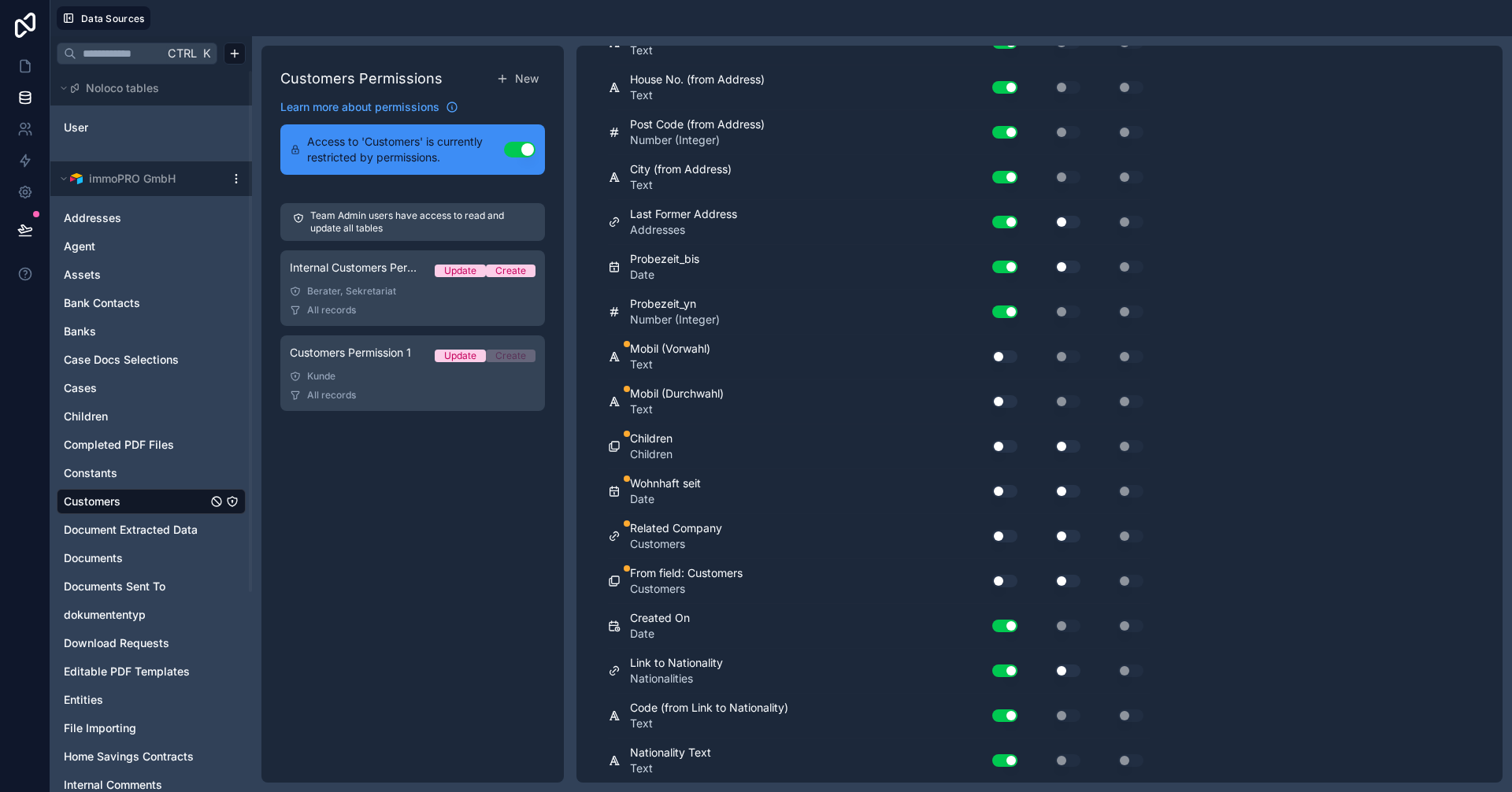
click at [998, 354] on button "Use setting" at bounding box center [1005, 356] width 26 height 12
click at [1002, 398] on button "Use setting" at bounding box center [1005, 401] width 26 height 12
click at [1005, 443] on button "Use setting" at bounding box center [1005, 446] width 26 height 12
click at [998, 488] on button "Use setting" at bounding box center [1005, 491] width 26 height 12
click at [1011, 537] on button "Use setting" at bounding box center [1005, 536] width 26 height 12
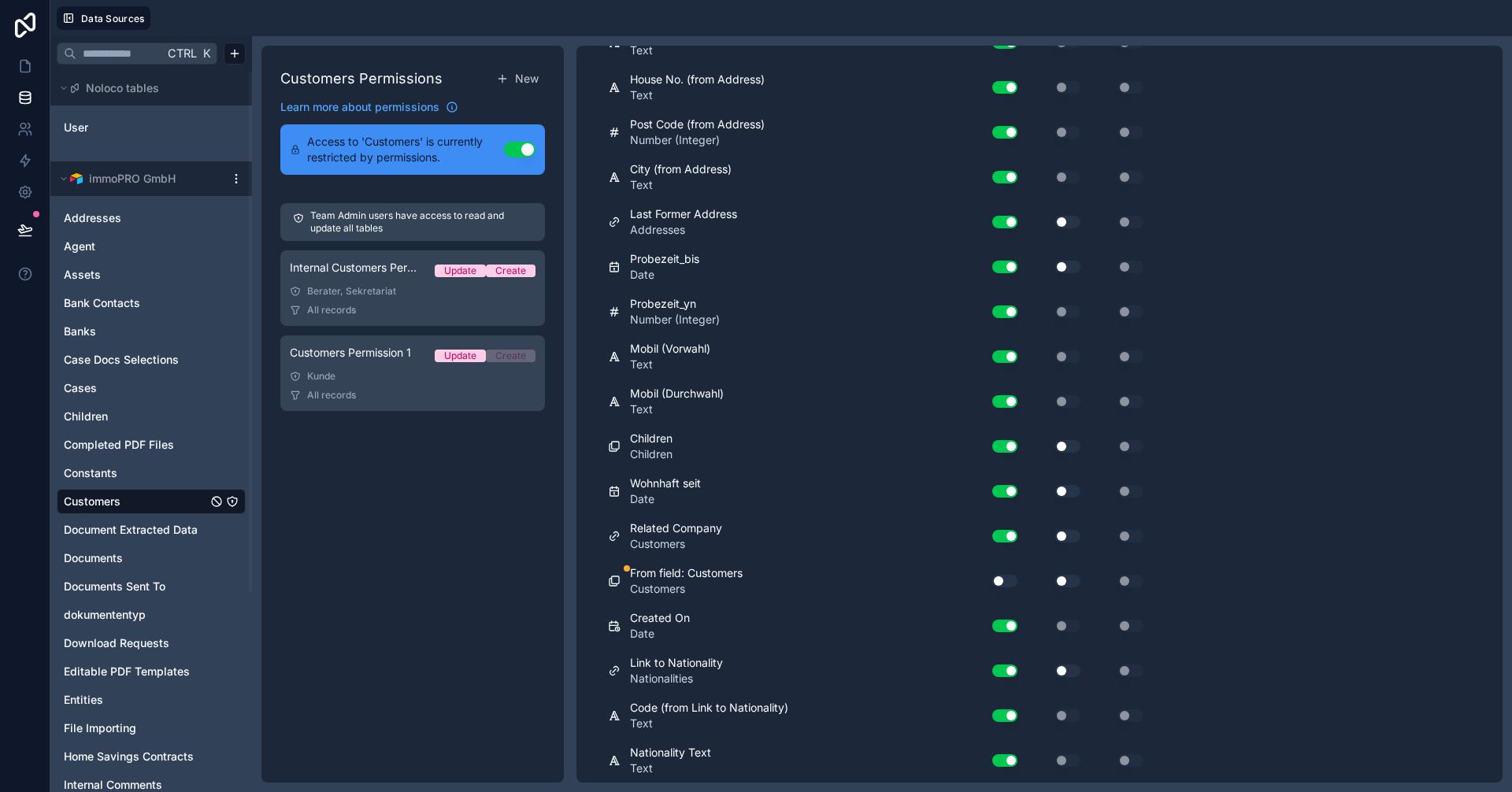
click at [1005, 577] on button "Use setting" at bounding box center [1005, 581] width 26 height 12
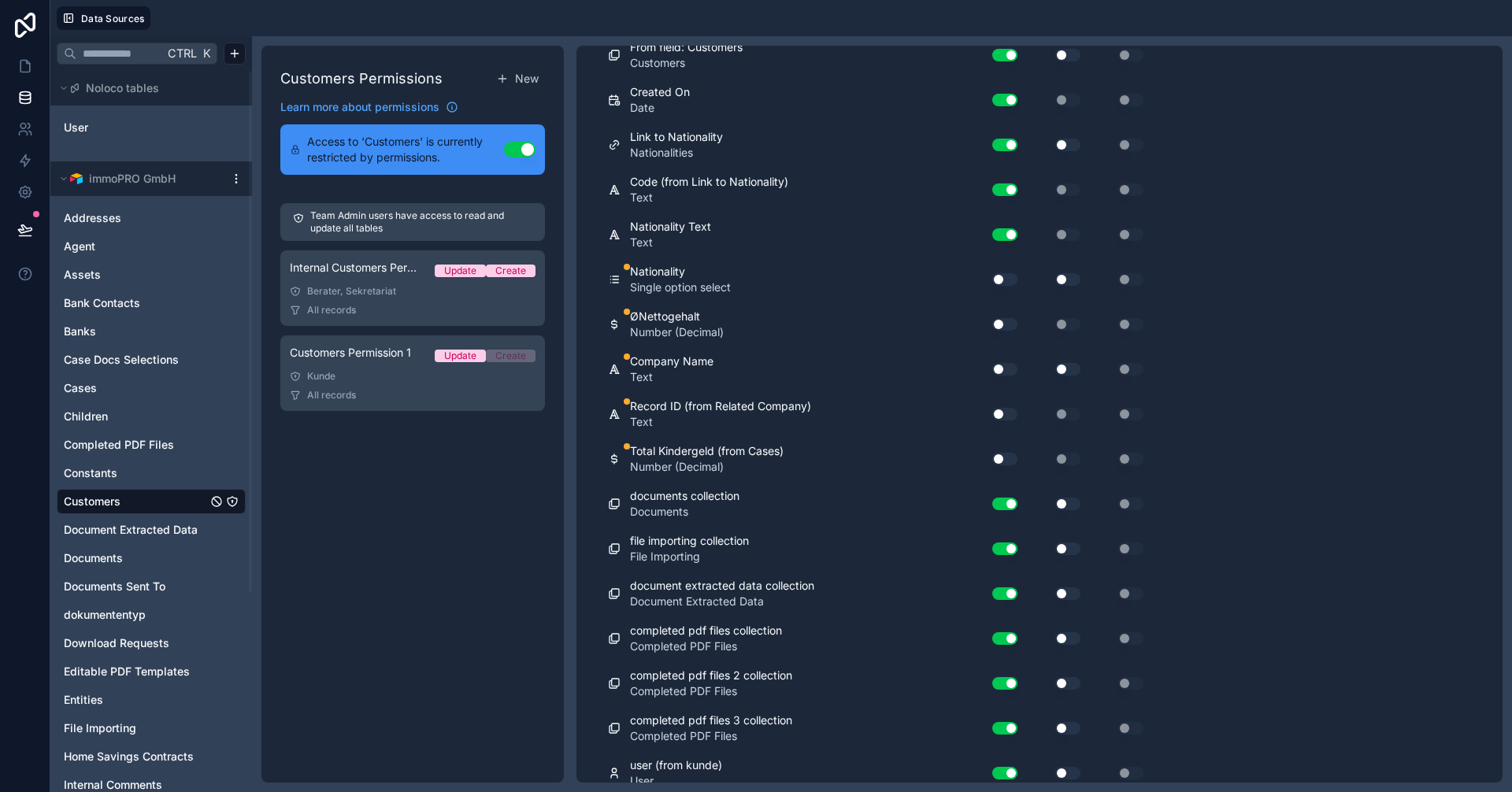
scroll to position [4173, 0]
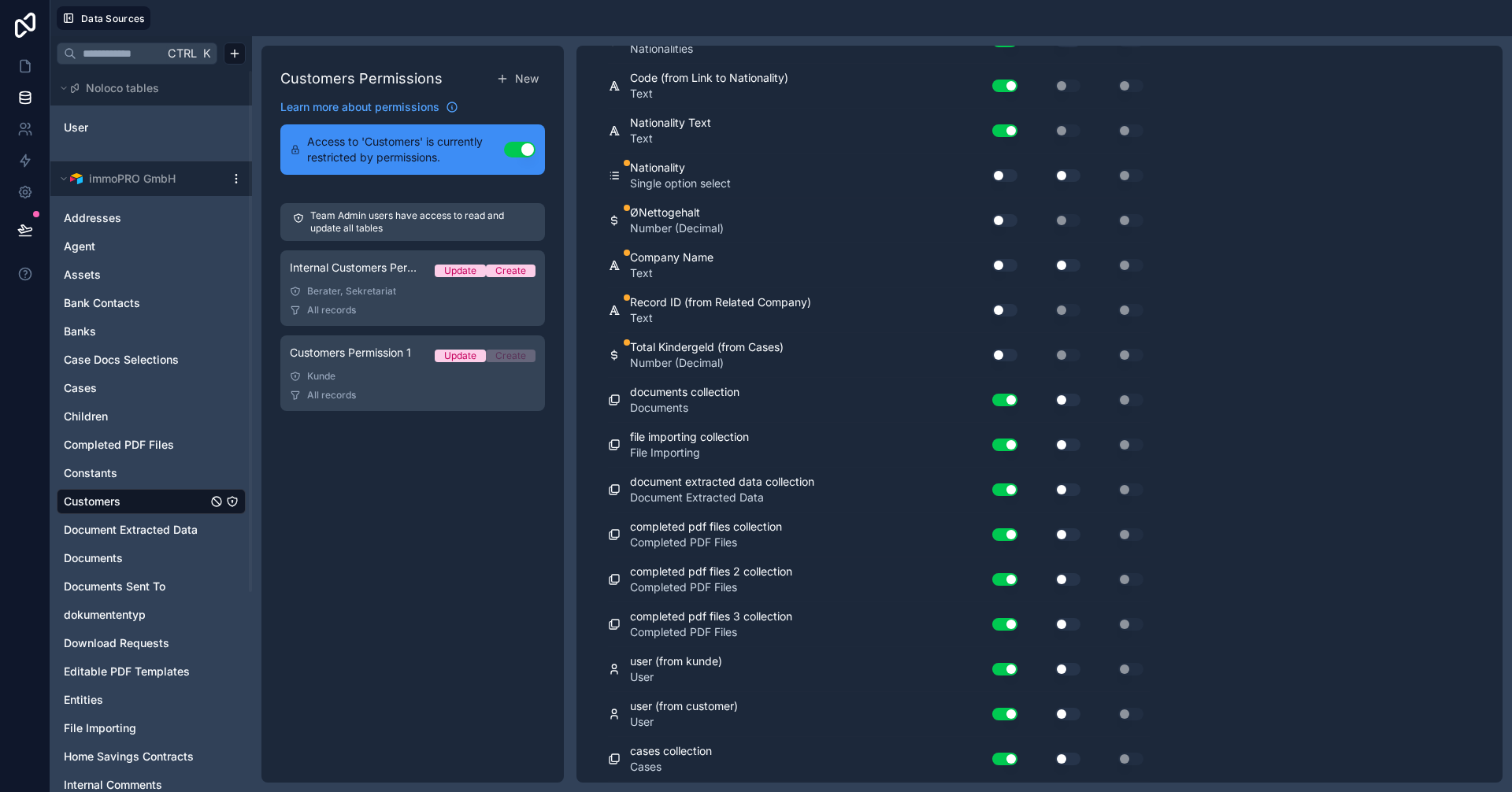
click at [997, 171] on button "Use setting" at bounding box center [1005, 175] width 26 height 12
click at [1002, 220] on button "Use setting" at bounding box center [1005, 220] width 26 height 12
click at [1003, 263] on button "Use setting" at bounding box center [1005, 265] width 26 height 12
click at [1004, 307] on button "Use setting" at bounding box center [1005, 310] width 26 height 12
click at [1005, 354] on button "Use setting" at bounding box center [1005, 354] width 26 height 12
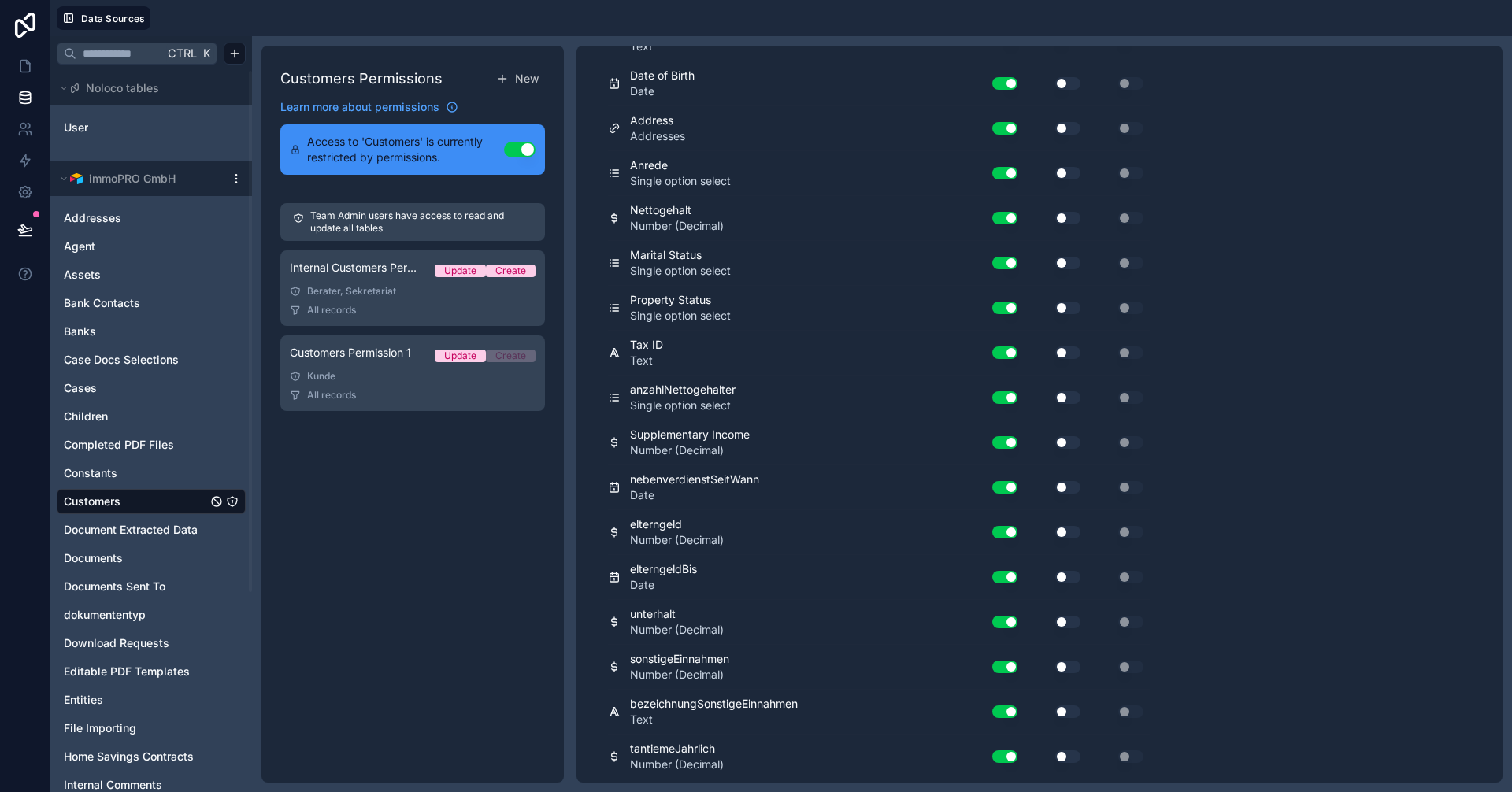
scroll to position [0, 0]
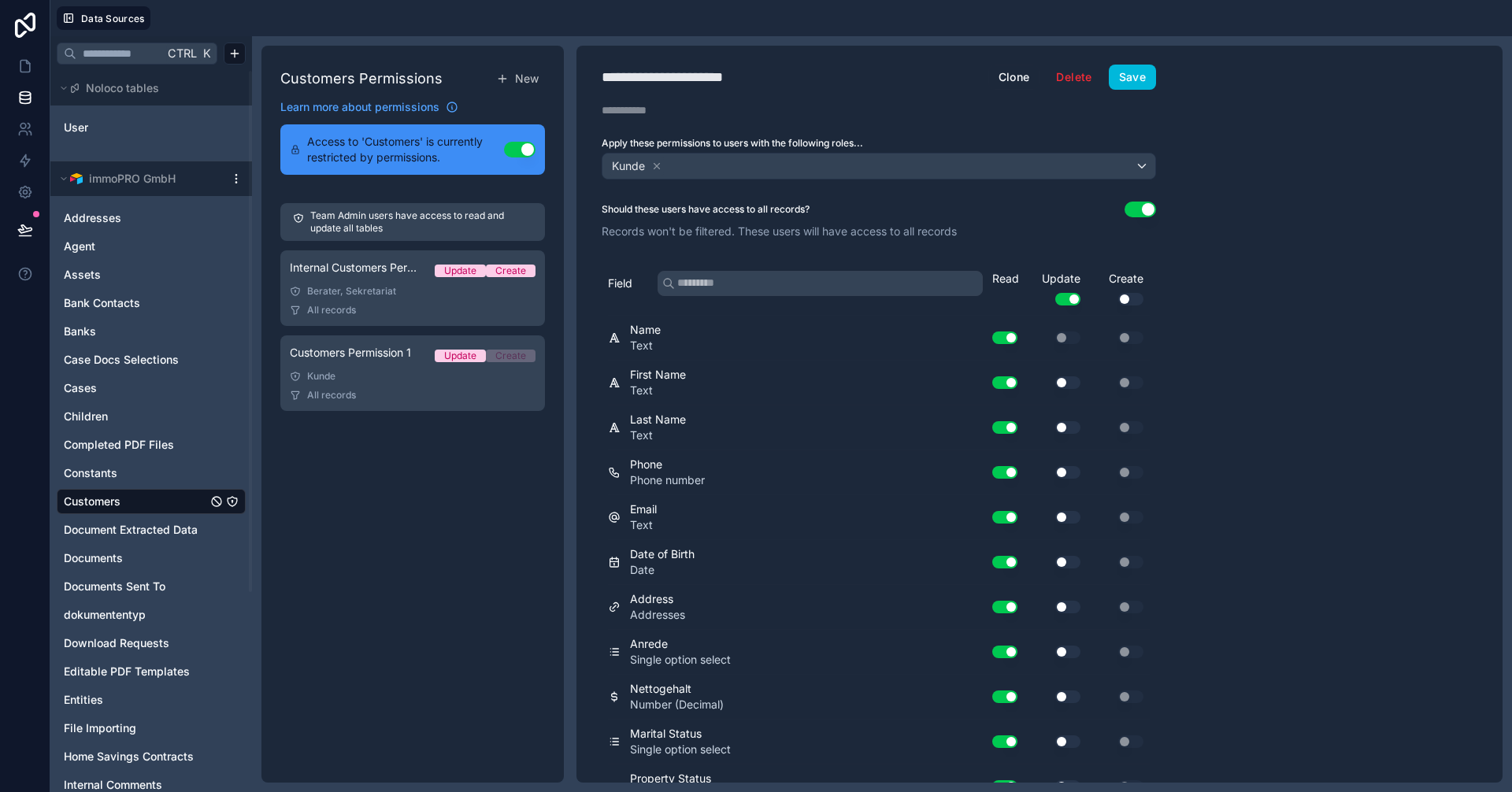
click at [603, 74] on div "**********" at bounding box center [689, 77] width 173 height 22
type div "**********"
click at [830, 74] on div "**********" at bounding box center [718, 77] width 231 height 22
click at [1139, 79] on button "Save" at bounding box center [1132, 77] width 47 height 26
click at [23, 64] on icon at bounding box center [25, 66] width 16 height 16
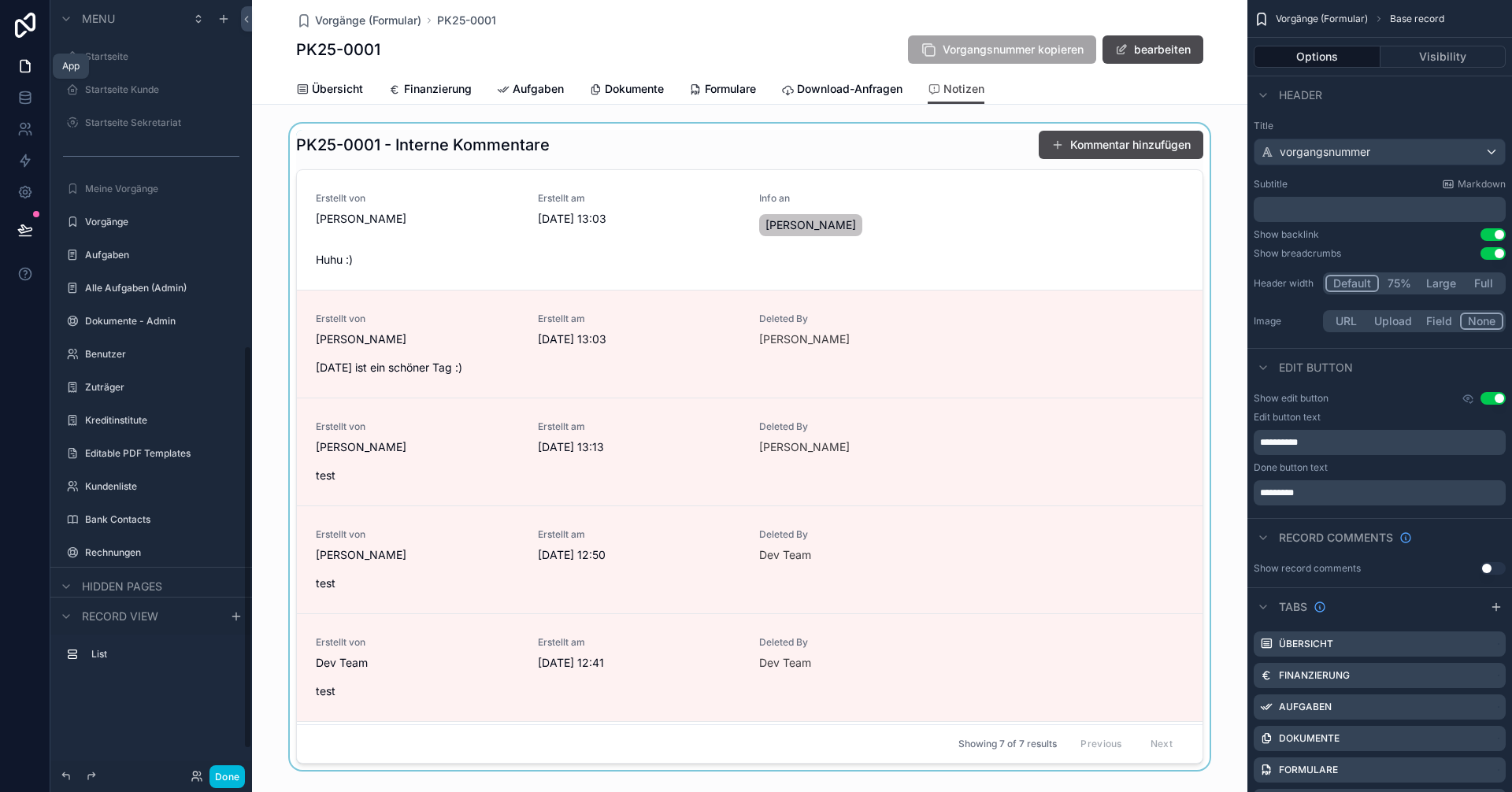
scroll to position [661, 0]
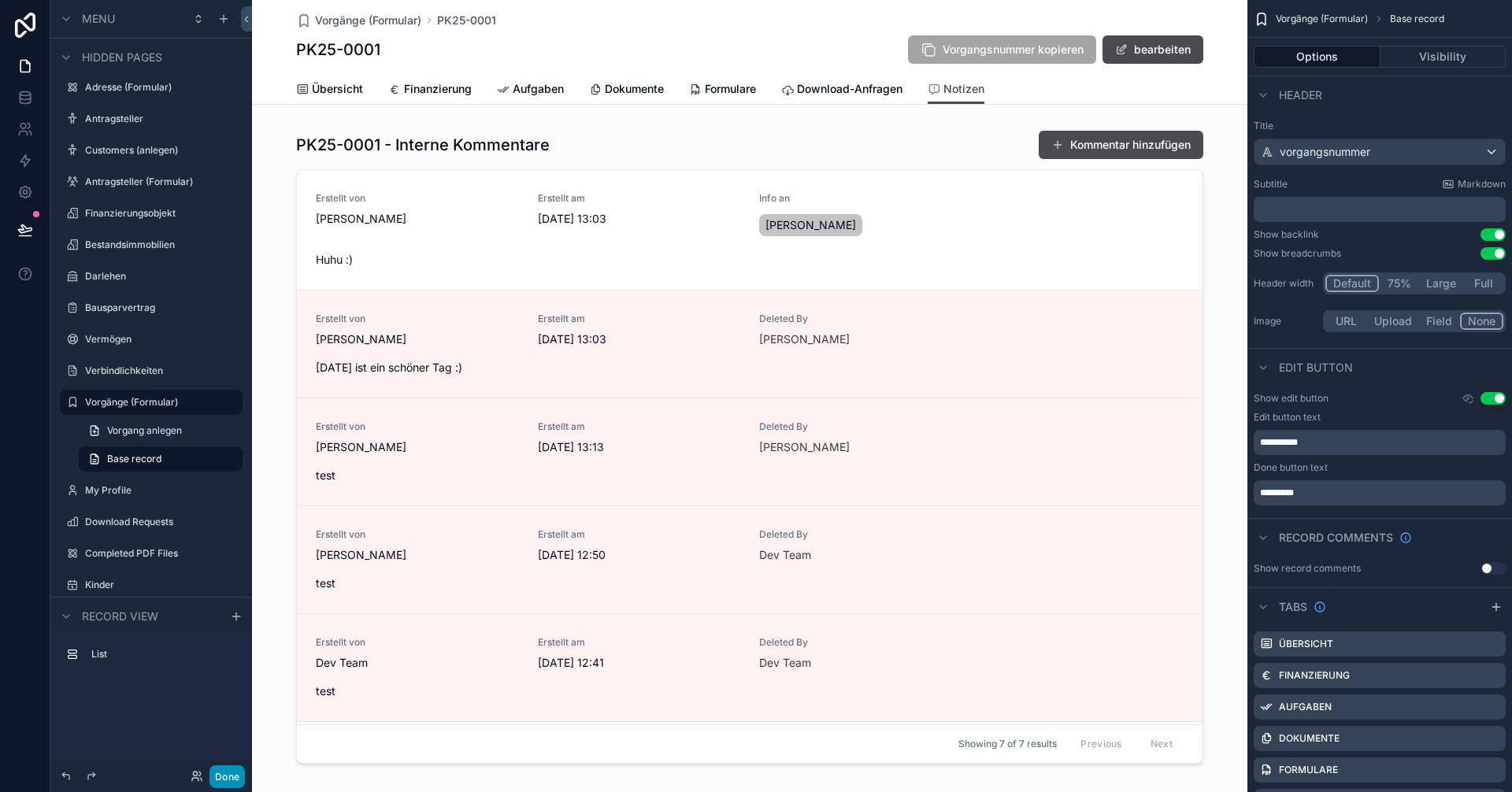
click at [230, 775] on button "Done" at bounding box center [227, 777] width 36 height 23
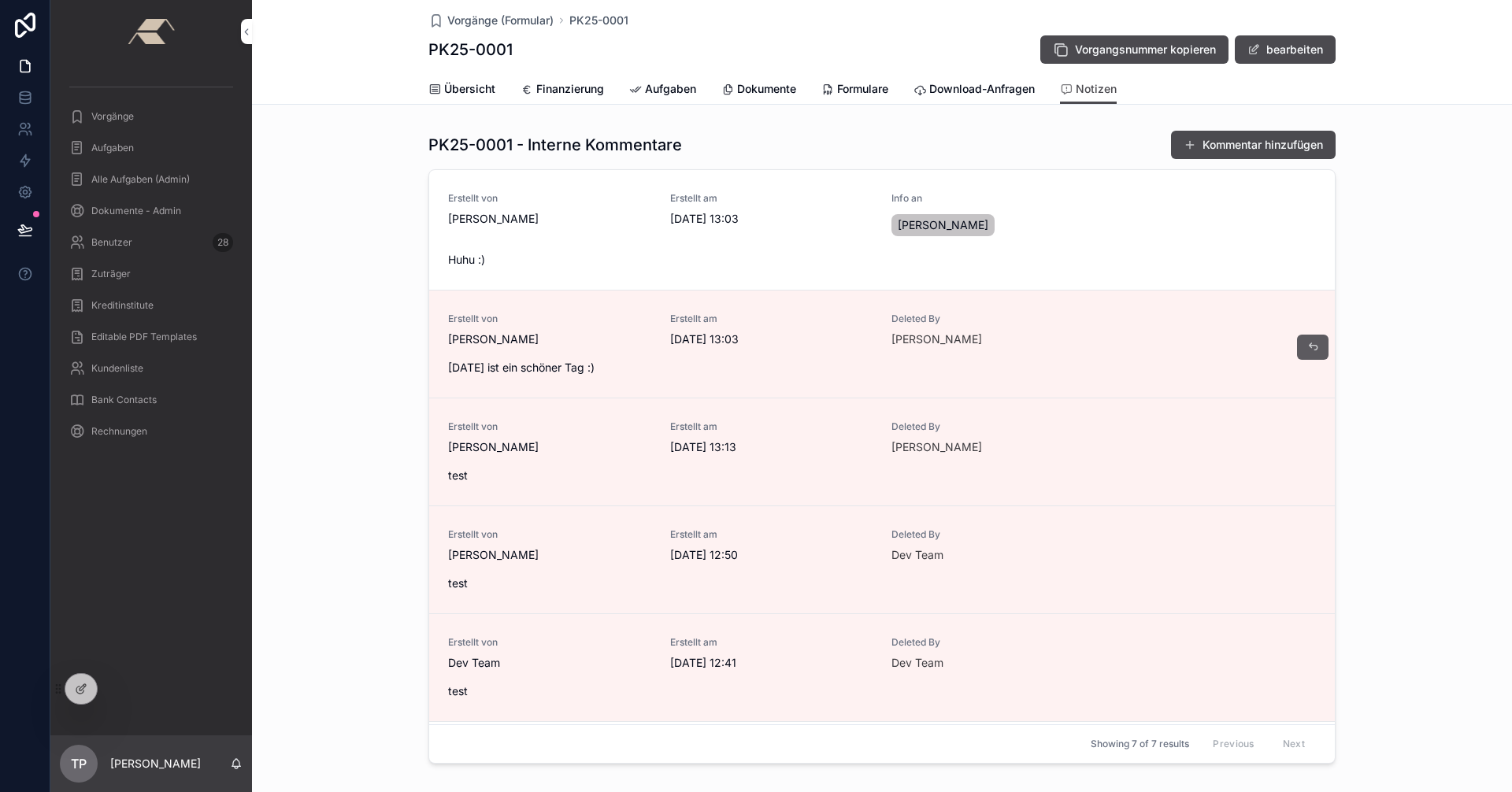
click at [1306, 348] on icon "scrollable content" at bounding box center [1312, 347] width 12 height 12
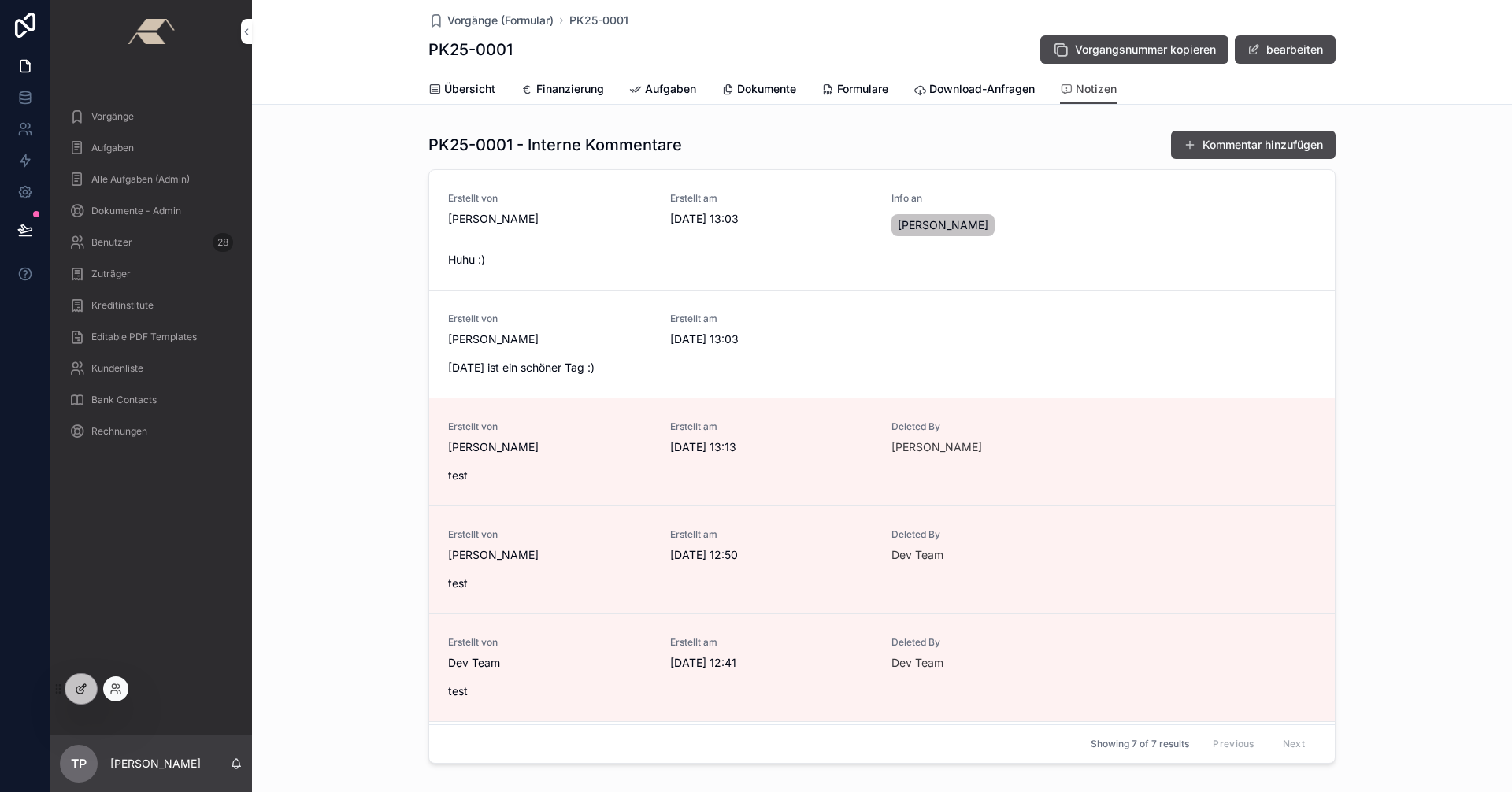
click at [78, 688] on icon at bounding box center [81, 689] width 12 height 12
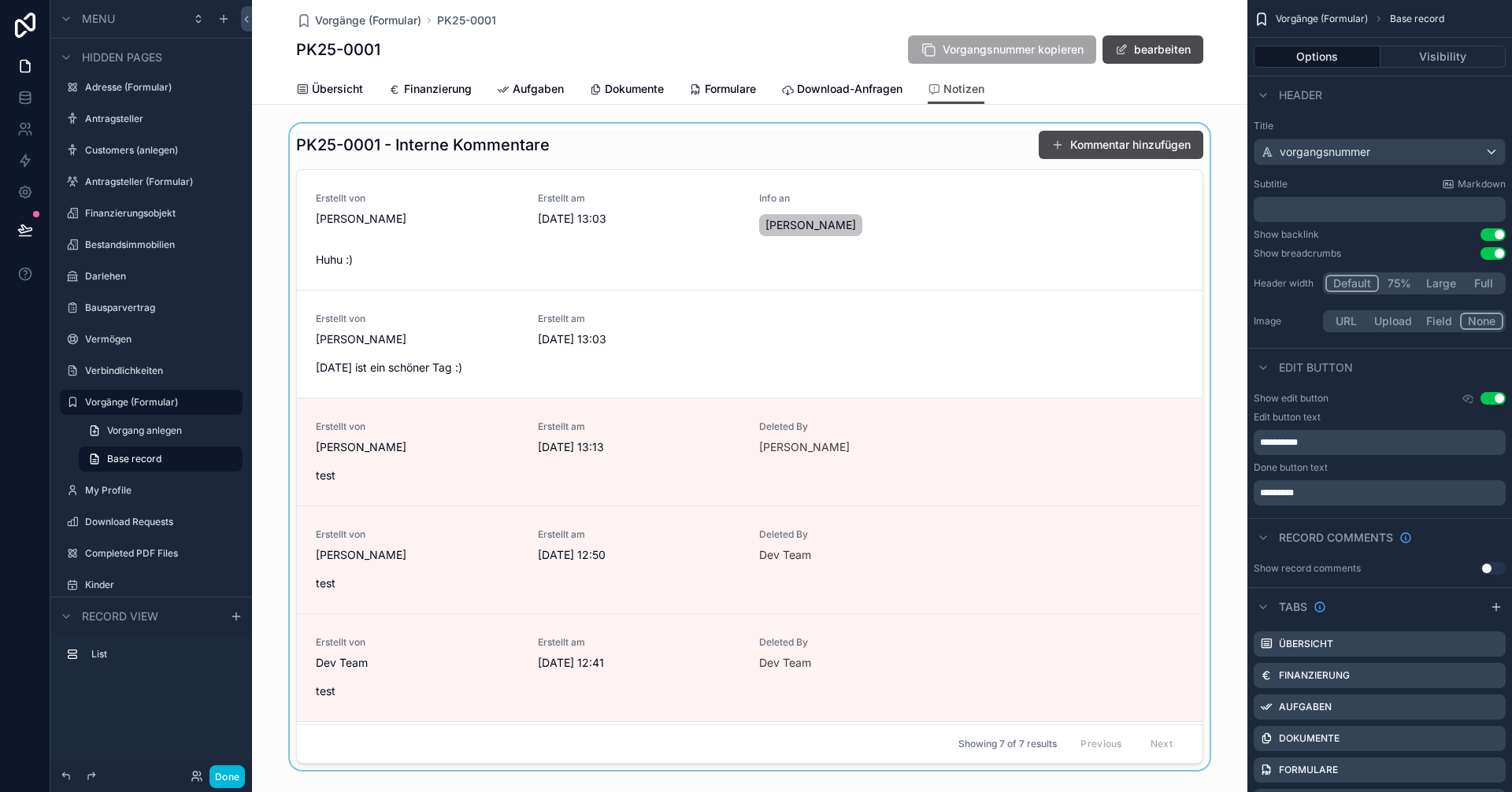
click at [1077, 446] on div "scrollable content" at bounding box center [749, 450] width 995 height 653
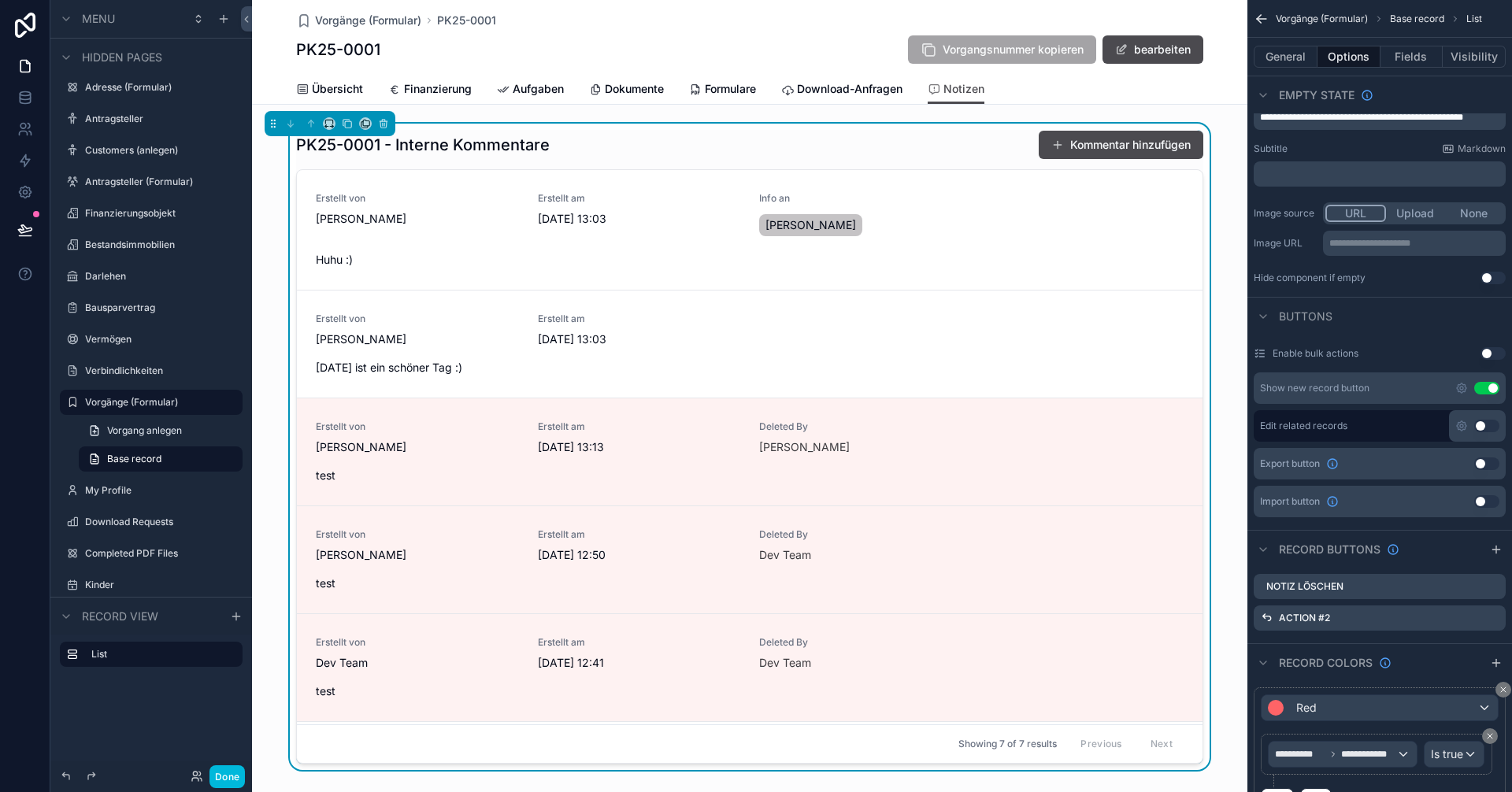
scroll to position [394, 0]
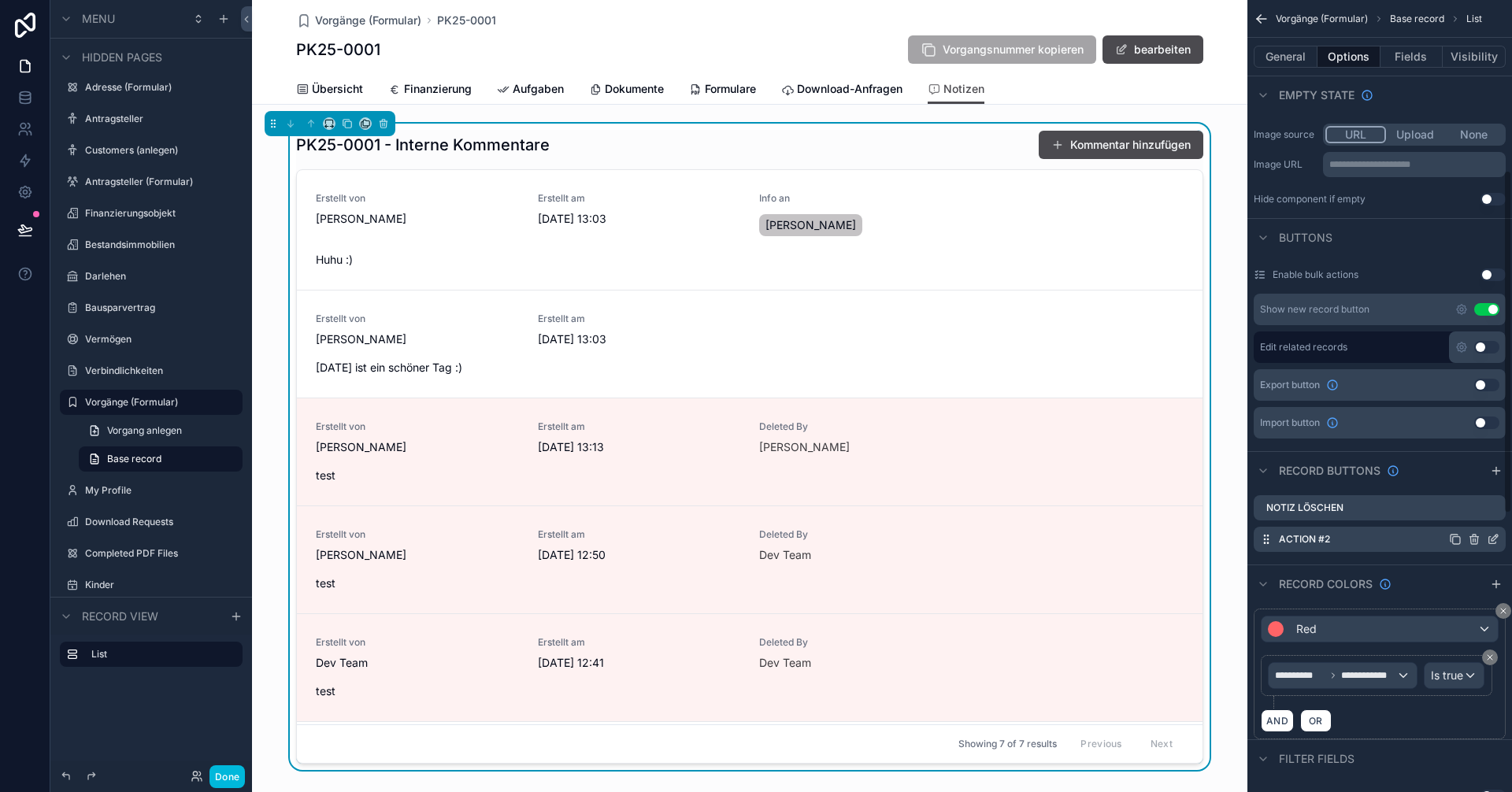
click at [1496, 539] on icon "scrollable content" at bounding box center [1492, 539] width 12 height 12
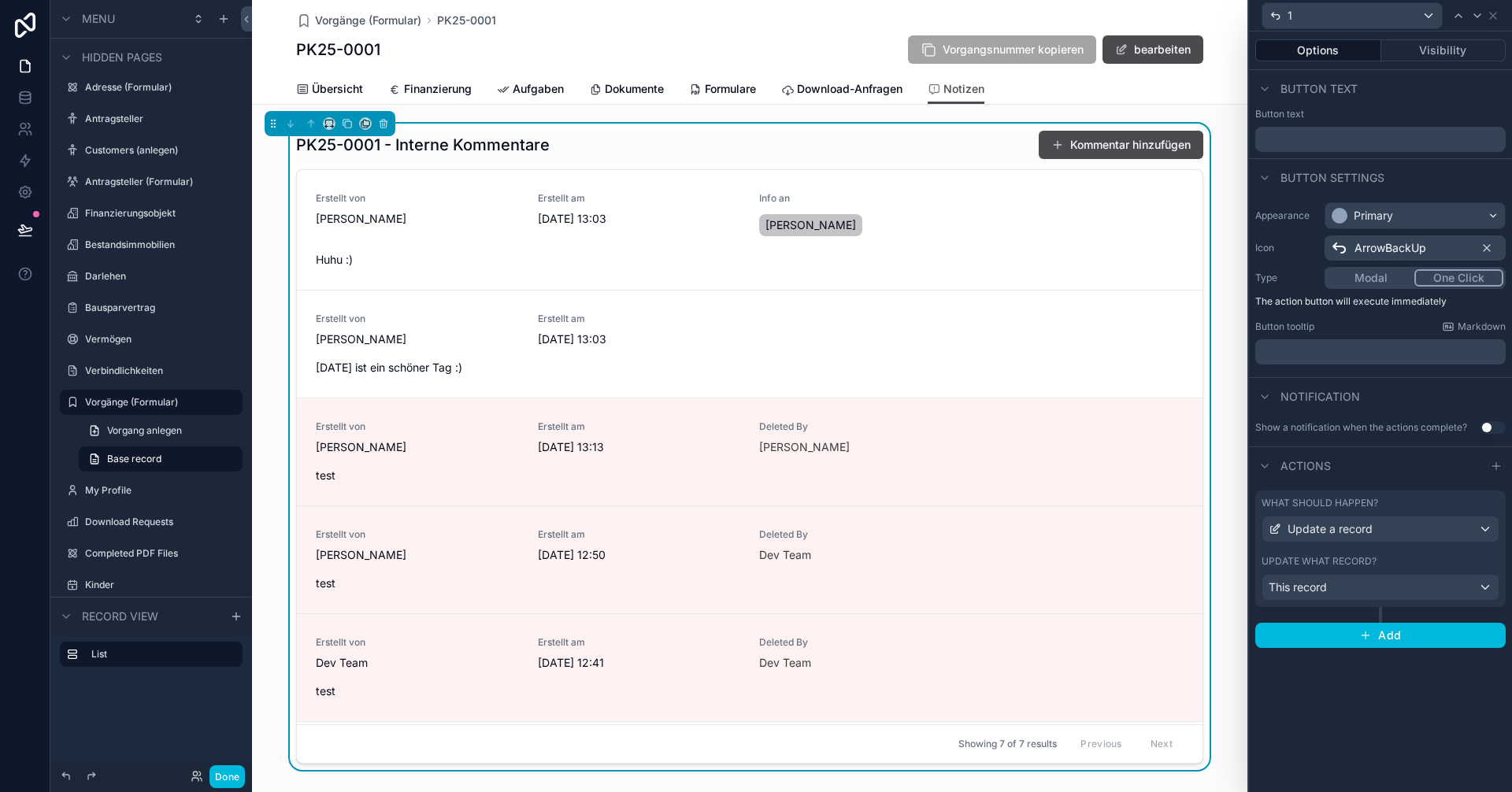
click at [1325, 348] on p "﻿" at bounding box center [1382, 352] width 241 height 16
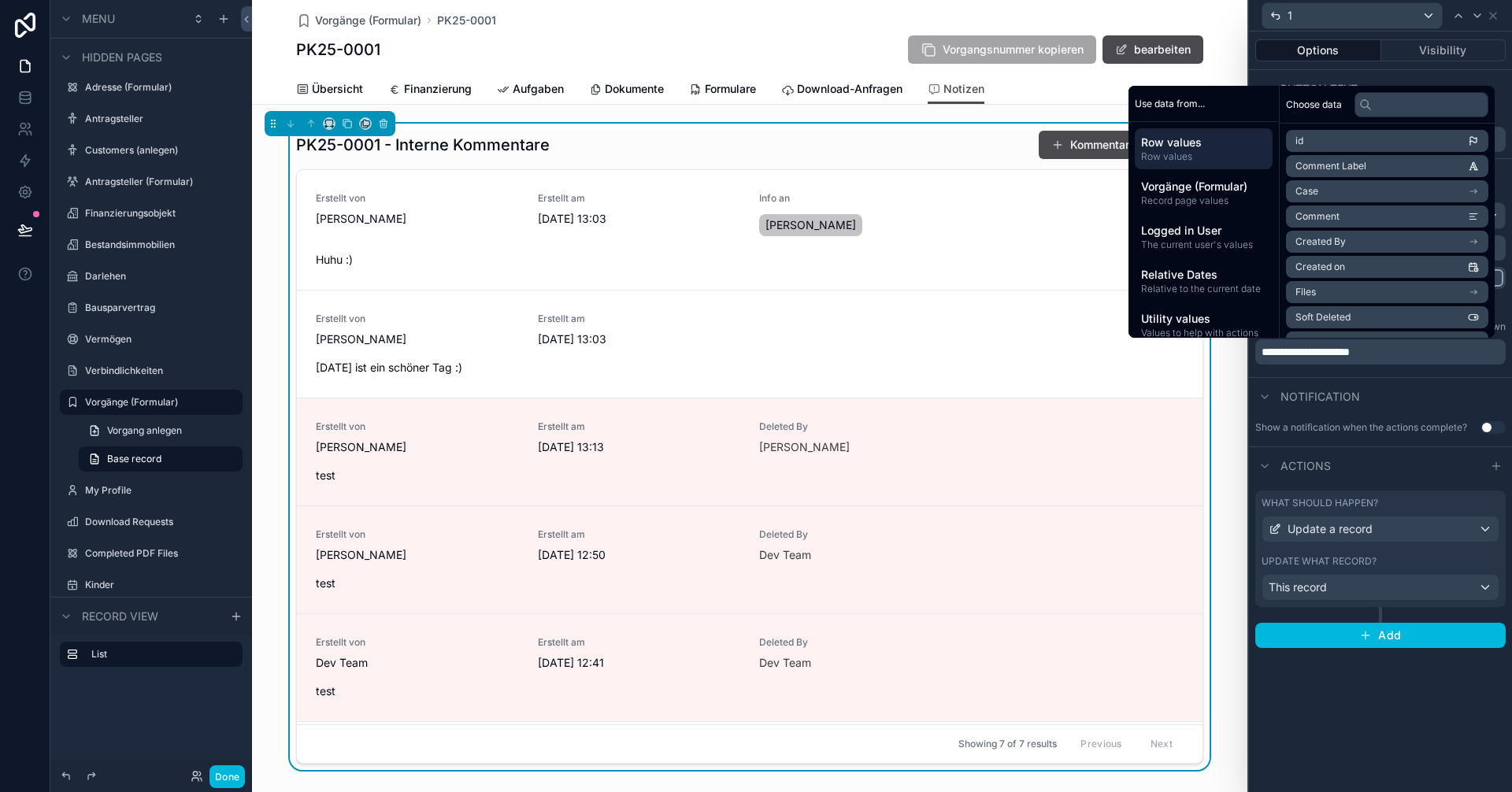
click at [1458, 716] on div "**********" at bounding box center [1380, 411] width 263 height 761
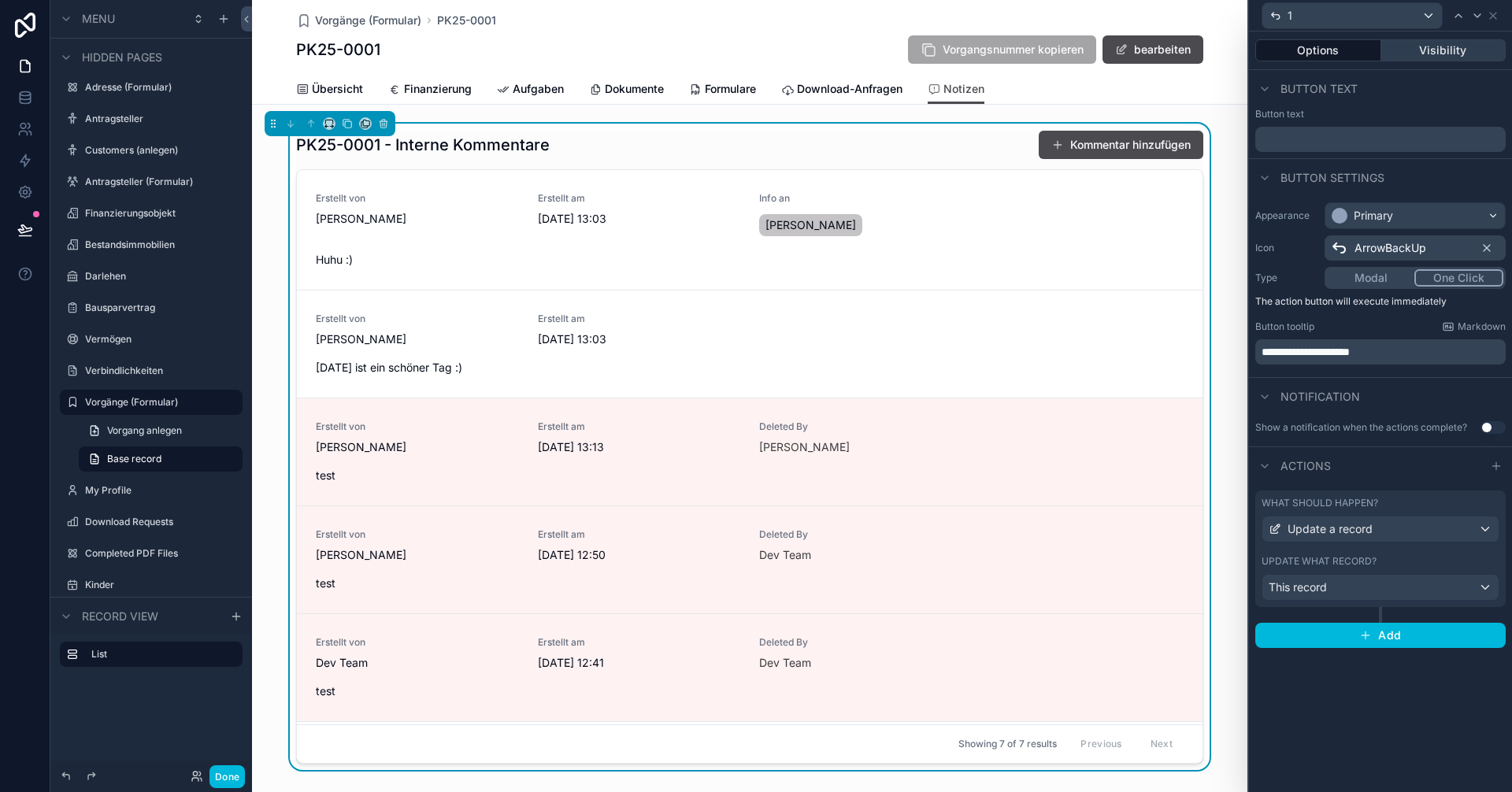
click at [1440, 47] on button "Visibility" at bounding box center [1444, 50] width 126 height 22
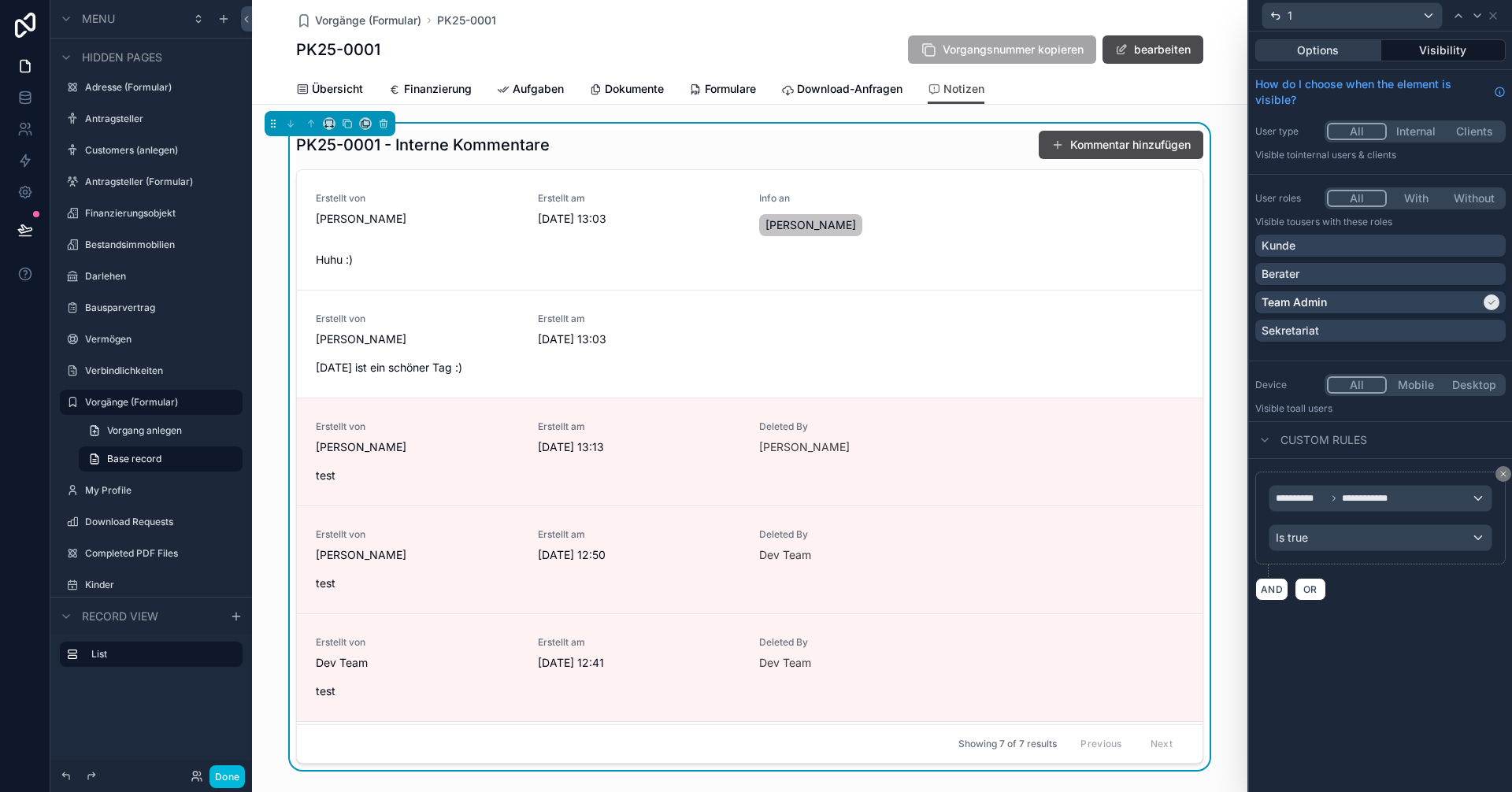
click at [1331, 51] on button "Options" at bounding box center [1318, 50] width 126 height 22
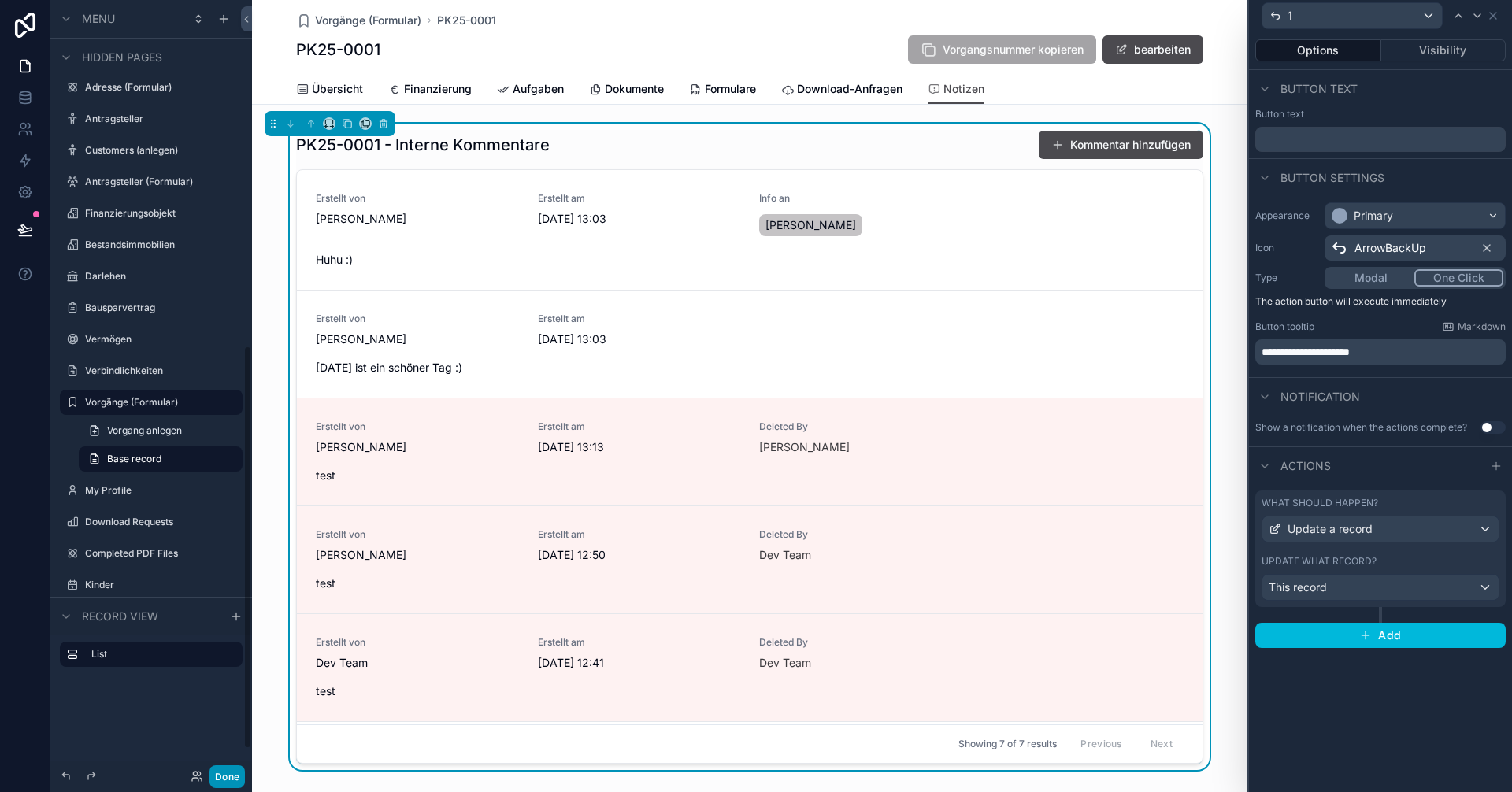
click at [236, 775] on button "Done" at bounding box center [227, 777] width 36 height 23
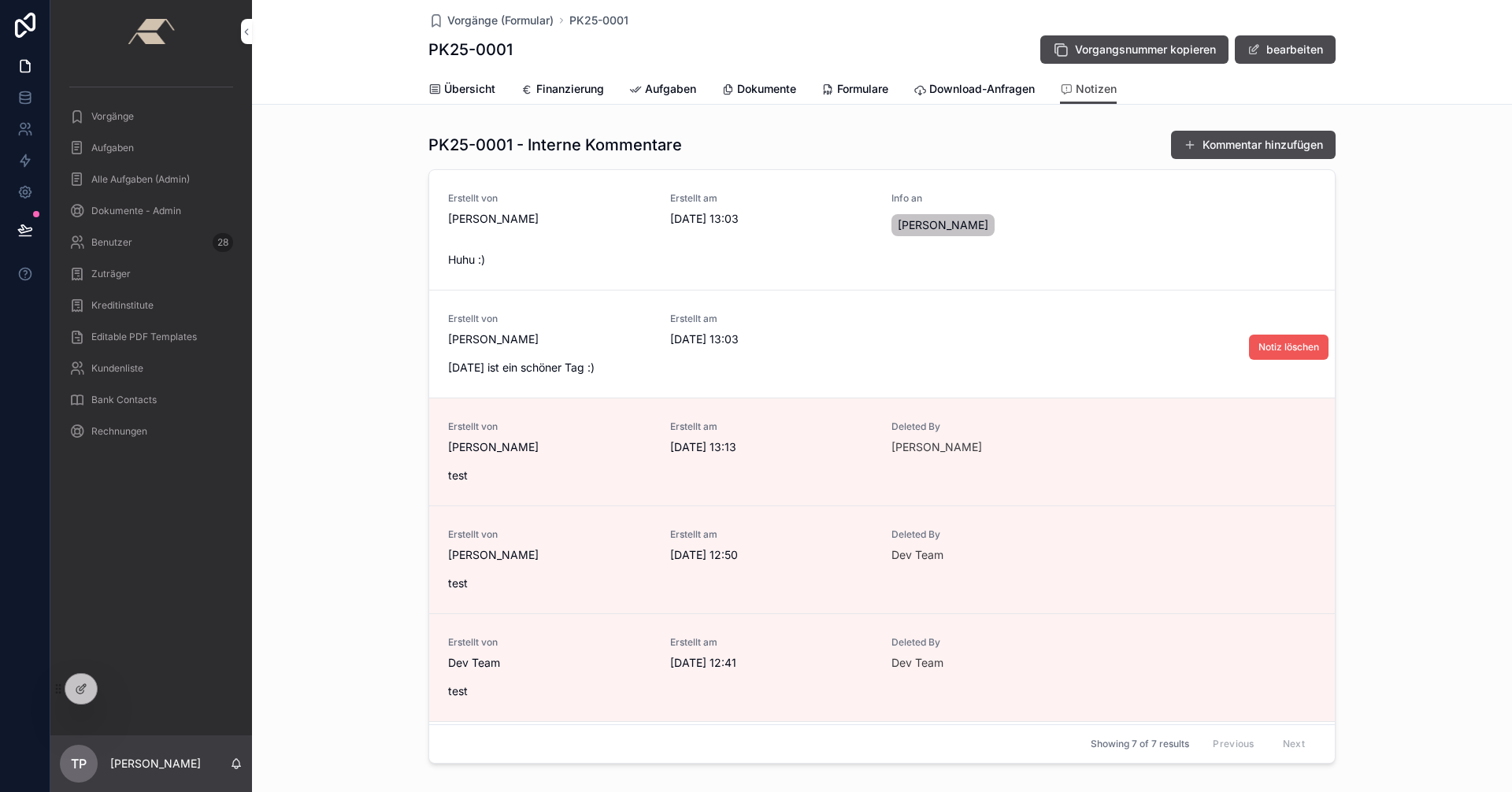
click at [1274, 346] on span "Notiz löschen" at bounding box center [1288, 347] width 60 height 12
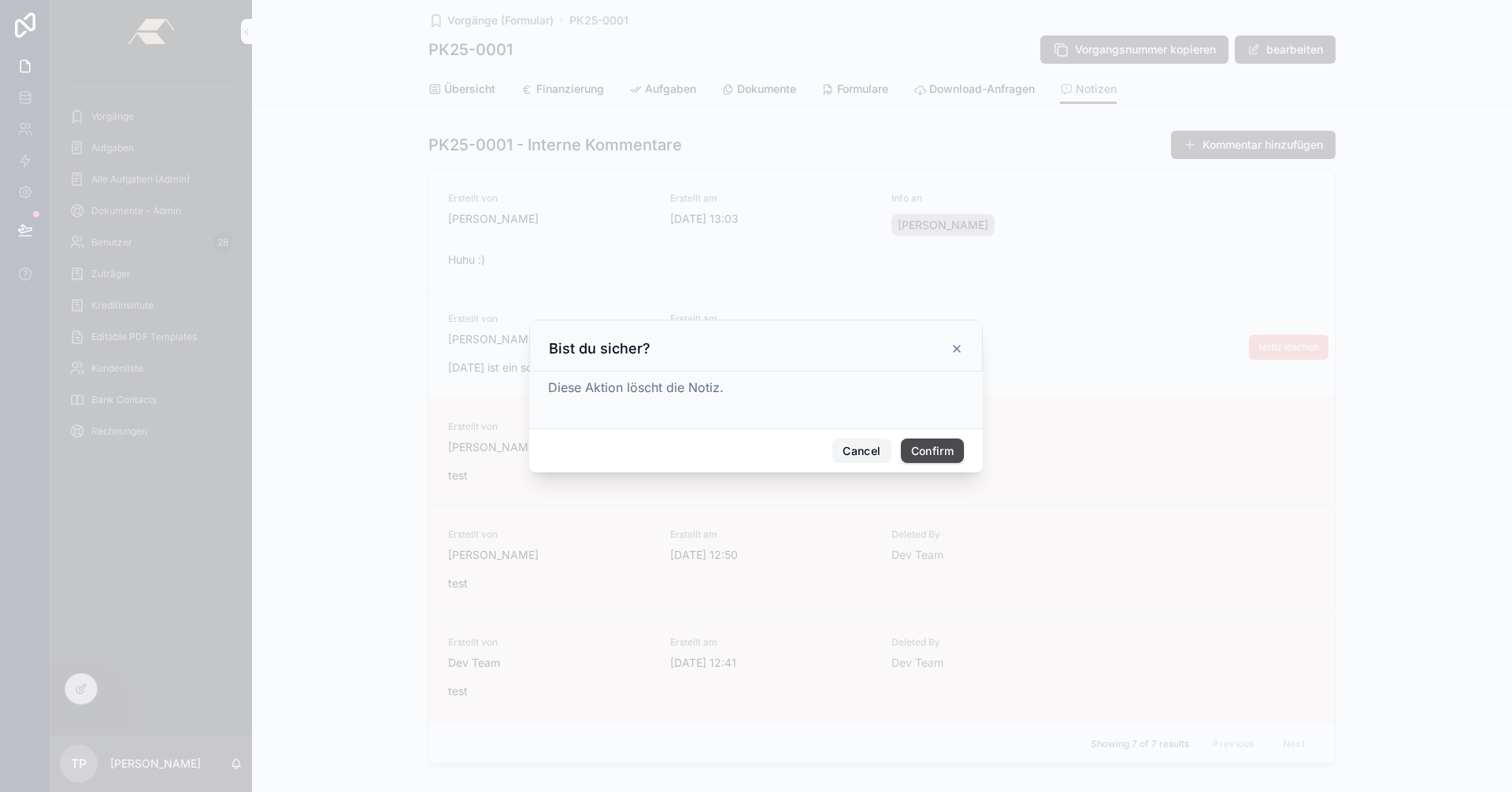
click at [867, 443] on button "Cancel" at bounding box center [861, 451] width 59 height 26
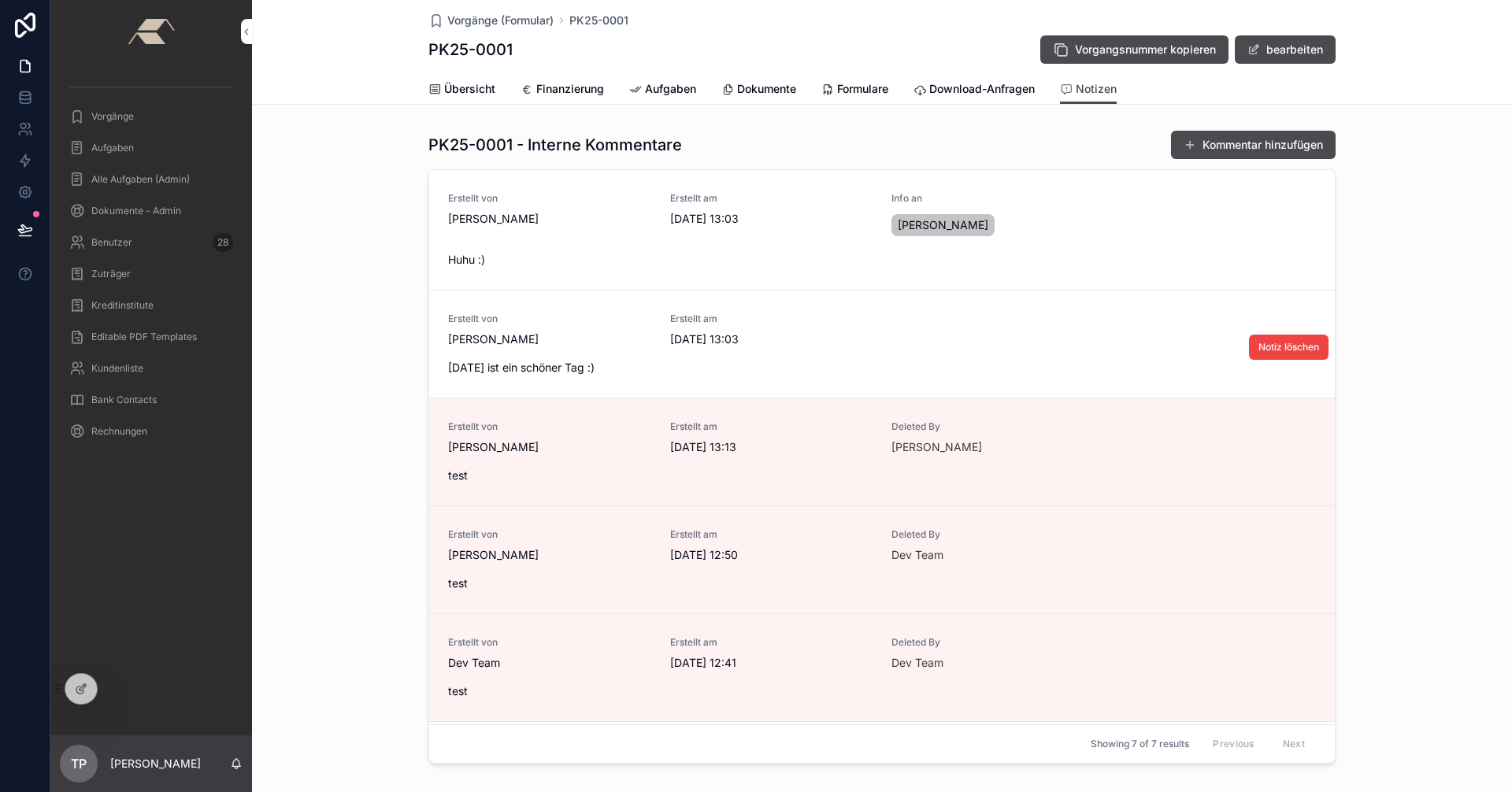
click at [116, 119] on span "Vorgänge" at bounding box center [112, 116] width 42 height 12
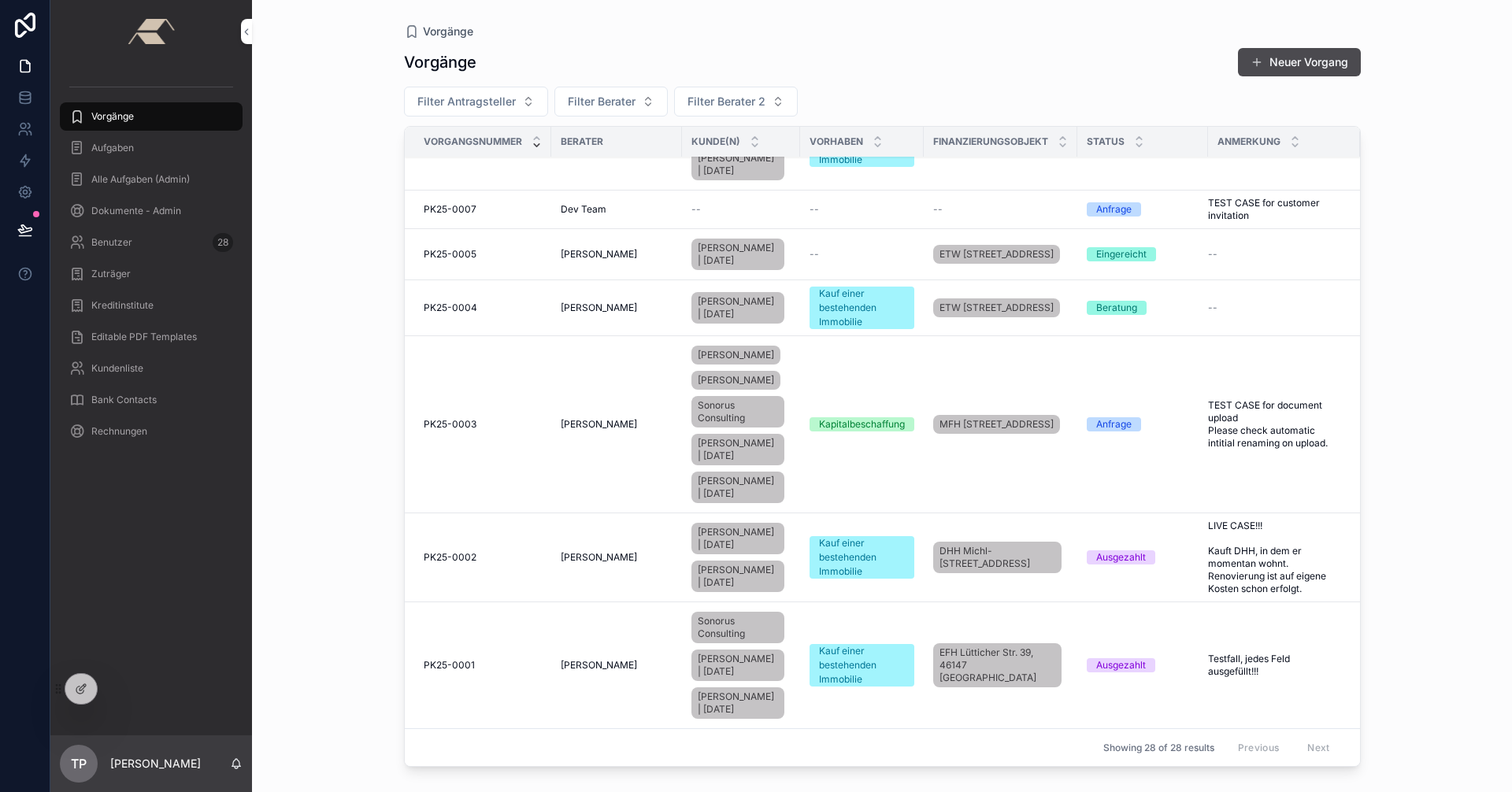
scroll to position [1622, 0]
click at [497, 646] on td "PK25-0001 PK25-0001" at bounding box center [477, 666] width 146 height 127
click at [495, 659] on div "PK25-0001 PK25-0001" at bounding box center [482, 665] width 118 height 12
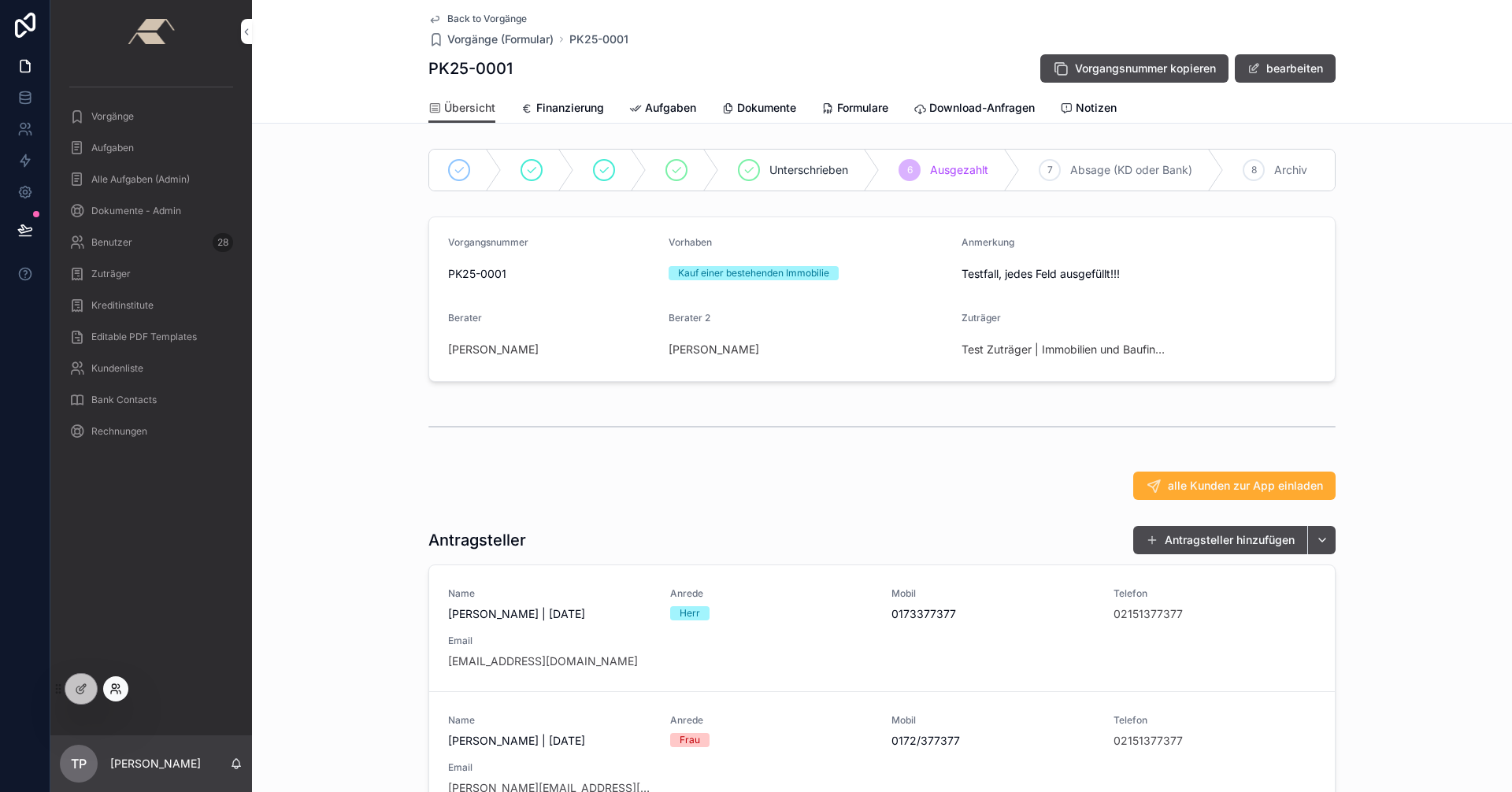
click at [121, 687] on icon at bounding box center [116, 689] width 12 height 12
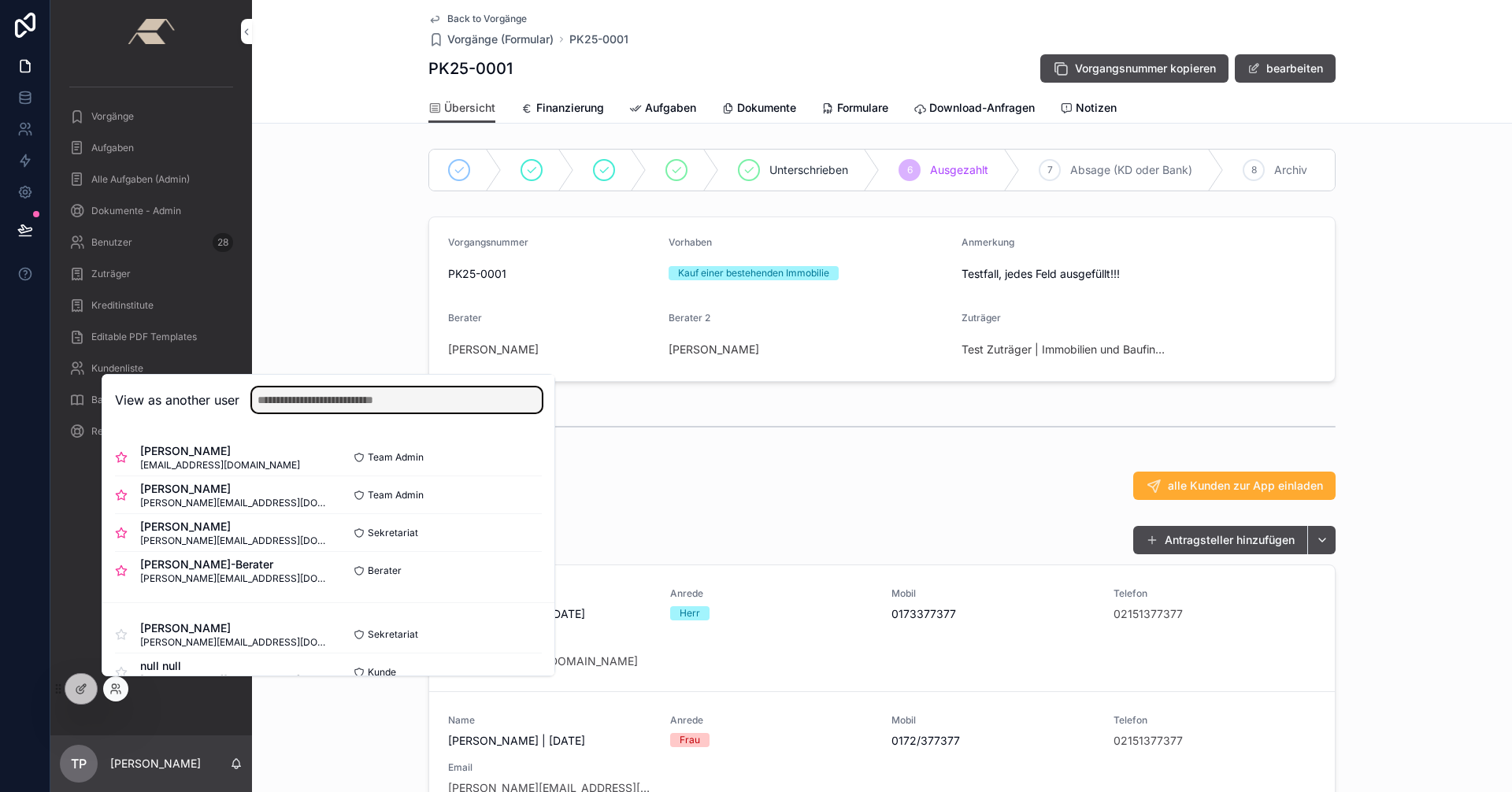
click at [353, 396] on input "text" at bounding box center [396, 400] width 290 height 26
type input "***"
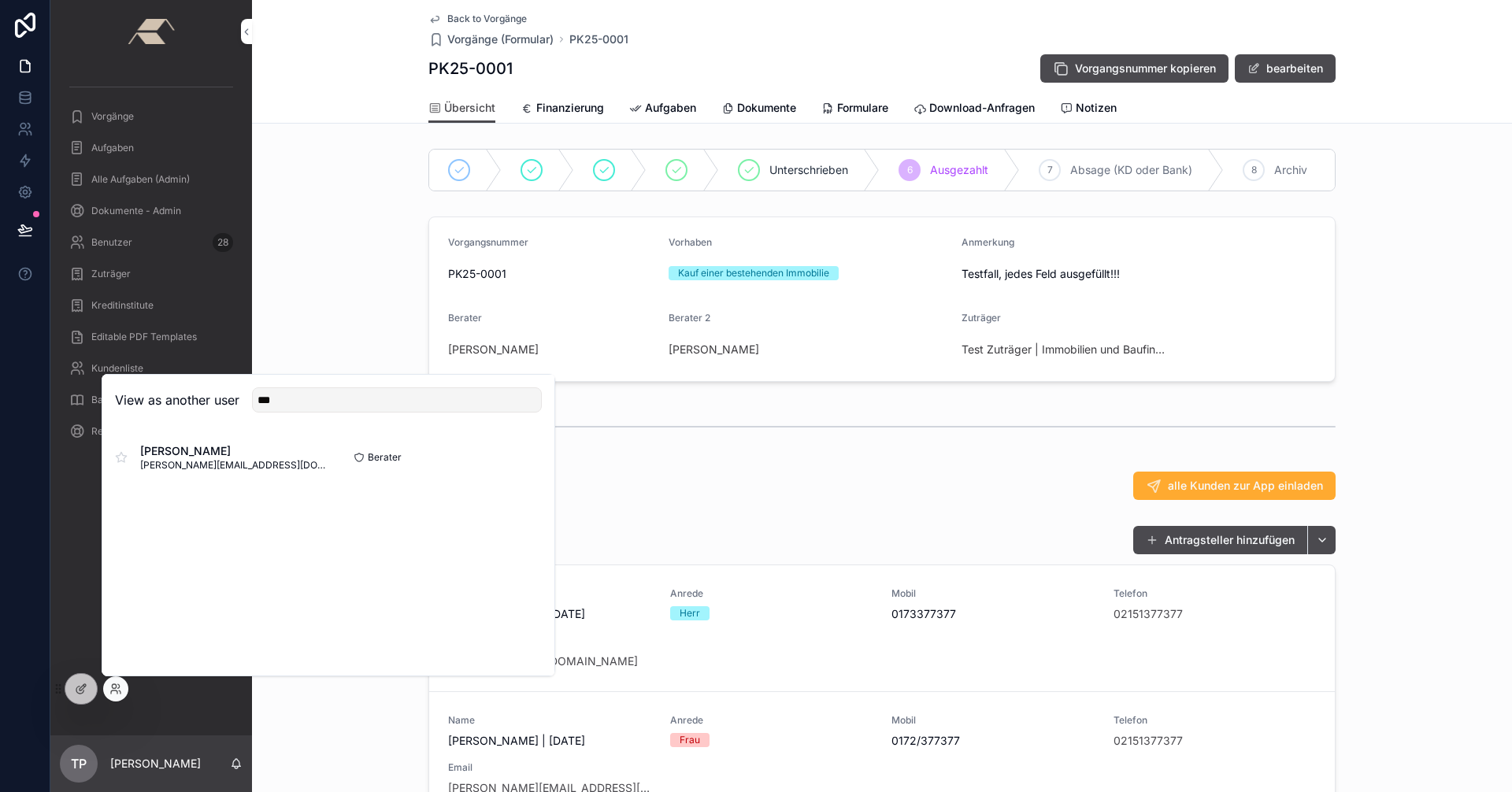
click at [373, 249] on div "Vorgangsnummer PK25-0001 Vorhaben Kauf einer bestehenden Immobilie Anmerkung Te…" at bounding box center [882, 300] width 1260 height 178
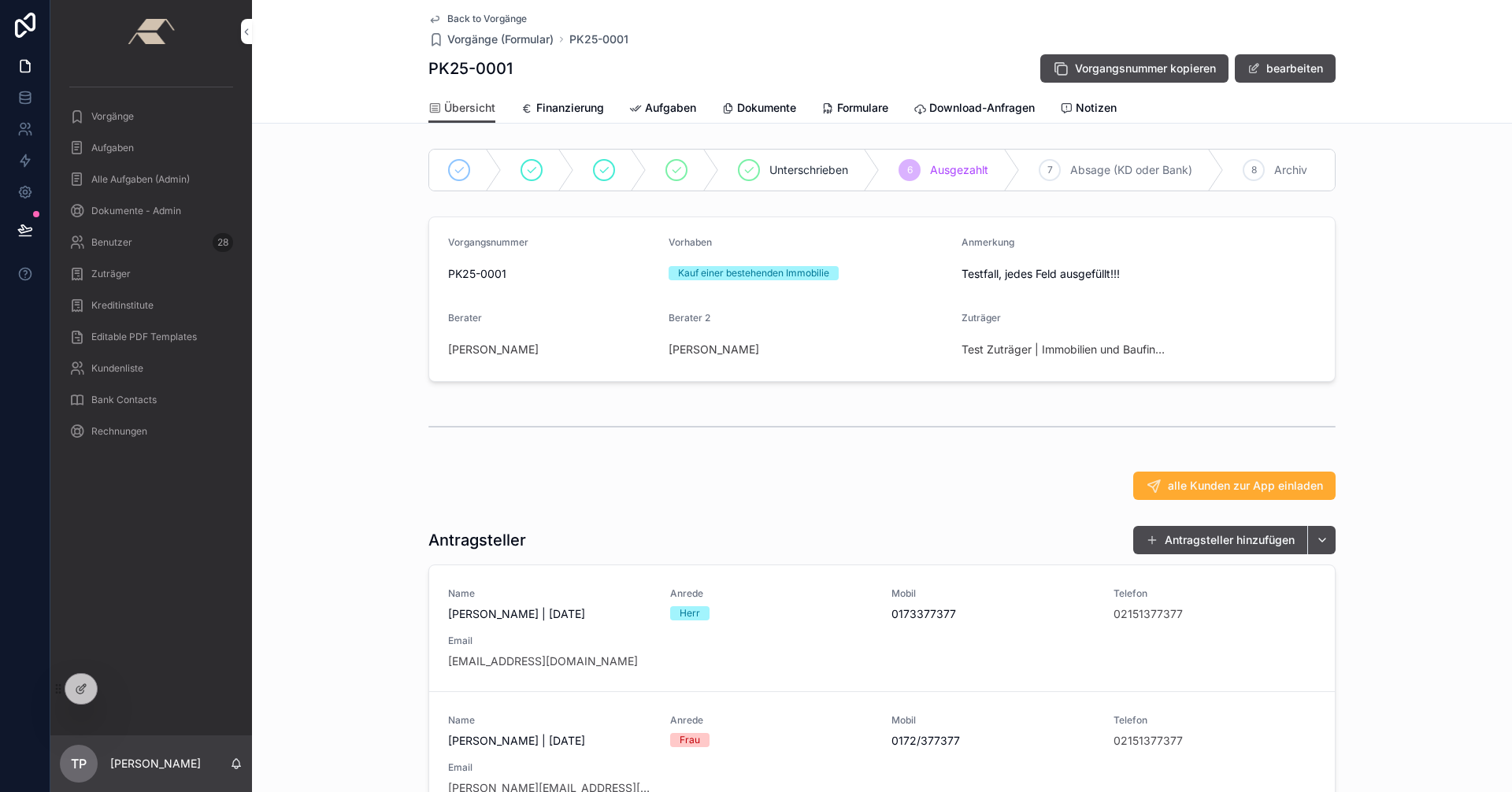
click at [342, 473] on div "Unterschrieben 6 Ausgezahlt 7 Absage (KD oder Bank) 8 Archiv Vorgangsnummer PK2…" at bounding box center [882, 685] width 1260 height 1084
click at [1093, 111] on span "Notizen" at bounding box center [1097, 107] width 41 height 16
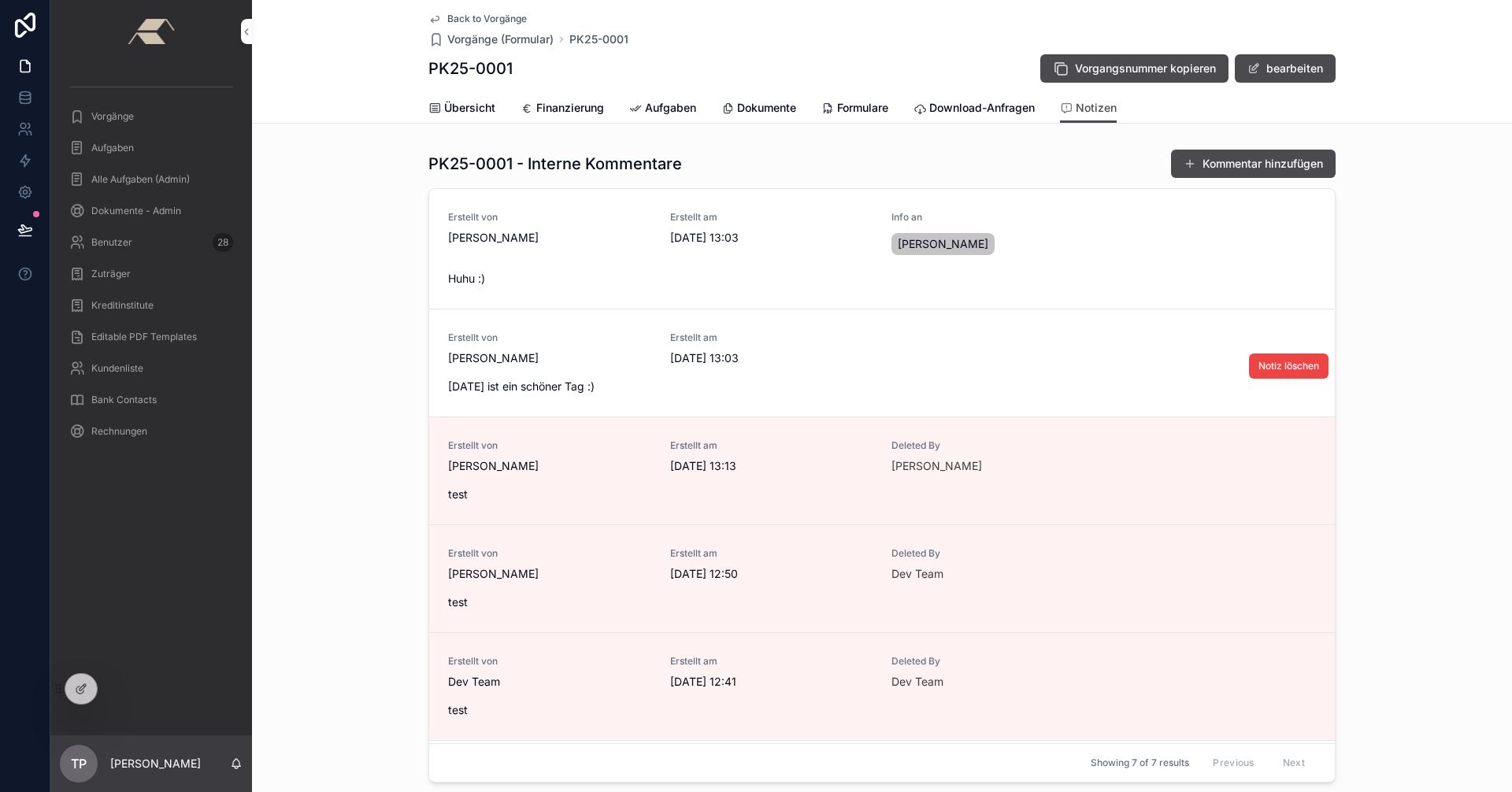
click at [1078, 368] on div "Erstellt von Désirée Teuwen Erstellt am 7.10.2025 13:03 Heute ist ein schöner T…" at bounding box center [882, 363] width 868 height 63
click at [1273, 365] on span "Notiz löschen" at bounding box center [1288, 366] width 60 height 12
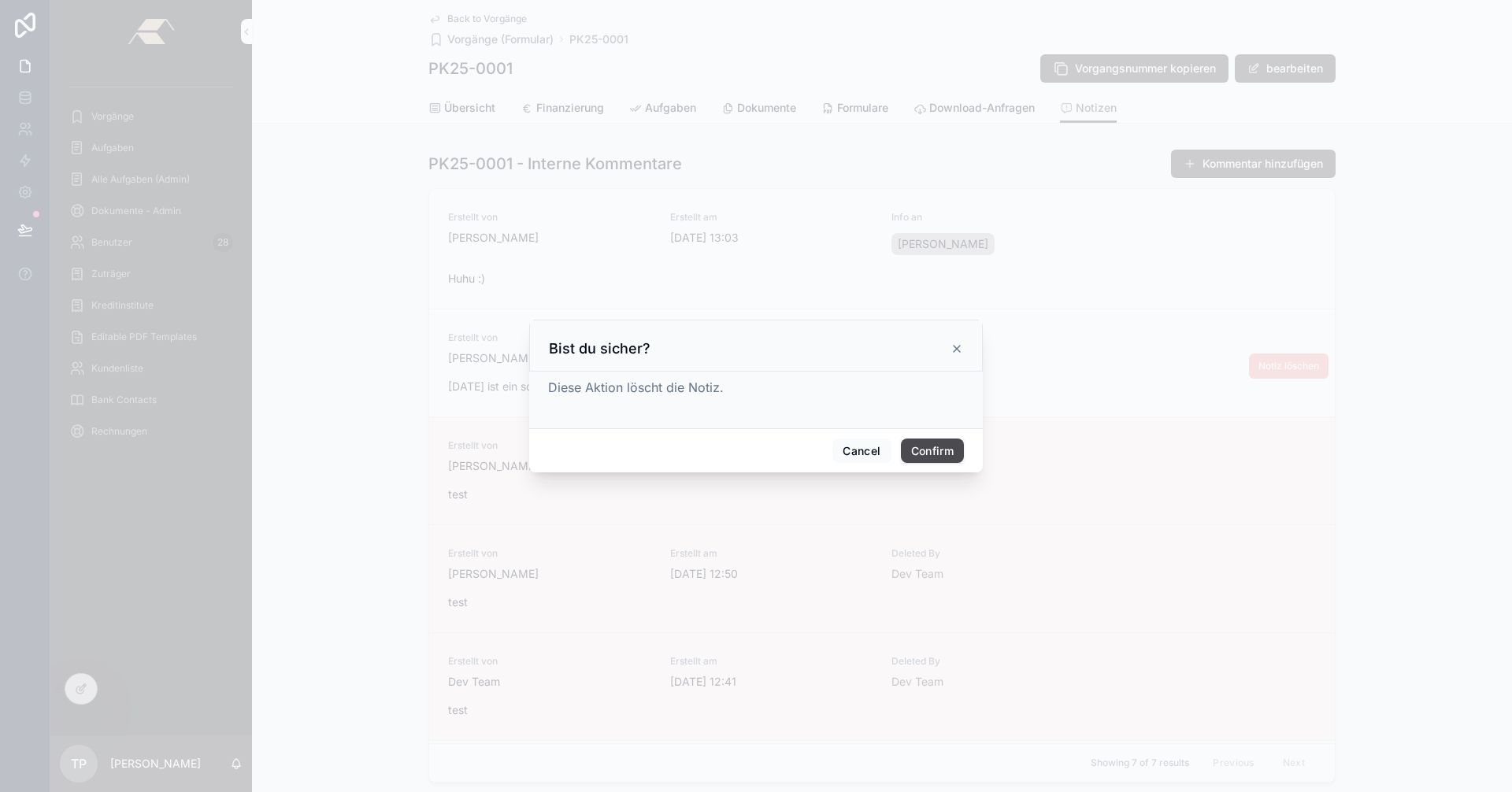
click at [917, 451] on button "Confirm" at bounding box center [932, 451] width 63 height 26
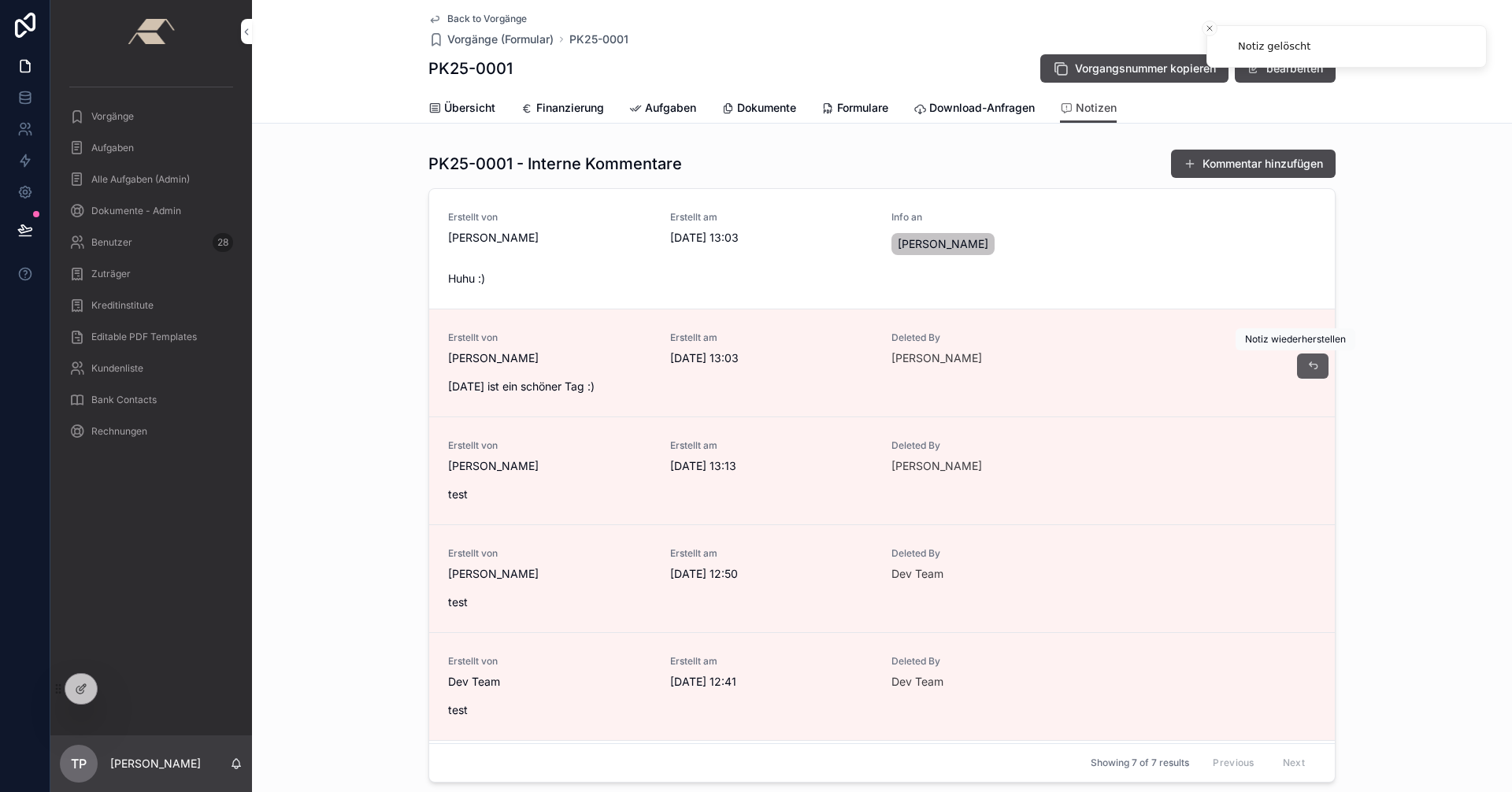
click at [1306, 365] on icon "scrollable content" at bounding box center [1312, 366] width 12 height 12
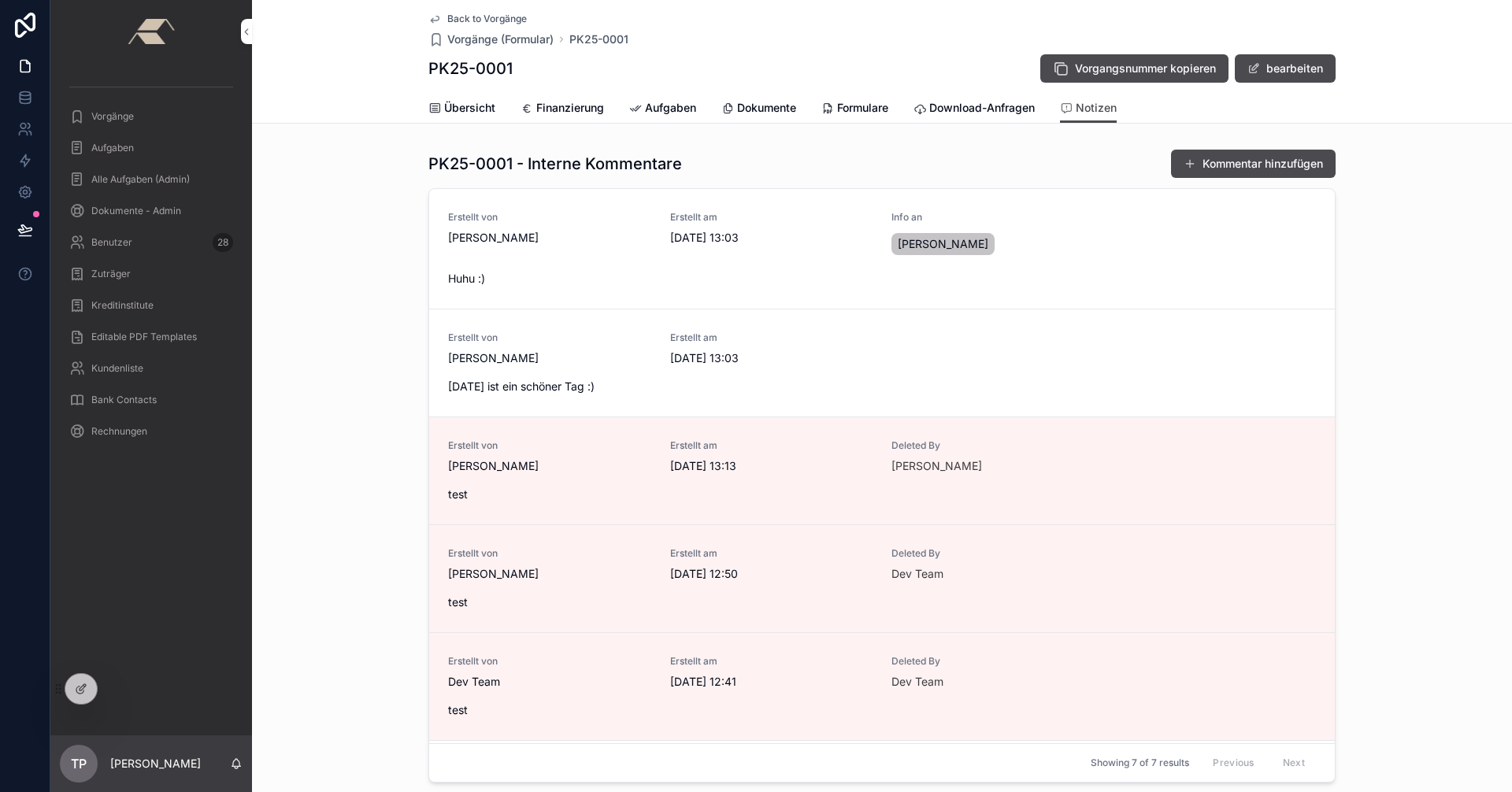
click at [444, 102] on span "Übersicht" at bounding box center [470, 107] width 51 height 16
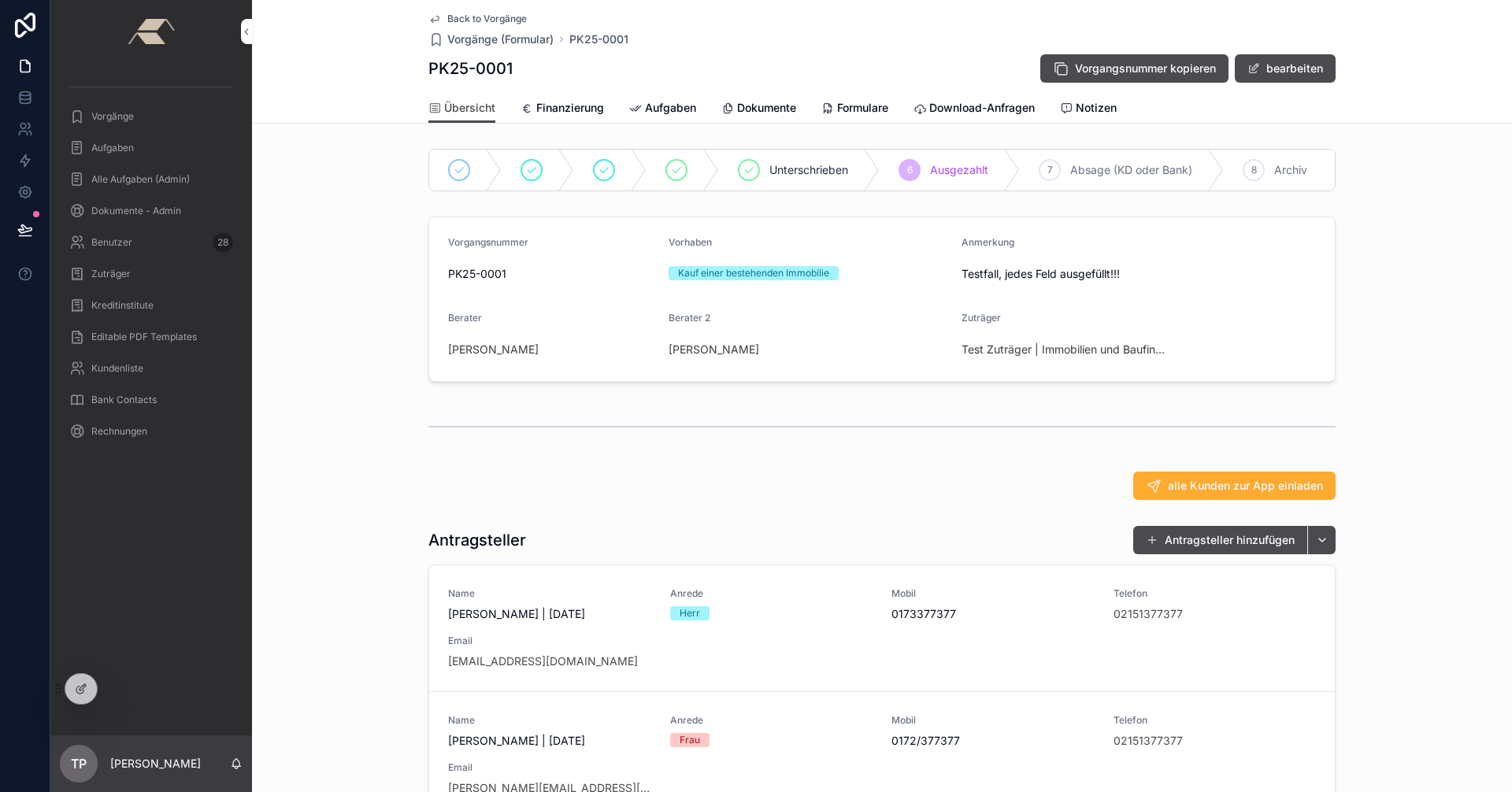
click at [1071, 110] on icon "scrollable content" at bounding box center [1066, 108] width 12 height 12
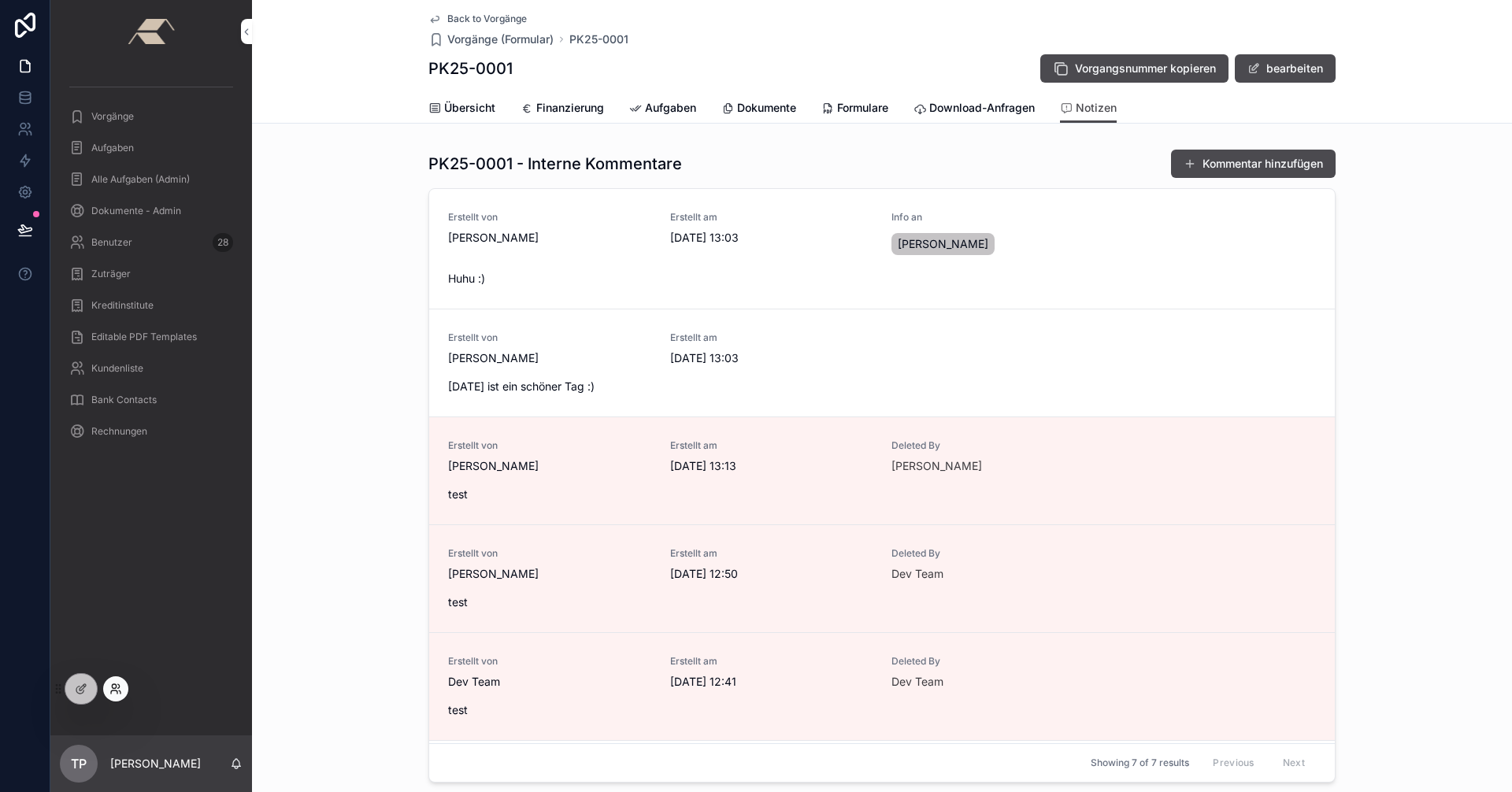
click at [119, 685] on icon at bounding box center [119, 686] width 2 height 4
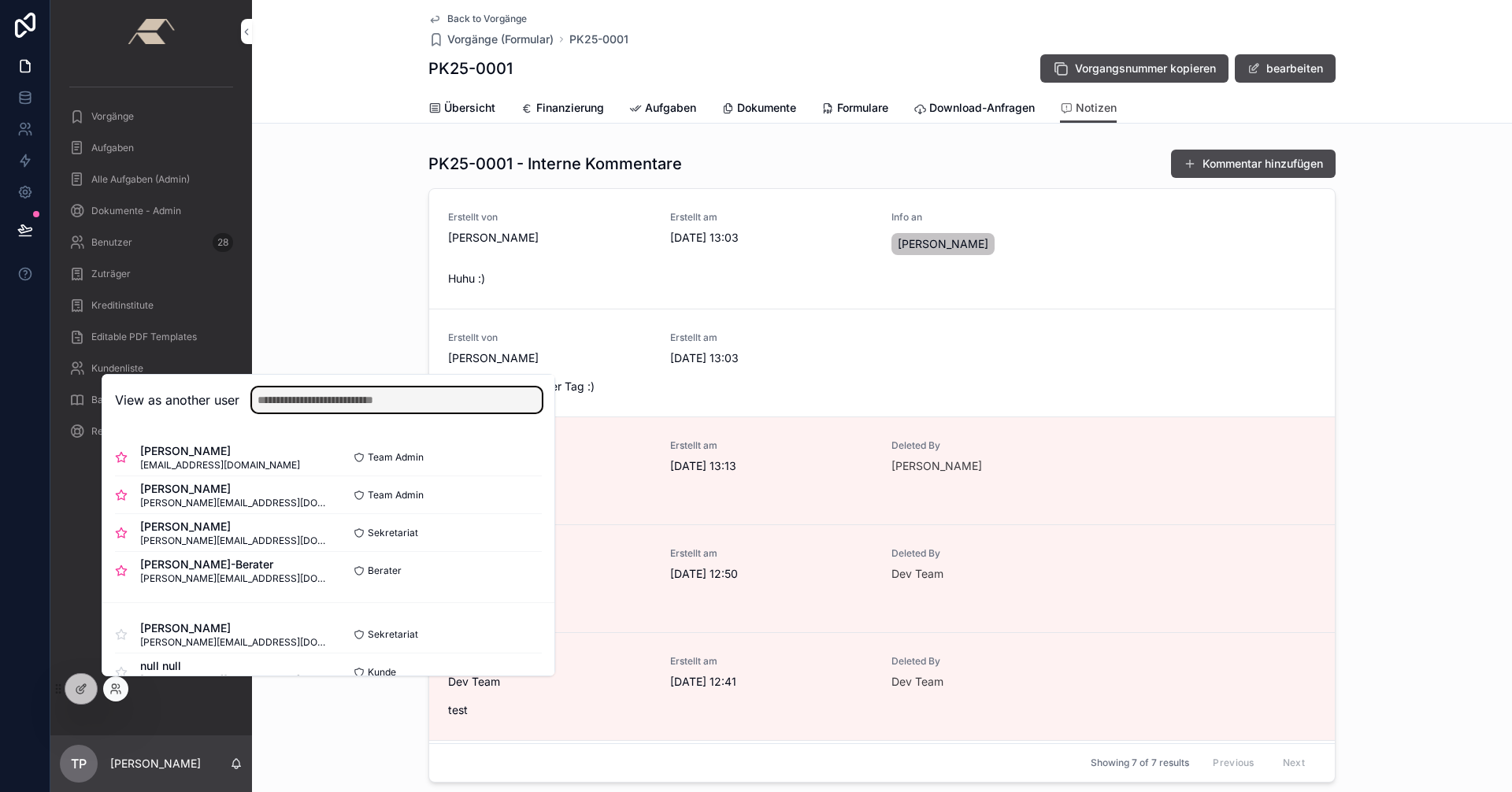
click at [345, 404] on input "text" at bounding box center [396, 400] width 290 height 26
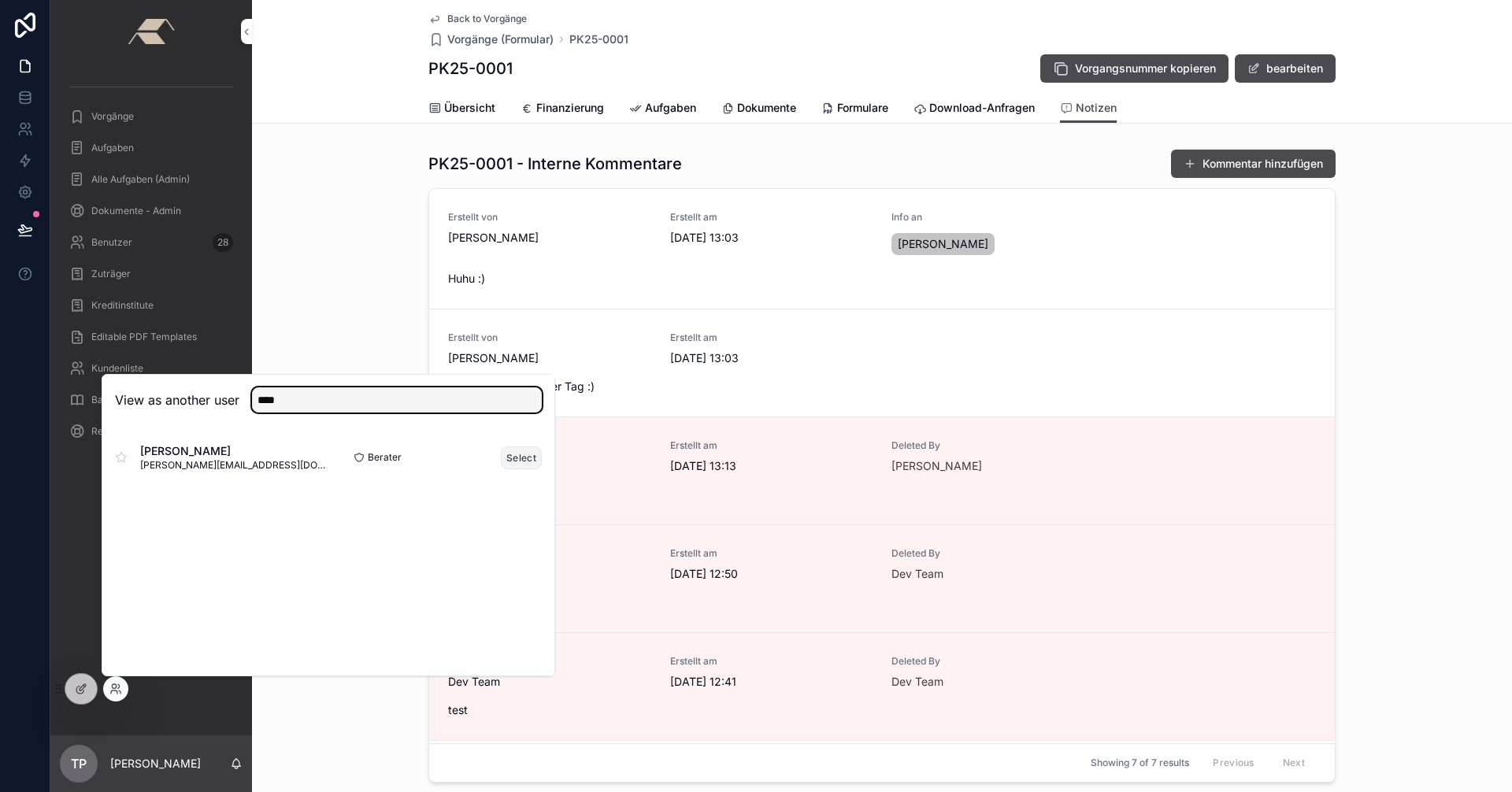
type input "****"
click at [513, 458] on button "Select" at bounding box center [521, 458] width 41 height 23
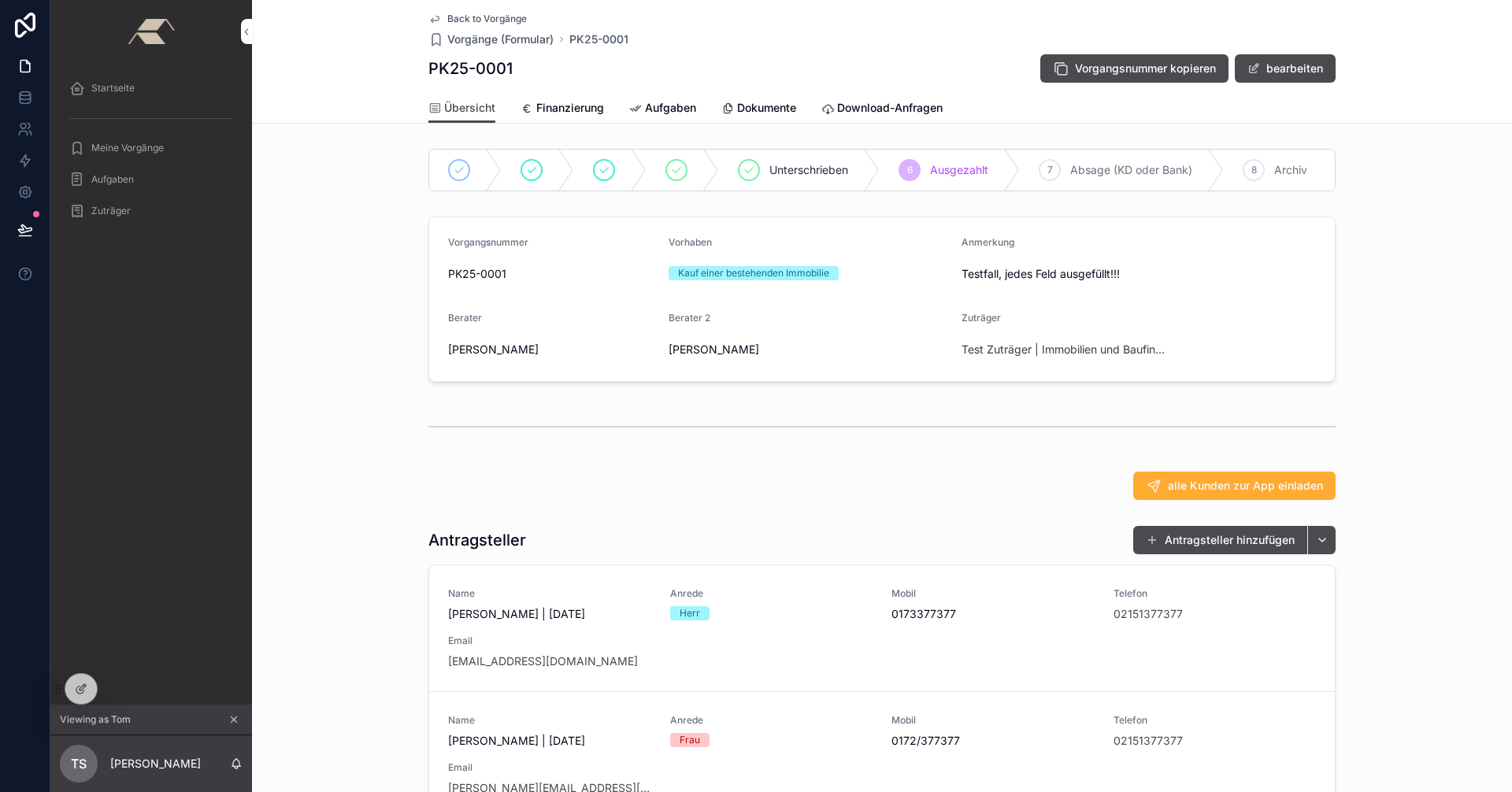
click at [976, 111] on div "Übersicht Finanzierung Aufgaben Dokumente Download-Anfragen" at bounding box center [882, 108] width 908 height 30
click at [77, 687] on icon at bounding box center [81, 689] width 12 height 12
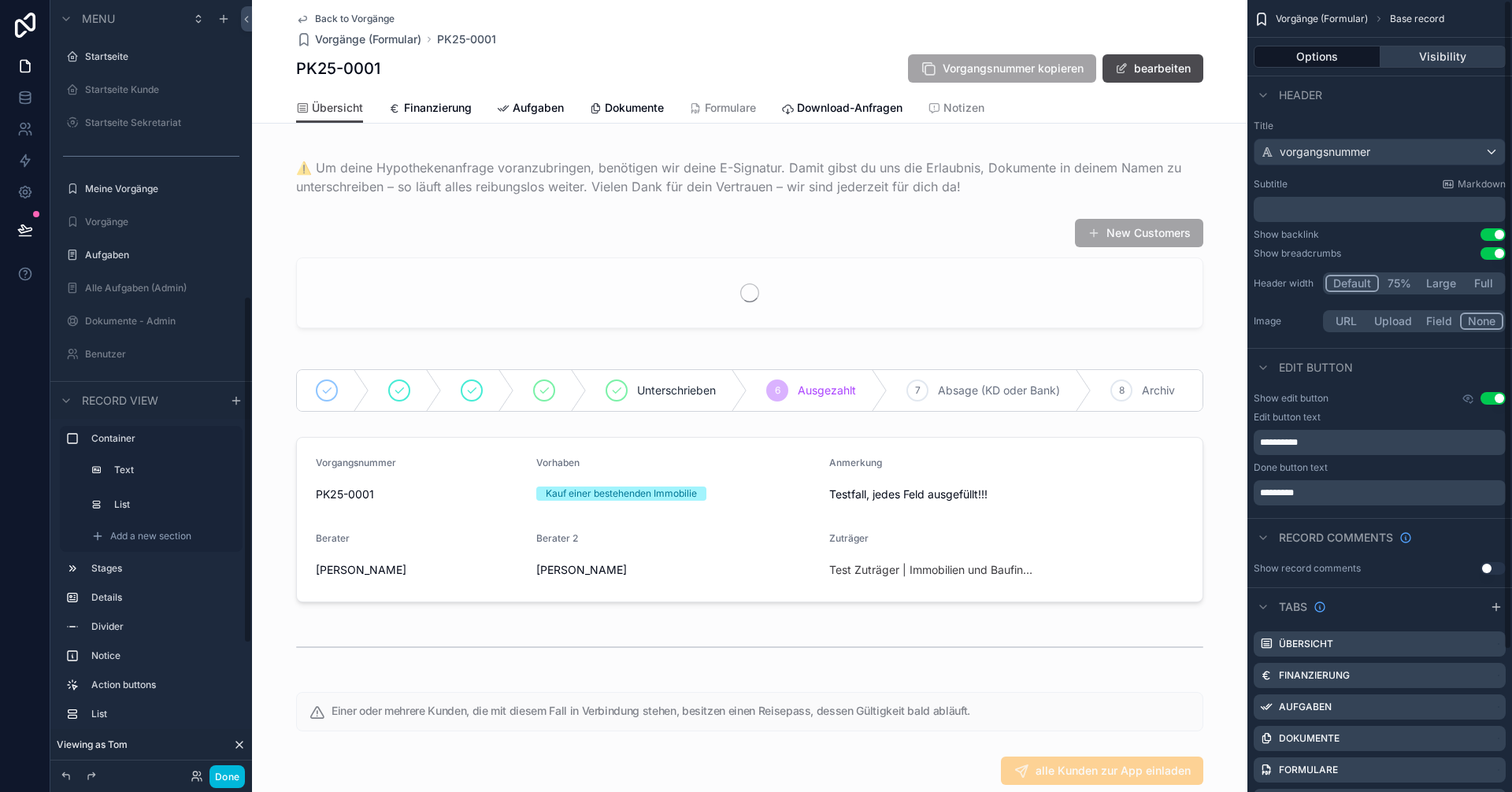
scroll to position [661, 0]
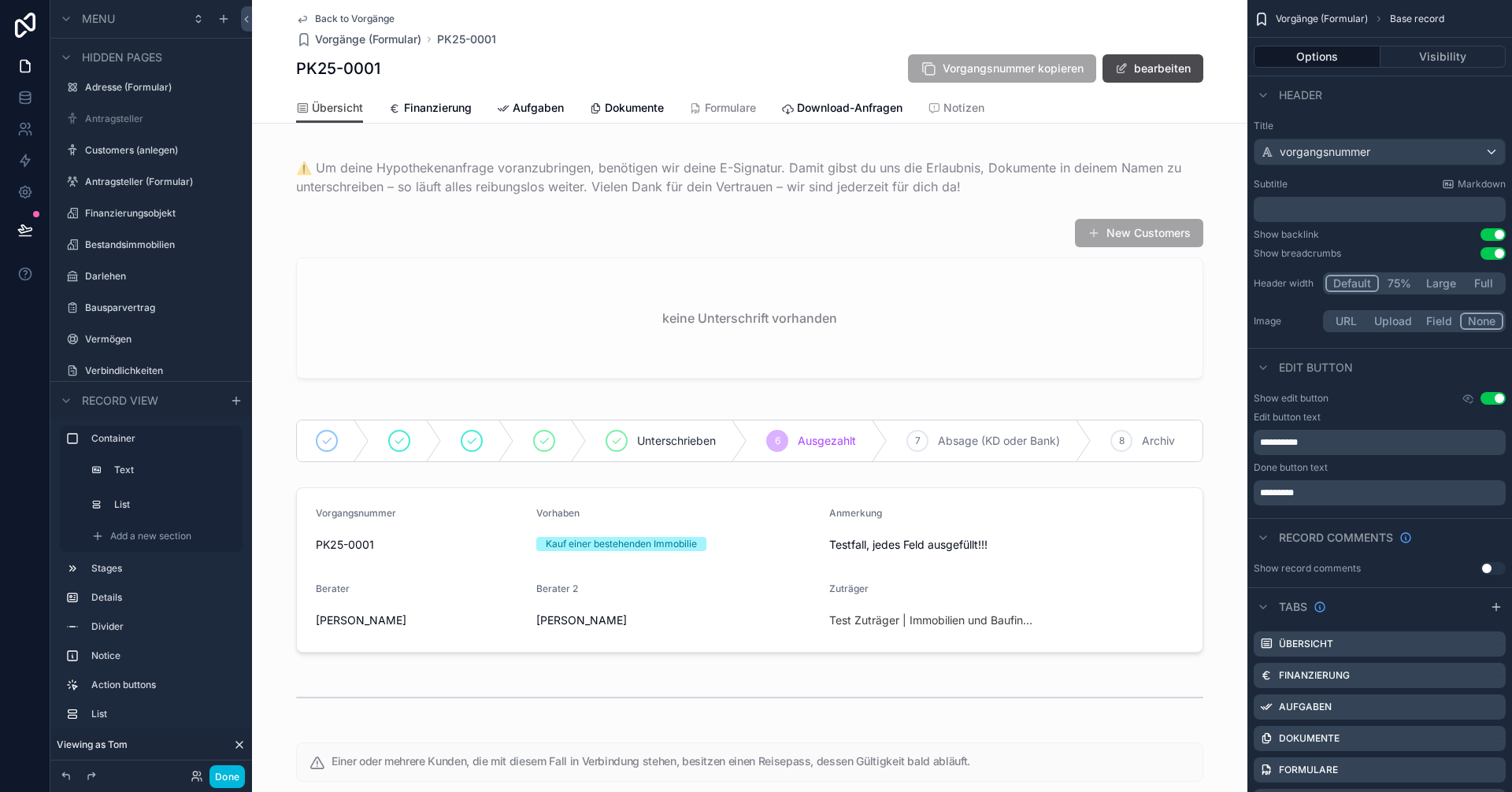
click at [239, 744] on icon at bounding box center [239, 745] width 7 height 7
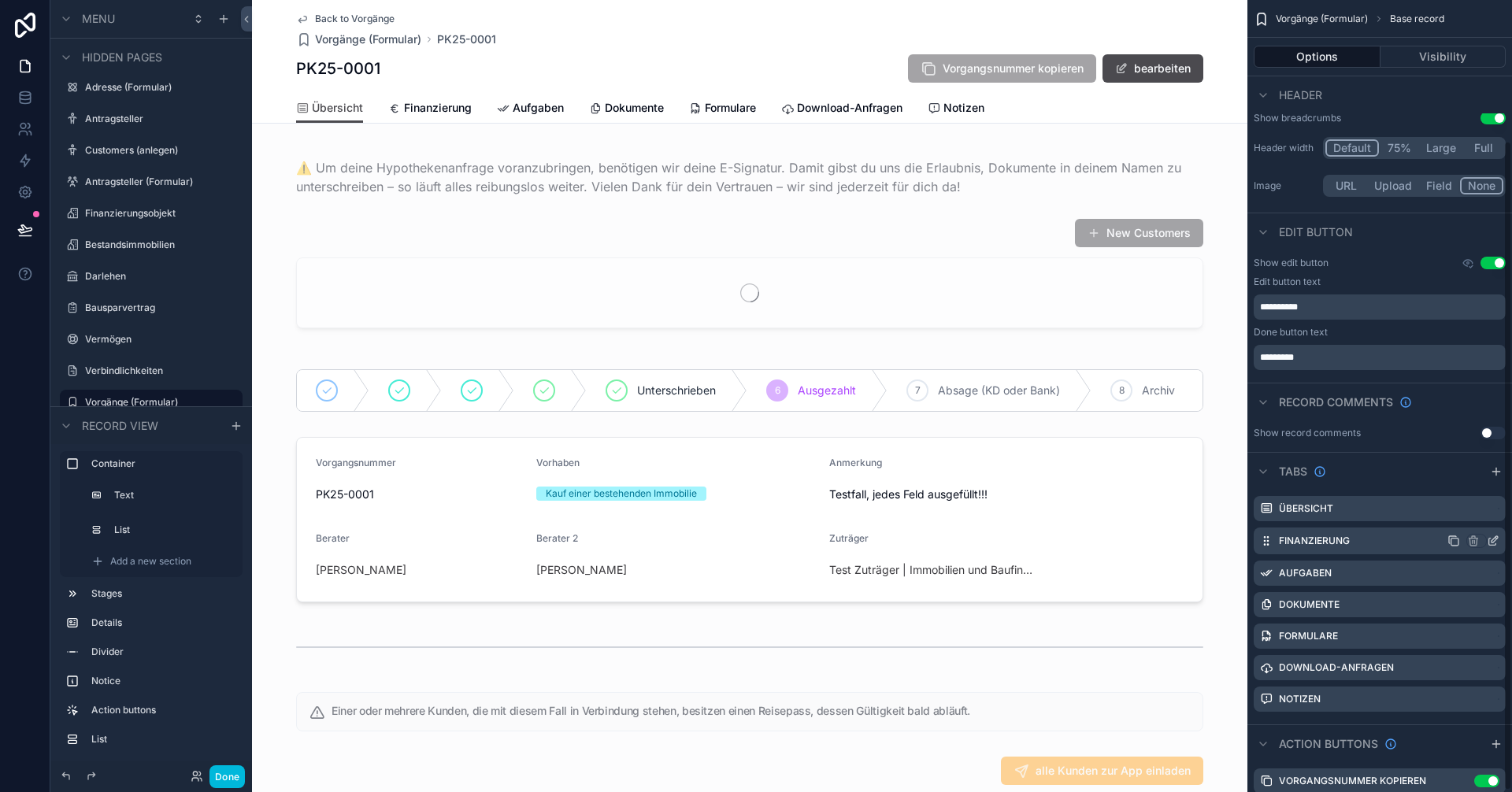
scroll to position [173, 0]
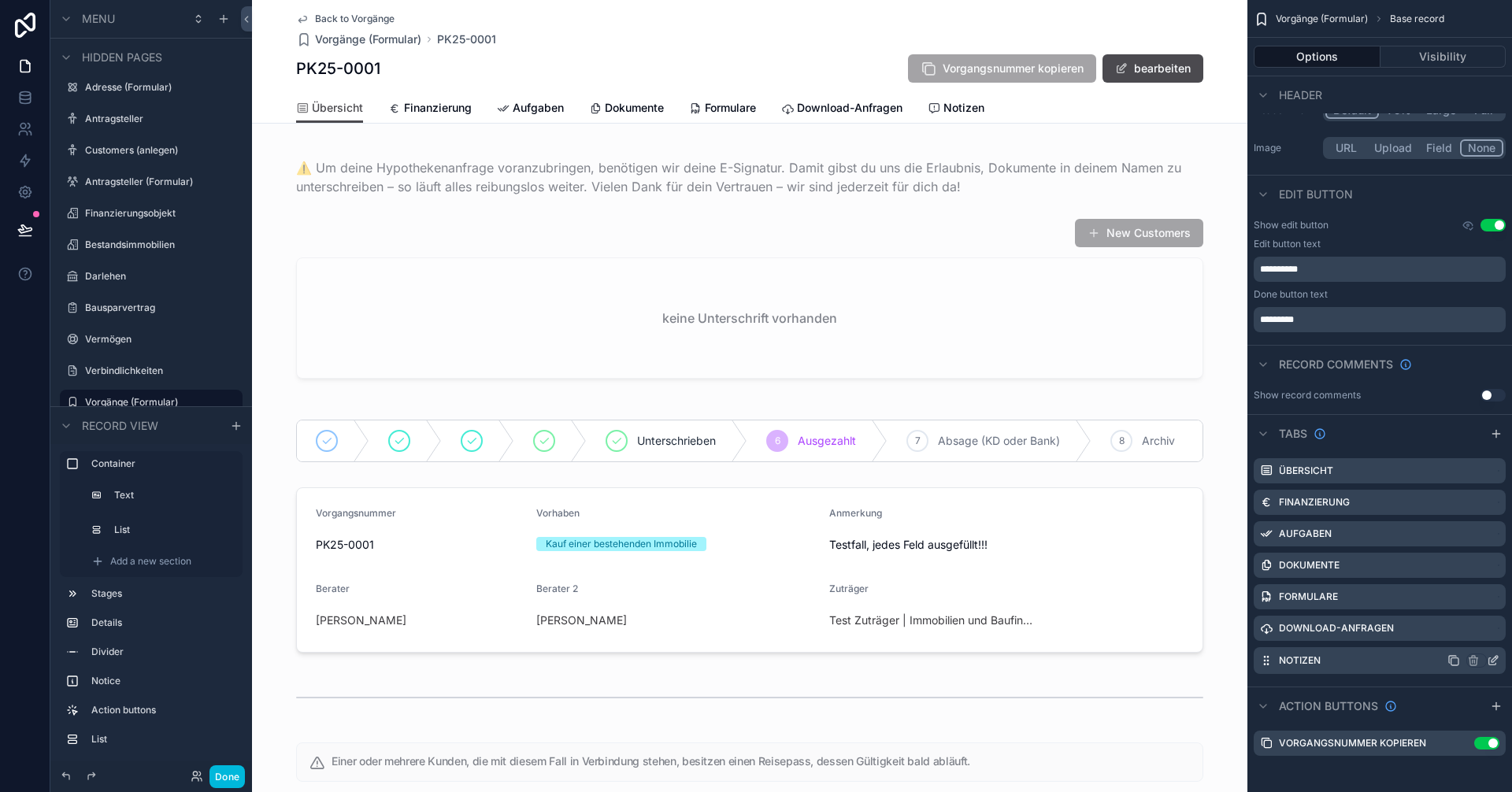
click at [1495, 658] on icon "scrollable content" at bounding box center [1492, 660] width 12 height 12
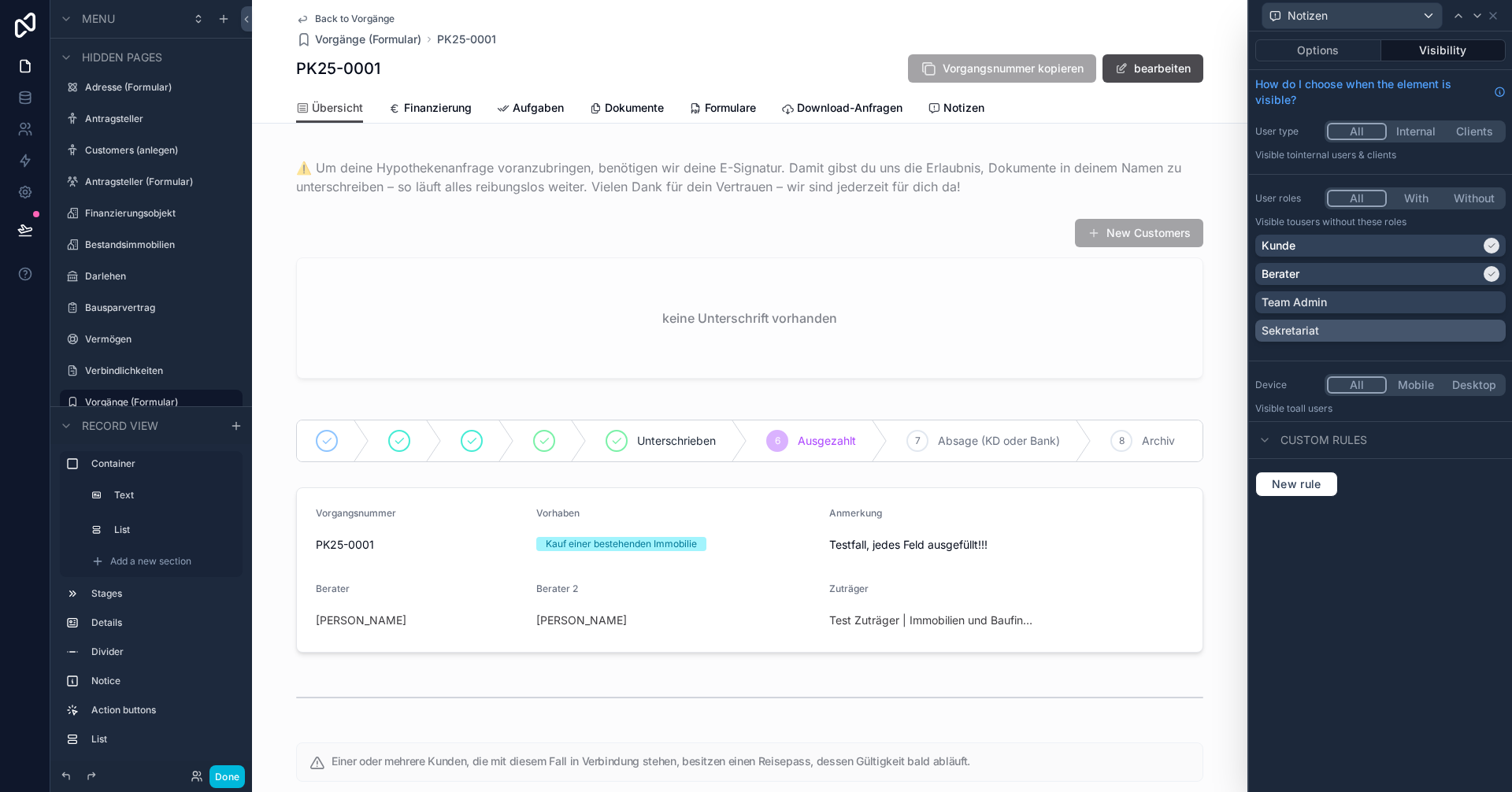
click at [1491, 328] on div "Sekretariat" at bounding box center [1381, 330] width 238 height 16
click at [226, 779] on button "Done" at bounding box center [227, 777] width 36 height 23
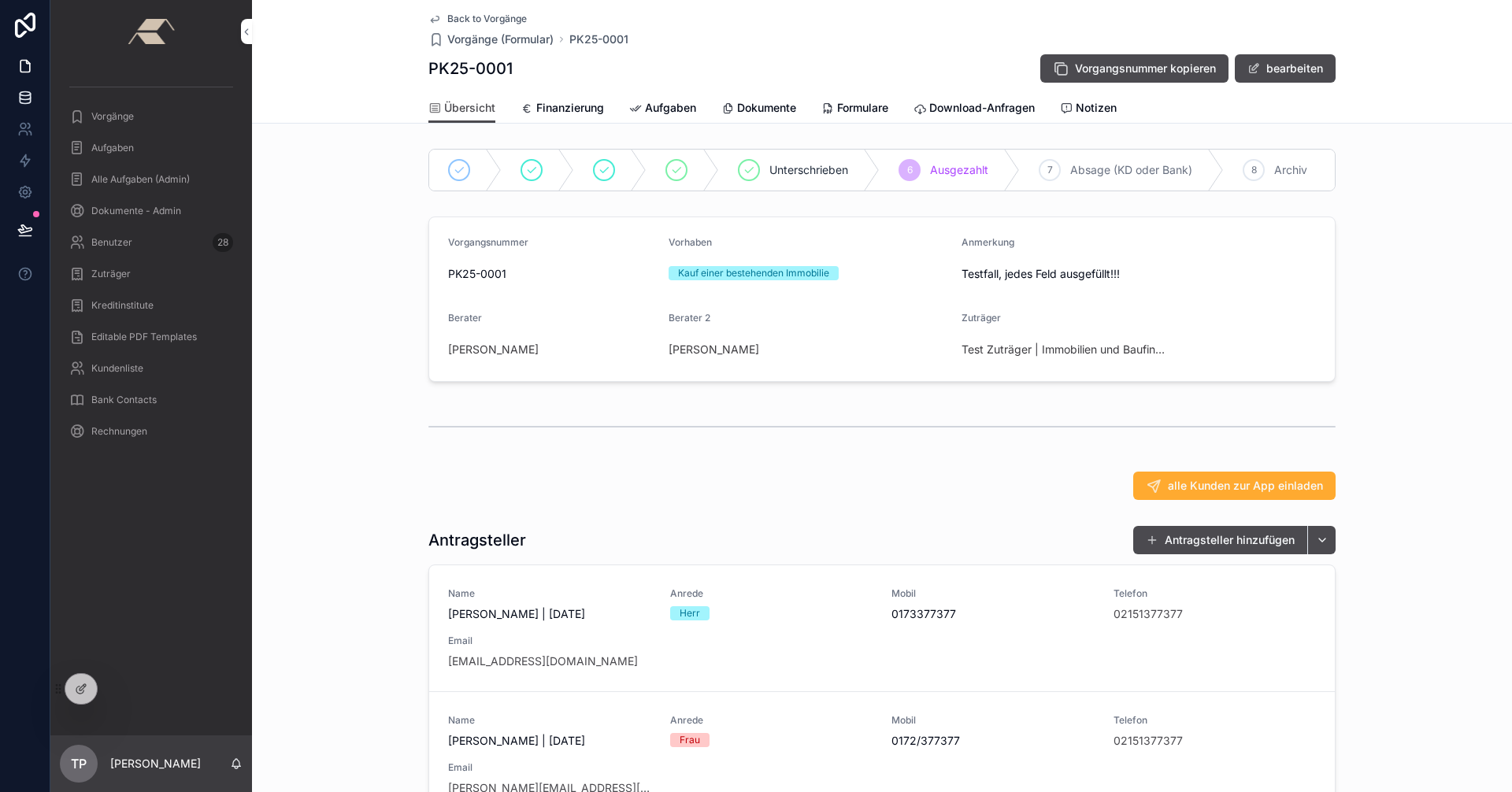
click at [25, 99] on icon at bounding box center [25, 97] width 10 height 7
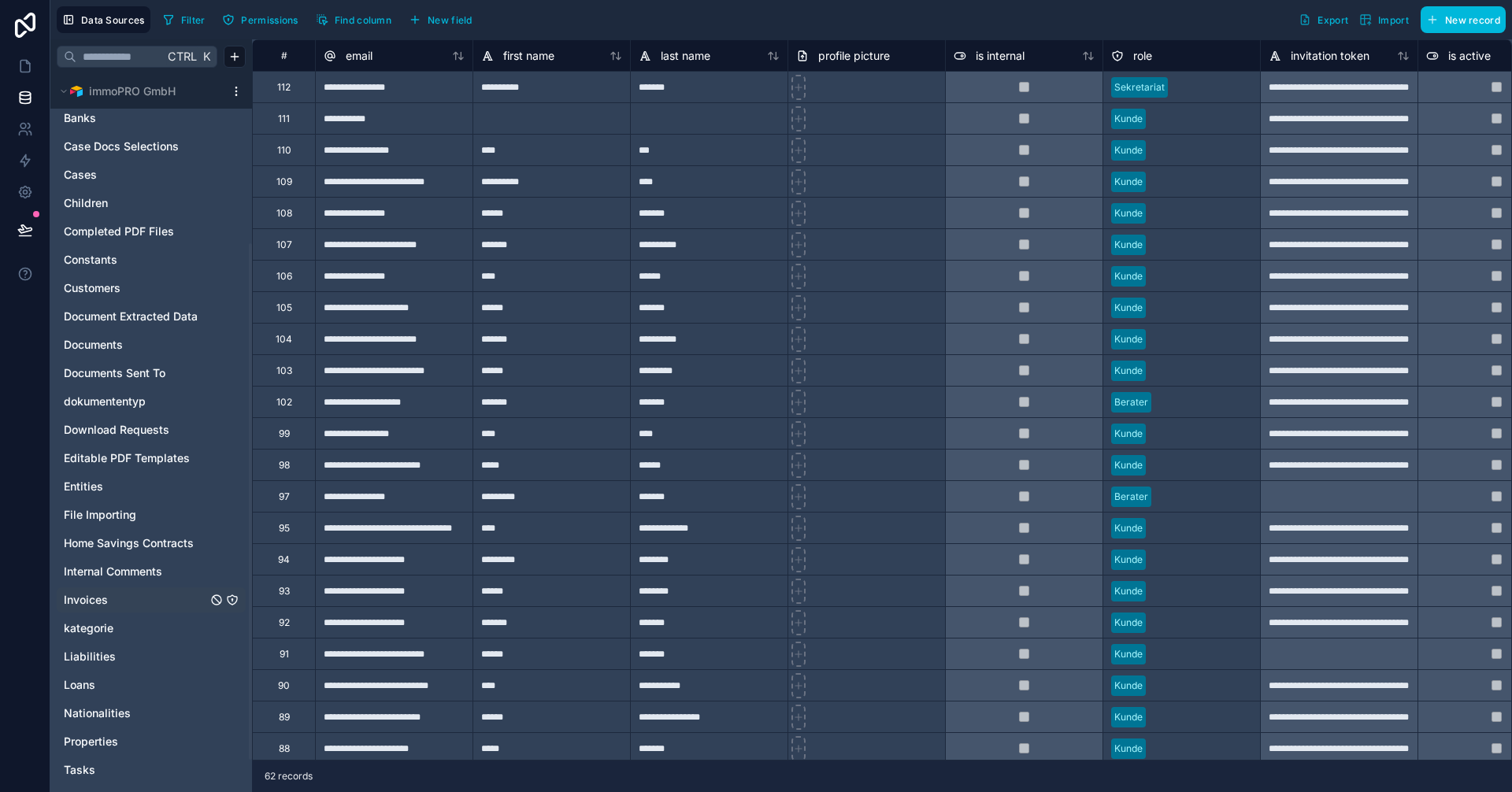
scroll to position [236, 0]
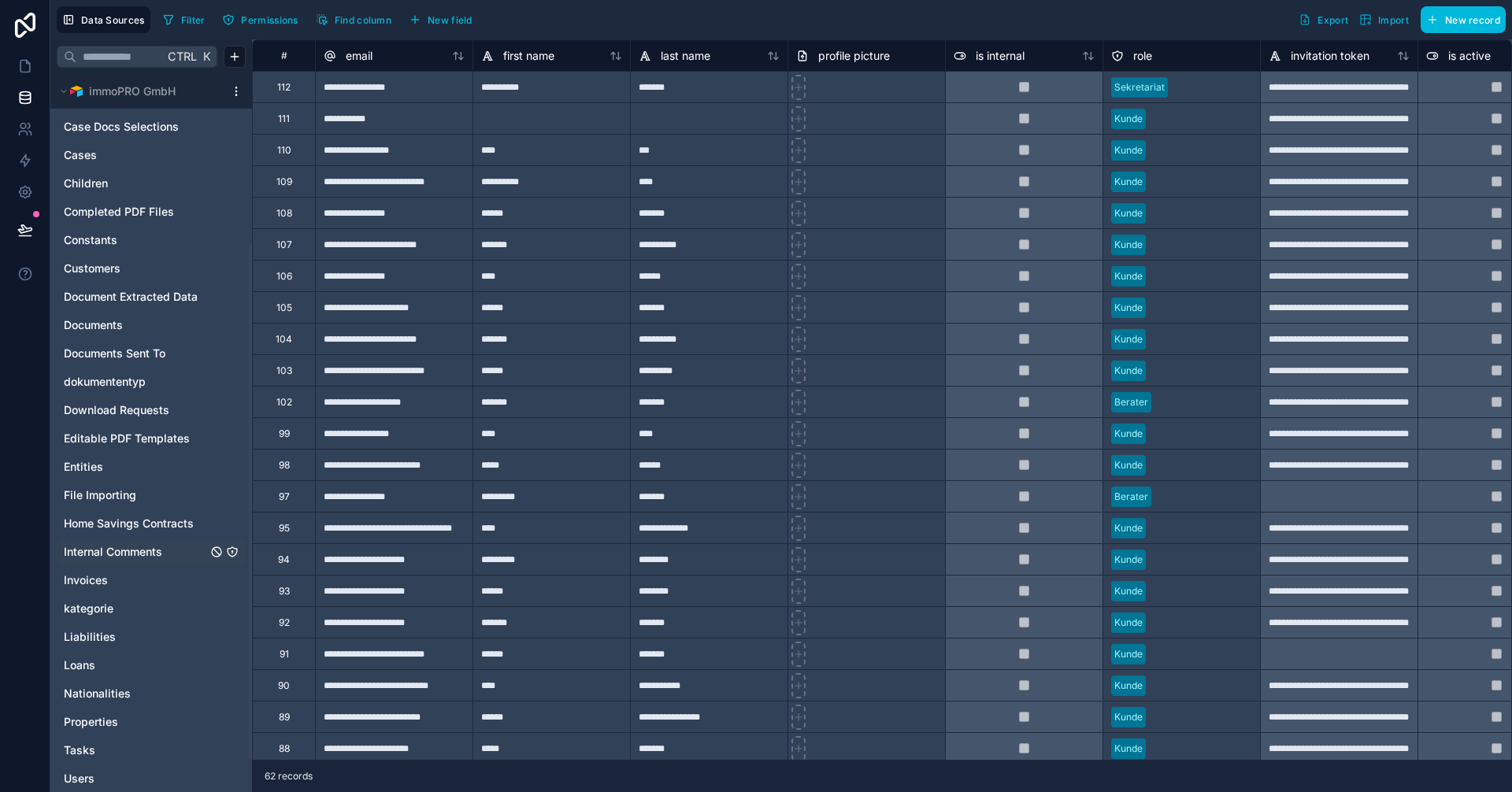
click at [108, 552] on span "Internal Comments" at bounding box center [112, 552] width 98 height 16
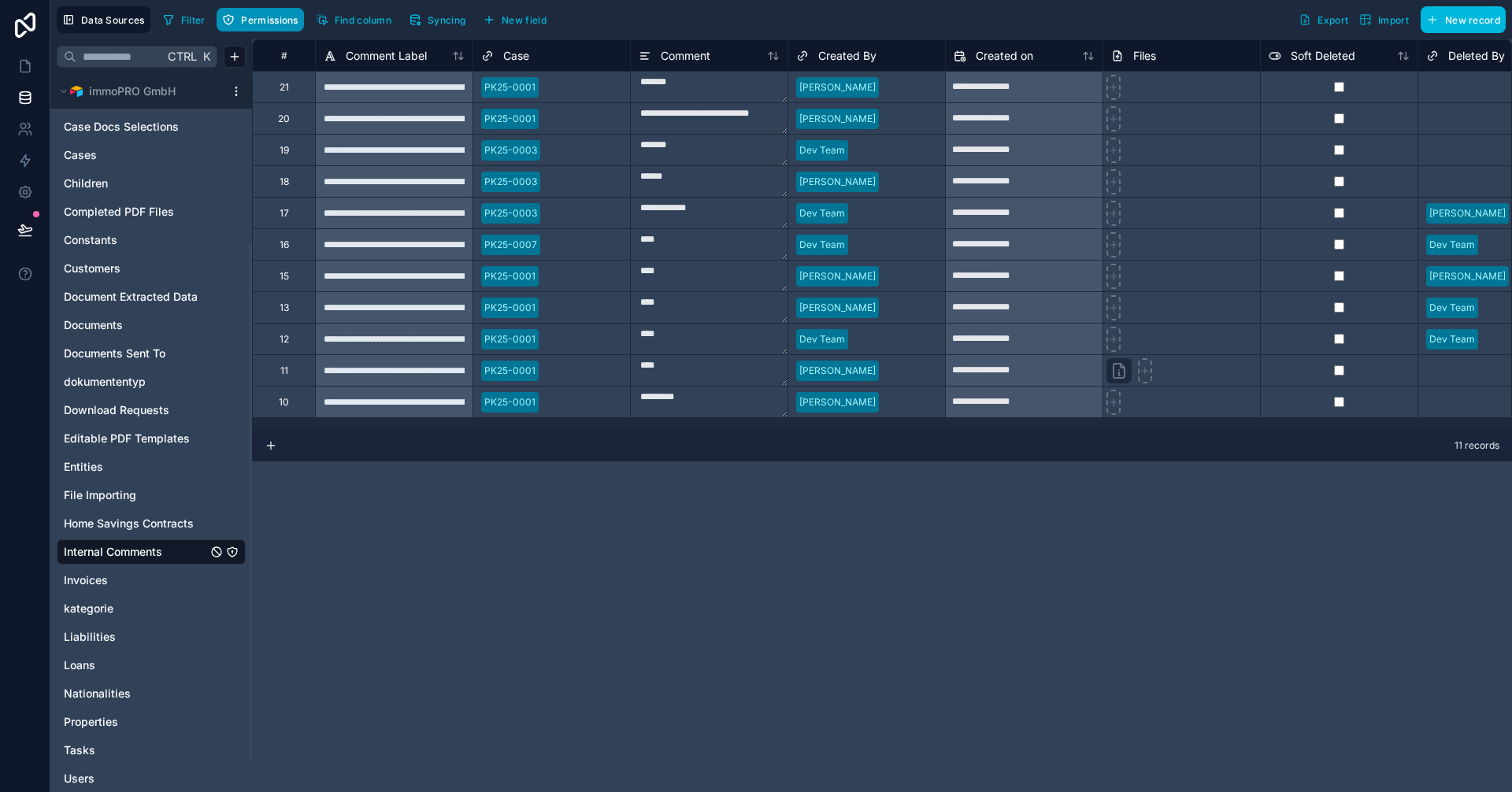
click at [268, 22] on span "Permissions" at bounding box center [269, 20] width 57 height 12
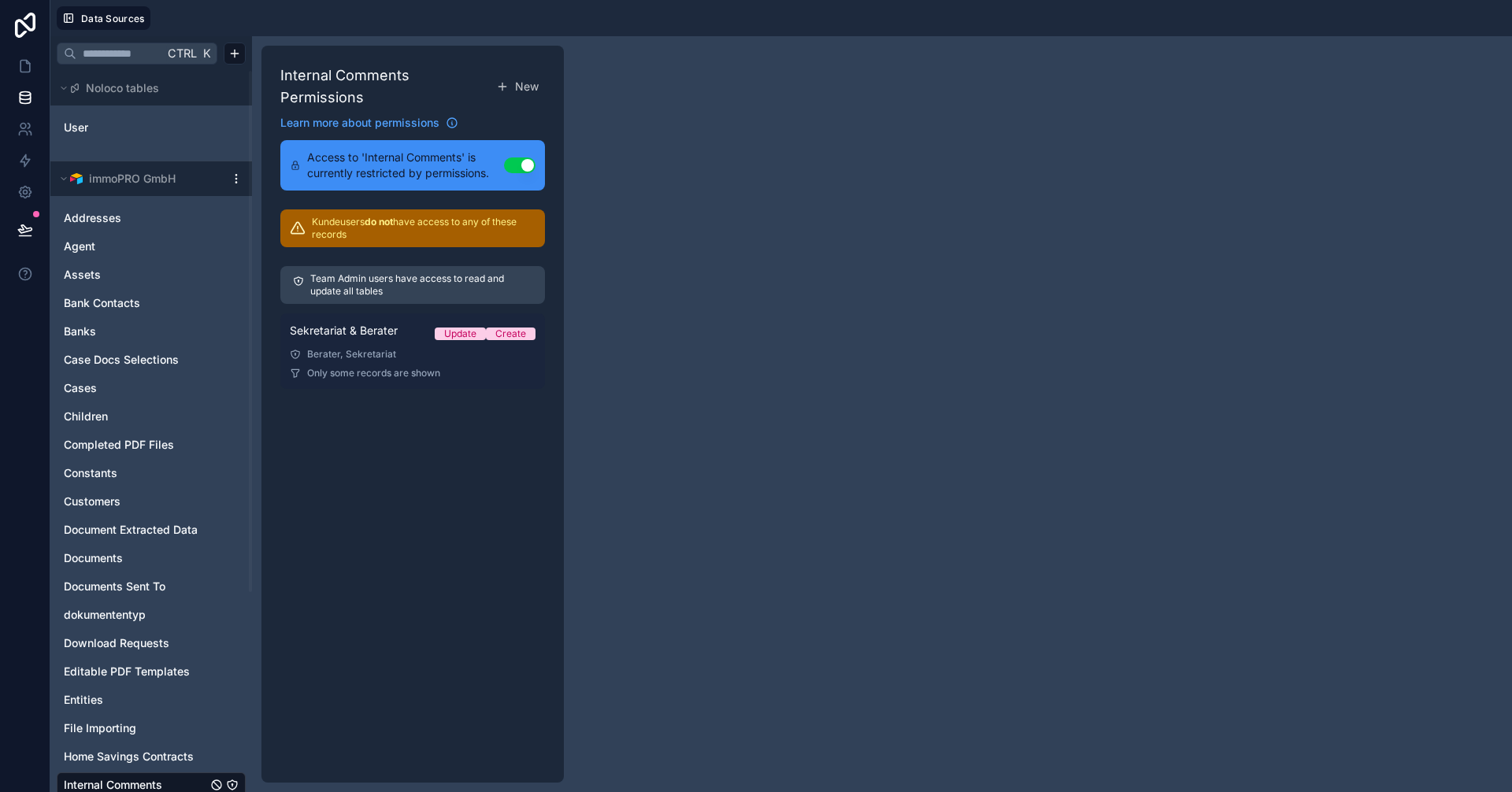
click at [373, 348] on link "Sekretariat & Berater Update Create Berater, Sekretariat Only some records are …" at bounding box center [412, 352] width 264 height 76
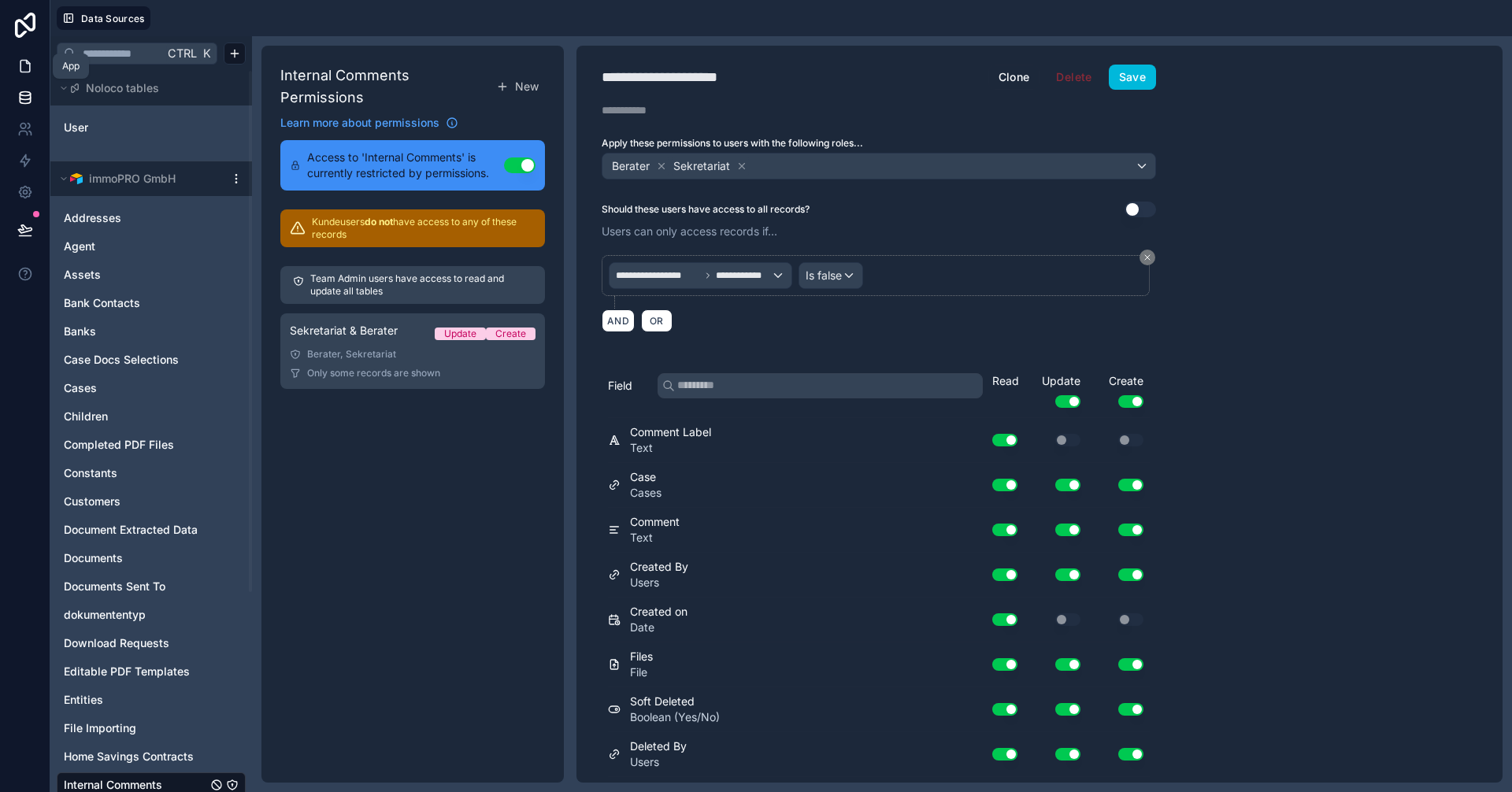
click at [23, 67] on icon at bounding box center [25, 66] width 16 height 16
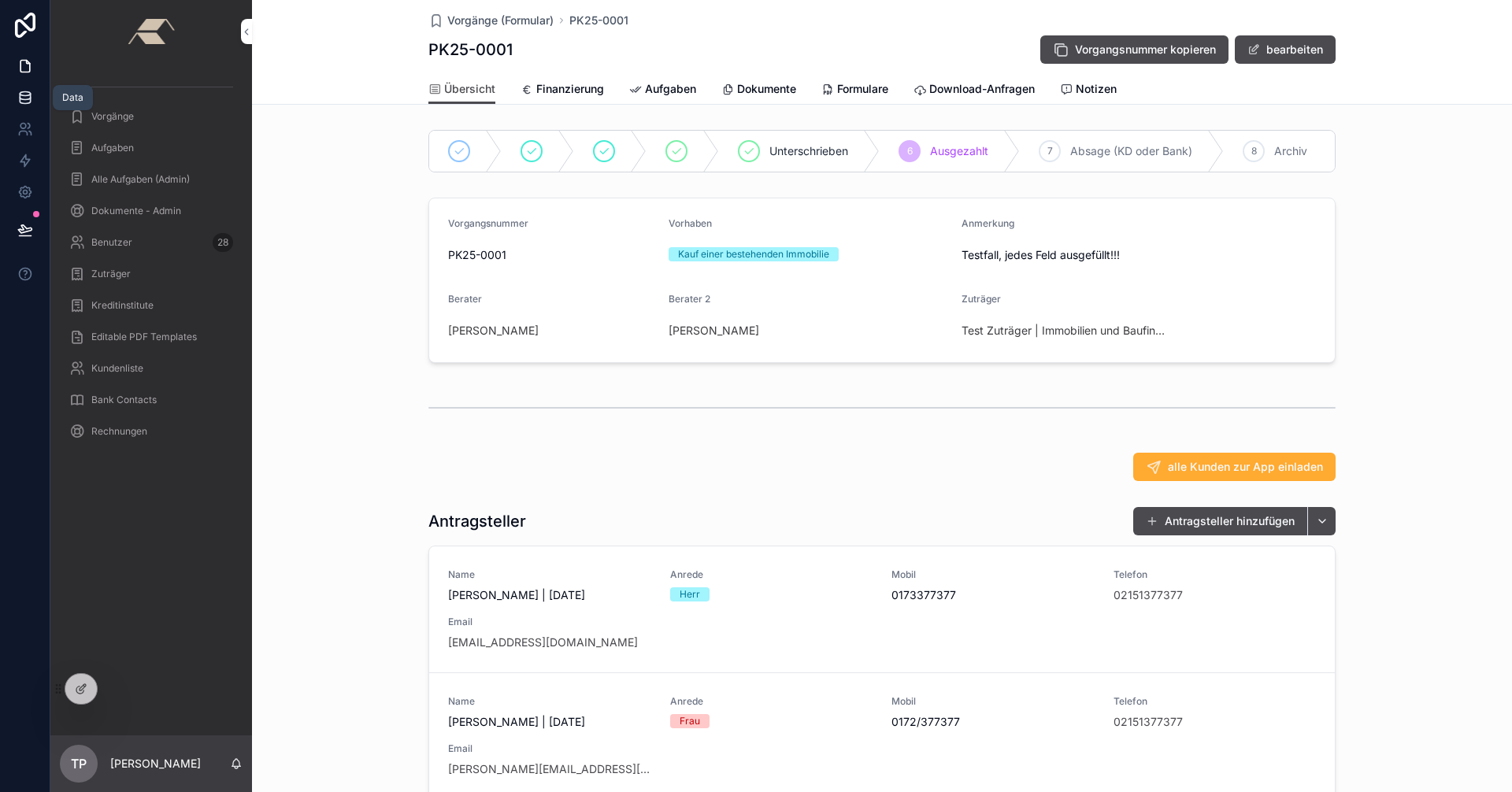
click at [25, 99] on icon at bounding box center [25, 97] width 10 height 7
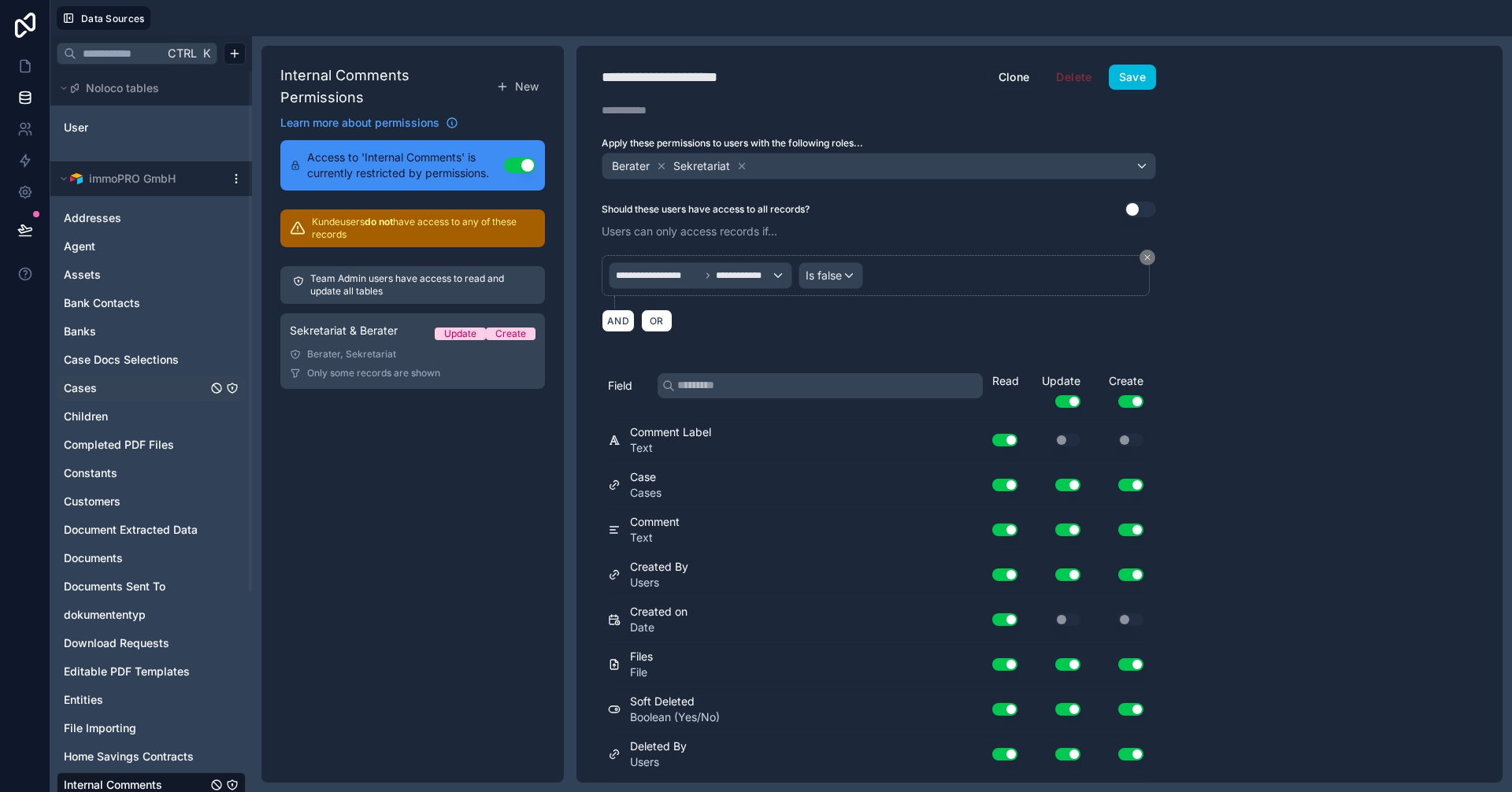
click at [108, 387] on link "Cases" at bounding box center [135, 388] width 144 height 16
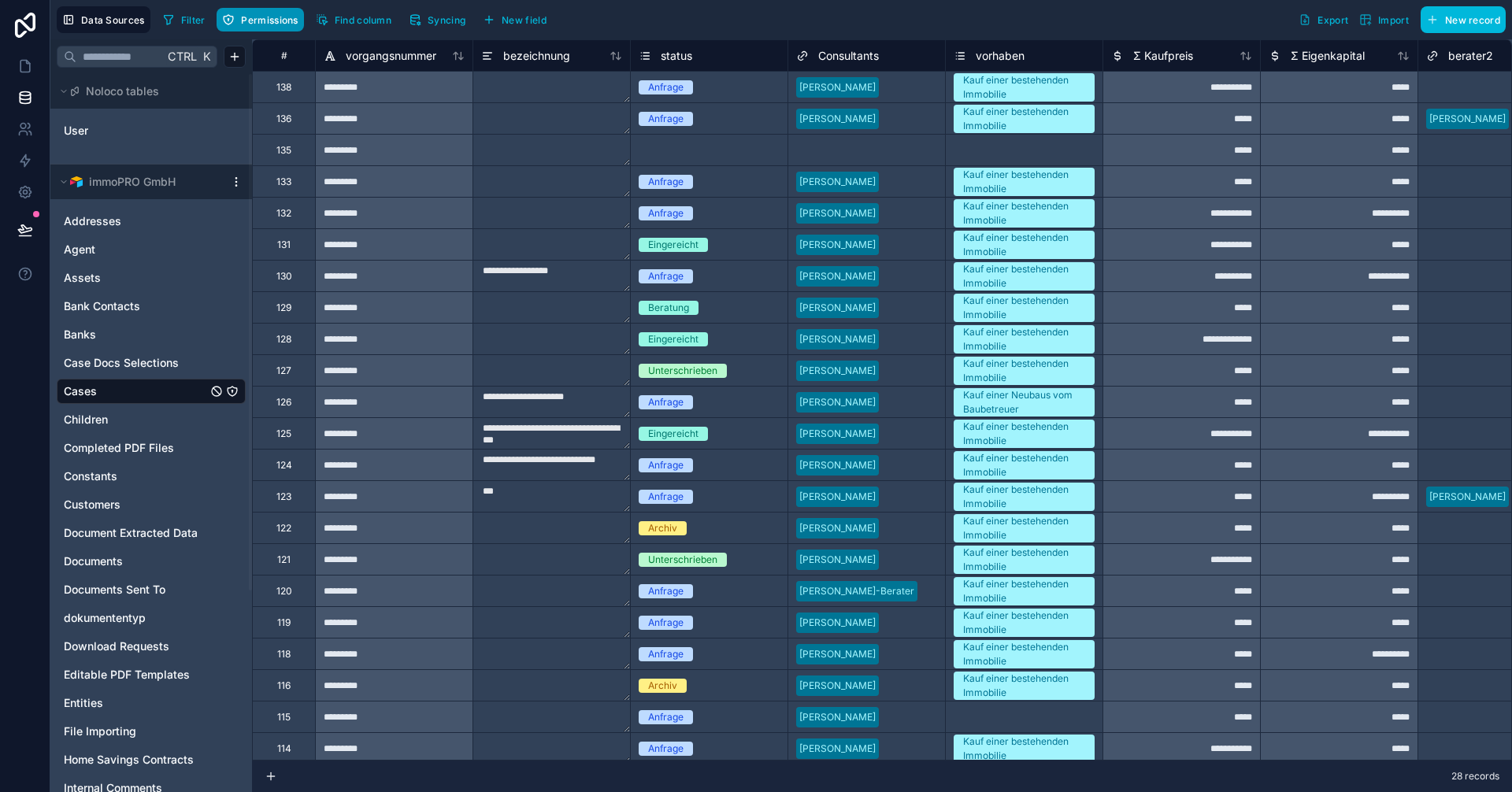
click at [245, 17] on span "Permissions" at bounding box center [269, 20] width 57 height 12
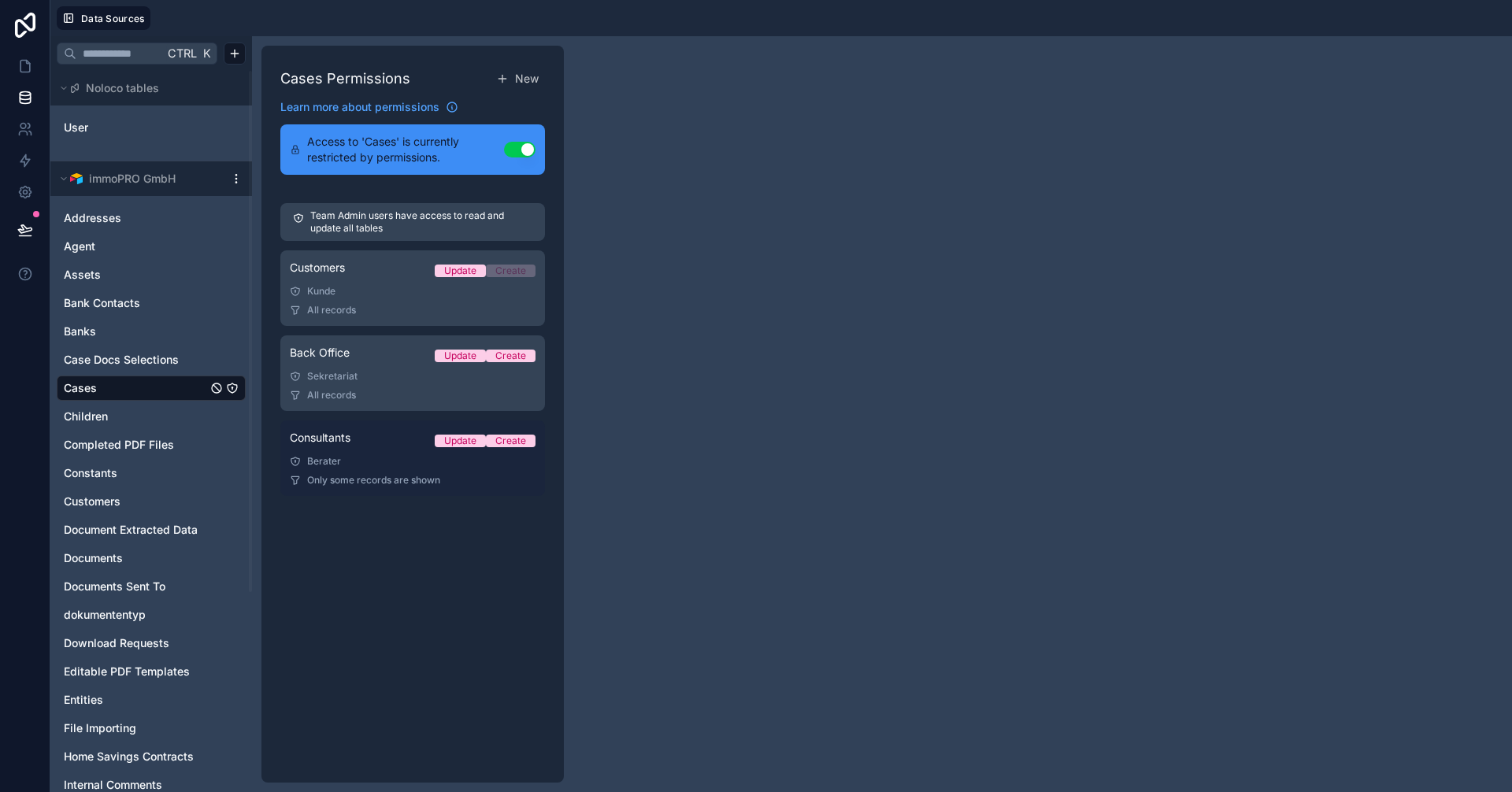
click at [386, 469] on link "Consultants Update Create Berater Only some records are shown" at bounding box center [412, 458] width 264 height 76
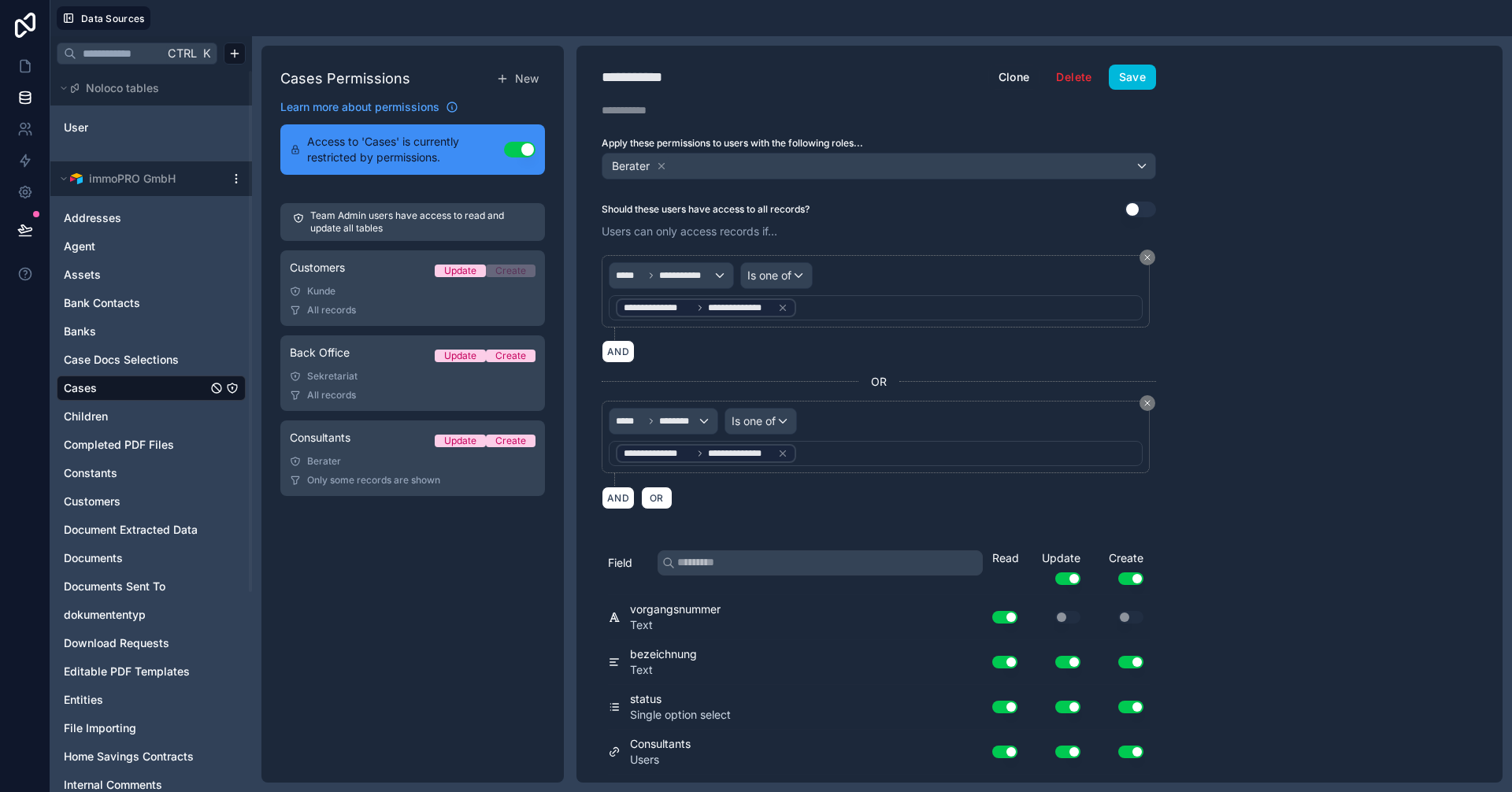
click at [1238, 590] on div "**********" at bounding box center [1039, 414] width 926 height 737
click at [26, 67] on icon at bounding box center [25, 66] width 16 height 16
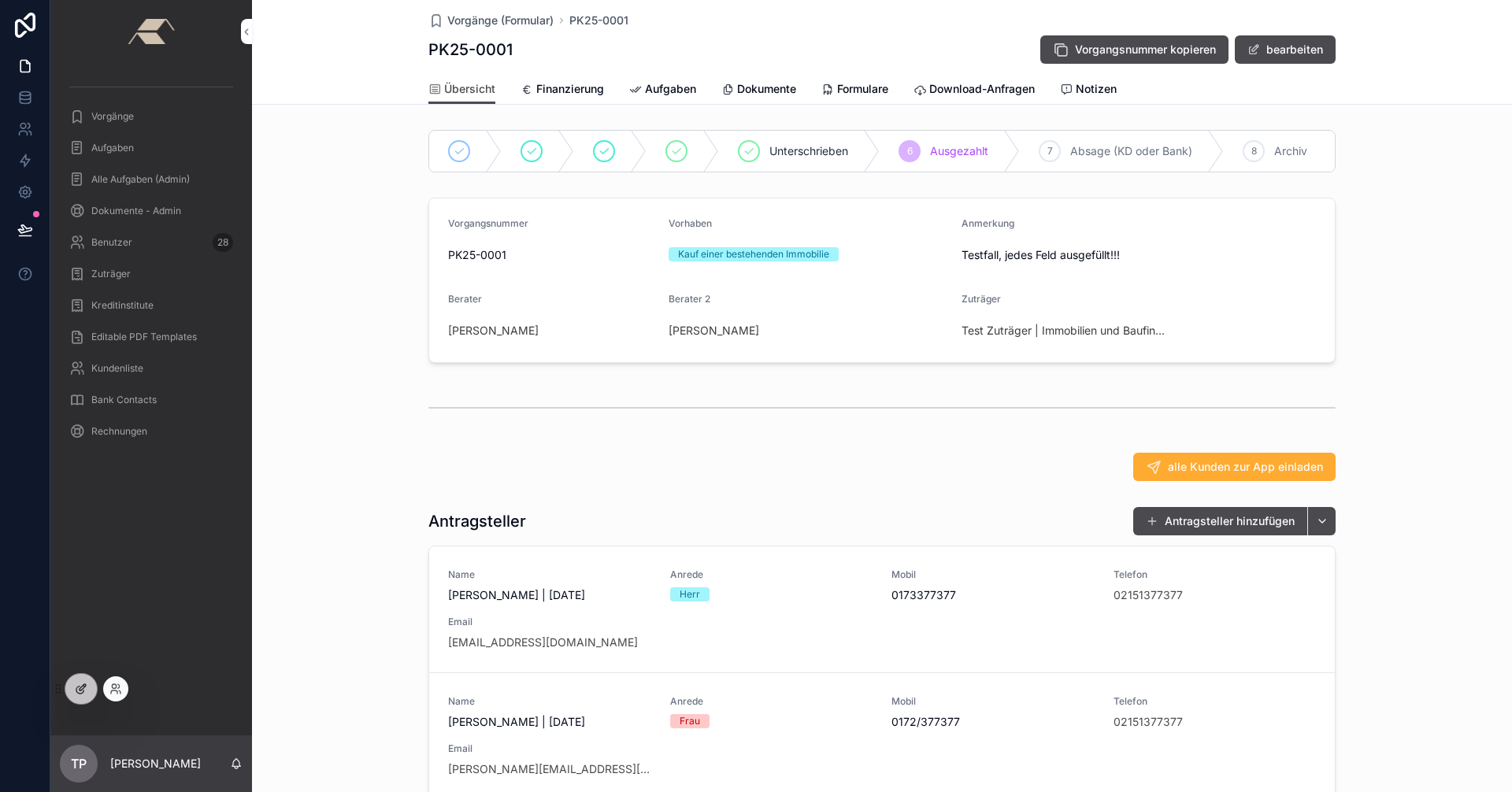
click at [74, 690] on div at bounding box center [81, 689] width 31 height 30
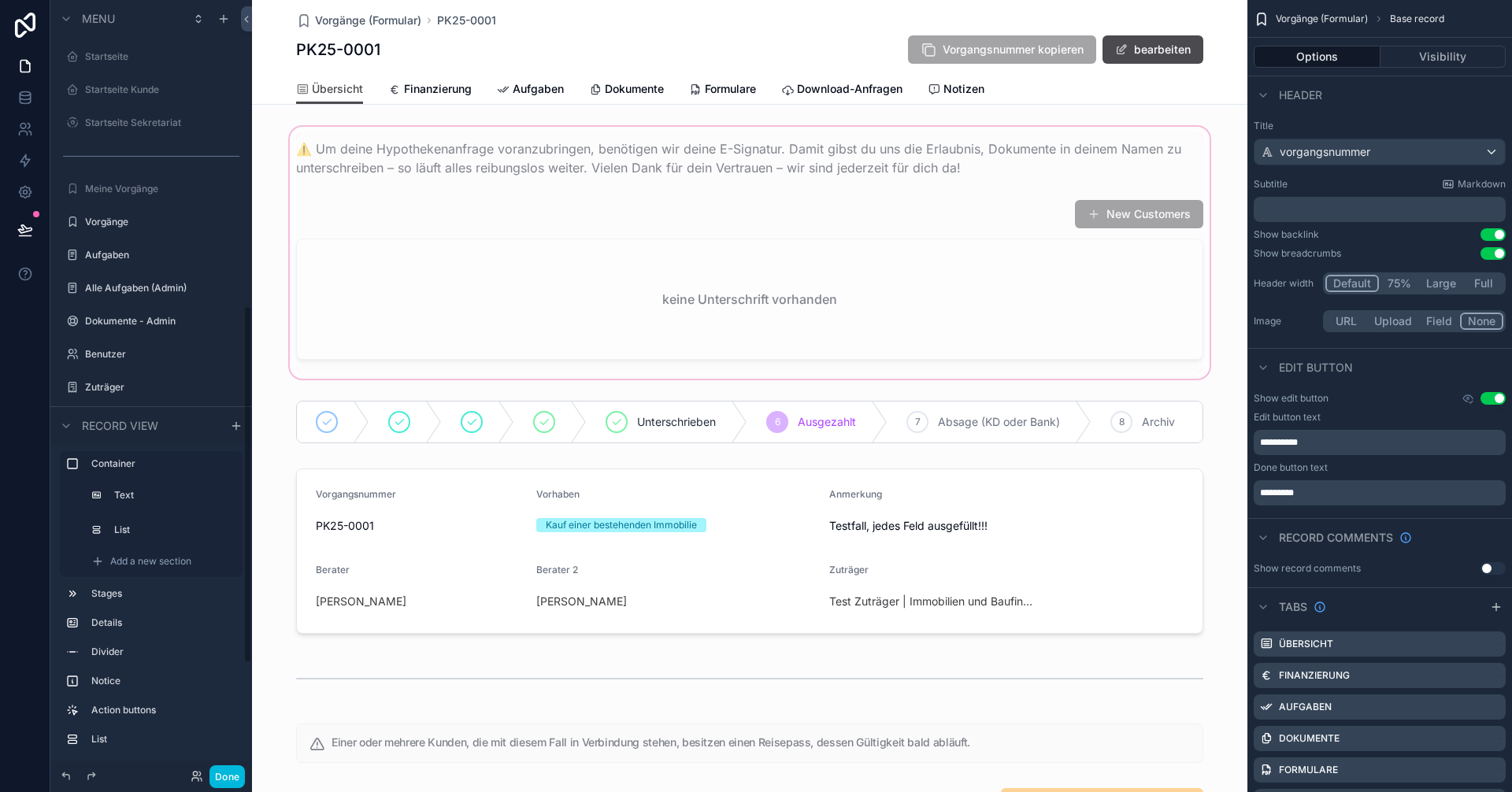
scroll to position [661, 0]
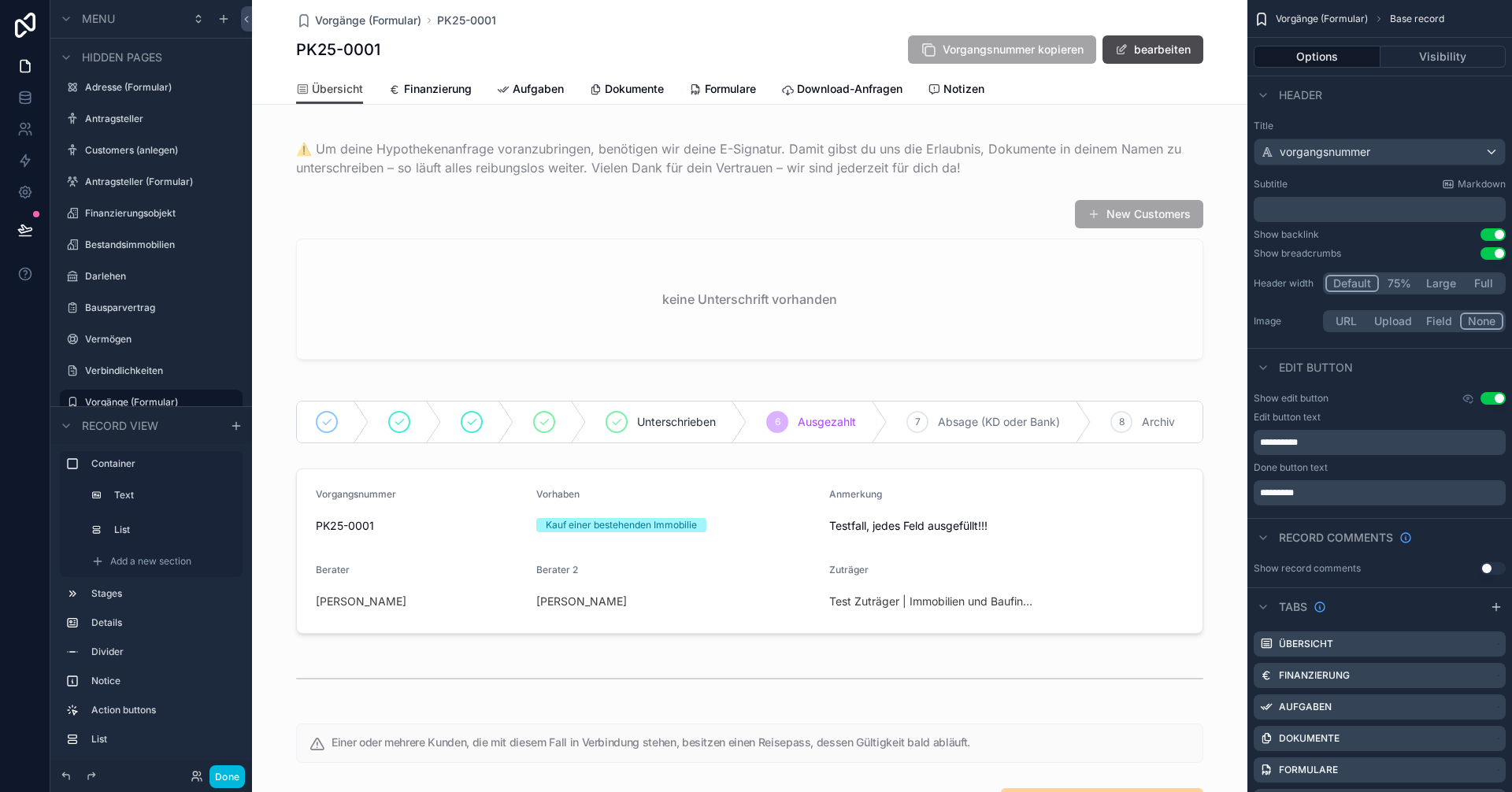
click at [1382, 613] on div "Tabs" at bounding box center [1380, 606] width 264 height 38
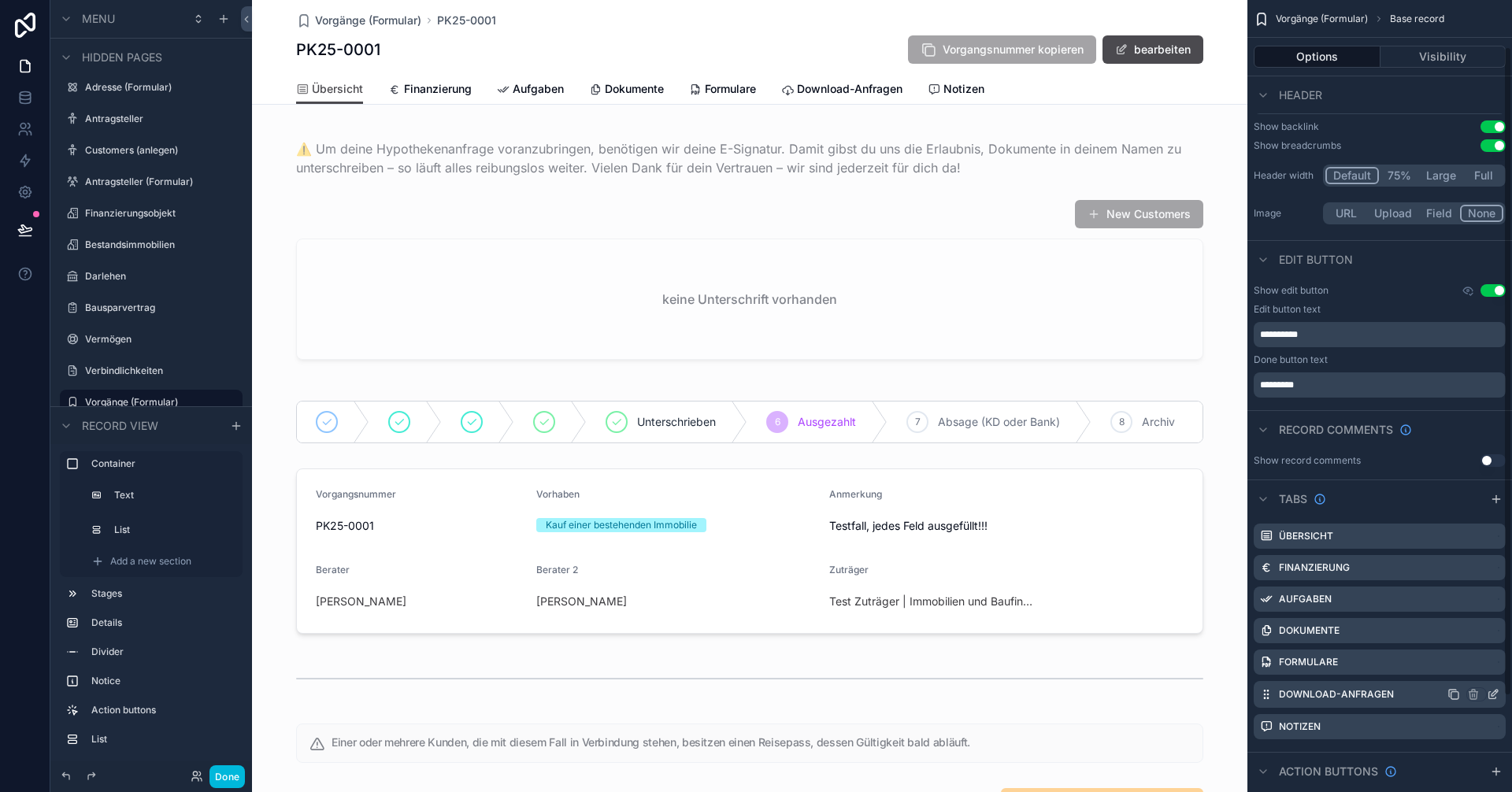
scroll to position [173, 0]
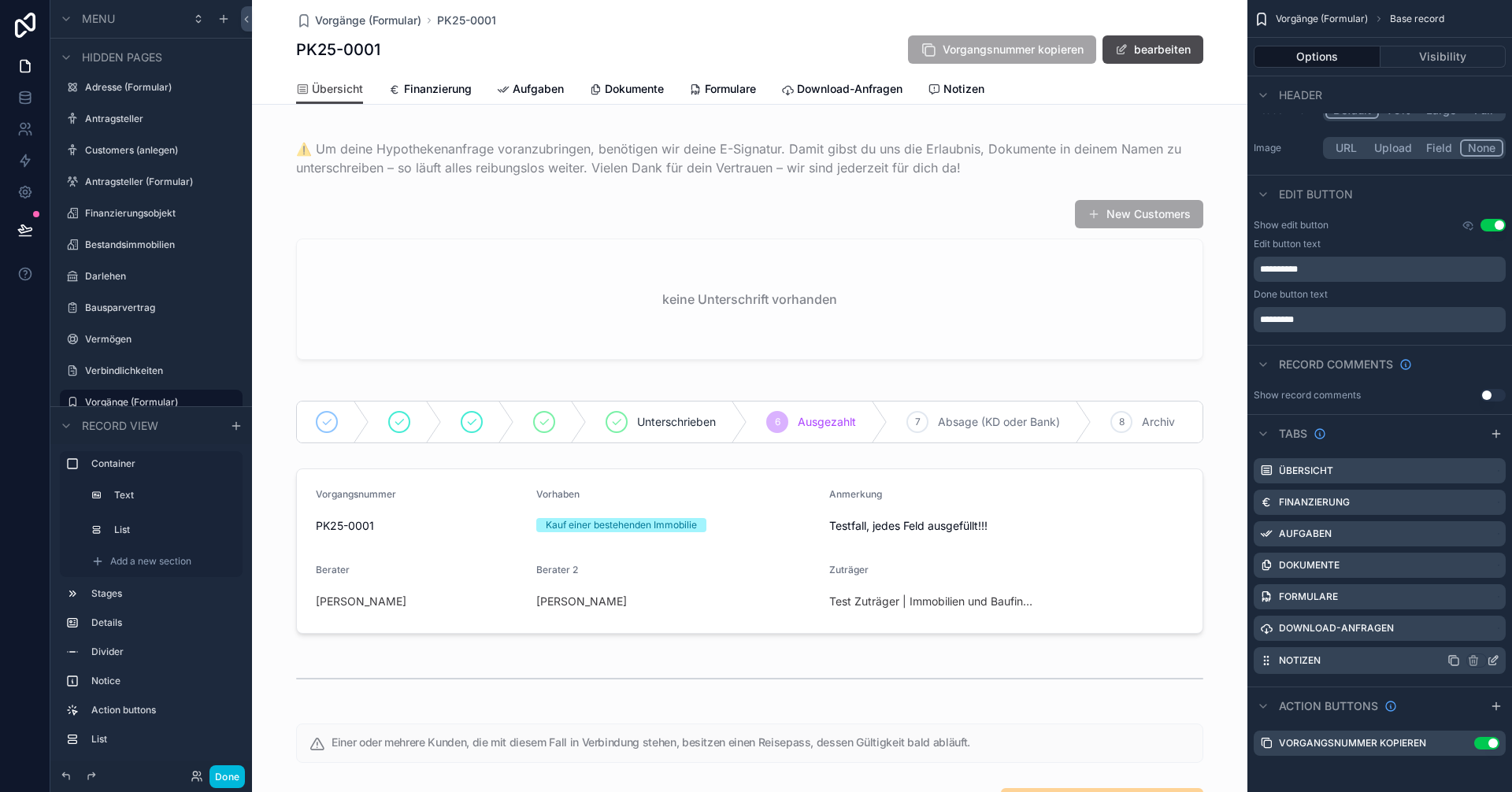
click at [1496, 661] on icon "scrollable content" at bounding box center [1492, 660] width 12 height 12
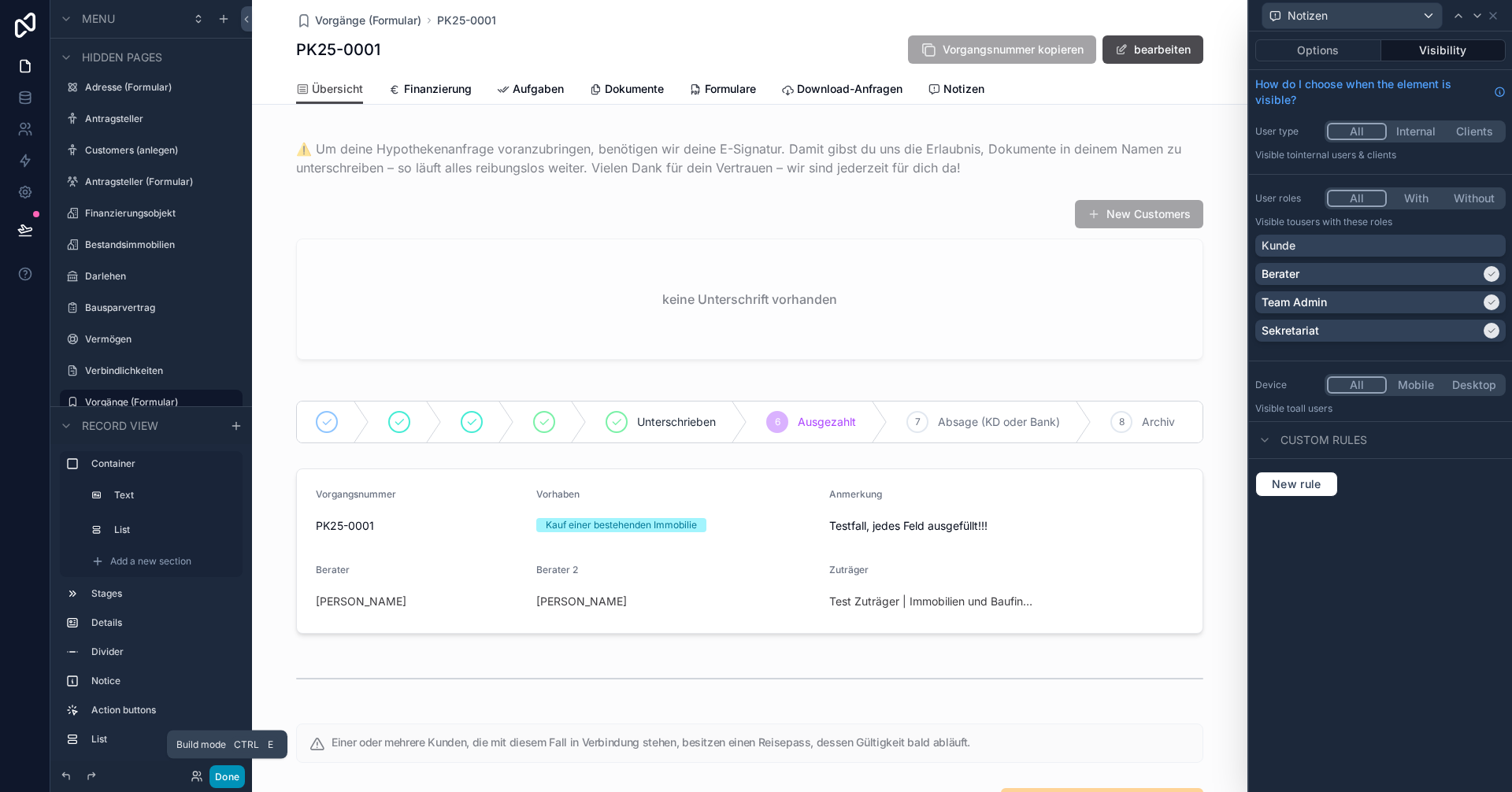
click at [229, 771] on button "Done" at bounding box center [227, 777] width 36 height 23
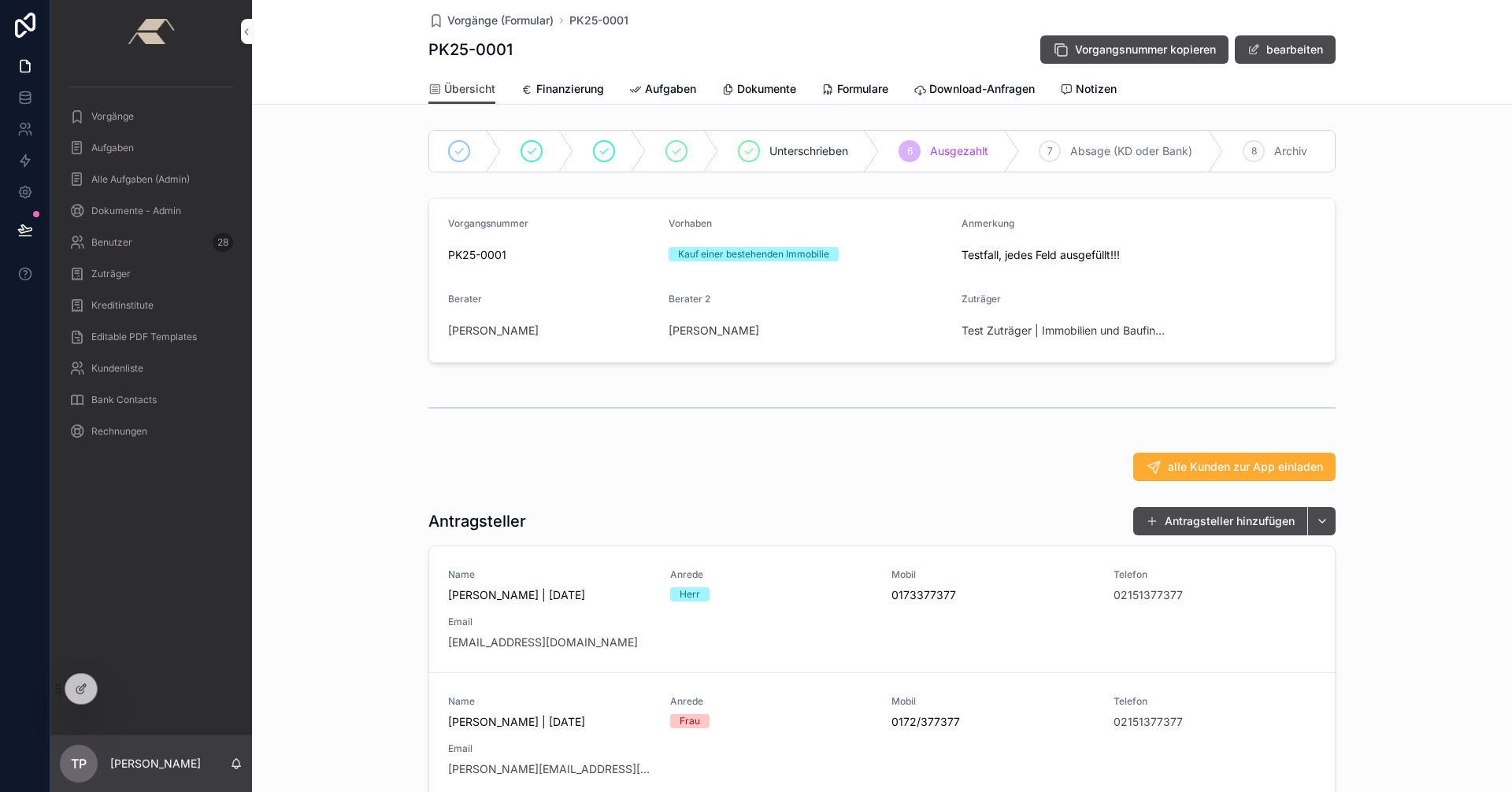
click at [293, 500] on div "Unterschrieben 6 Ausgezahlt 7 Absage (KD oder Bank) 8 Archiv Vorgangsnummer PK2…" at bounding box center [882, 666] width 1260 height 1084
click at [83, 695] on icon at bounding box center [81, 689] width 12 height 12
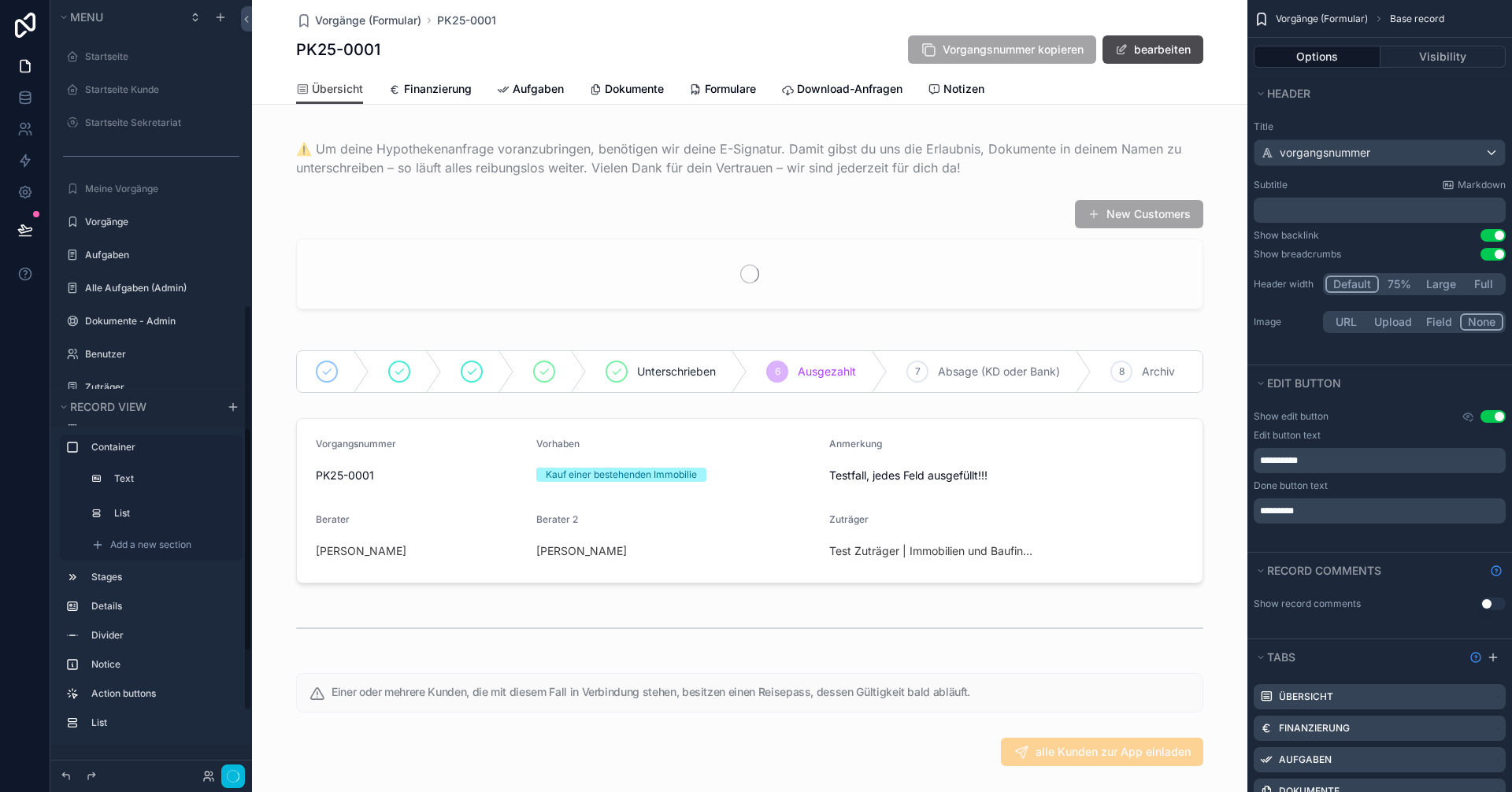
scroll to position [678, 0]
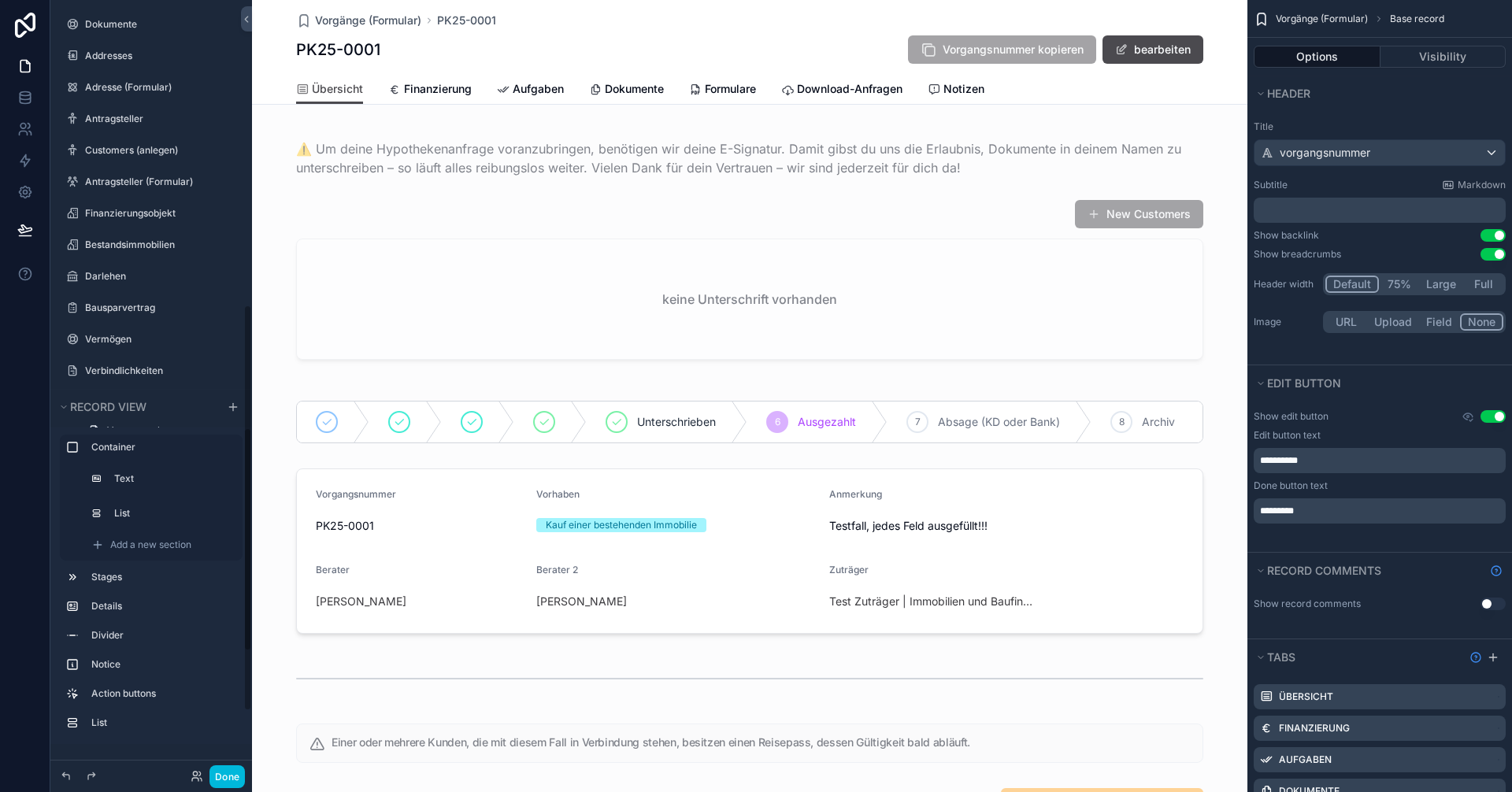
click at [233, 780] on button "Done" at bounding box center [227, 777] width 36 height 23
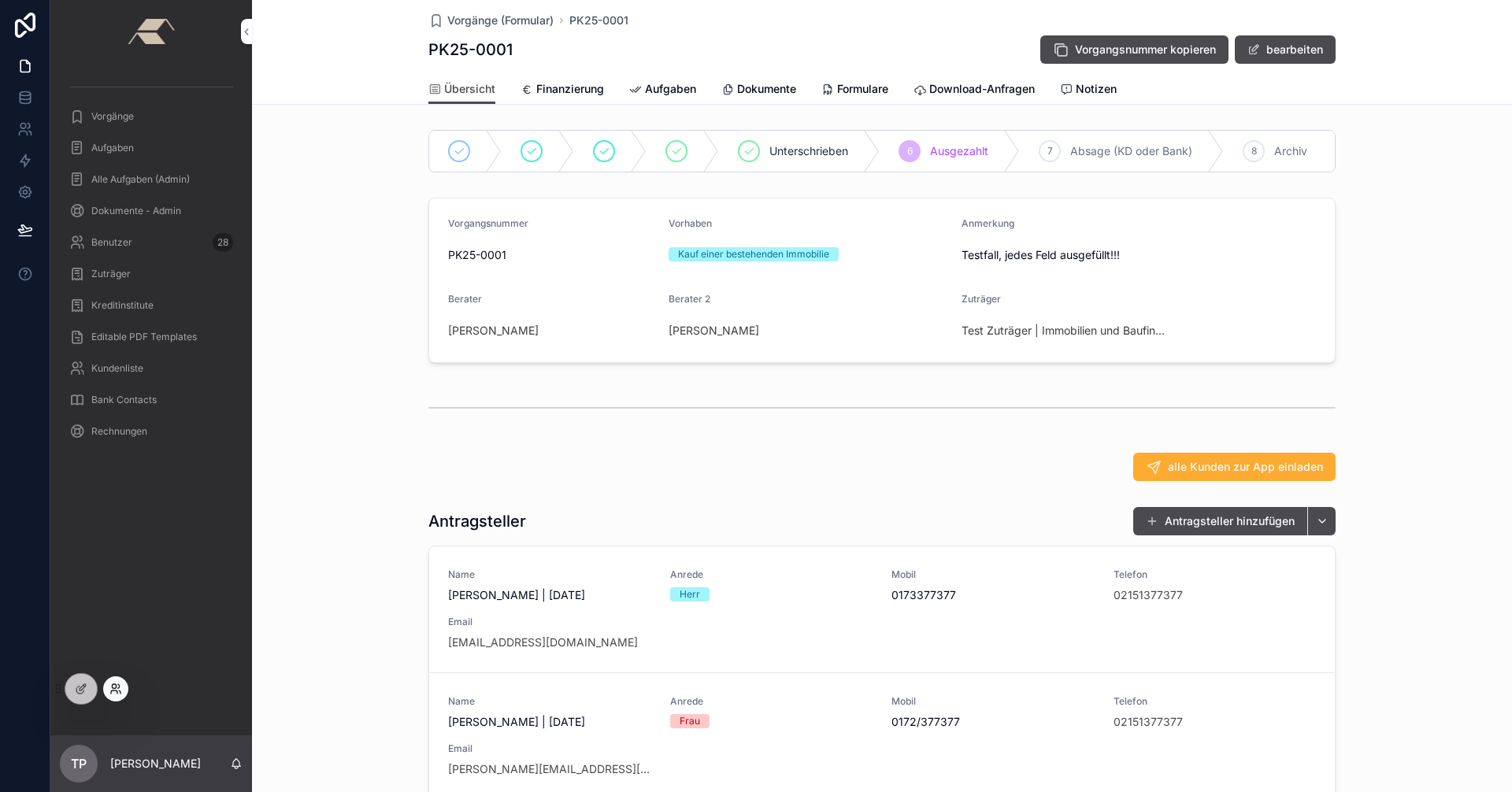
click at [116, 690] on icon at bounding box center [114, 692] width 7 height 3
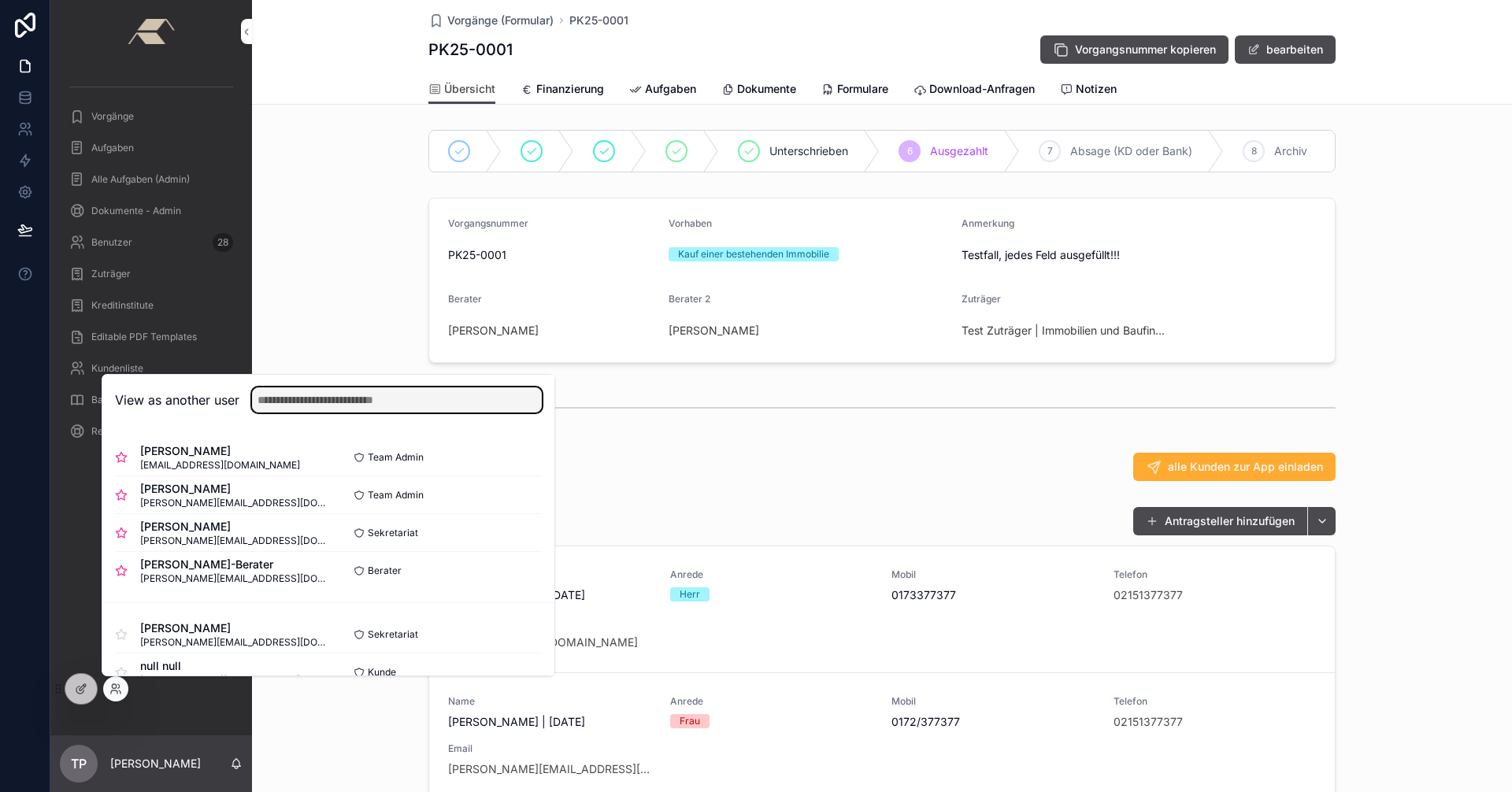
click at [372, 391] on input "text" at bounding box center [396, 400] width 290 height 26
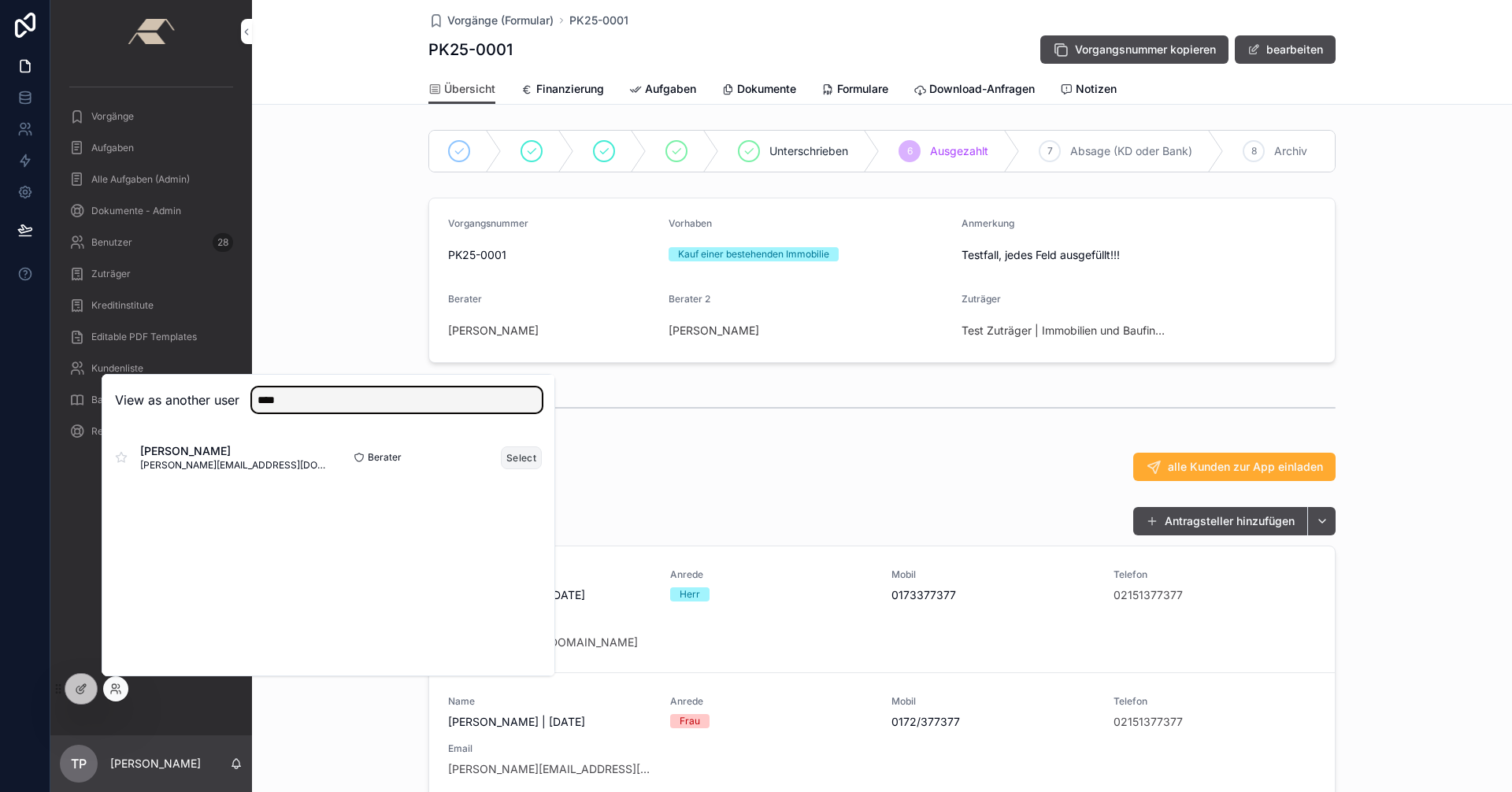
type input "****"
click at [519, 458] on button "Select" at bounding box center [521, 458] width 41 height 23
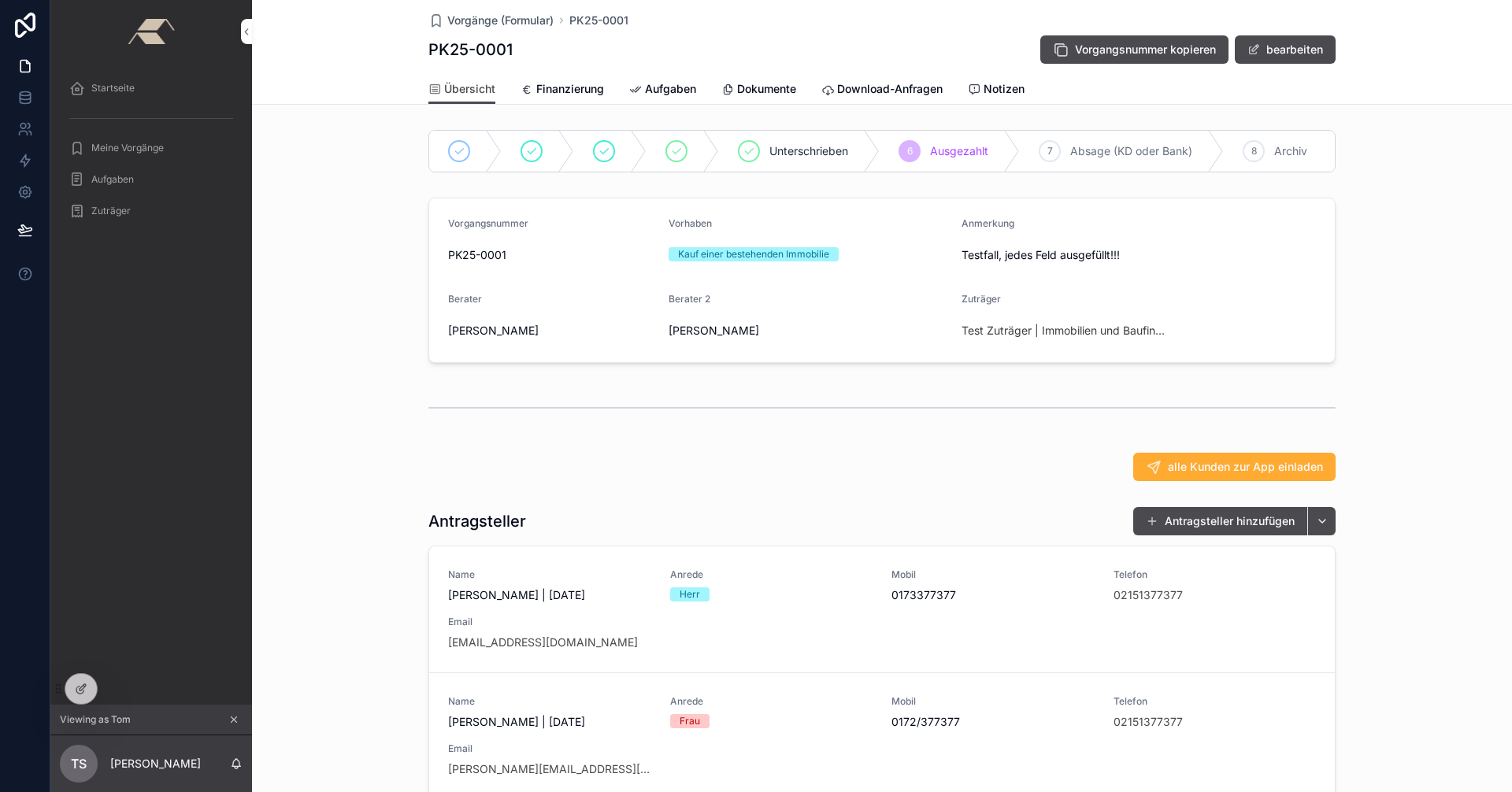
click at [993, 85] on span "Notizen" at bounding box center [1004, 88] width 41 height 16
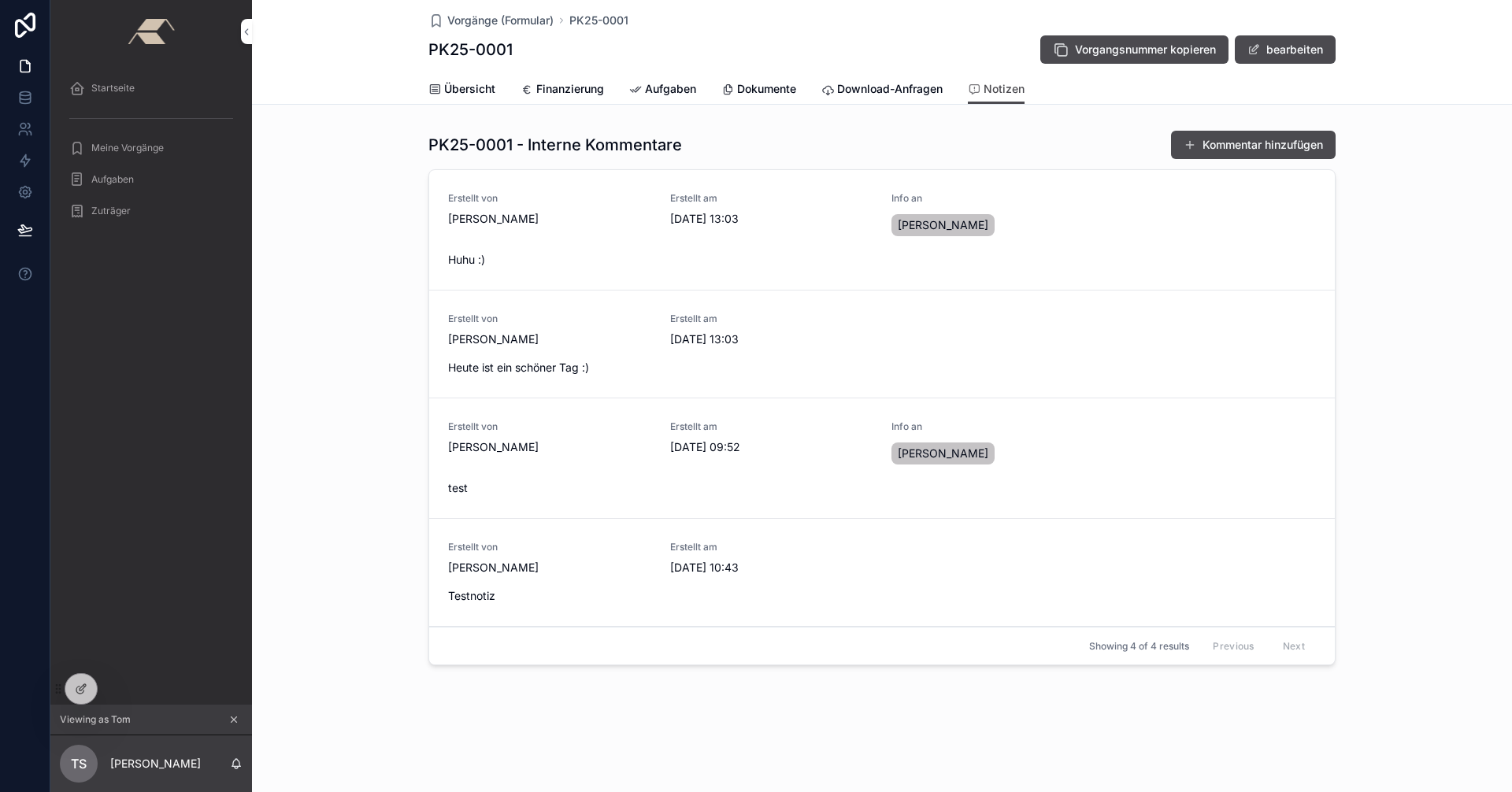
click at [1442, 506] on div "PK25-0001 - Interne Kommentare Kommentar hinzufügen Erstellt von [PERSON_NAME] …" at bounding box center [882, 401] width 1260 height 554
click at [1275, 576] on span "Notiz löschen" at bounding box center [1288, 575] width 60 height 12
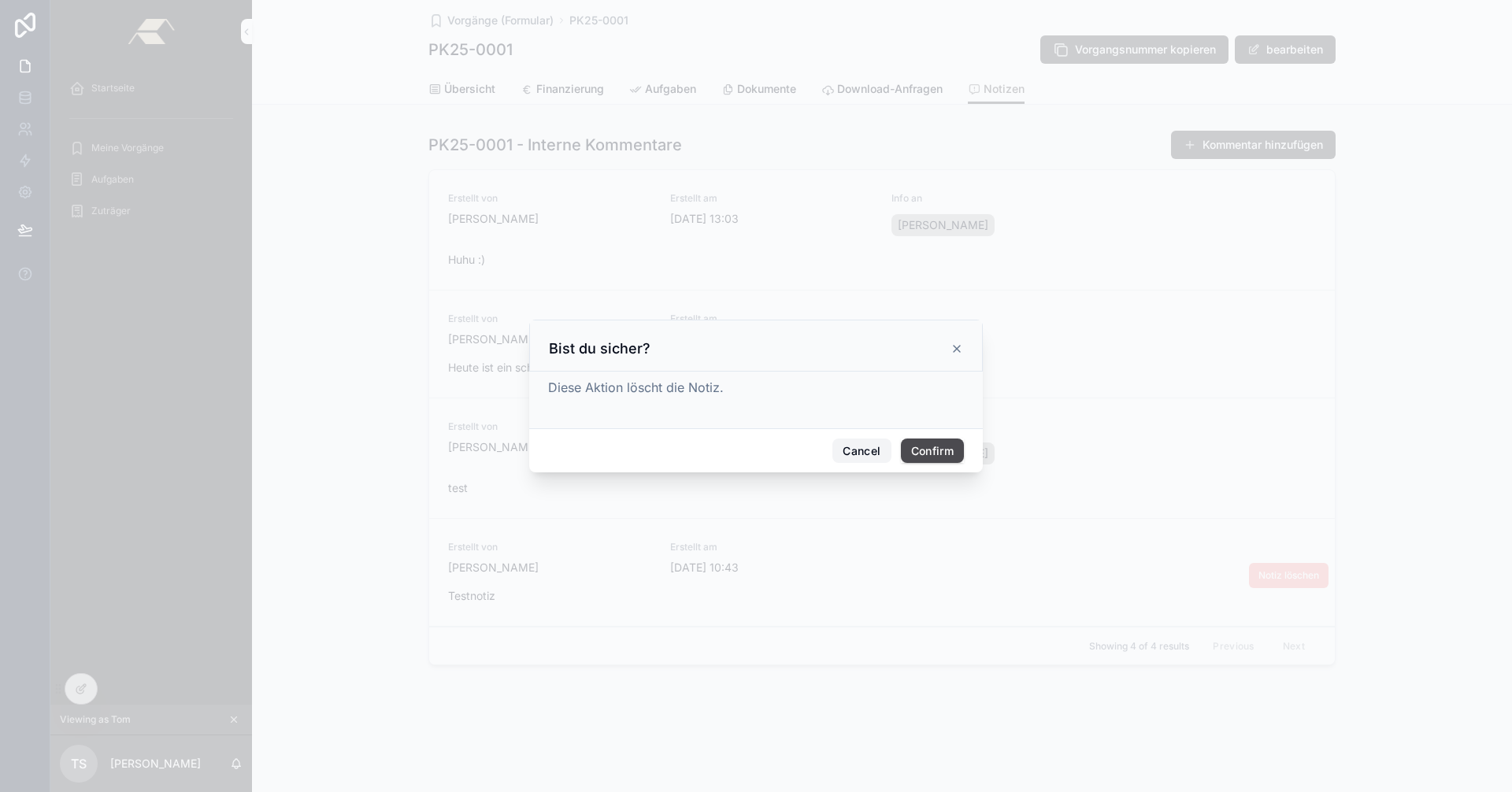
click at [861, 455] on button "Cancel" at bounding box center [861, 451] width 59 height 26
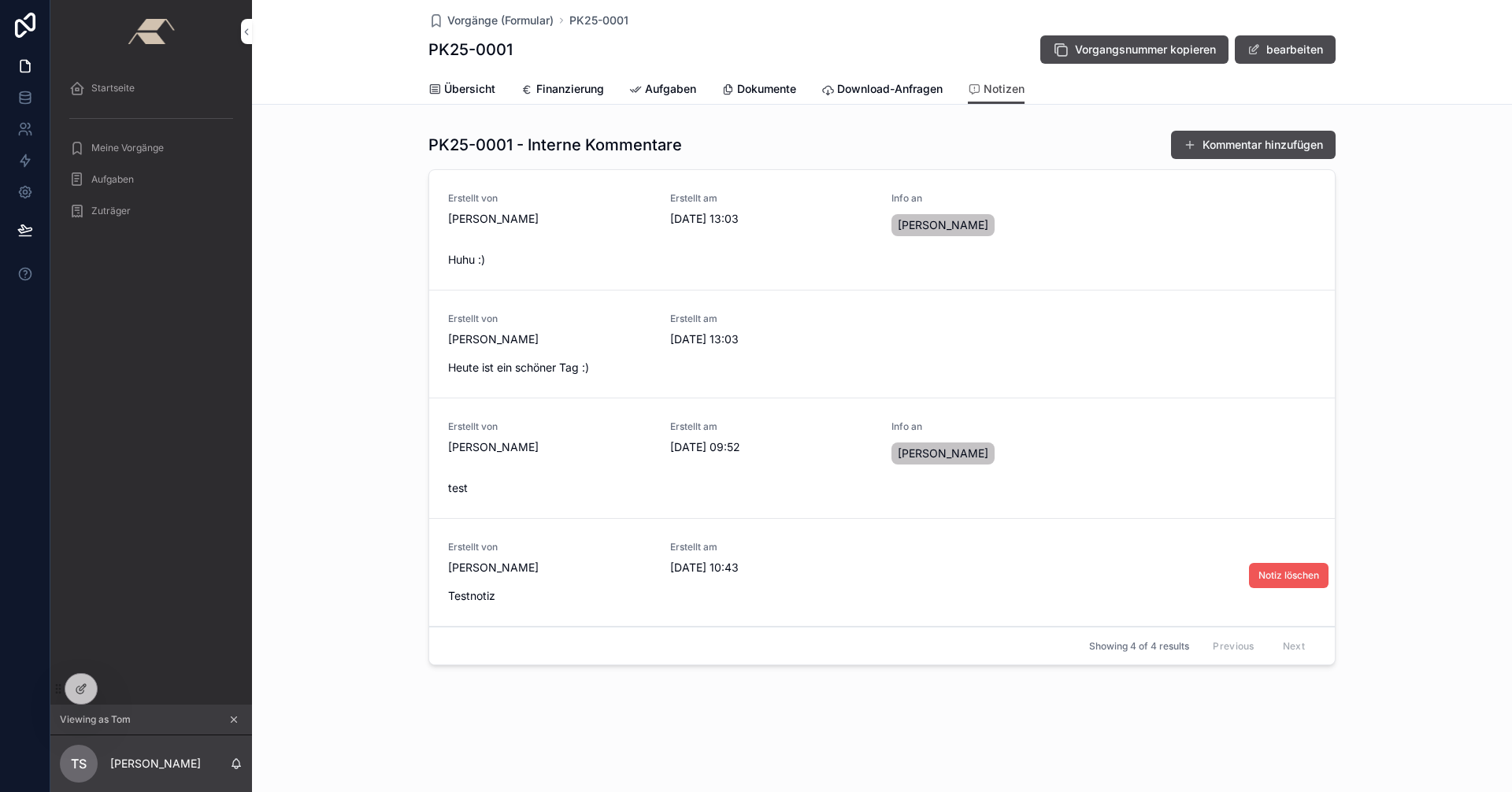
click at [1297, 582] on button "Notiz löschen" at bounding box center [1288, 576] width 79 height 26
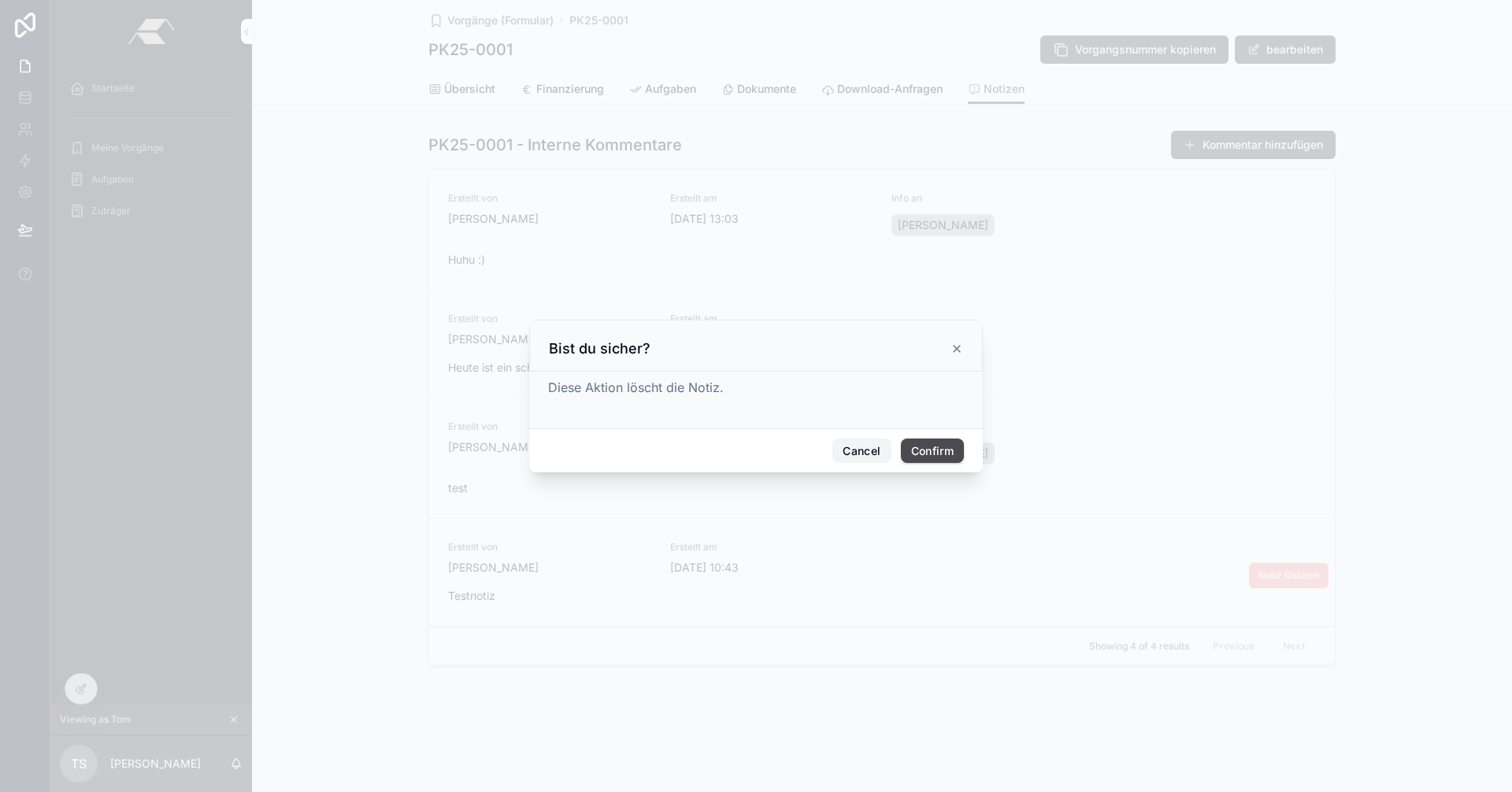
click at [853, 455] on button "Cancel" at bounding box center [861, 451] width 59 height 26
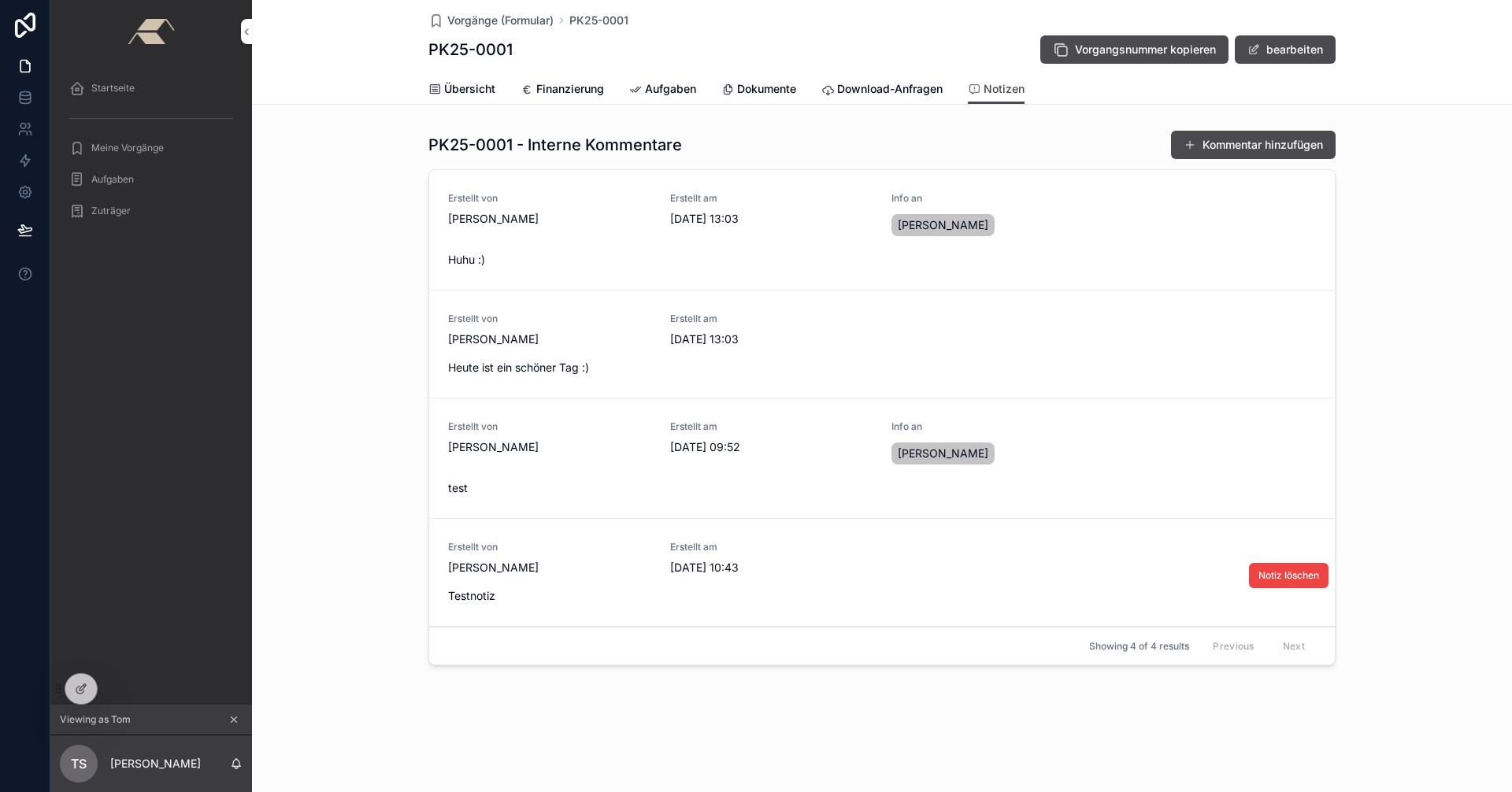
click at [876, 92] on span "Download-Anfragen" at bounding box center [890, 88] width 106 height 16
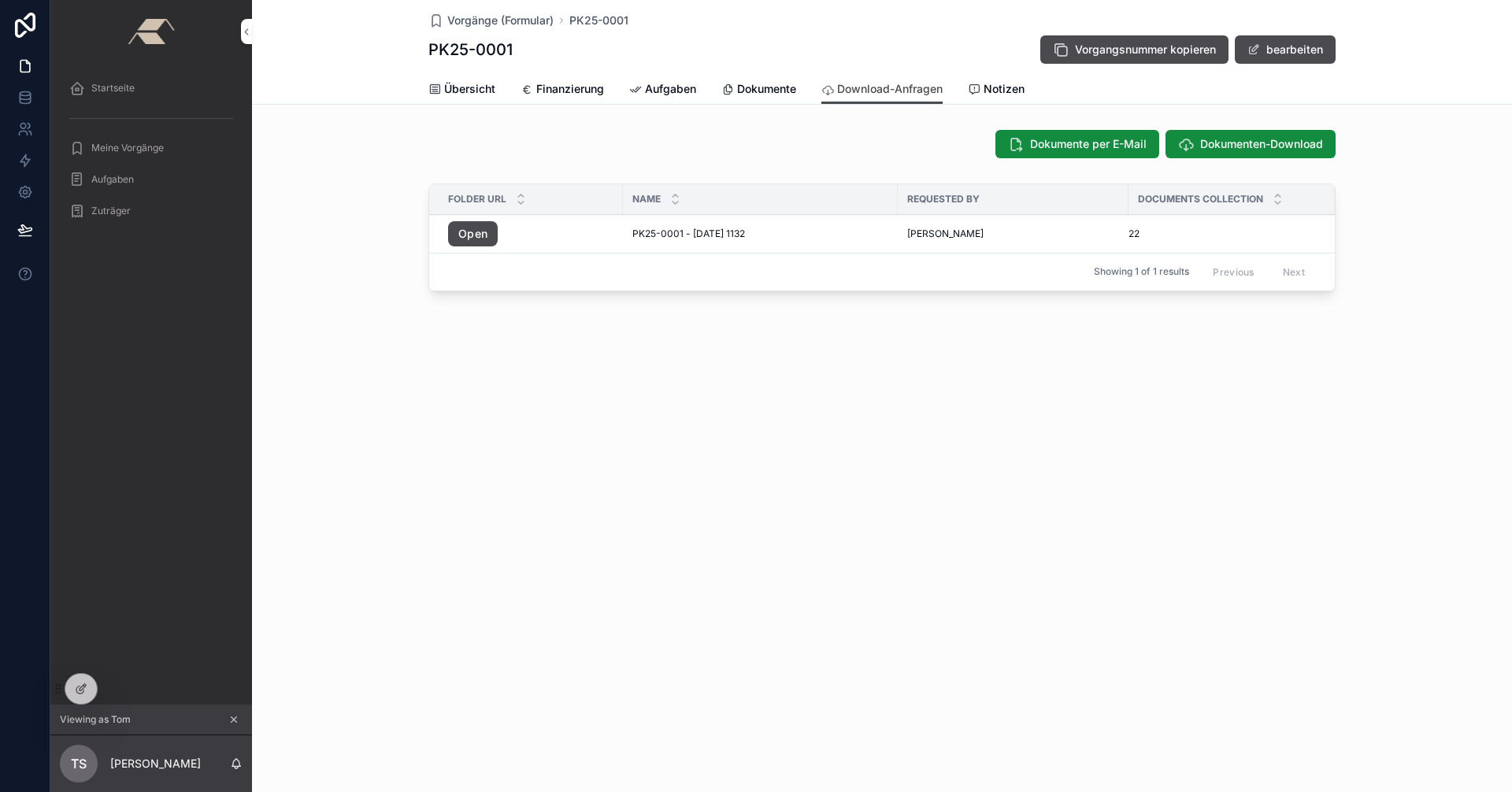
click at [1005, 91] on span "Notizen" at bounding box center [1004, 88] width 41 height 16
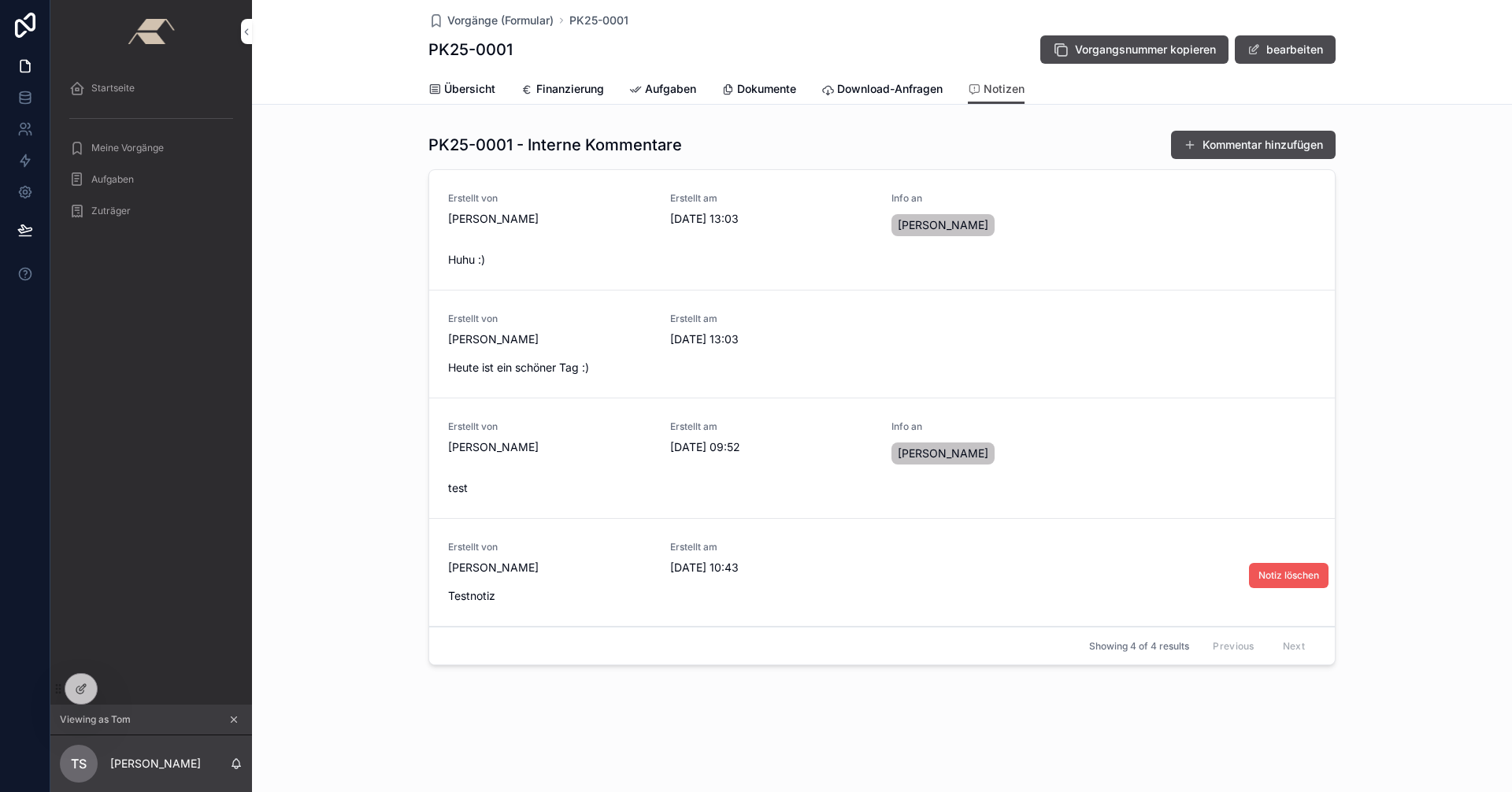
click at [1282, 577] on span "Notiz löschen" at bounding box center [1288, 575] width 60 height 12
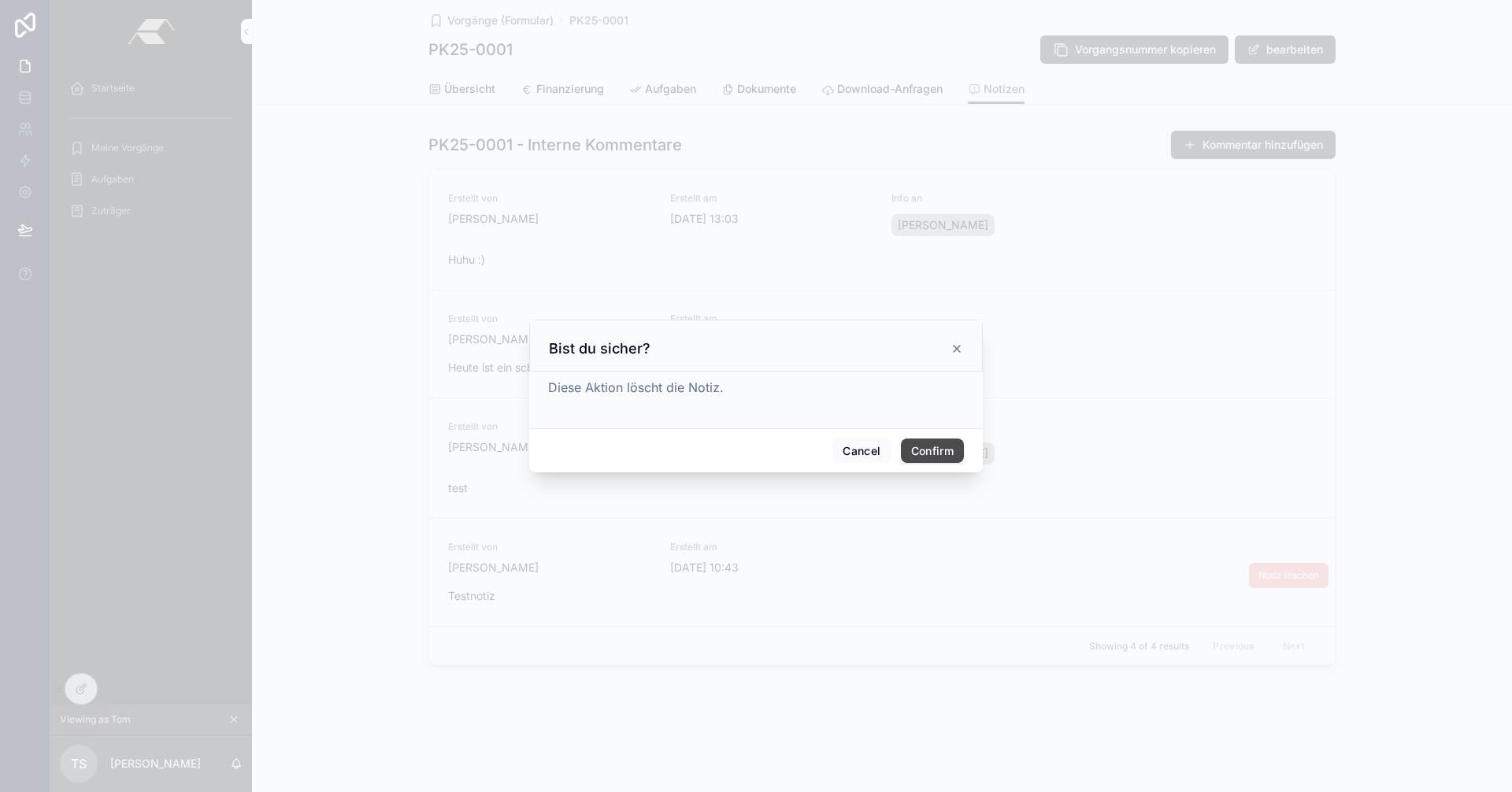
click at [937, 446] on button "Confirm" at bounding box center [932, 451] width 63 height 26
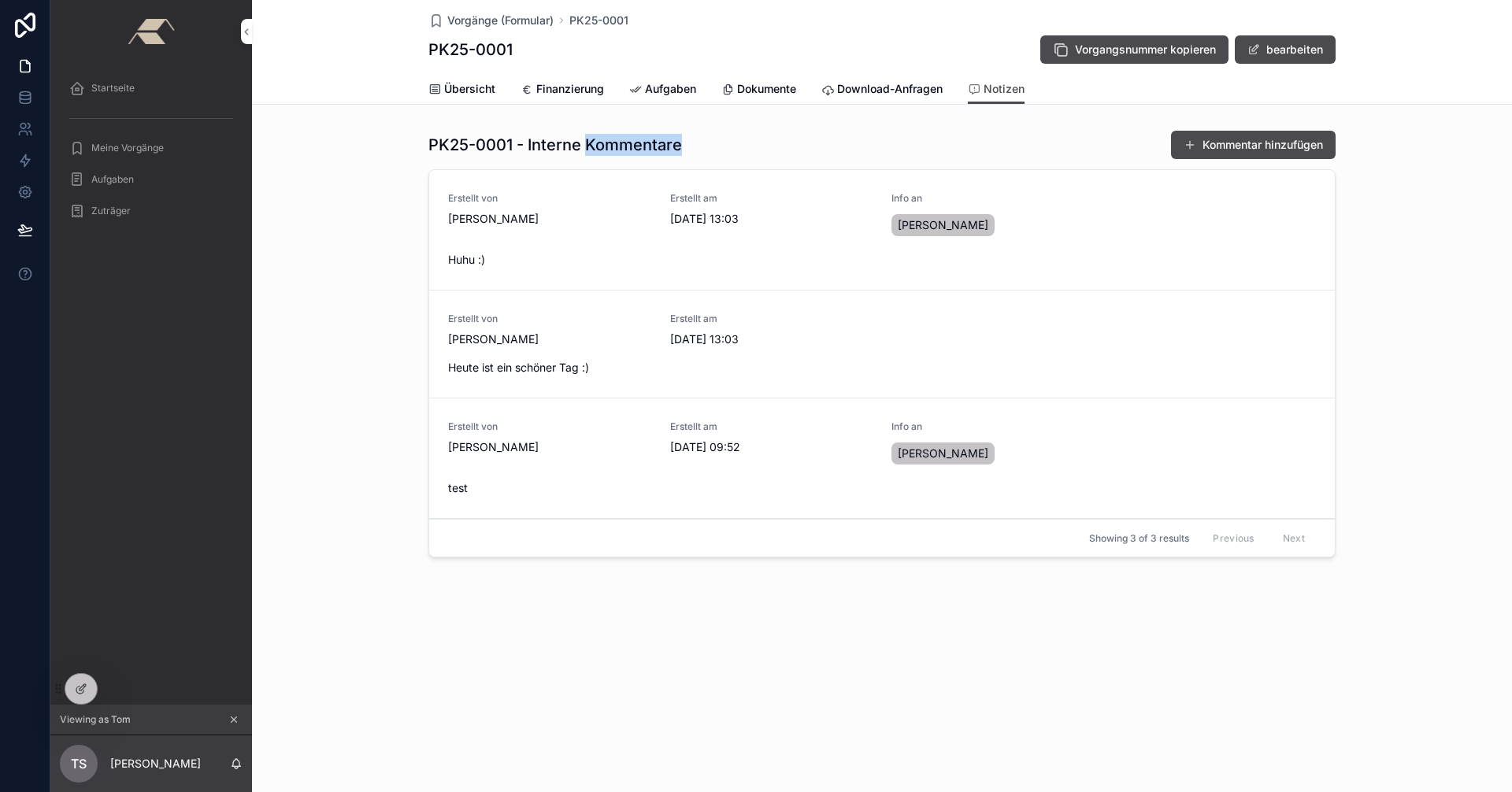
drag, startPoint x: 588, startPoint y: 145, endPoint x: 703, endPoint y: 145, distance: 115.0
click at [703, 145] on div "PK25-0001 - Interne Kommentare Kommentar hinzufügen" at bounding box center [882, 145] width 908 height 30
click at [234, 722] on icon "scrollable content" at bounding box center [234, 719] width 11 height 11
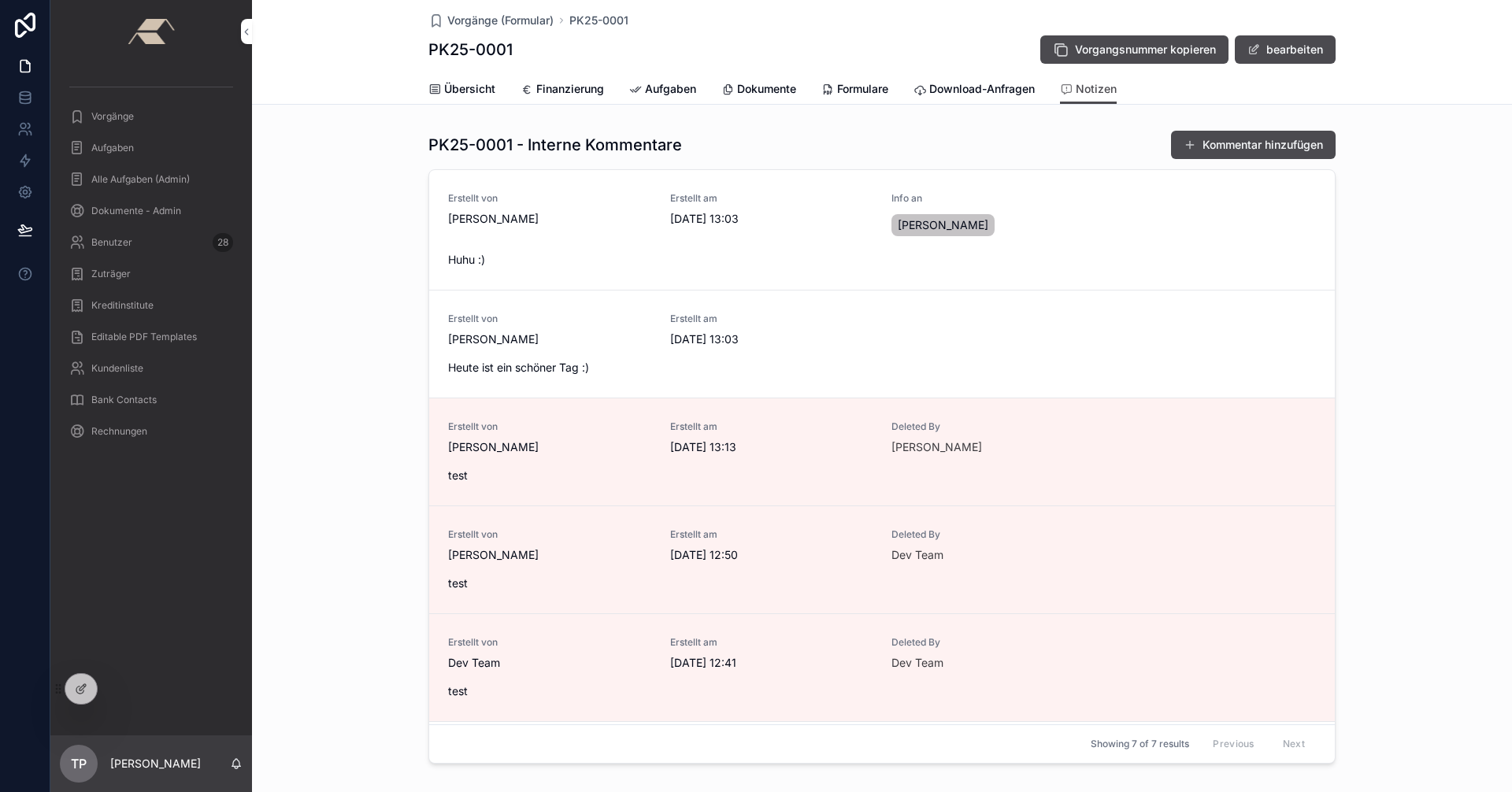
click at [860, 89] on span "Formulare" at bounding box center [863, 88] width 51 height 16
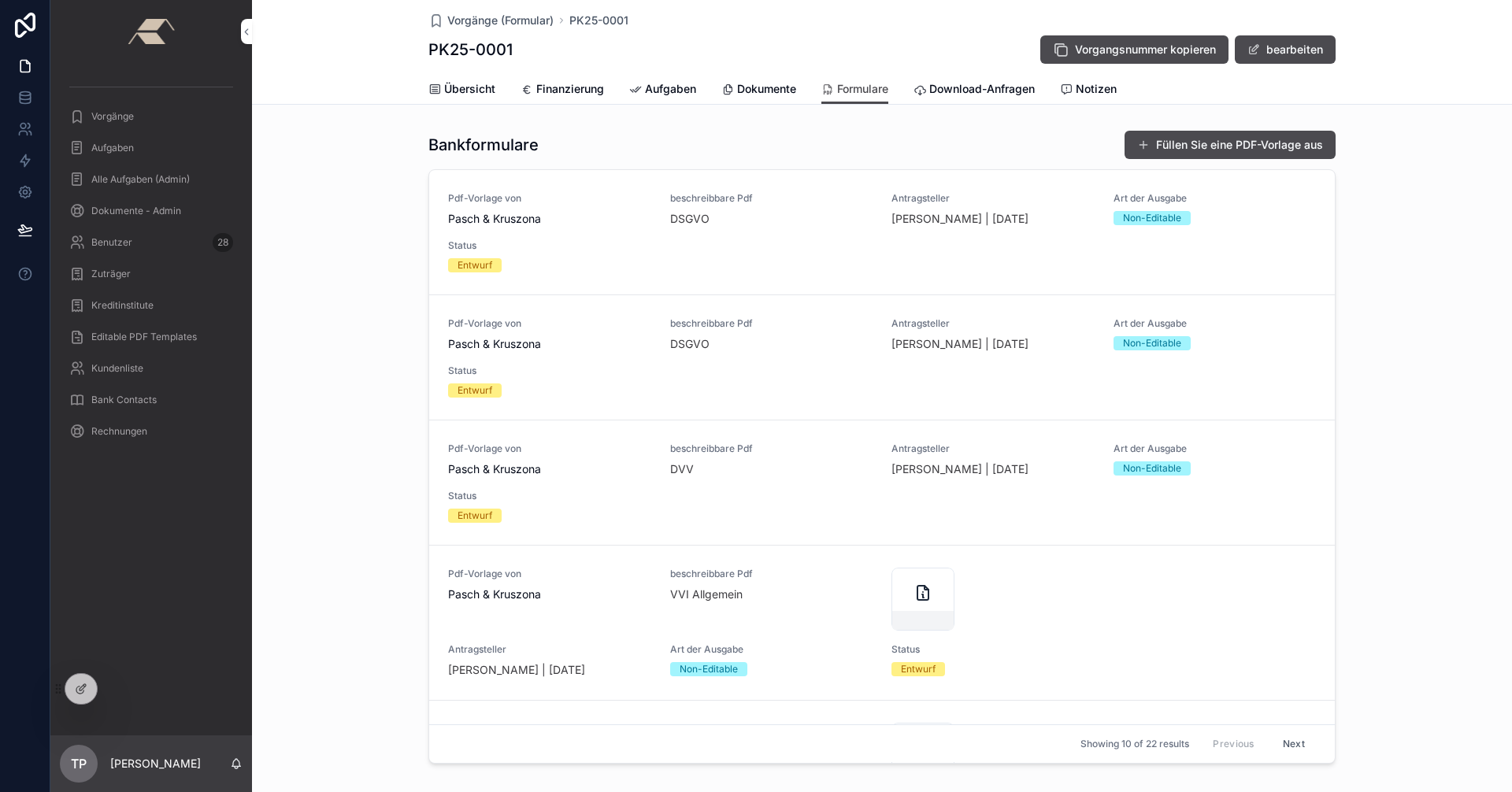
click at [301, 461] on div "Bankformulare Füllen Sie eine PDF-Vorlage aus Pdf-Vorlage von Pasch & Kruszona …" at bounding box center [882, 450] width 1260 height 653
click at [466, 92] on span "Übersicht" at bounding box center [470, 88] width 51 height 16
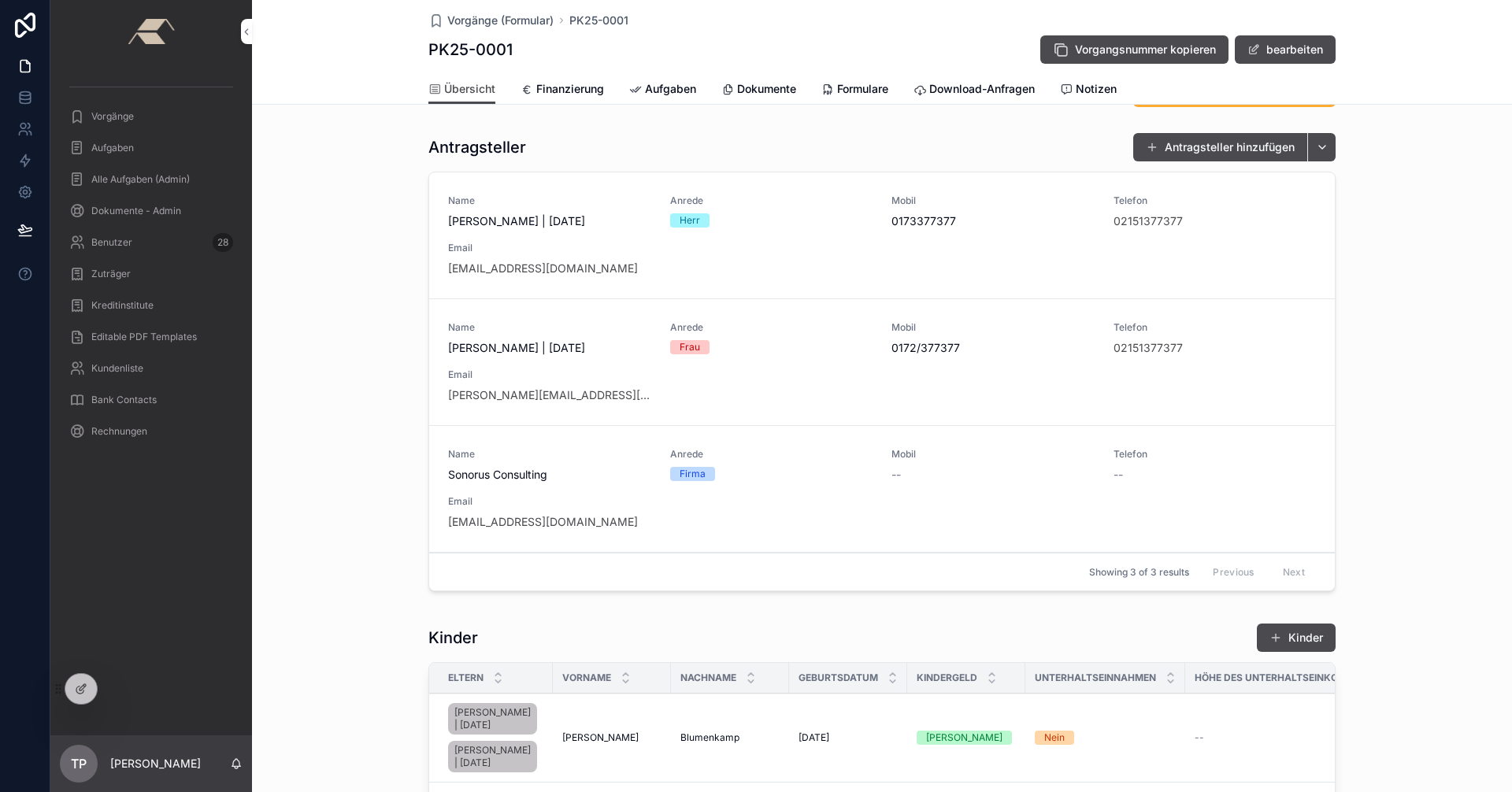
scroll to position [394, 0]
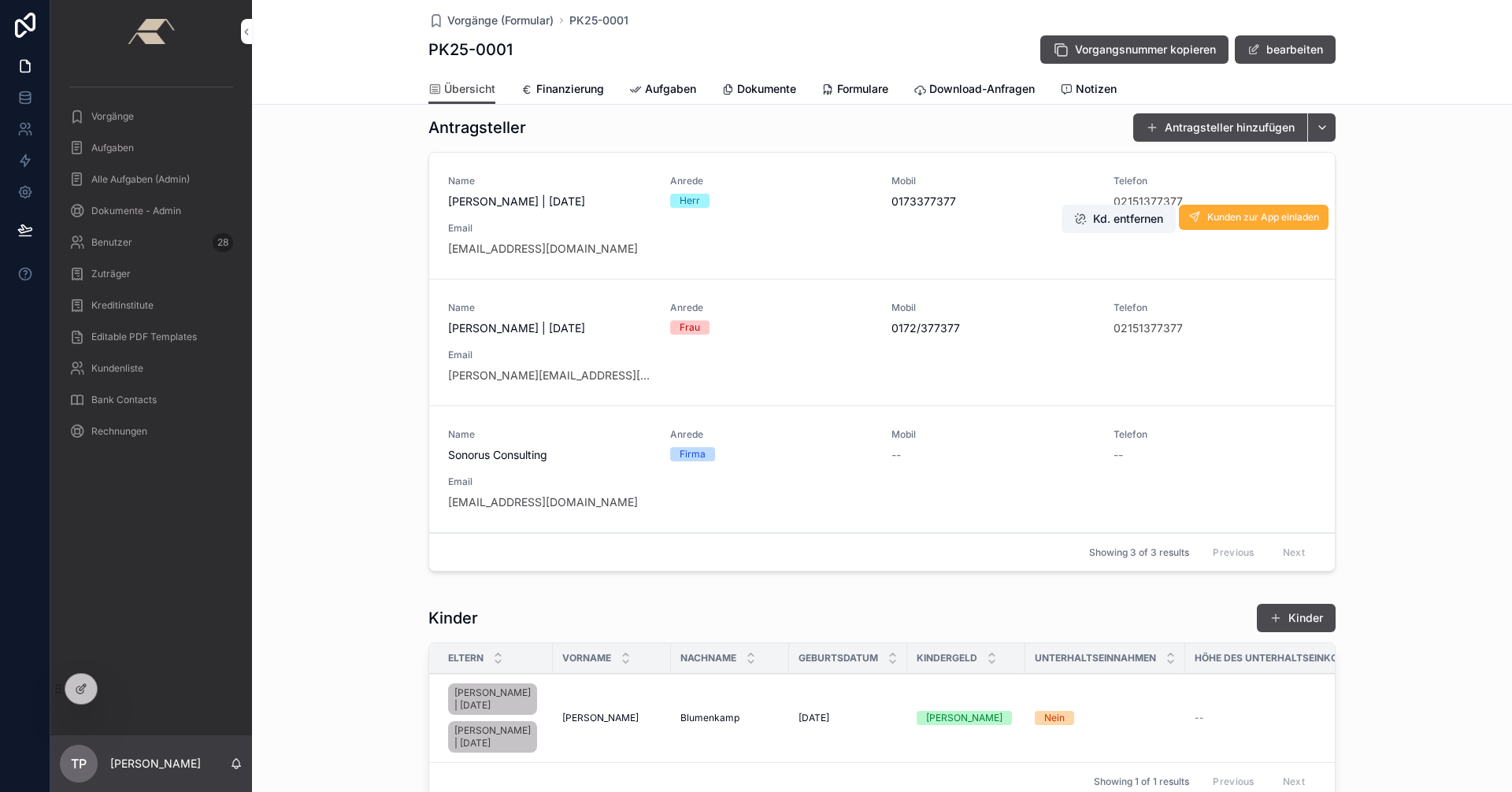
click at [793, 230] on div "Name [PERSON_NAME] | [DATE] Anrede Herr Mobil [PHONE_NUMBER] Telefon 0215137737…" at bounding box center [882, 216] width 868 height 82
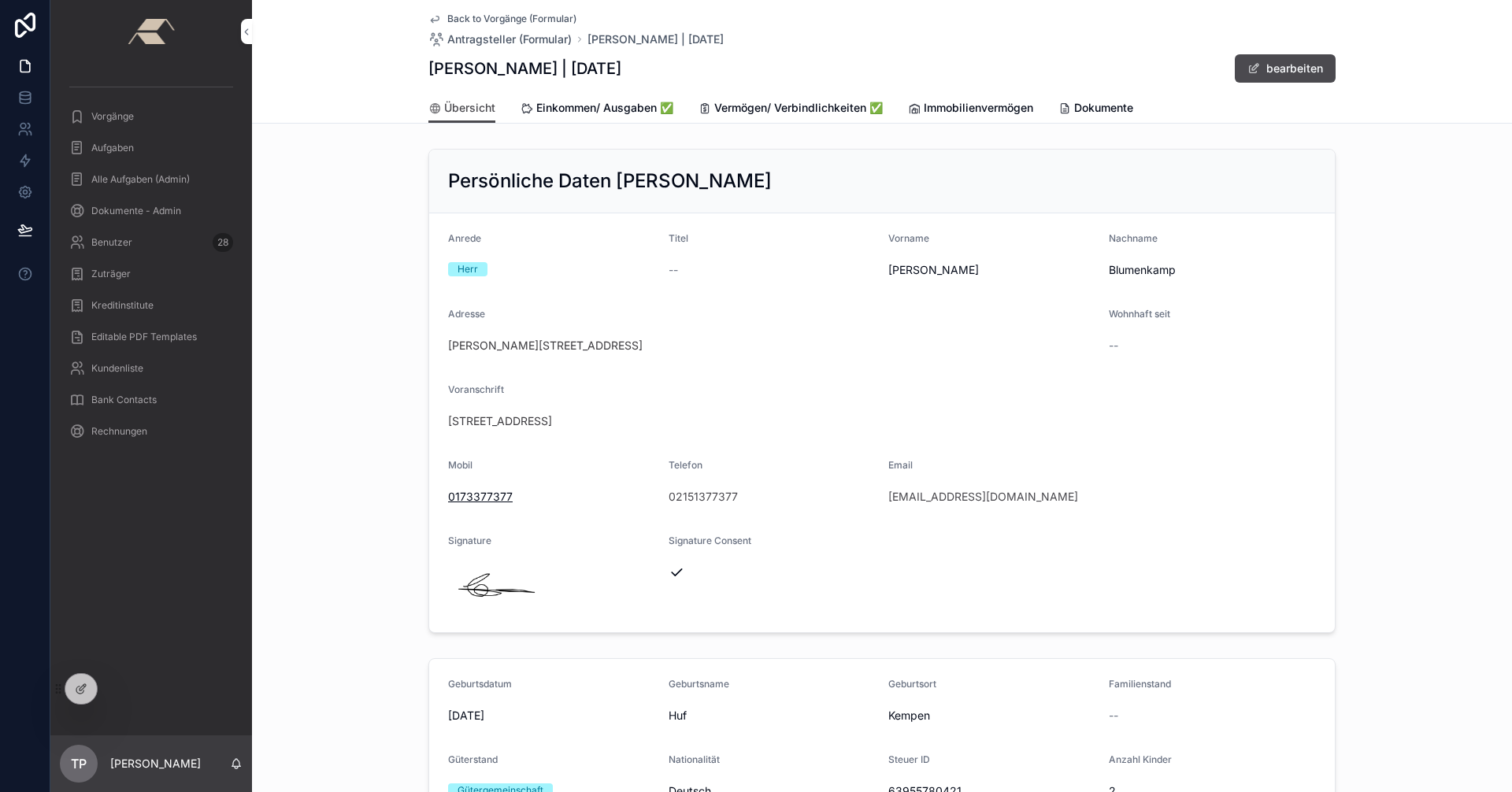
click at [581, 111] on span "Einkommen/ Ausgaben ✅" at bounding box center [604, 107] width 137 height 16
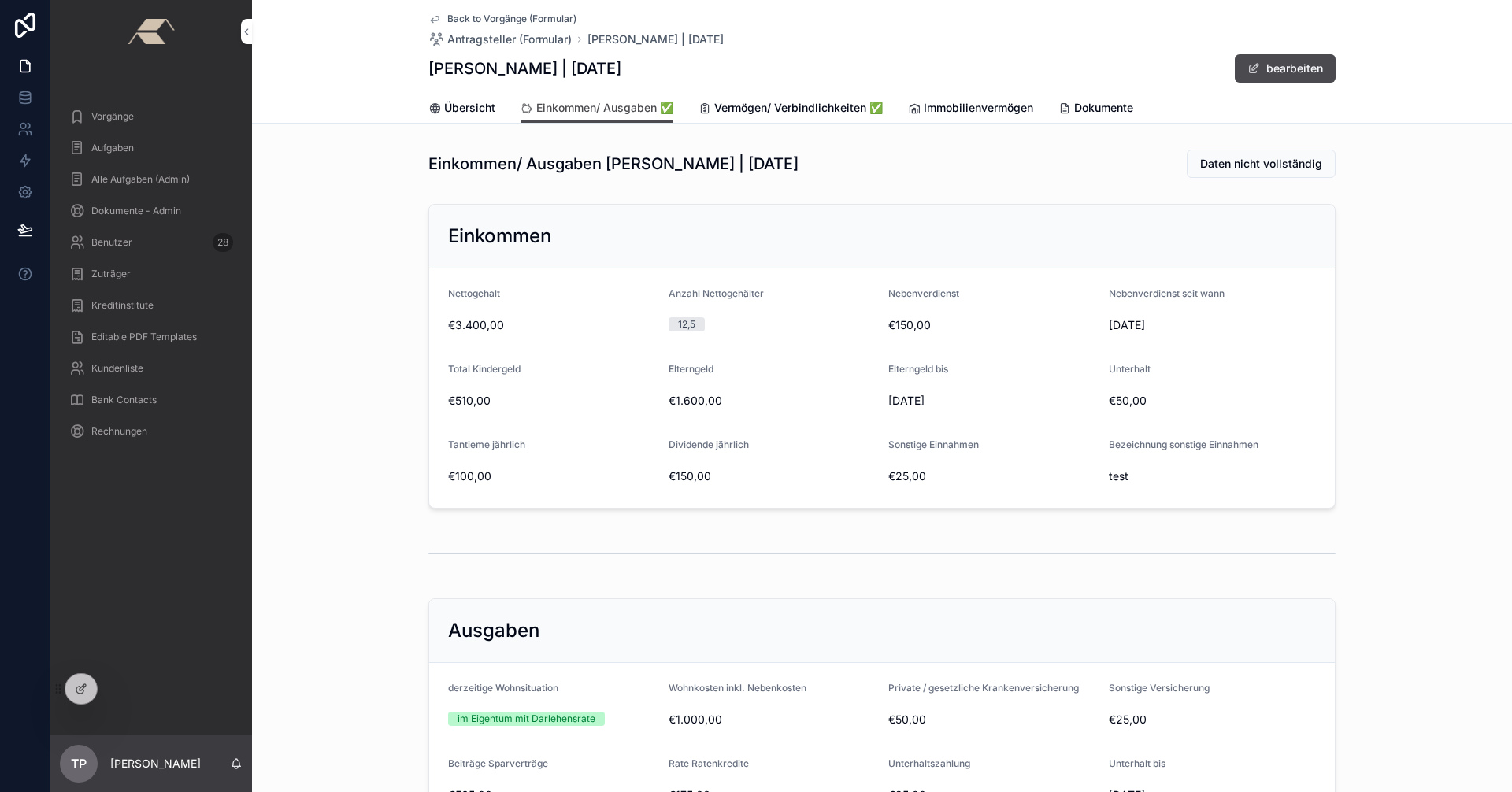
click at [448, 397] on span "€510,00" at bounding box center [552, 401] width 208 height 16
drag, startPoint x: 445, startPoint y: 400, endPoint x: 535, endPoint y: 408, distance: 90.4
click at [535, 408] on span "€510,00" at bounding box center [552, 401] width 208 height 16
click at [480, 111] on span "Übersicht" at bounding box center [470, 107] width 51 height 16
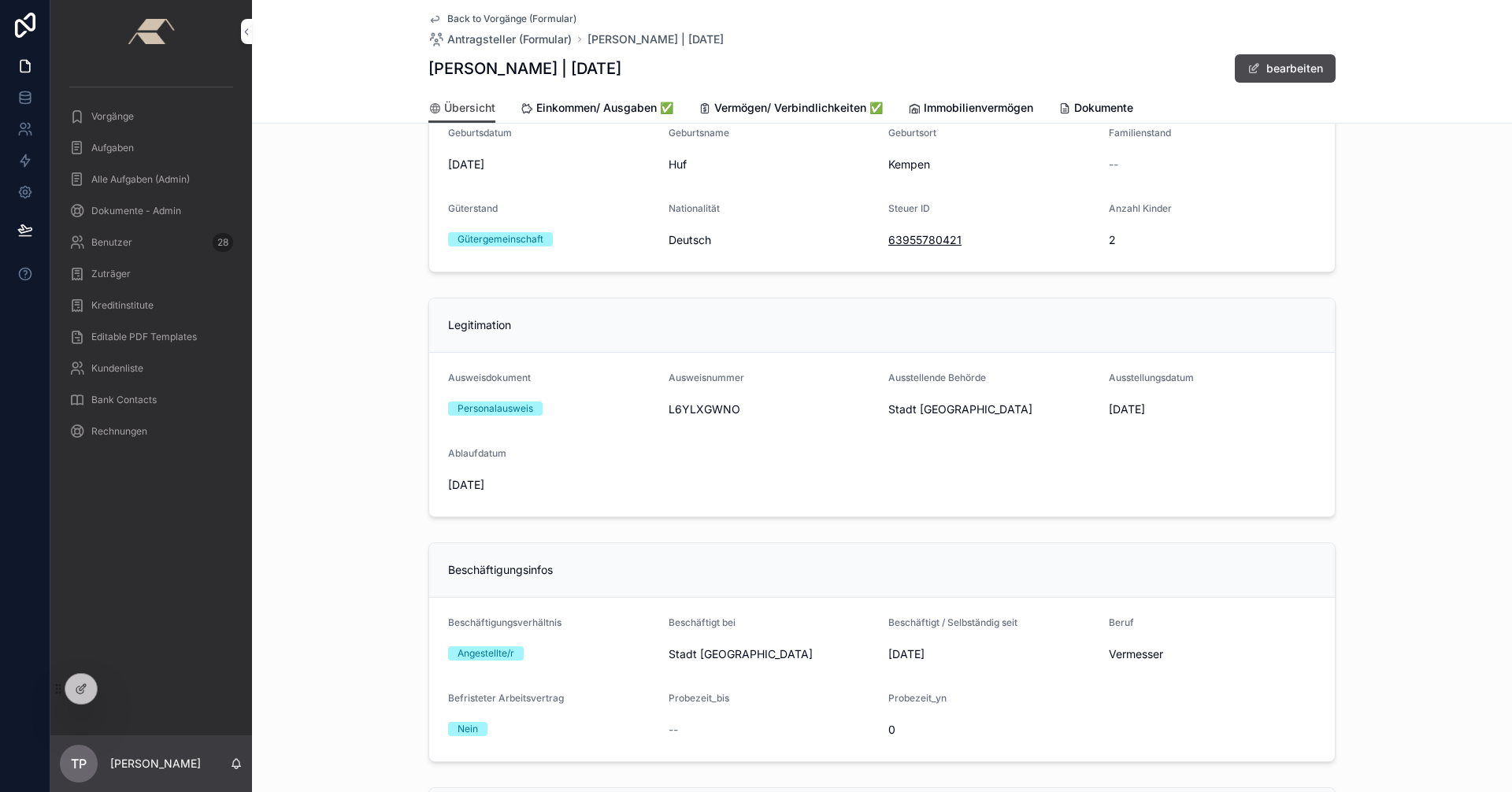
scroll to position [394, 0]
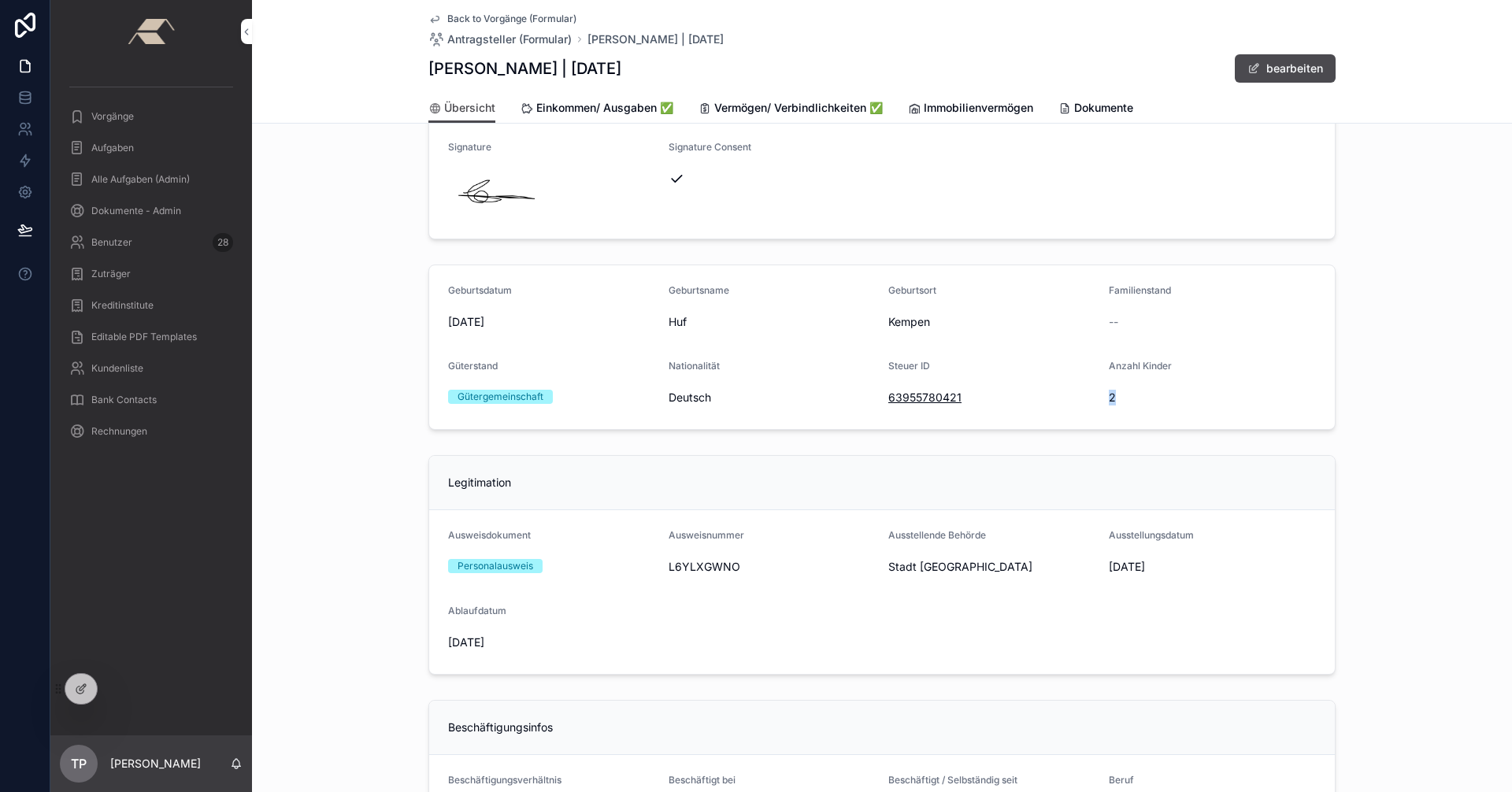
drag, startPoint x: 1103, startPoint y: 397, endPoint x: 1144, endPoint y: 396, distance: 41.0
click at [1144, 396] on span "2" at bounding box center [1213, 397] width 208 height 16
click at [567, 108] on span "Einkommen/ Ausgaben ✅" at bounding box center [604, 107] width 137 height 16
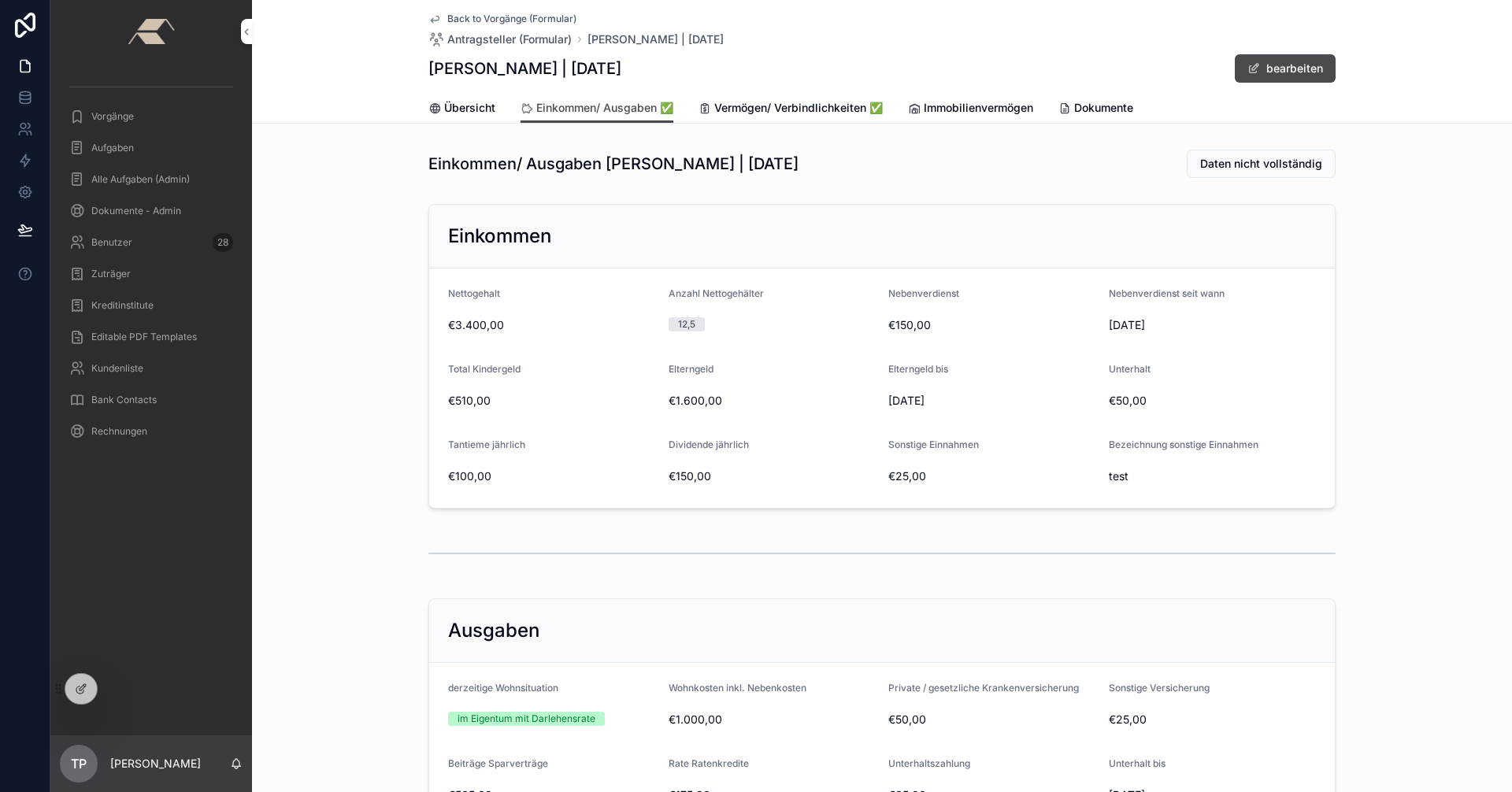
click at [449, 15] on span "Back to Vorgänge (Formular)" at bounding box center [512, 18] width 129 height 12
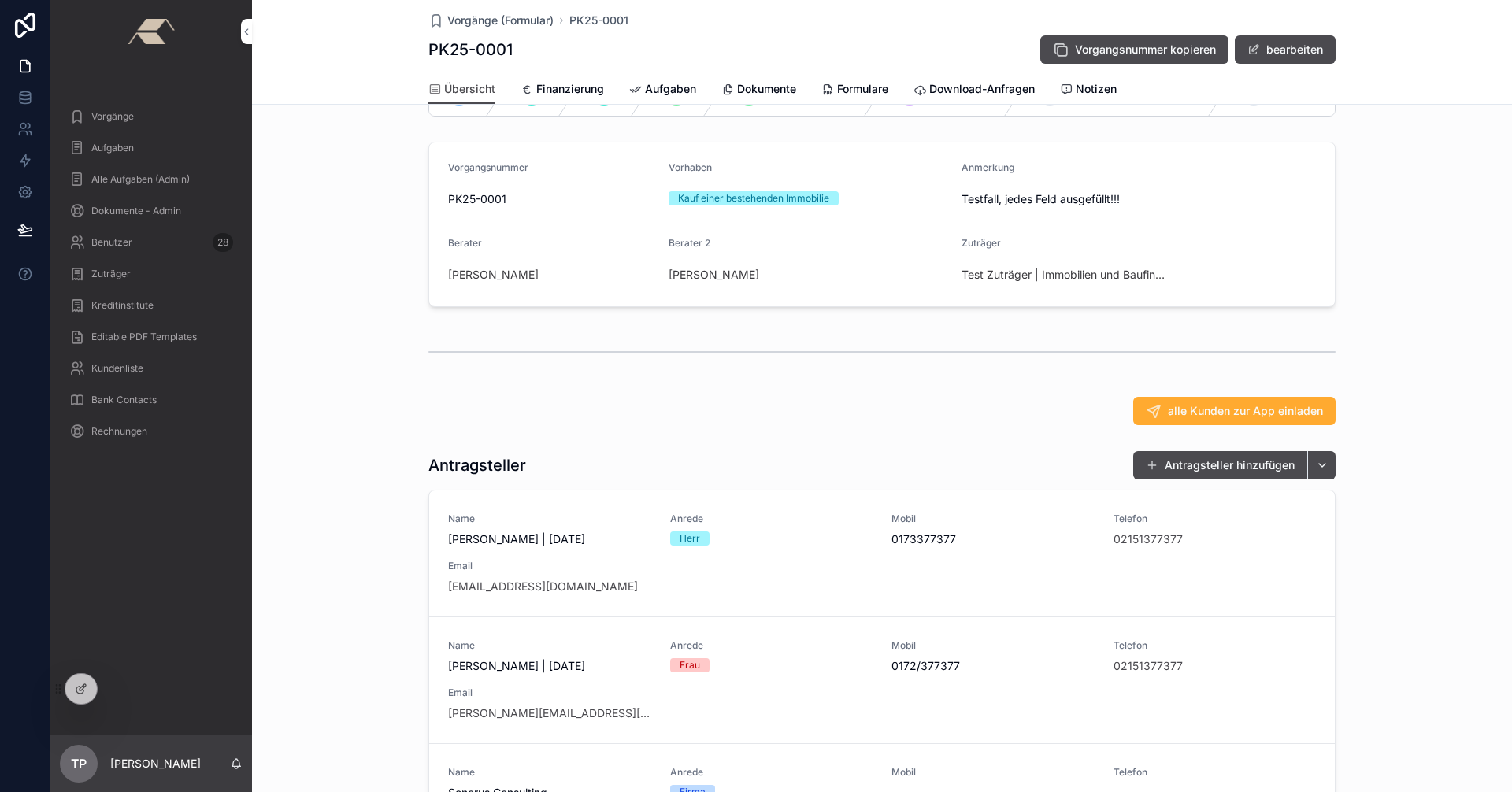
scroll to position [158, 0]
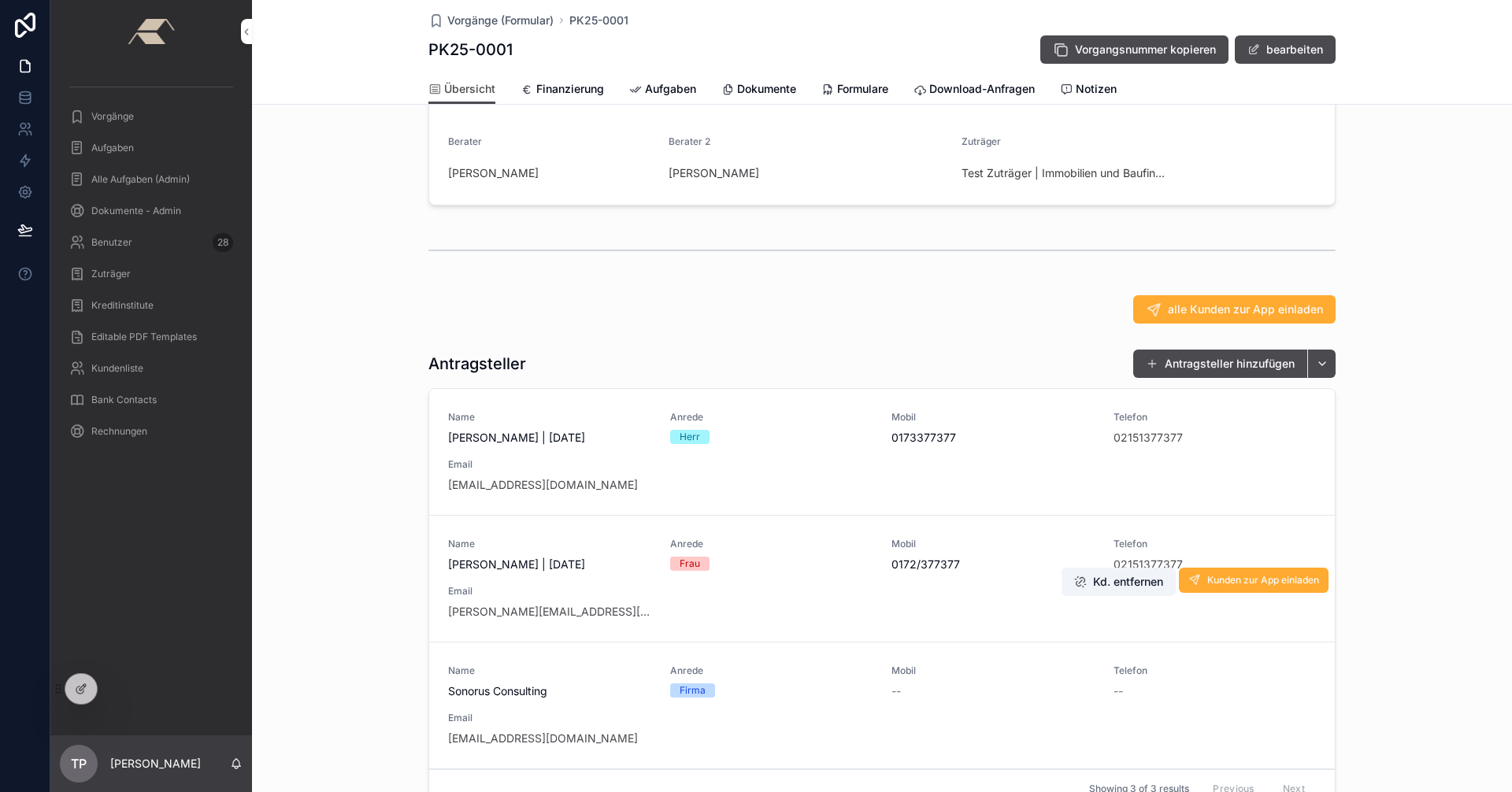
click at [823, 551] on span "Anrede" at bounding box center [772, 543] width 203 height 12
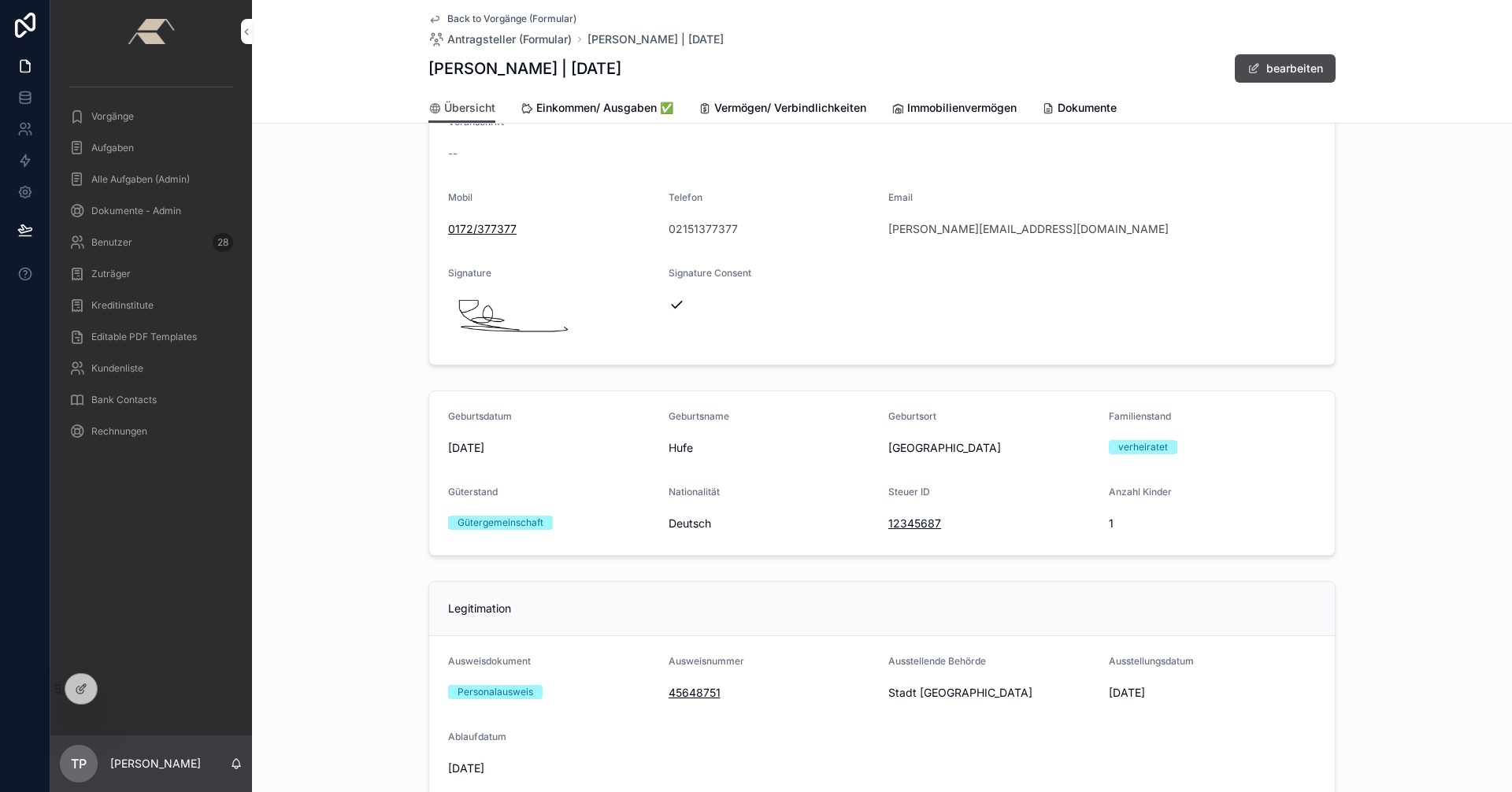
scroll to position [236, 0]
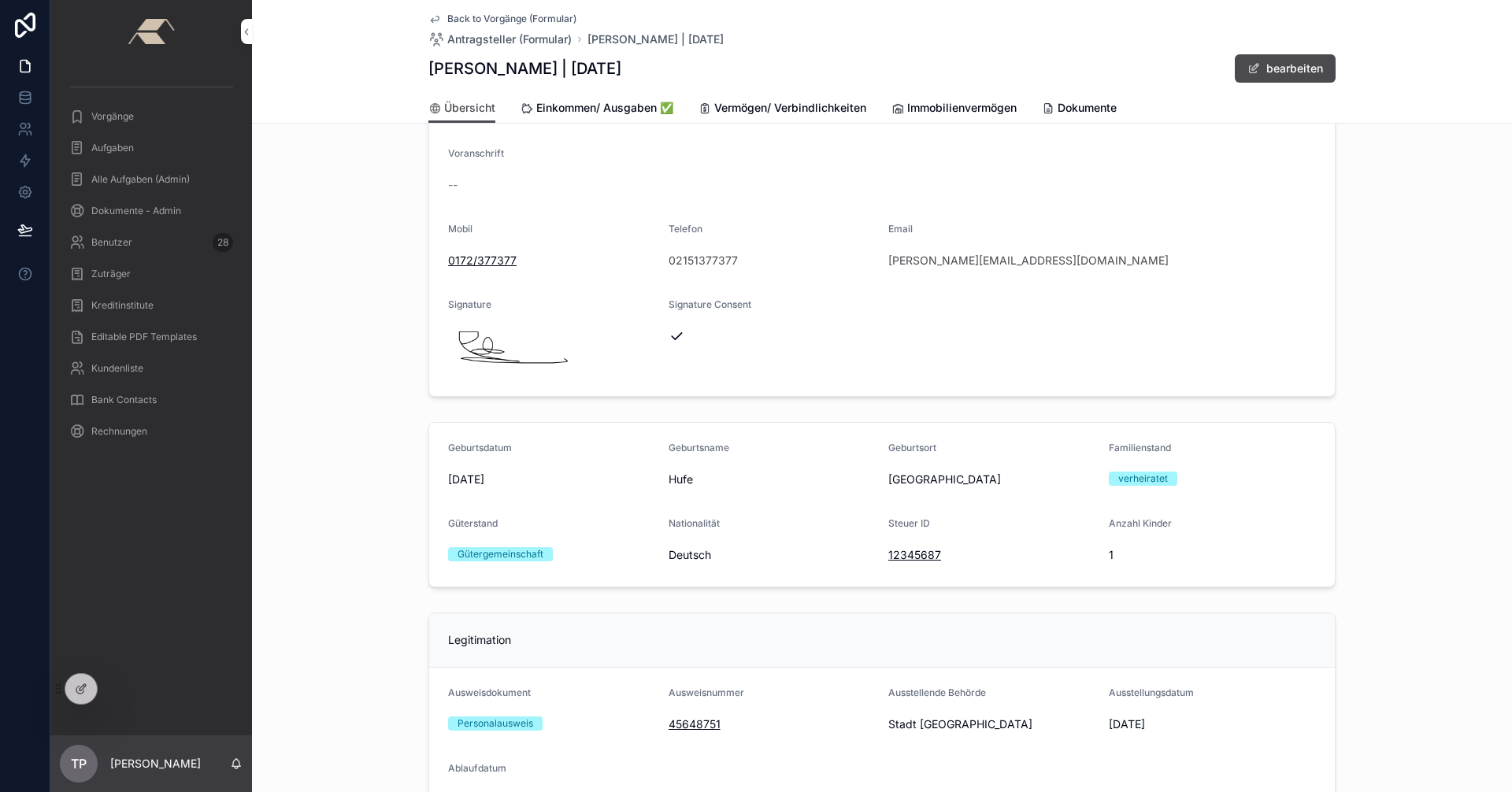
click at [580, 105] on span "Einkommen/ Ausgaben ✅" at bounding box center [604, 107] width 137 height 16
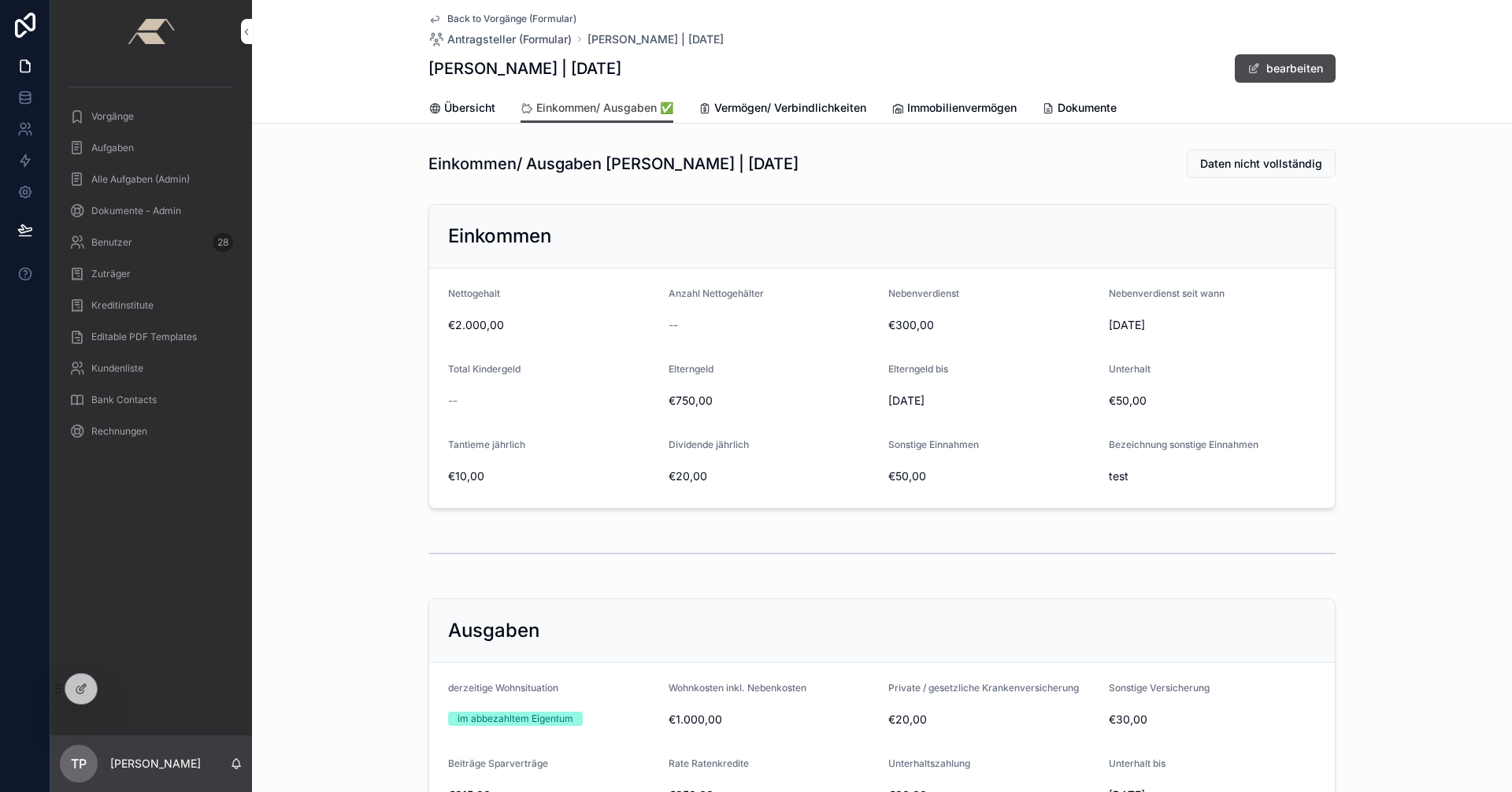
click at [457, 107] on span "Übersicht" at bounding box center [470, 107] width 51 height 16
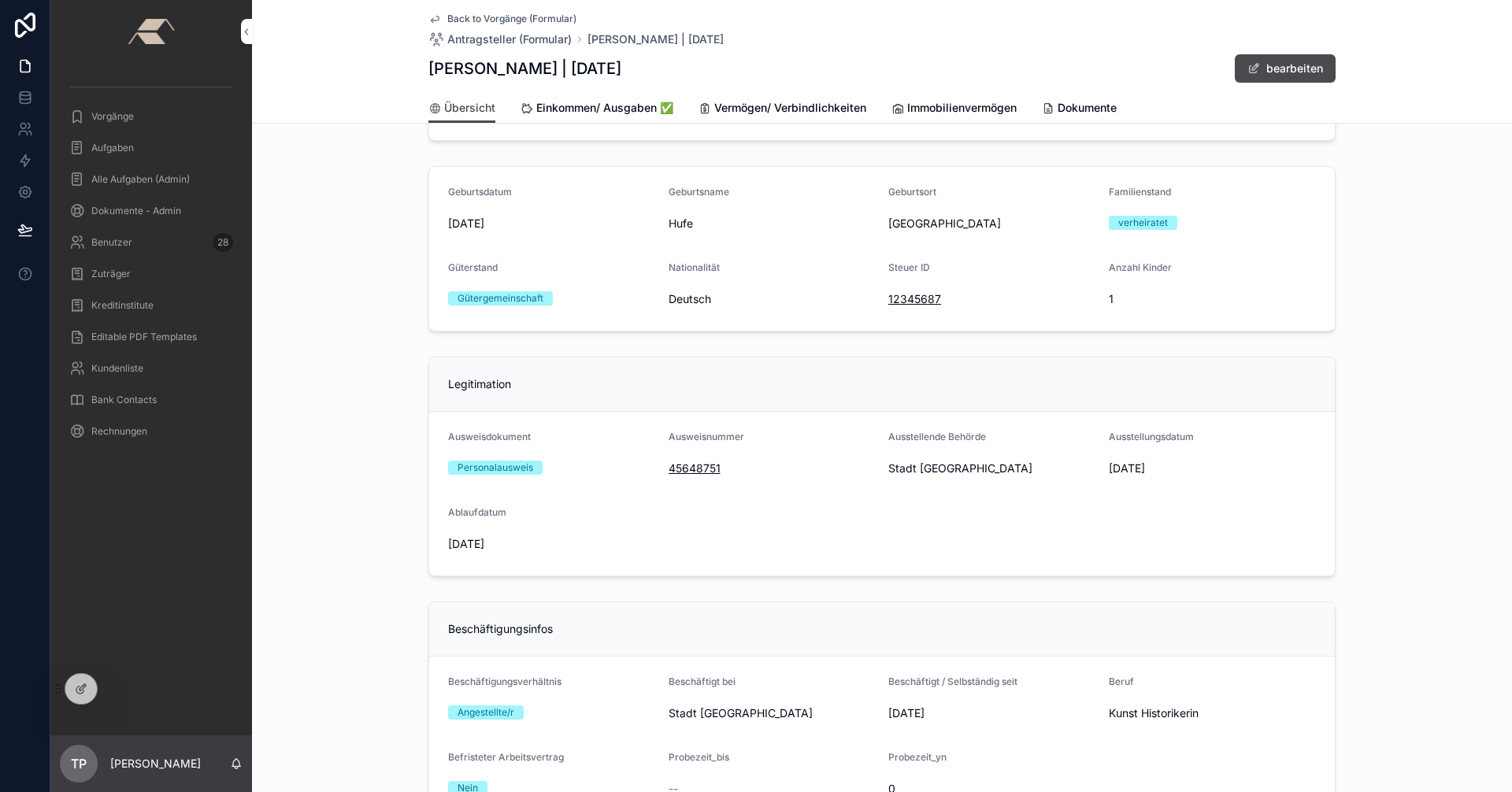
scroll to position [472, 0]
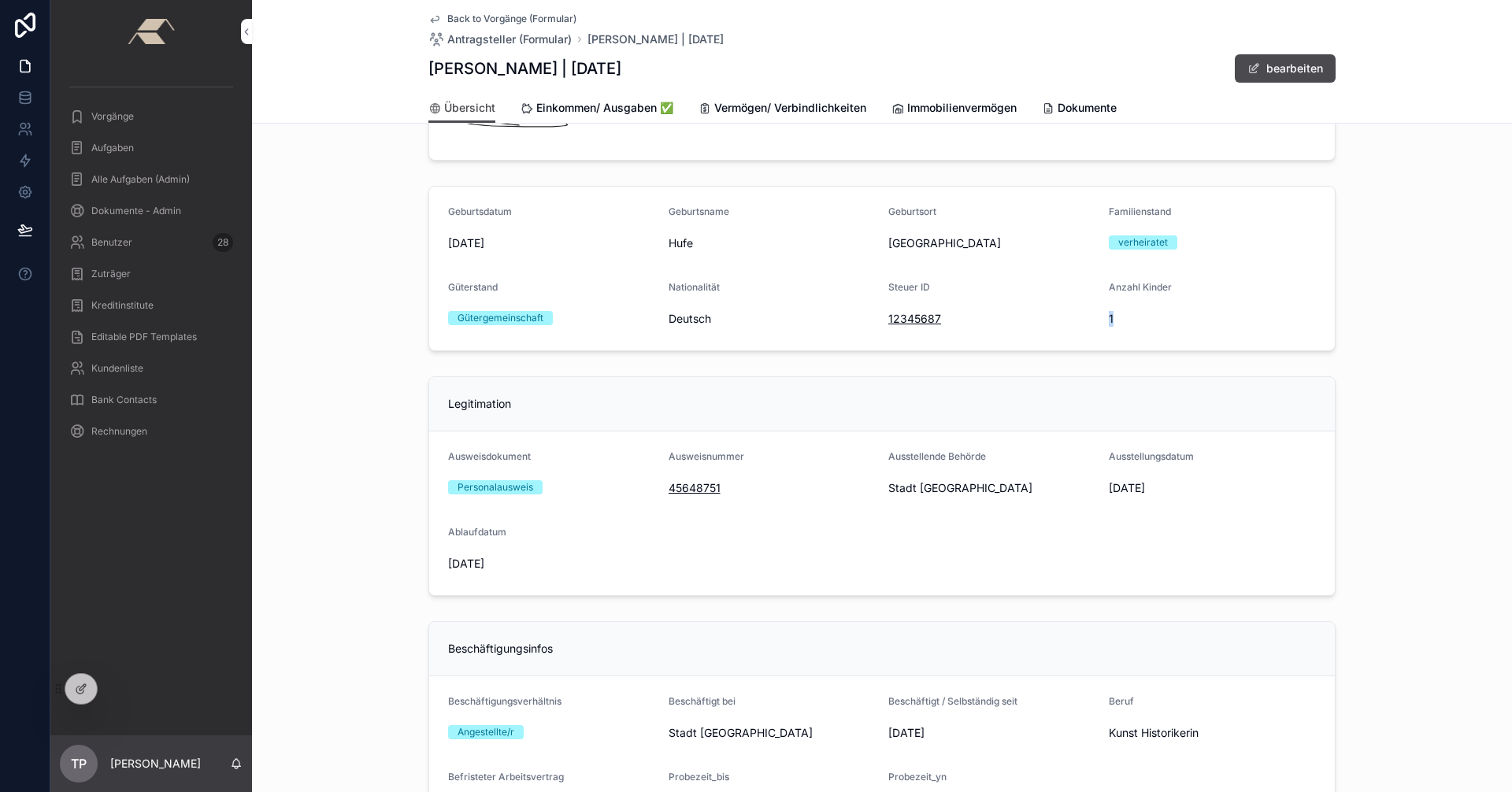
drag, startPoint x: 1102, startPoint y: 317, endPoint x: 1129, endPoint y: 317, distance: 27.0
click at [1129, 317] on form "Geburtsdatum [DEMOGRAPHIC_DATA] Geburtsname Hufe Geburtsort [GEOGRAPHIC_DATA] F…" at bounding box center [882, 268] width 906 height 164
drag, startPoint x: 429, startPoint y: 69, endPoint x: 622, endPoint y: 99, distance: 195.3
click at [519, 70] on h1 "[PERSON_NAME] | [DATE]" at bounding box center [525, 69] width 193 height 22
drag, startPoint x: 1100, startPoint y: 318, endPoint x: 1126, endPoint y: 320, distance: 26.1
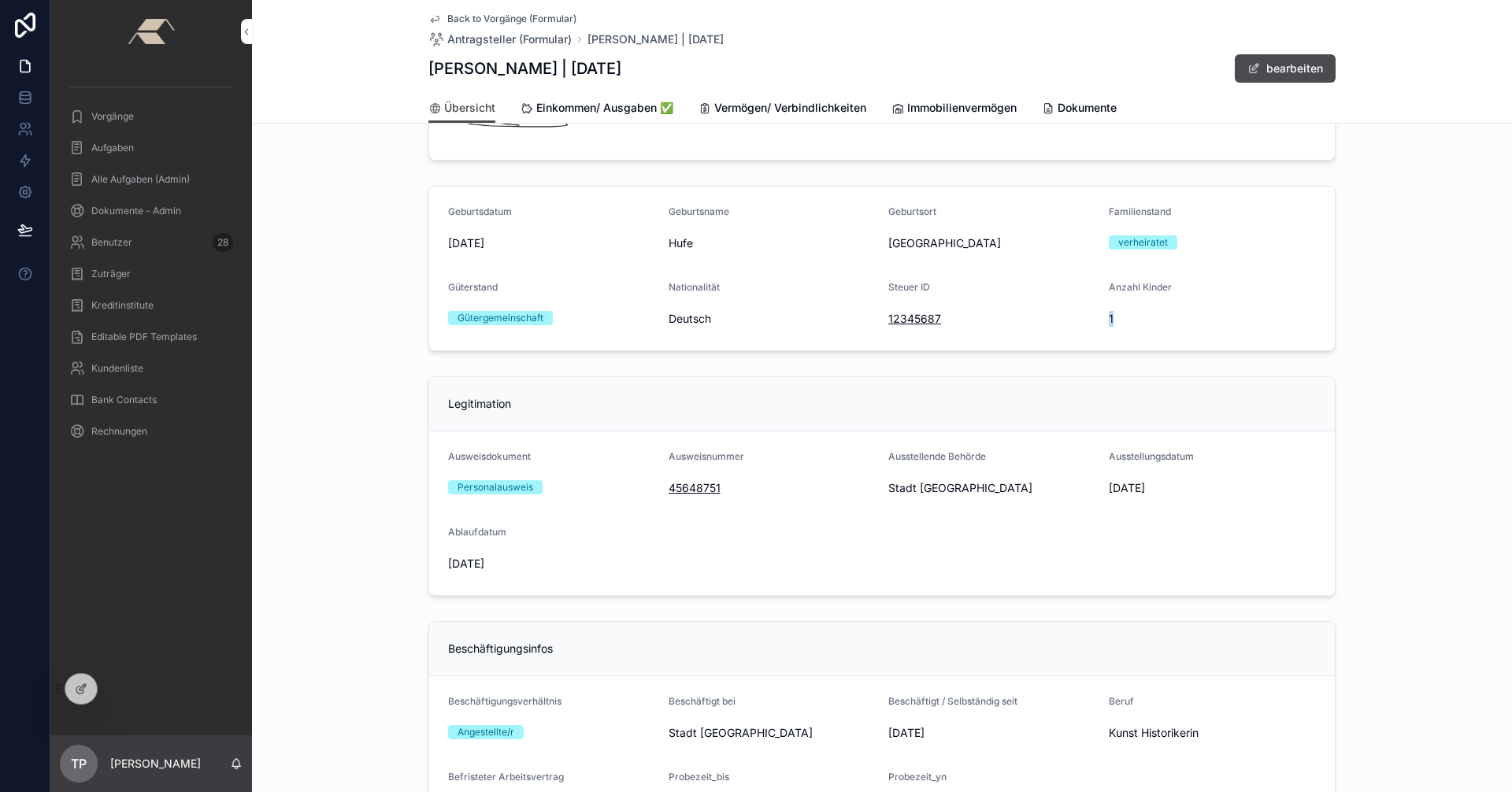
click at [1126, 320] on form "Geburtsdatum [DEMOGRAPHIC_DATA] Geburtsname Hufe Geburtsort [GEOGRAPHIC_DATA] F…" at bounding box center [882, 268] width 906 height 164
click at [552, 107] on span "Einkommen/ Ausgaben ✅" at bounding box center [604, 107] width 137 height 16
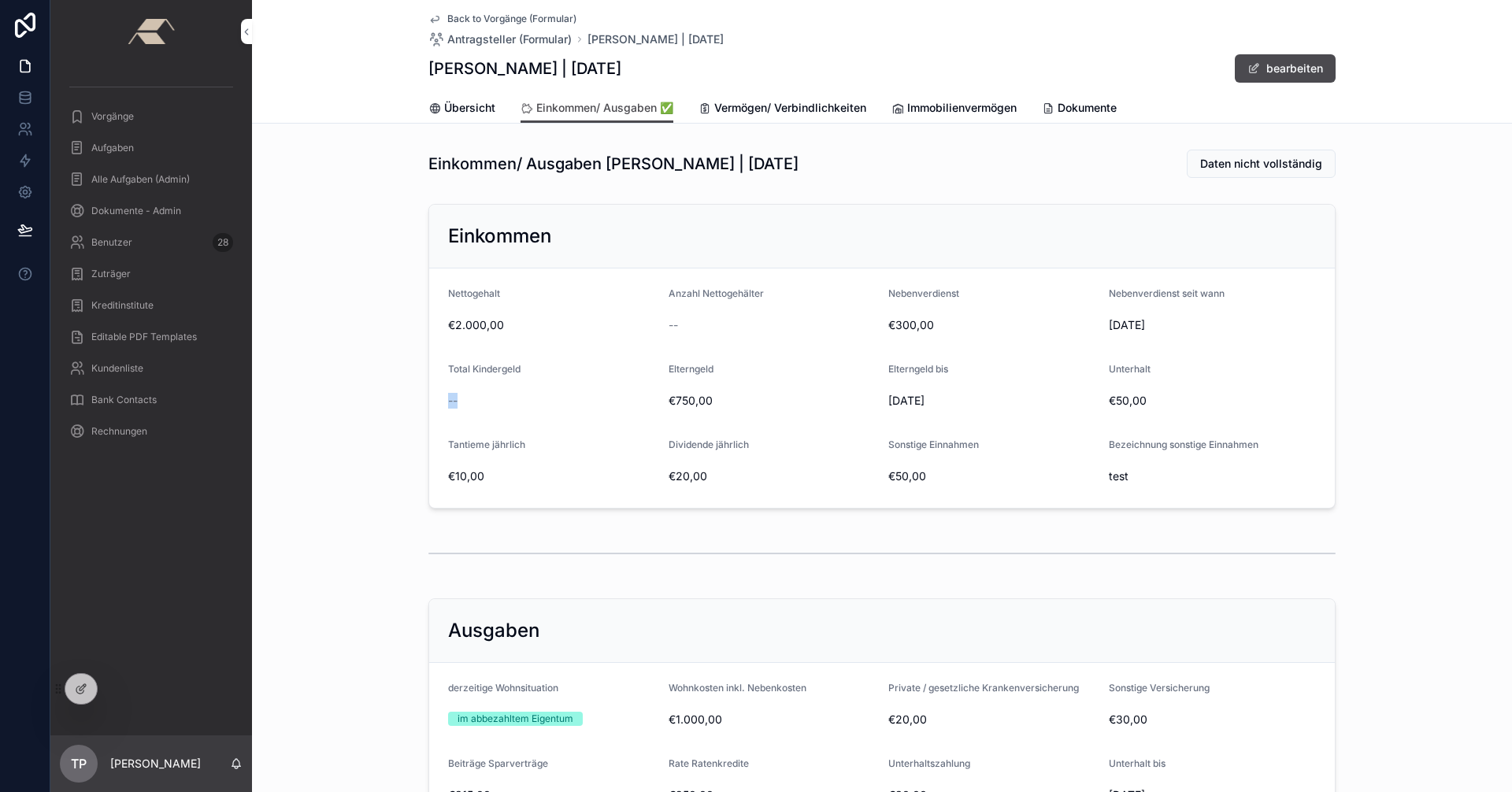
drag, startPoint x: 438, startPoint y: 396, endPoint x: 485, endPoint y: 404, distance: 47.7
click at [485, 404] on form "Nettogehalt €2.000,00 Anzahl Nettogehälter -- Nebenverdienst €300,00 Nebenverdi…" at bounding box center [882, 388] width 906 height 239
click at [460, 16] on span "Back to Vorgänge (Formular)" at bounding box center [512, 18] width 129 height 12
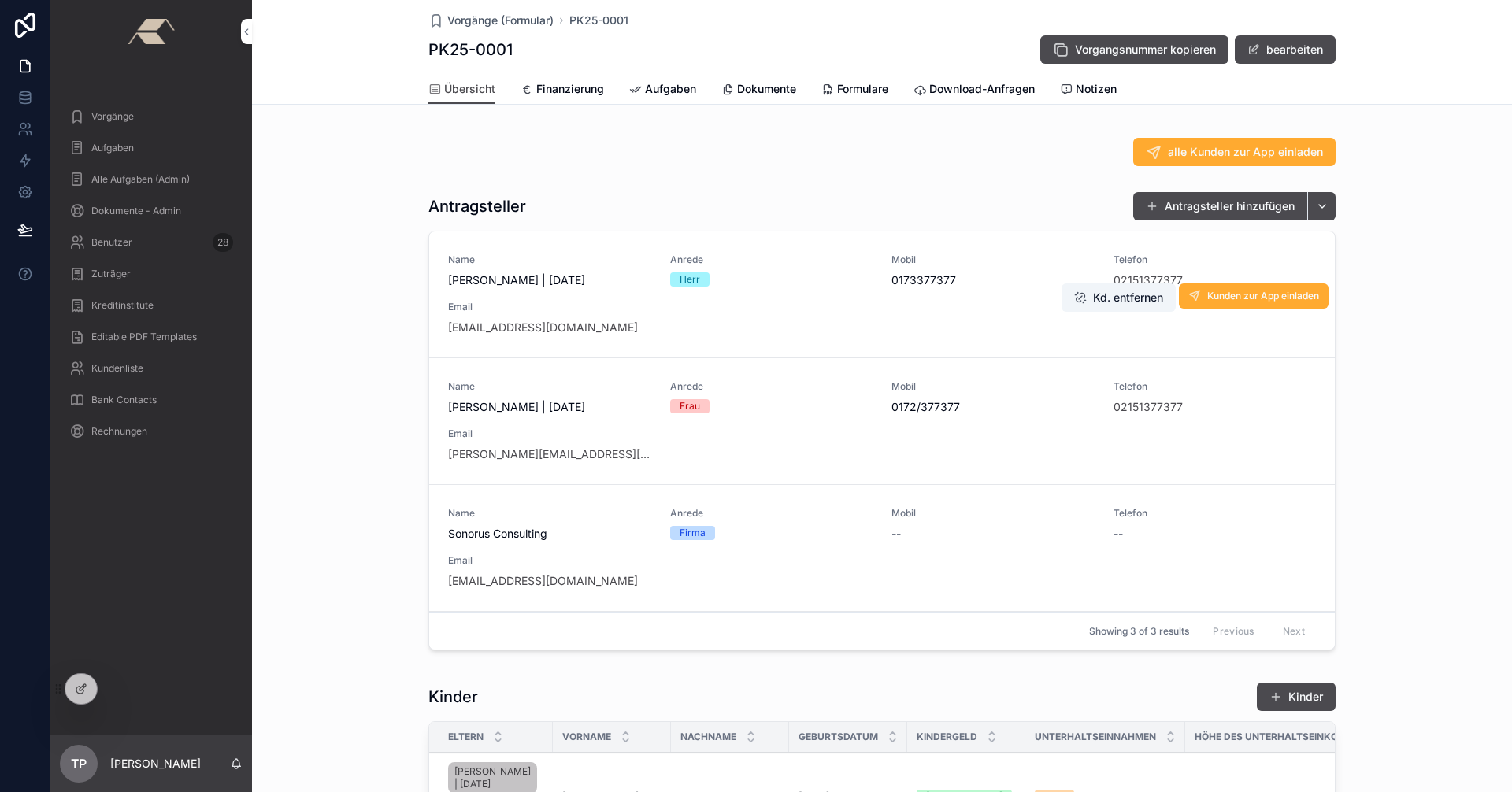
scroll to position [236, 0]
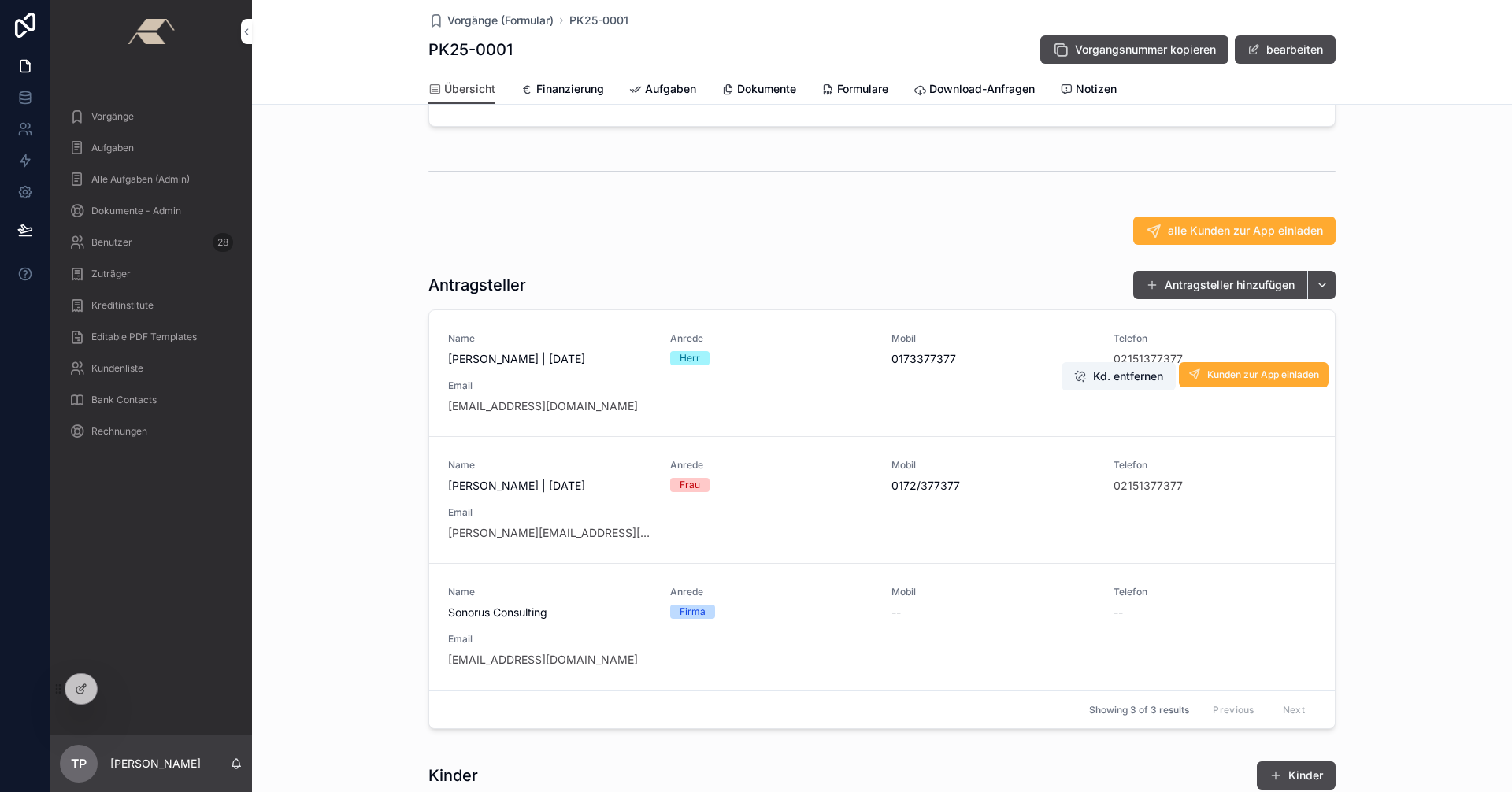
click at [772, 387] on div "Name [PERSON_NAME] | [DATE] Anrede Herr Mobil [PHONE_NUMBER] Telefon 0215137737…" at bounding box center [882, 372] width 868 height 82
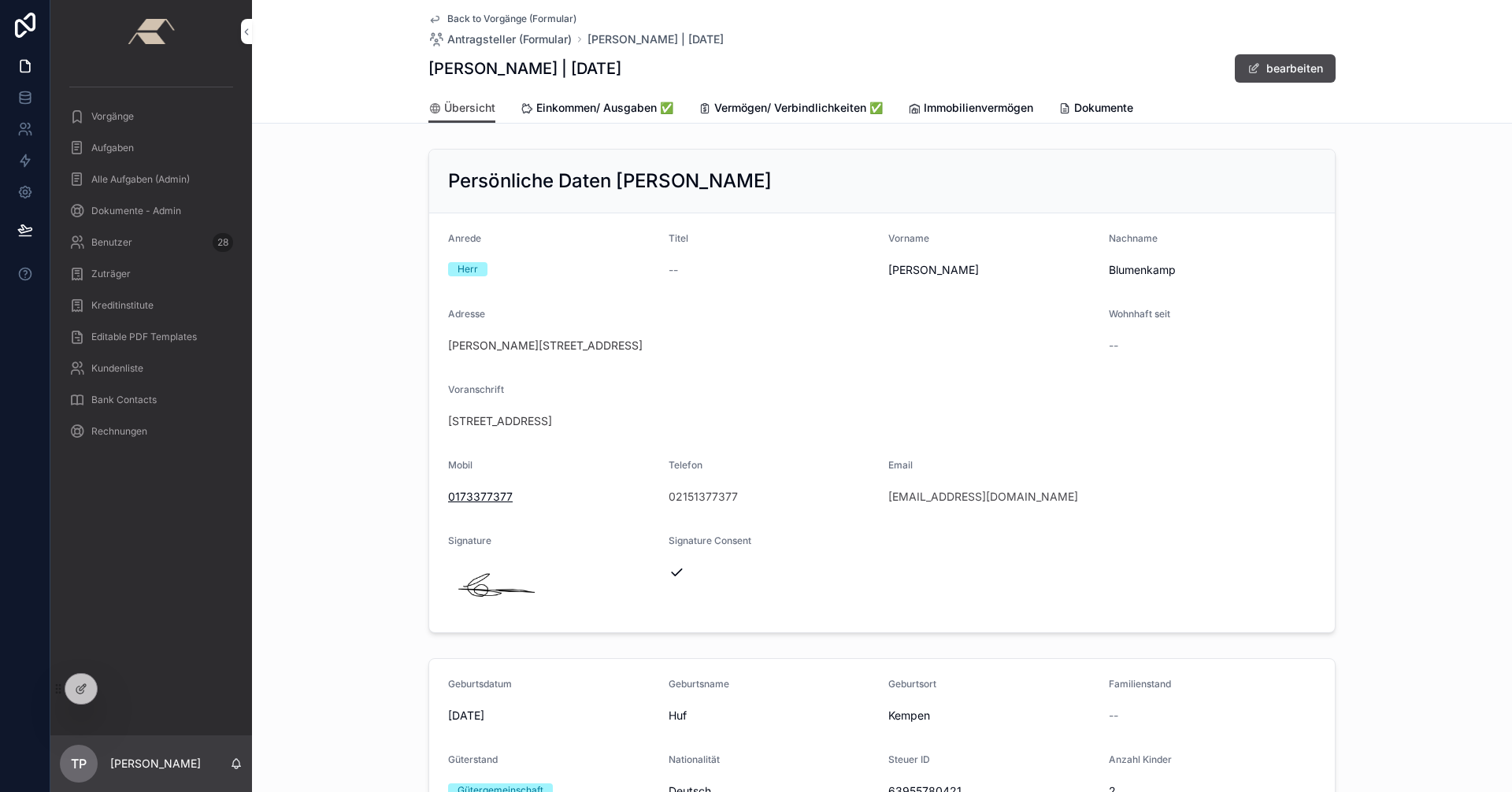
click at [569, 107] on span "Einkommen/ Ausgaben ✅" at bounding box center [604, 107] width 137 height 16
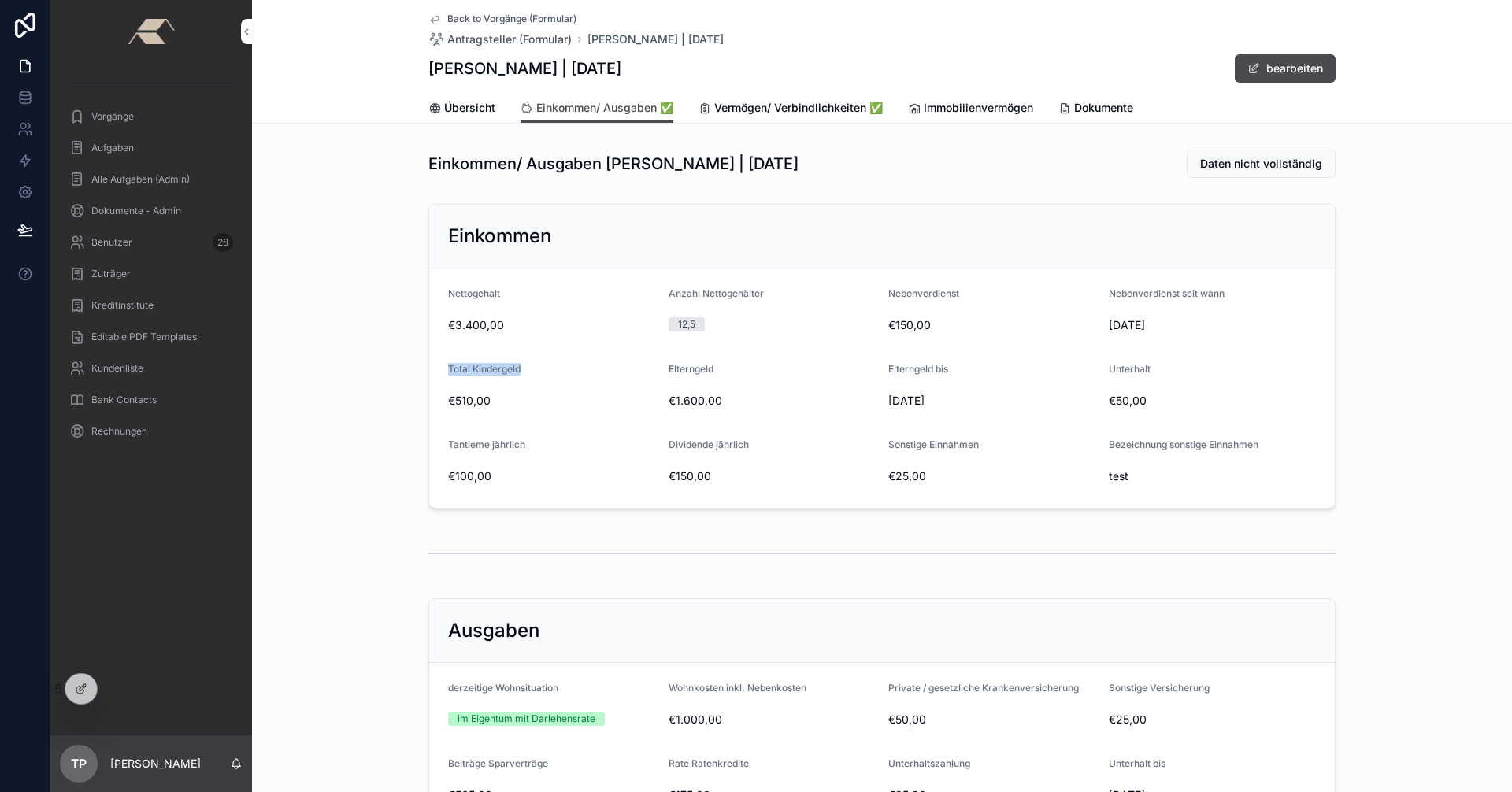
drag, startPoint x: 442, startPoint y: 367, endPoint x: 529, endPoint y: 372, distance: 87.1
click at [529, 372] on form "Nettogehalt €3.400,00 Anzahl Nettogehälter 12,5 Nebenverdienst €150,00 Nebenver…" at bounding box center [882, 388] width 906 height 239
drag, startPoint x: 439, startPoint y: 400, endPoint x: 492, endPoint y: 406, distance: 53.3
click at [492, 406] on form "Nettogehalt €3.400,00 Anzahl Nettogehälter 12,5 Nebenverdienst €150,00 Nebenver…" at bounding box center [882, 388] width 906 height 239
click at [480, 18] on span "Back to Vorgänge (Formular)" at bounding box center [512, 18] width 129 height 12
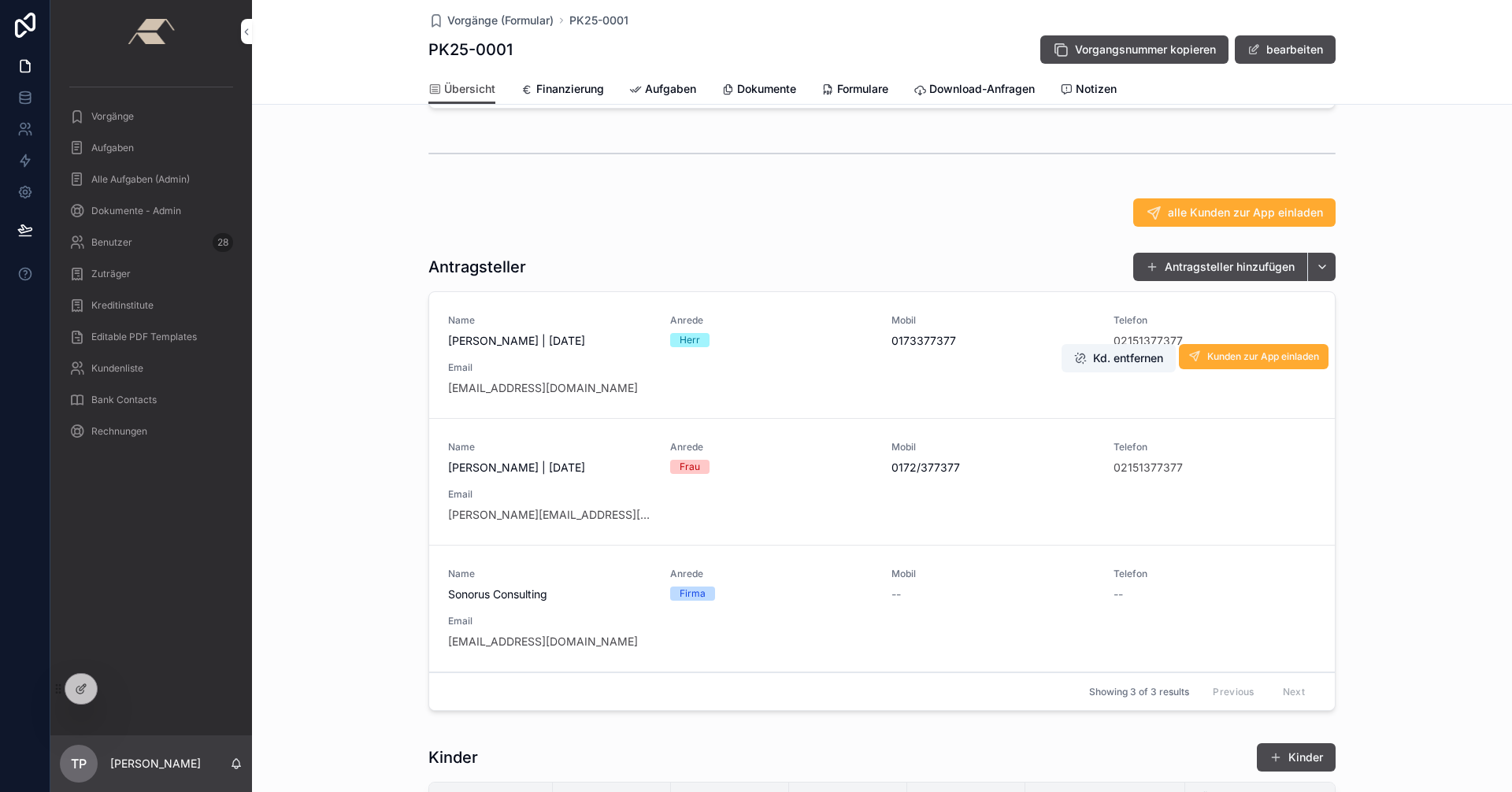
scroll to position [236, 0]
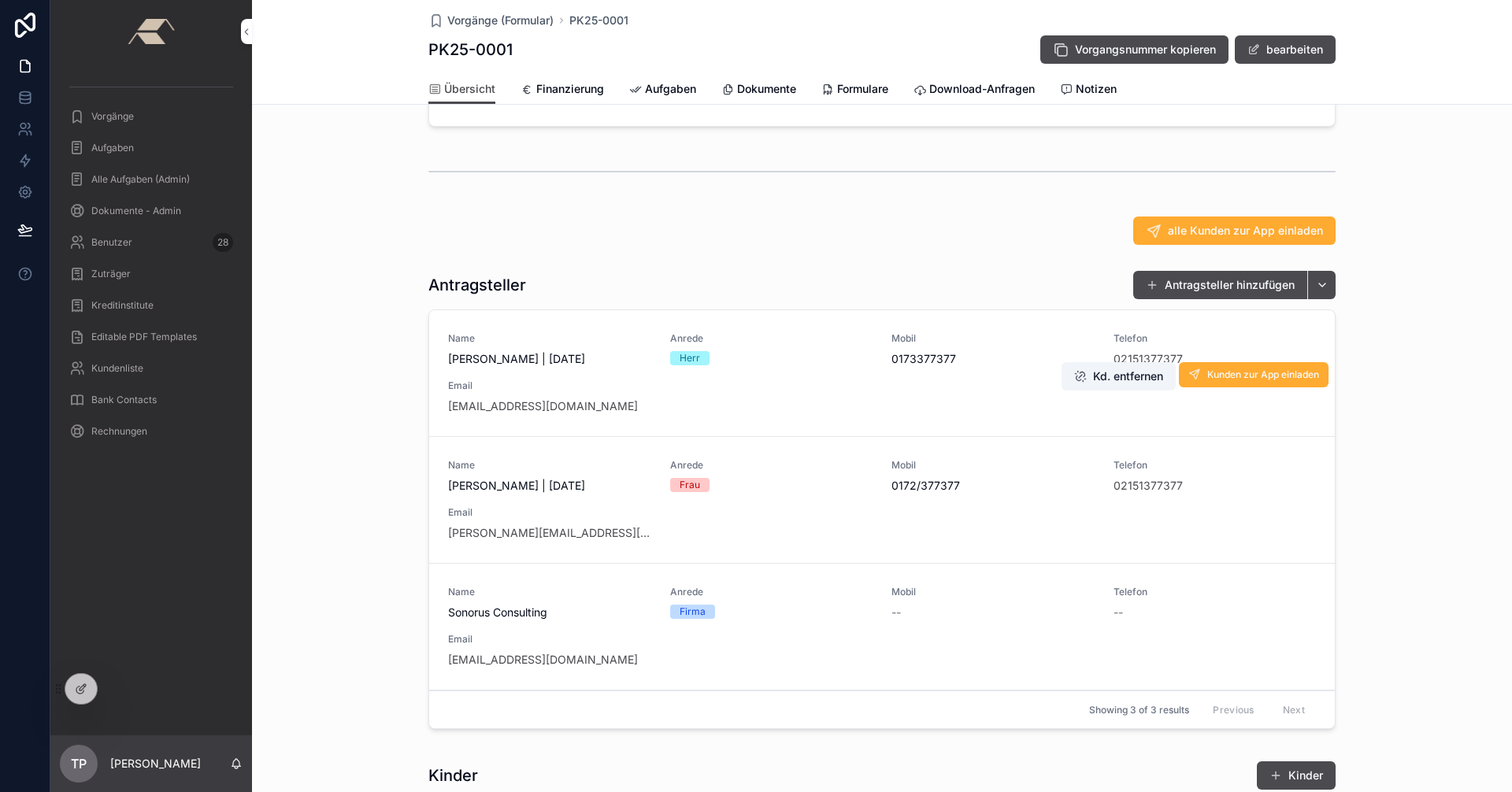
click at [562, 367] on span "[PERSON_NAME] | [DATE]" at bounding box center [550, 358] width 203 height 16
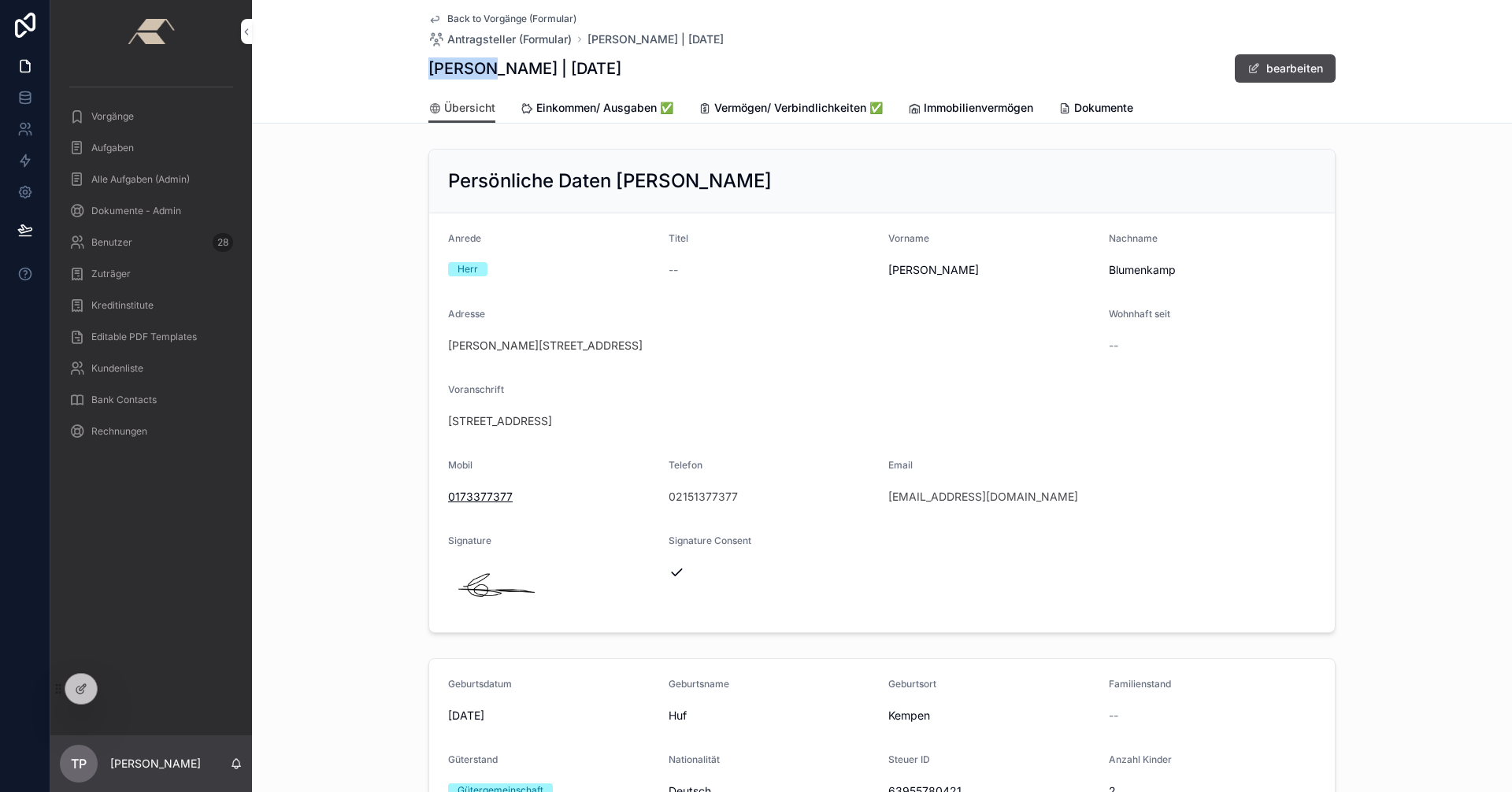
drag, startPoint x: 413, startPoint y: 66, endPoint x: 489, endPoint y: 92, distance: 80.3
click at [476, 70] on div "Back to Vorgänge (Formular) Antragsteller (Formular) [PERSON_NAME] | [DATE] [PE…" at bounding box center [882, 62] width 1260 height 124
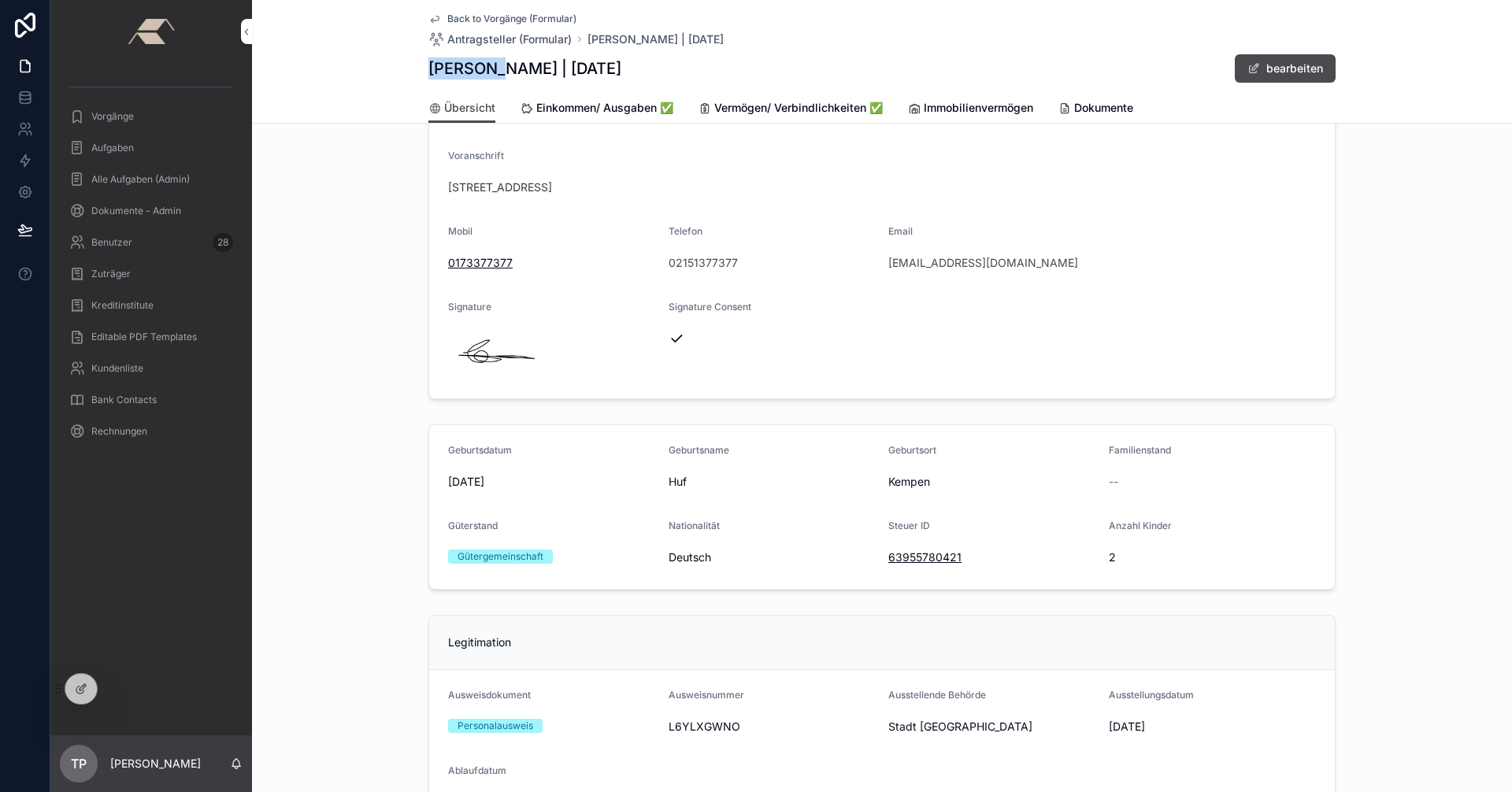
scroll to position [236, 0]
drag, startPoint x: 1097, startPoint y: 553, endPoint x: 1026, endPoint y: 389, distance: 178.7
click at [1134, 557] on form "Geburtsdatum [DEMOGRAPHIC_DATA] Geburtsname Huf Geburtsort [GEOGRAPHIC_DATA] Fa…" at bounding box center [882, 505] width 906 height 164
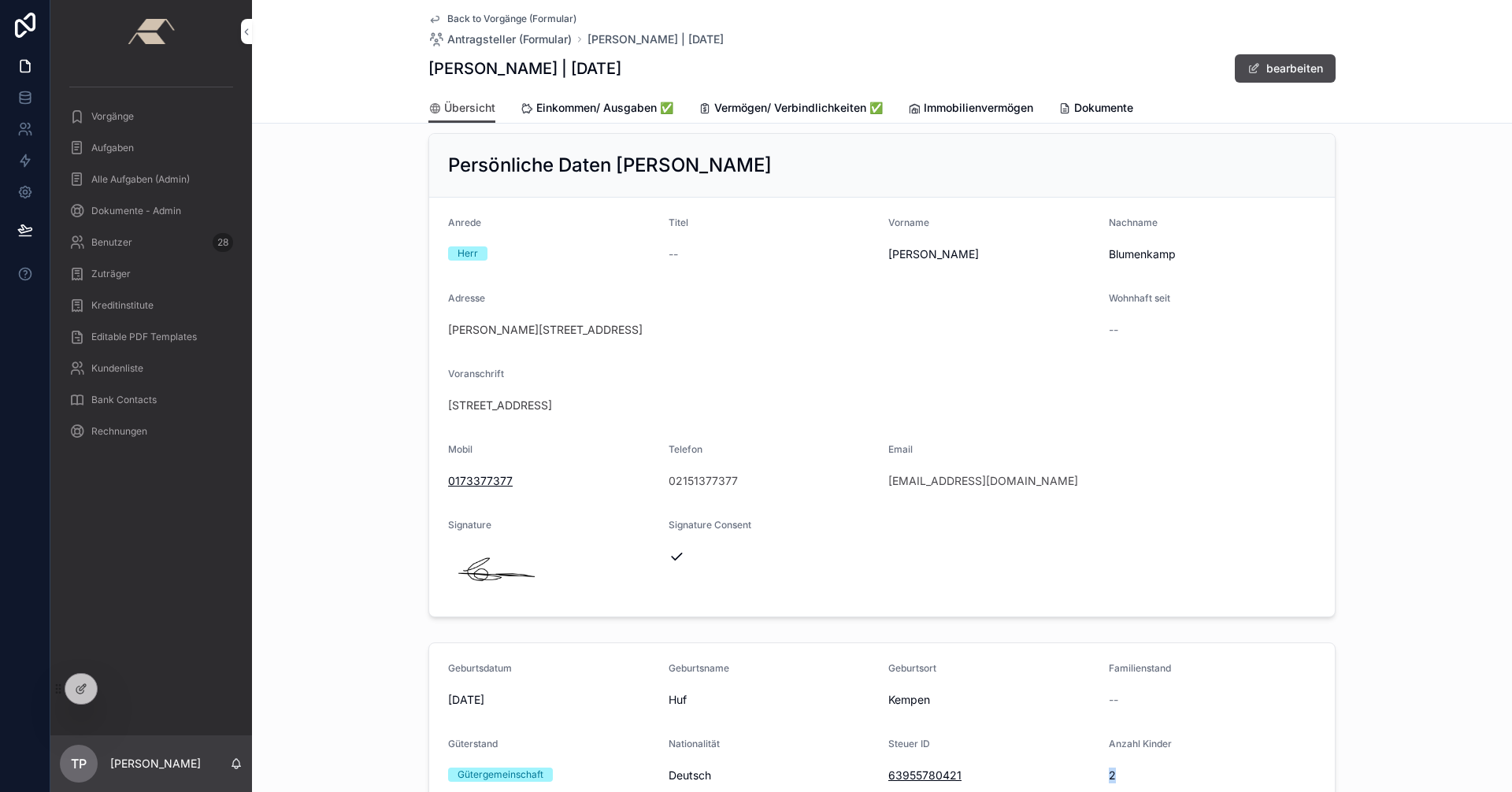
scroll to position [0, 0]
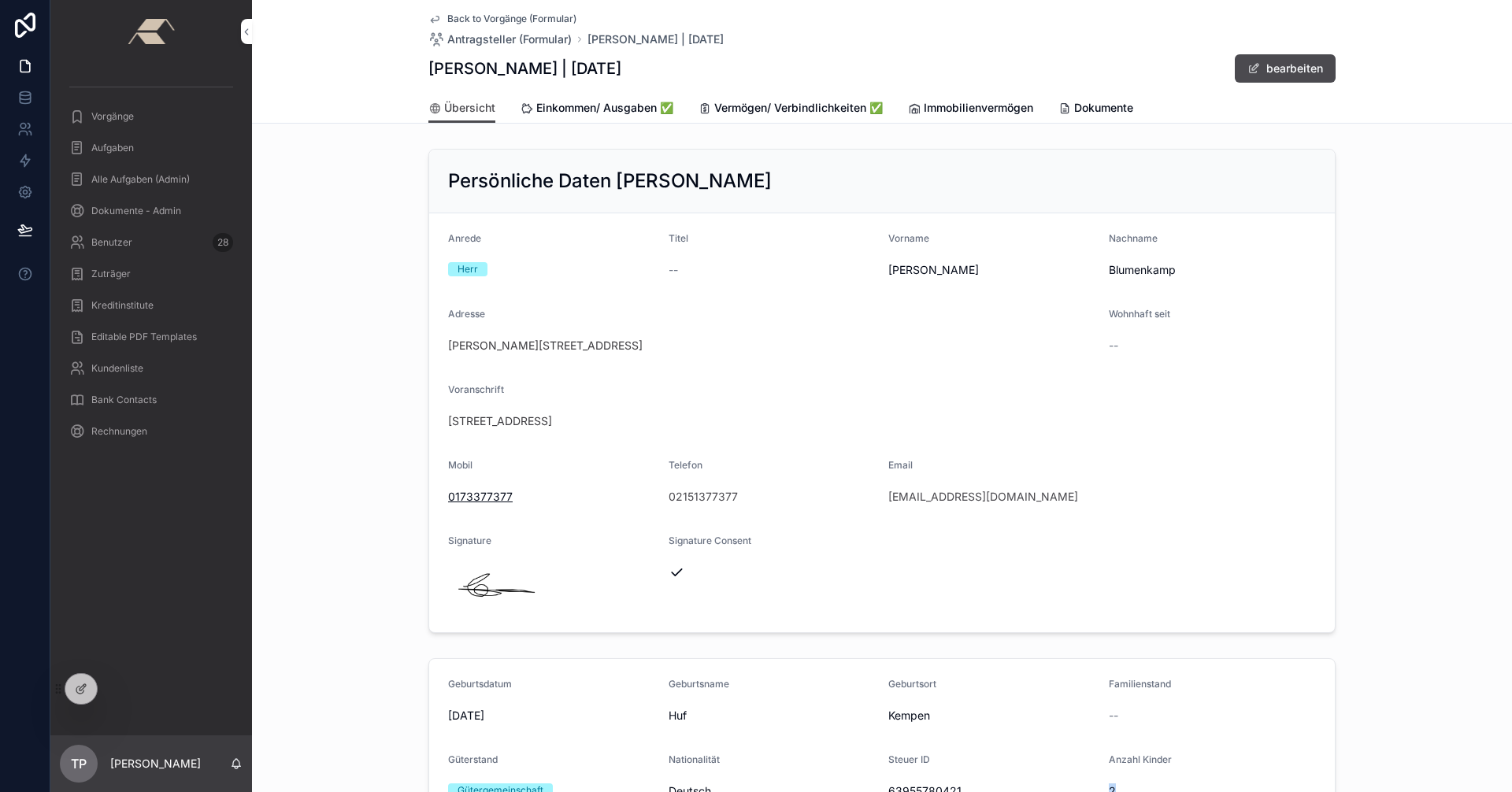
click at [463, 19] on span "Back to Vorgänge (Formular)" at bounding box center [512, 18] width 129 height 12
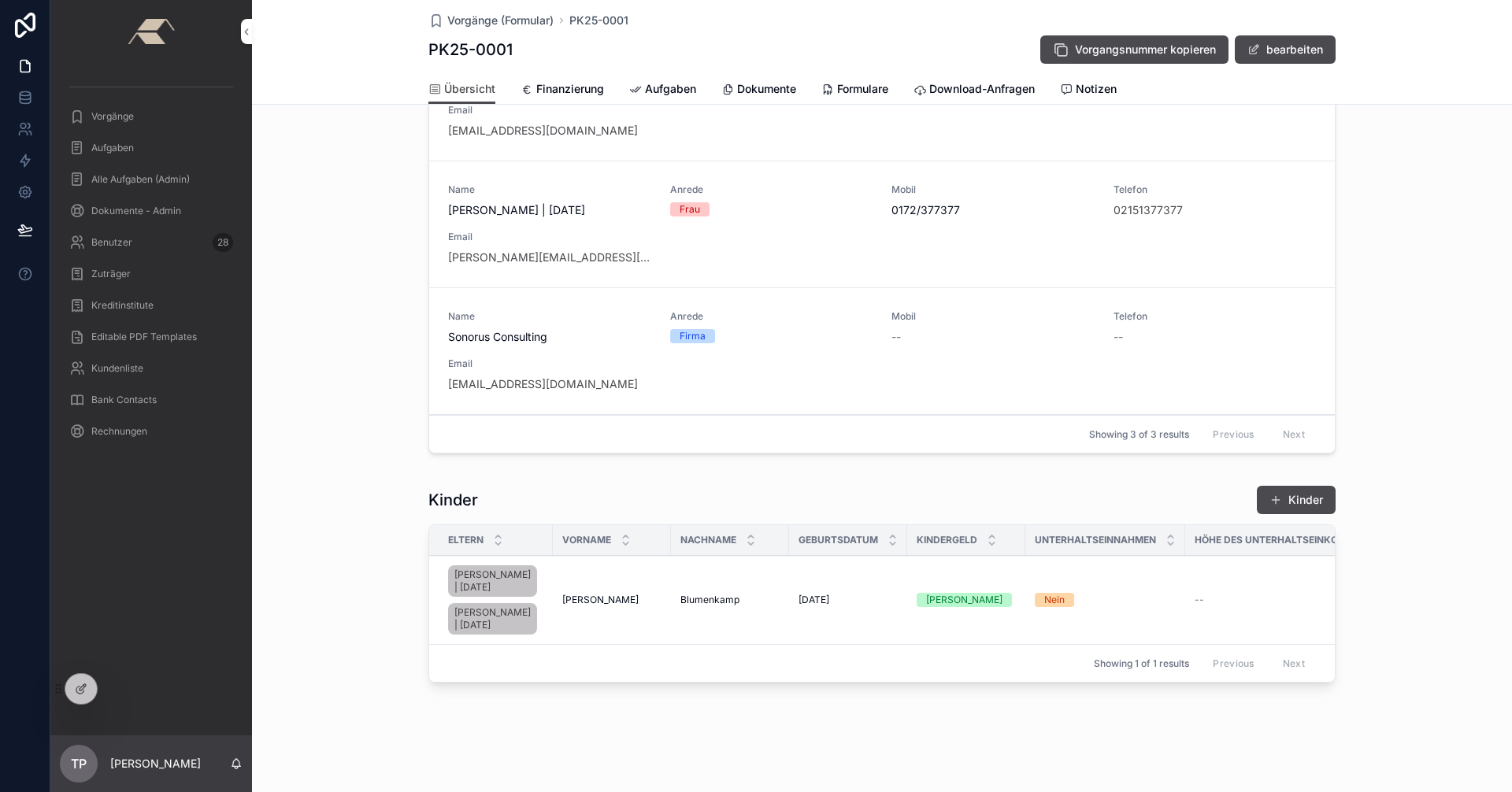
scroll to position [565, 0]
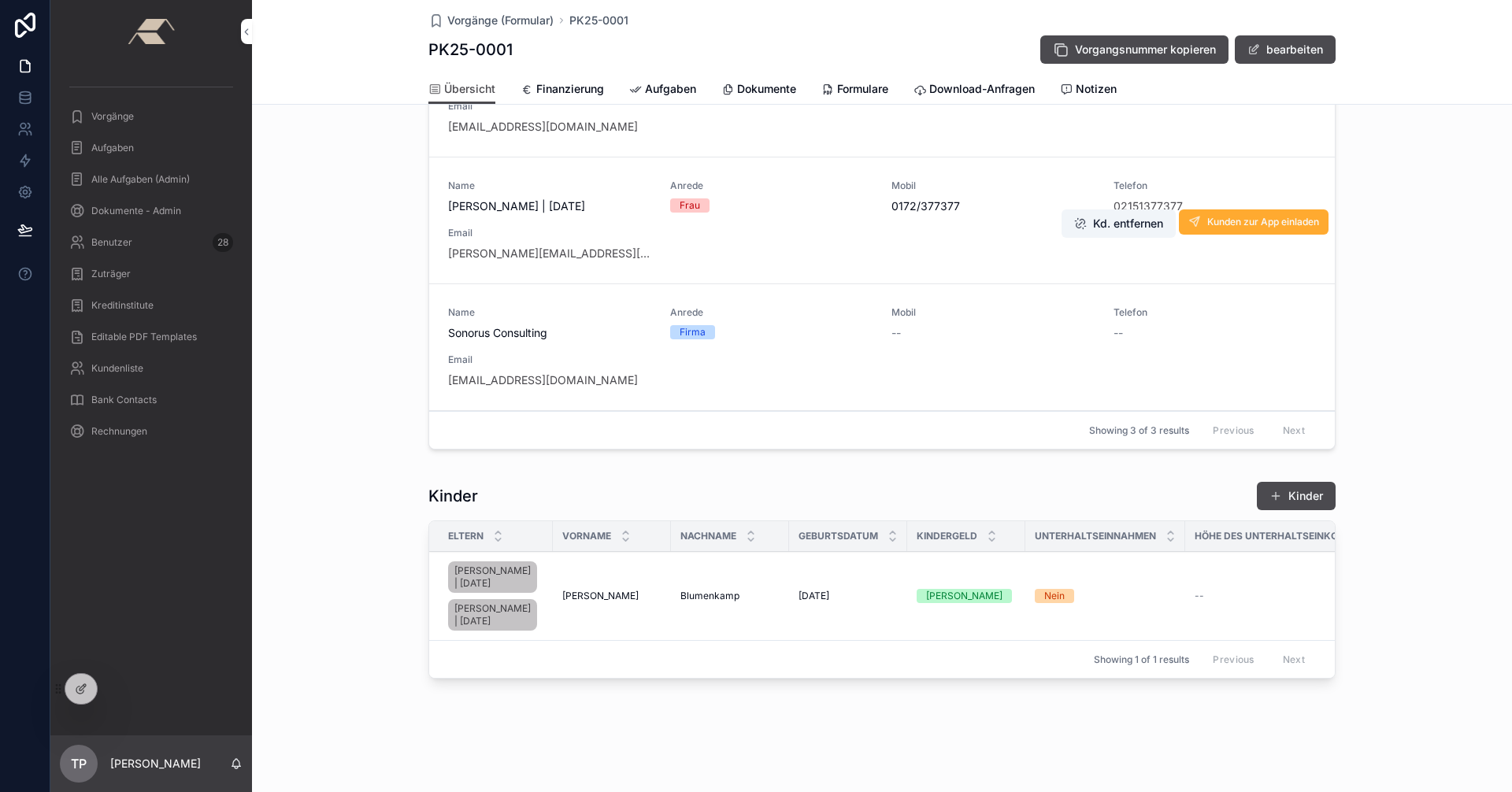
click at [786, 179] on div "Name [PERSON_NAME] | [DATE] Anrede Frau Mobil 0172/377377 Telefon 02151377377 E…" at bounding box center [882, 220] width 868 height 82
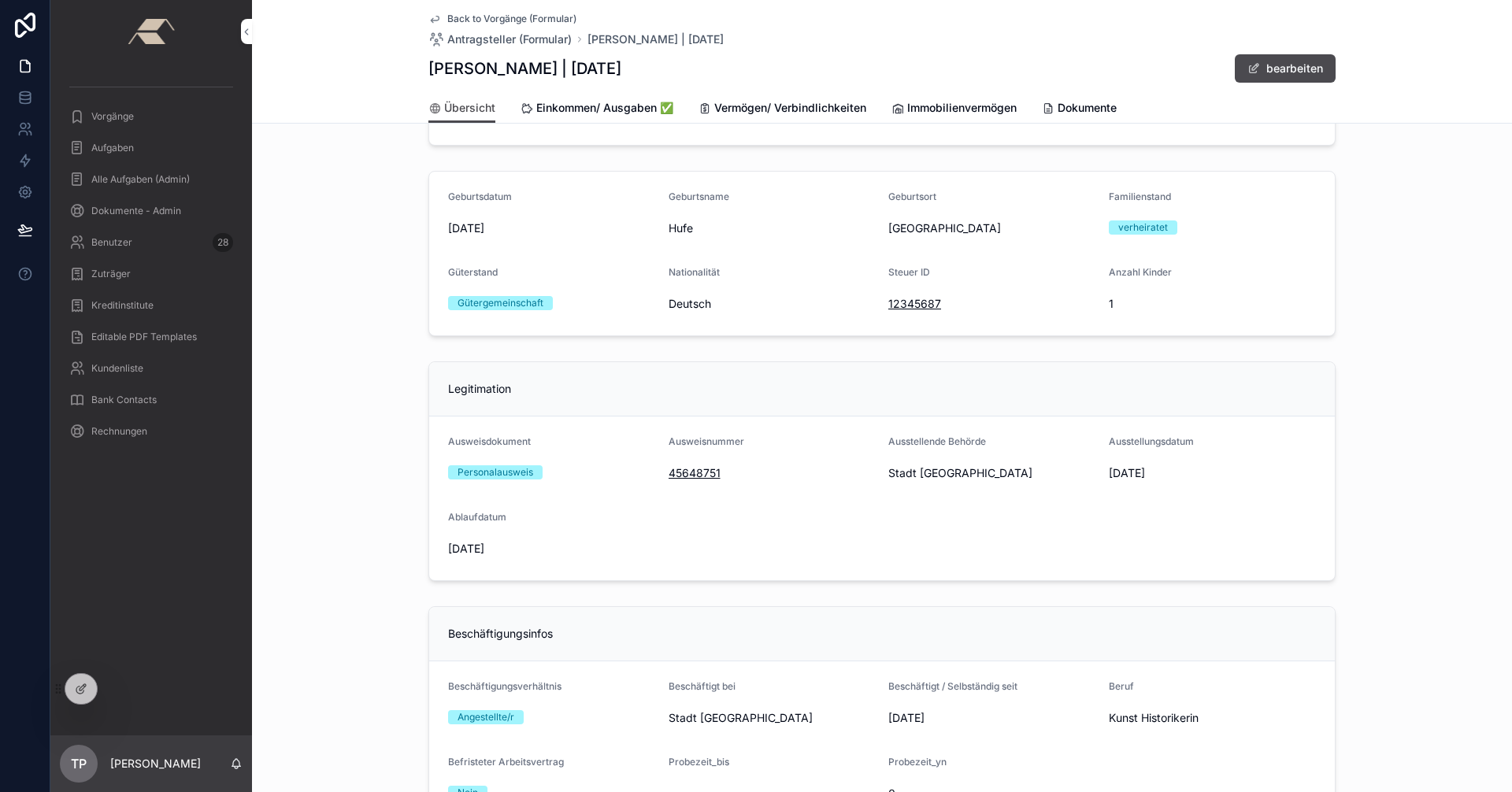
scroll to position [552, 0]
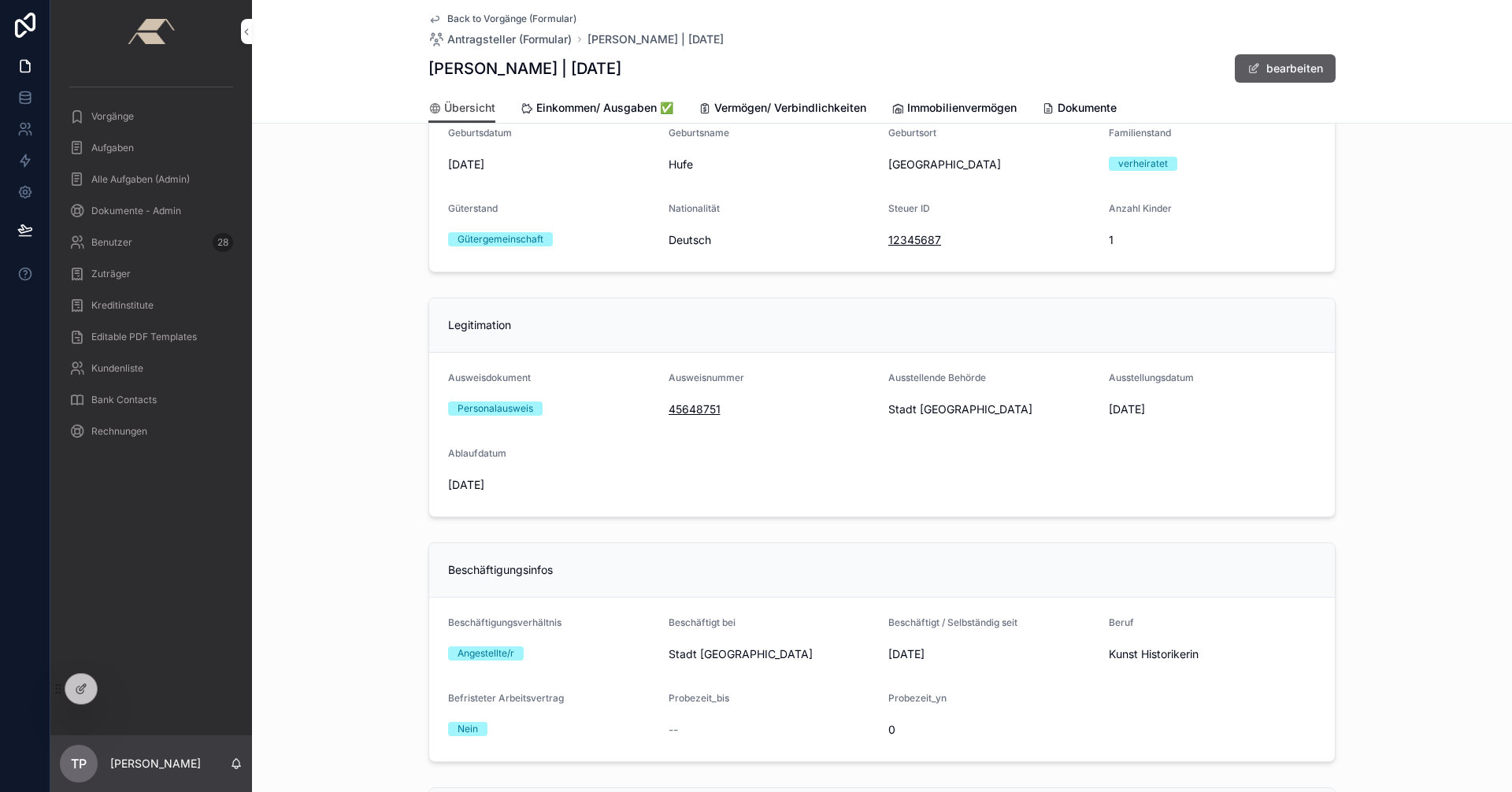
click at [1265, 71] on button "bearbeiten" at bounding box center [1285, 69] width 101 height 28
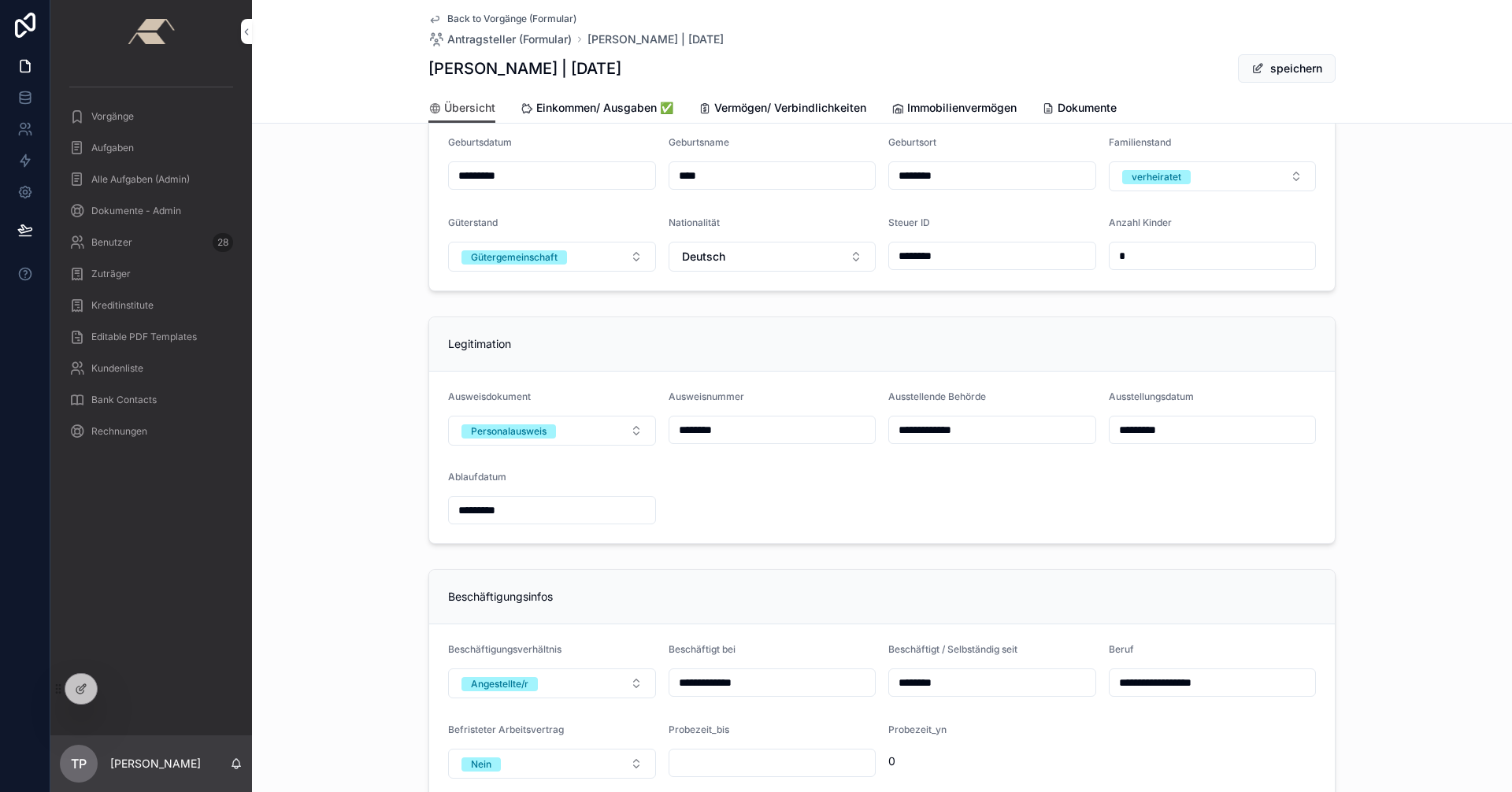
click at [1146, 263] on input "*" at bounding box center [1213, 256] width 206 height 22
drag, startPoint x: 1100, startPoint y: 221, endPoint x: 1192, endPoint y: 244, distance: 94.8
click at [1192, 244] on form "Geburtsdatum ********* Geburtsname **** Geburtsort ******** Familienstand [DEMO…" at bounding box center [882, 204] width 906 height 173
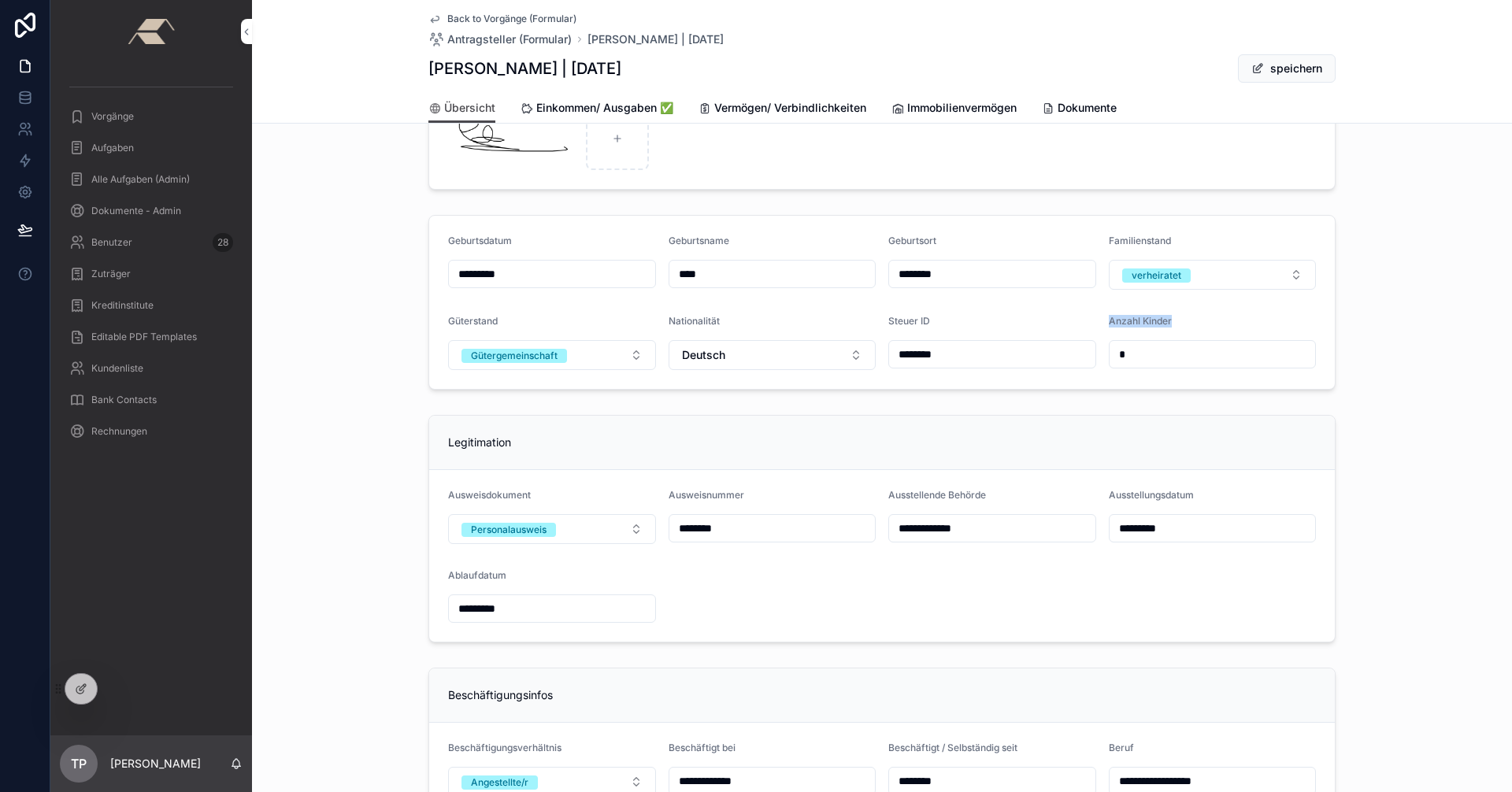
scroll to position [408, 0]
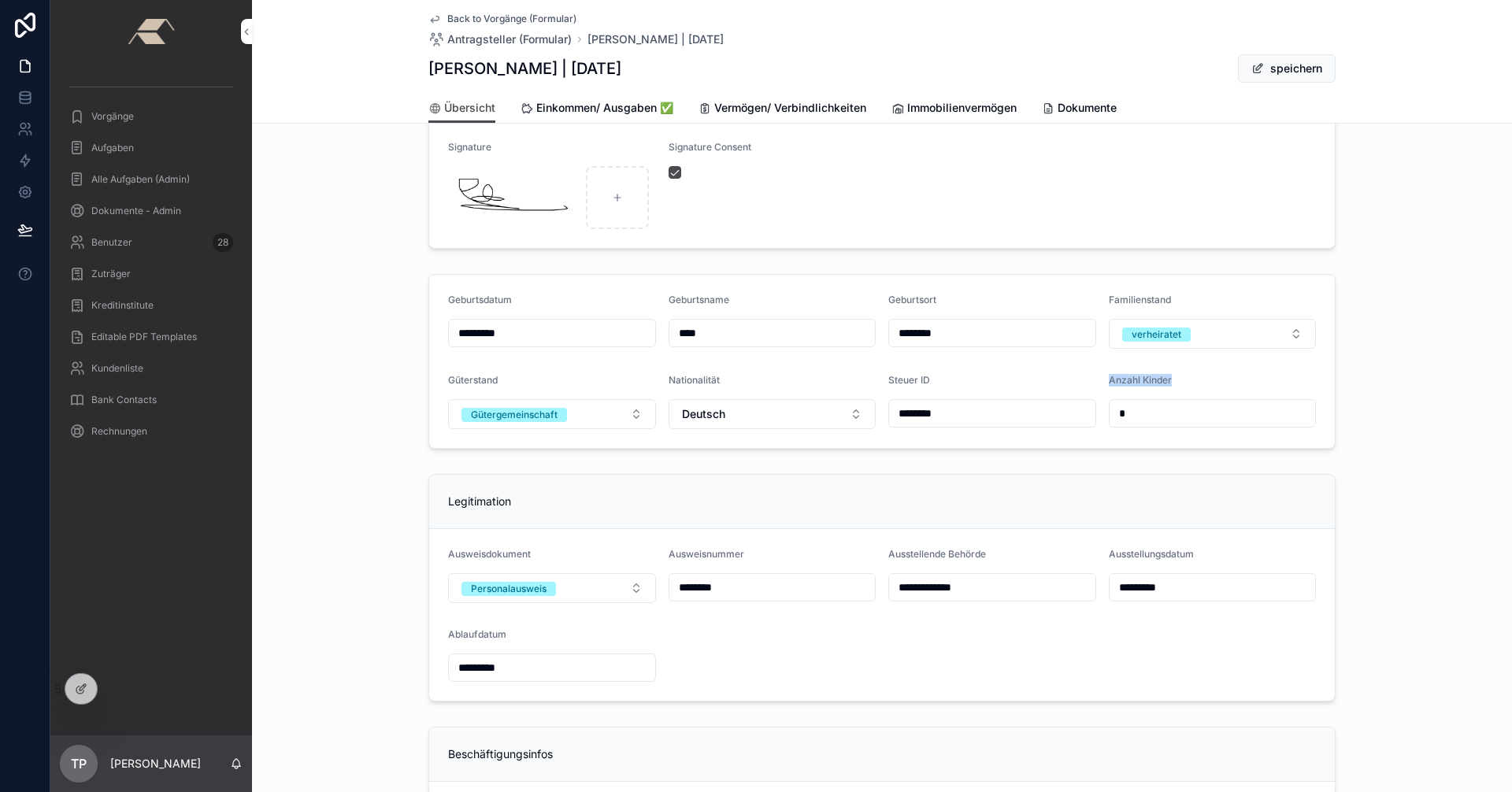
click at [455, 17] on span "Back to Vorgänge (Formular)" at bounding box center [512, 18] width 129 height 12
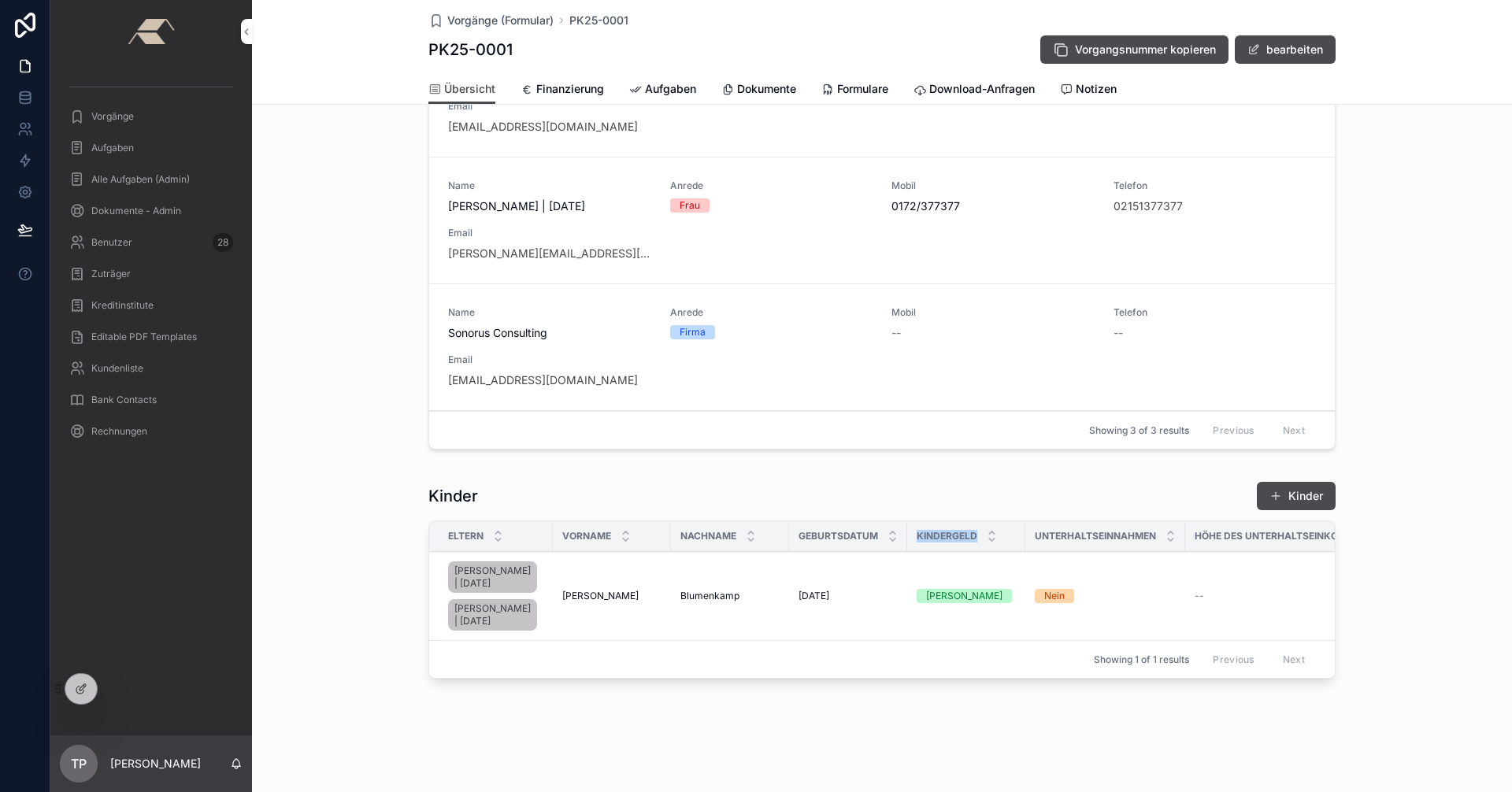
drag, startPoint x: 908, startPoint y: 498, endPoint x: 994, endPoint y: 500, distance: 86.0
click at [994, 521] on div "Kindergeld" at bounding box center [966, 536] width 118 height 30
click at [1297, 482] on button "Kinder" at bounding box center [1296, 496] width 78 height 28
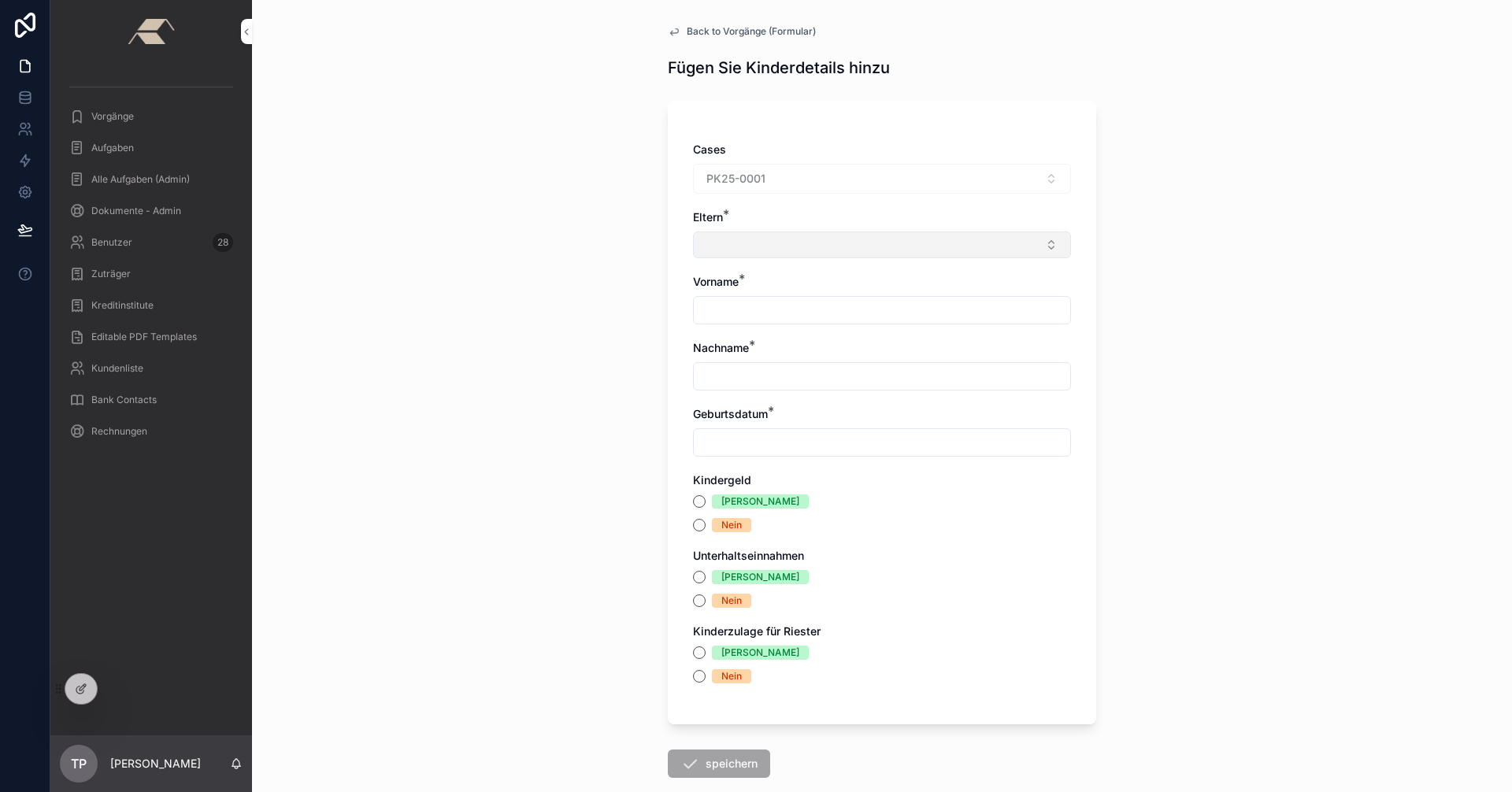
click at [1058, 243] on button "Select Button" at bounding box center [882, 244] width 378 height 26
click at [869, 326] on span "[PERSON_NAME] | [DATE]" at bounding box center [841, 332] width 137 height 16
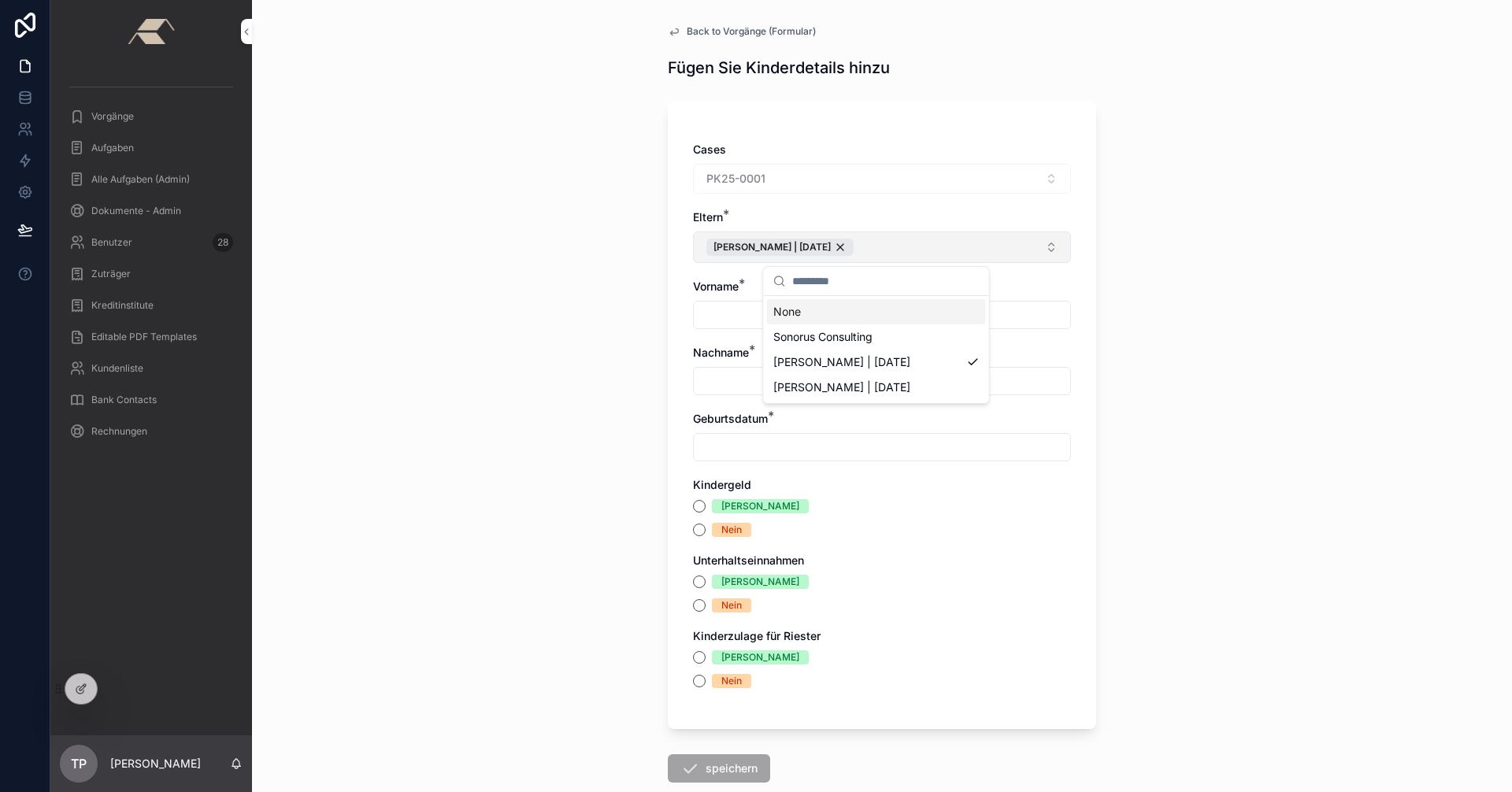
click at [1047, 244] on button "[PERSON_NAME] | [DATE]" at bounding box center [882, 247] width 378 height 31
click at [1042, 247] on button "[PERSON_NAME] | [DATE]" at bounding box center [882, 247] width 378 height 31
click at [850, 382] on span "[PERSON_NAME] | [DATE]" at bounding box center [841, 387] width 137 height 16
click at [1156, 301] on div "Back to Vorgänge (Formular) Fügen Sie Kinderdetails hinzu Cases PK25-0001 Elter…" at bounding box center [882, 396] width 1260 height 792
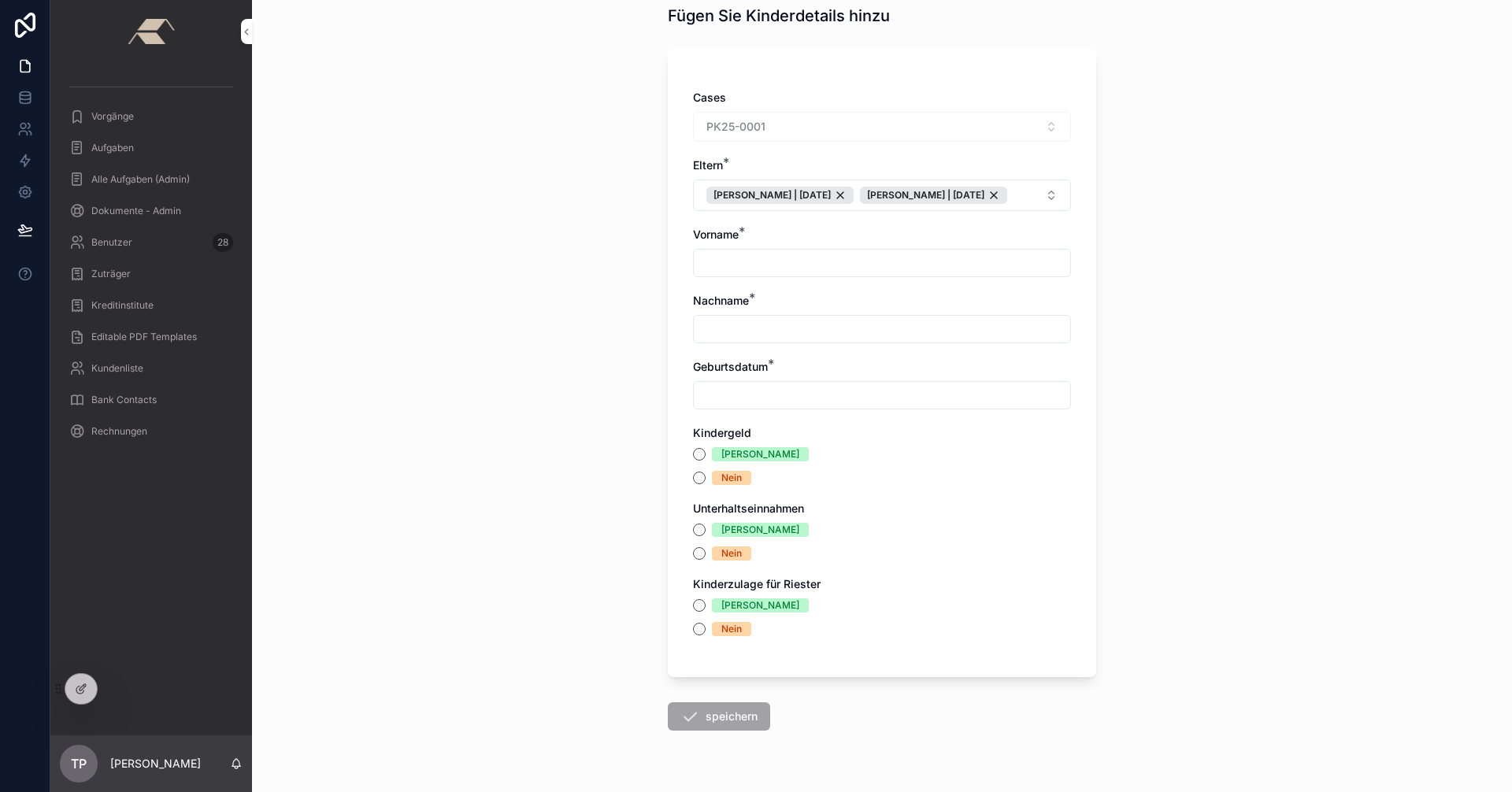
scroll to position [36, 0]
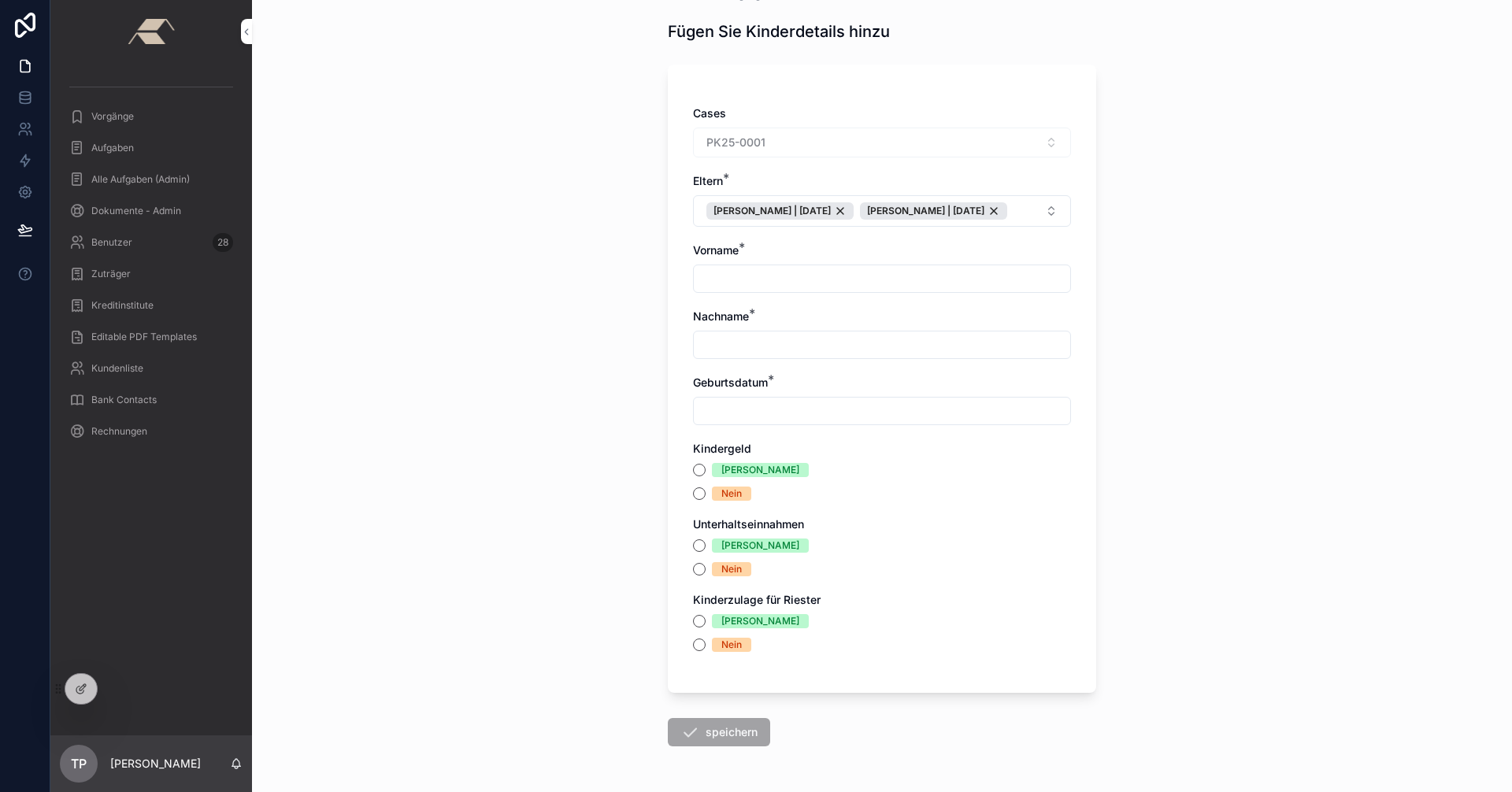
click at [769, 422] on input "scrollable content" at bounding box center [882, 410] width 377 height 22
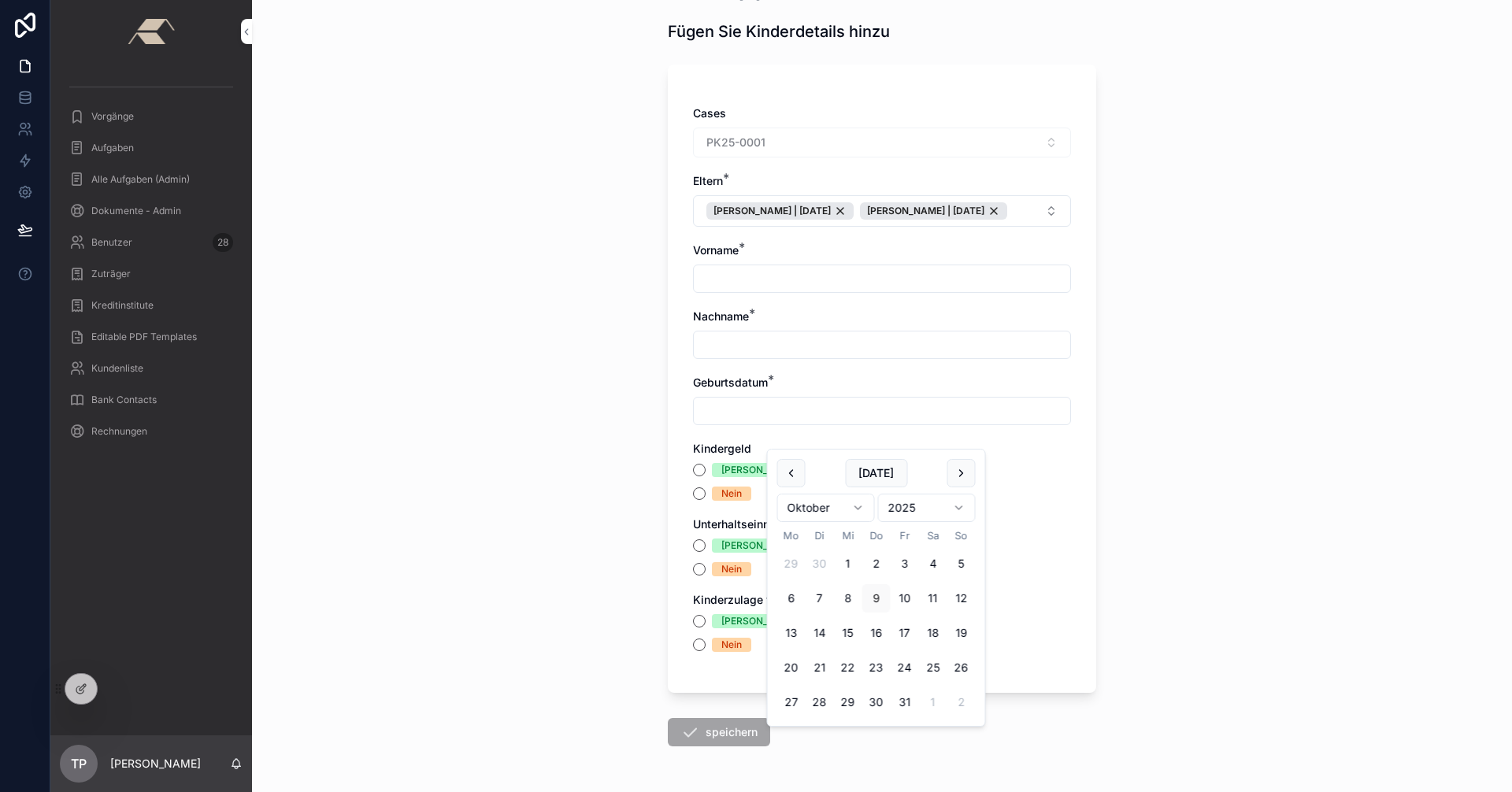
click at [1140, 407] on div "Back to Vorgänge (Formular) Fügen Sie Kinderdetails hinzu Cases PK25-0001 Elter…" at bounding box center [882, 359] width 1260 height 792
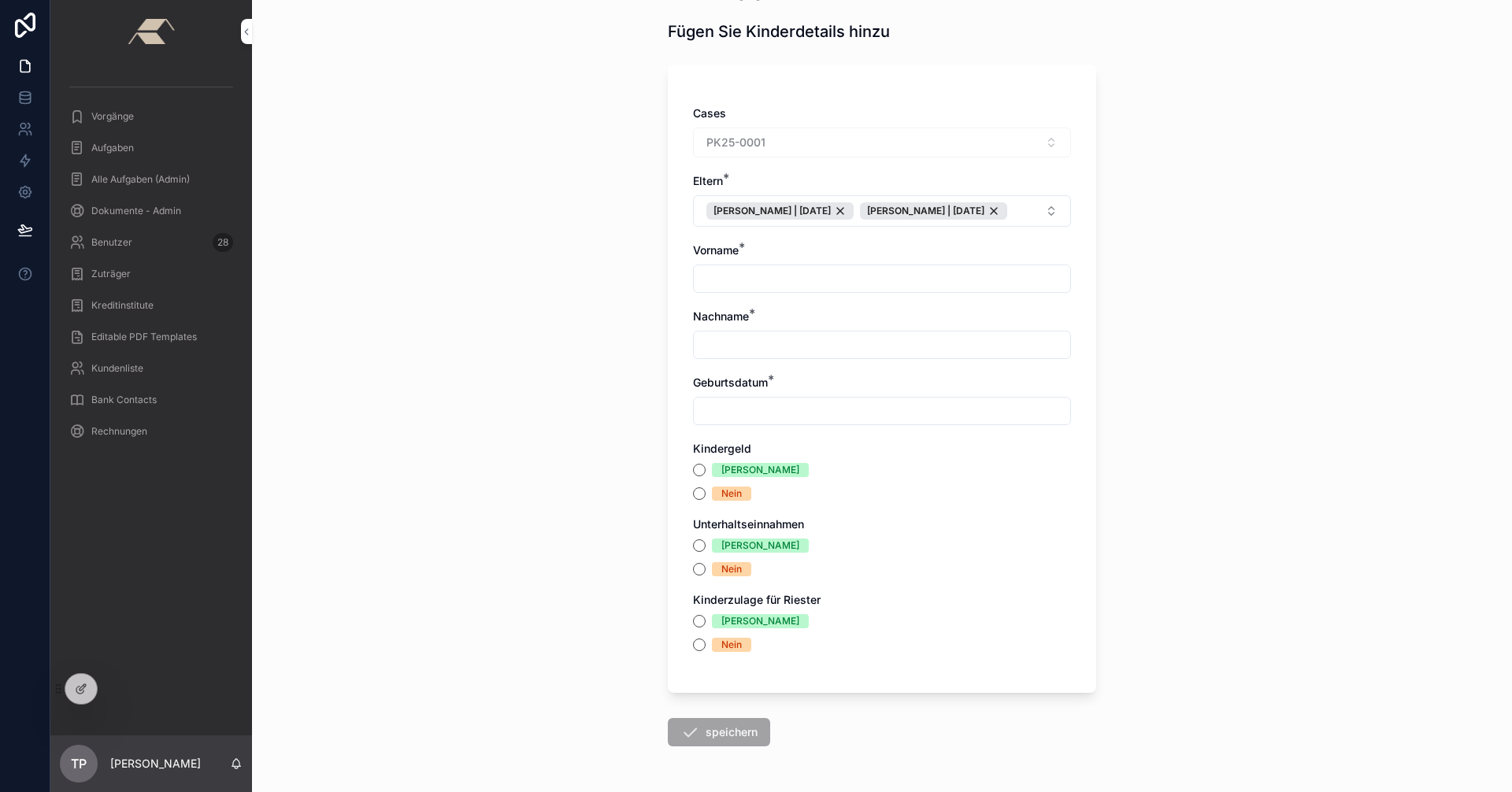
scroll to position [0, 0]
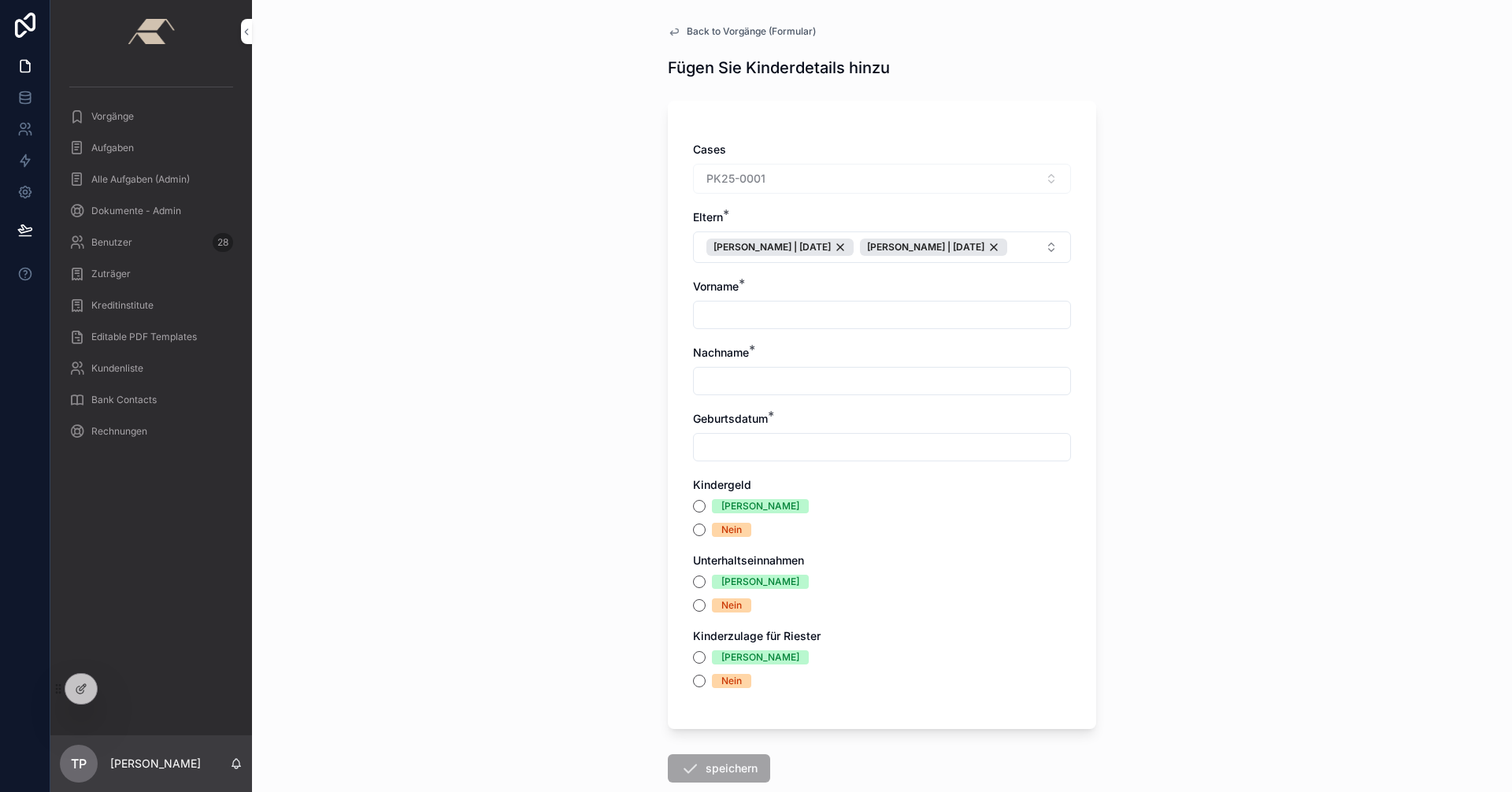
click at [724, 27] on span "Back to Vorgänge (Formular)" at bounding box center [751, 31] width 129 height 12
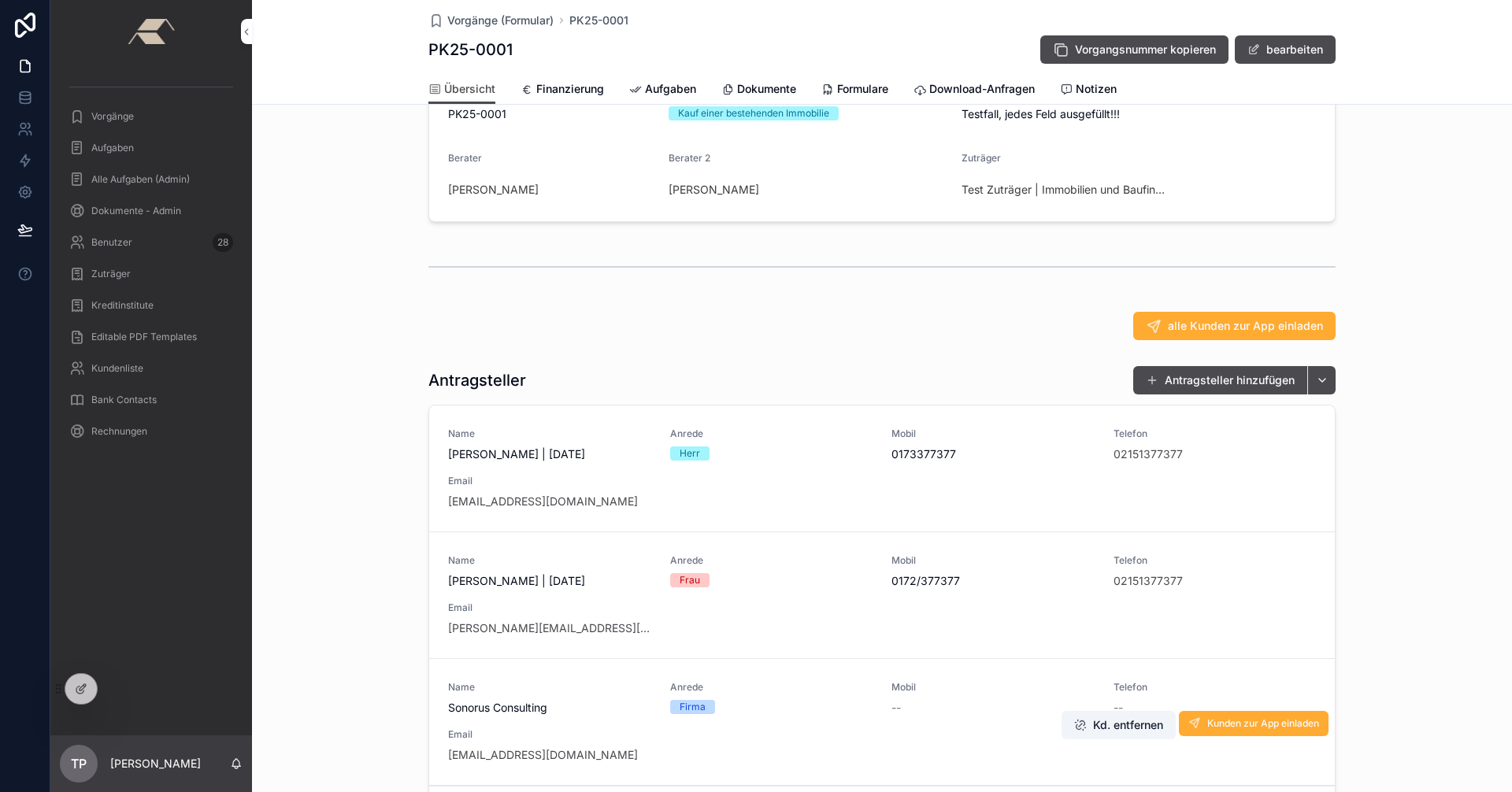
scroll to position [565, 0]
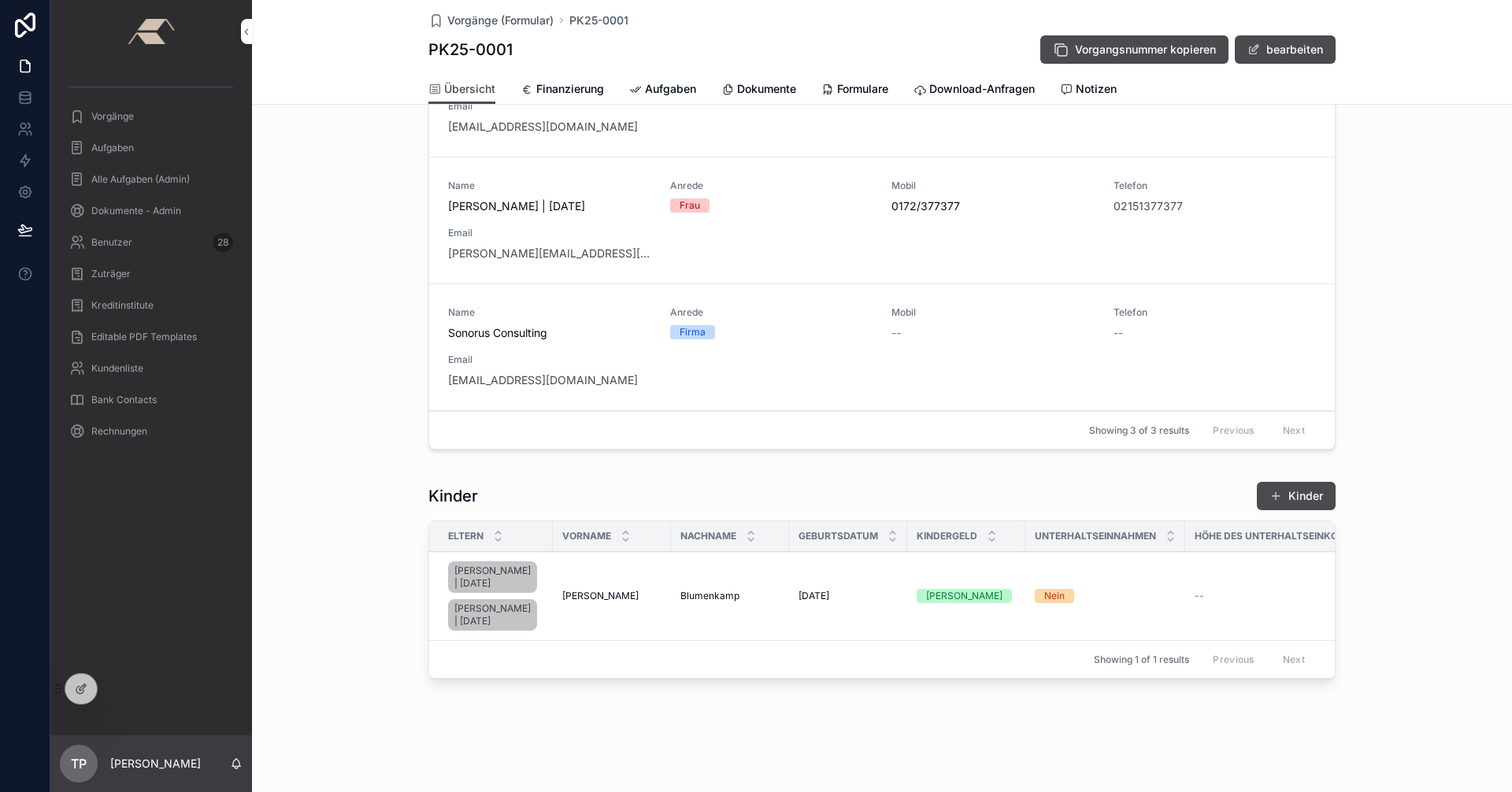
click at [737, 590] on div "Blumenkamp Blumenkamp" at bounding box center [730, 595] width 99 height 12
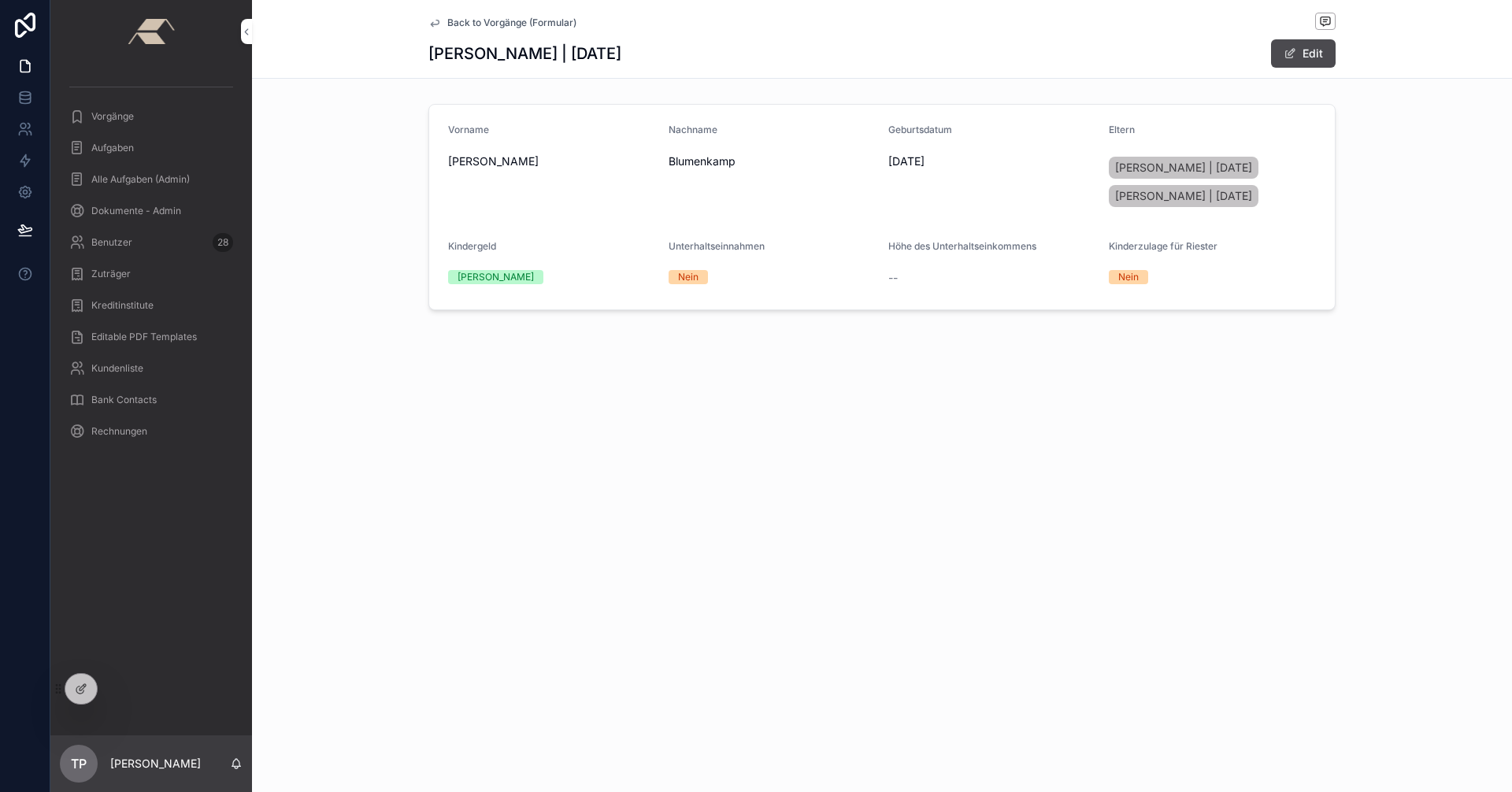
click at [436, 20] on icon "scrollable content" at bounding box center [435, 23] width 8 height 7
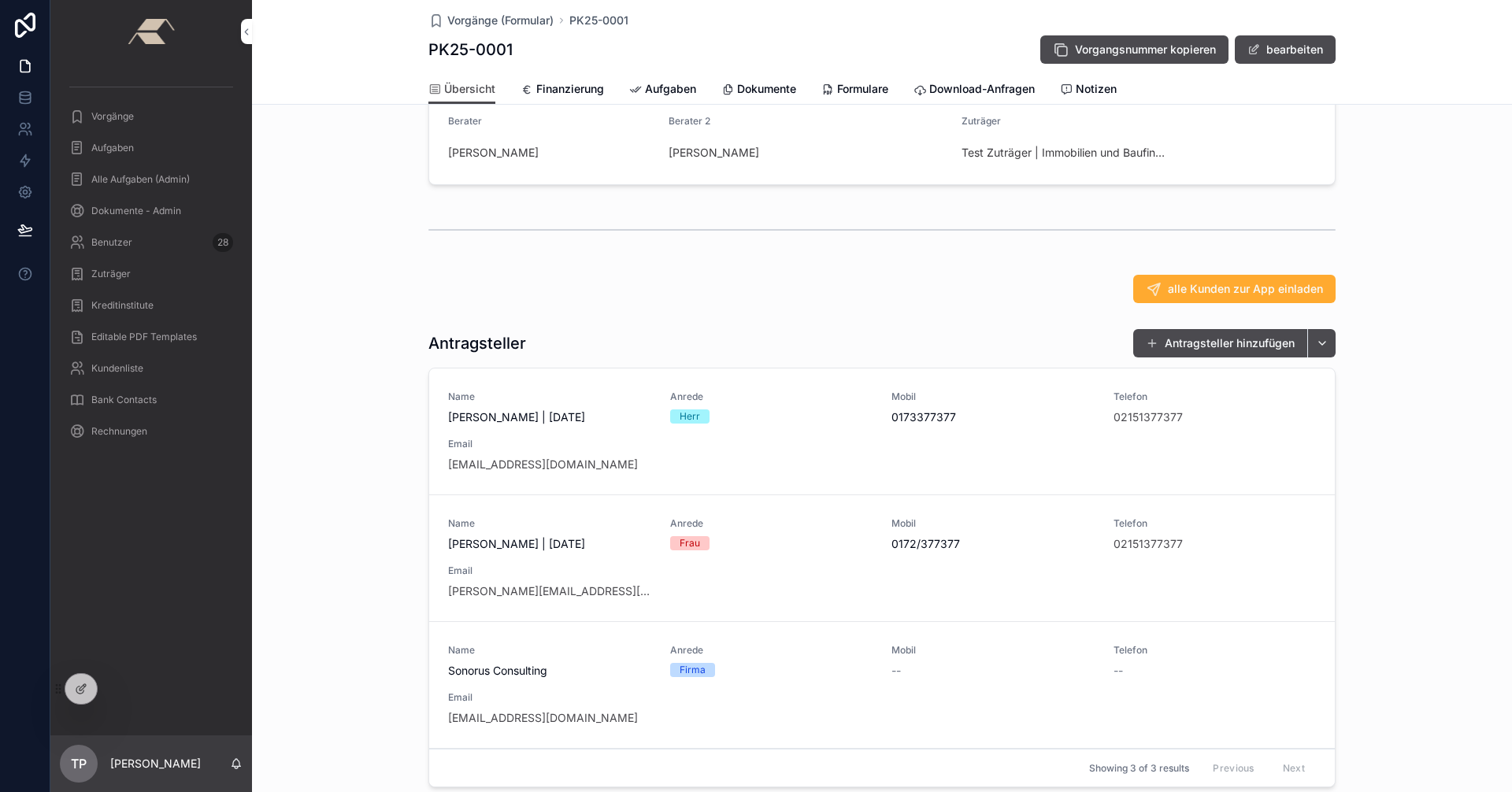
scroll to position [565, 0]
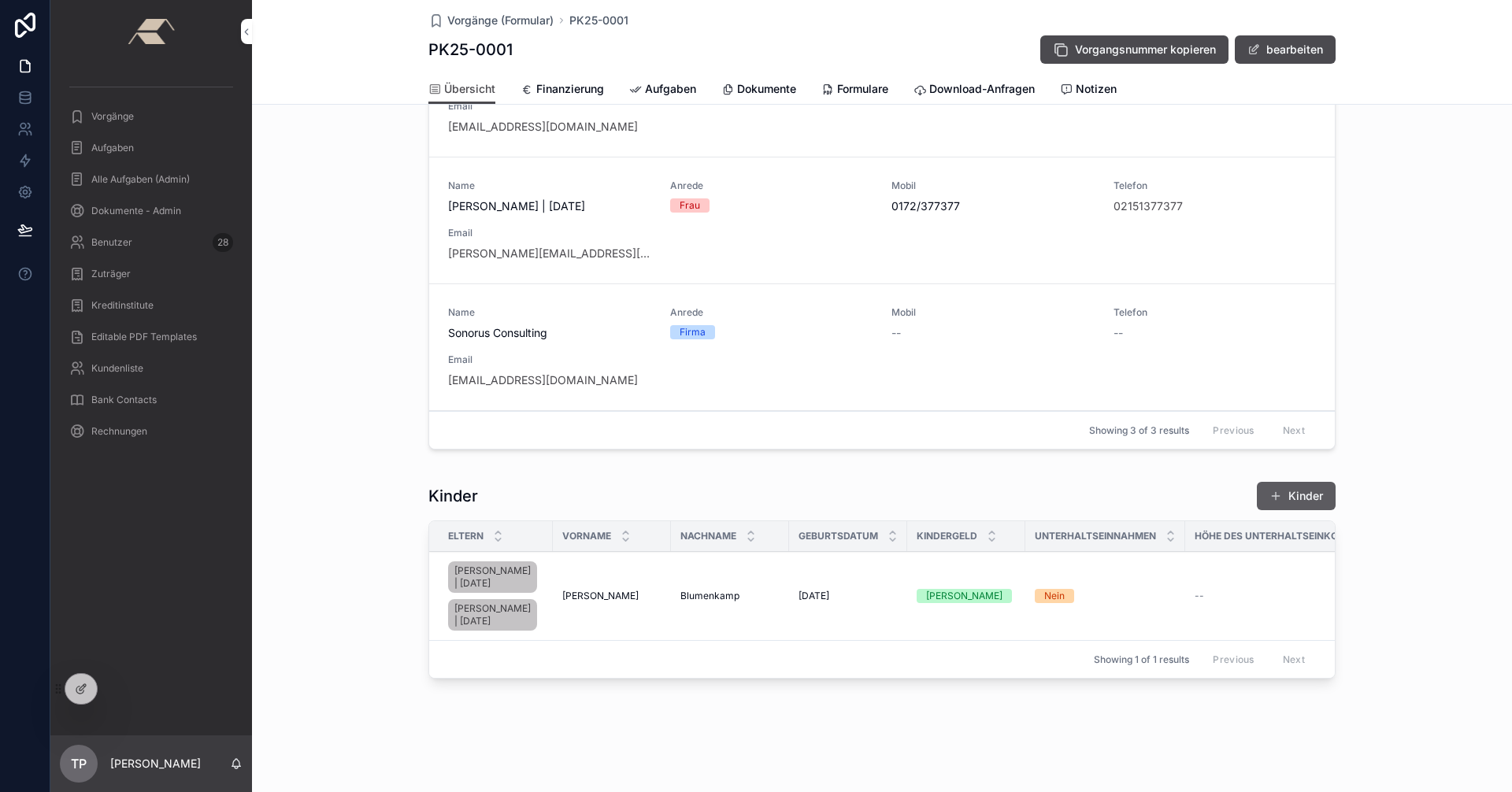
click at [1305, 482] on button "Kinder" at bounding box center [1296, 496] width 78 height 28
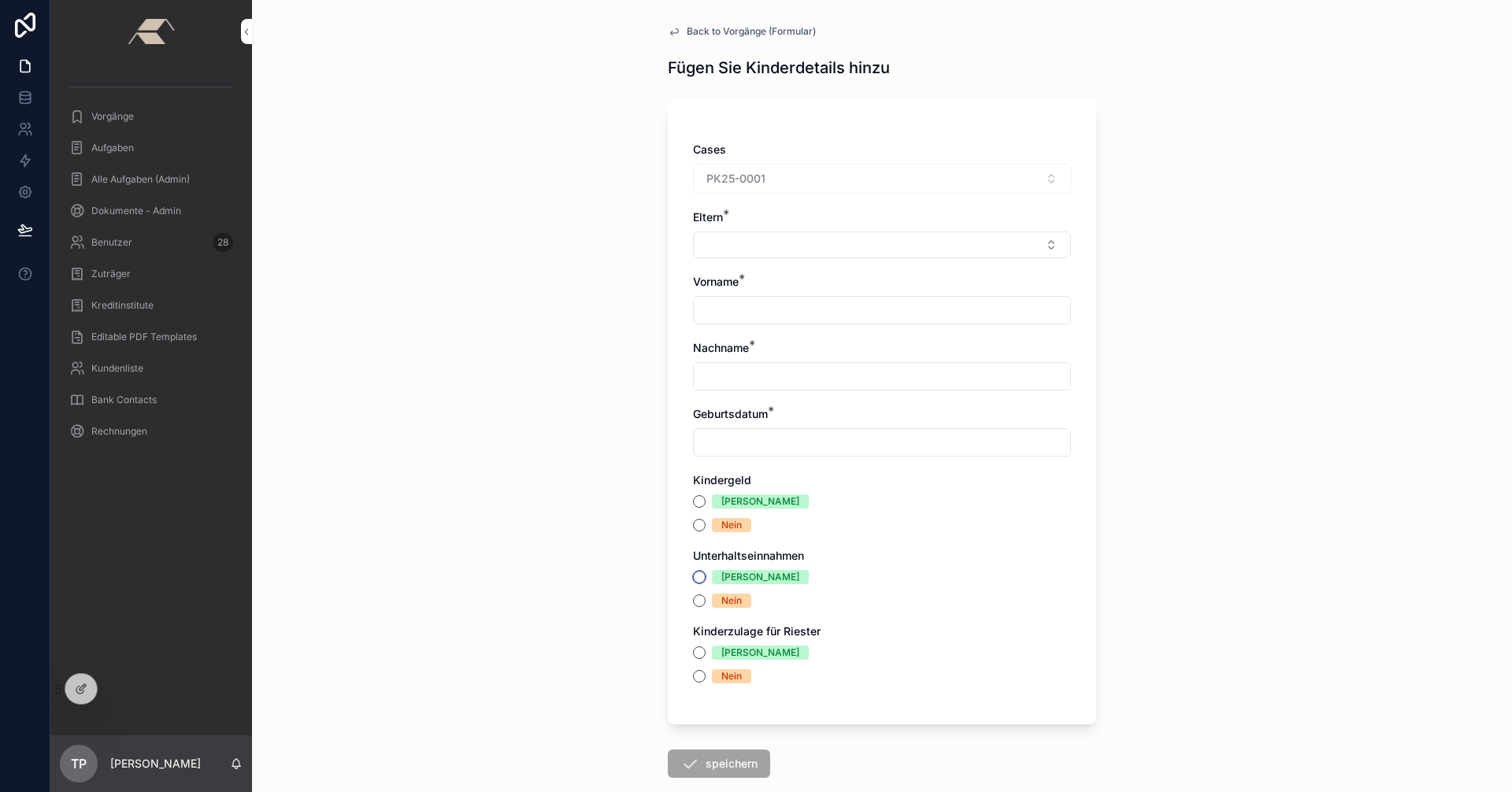
click at [693, 574] on button "[PERSON_NAME]" at bounding box center [699, 576] width 12 height 12
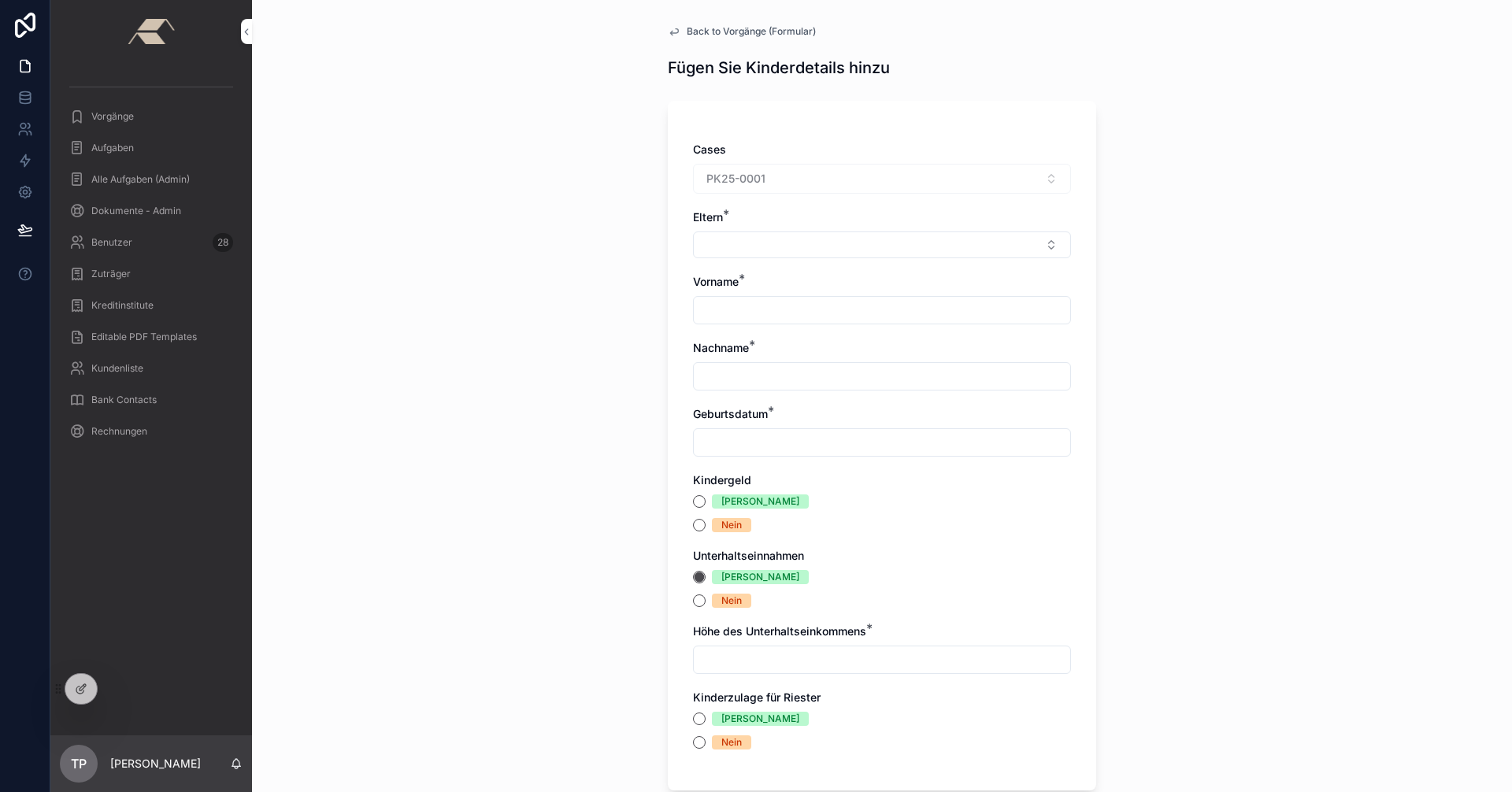
click at [734, 660] on input "scrollable content" at bounding box center [882, 660] width 377 height 22
click at [693, 503] on button "[PERSON_NAME]" at bounding box center [699, 501] width 12 height 12
click at [709, 35] on span "Back to Vorgänge (Formular)" at bounding box center [751, 31] width 129 height 12
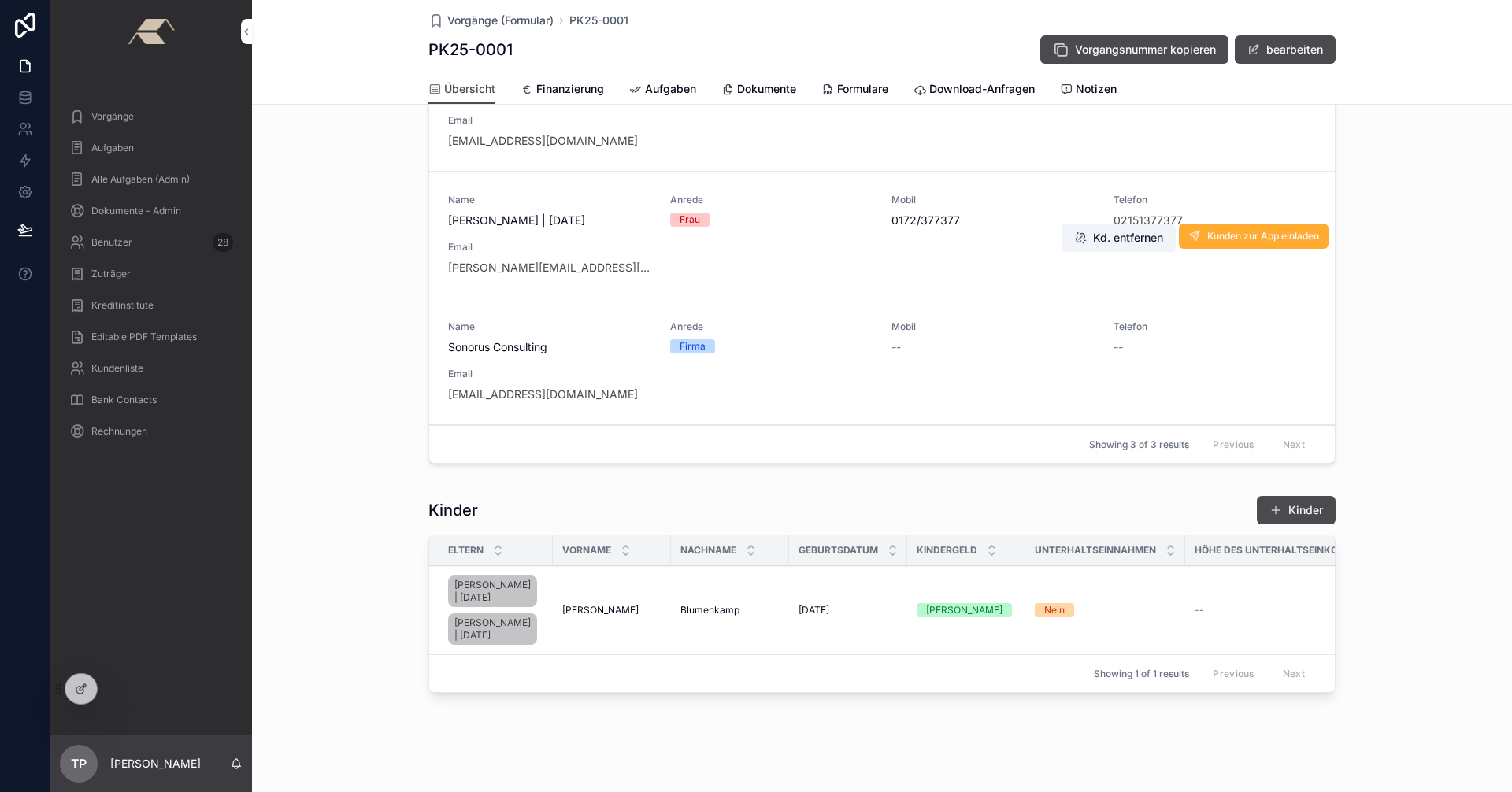
scroll to position [486, 0]
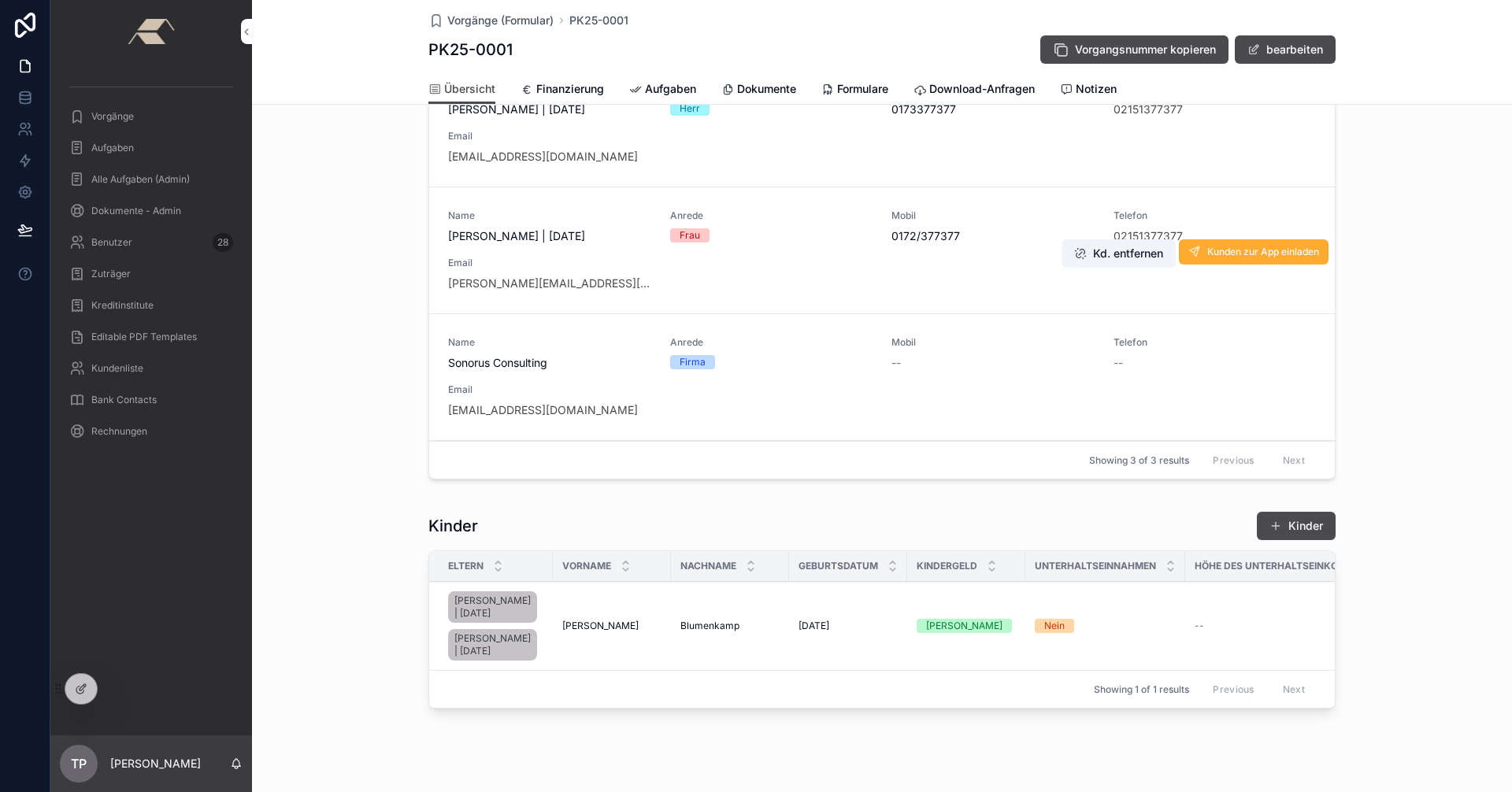
click at [763, 243] on div "Frau" at bounding box center [772, 235] width 203 height 14
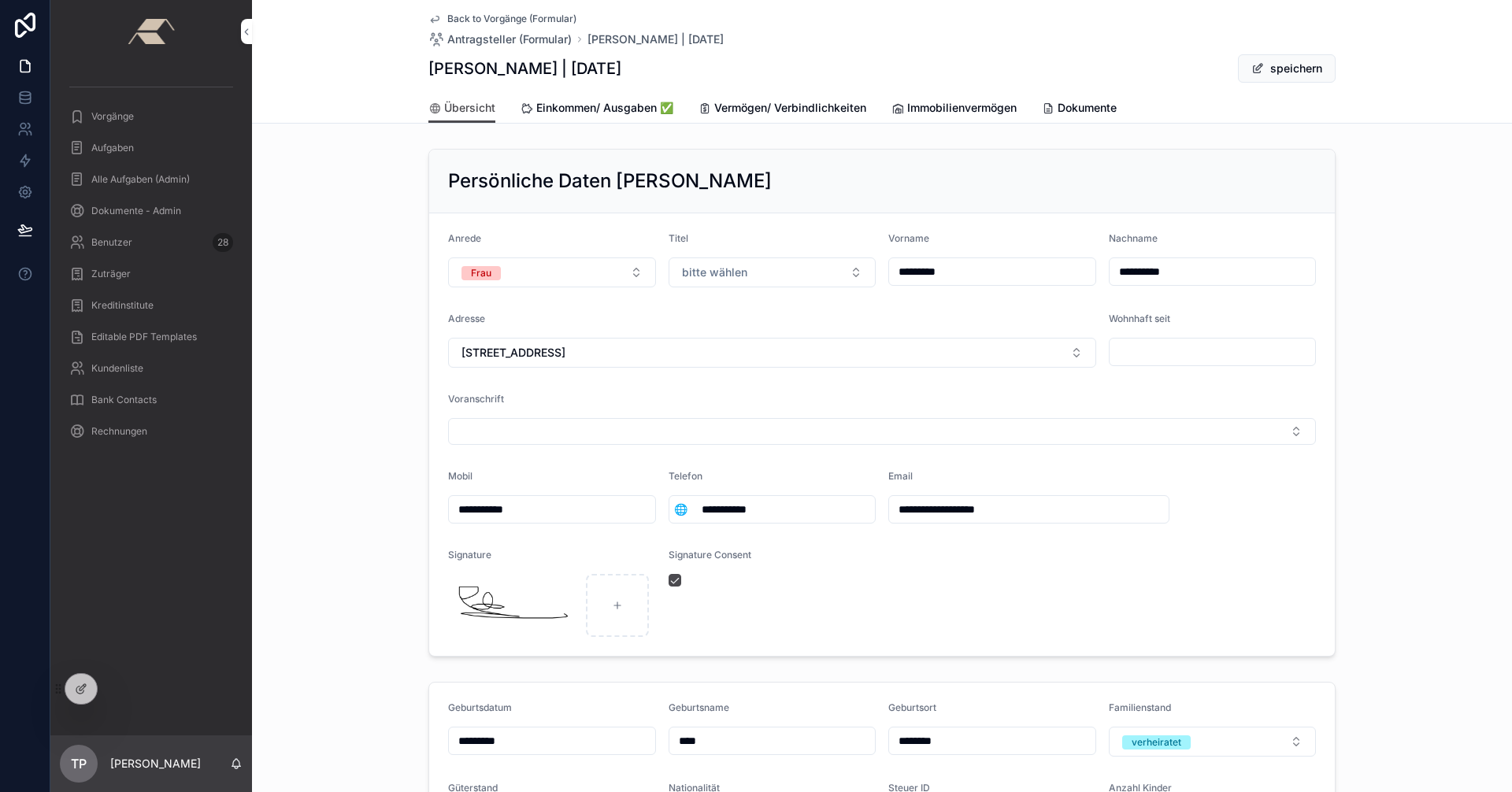
click at [579, 107] on span "Einkommen/ Ausgaben ✅" at bounding box center [604, 107] width 137 height 16
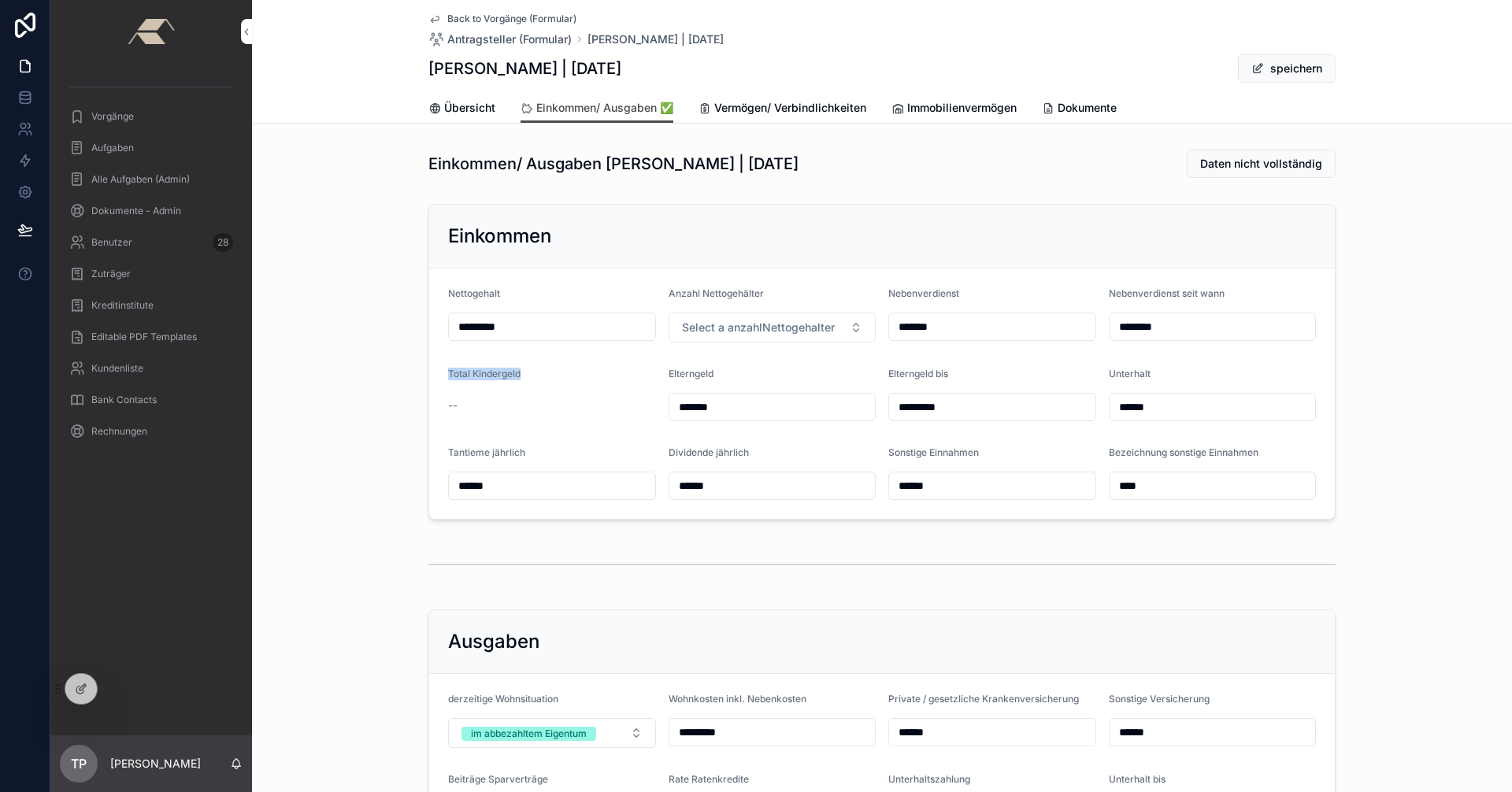
drag, startPoint x: 440, startPoint y: 374, endPoint x: 547, endPoint y: 382, distance: 107.3
click at [547, 382] on form "Nettogehalt ********* Anzahl Nettogehälter Select a anzahlNettogehalter Nebenve…" at bounding box center [882, 393] width 906 height 250
drag, startPoint x: 443, startPoint y: 405, endPoint x: 505, endPoint y: 414, distance: 62.6
click at [505, 414] on div "--" at bounding box center [552, 405] width 208 height 26
click at [476, 18] on span "Back to Vorgänge (Formular)" at bounding box center [512, 18] width 129 height 12
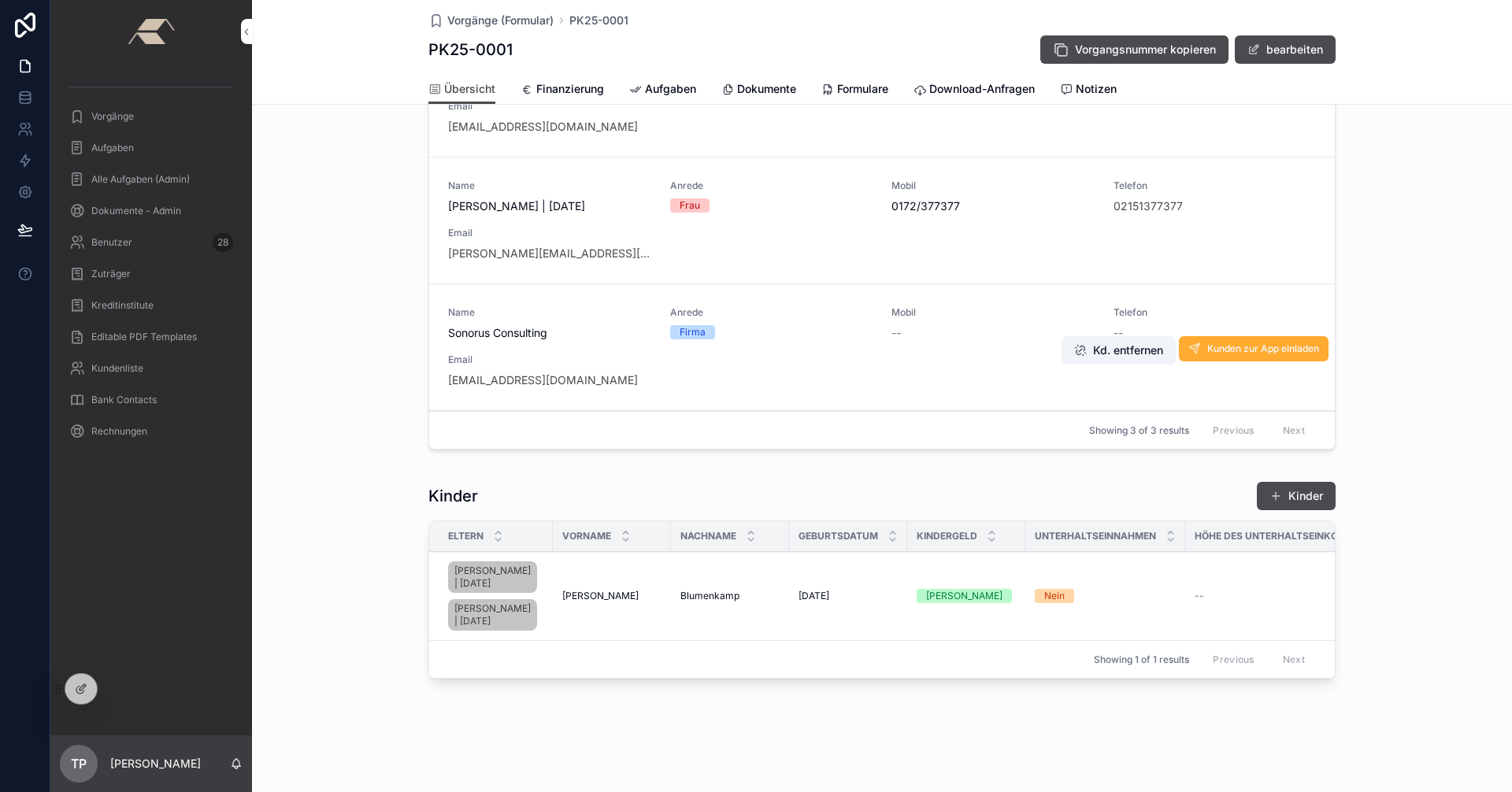
scroll to position [565, 0]
click at [1296, 482] on button "Kinder" at bounding box center [1296, 496] width 78 height 28
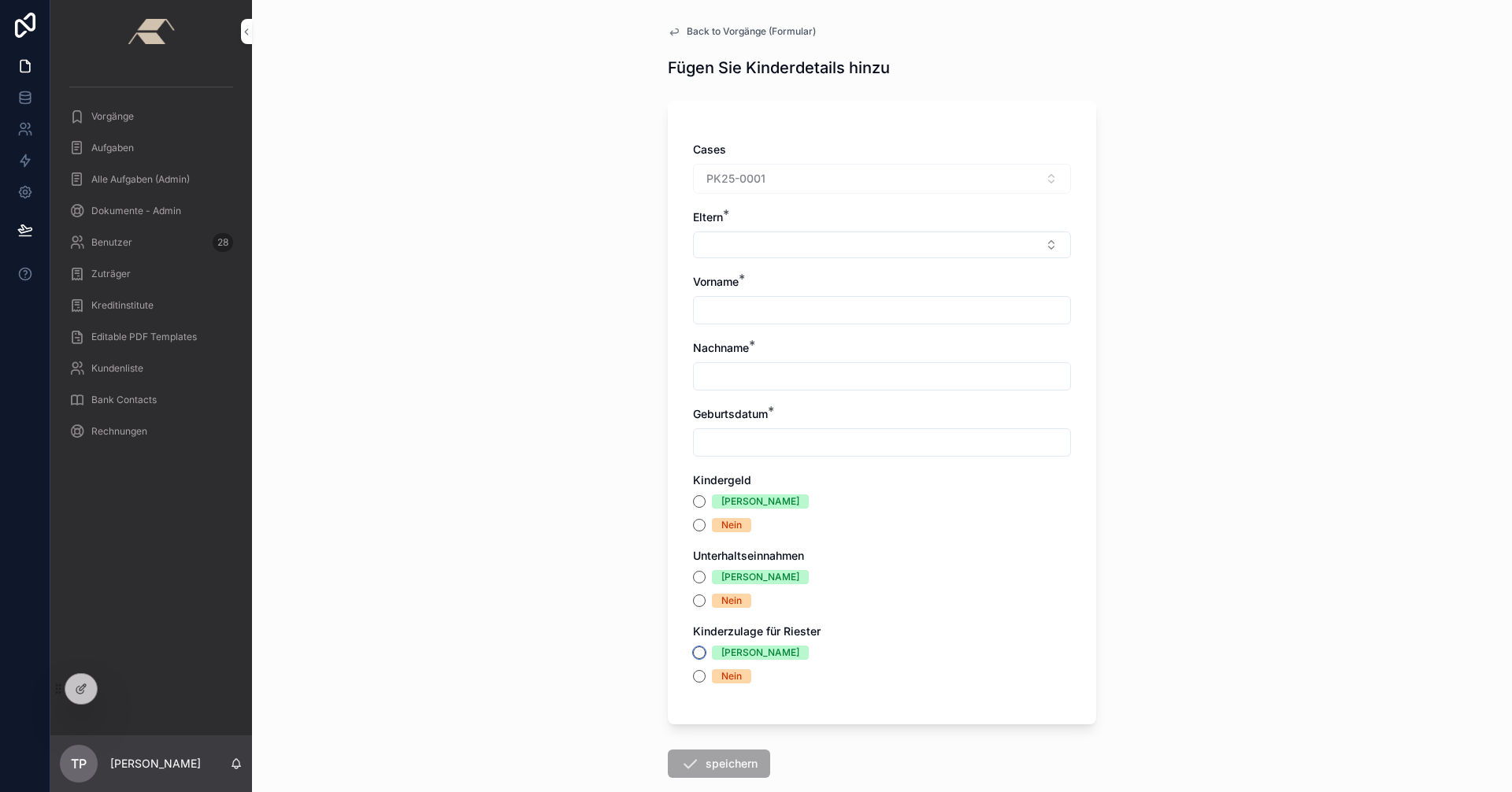
click at [694, 653] on button "[PERSON_NAME]" at bounding box center [699, 652] width 12 height 12
click at [740, 26] on span "Back to Vorgänge (Formular)" at bounding box center [751, 31] width 129 height 12
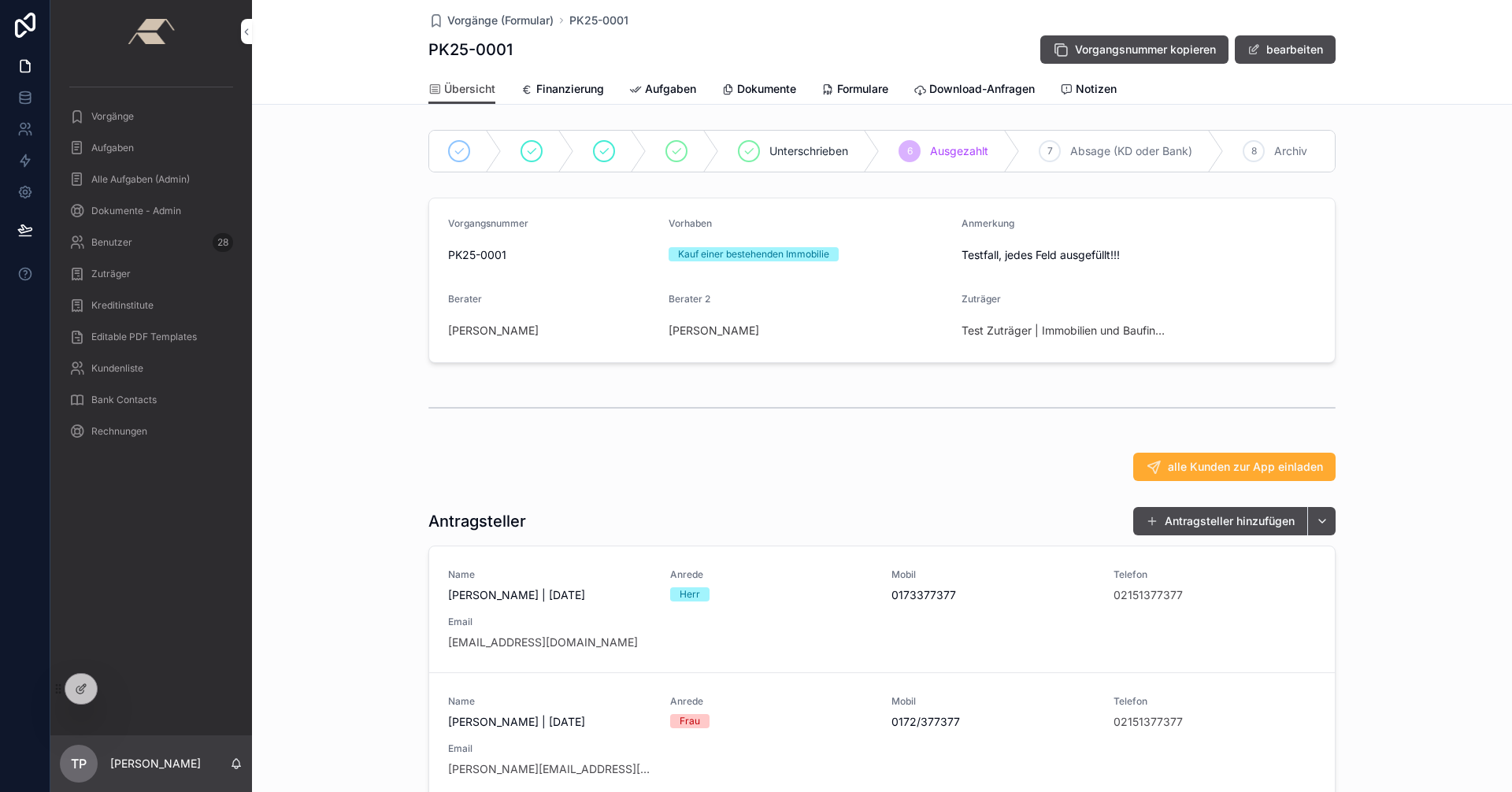
click at [1085, 85] on span "Notizen" at bounding box center [1097, 88] width 41 height 16
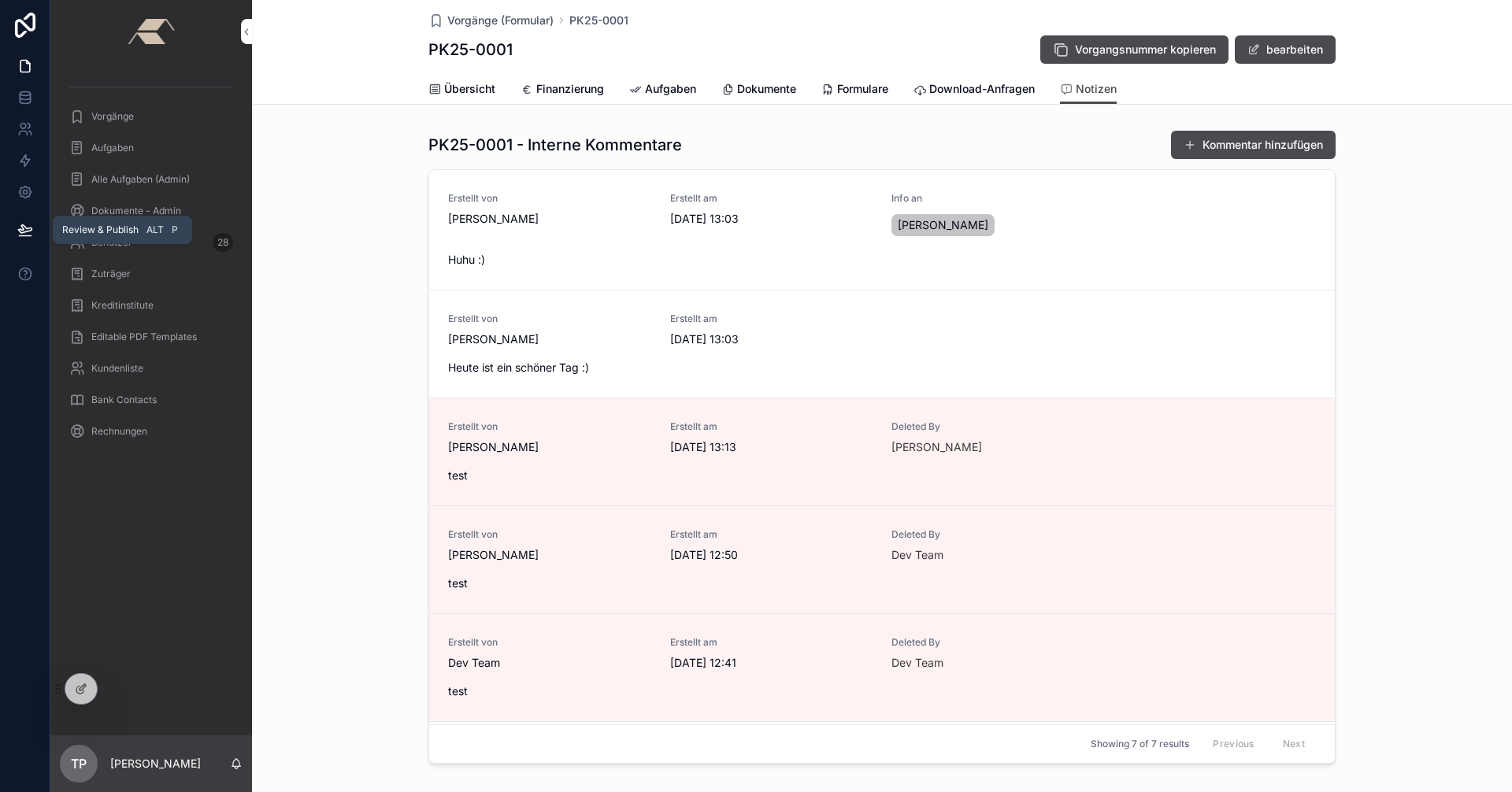
click at [22, 229] on icon at bounding box center [25, 230] width 13 height 8
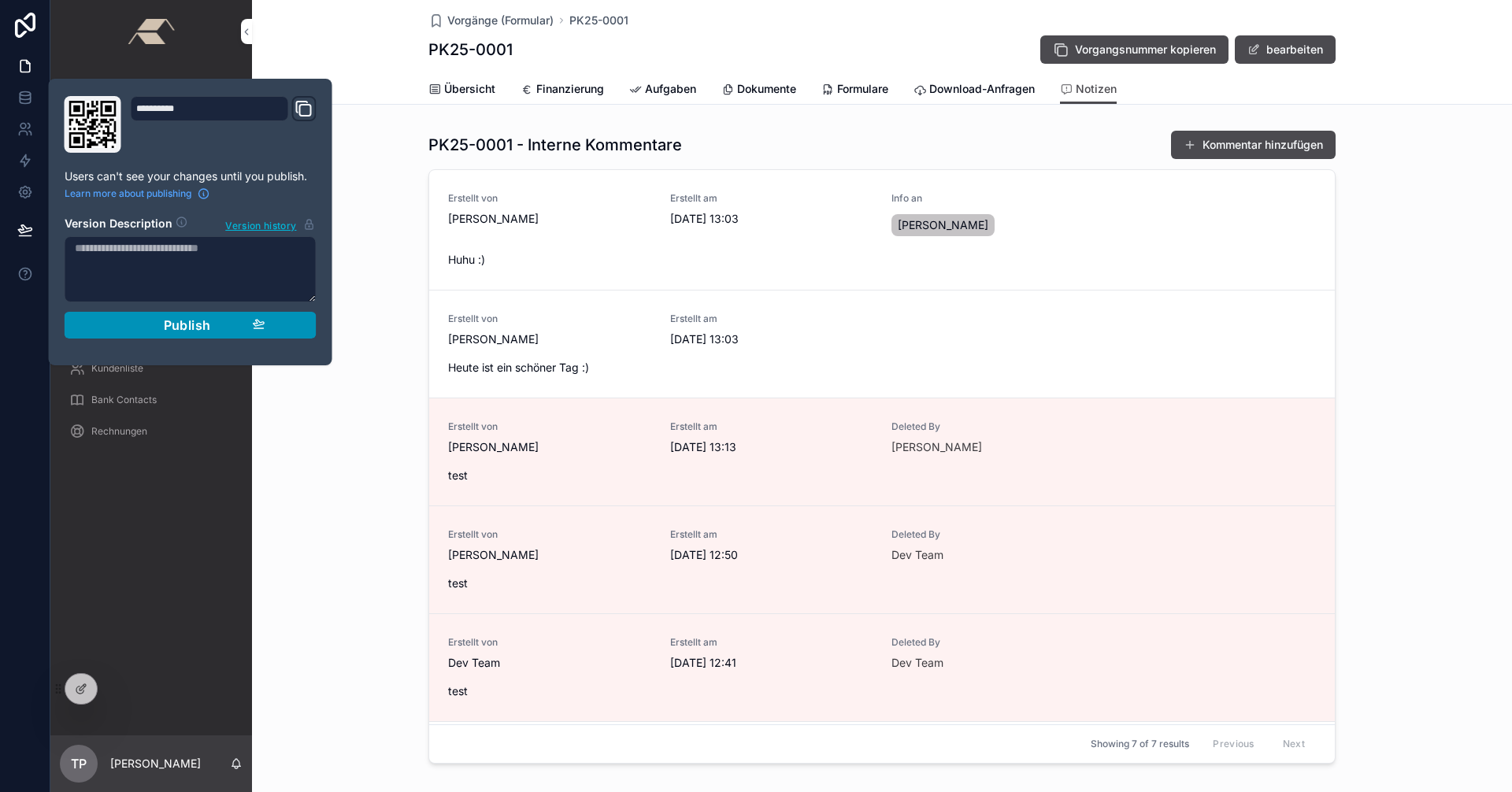
click at [177, 322] on span "Publish" at bounding box center [187, 325] width 47 height 16
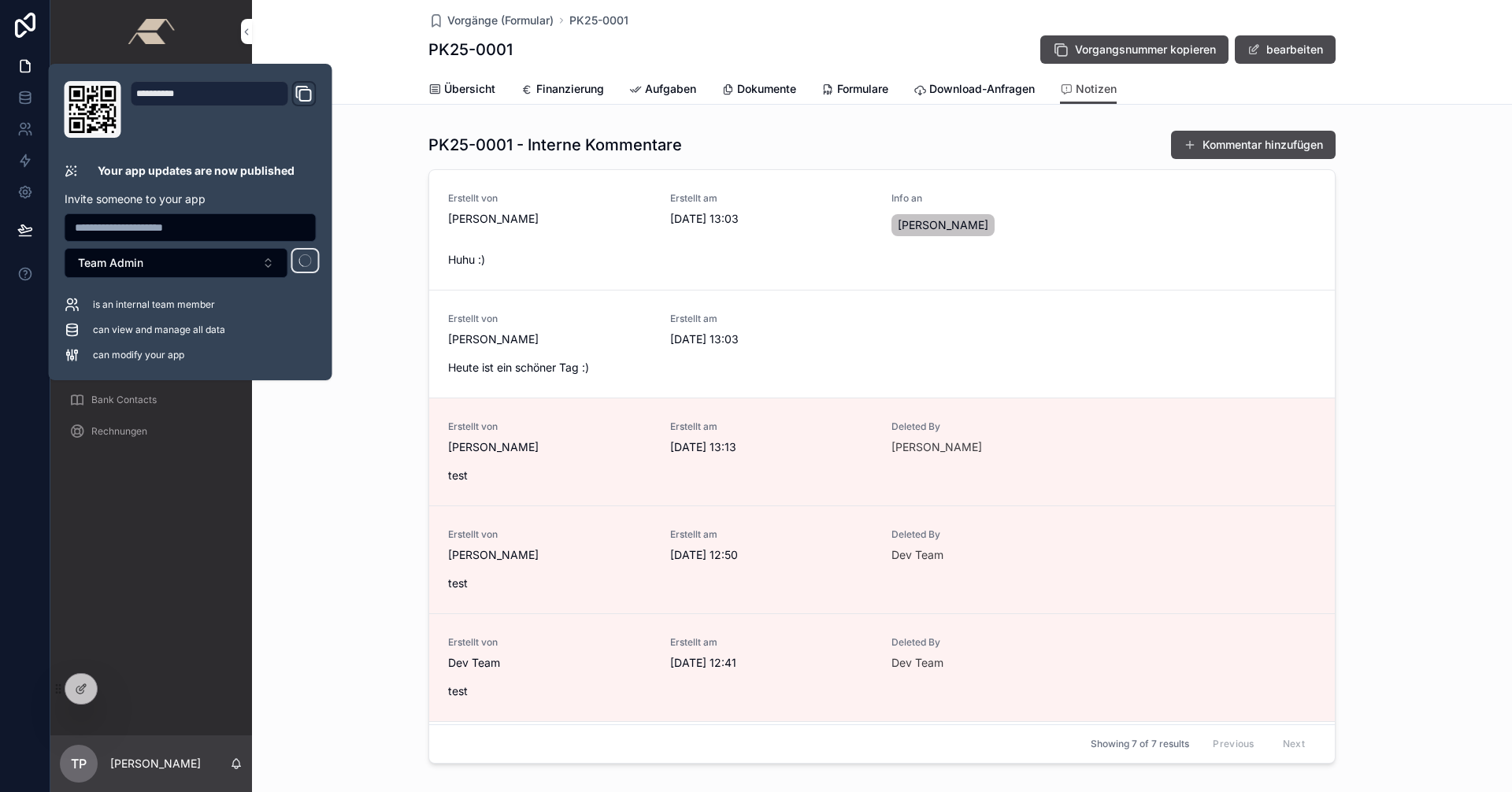
click at [331, 504] on div "PK25-0001 - Interne Kommentare Kommentar hinzufügen Erstellt von [PERSON_NAME] …" at bounding box center [882, 450] width 1260 height 653
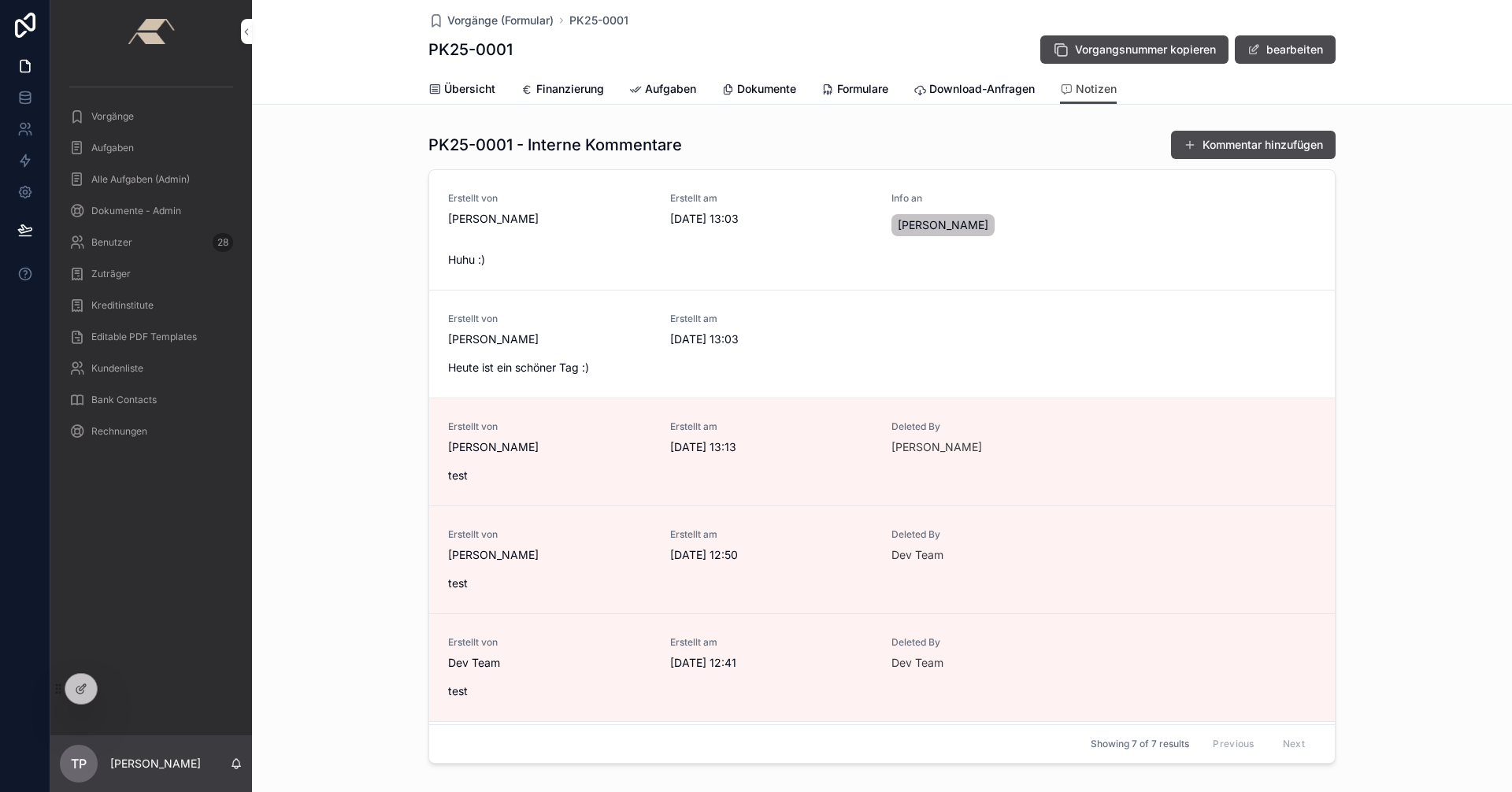
click at [470, 91] on span "Übersicht" at bounding box center [470, 88] width 51 height 16
